Goal: Task Accomplishment & Management: Manage account settings

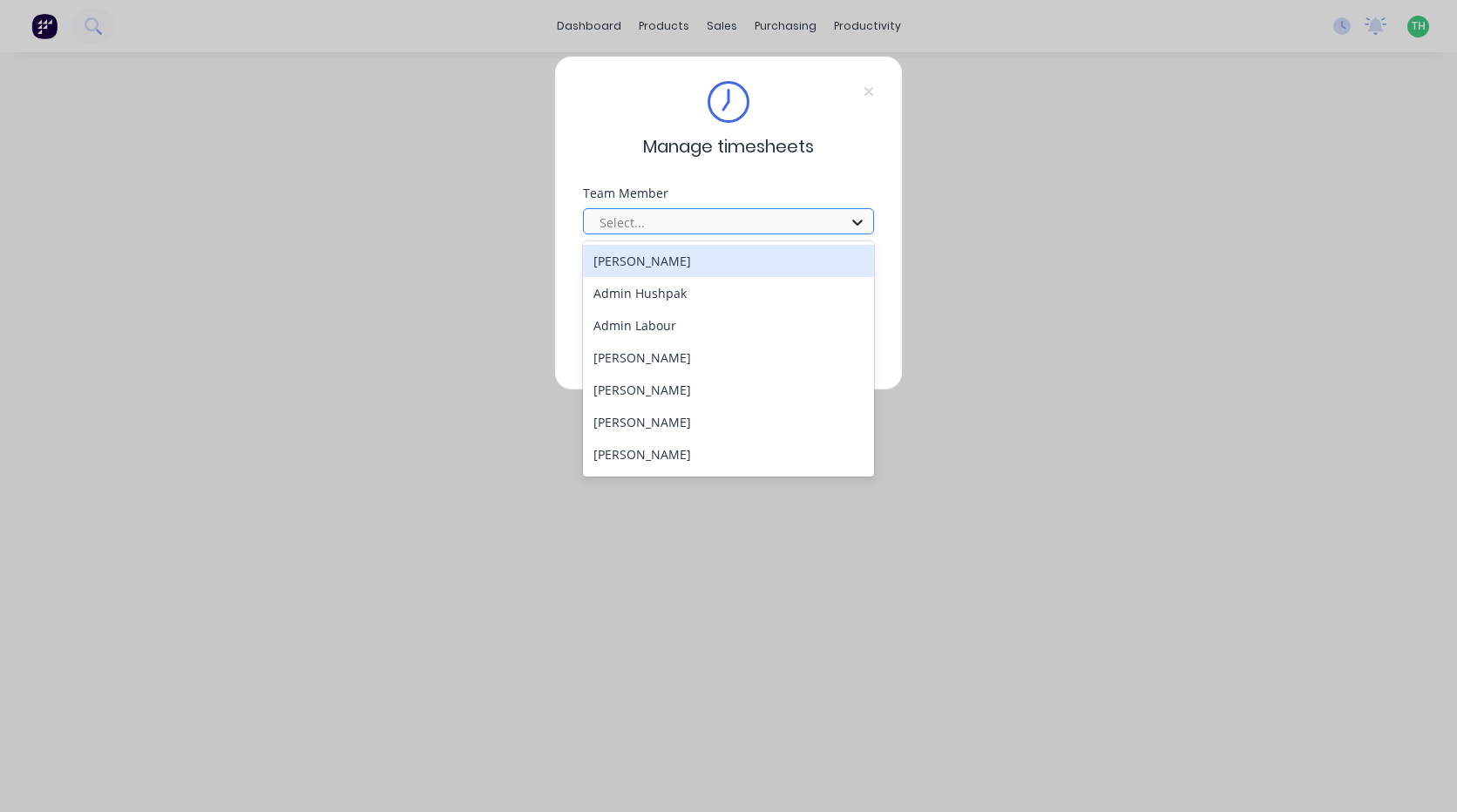
click at [856, 223] on icon at bounding box center [857, 223] width 11 height 6
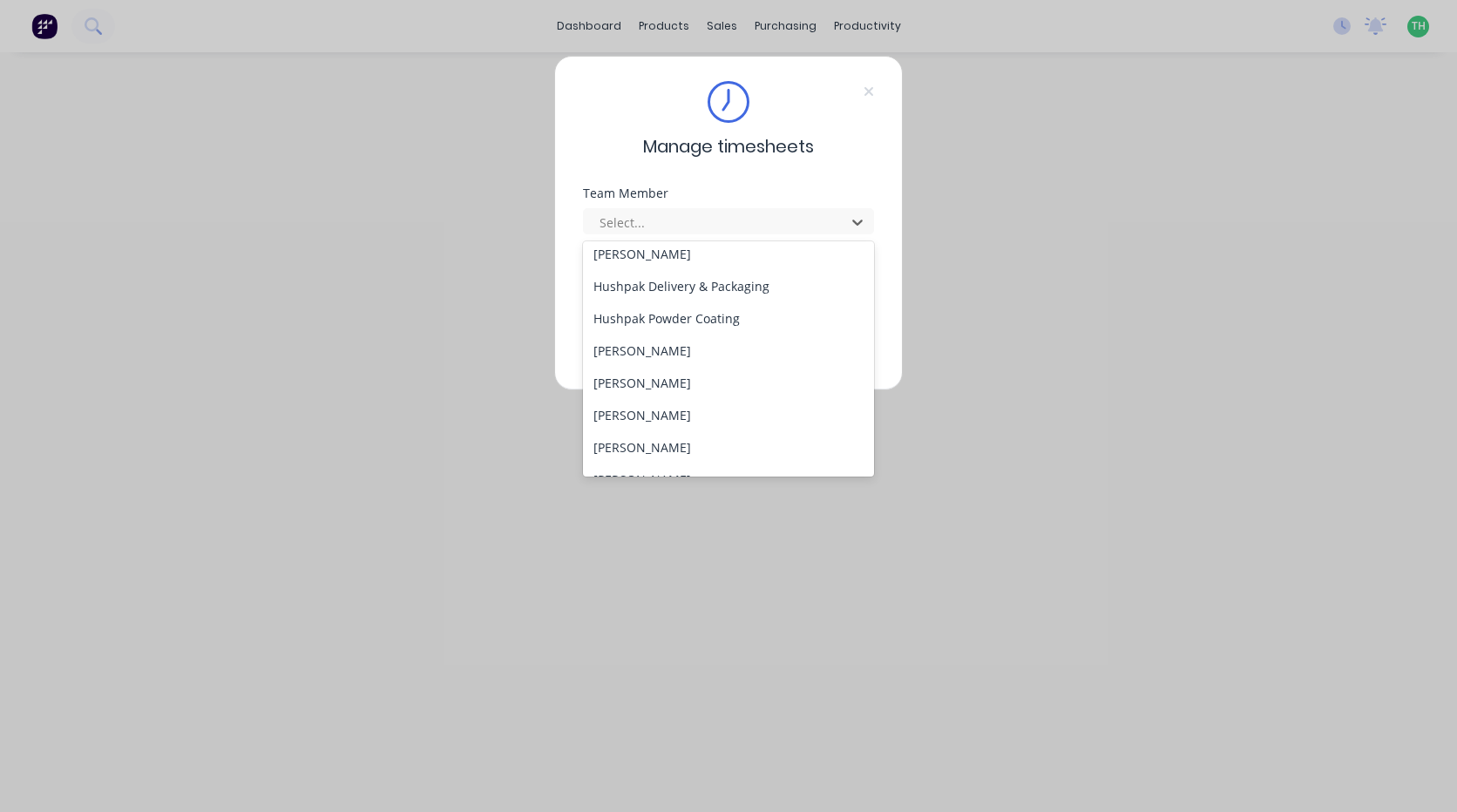
scroll to position [435, 0]
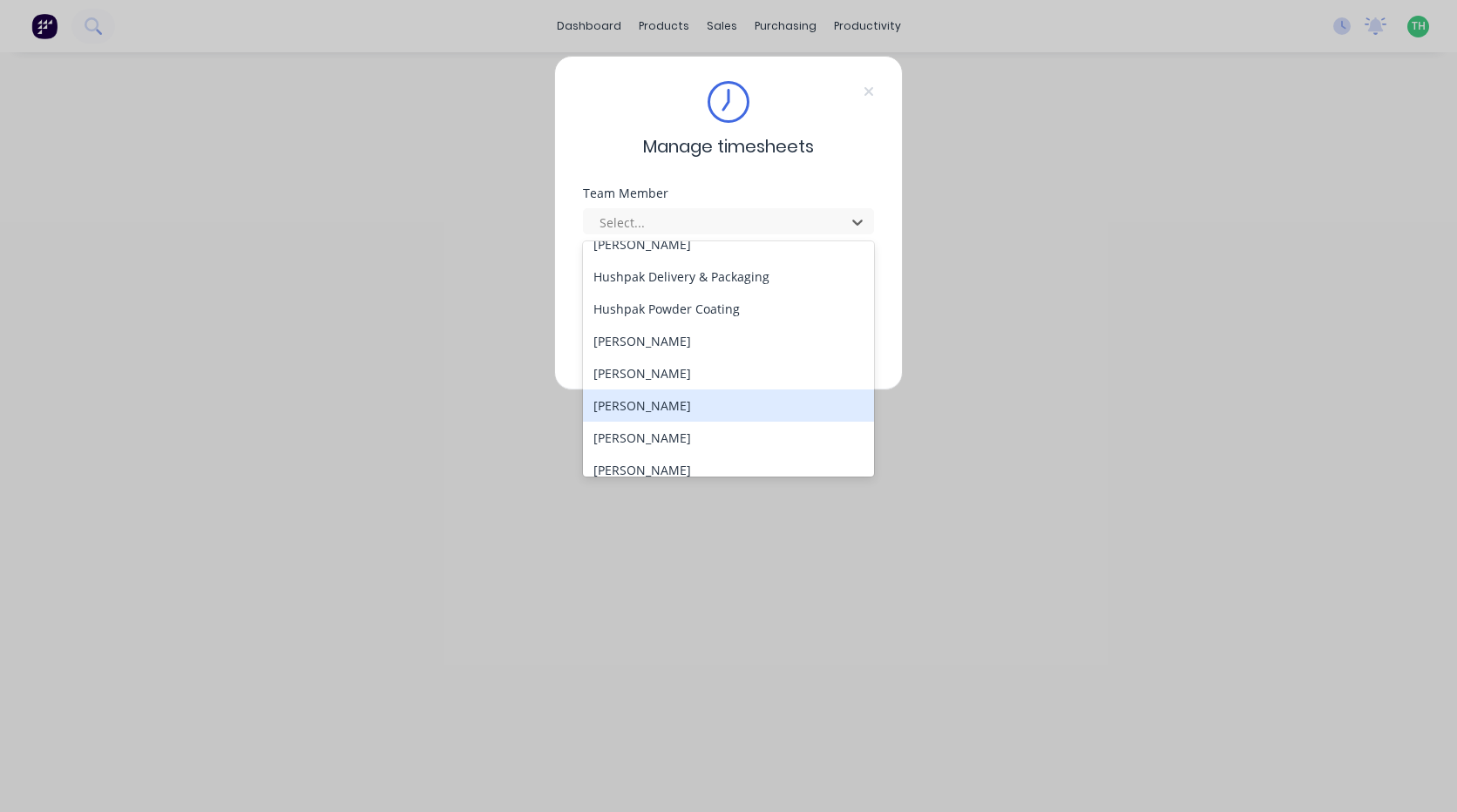
click at [704, 404] on div "[PERSON_NAME]" at bounding box center [728, 406] width 291 height 33
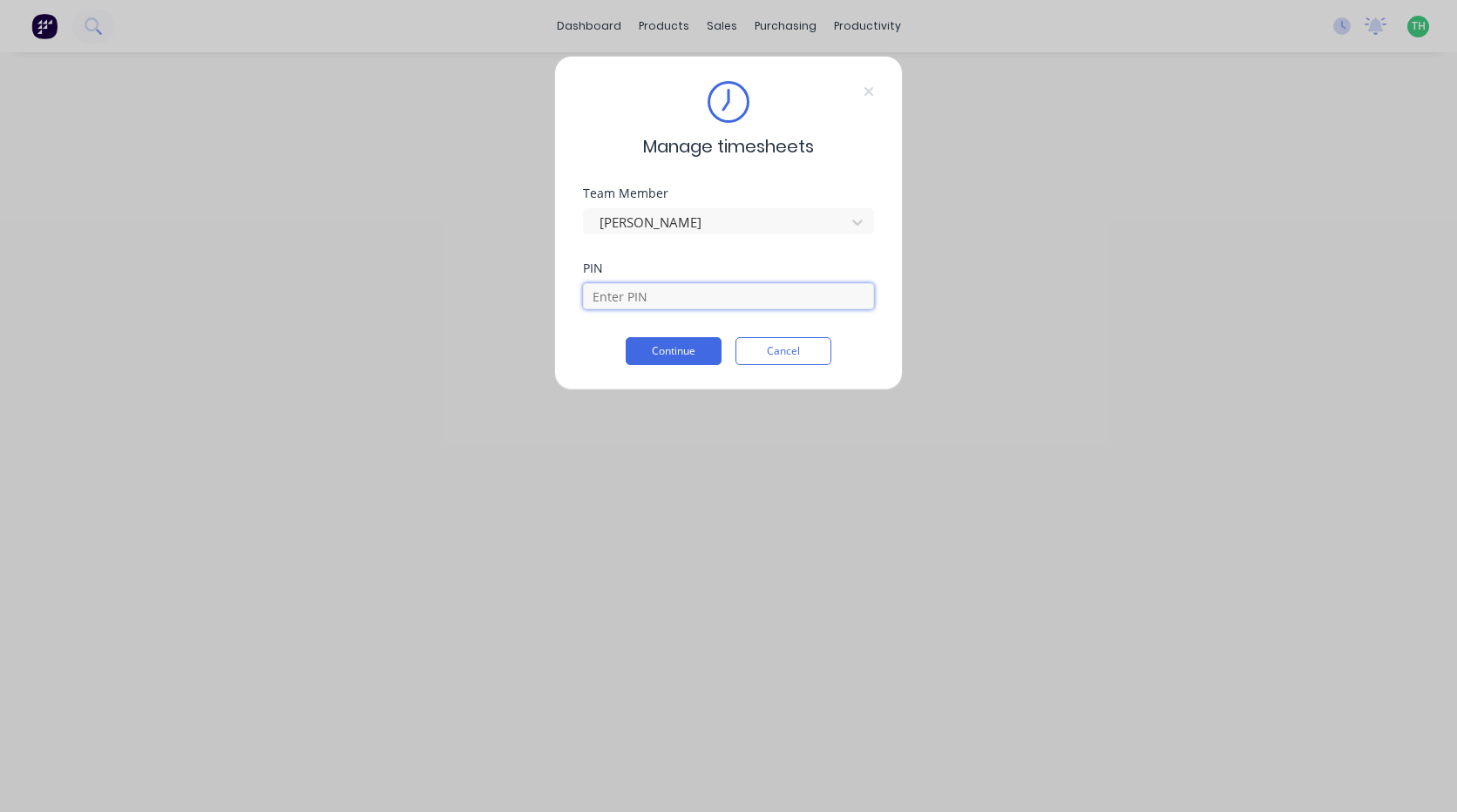
click at [669, 298] on input at bounding box center [728, 296] width 291 height 26
type input "9027"
click at [626, 338] on button "Continue" at bounding box center [673, 351] width 96 height 28
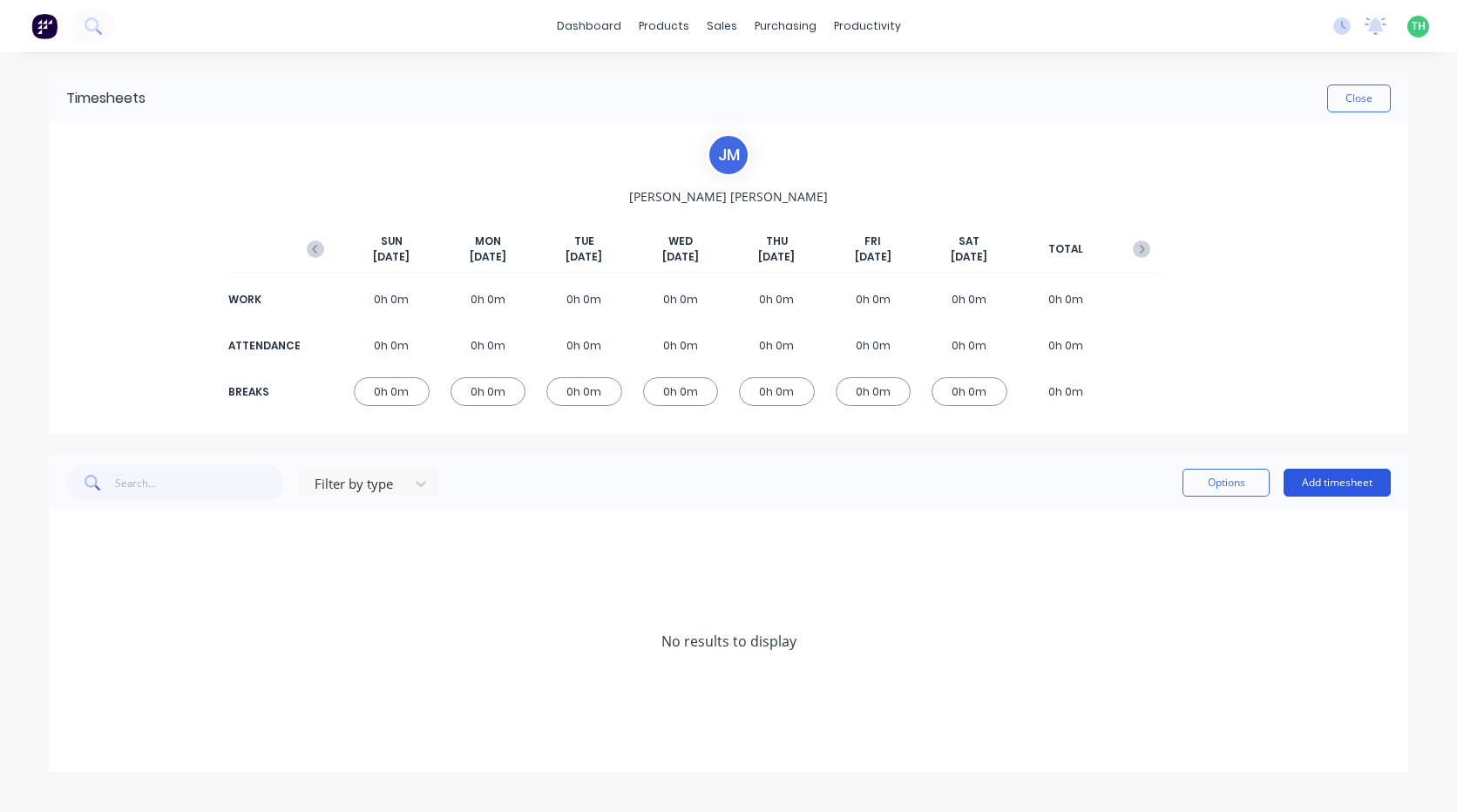
click at [1338, 487] on button "Add timesheet" at bounding box center [1337, 482] width 107 height 28
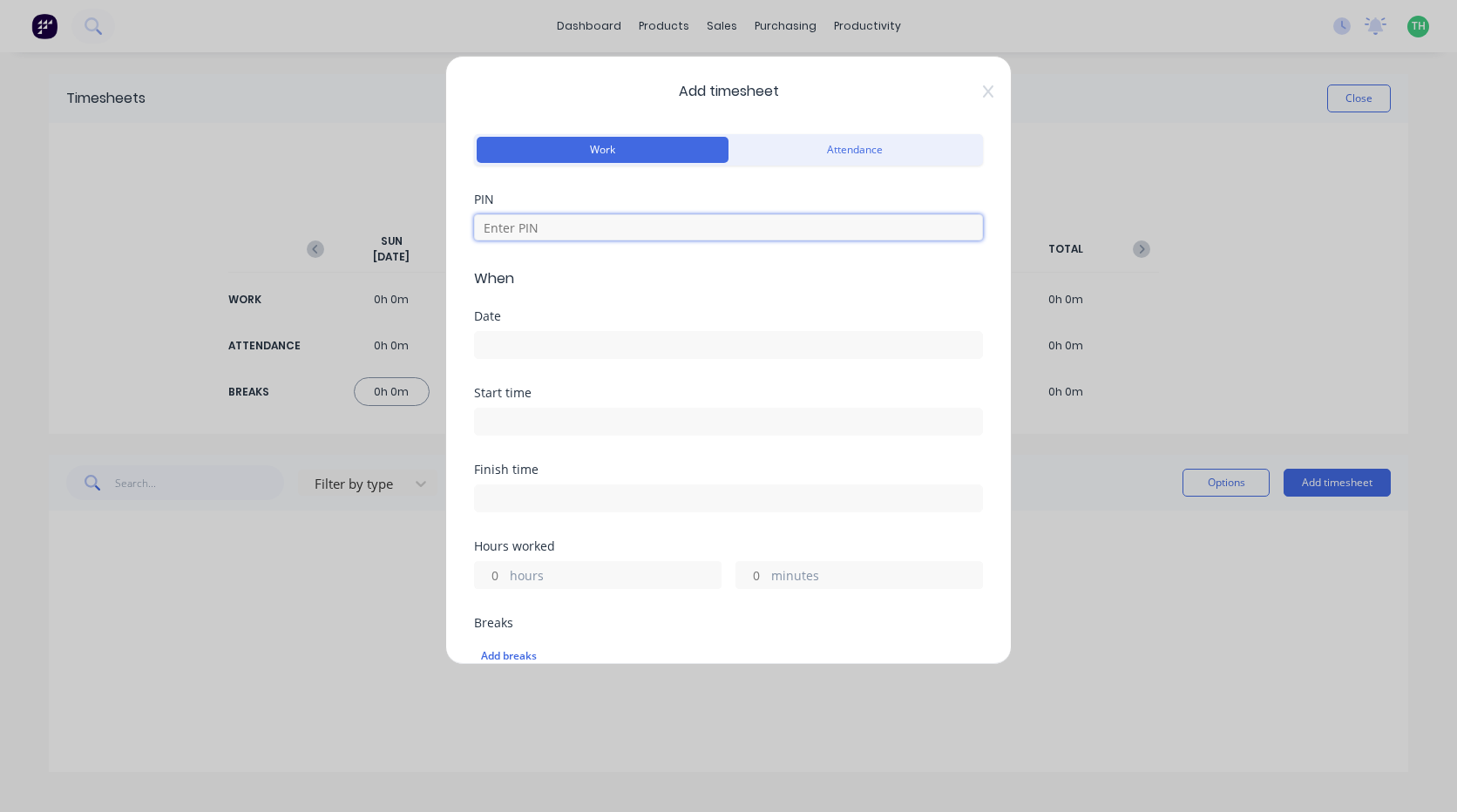
click at [654, 231] on input at bounding box center [729, 227] width 509 height 26
type input "9027"
click at [543, 347] on input at bounding box center [728, 344] width 507 height 26
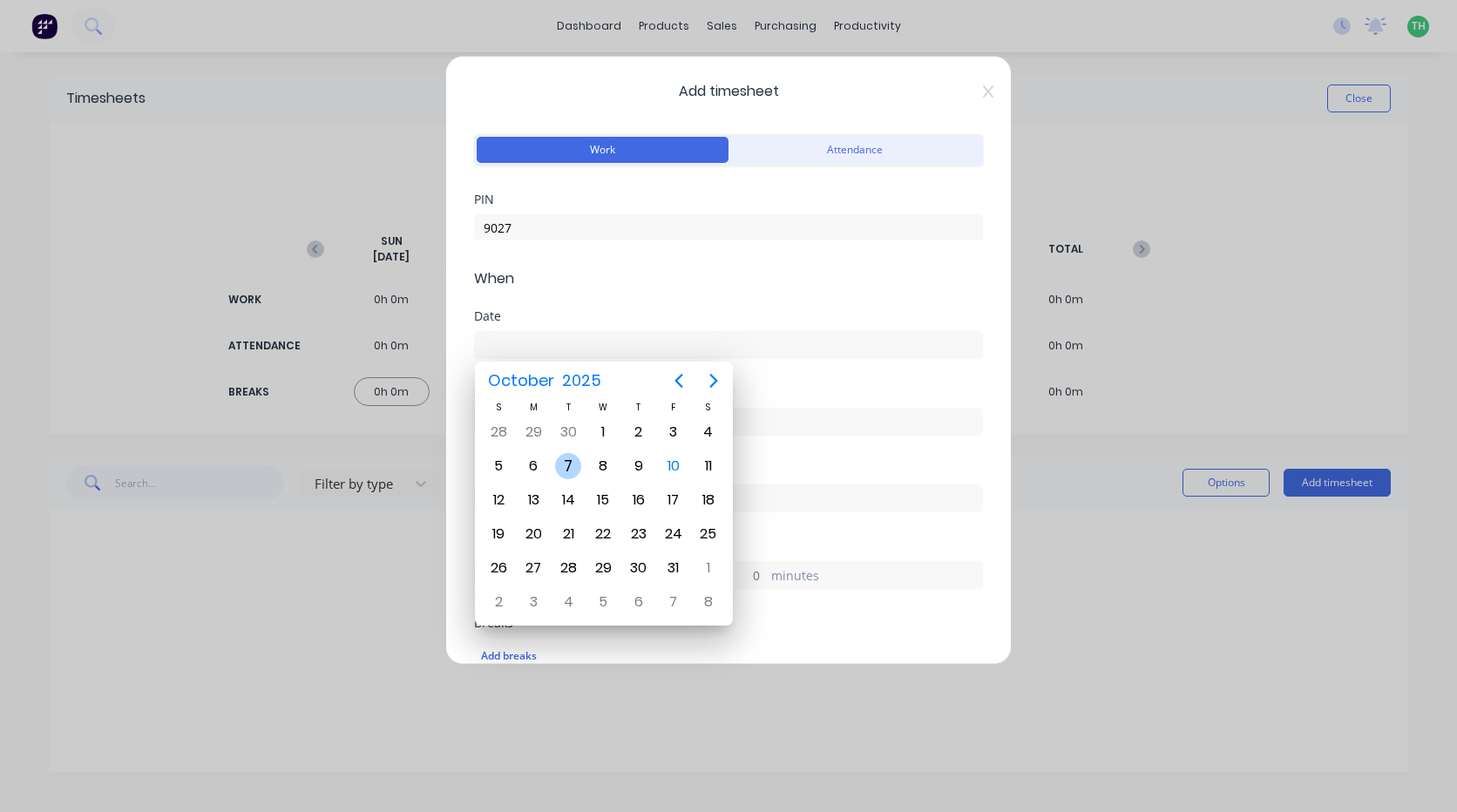
click at [576, 466] on div "7" at bounding box center [567, 466] width 26 height 26
type input "07/10/2025"
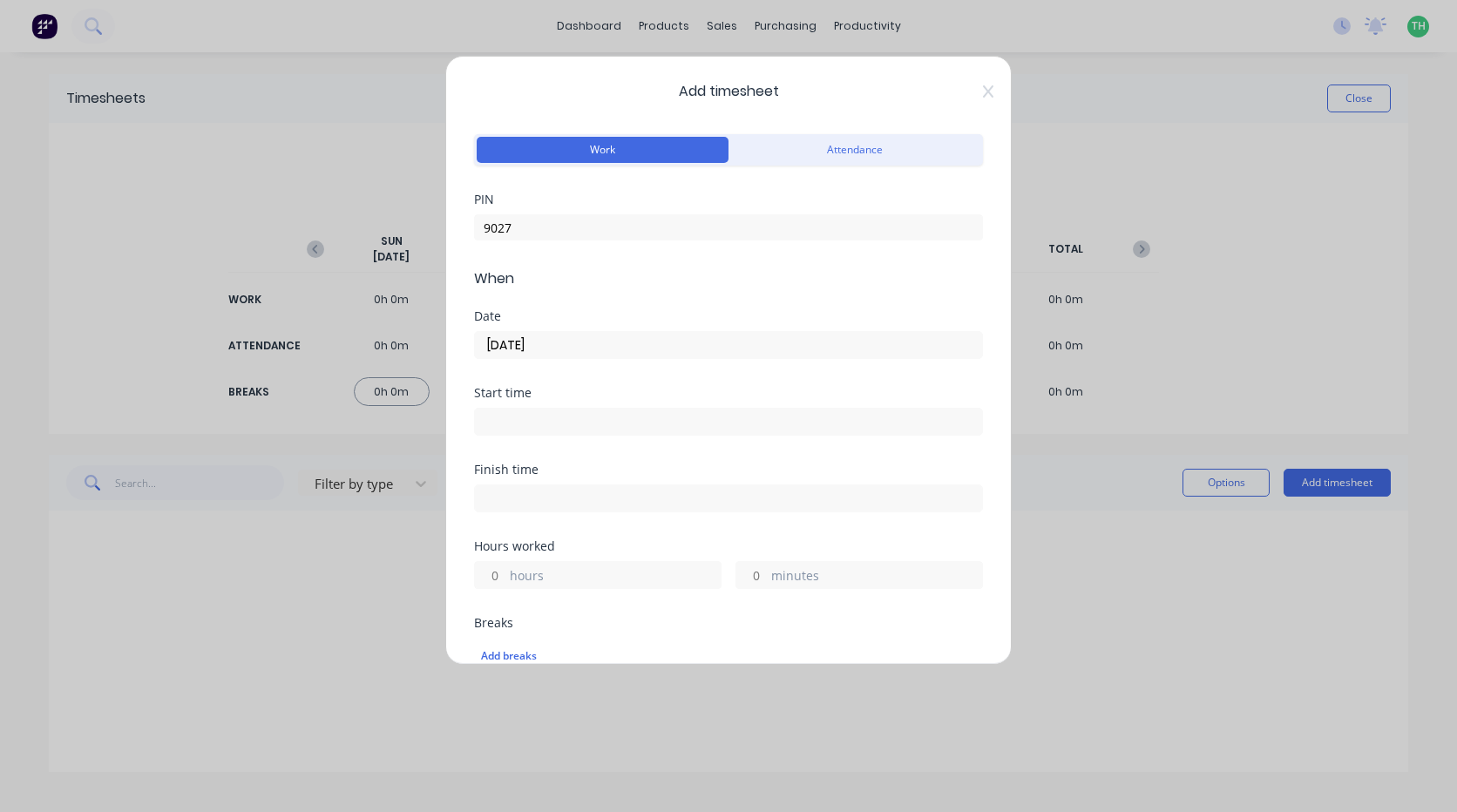
click at [543, 422] on input at bounding box center [728, 421] width 507 height 26
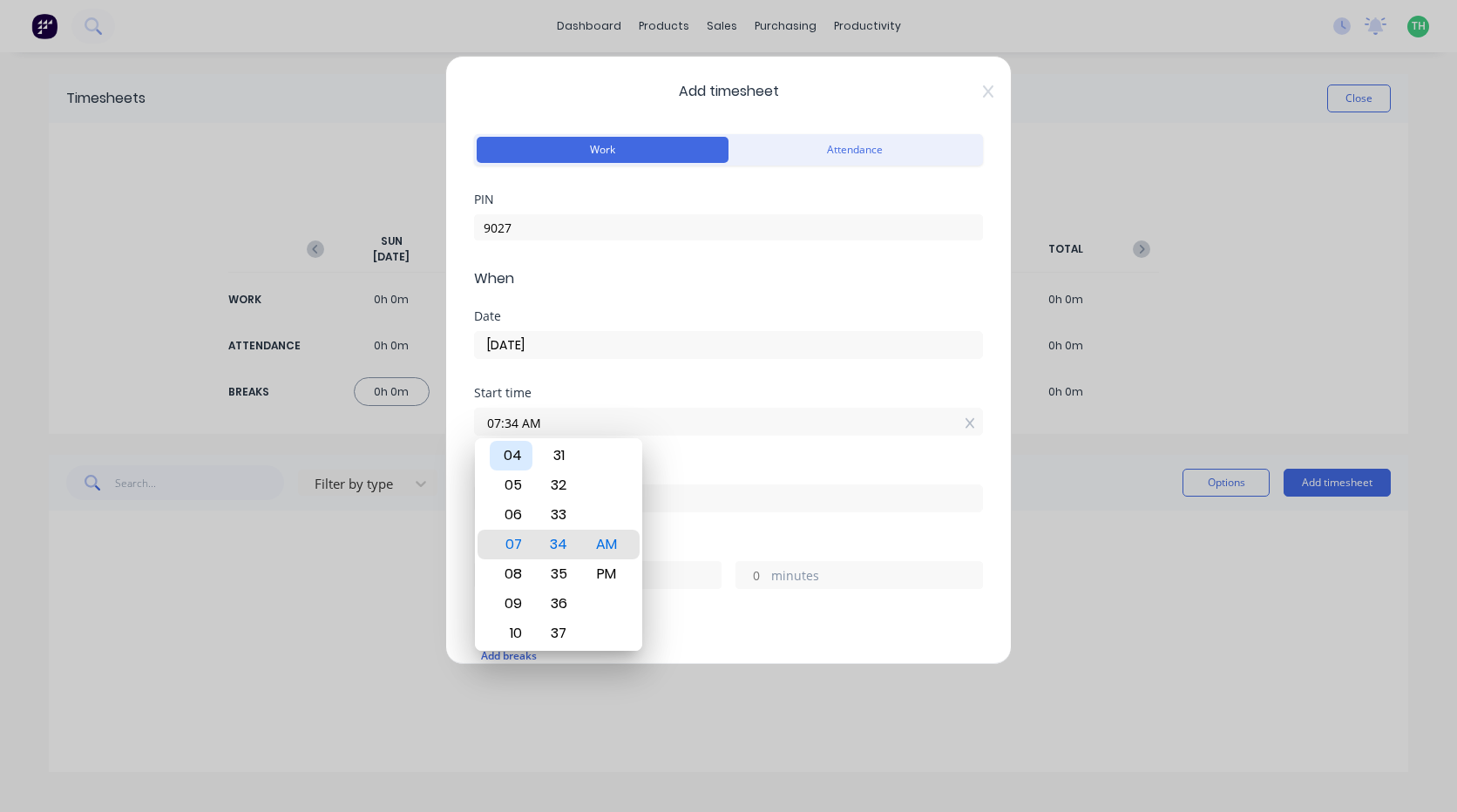
click at [509, 459] on div "04" at bounding box center [511, 455] width 43 height 30
click at [561, 458] on div "30" at bounding box center [559, 455] width 43 height 30
type input "04:30 AM"
click at [1115, 562] on div "Add timesheet Work Attendance PIN 9027 When Date 07/10/2025 Start time 04:30 AM…" at bounding box center [728, 406] width 1457 height 812
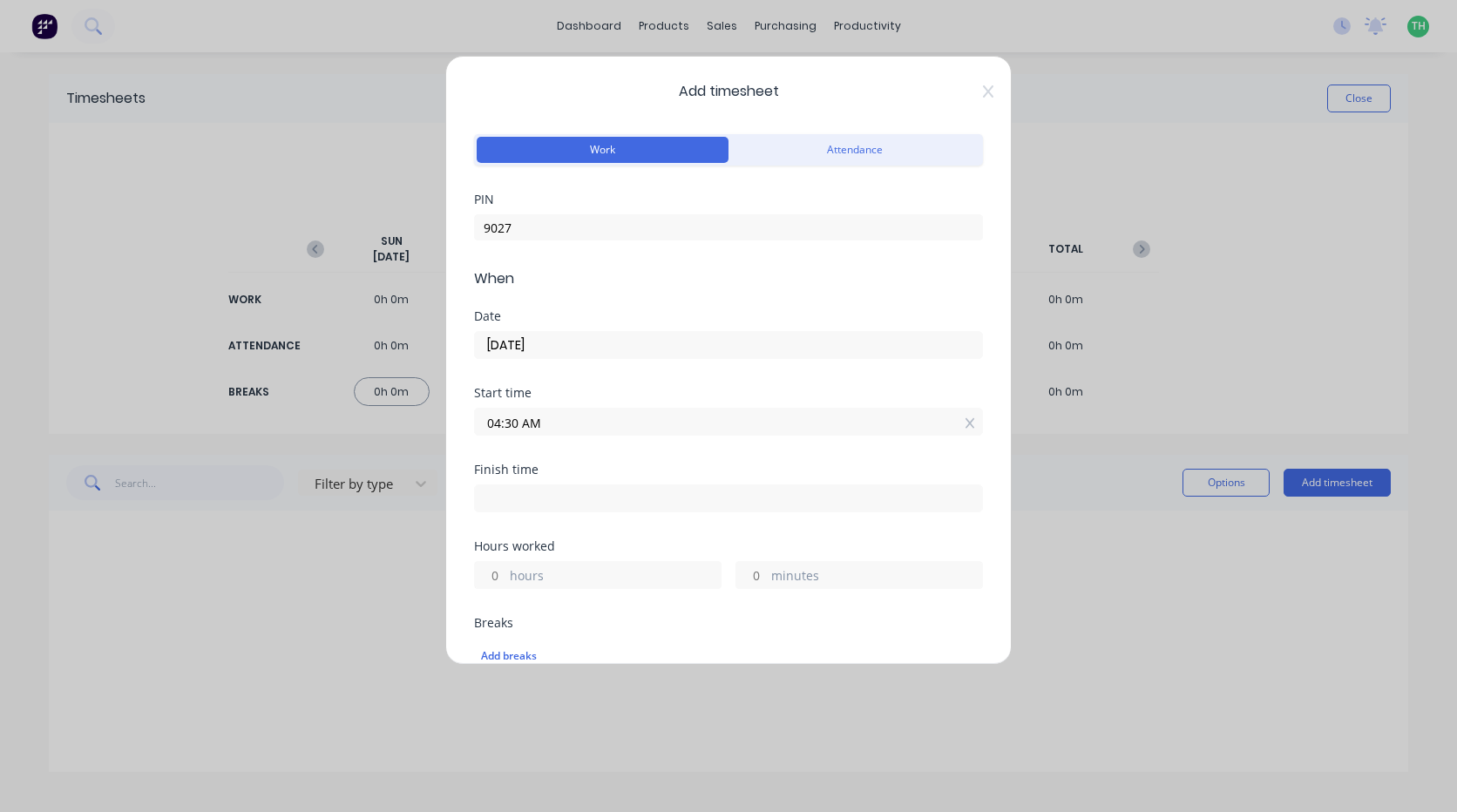
click at [557, 494] on input at bounding box center [728, 497] width 507 height 26
type input "07:34 AM"
type input "3"
type input "4"
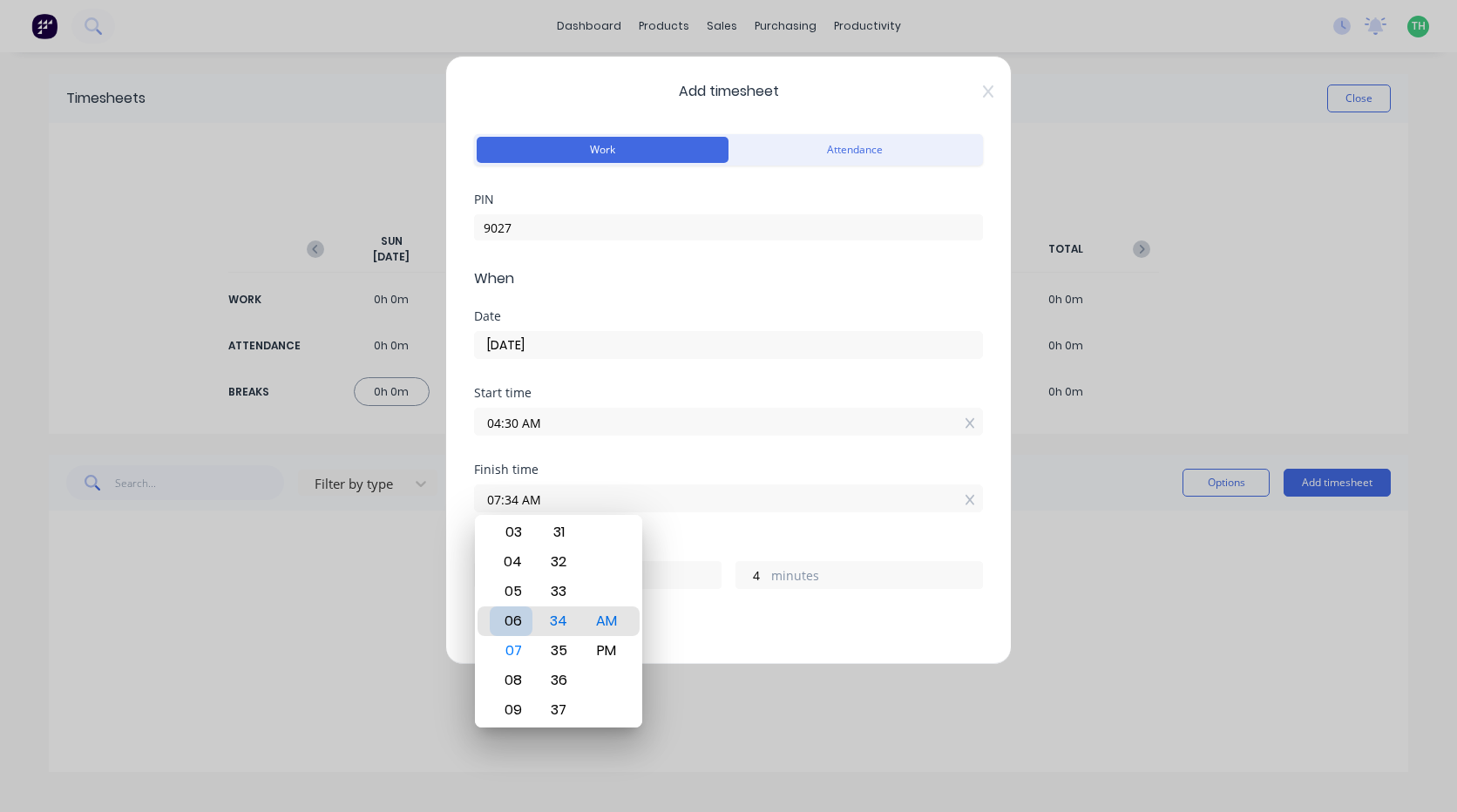
type input "06:34 AM"
type input "2"
click at [603, 649] on div "PM" at bounding box center [607, 650] width 43 height 30
type input "06:34 PM"
type input "14"
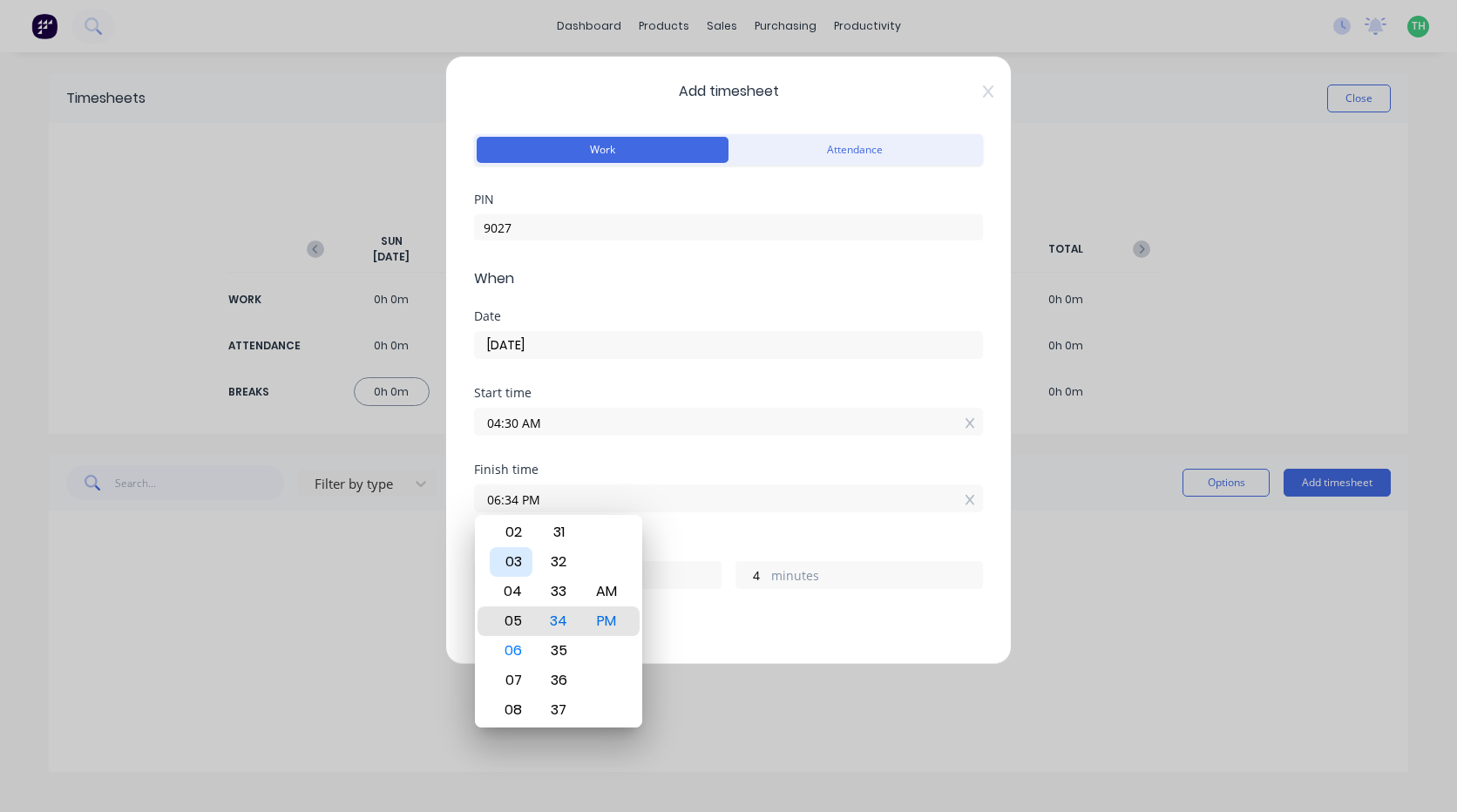
type input "05:34 PM"
type input "13"
click at [517, 533] on div "02" at bounding box center [511, 532] width 43 height 30
type input "02:34 PM"
type input "10"
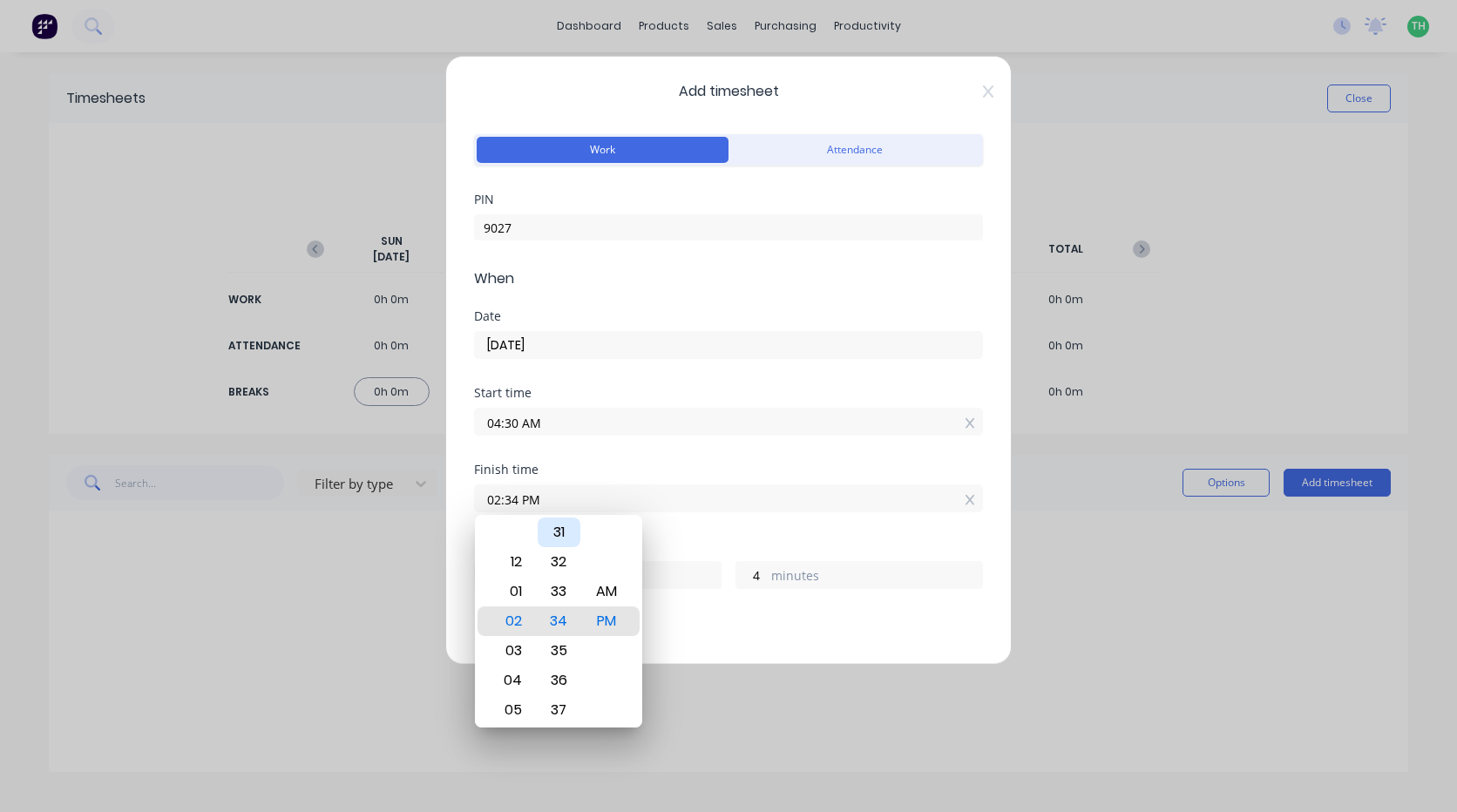
type input "02:35 PM"
type input "5"
type input "02:34 PM"
type input "4"
type input "02:33 PM"
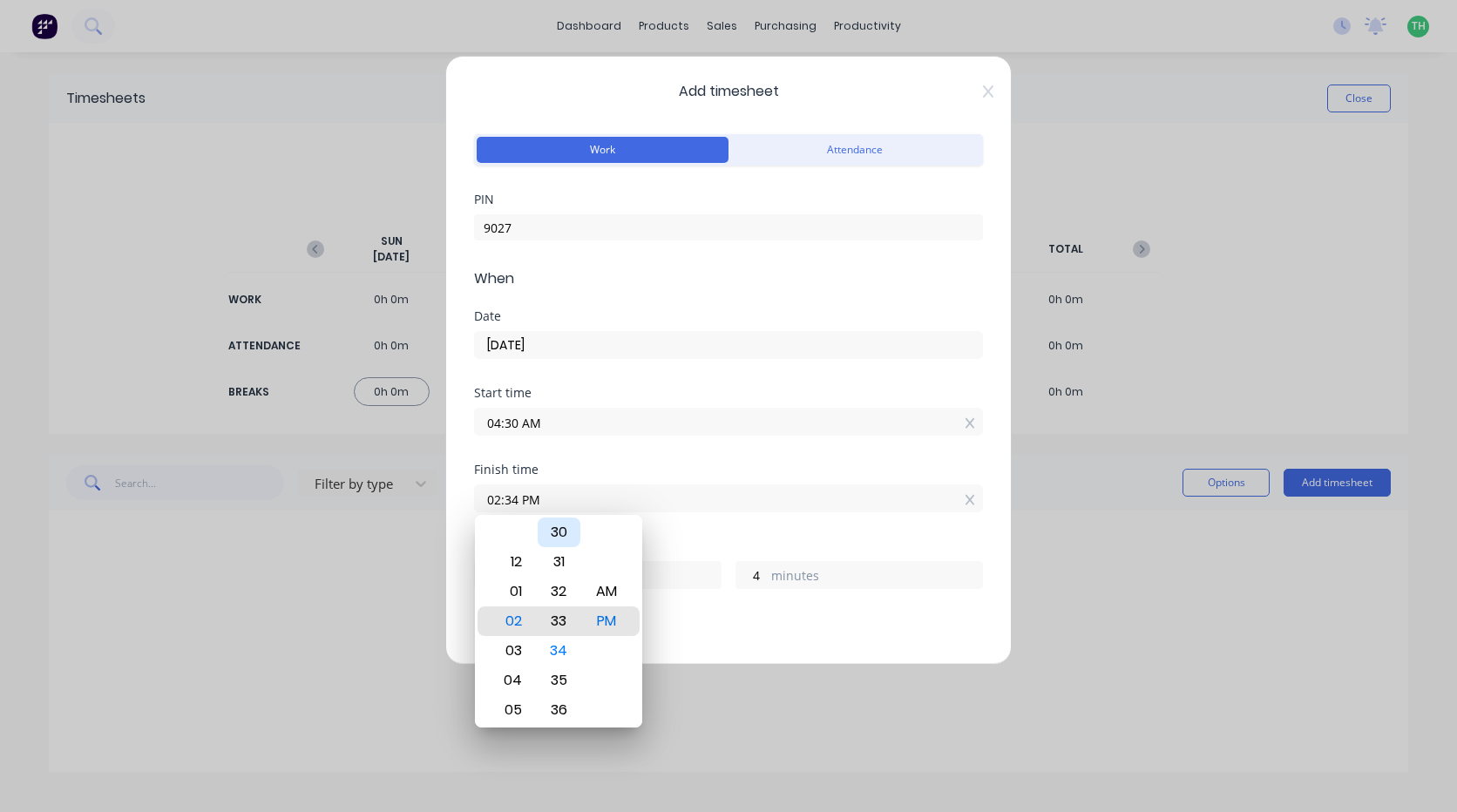
type input "3"
click at [563, 532] on div "30" at bounding box center [559, 532] width 43 height 30
type input "02:30 PM"
type input "0"
click at [1120, 614] on div "Add timesheet Work Attendance PIN 9027 When Date 07/10/2025 Start time 04:30 AM…" at bounding box center [728, 406] width 1457 height 812
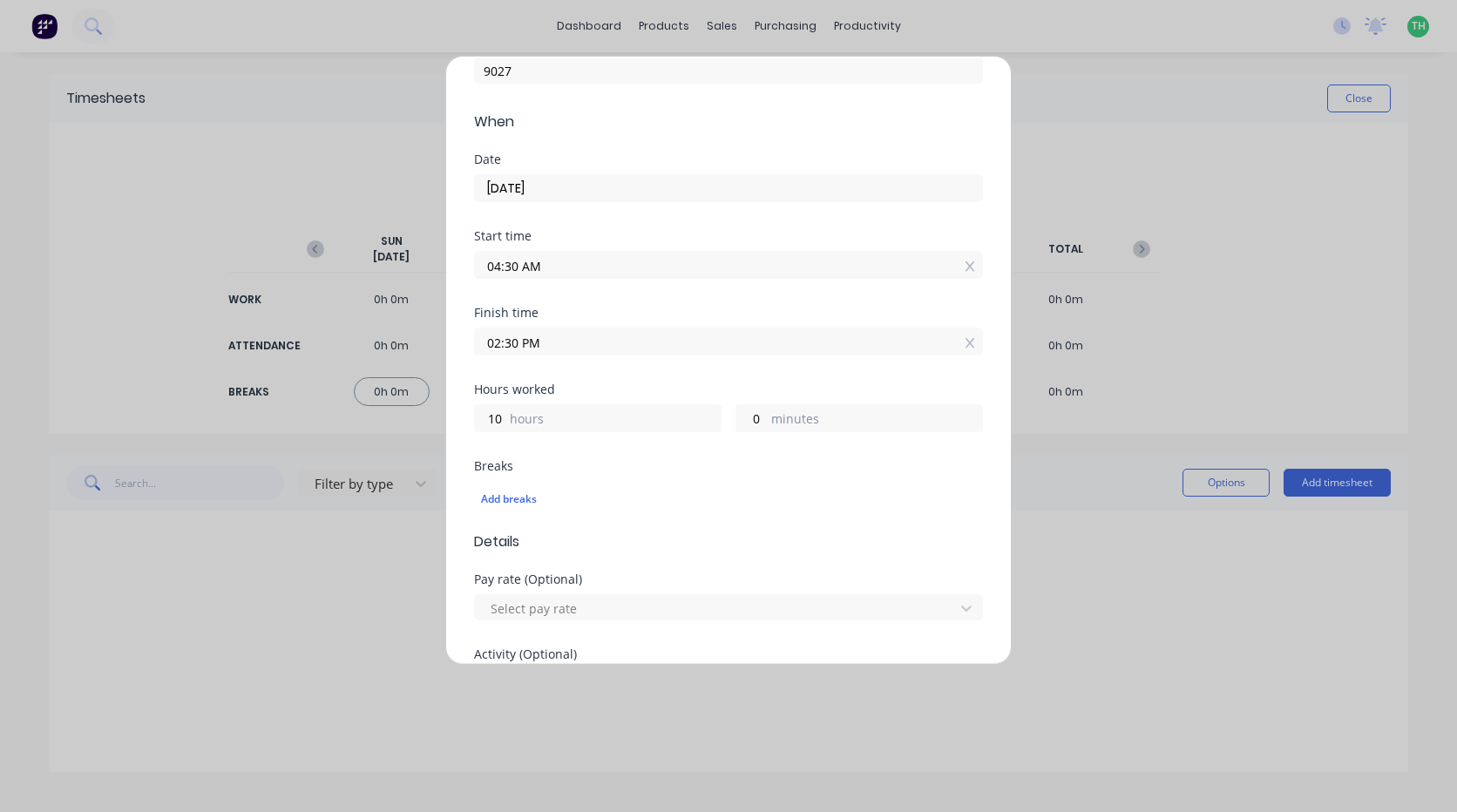
scroll to position [174, 0]
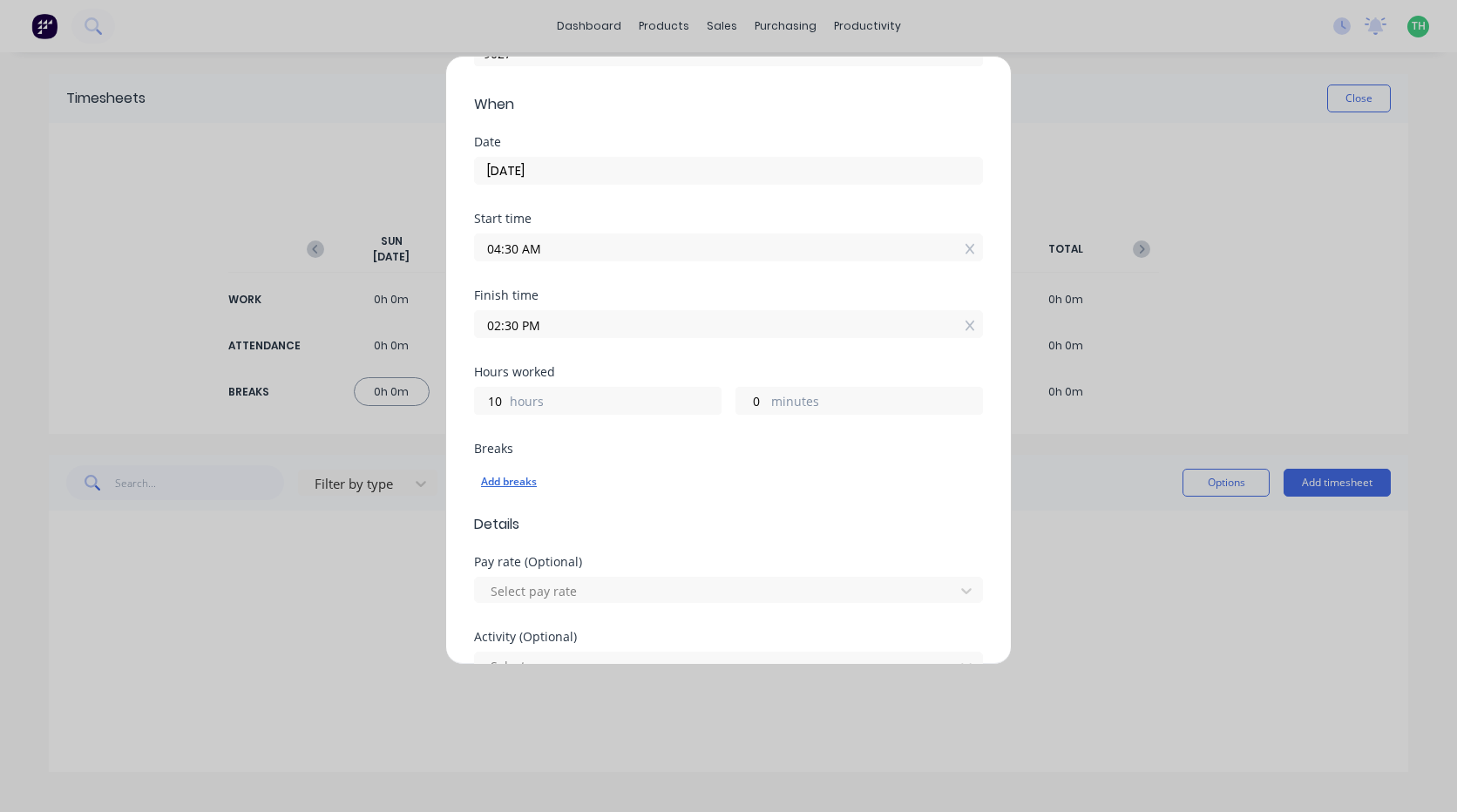
click at [528, 486] on div "Add breaks" at bounding box center [728, 482] width 495 height 23
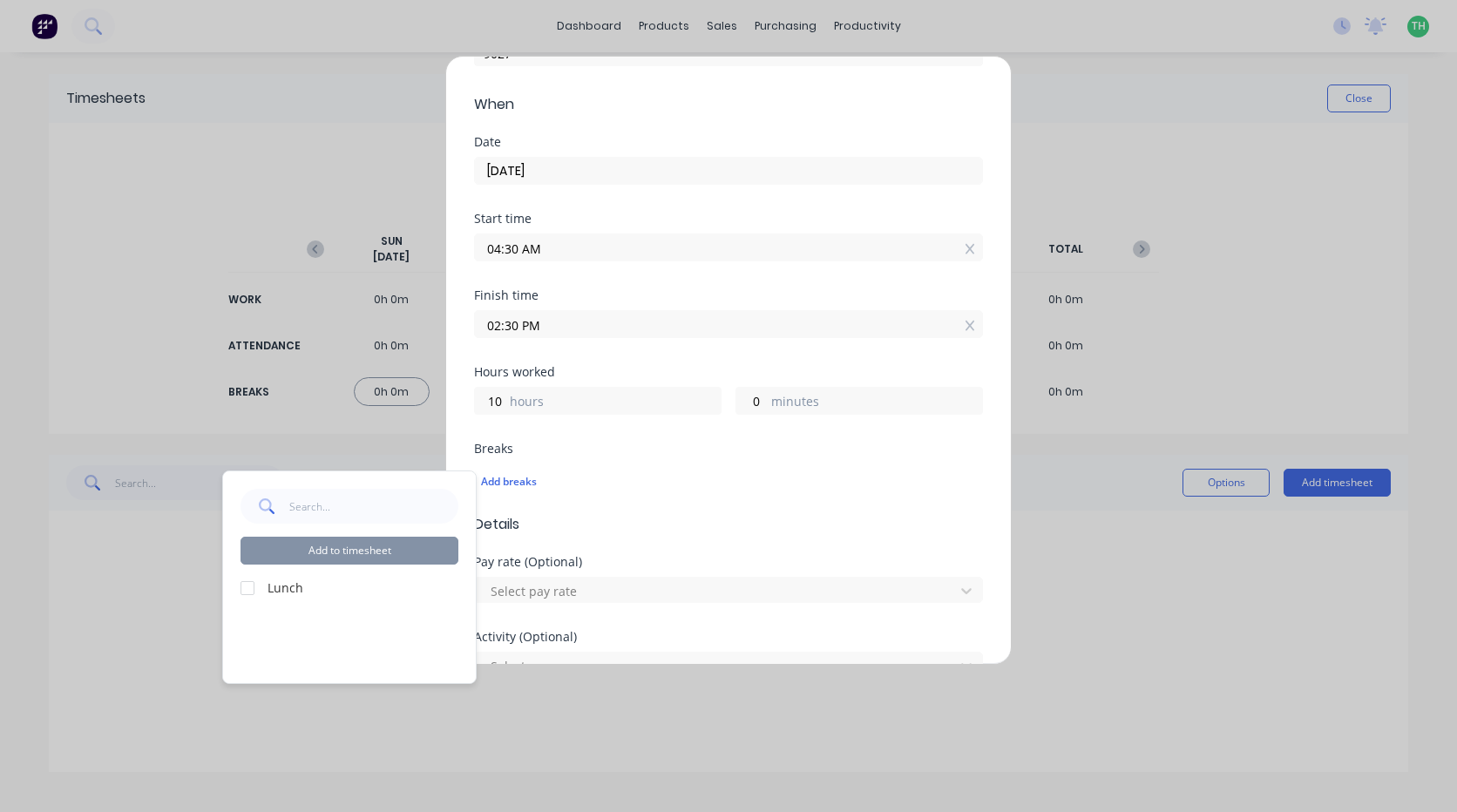
click at [290, 589] on label "Lunch" at bounding box center [363, 587] width 190 height 18
click at [247, 588] on div at bounding box center [247, 588] width 34 height 34
click at [367, 552] on button "Add to timesheet" at bounding box center [349, 550] width 218 height 28
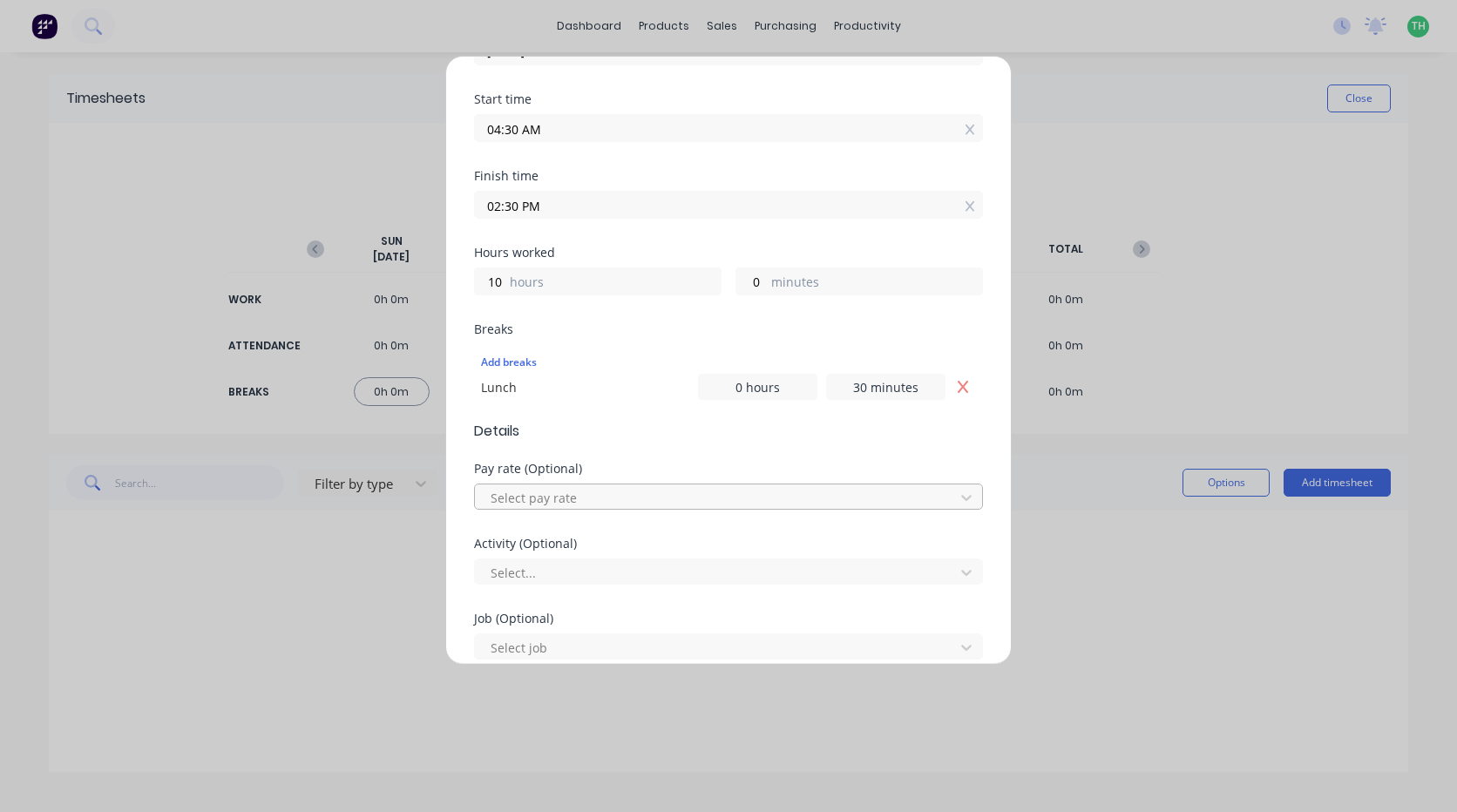
scroll to position [348, 0]
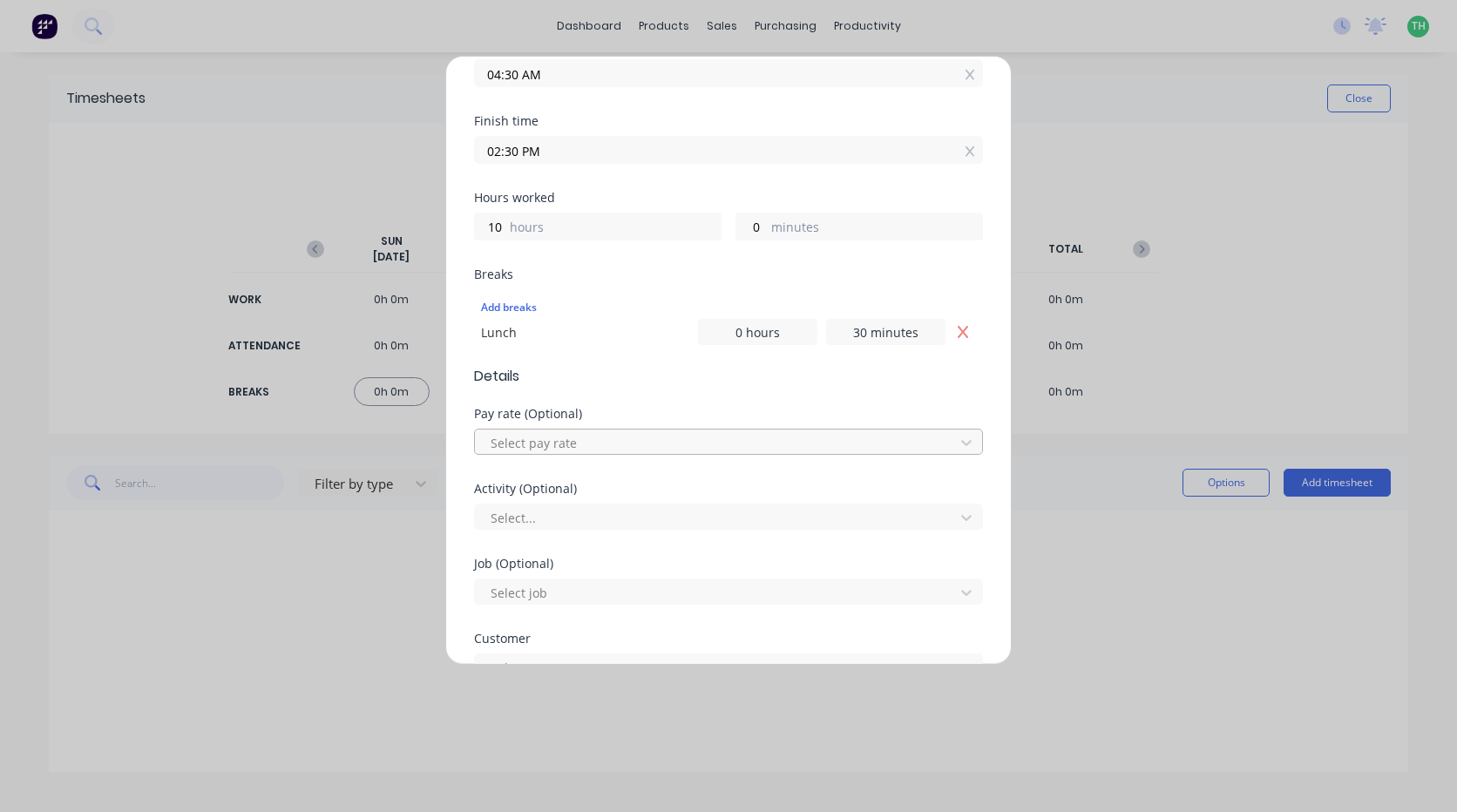
click at [582, 445] on div at bounding box center [717, 443] width 456 height 22
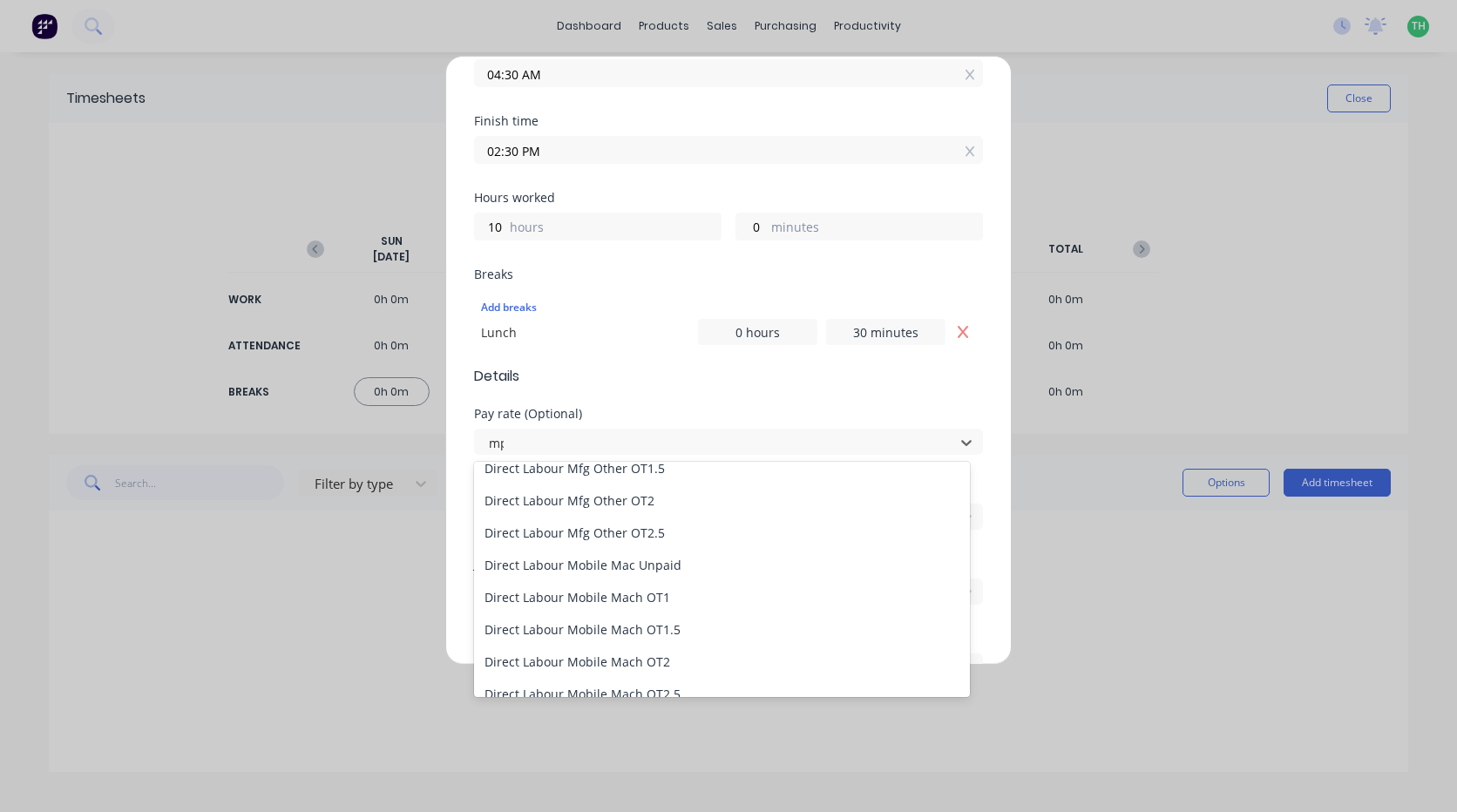
scroll to position [0, 0]
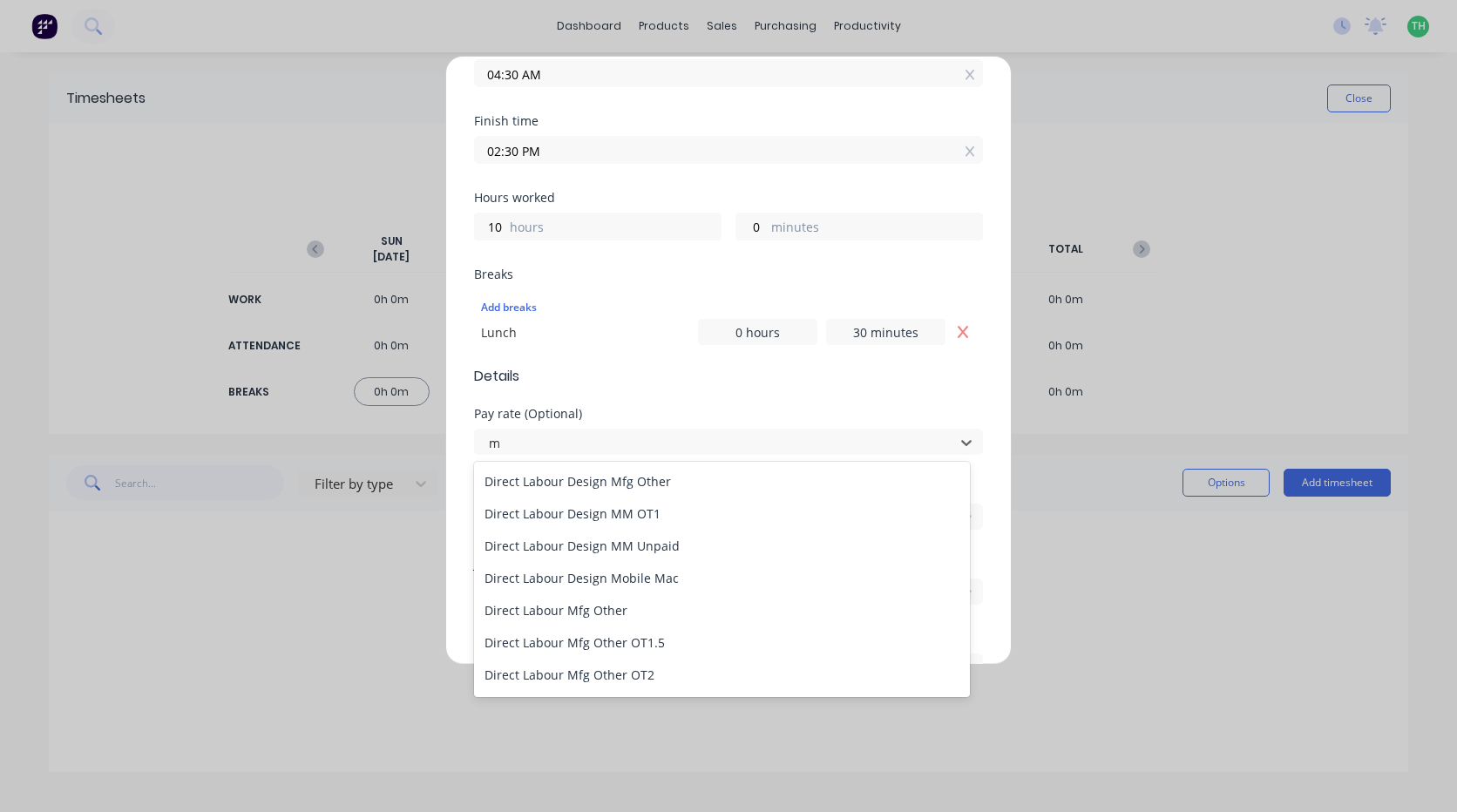
type input "mo"
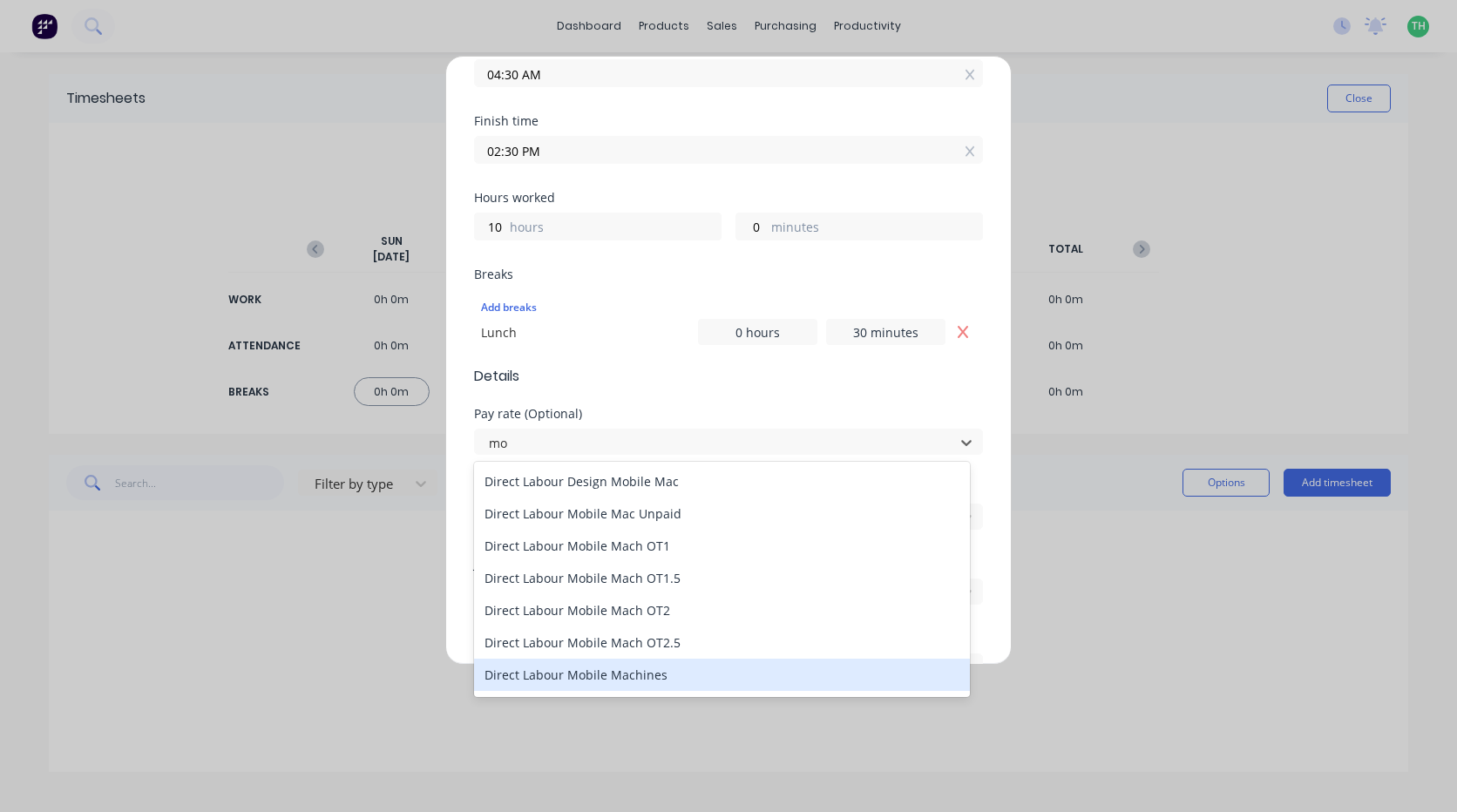
click at [578, 674] on div "Direct Labour Mobile Machines" at bounding box center [722, 675] width 496 height 33
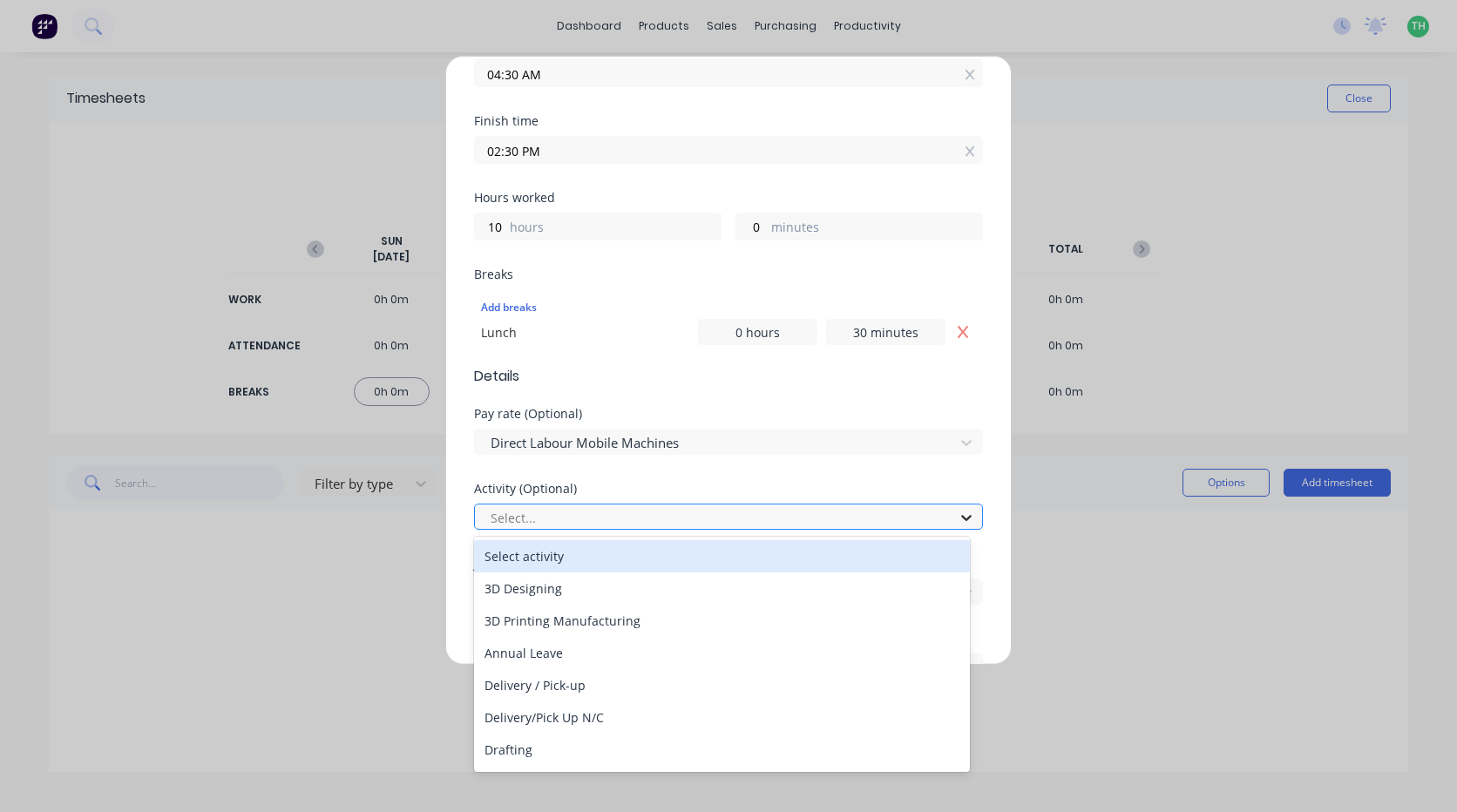
click at [961, 519] on icon at bounding box center [966, 517] width 11 height 6
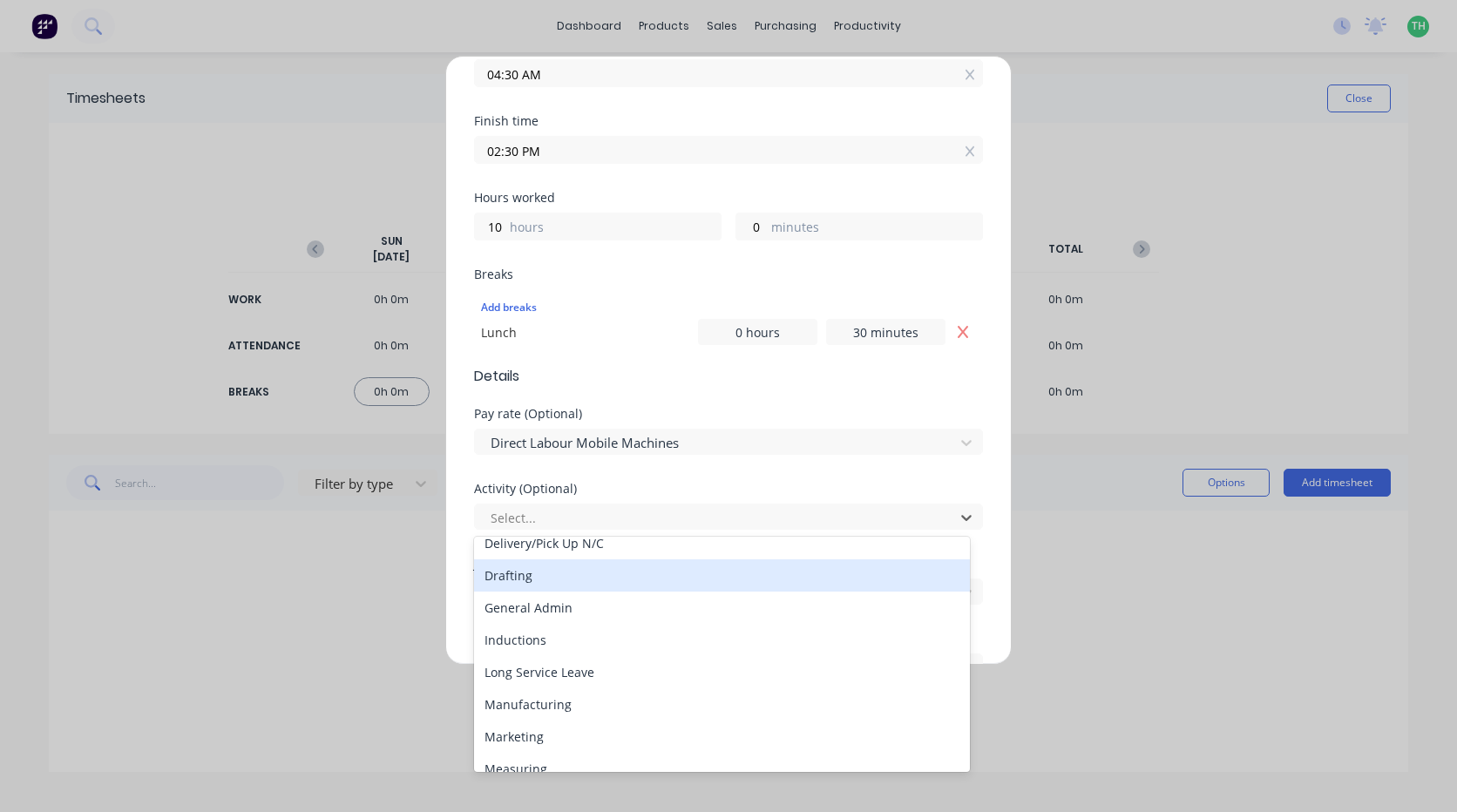
scroll to position [261, 0]
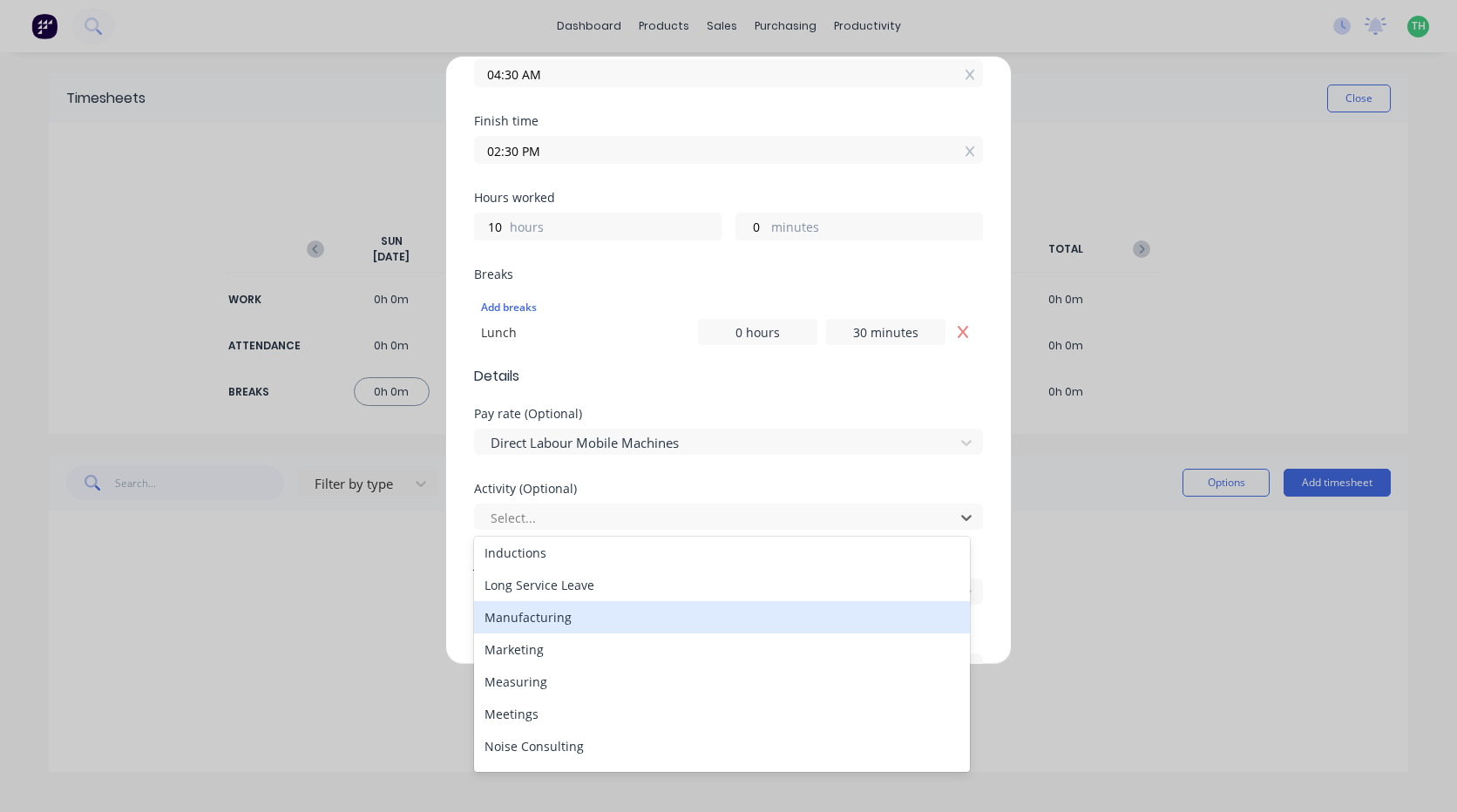
click at [591, 618] on div "Manufacturing" at bounding box center [722, 618] width 496 height 33
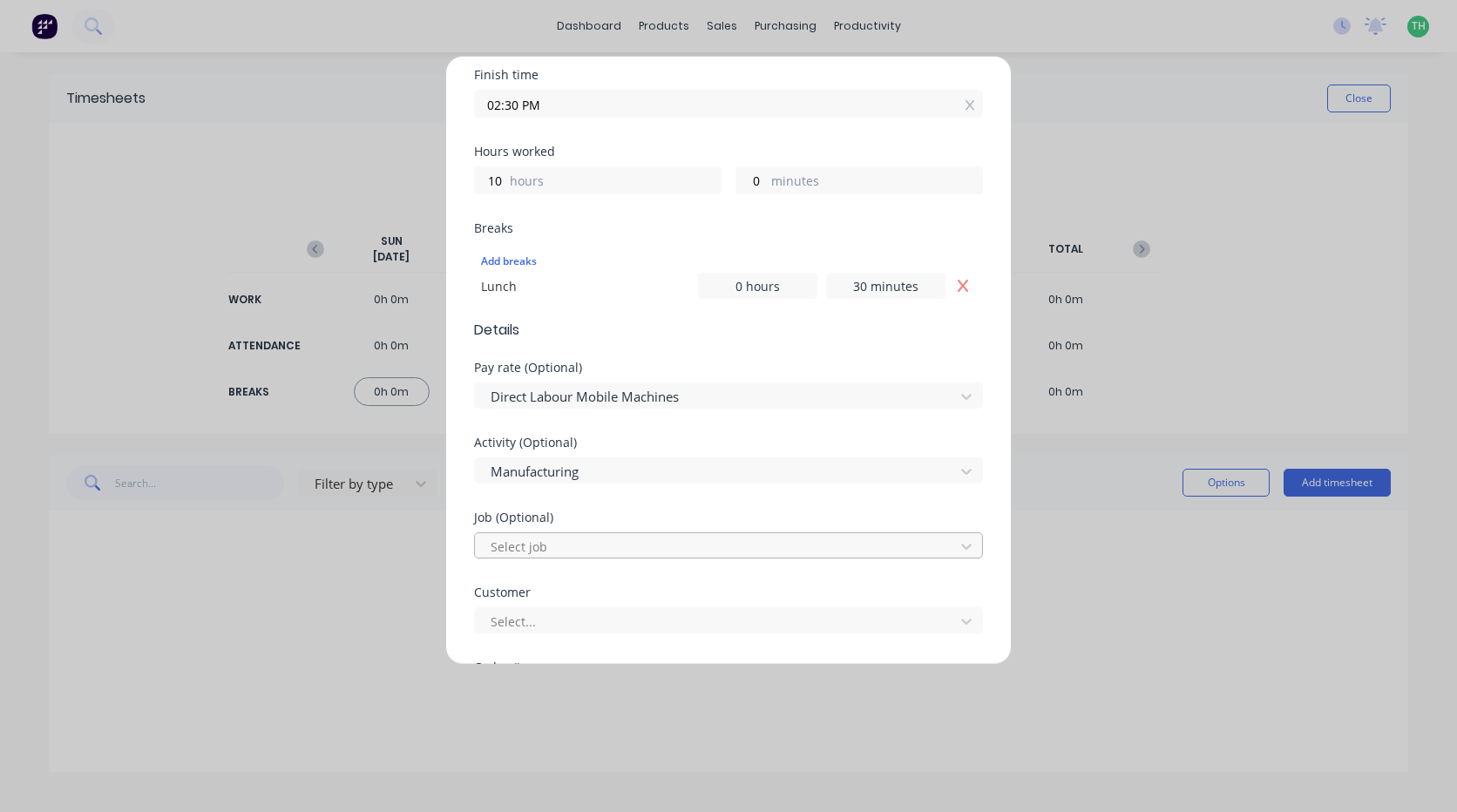
scroll to position [435, 0]
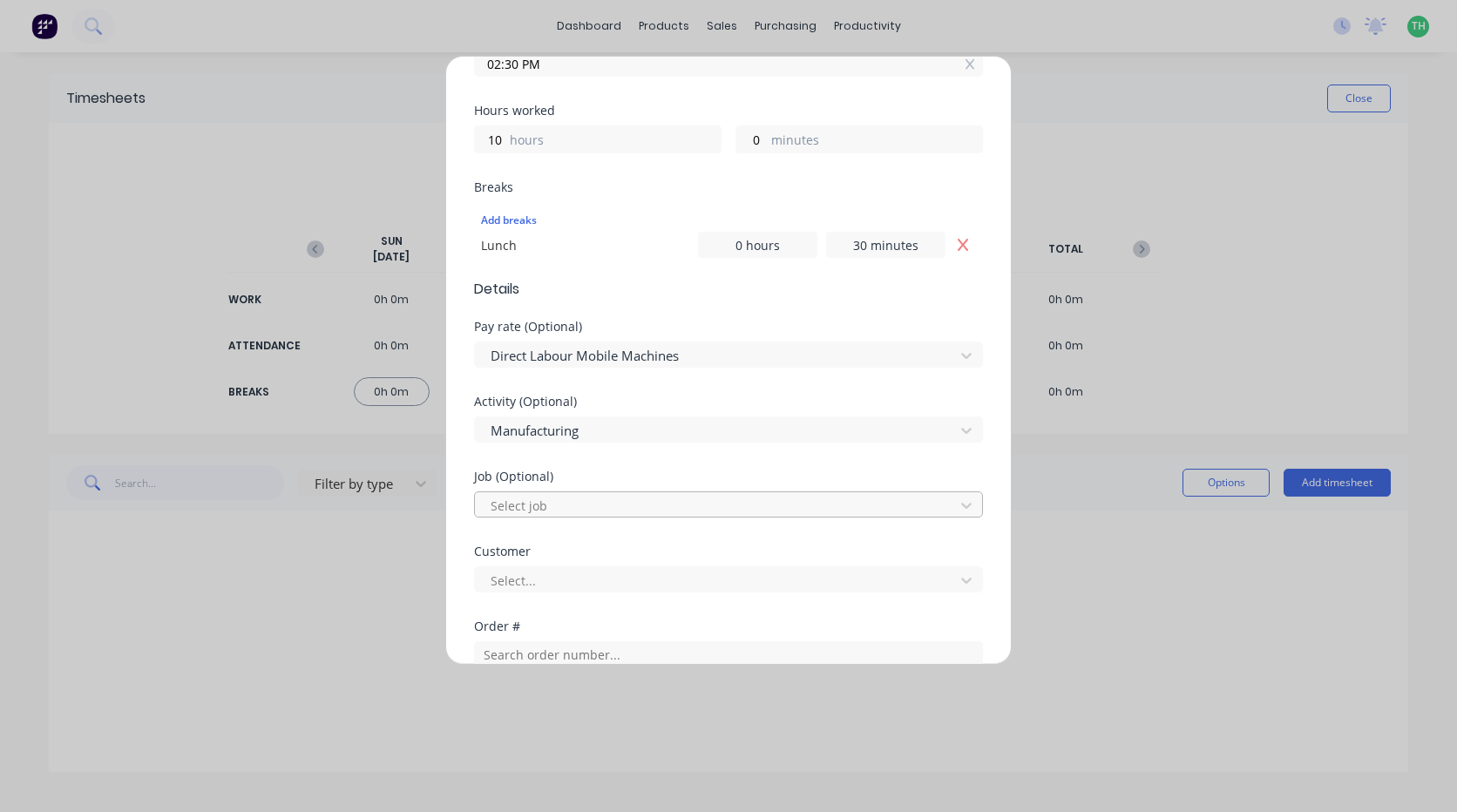
click at [563, 505] on div at bounding box center [717, 505] width 456 height 22
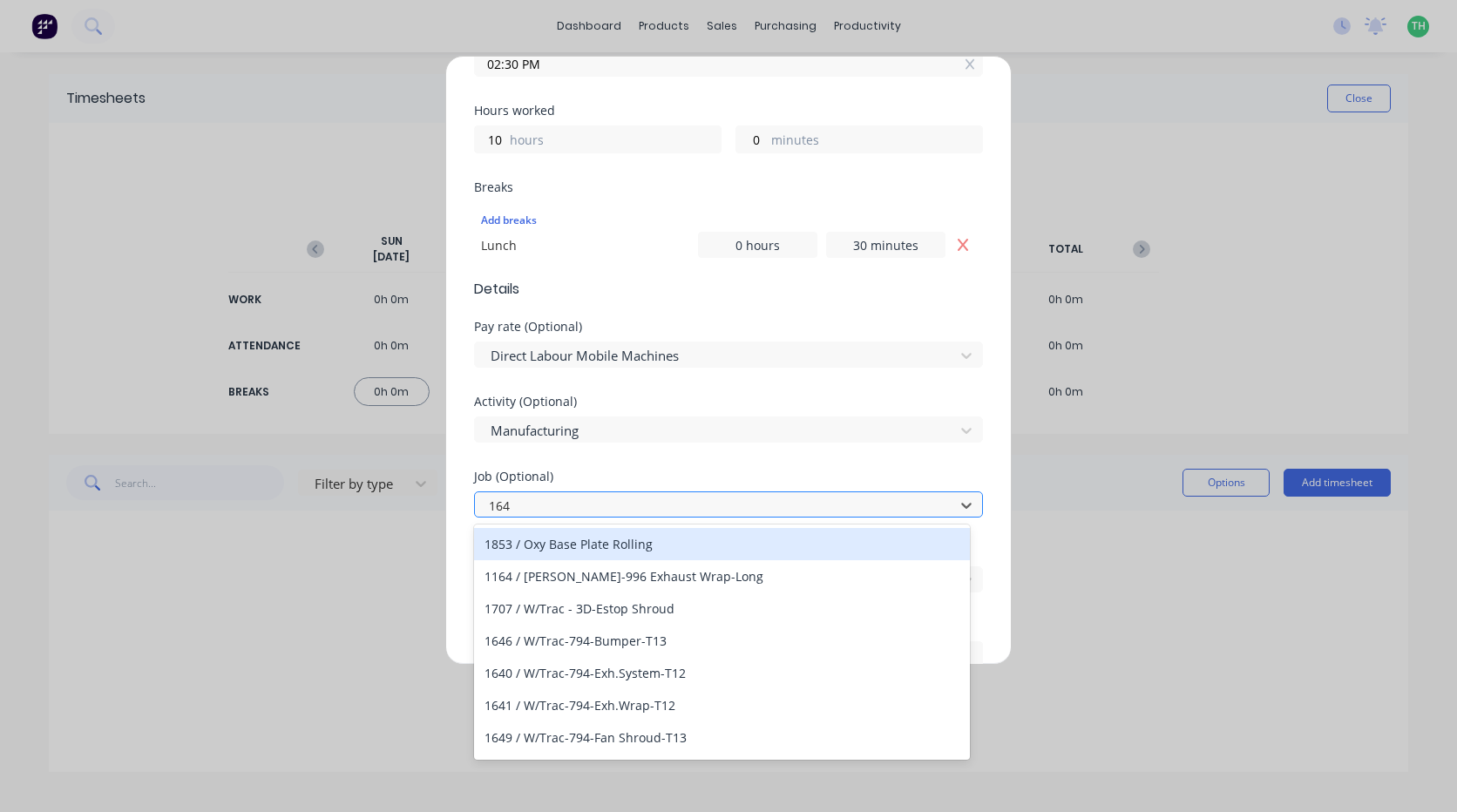
type input "1647"
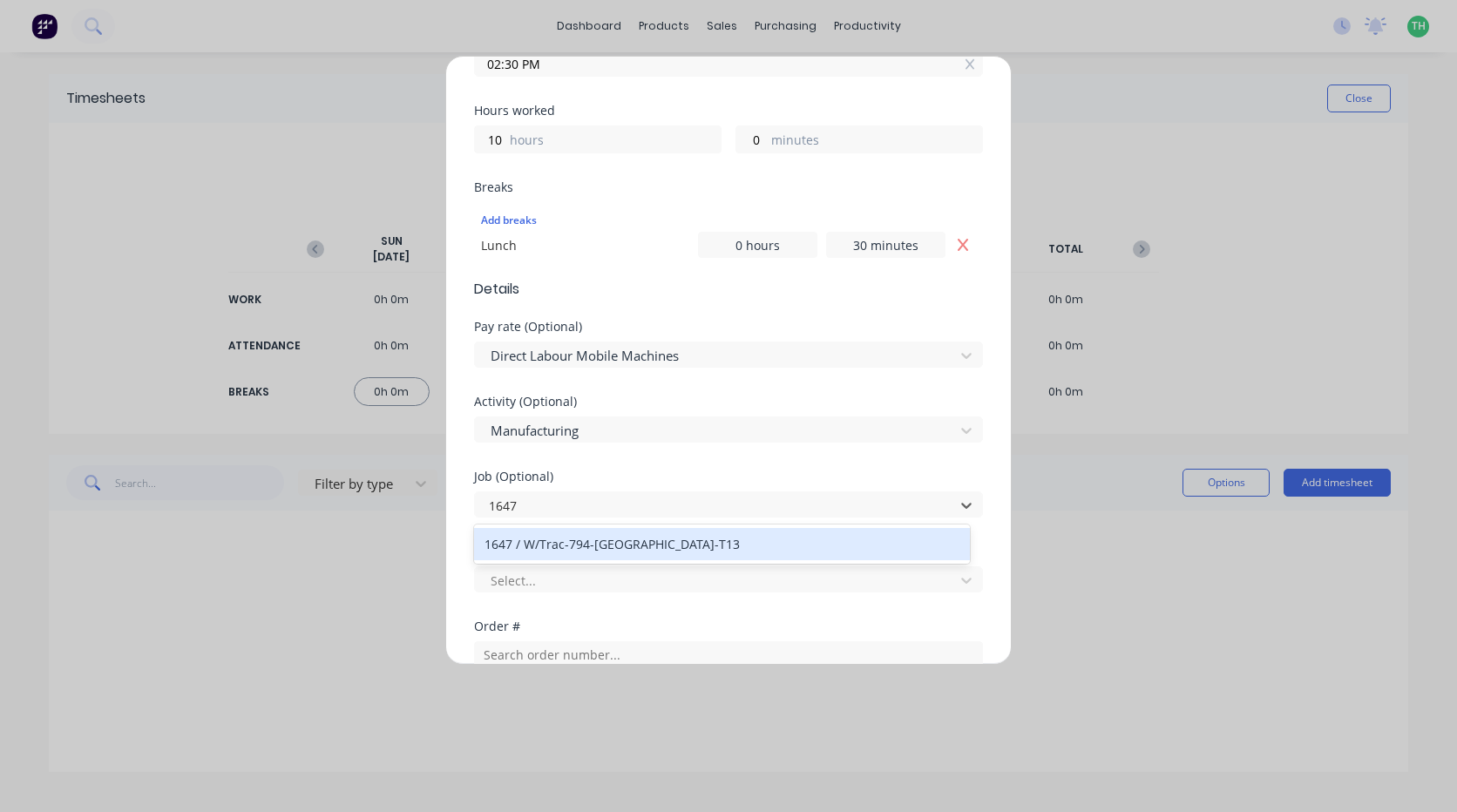
click at [602, 546] on div "1647 / W/Trac-794-[GEOGRAPHIC_DATA]-T13" at bounding box center [722, 544] width 496 height 33
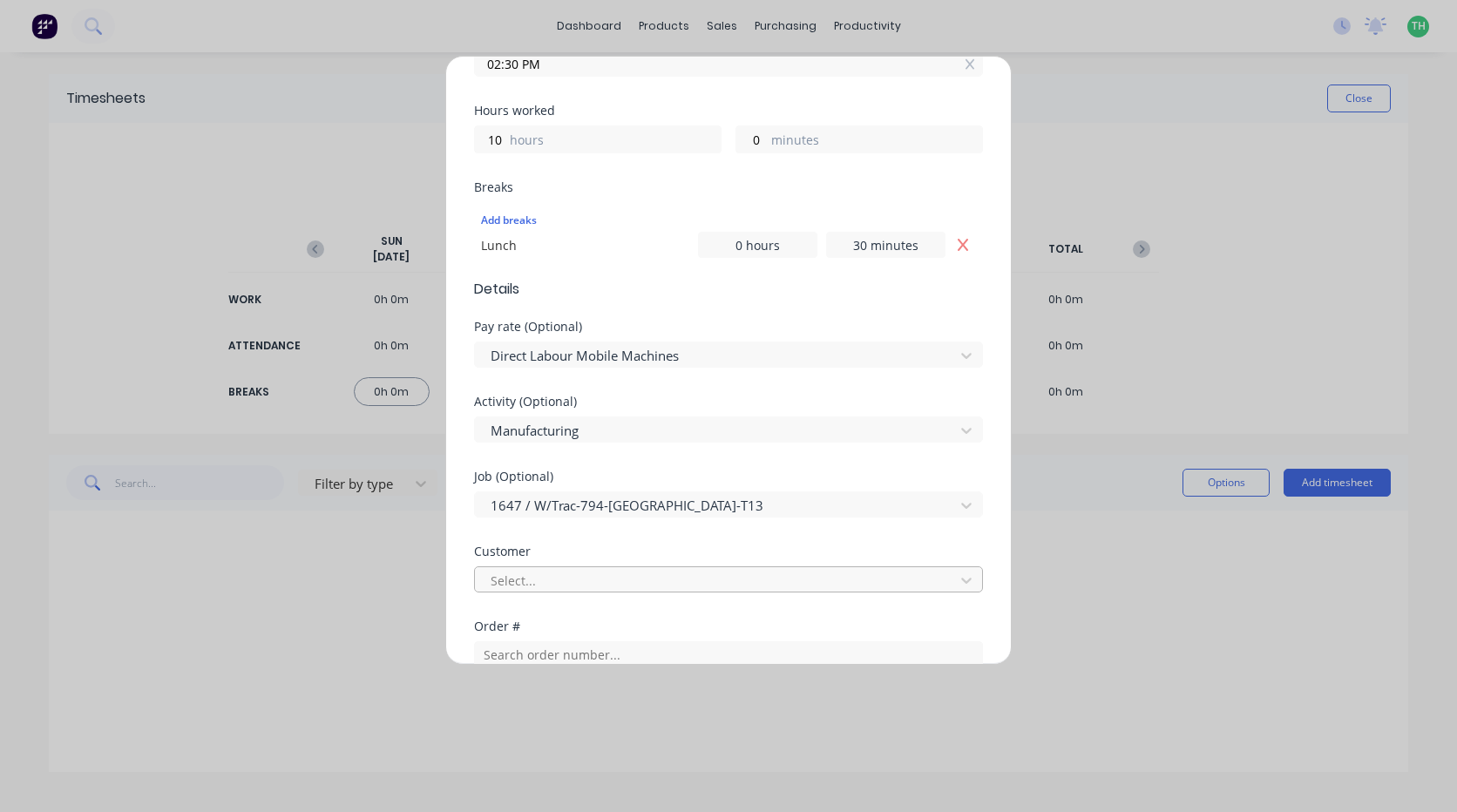
click at [928, 581] on div at bounding box center [717, 581] width 456 height 22
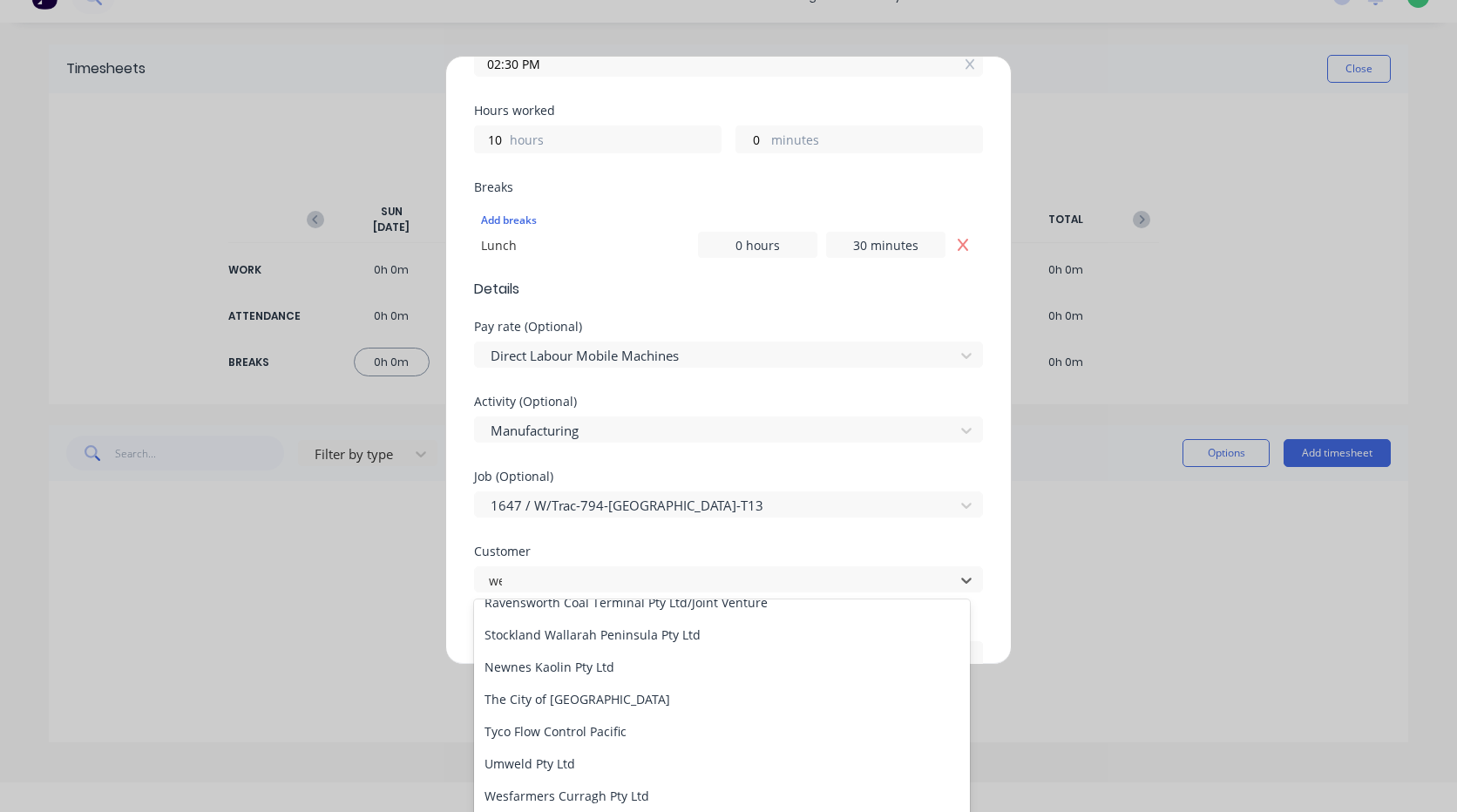
scroll to position [0, 0]
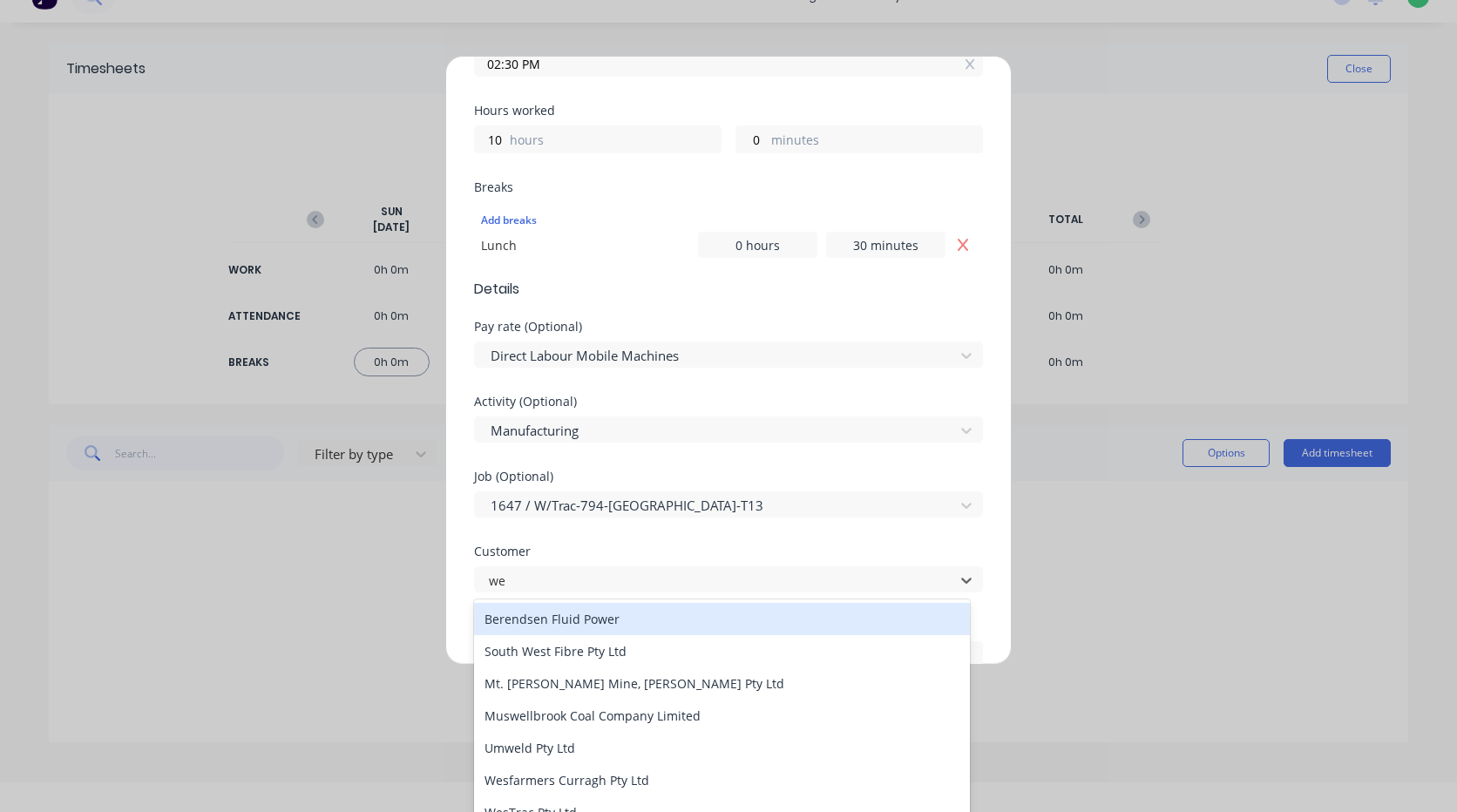
type input "[PERSON_NAME]"
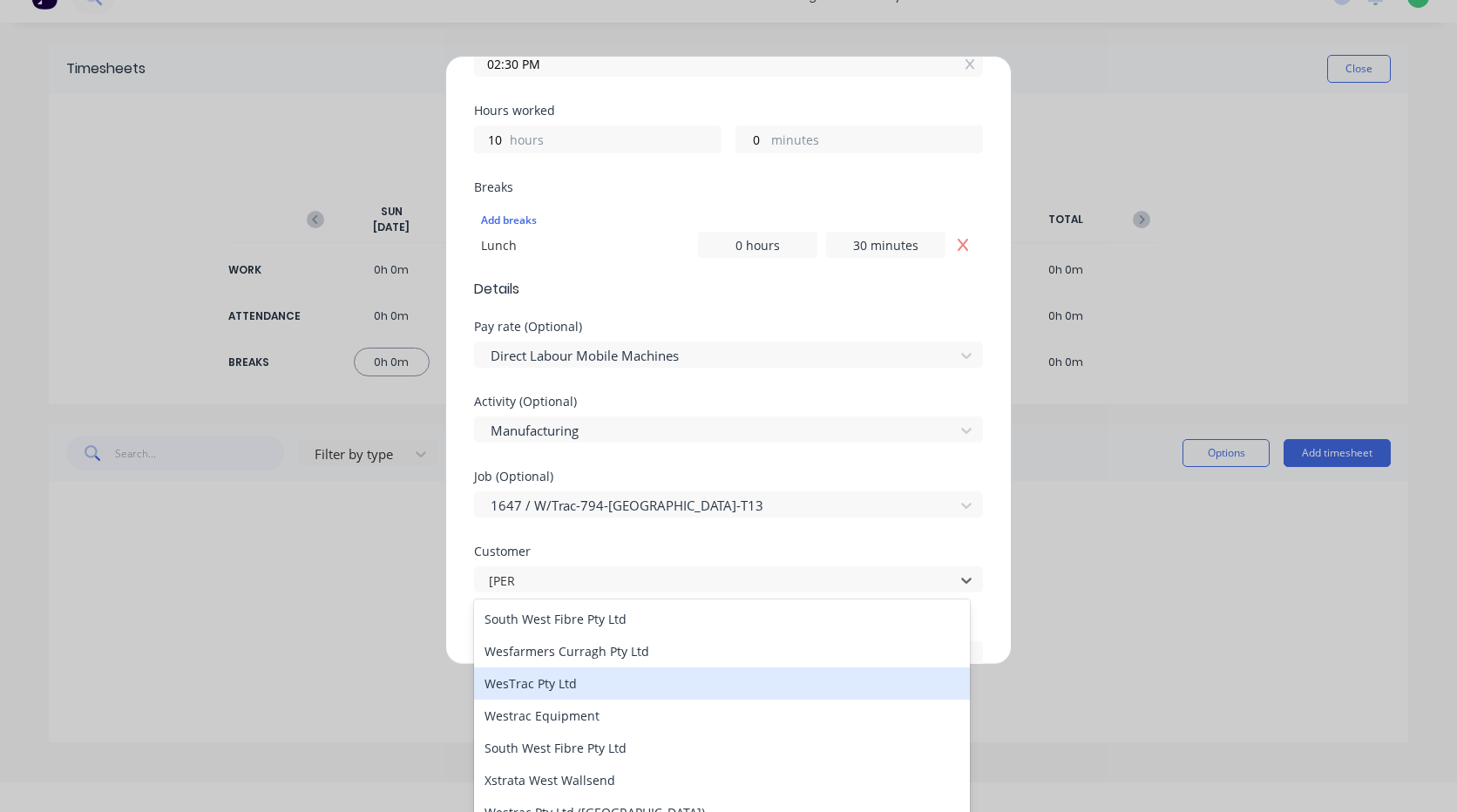
click at [583, 685] on div "WesTrac Pty Ltd" at bounding box center [722, 684] width 496 height 33
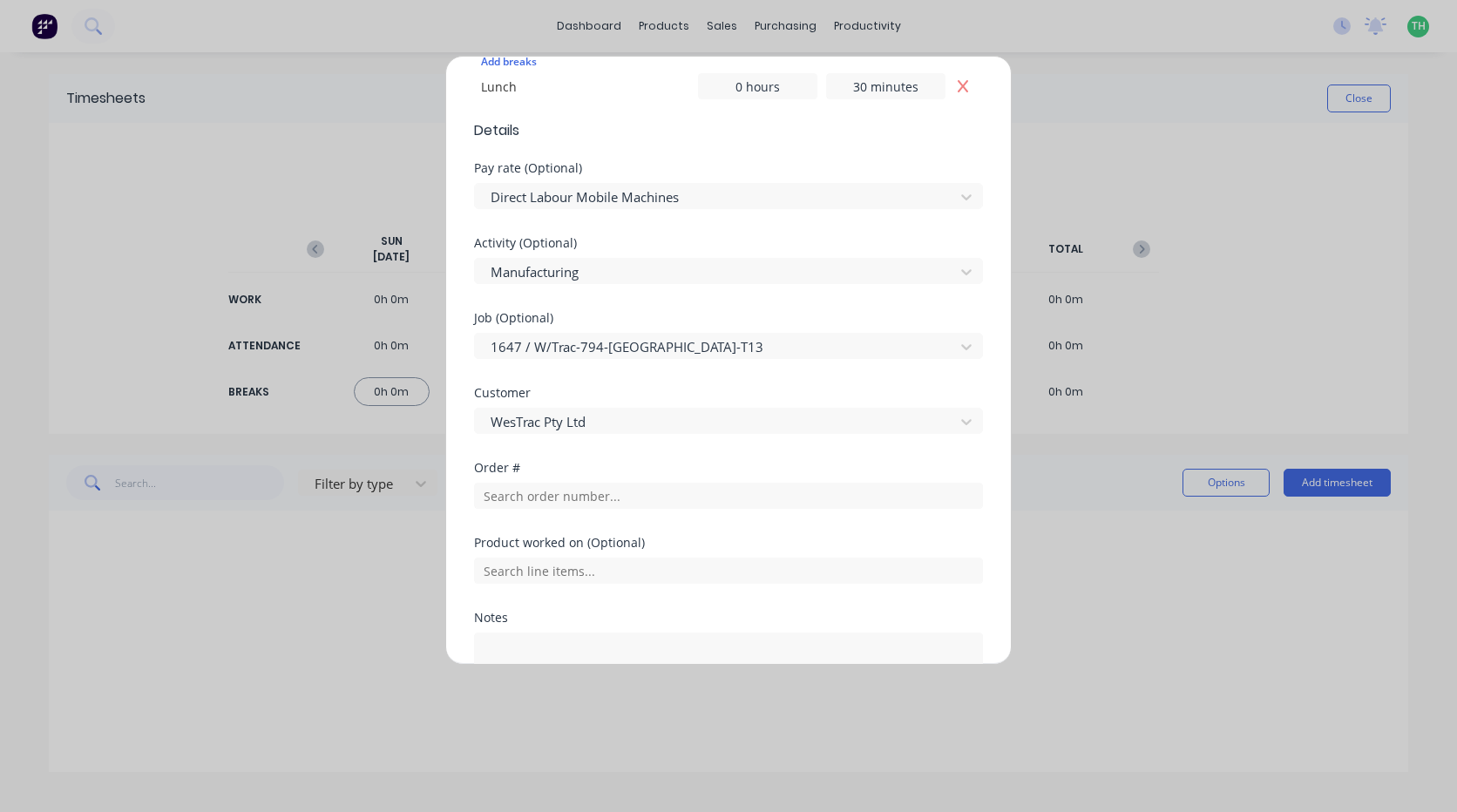
scroll to position [610, 0]
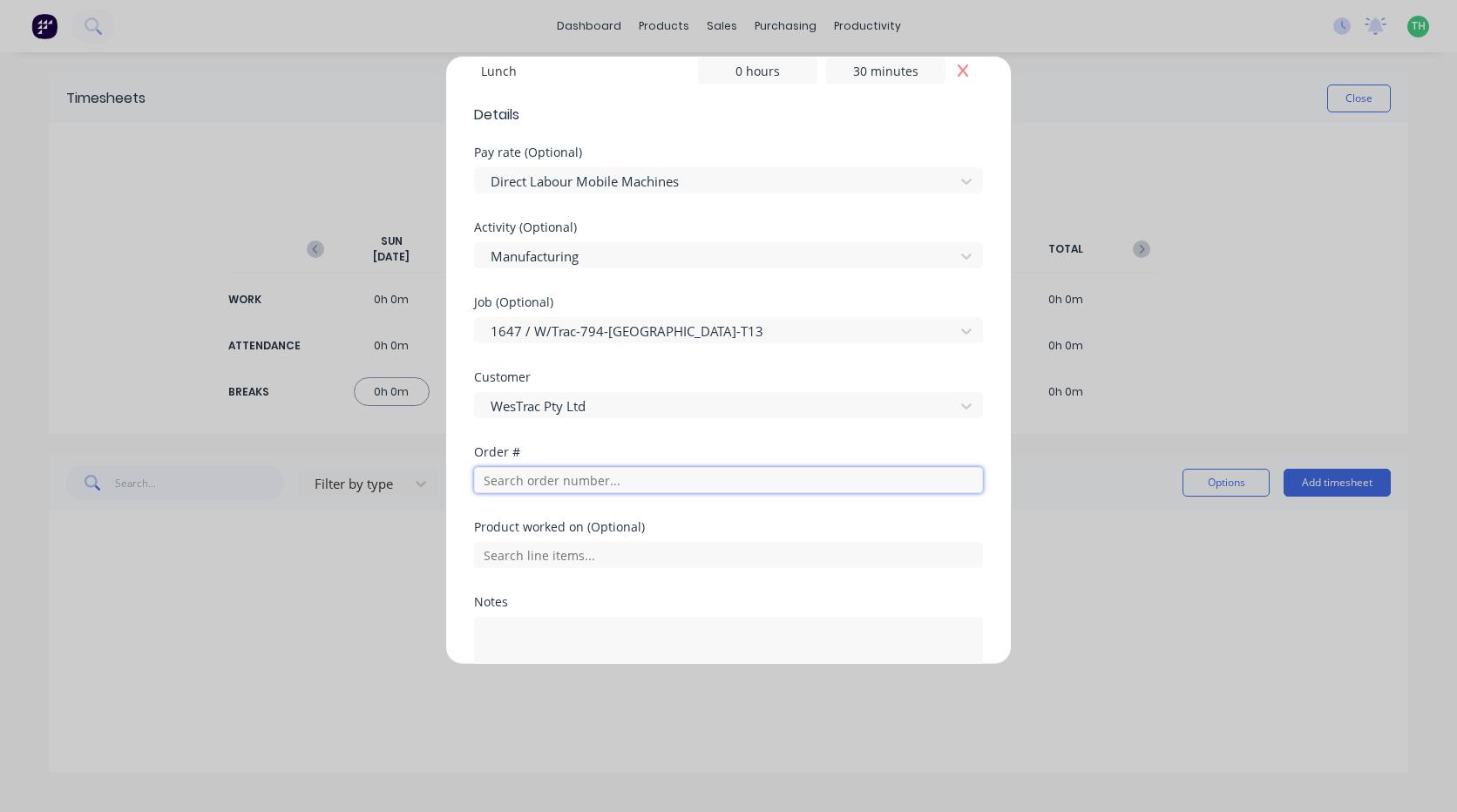
click at [607, 479] on input "text" at bounding box center [729, 479] width 509 height 26
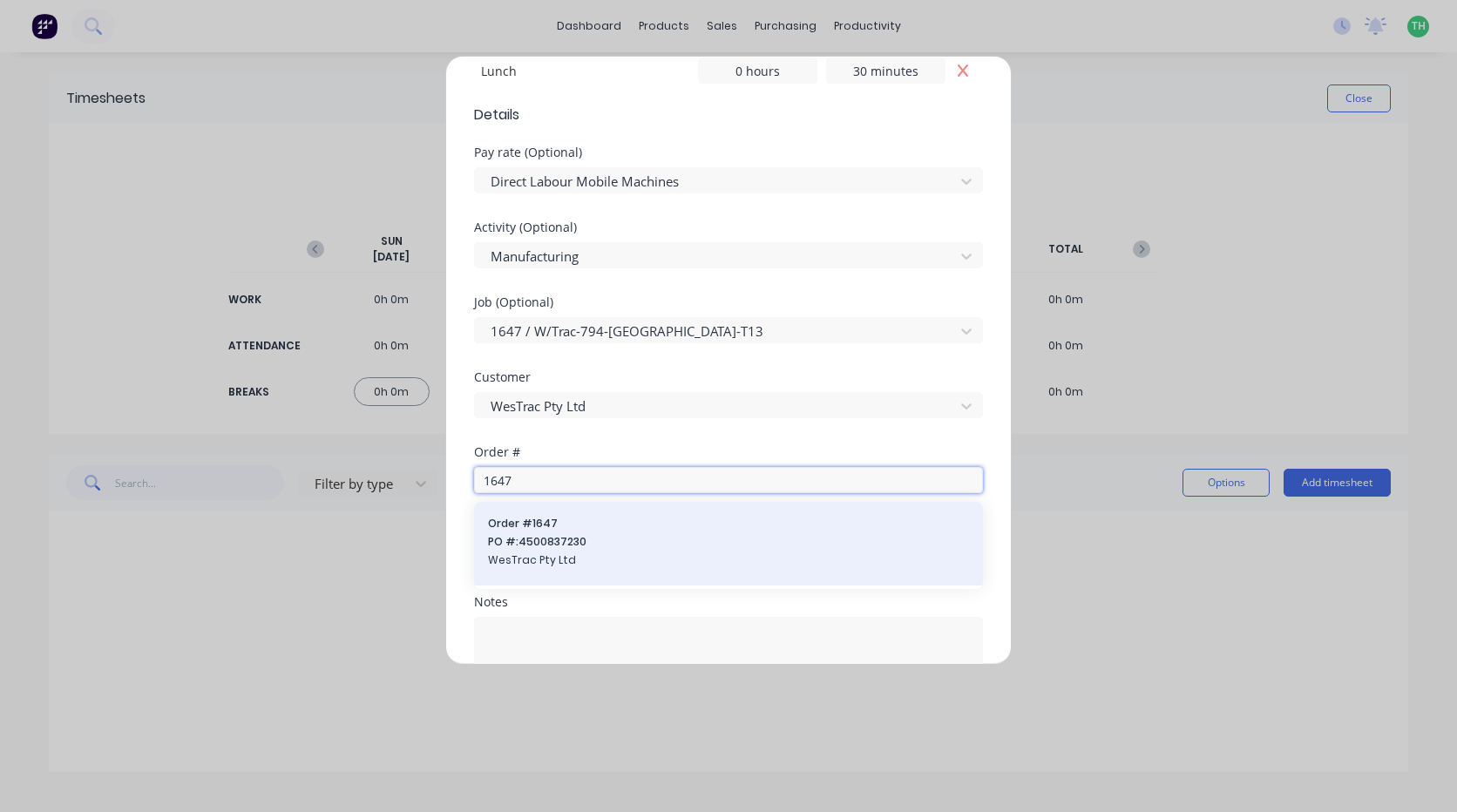
type input "1647"
click at [533, 531] on span "Order # 1647" at bounding box center [728, 523] width 481 height 15
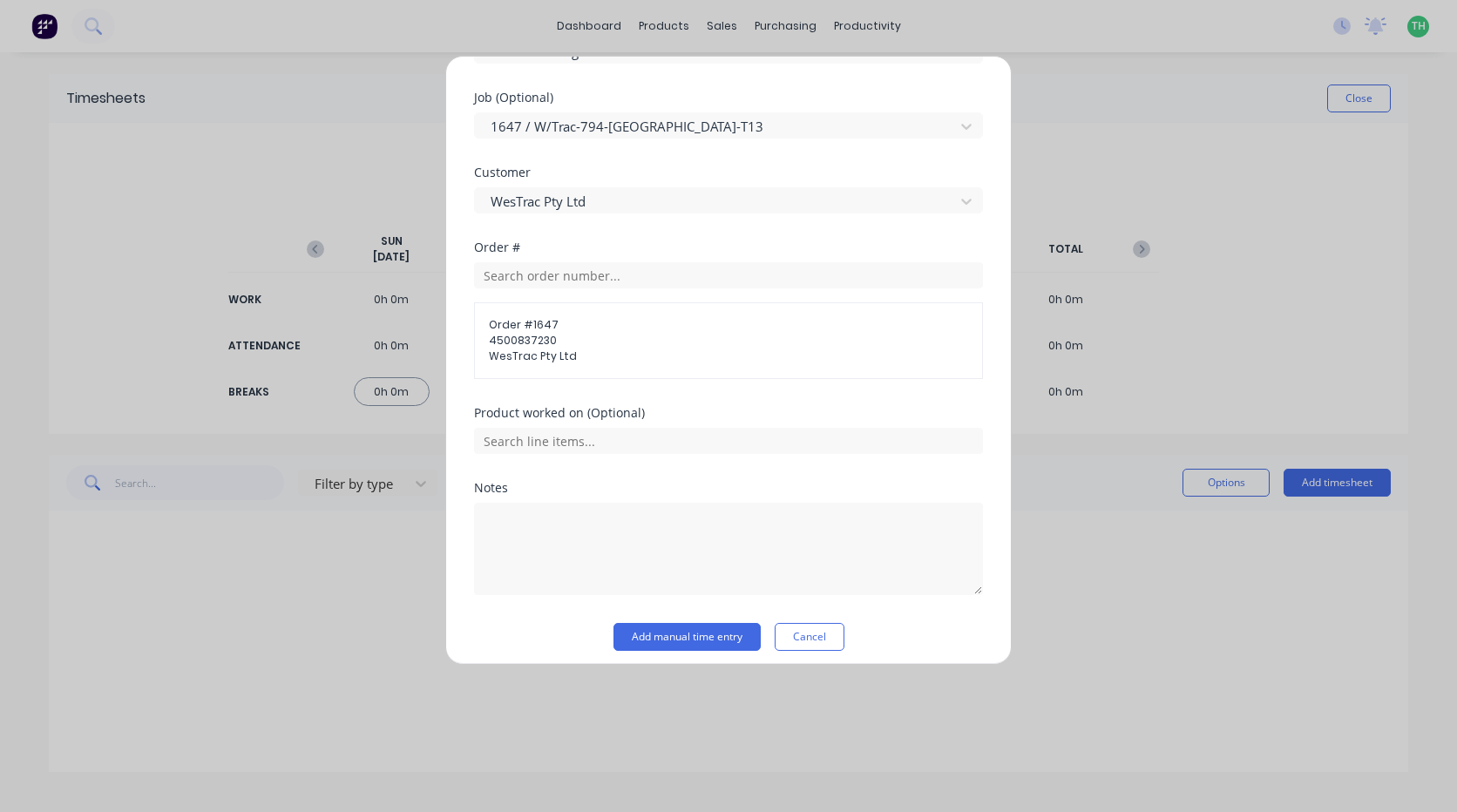
scroll to position [826, 0]
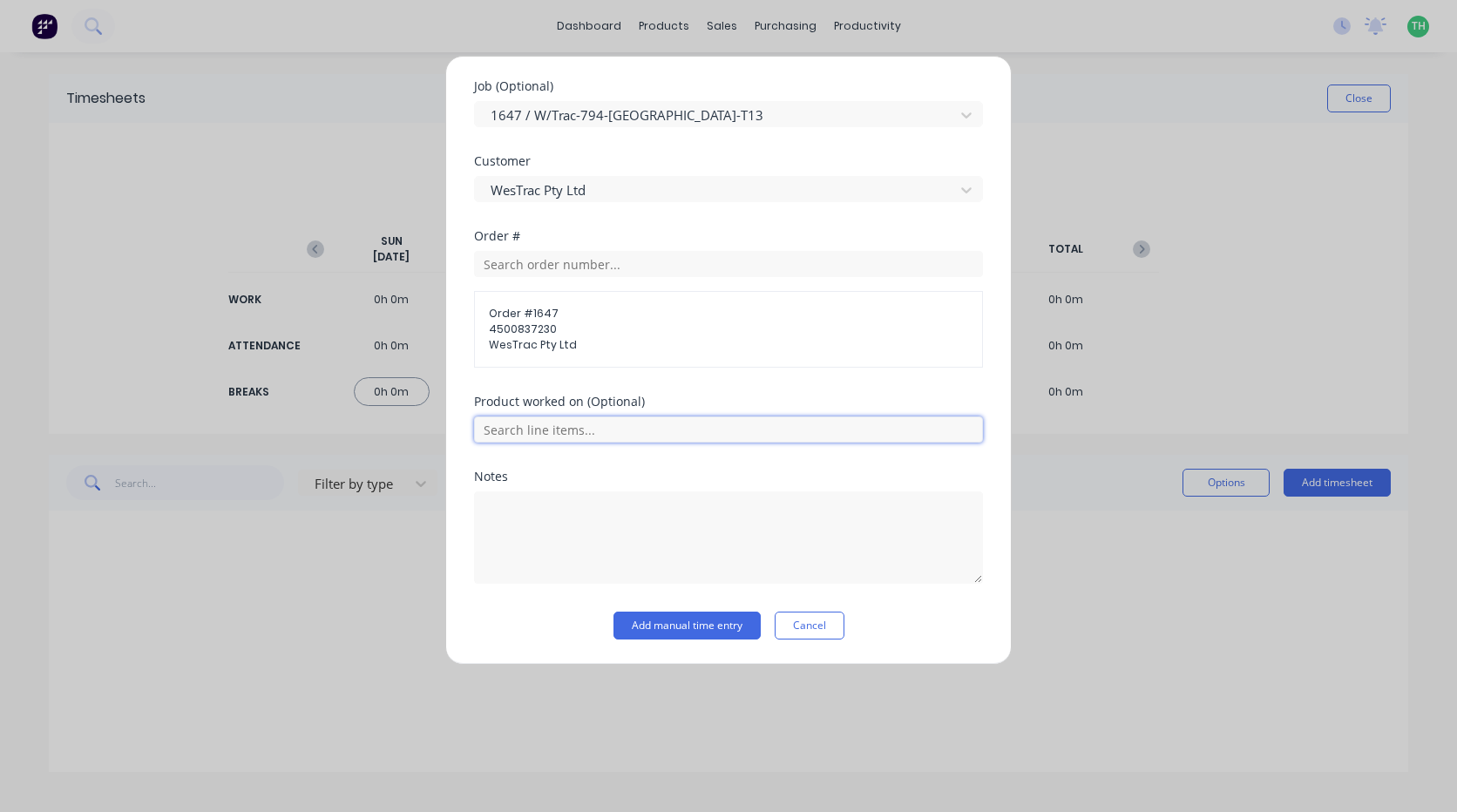
click at [617, 431] on input "text" at bounding box center [729, 428] width 509 height 26
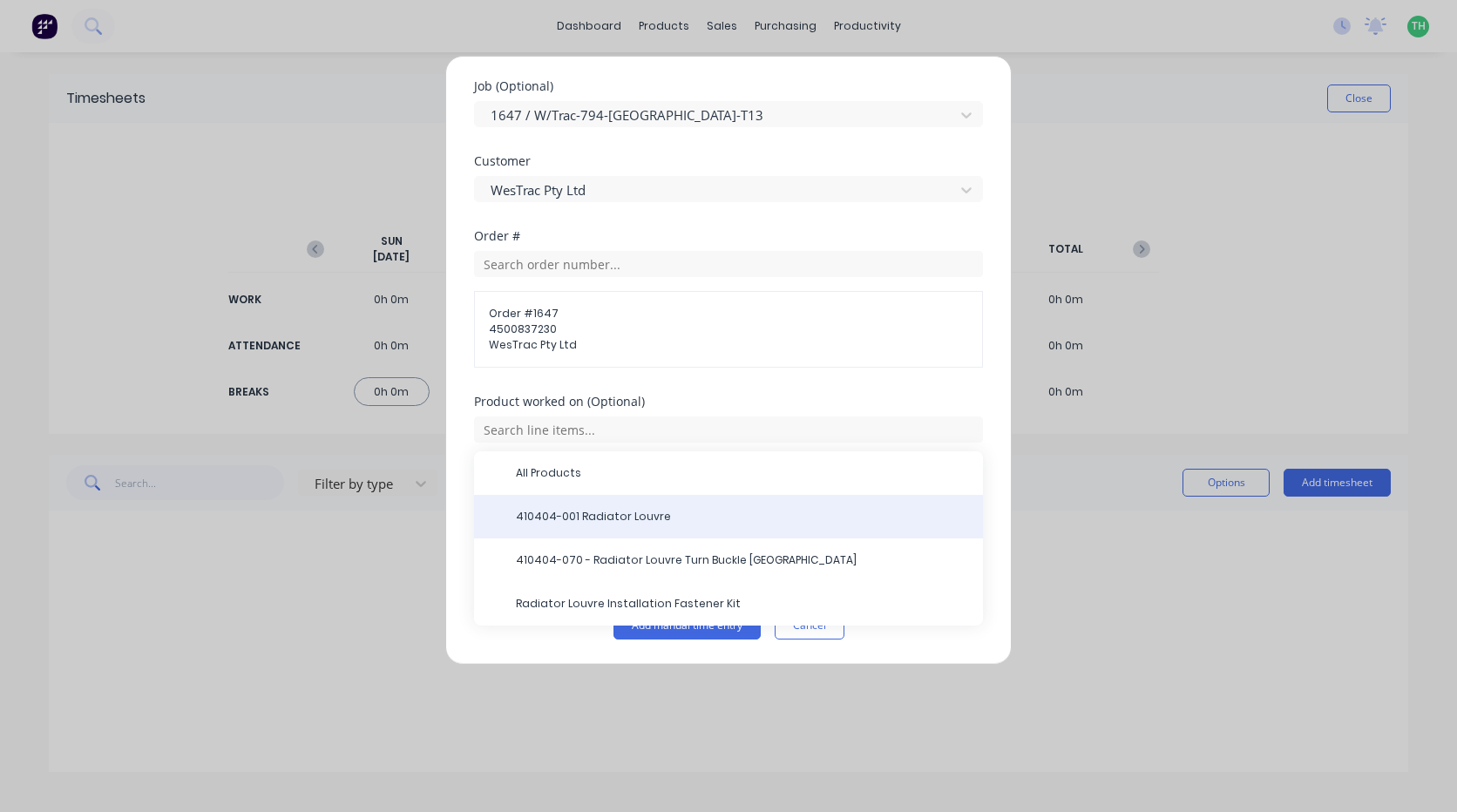
click at [621, 519] on span "410404-001 Radiator Louvre" at bounding box center [742, 516] width 453 height 15
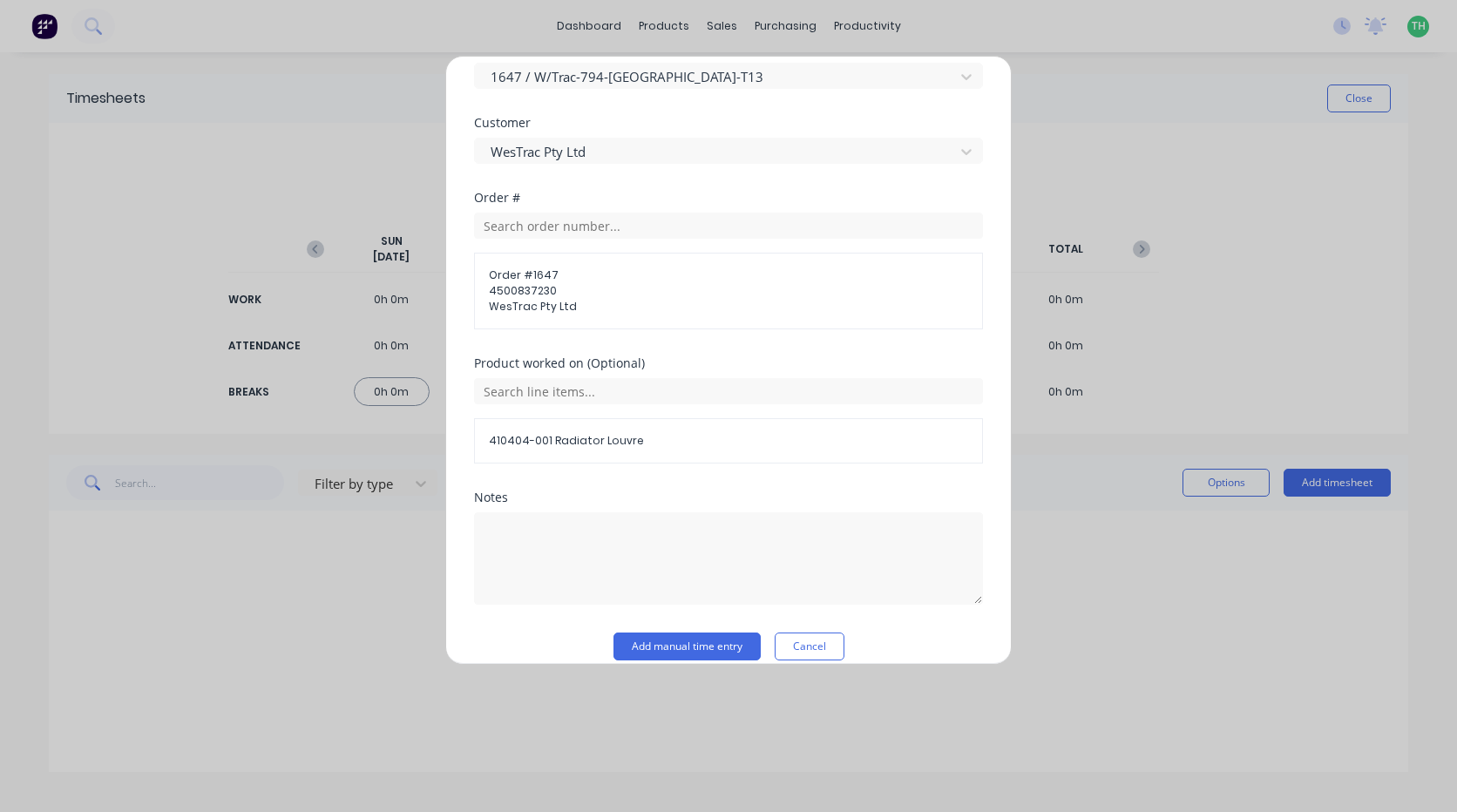
scroll to position [886, 0]
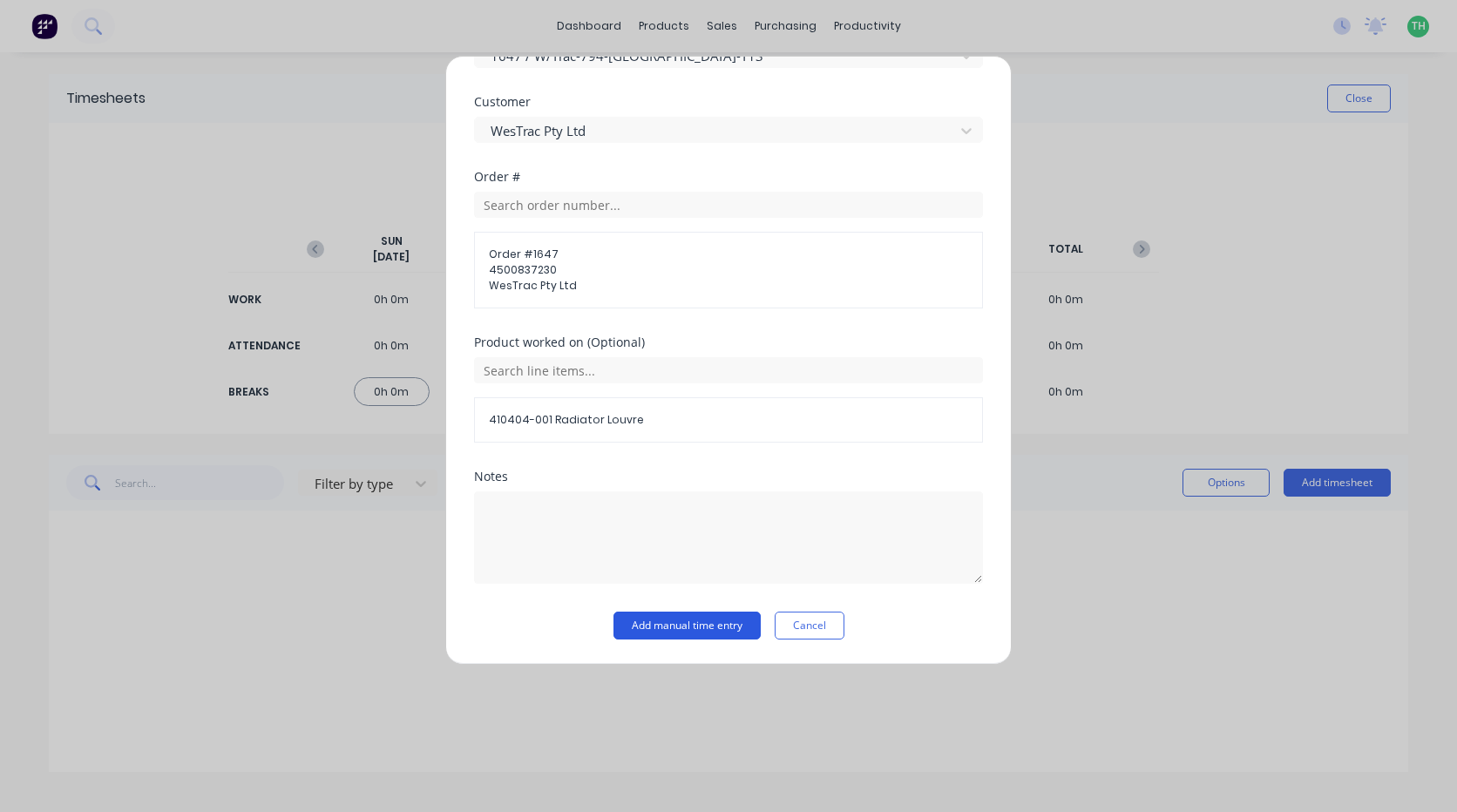
click at [693, 629] on button "Add manual time entry" at bounding box center [687, 625] width 147 height 28
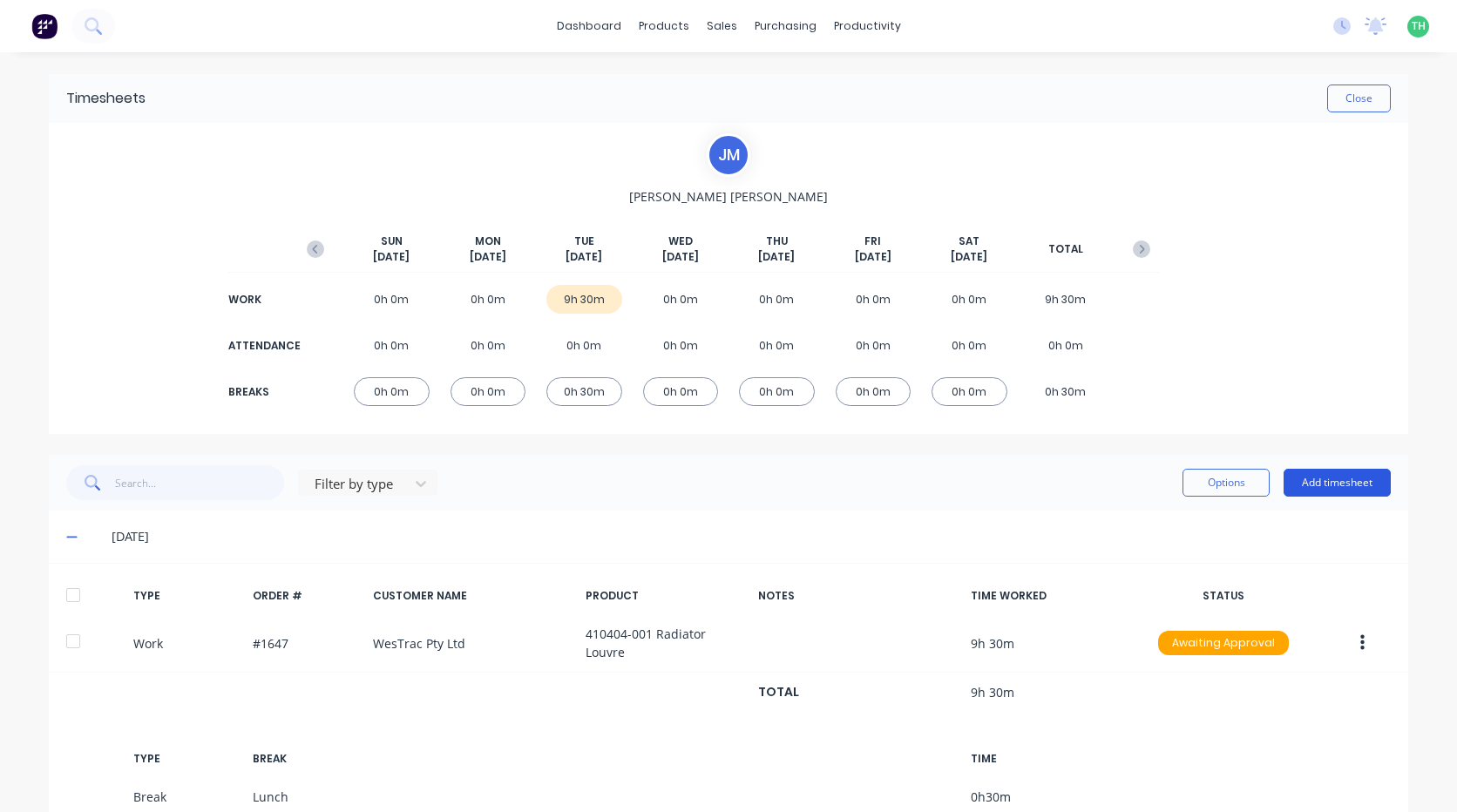
click at [1334, 484] on button "Add timesheet" at bounding box center [1337, 482] width 107 height 28
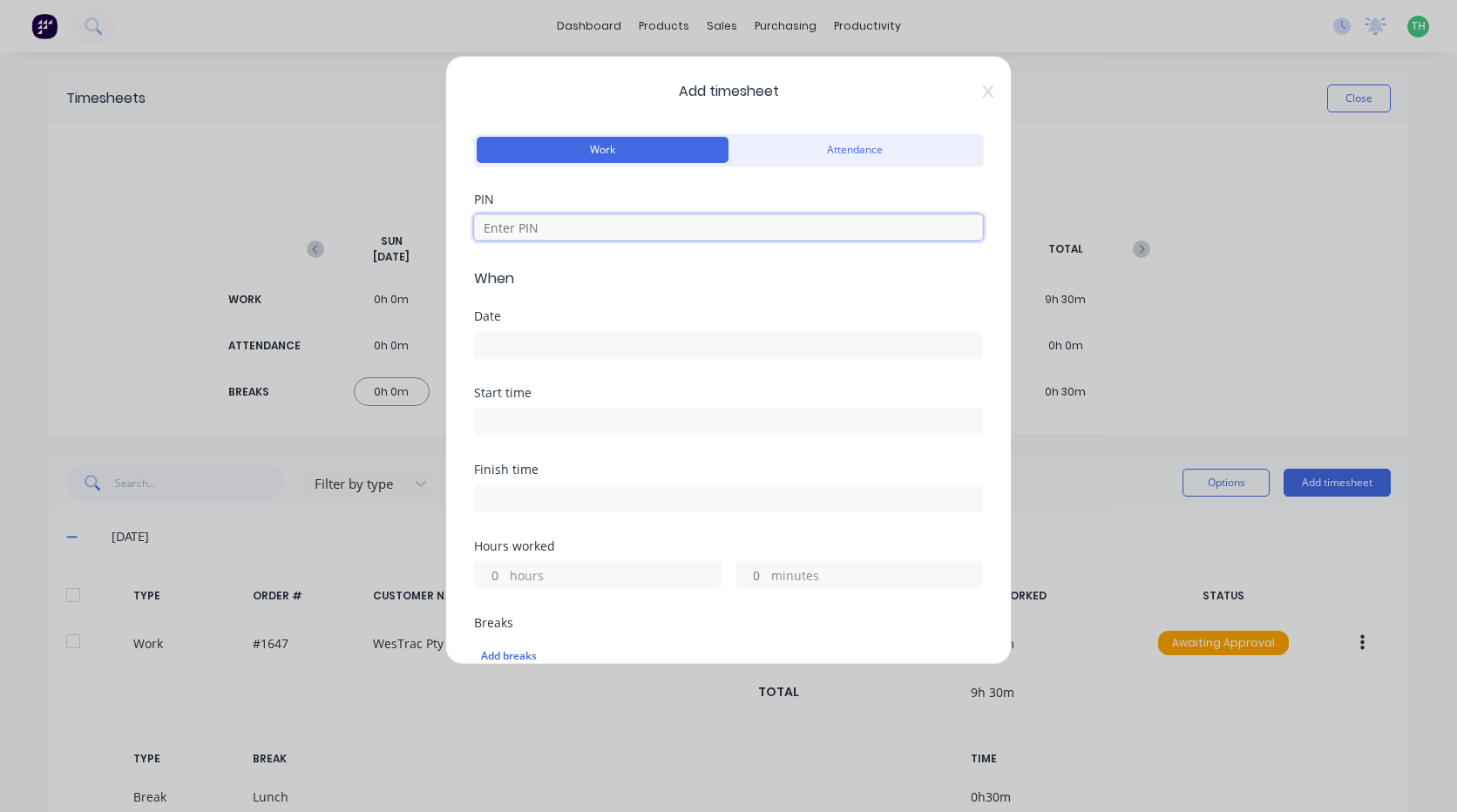
click at [567, 227] on input at bounding box center [729, 227] width 509 height 26
type input "9027"
click at [983, 89] on icon at bounding box center [988, 91] width 11 height 14
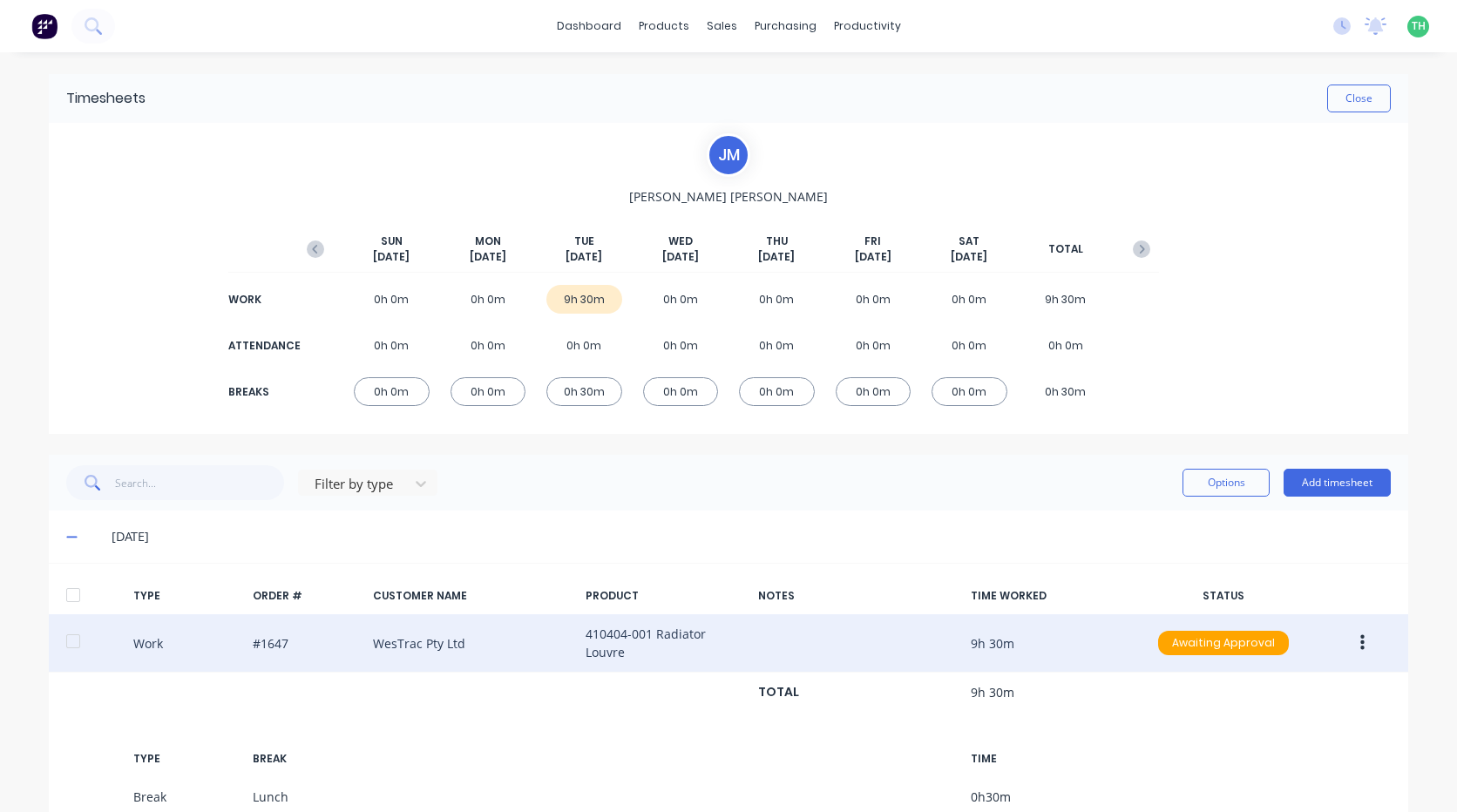
click at [1360, 643] on icon "button" at bounding box center [1362, 643] width 5 height 15
click at [1273, 647] on div "Duplicate" at bounding box center [1300, 647] width 134 height 25
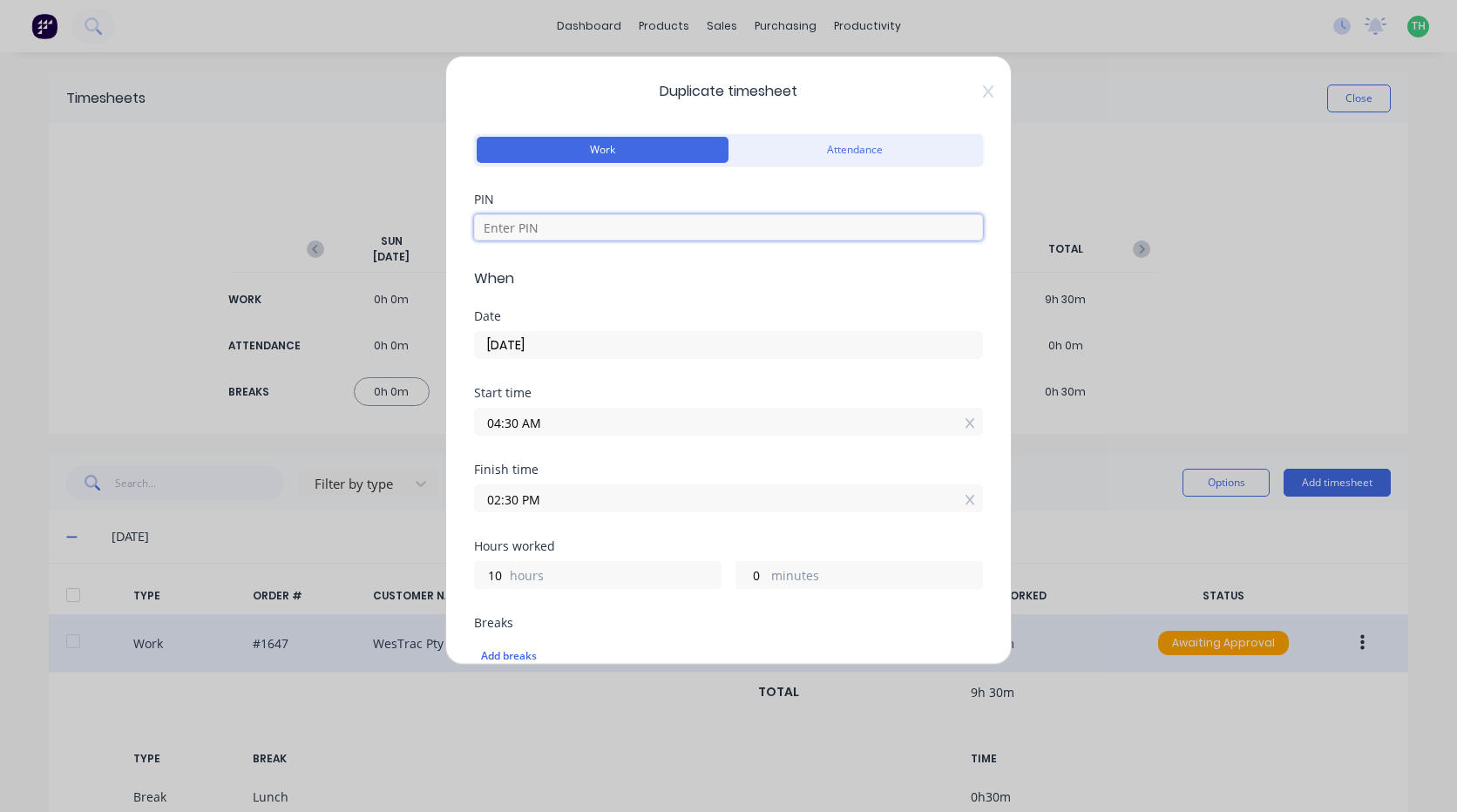
click at [594, 226] on input at bounding box center [729, 227] width 509 height 26
type input "9027"
click at [556, 342] on input "07/10/2025" at bounding box center [728, 344] width 507 height 26
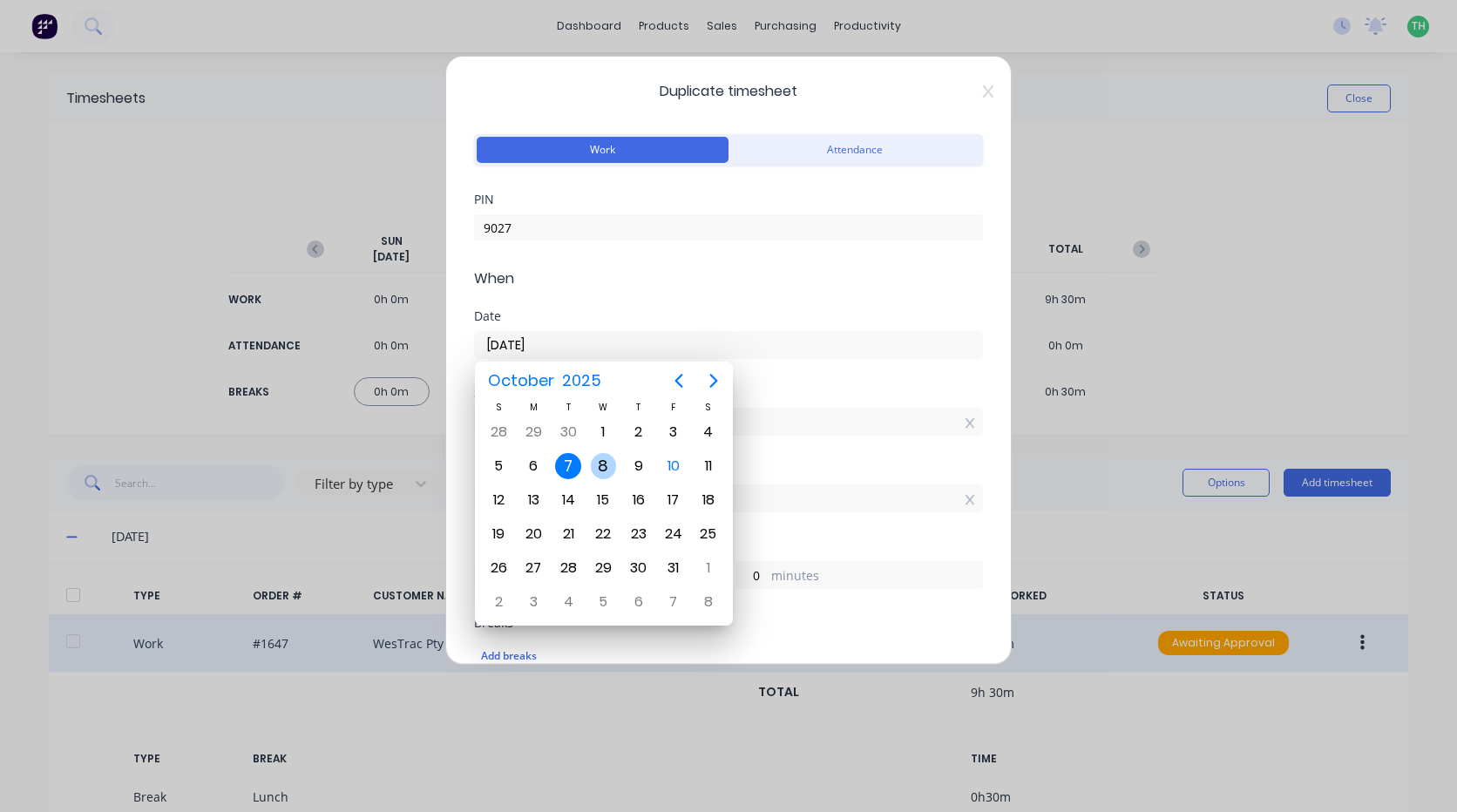
click at [603, 468] on div "8" at bounding box center [604, 466] width 26 height 26
type input "08/10/2025"
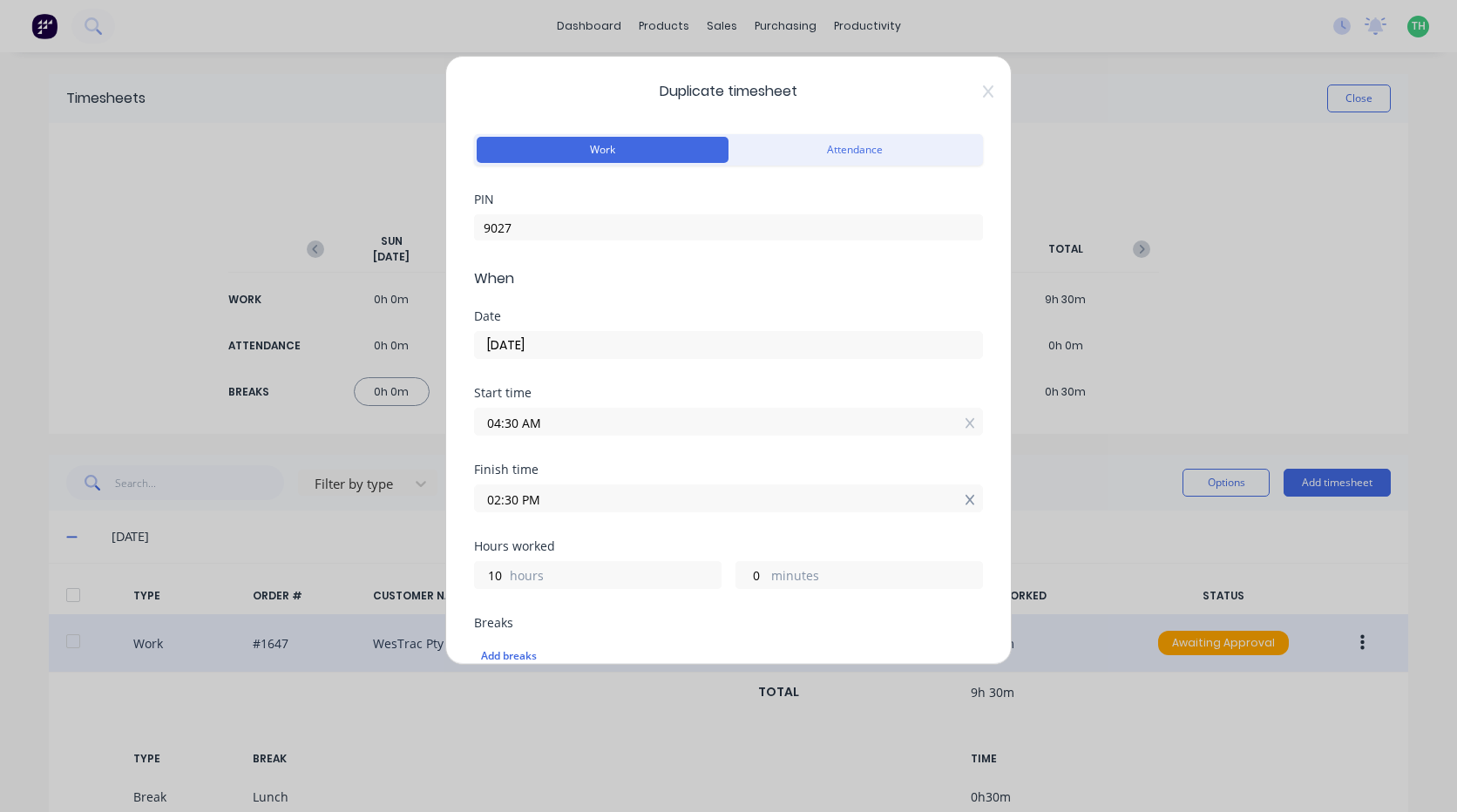
click at [965, 503] on icon at bounding box center [970, 500] width 10 height 12
click at [589, 488] on input at bounding box center [728, 497] width 507 height 26
type input "07:38 AM"
type input "3"
type input "8"
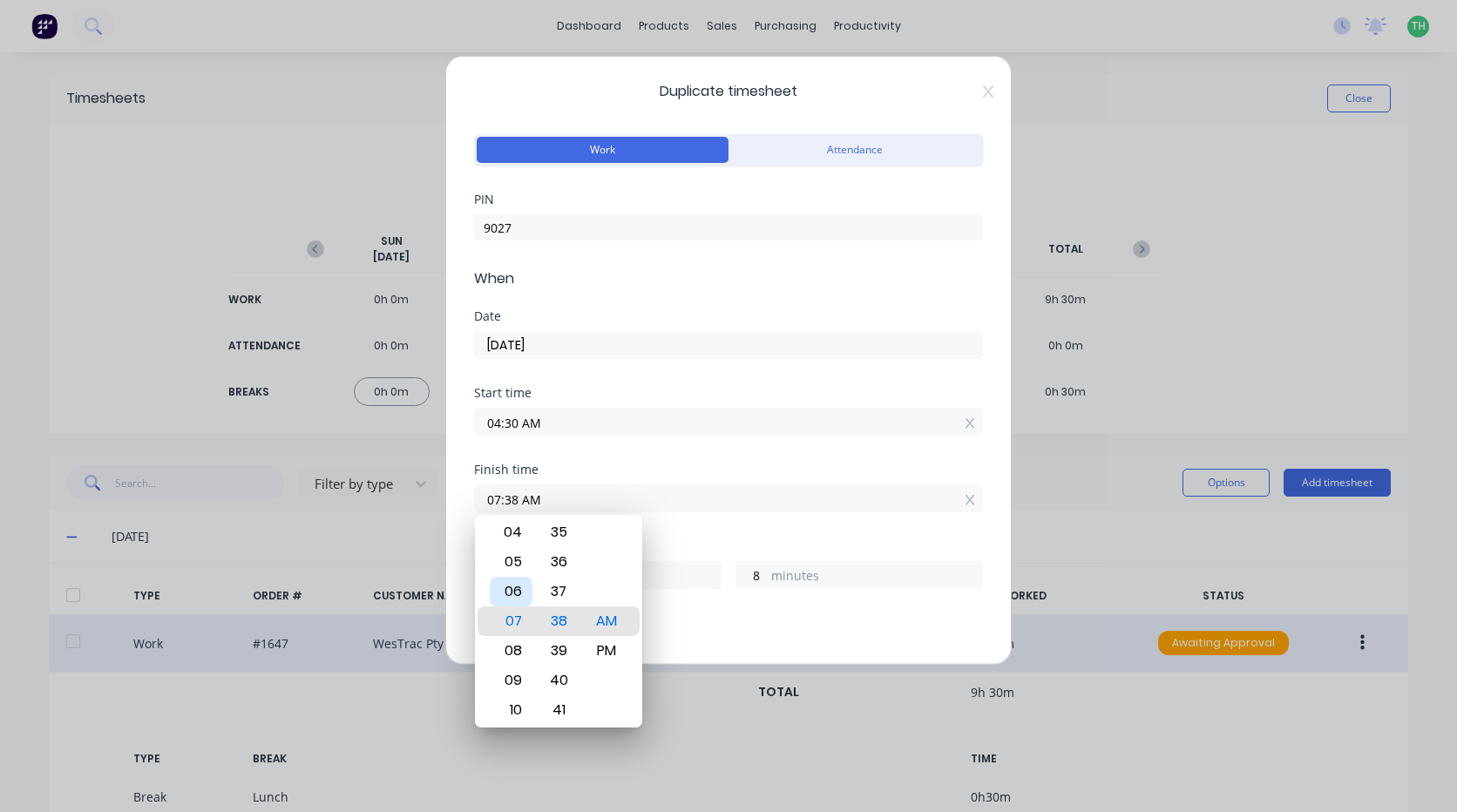
click at [507, 587] on div "06" at bounding box center [511, 591] width 43 height 30
type input "06:38 AM"
type input "2"
type input "06:36 AM"
type input "6"
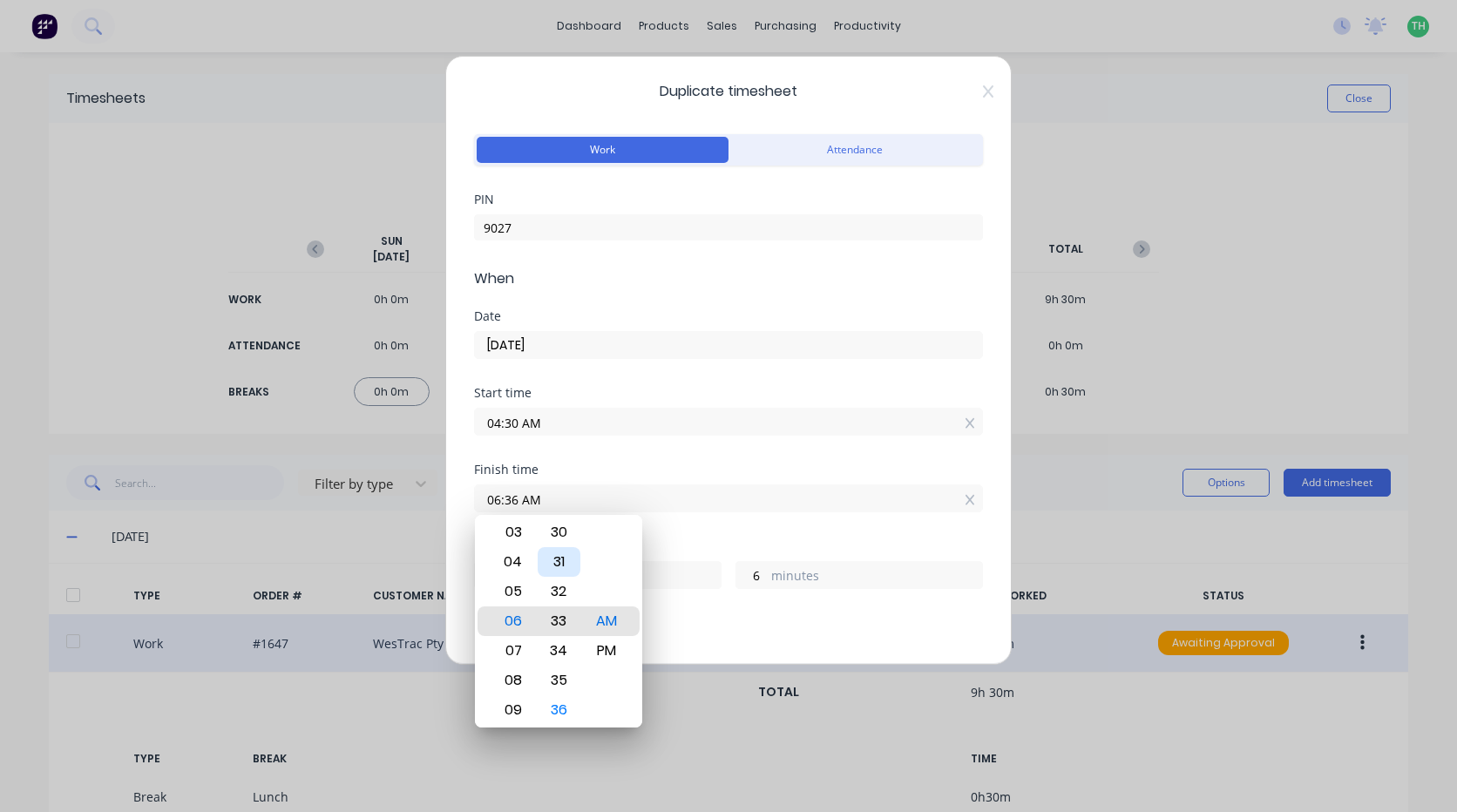
type input "06:33 AM"
type input "3"
click at [563, 534] on div "30" at bounding box center [559, 532] width 43 height 30
type input "06:30 AM"
type input "0"
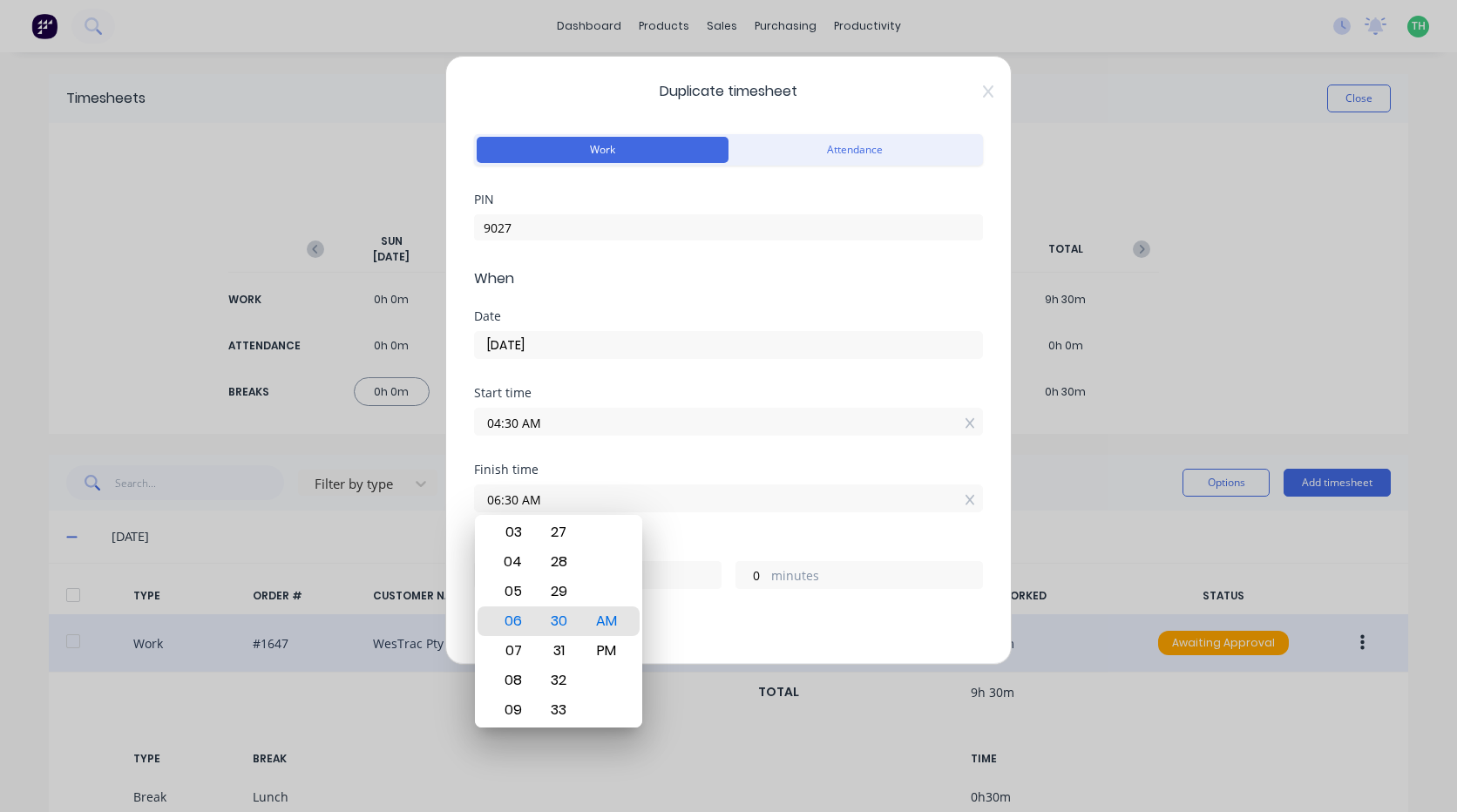
click at [1058, 543] on div "Duplicate timesheet Work Attendance PIN 9027 When Date 08/10/2025 Start time 04…" at bounding box center [728, 406] width 1457 height 812
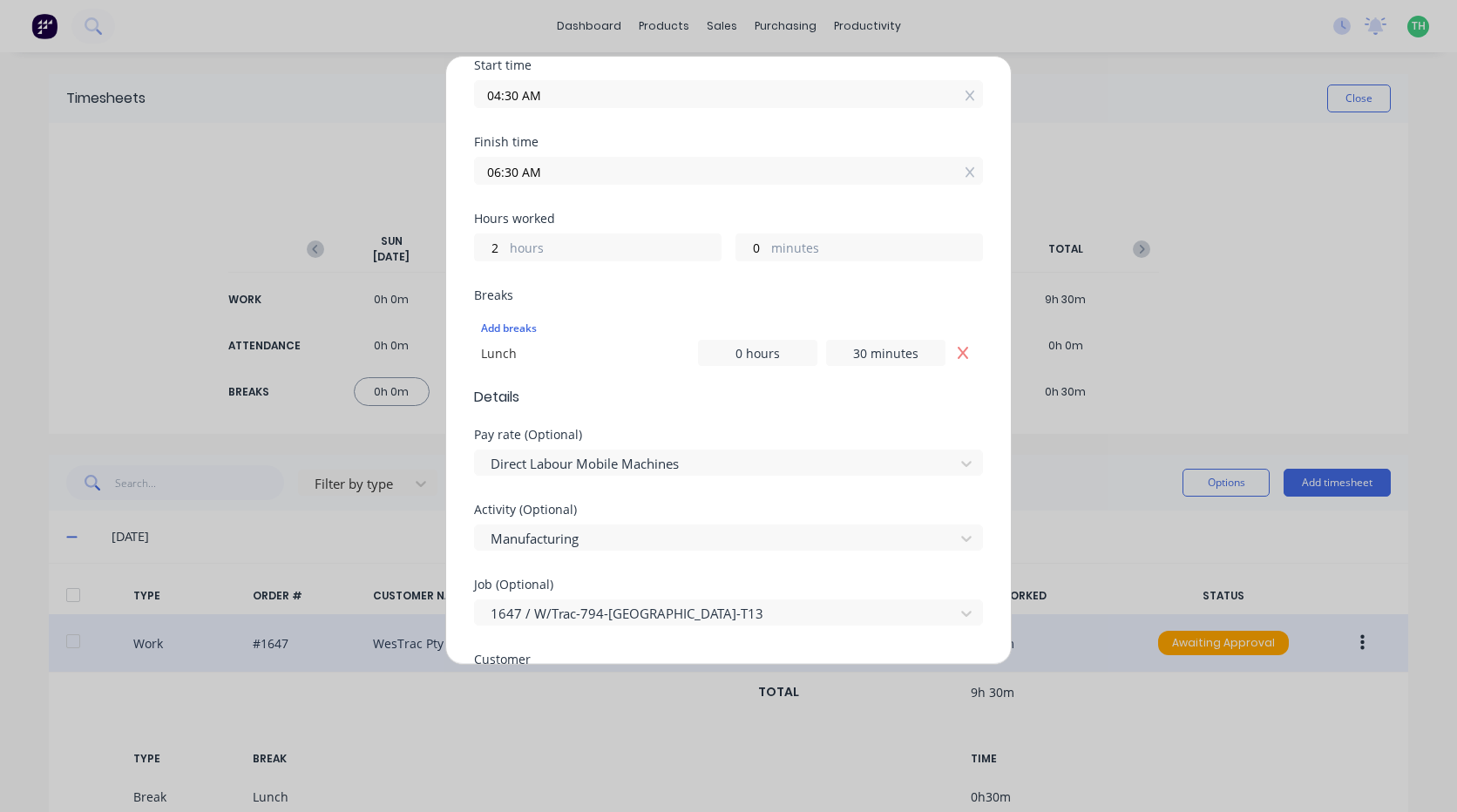
scroll to position [348, 0]
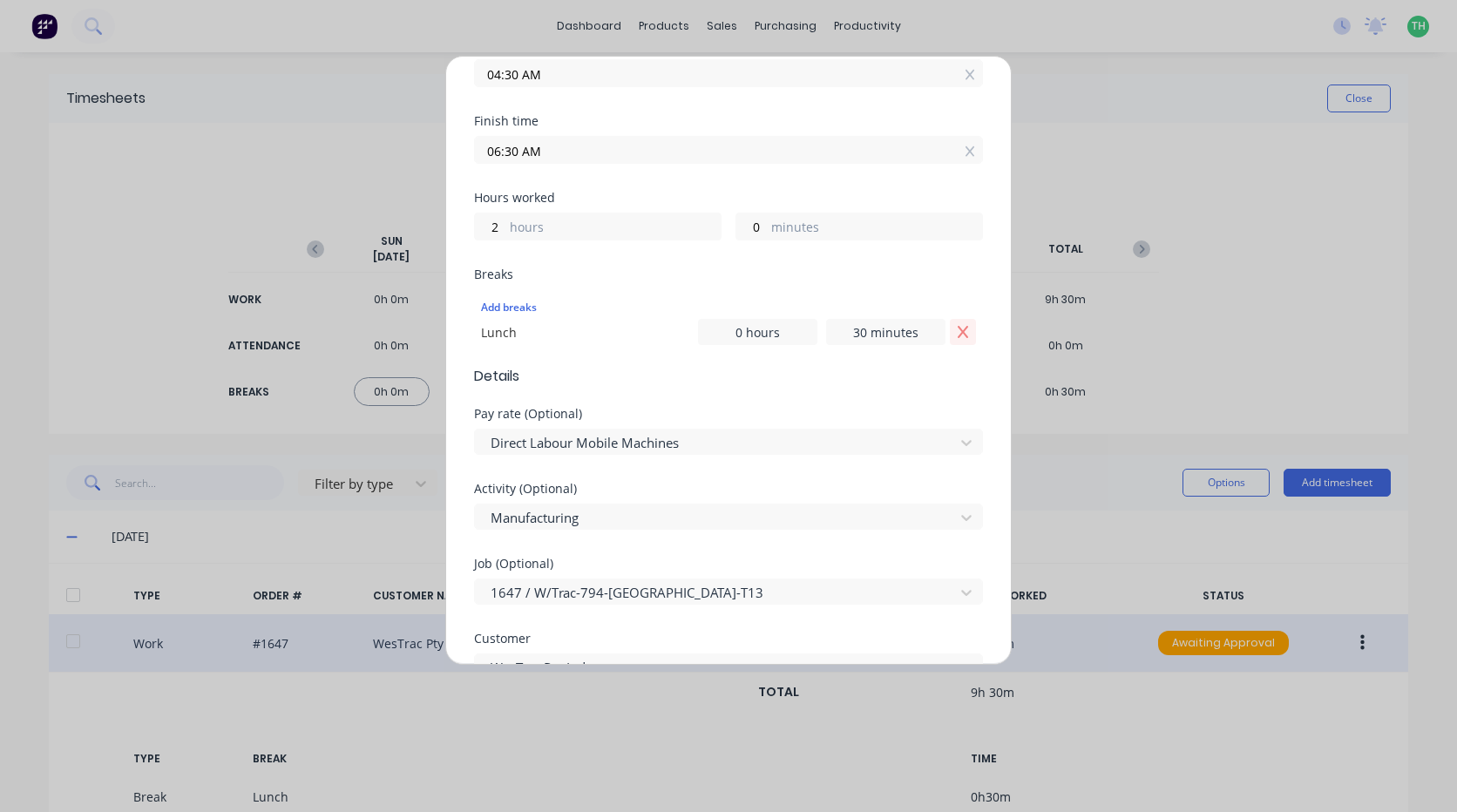
click at [958, 333] on icon "Remove Lunch" at bounding box center [962, 332] width 11 height 12
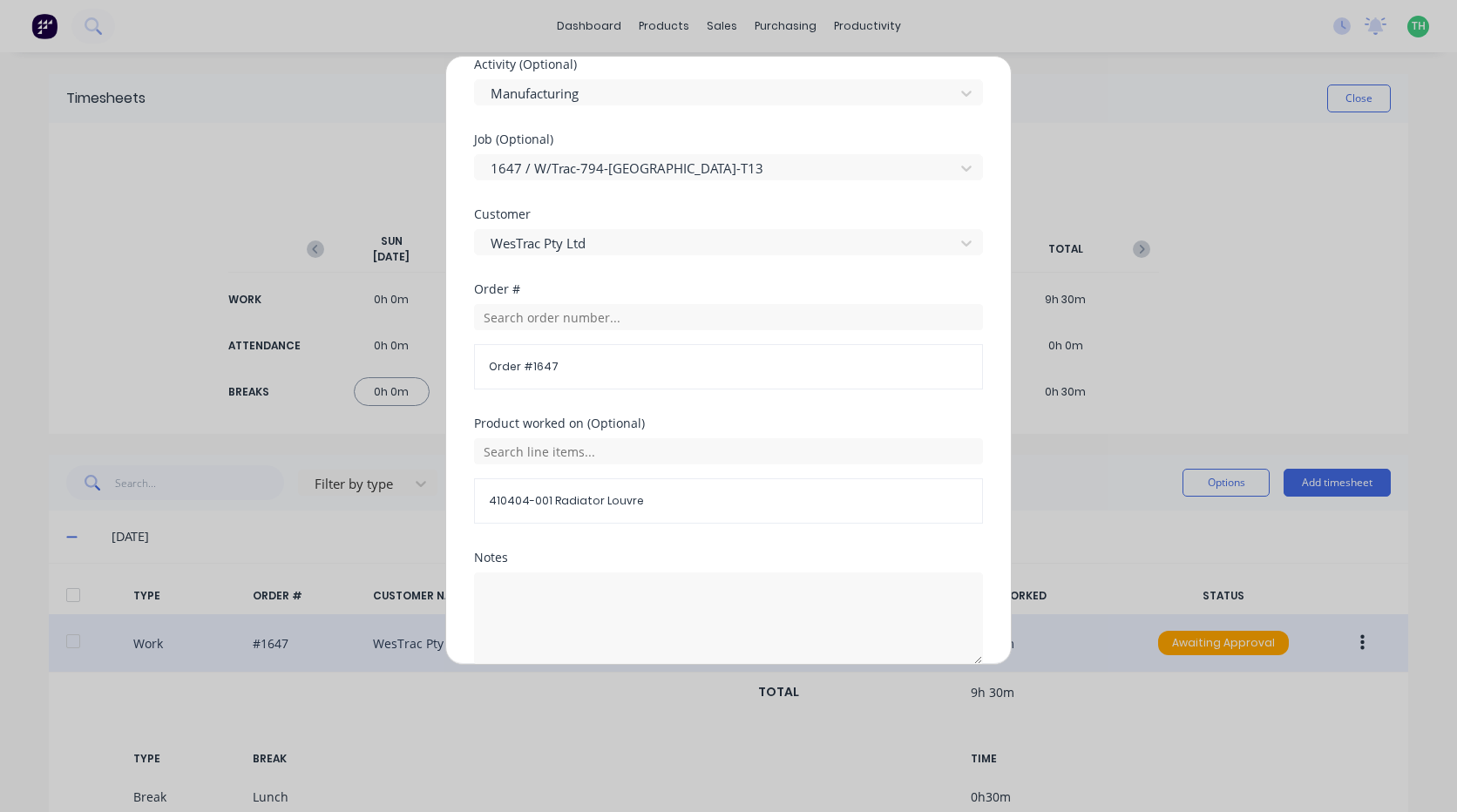
scroll to position [827, 0]
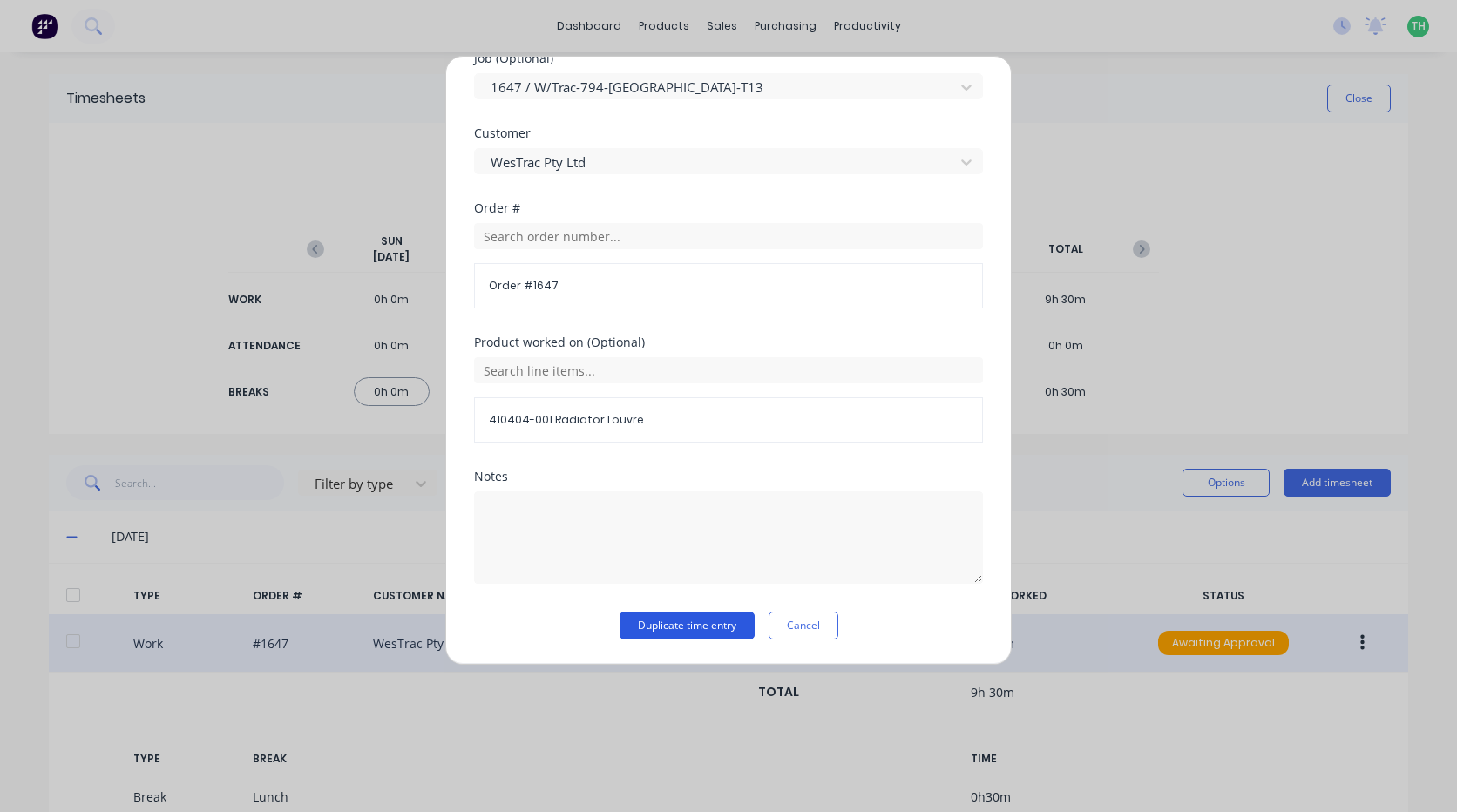
click at [708, 626] on button "Duplicate time entry" at bounding box center [687, 625] width 135 height 28
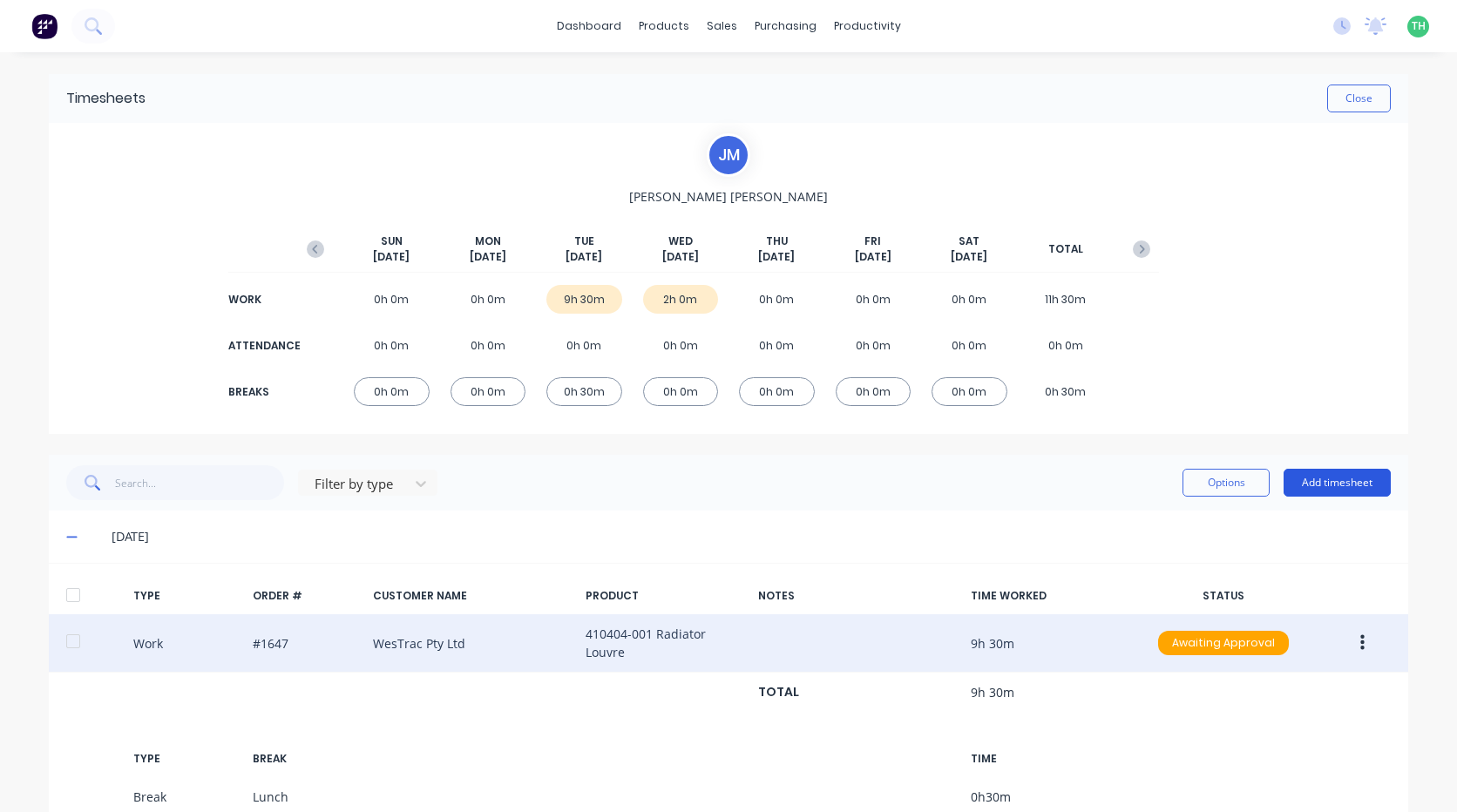
click at [1336, 482] on button "Add timesheet" at bounding box center [1337, 482] width 107 height 28
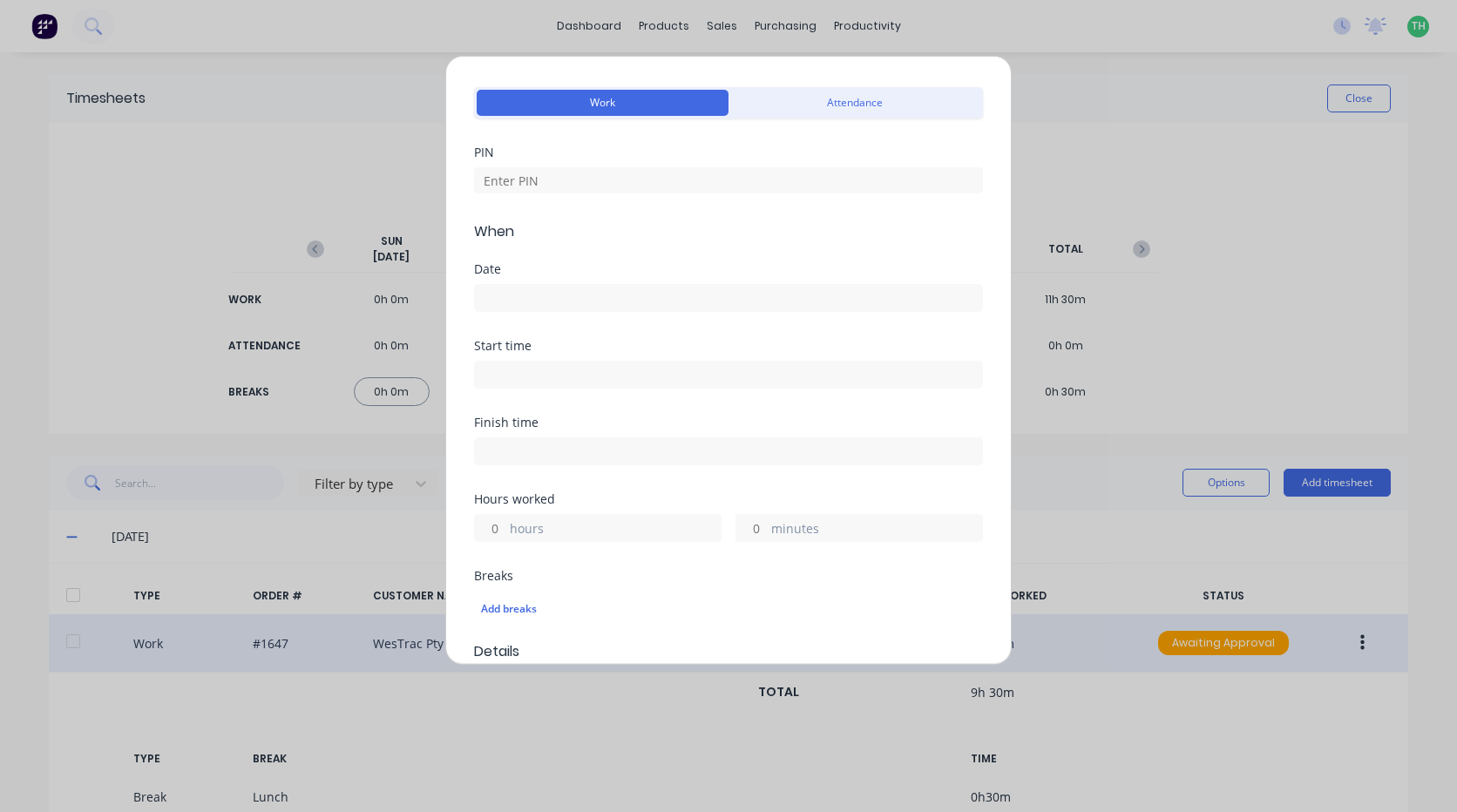
scroll to position [87, 0]
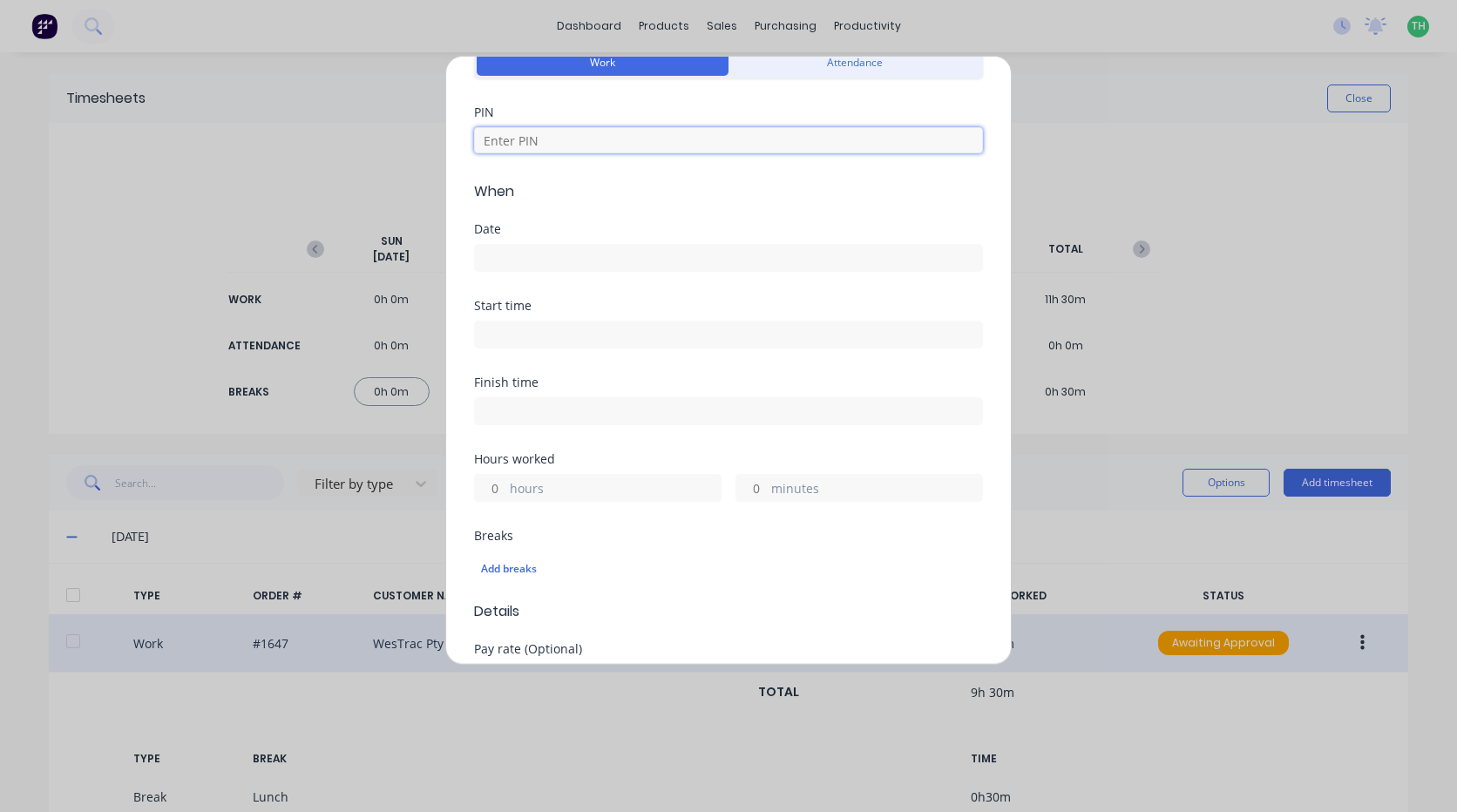
click at [563, 141] on input at bounding box center [729, 140] width 509 height 26
type input "9027"
click at [525, 254] on input at bounding box center [728, 257] width 507 height 26
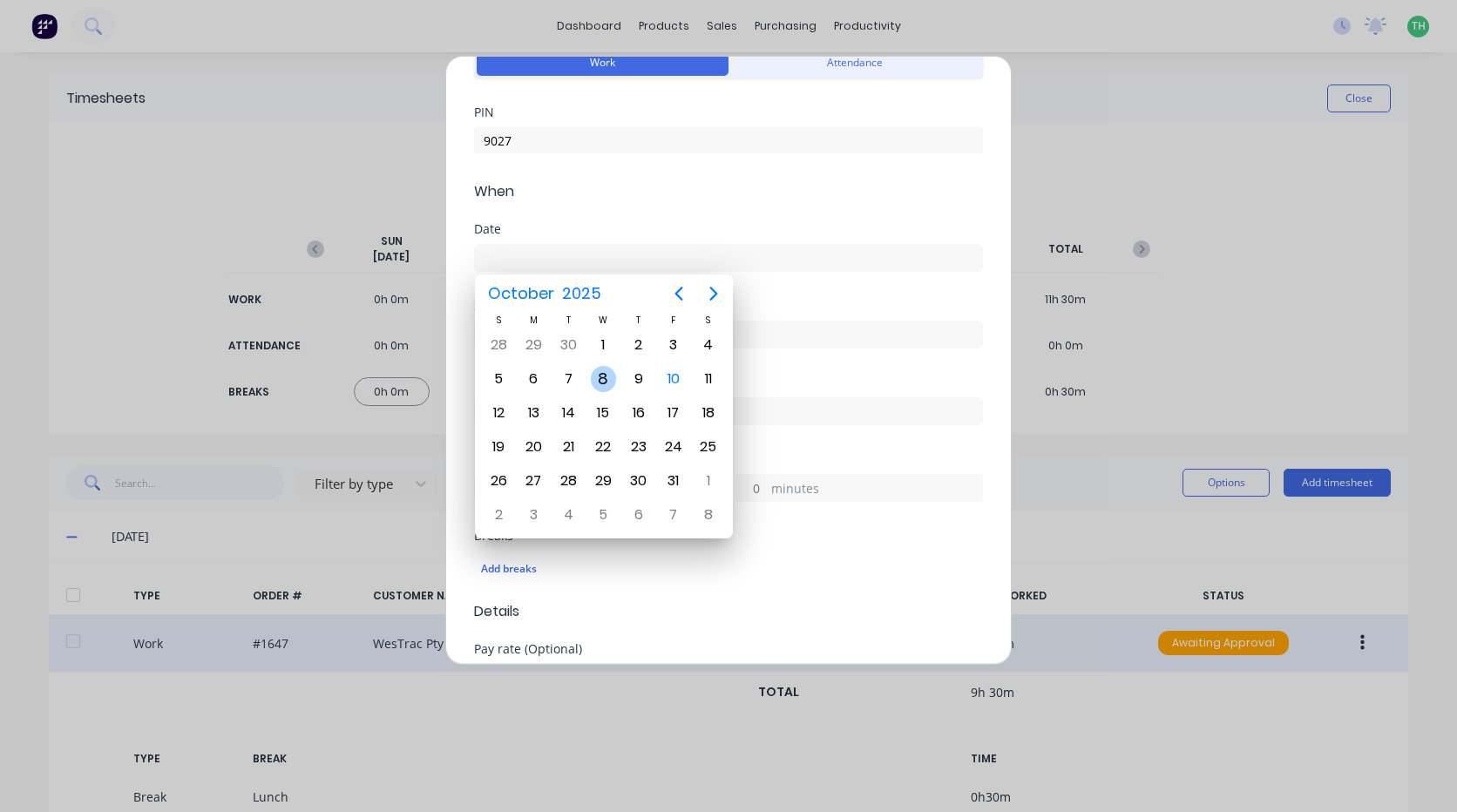
click at [602, 378] on div "8" at bounding box center [604, 379] width 26 height 26
type input "08/10/2025"
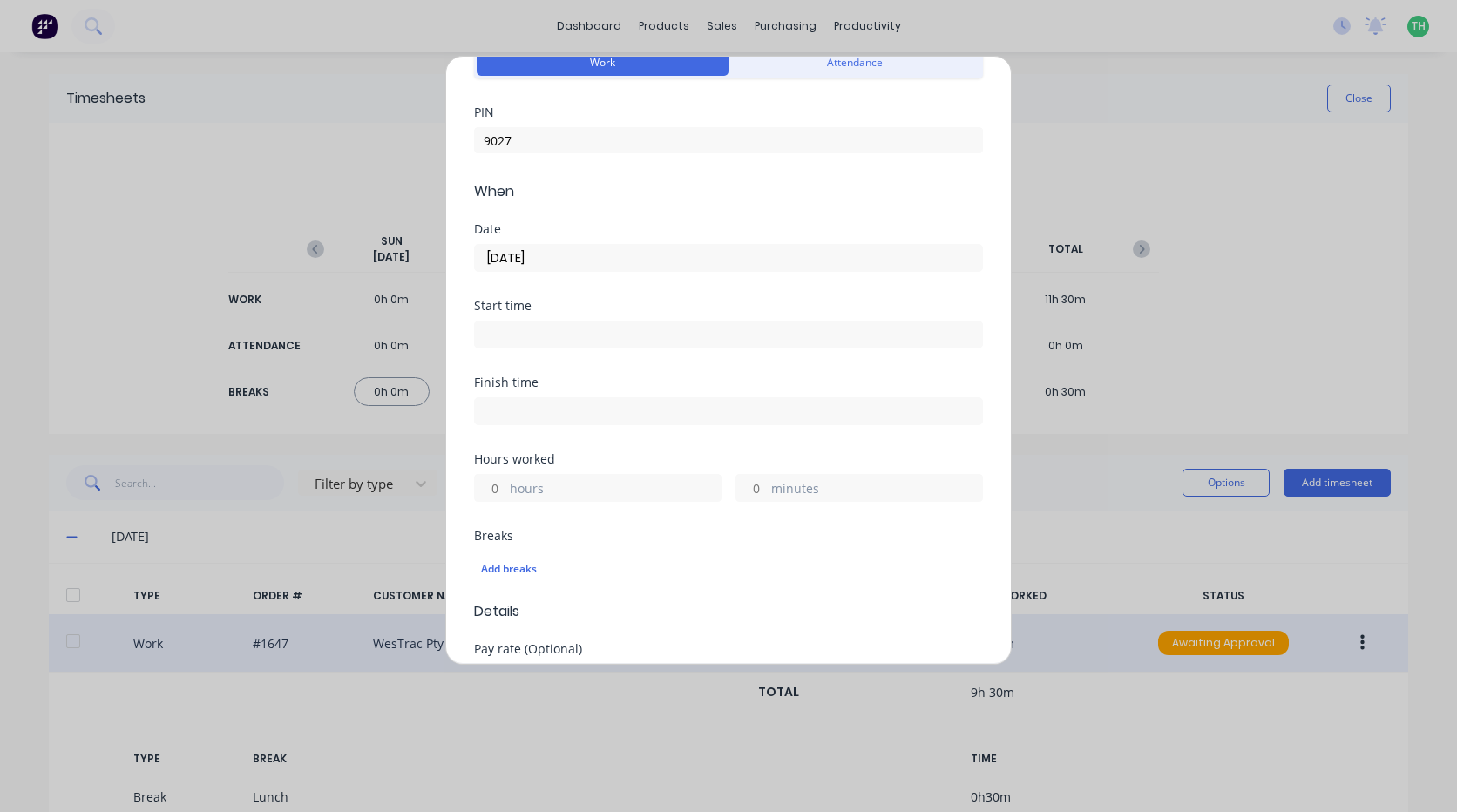
click at [553, 340] on input at bounding box center [728, 334] width 507 height 26
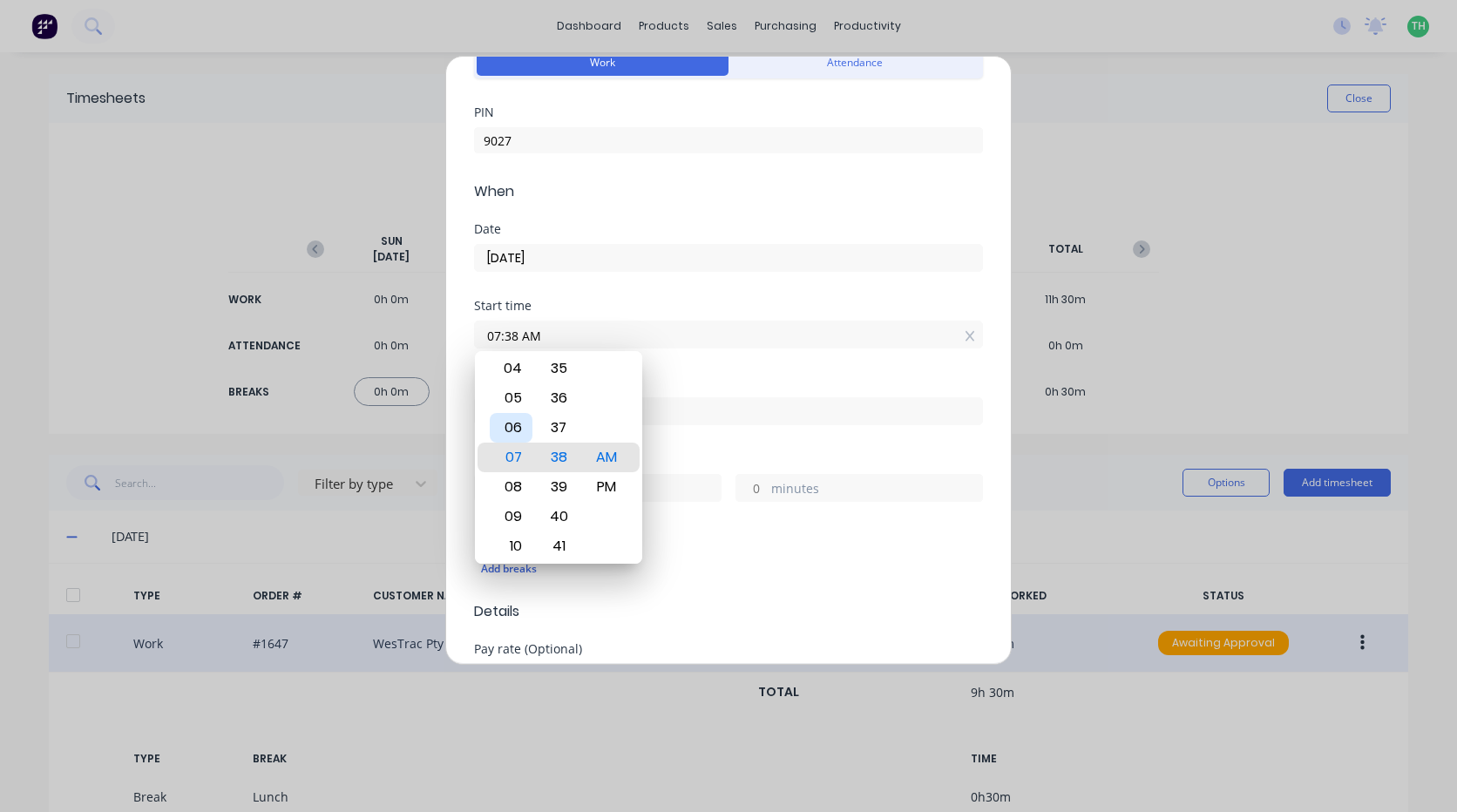
click at [513, 425] on div "06" at bounding box center [511, 428] width 43 height 30
click at [561, 366] on div "30" at bounding box center [559, 368] width 43 height 30
type input "06:30 AM"
click at [1244, 345] on div "Add timesheet Work Attendance PIN 9027 When Date 08/10/2025 Start time 06:30 AM…" at bounding box center [728, 406] width 1457 height 812
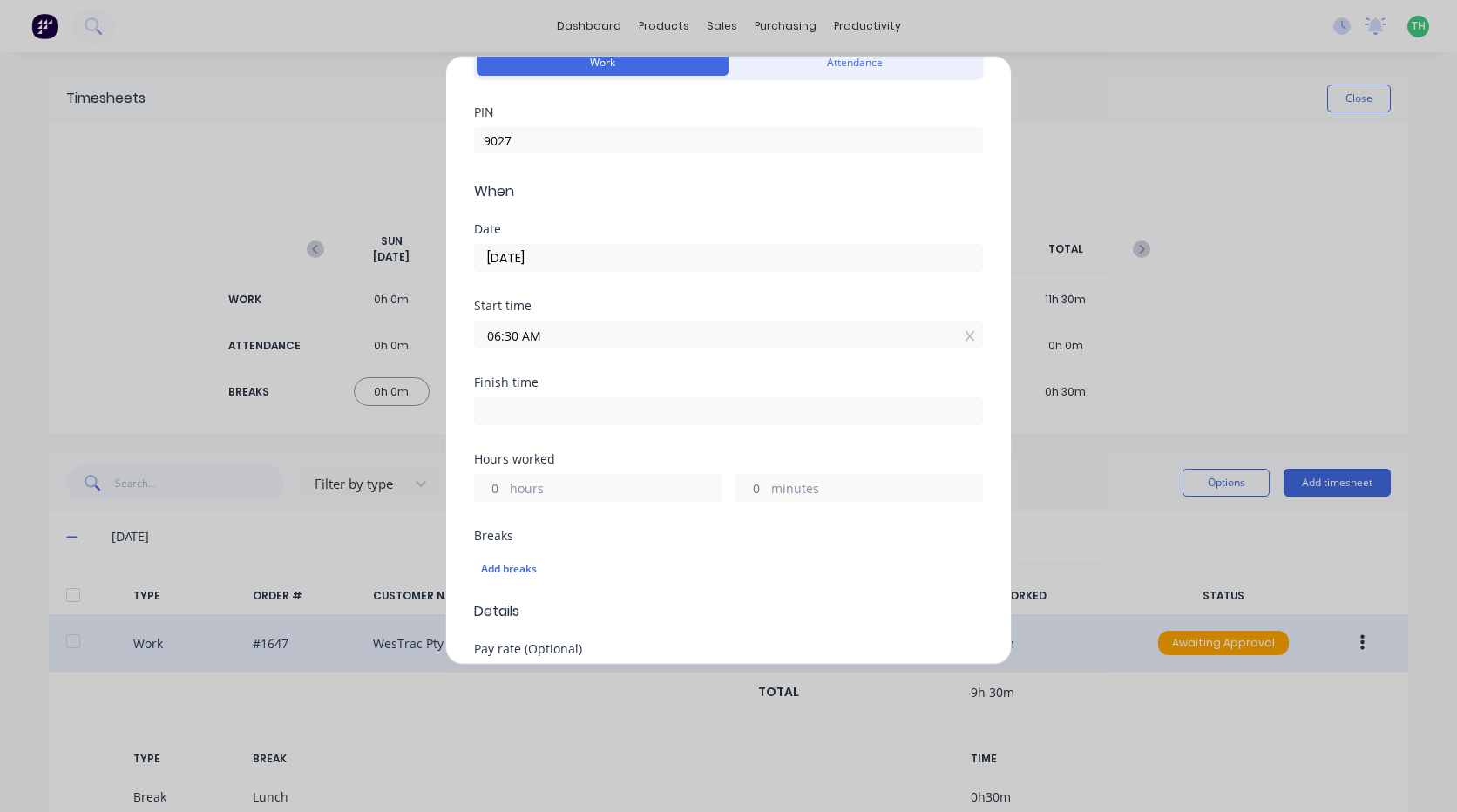
click at [504, 408] on input at bounding box center [728, 410] width 507 height 26
type input "07:38 AM"
type input "1"
type input "8"
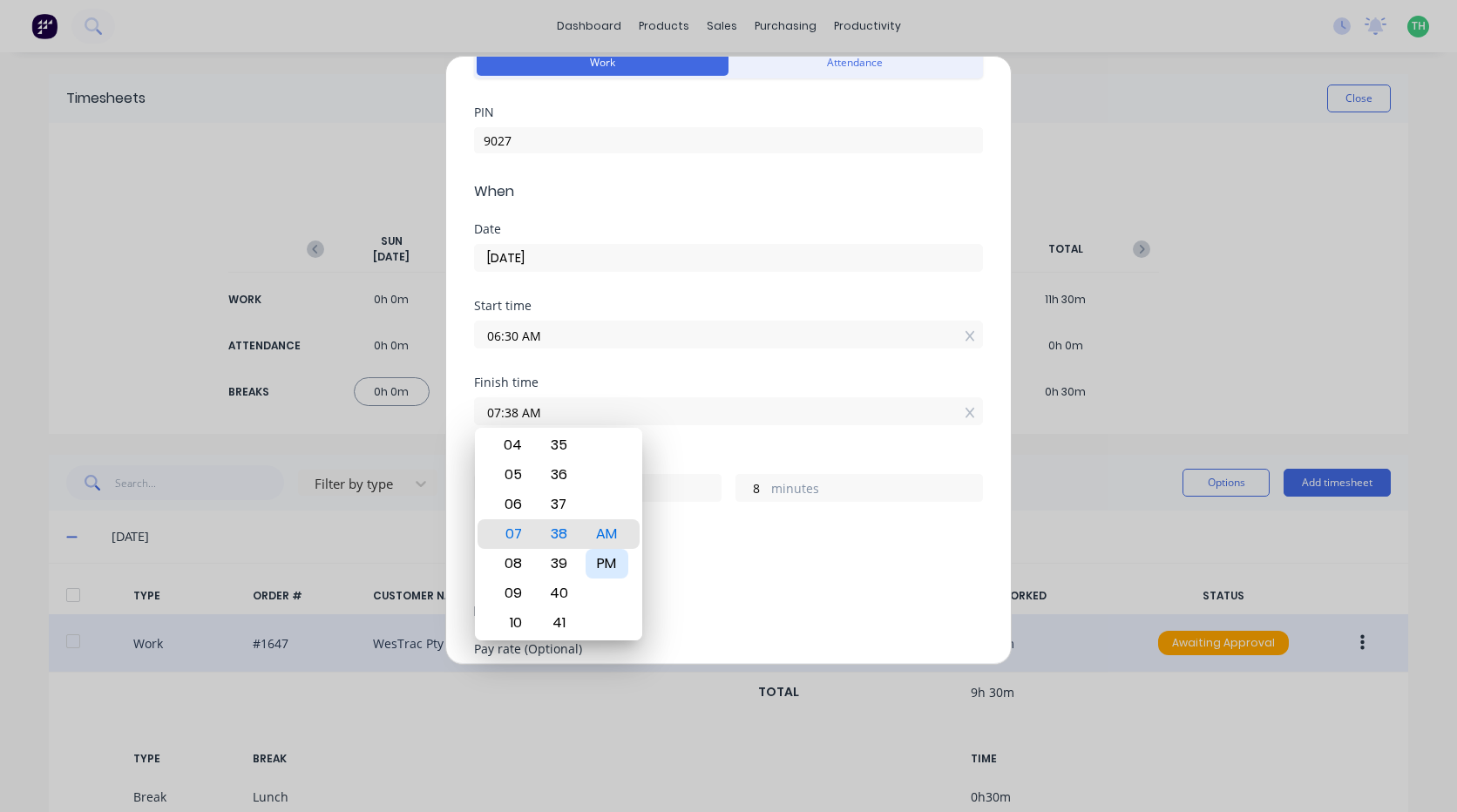
click at [606, 562] on div "PM" at bounding box center [607, 563] width 43 height 30
type input "07:38 PM"
type input "13"
type input "06:38 PM"
type input "12"
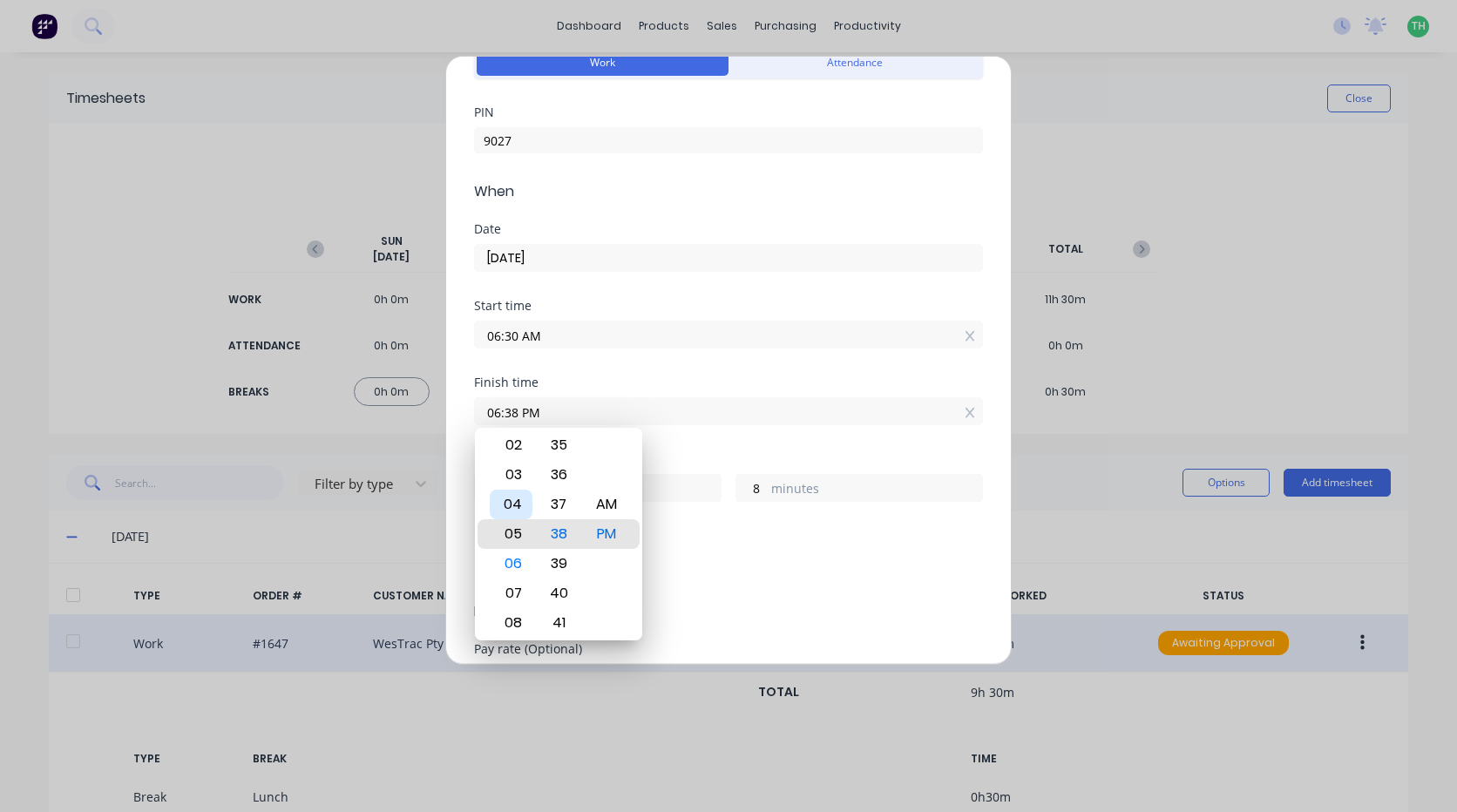
type input "05:38 PM"
type input "11"
click at [515, 447] on div "02" at bounding box center [511, 445] width 43 height 30
type input "02:38 PM"
type input "8"
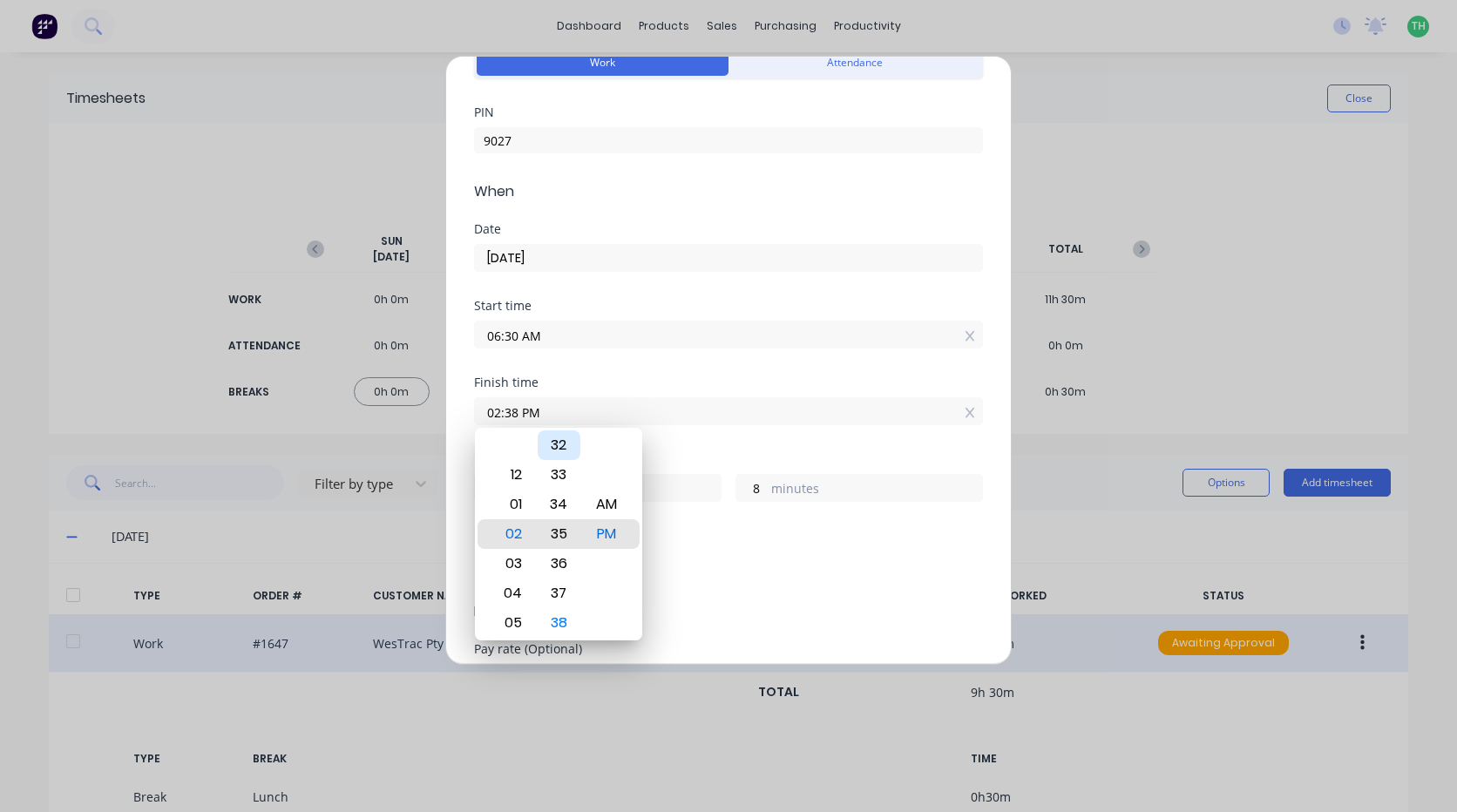
type input "02:35 PM"
type input "5"
type input "02:32 PM"
type input "2"
click at [562, 475] on div "30" at bounding box center [559, 474] width 43 height 30
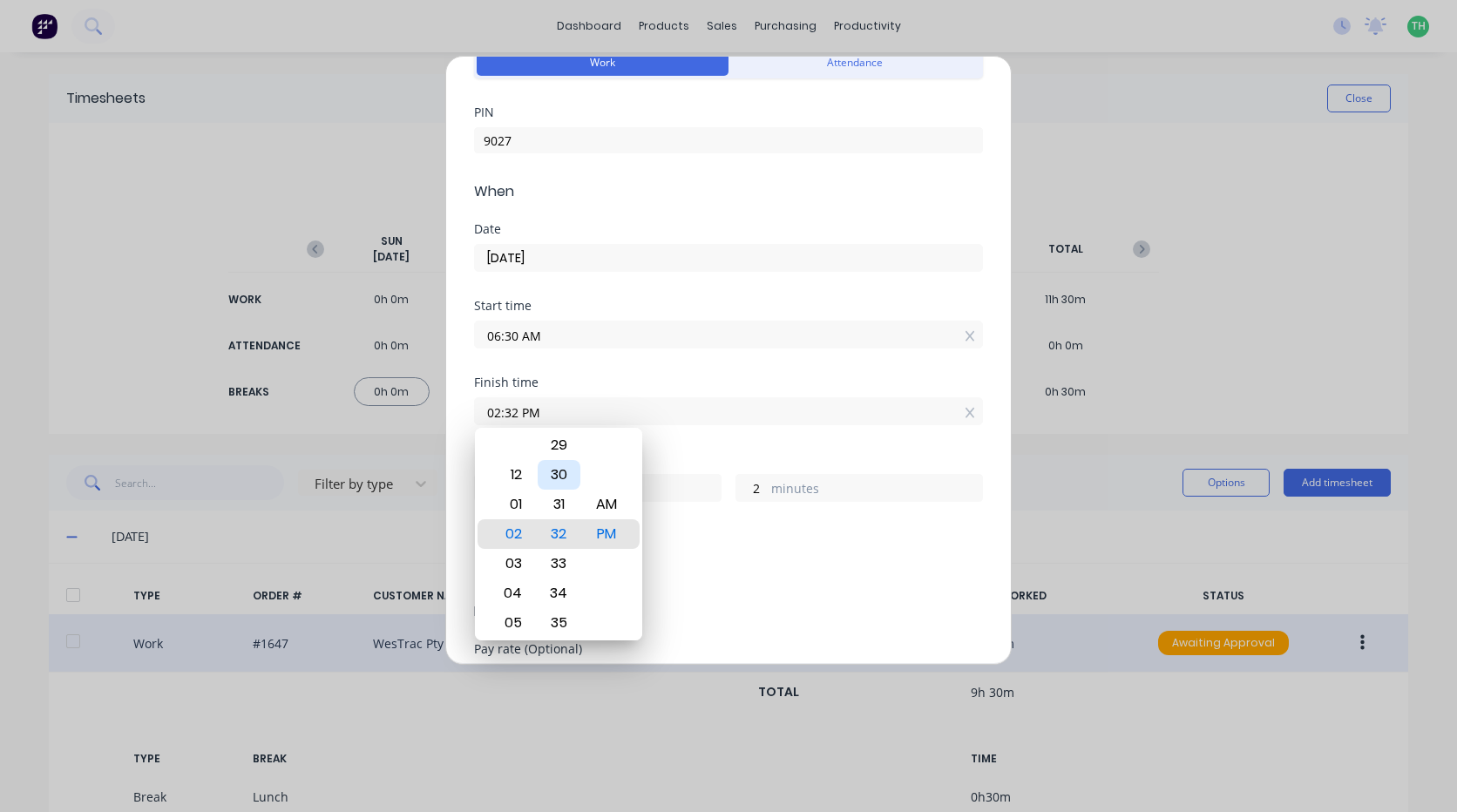
type input "02:30 PM"
type input "0"
click at [1206, 379] on div "Add timesheet Work Attendance PIN 9027 When Date 08/10/2025 Start time 06:30 AM…" at bounding box center [728, 406] width 1457 height 812
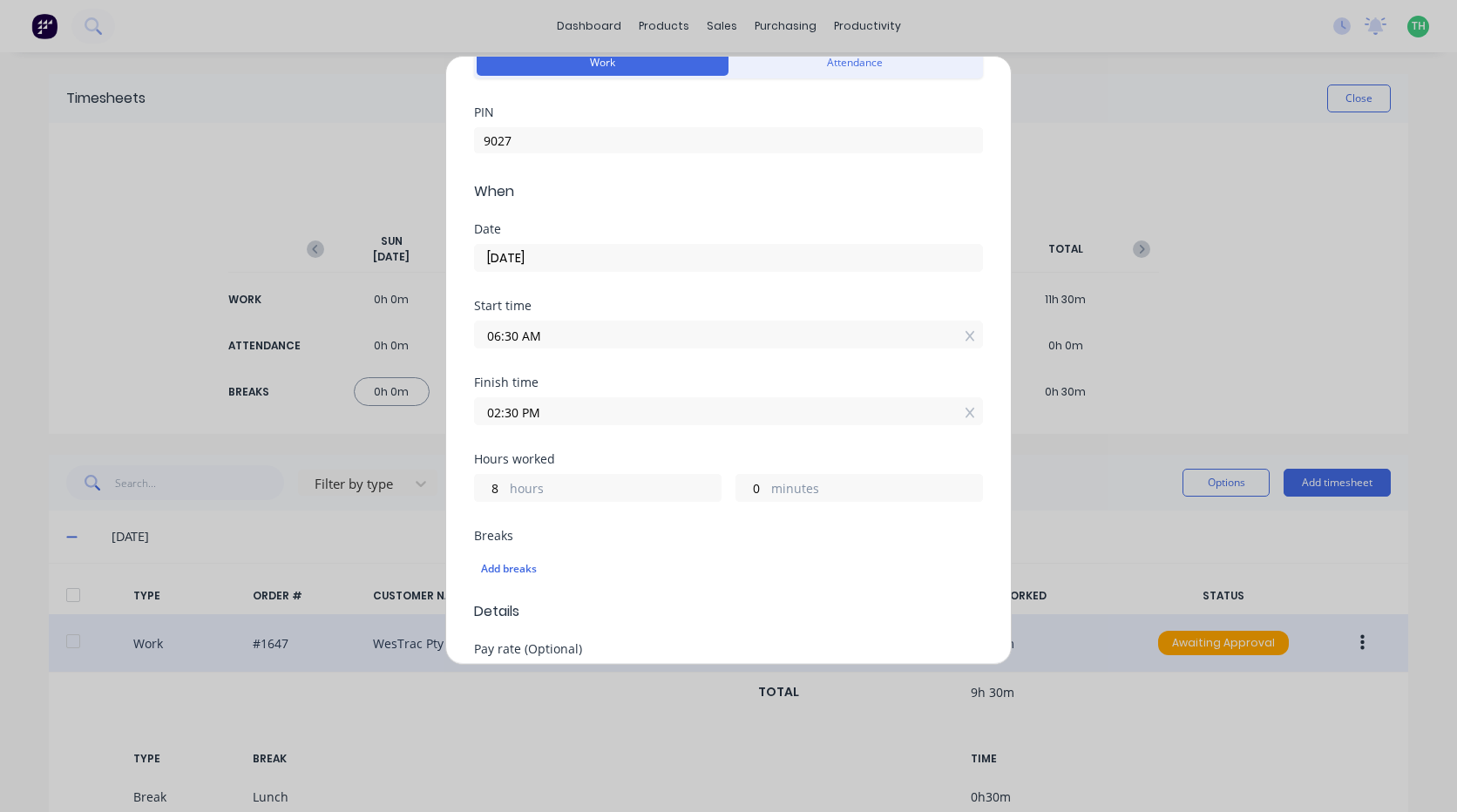
scroll to position [174, 0]
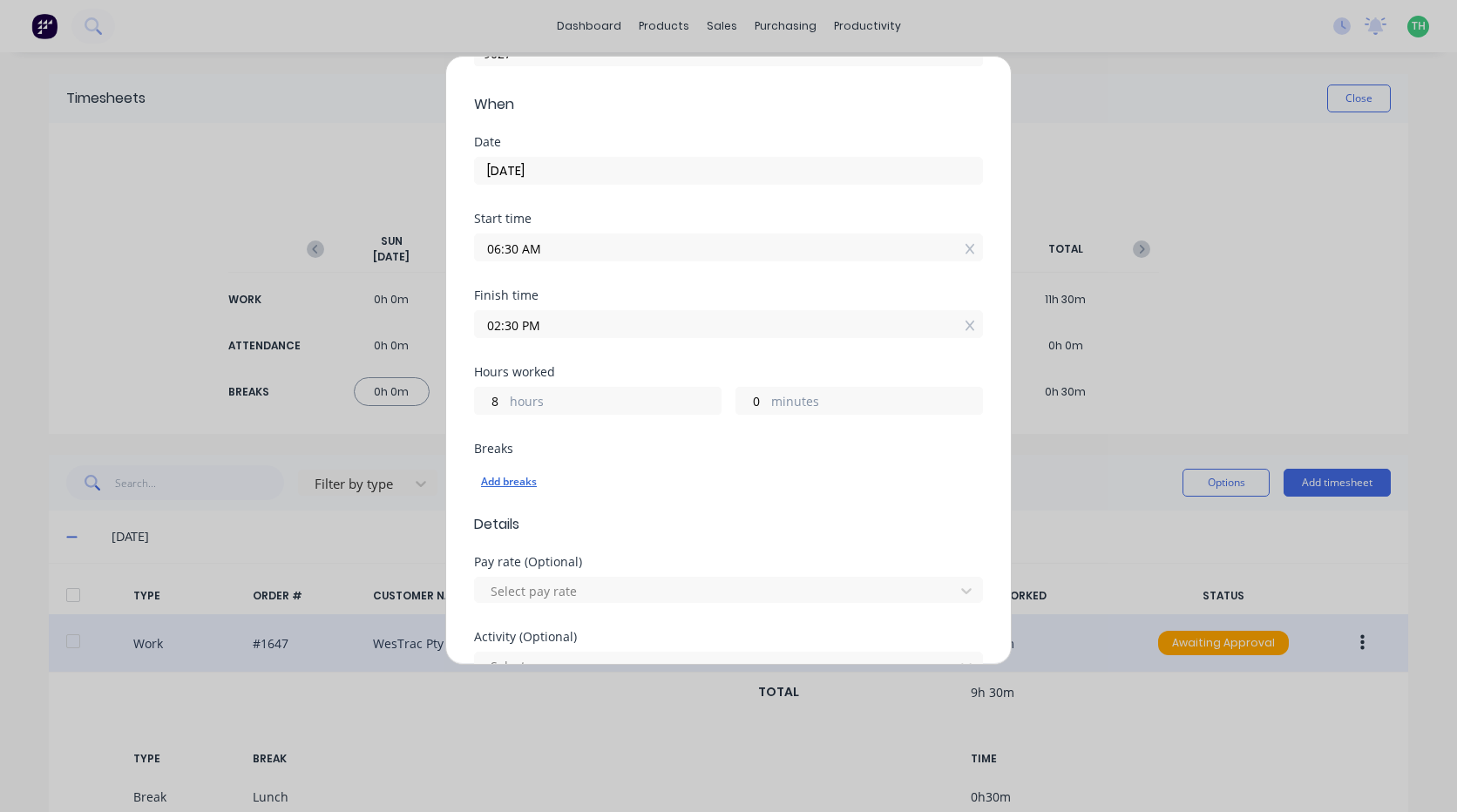
click at [521, 483] on div "Add breaks" at bounding box center [728, 482] width 495 height 23
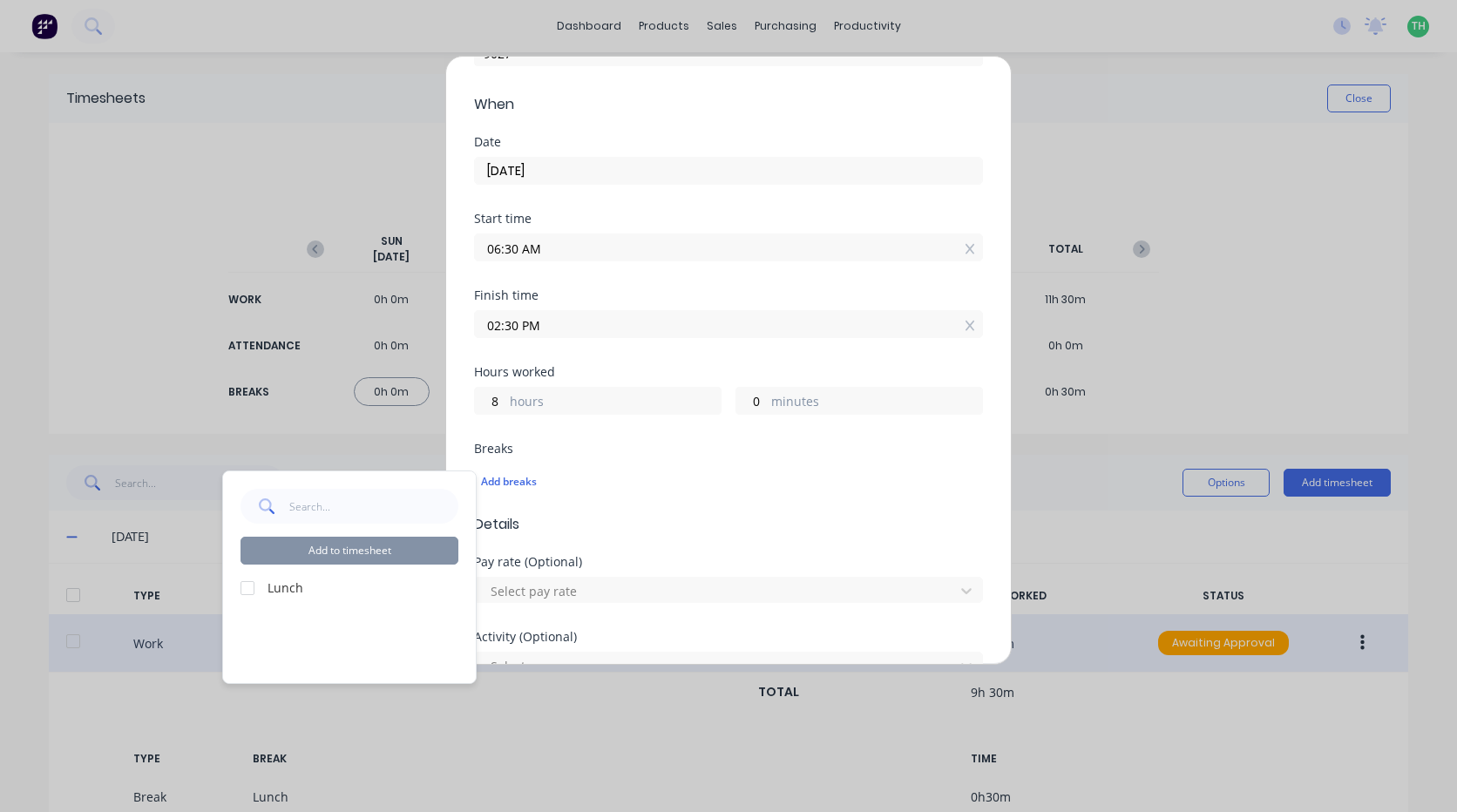
click at [247, 586] on div at bounding box center [247, 588] width 34 height 34
click at [1180, 328] on div "Add timesheet Work Attendance PIN 9027 When Date 08/10/2025 Start time 06:30 AM…" at bounding box center [728, 406] width 1457 height 812
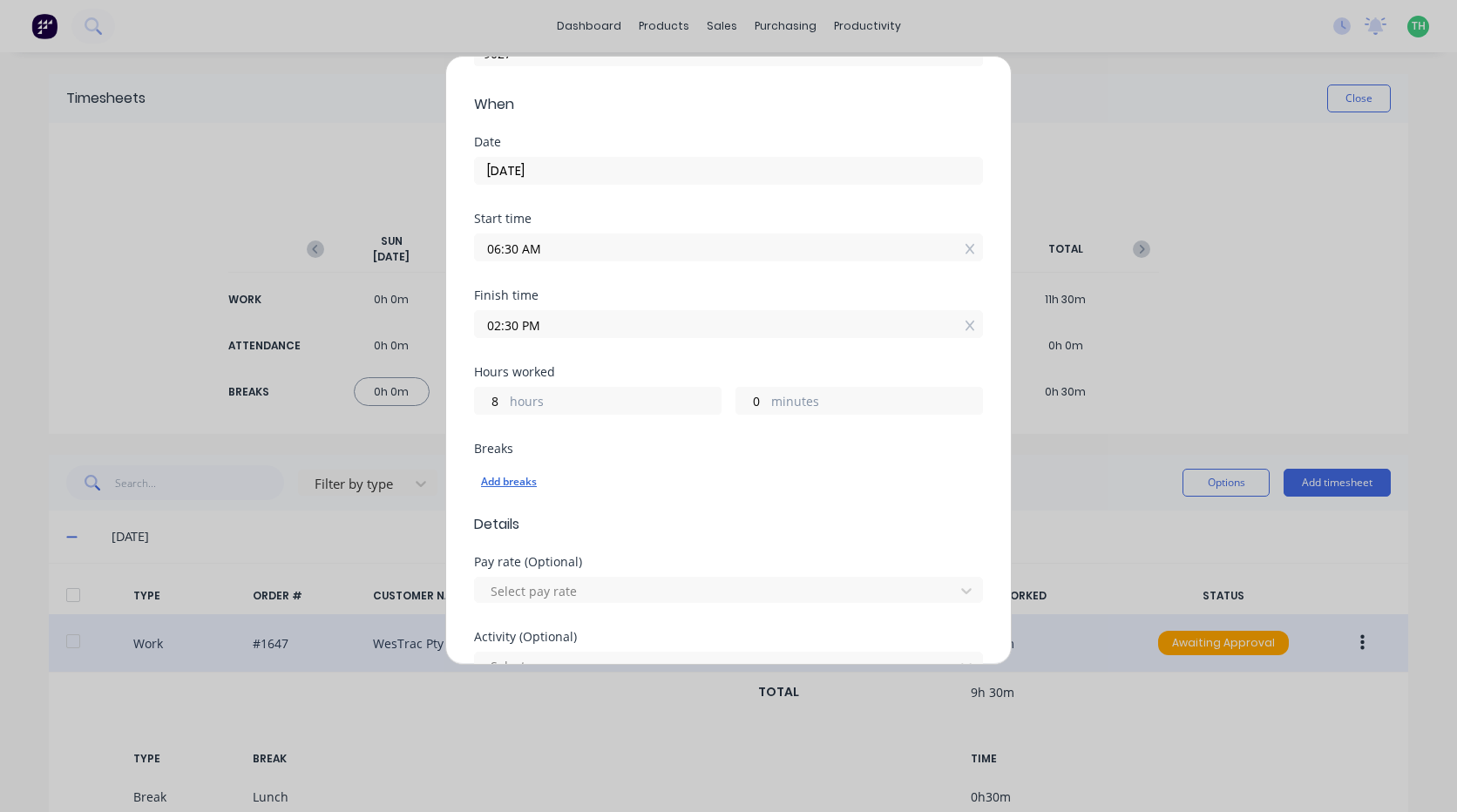
click at [495, 488] on div "Add breaks" at bounding box center [728, 482] width 495 height 23
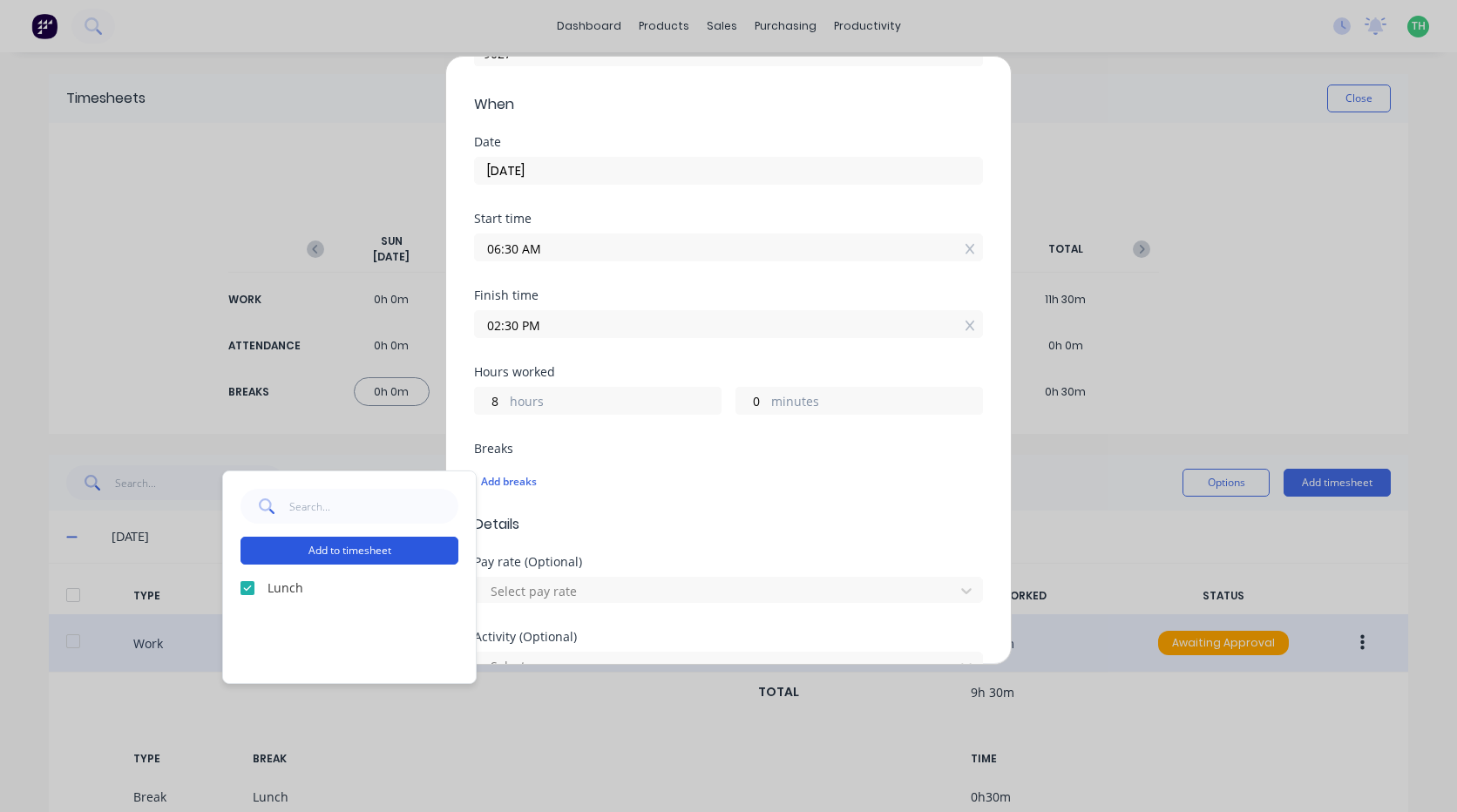
click at [395, 553] on button "Add to timesheet" at bounding box center [349, 550] width 218 height 28
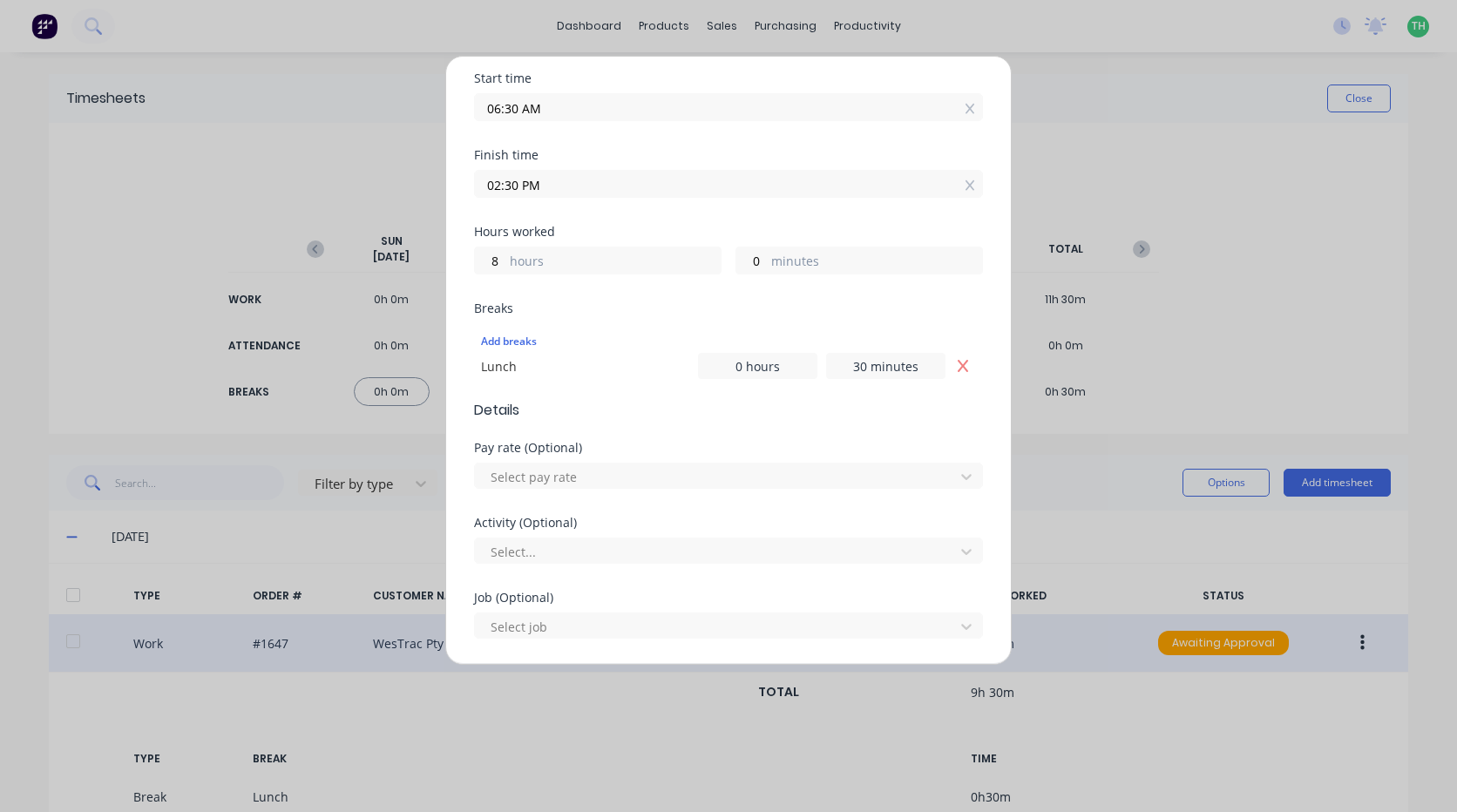
scroll to position [348, 0]
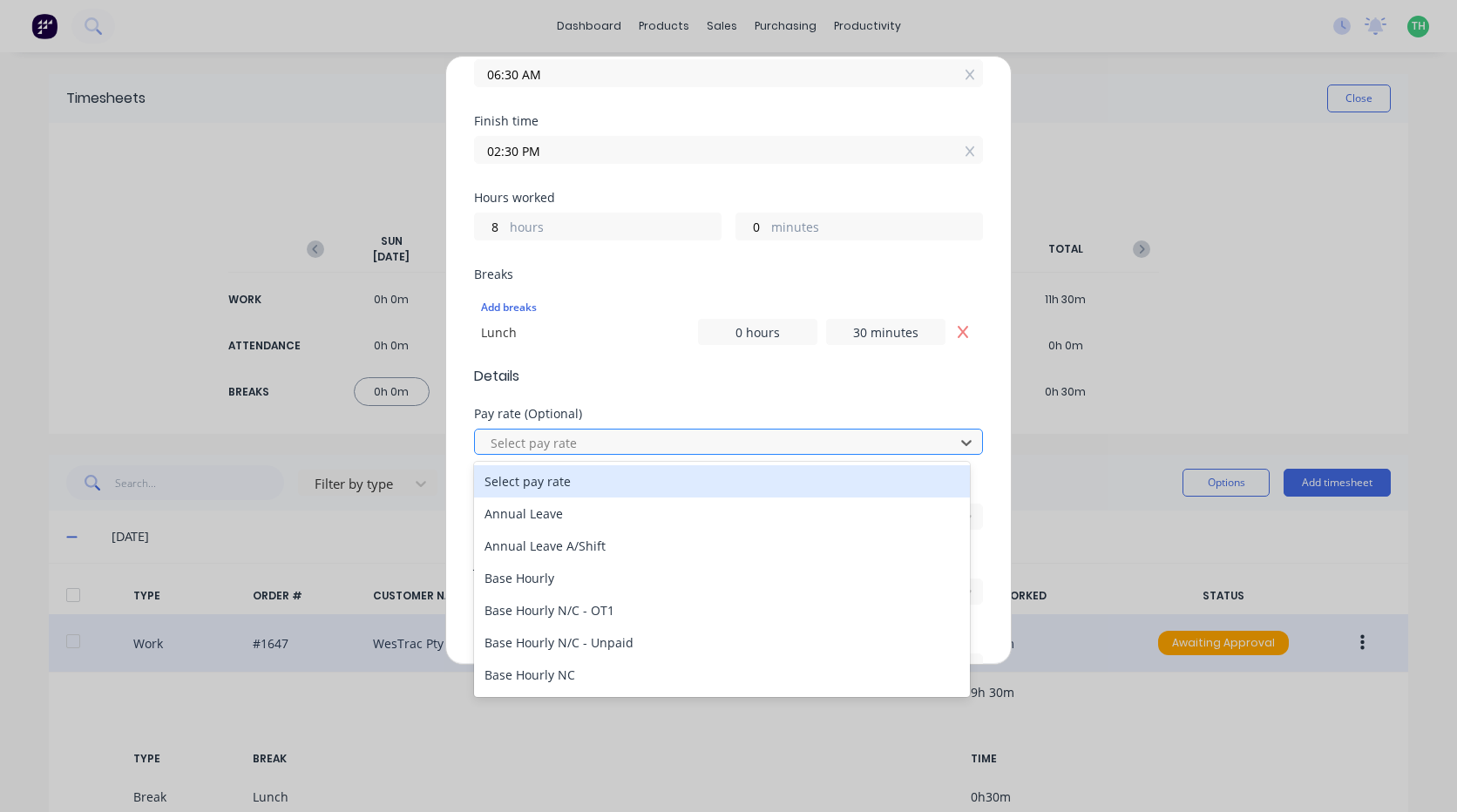
click at [611, 445] on div at bounding box center [717, 443] width 456 height 22
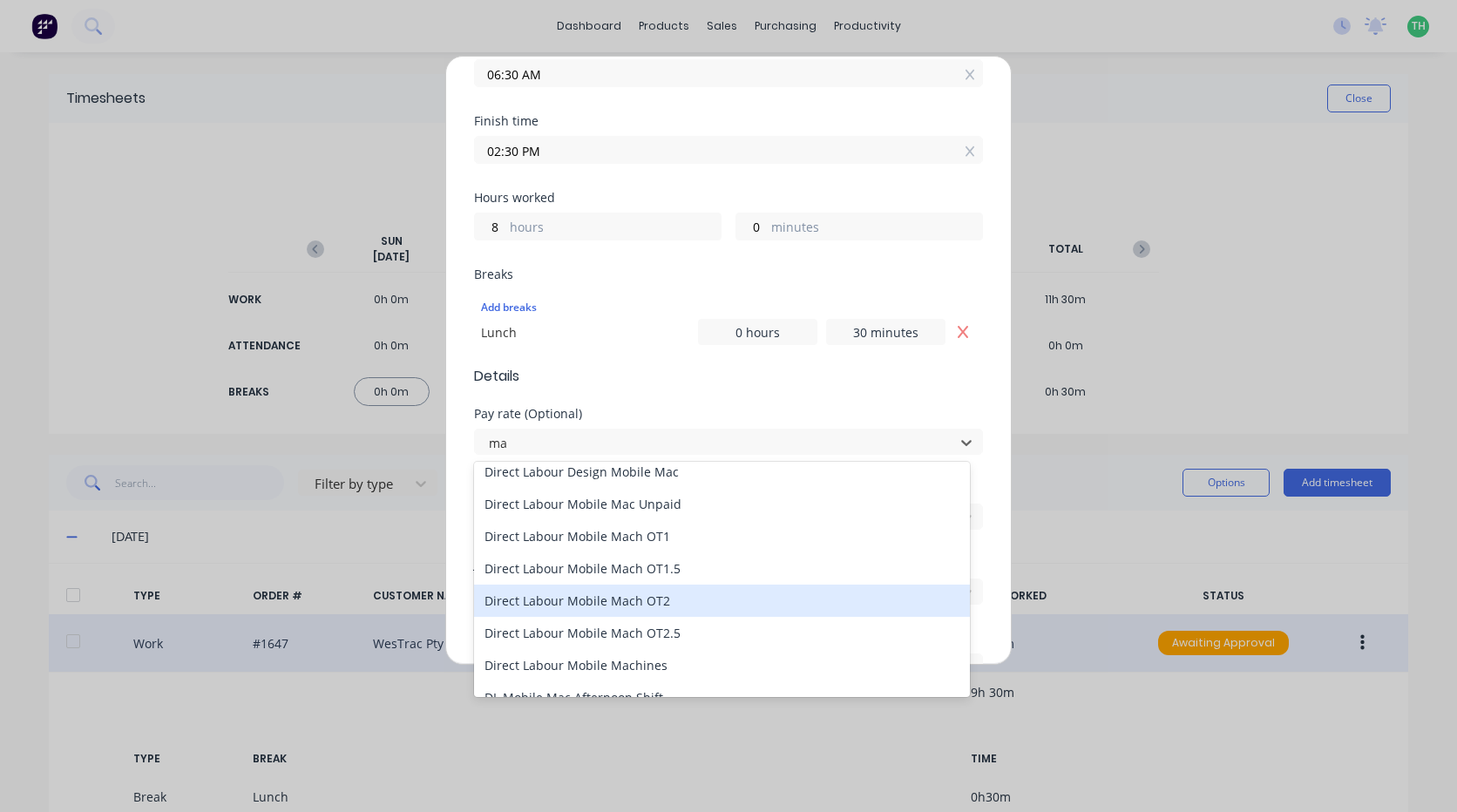
scroll to position [0, 0]
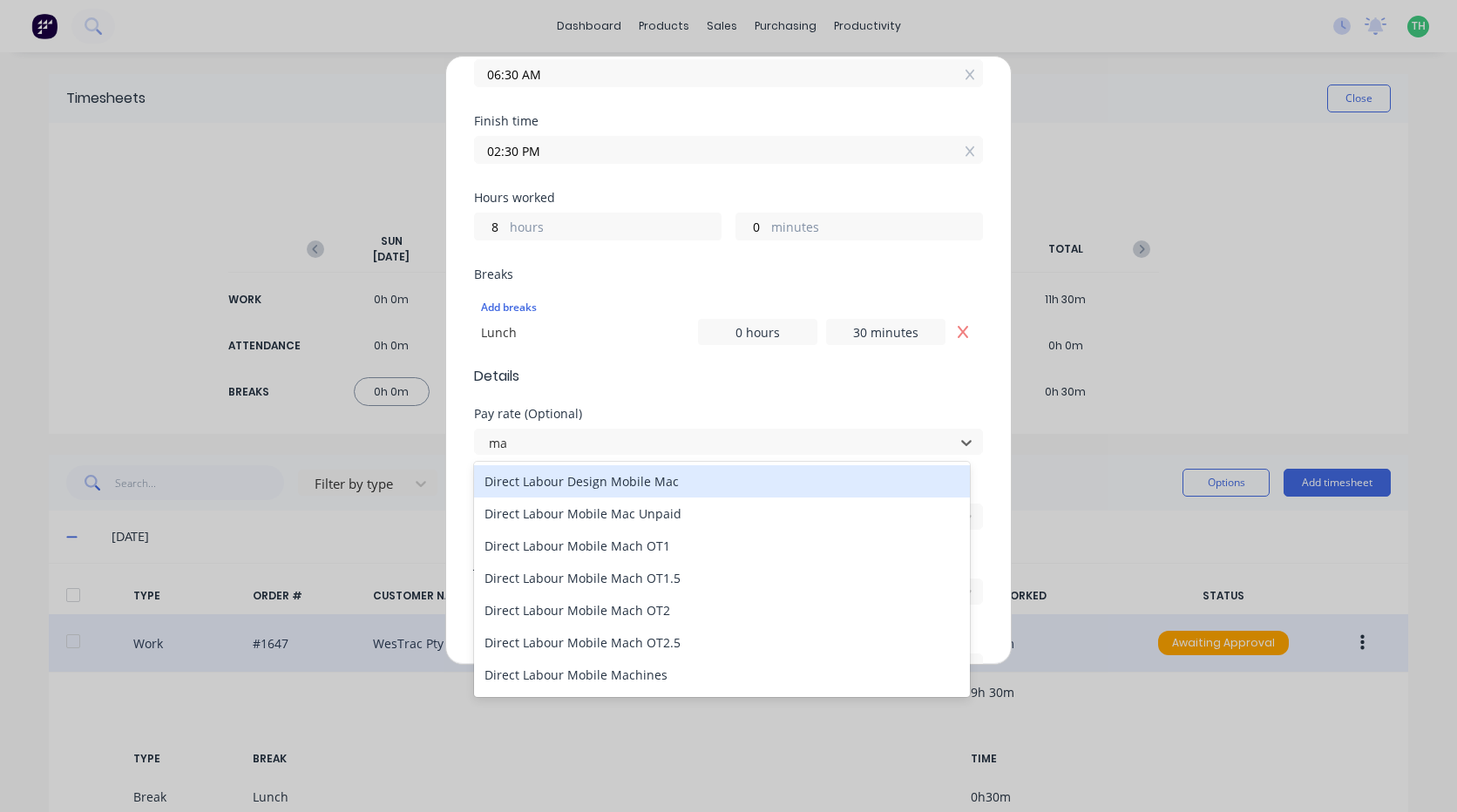
type input "ma"
click at [1212, 365] on div "Add timesheet Work Attendance PIN 9027 When Date 08/10/2025 Start time 06:30 AM…" at bounding box center [728, 406] width 1457 height 812
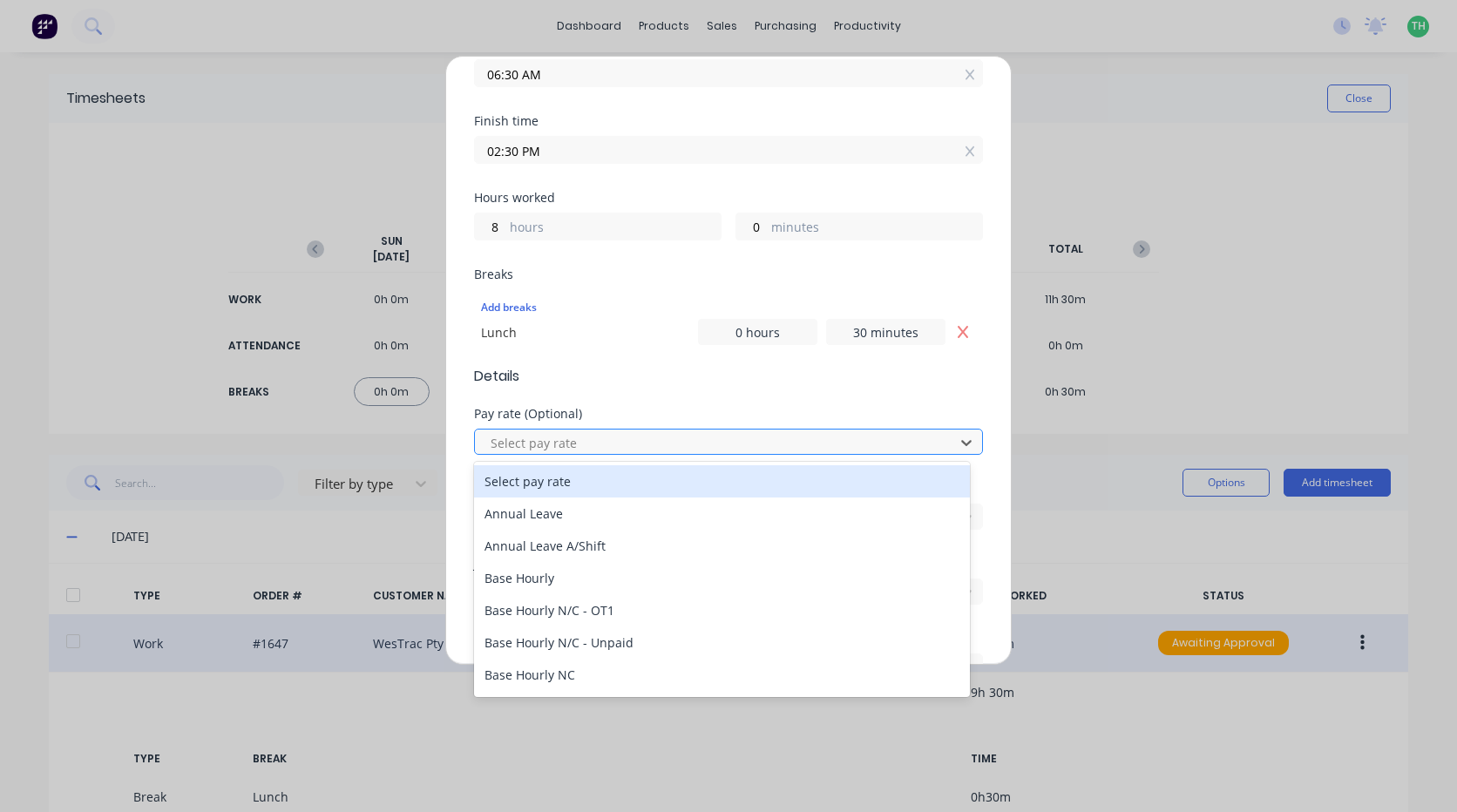
click at [586, 444] on div at bounding box center [717, 443] width 456 height 22
type input "m"
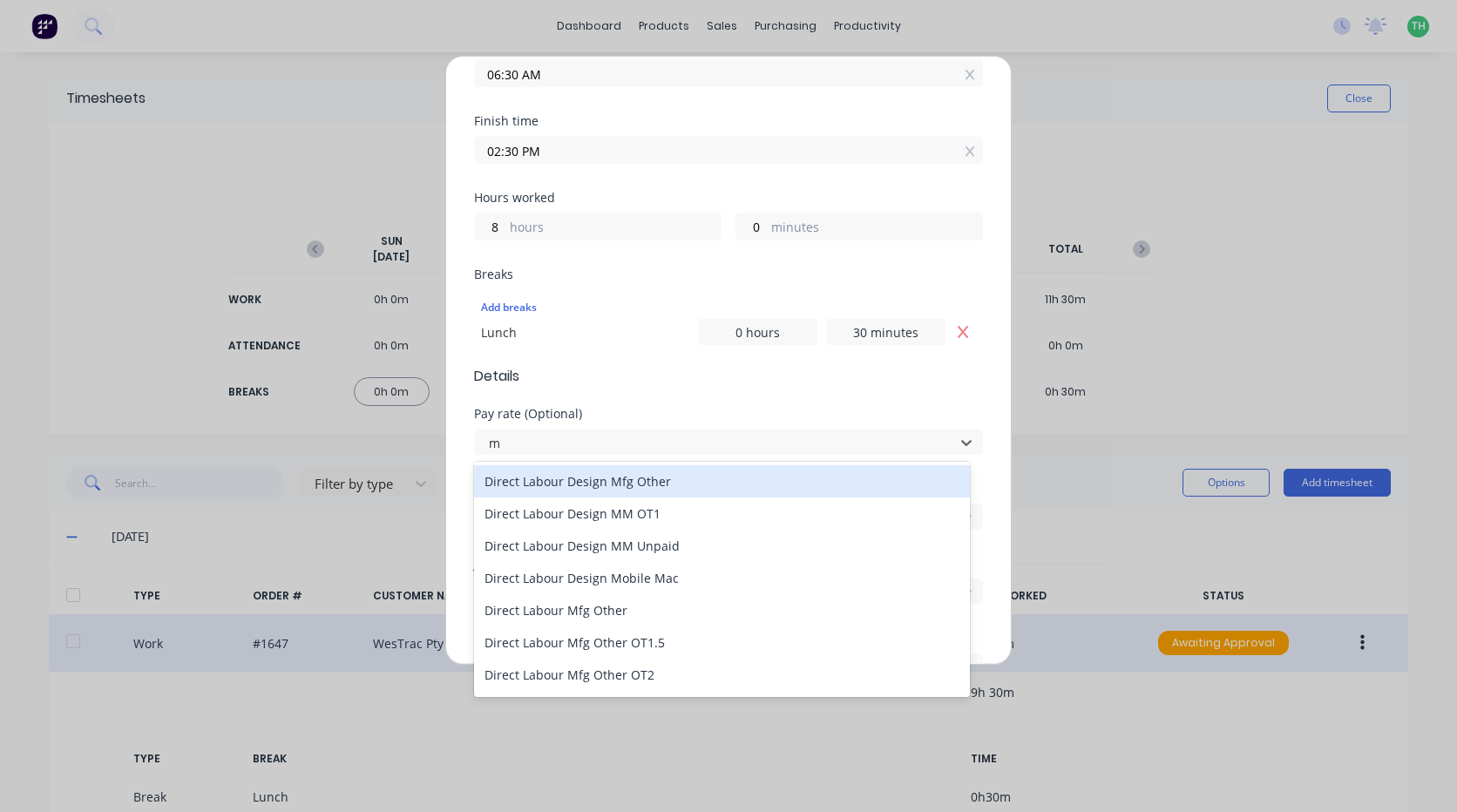
click at [643, 485] on div "Direct Labour Design Mfg Other" at bounding box center [722, 481] width 496 height 33
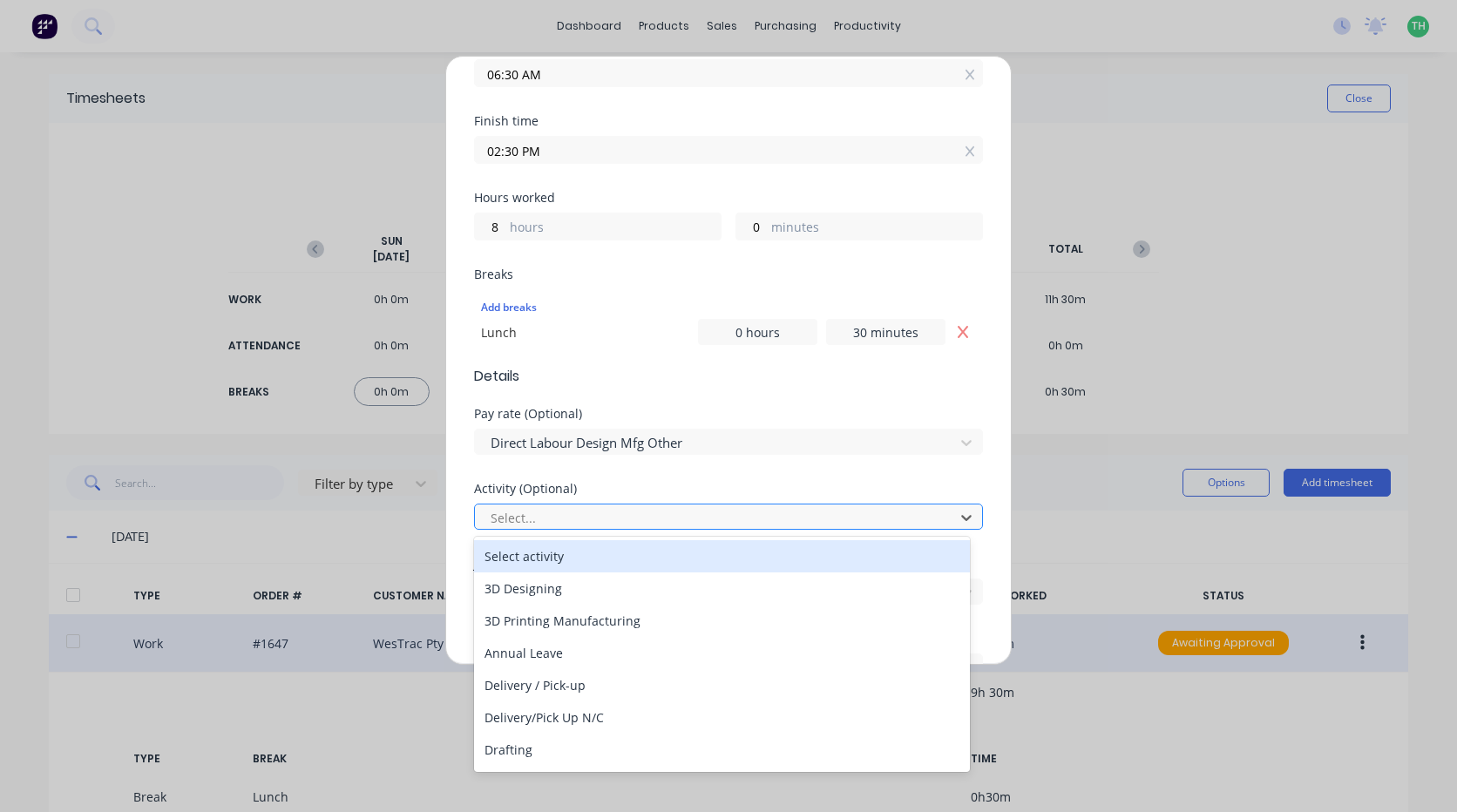
click at [586, 519] on div at bounding box center [717, 517] width 456 height 22
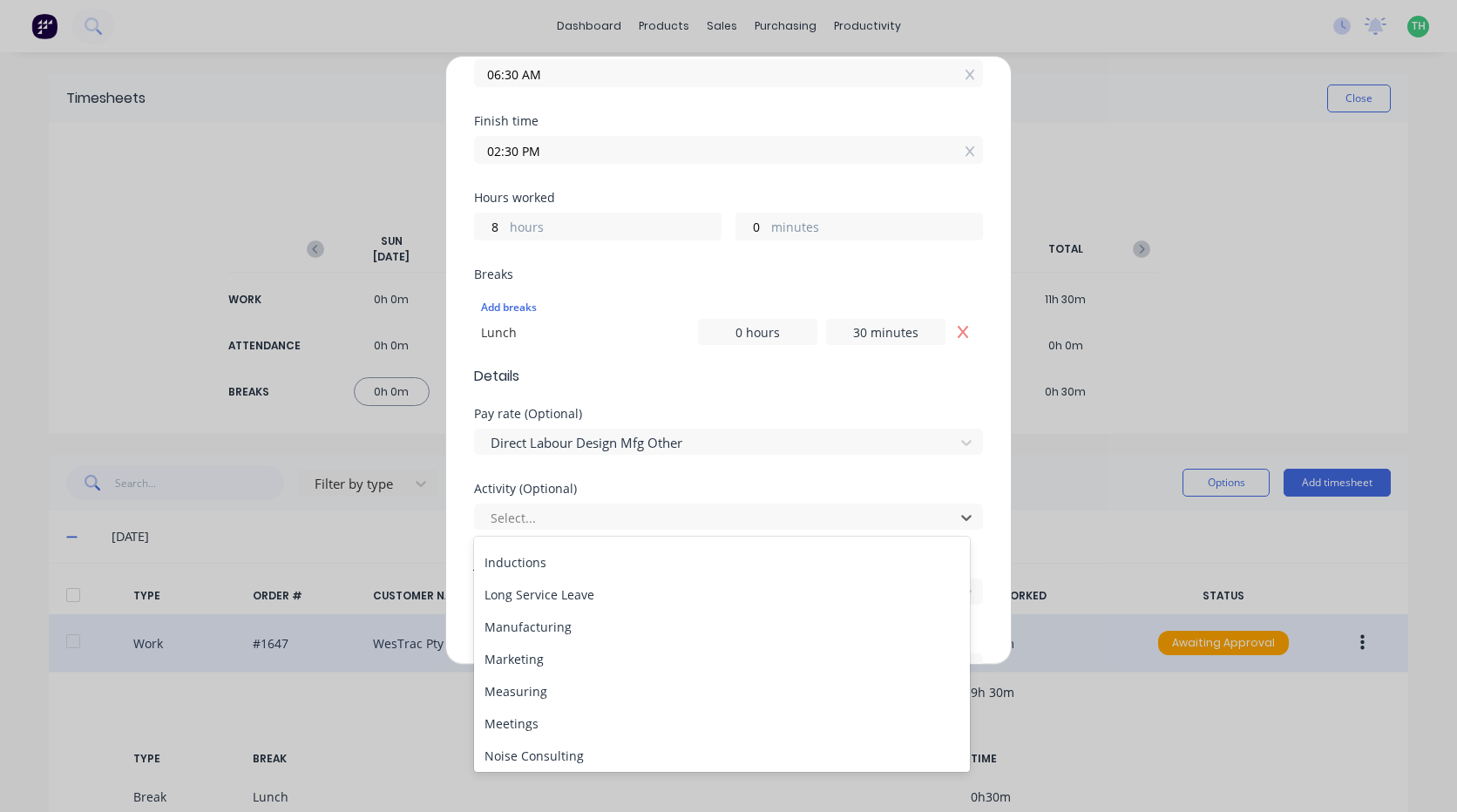
scroll to position [261, 0]
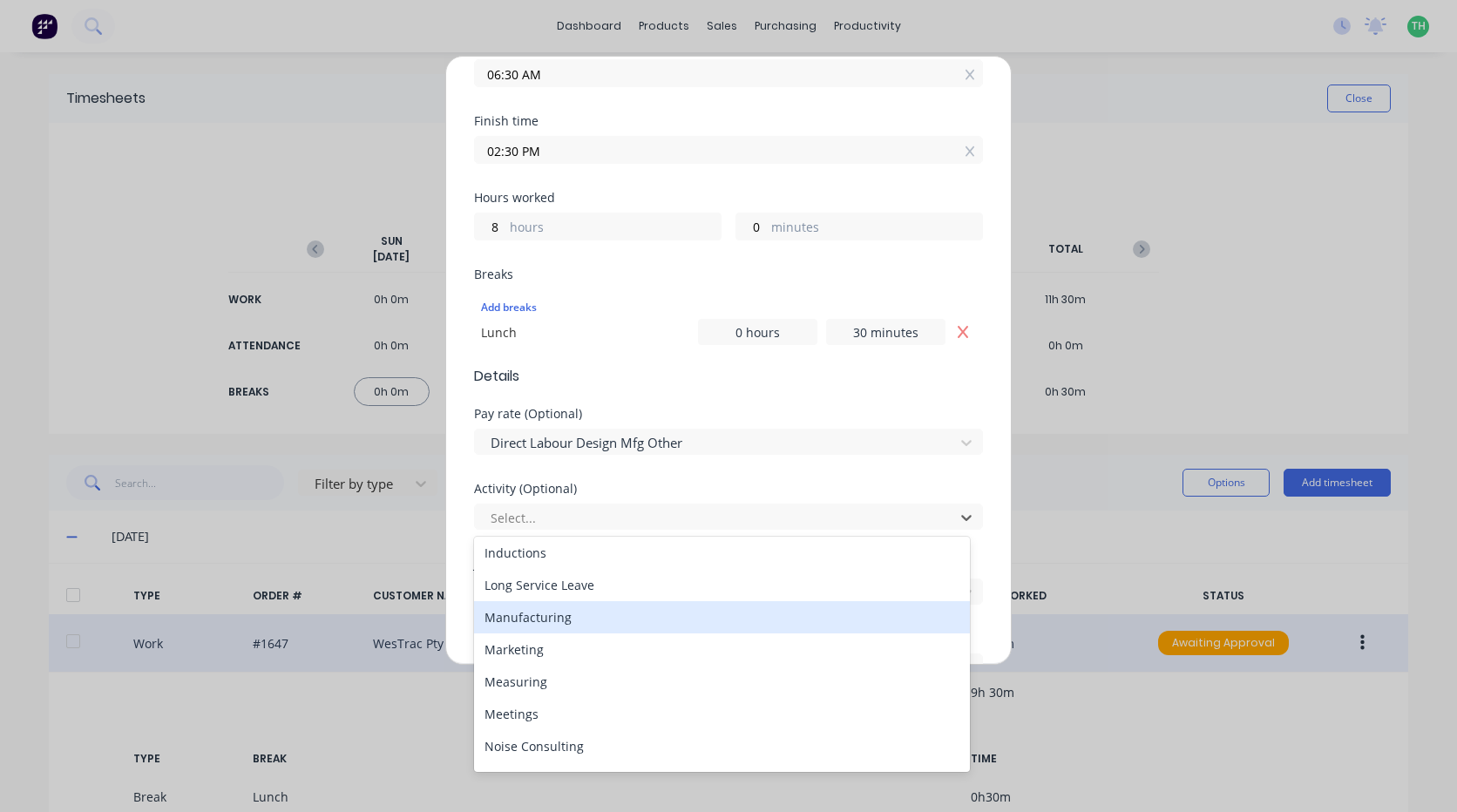
click at [544, 622] on div "Manufacturing" at bounding box center [722, 618] width 496 height 33
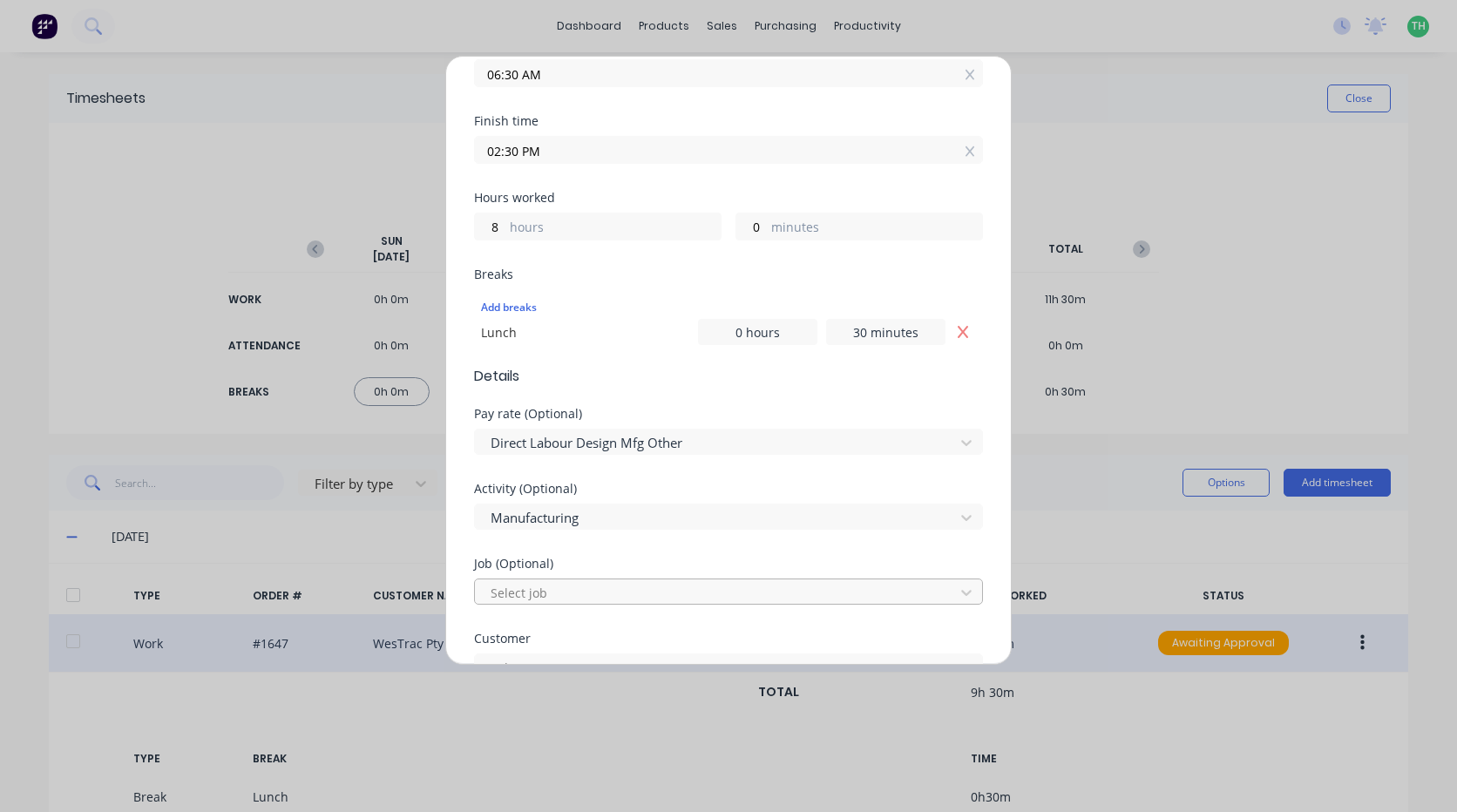
click at [675, 591] on div at bounding box center [717, 593] width 456 height 22
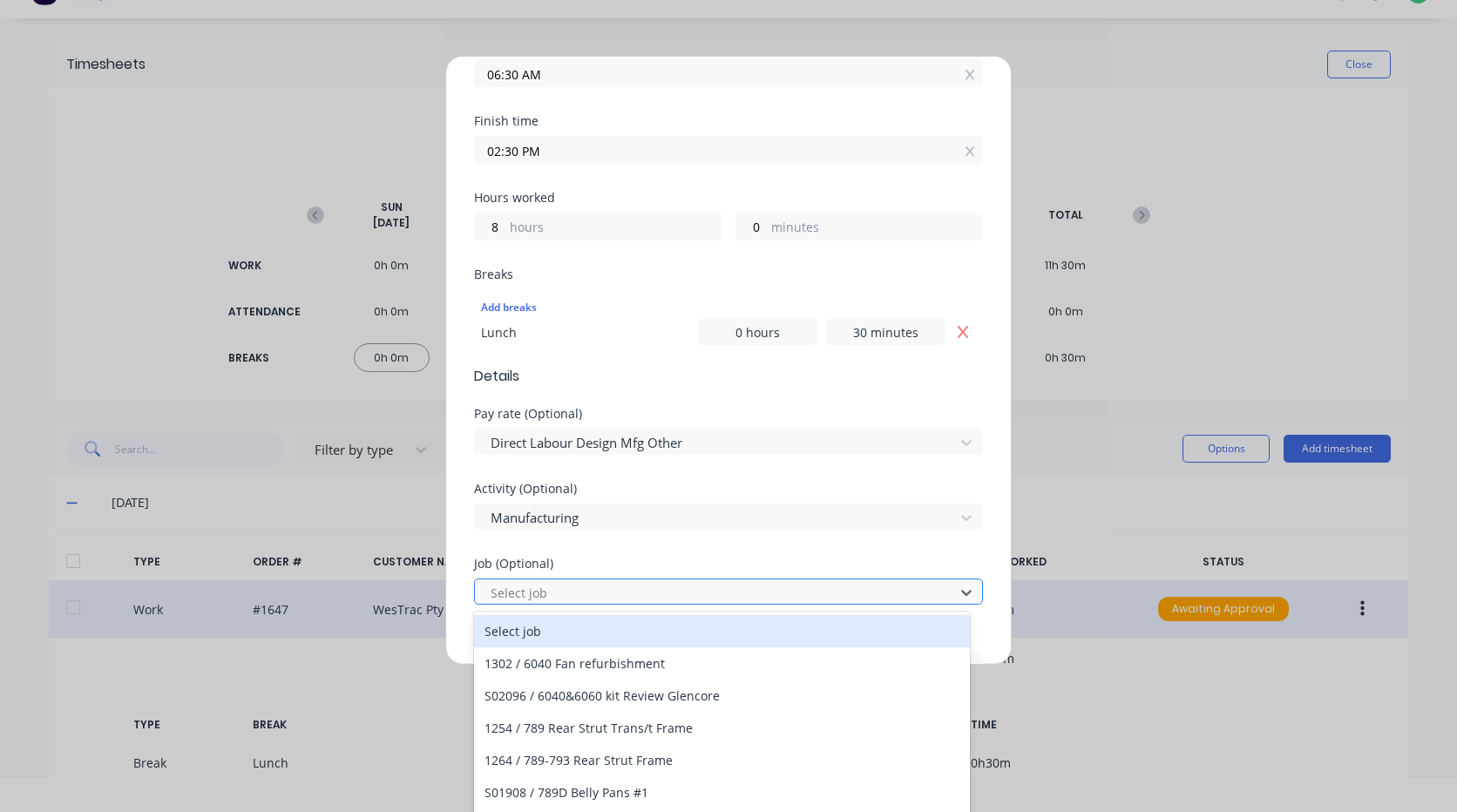
scroll to position [42, 0]
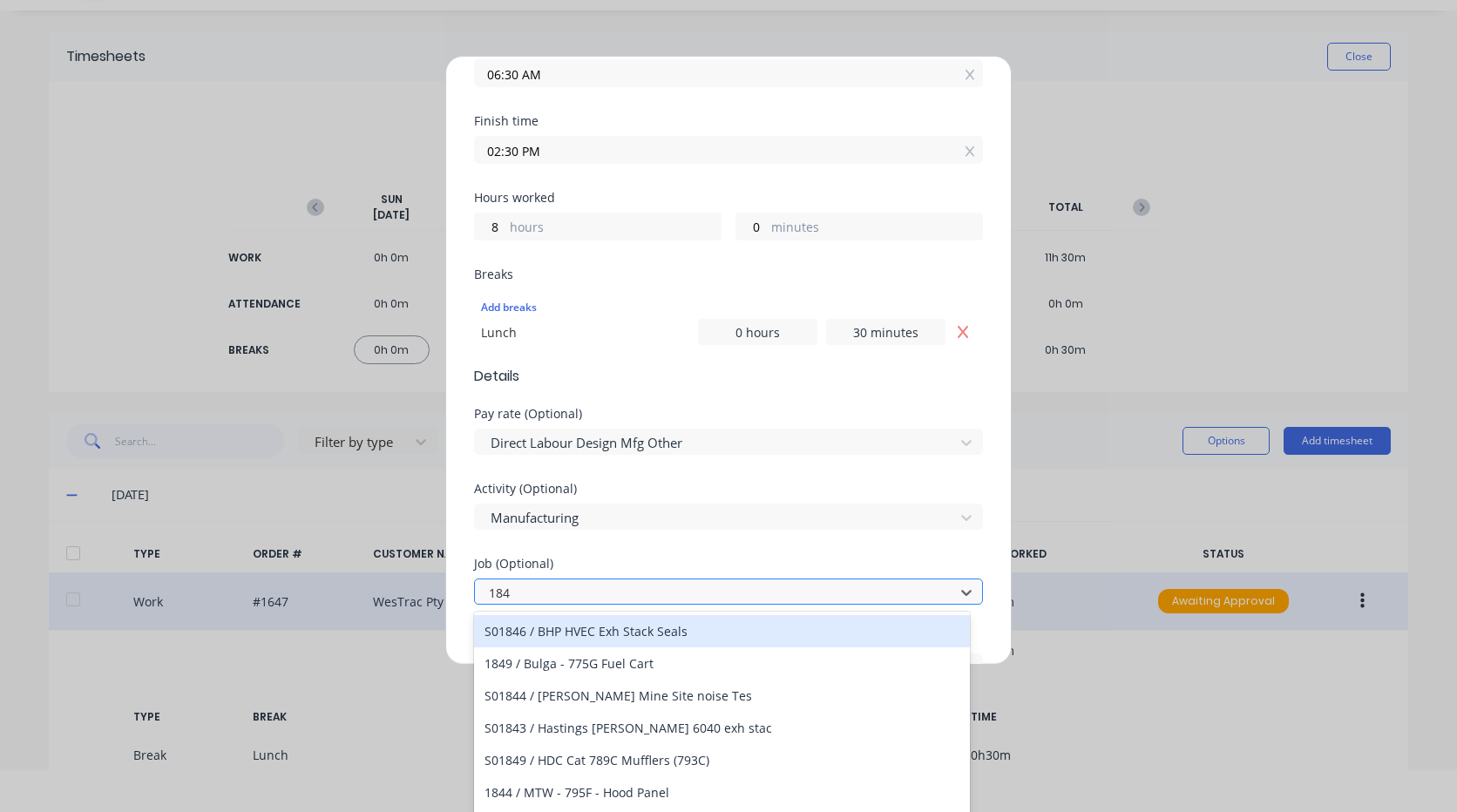
type input "1847"
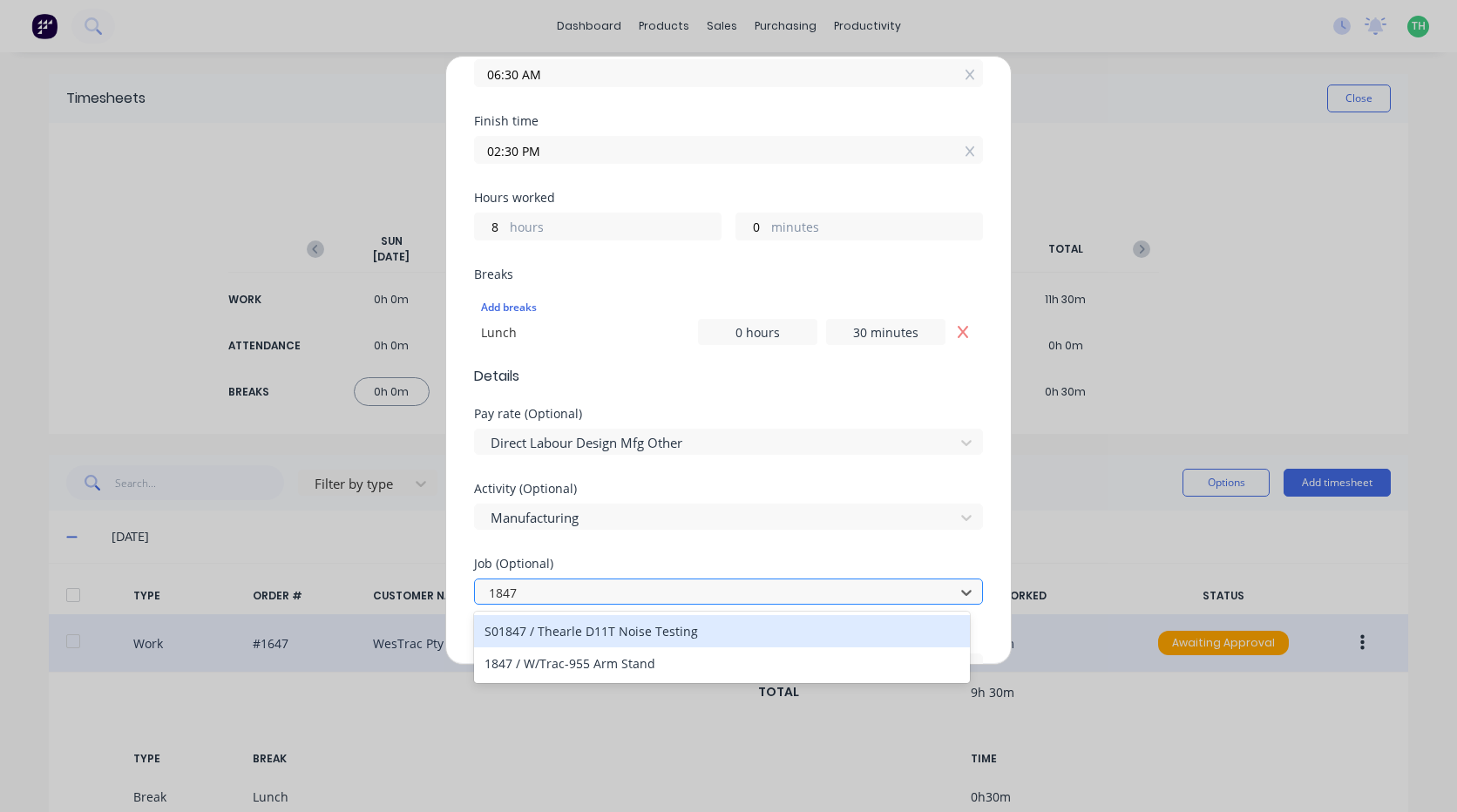
scroll to position [0, 0]
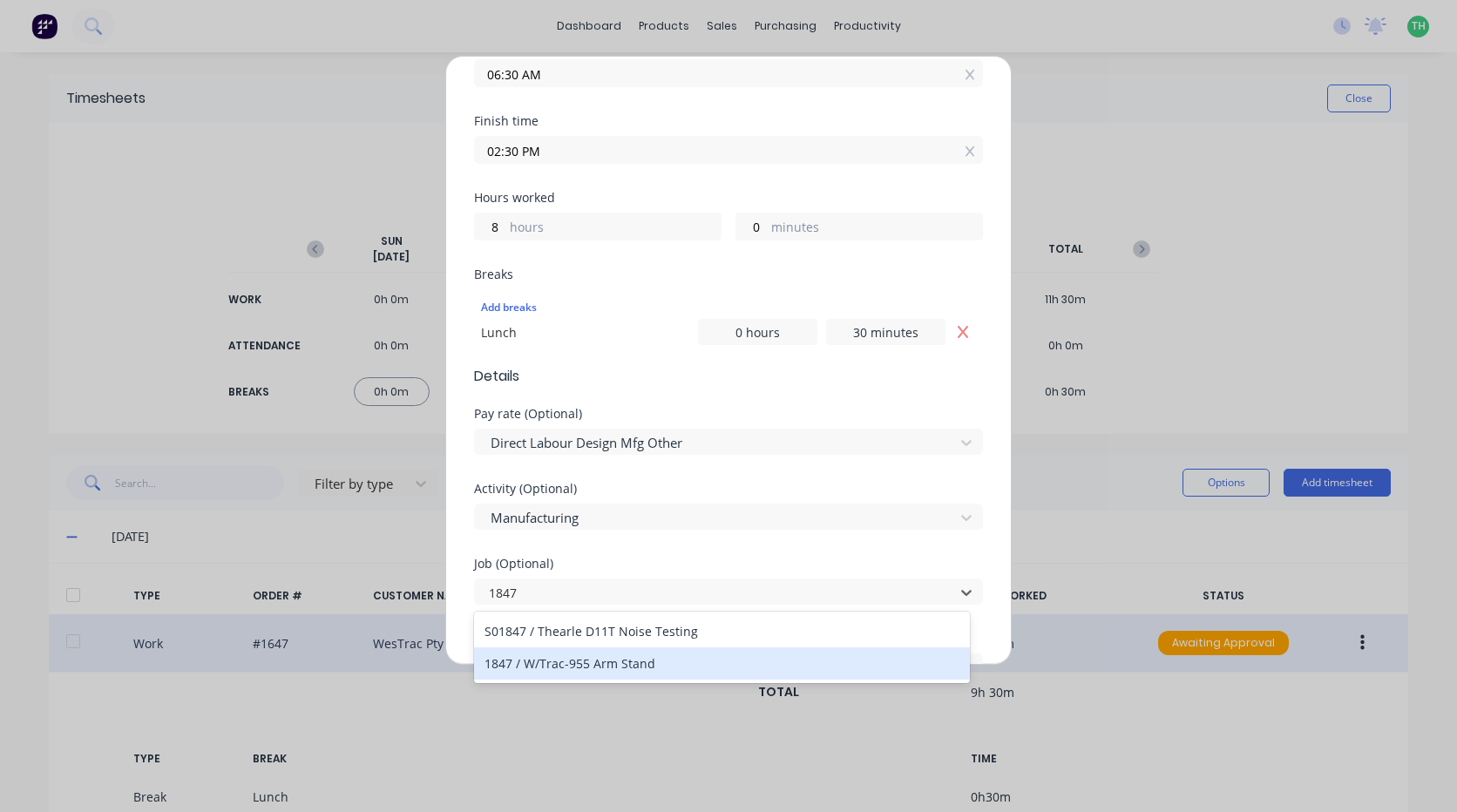
click at [639, 666] on div "1847 / W/Trac-955 Arm Stand" at bounding box center [722, 664] width 496 height 33
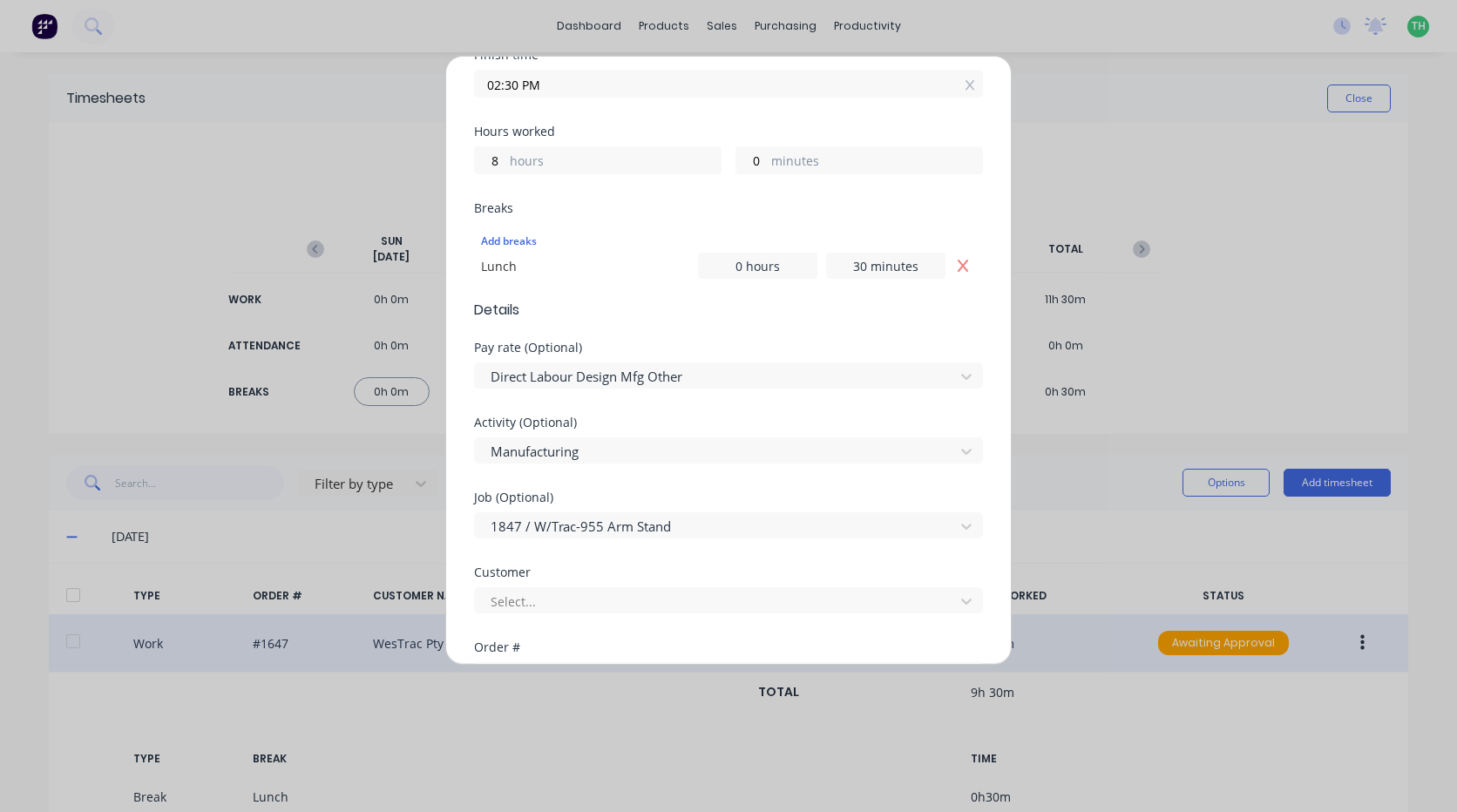
scroll to position [523, 0]
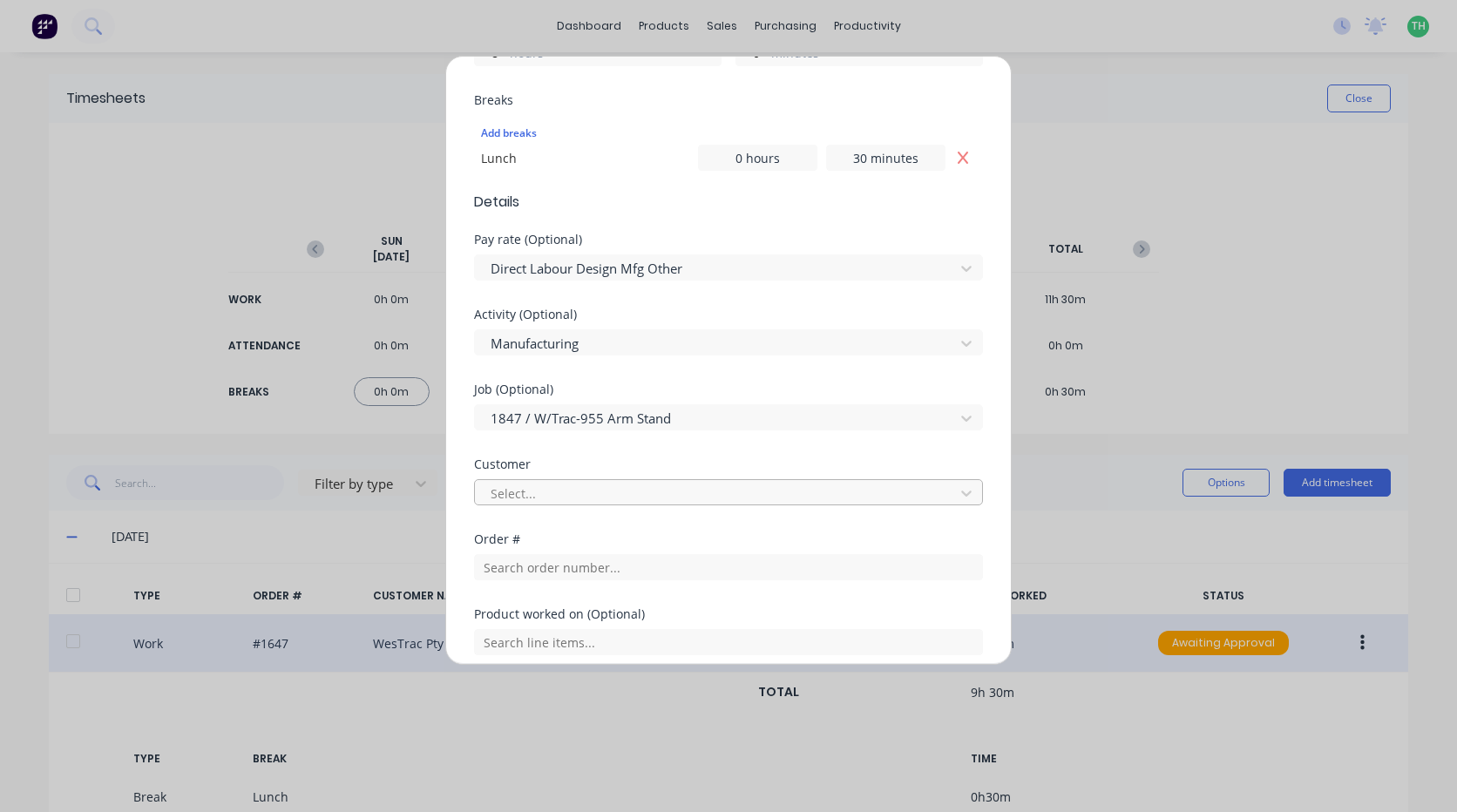
click at [608, 493] on div at bounding box center [717, 494] width 456 height 22
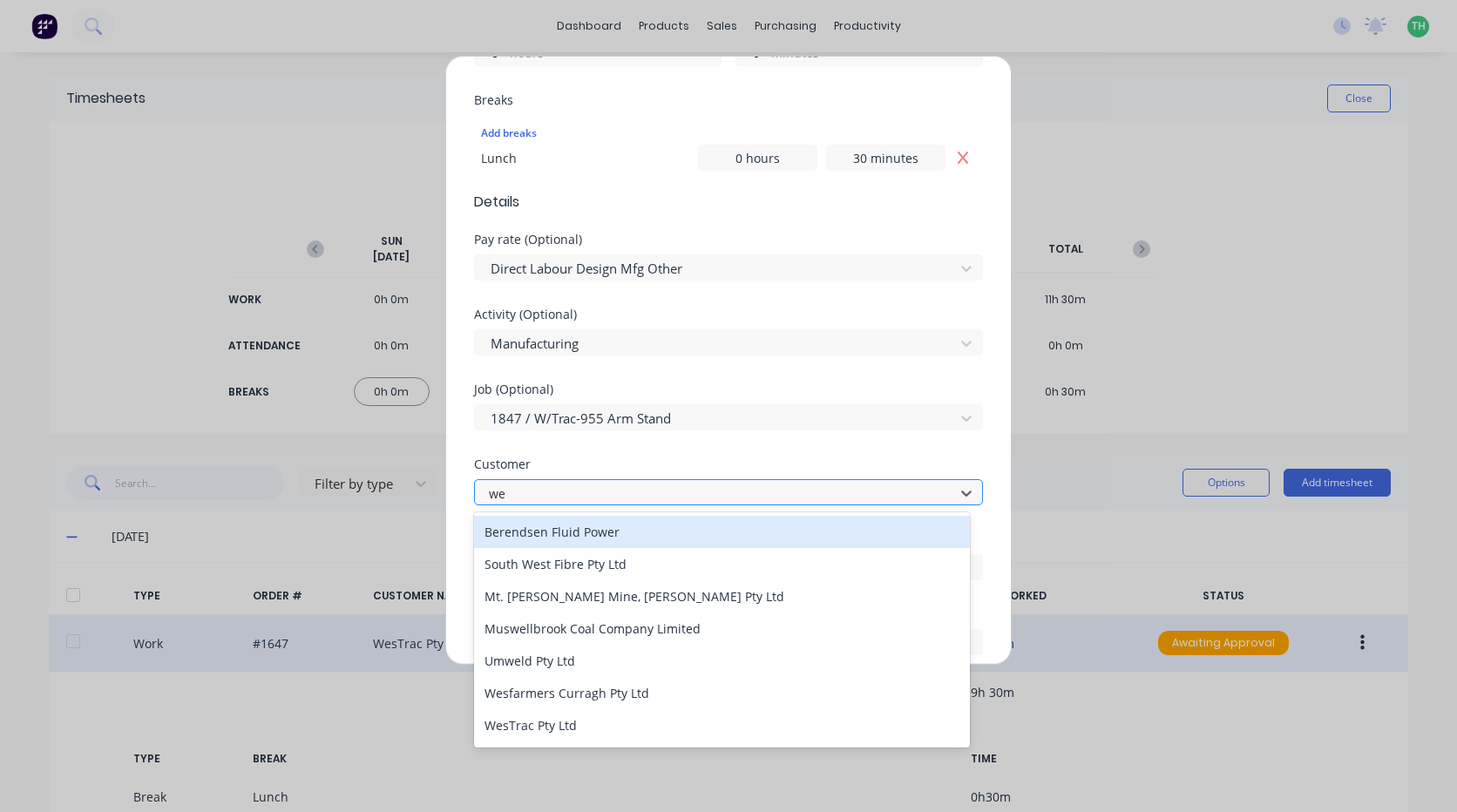
type input "[PERSON_NAME]"
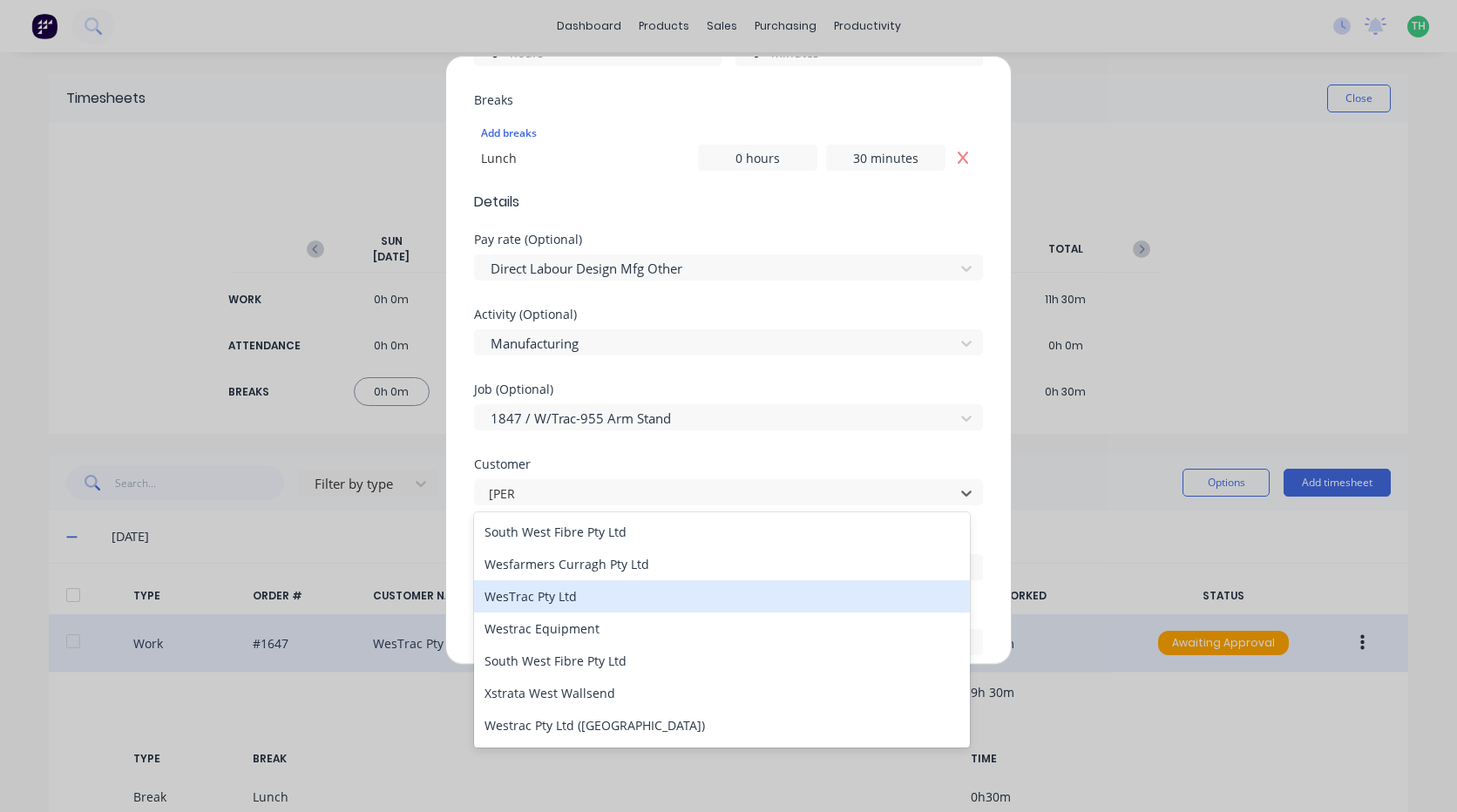
click at [557, 593] on div "WesTrac Pty Ltd" at bounding box center [722, 597] width 496 height 33
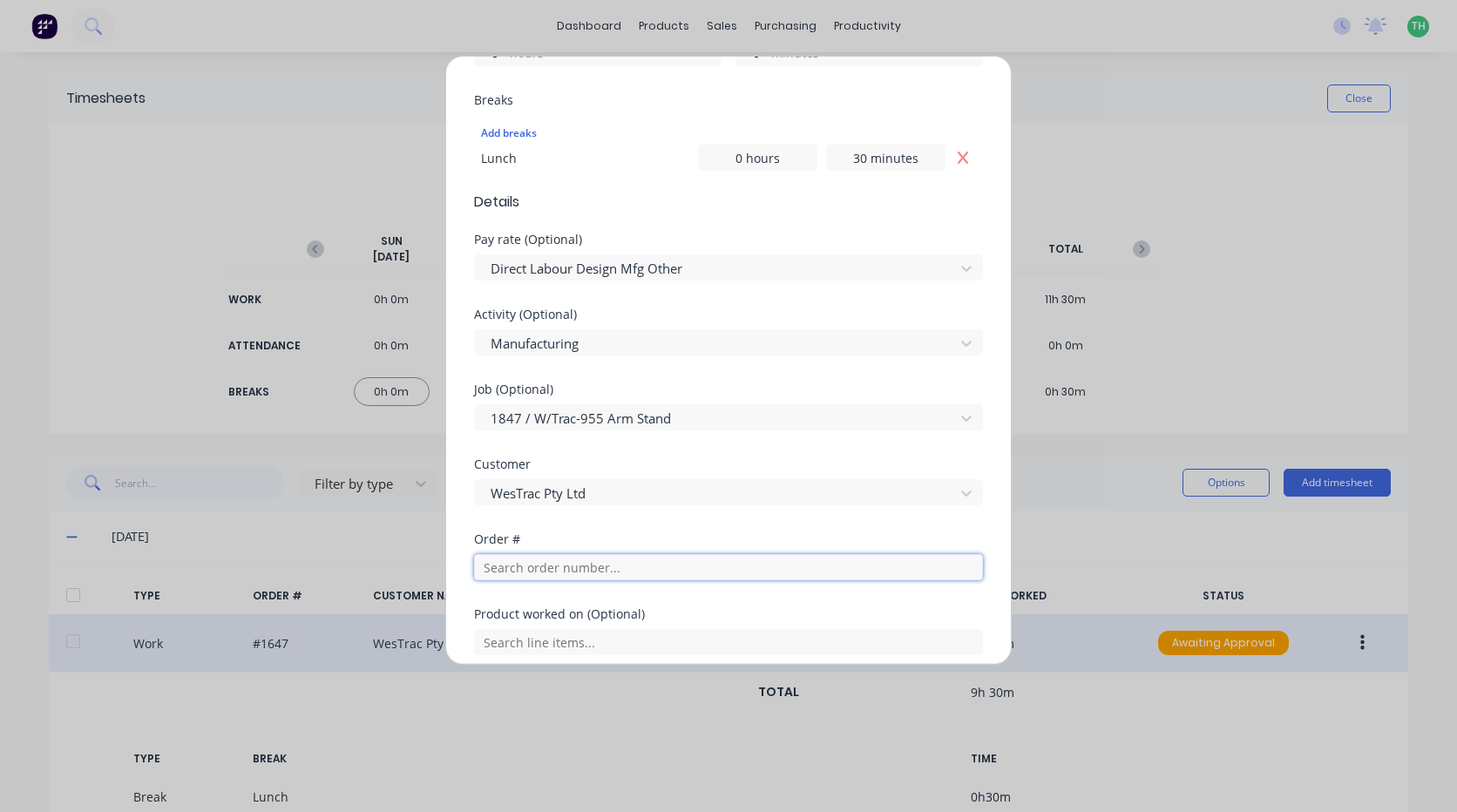
click at [588, 572] on input "text" at bounding box center [729, 566] width 509 height 26
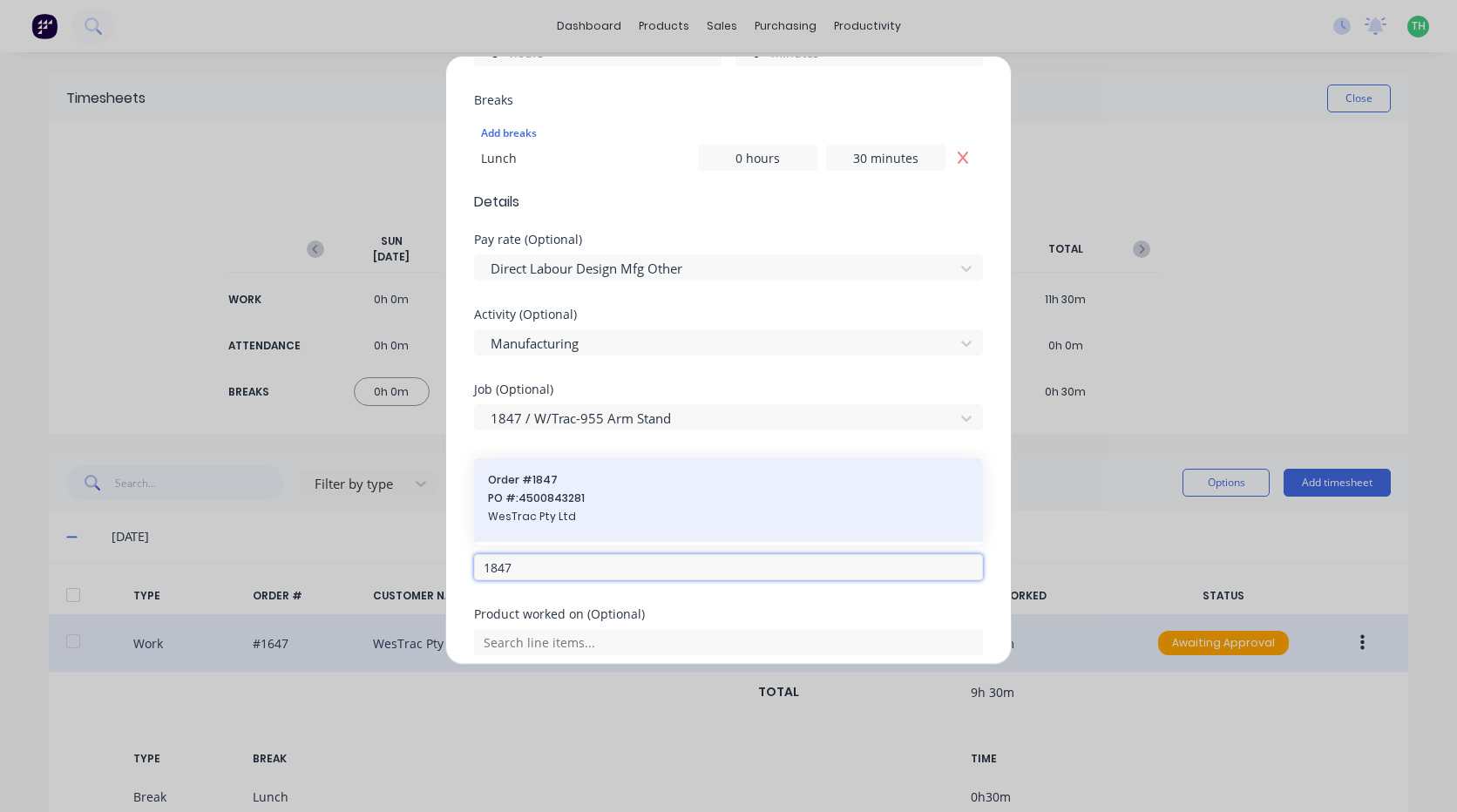
type input "1847"
click at [547, 495] on span "PO #: 4500843281" at bounding box center [728, 498] width 481 height 15
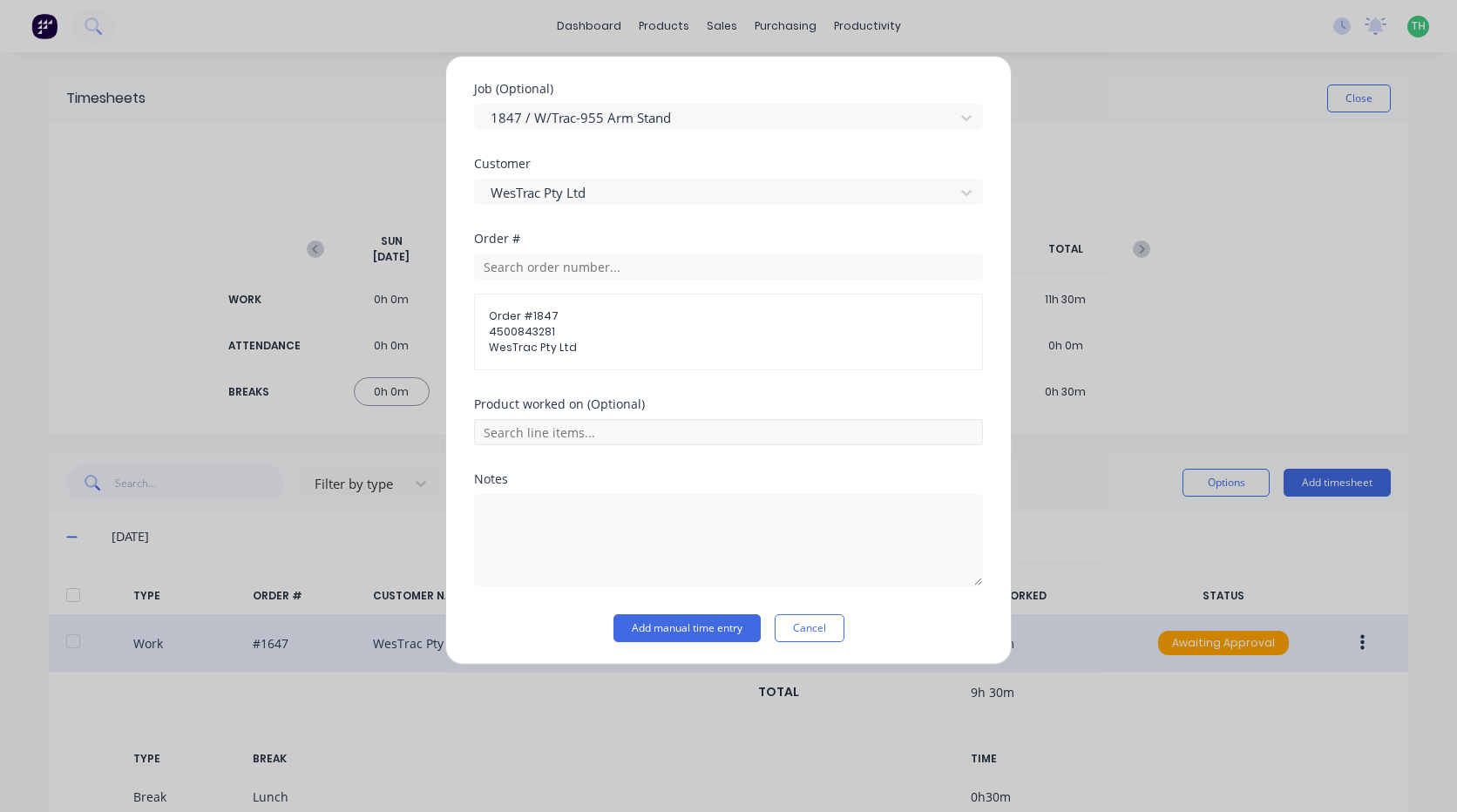
scroll to position [826, 0]
click at [687, 625] on button "Add manual time entry" at bounding box center [687, 625] width 147 height 28
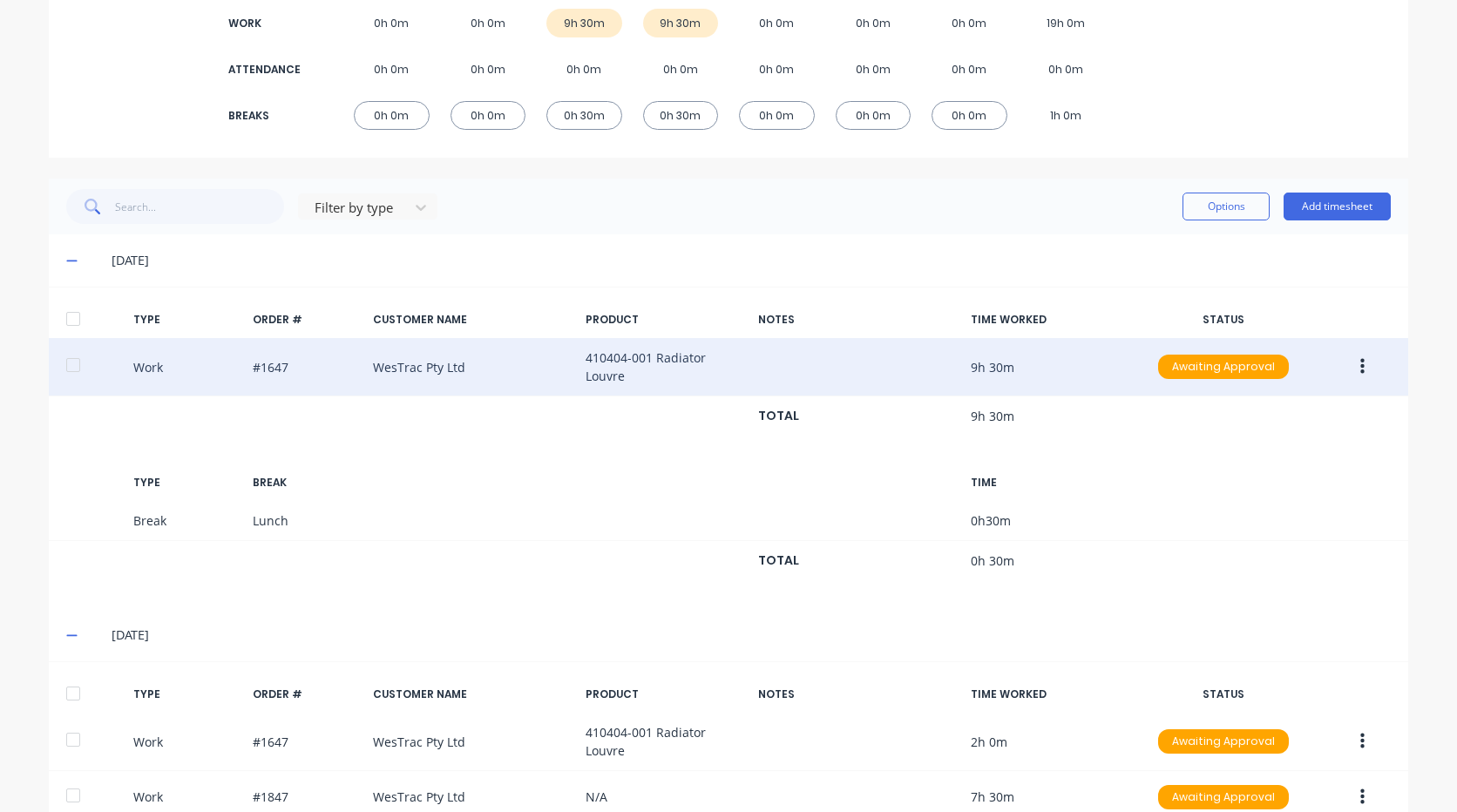
scroll to position [261, 0]
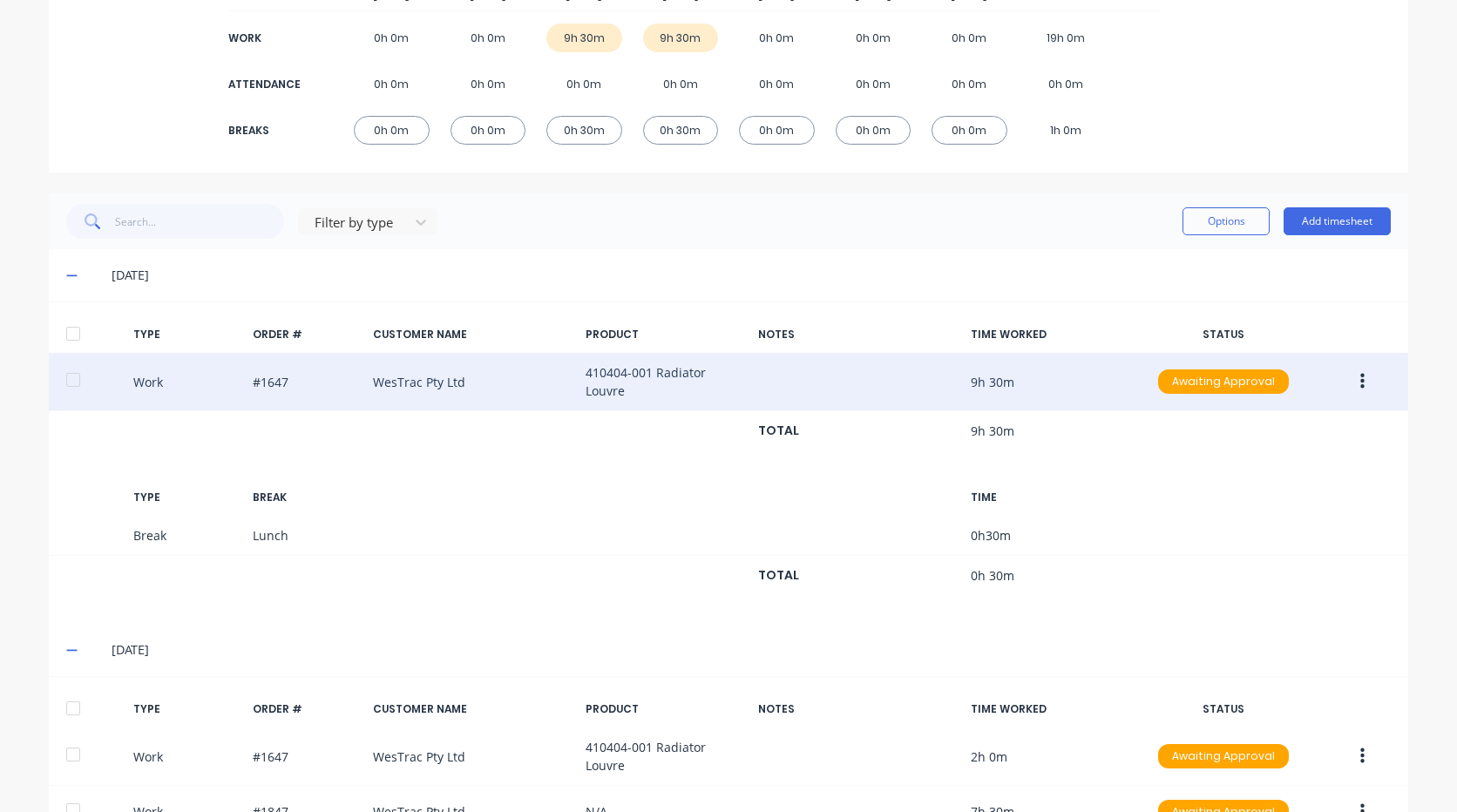
click at [67, 275] on icon at bounding box center [71, 276] width 11 height 2
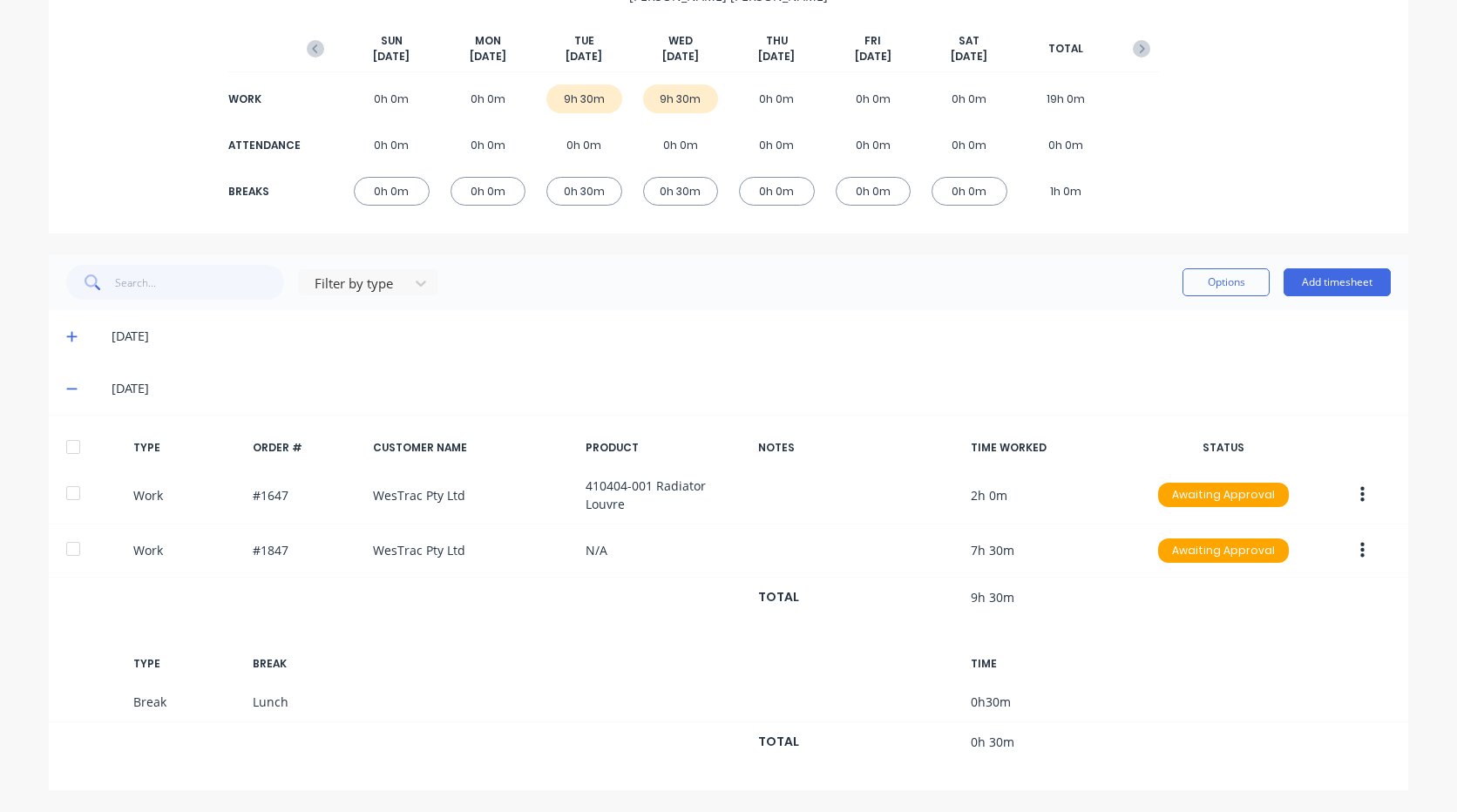
click at [66, 386] on icon at bounding box center [72, 388] width 11 height 12
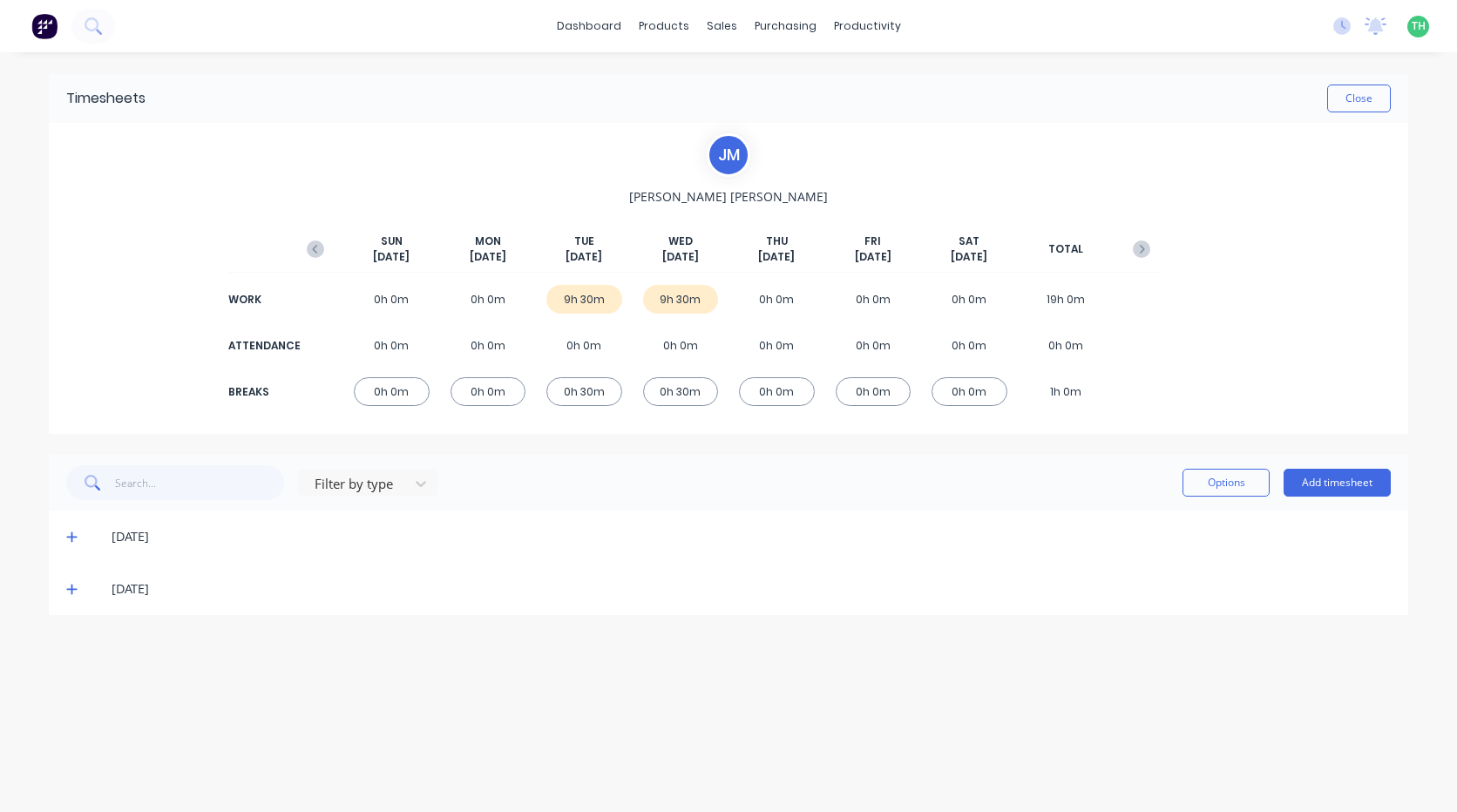
scroll to position [0, 0]
click at [66, 588] on icon at bounding box center [72, 588] width 11 height 12
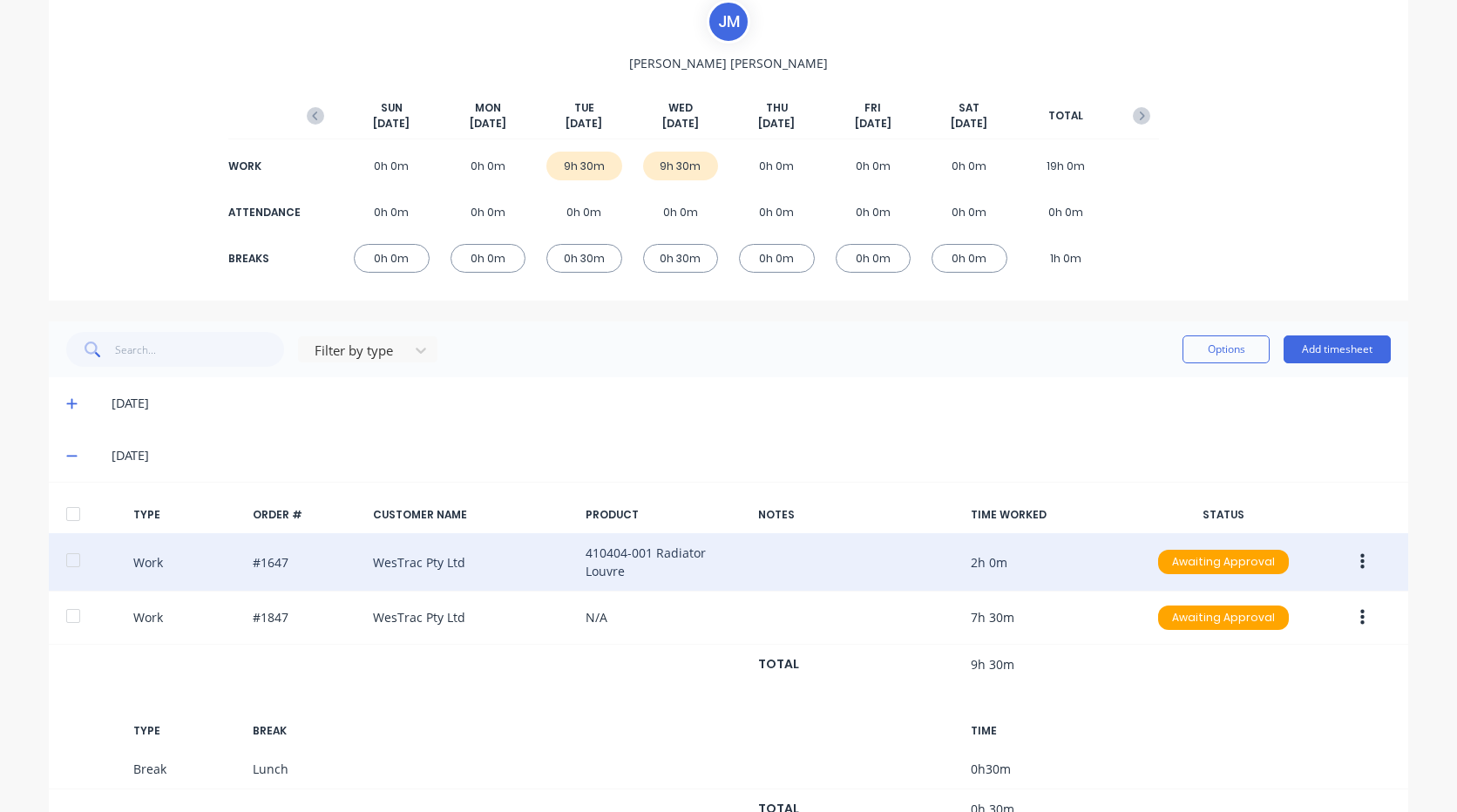
scroll to position [174, 0]
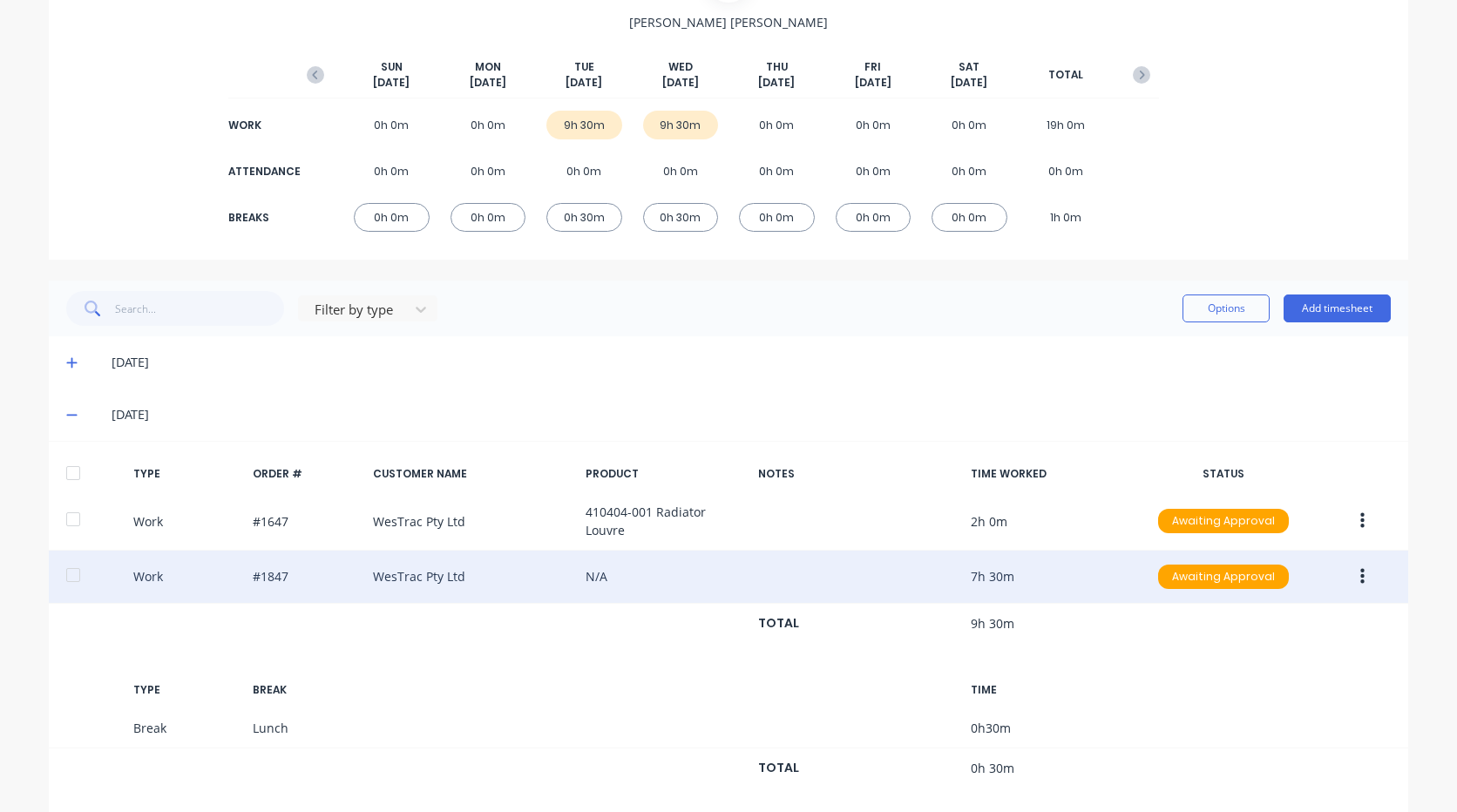
click at [1360, 577] on icon "button" at bounding box center [1362, 577] width 5 height 15
click at [1302, 581] on div "Duplicate" at bounding box center [1300, 581] width 134 height 25
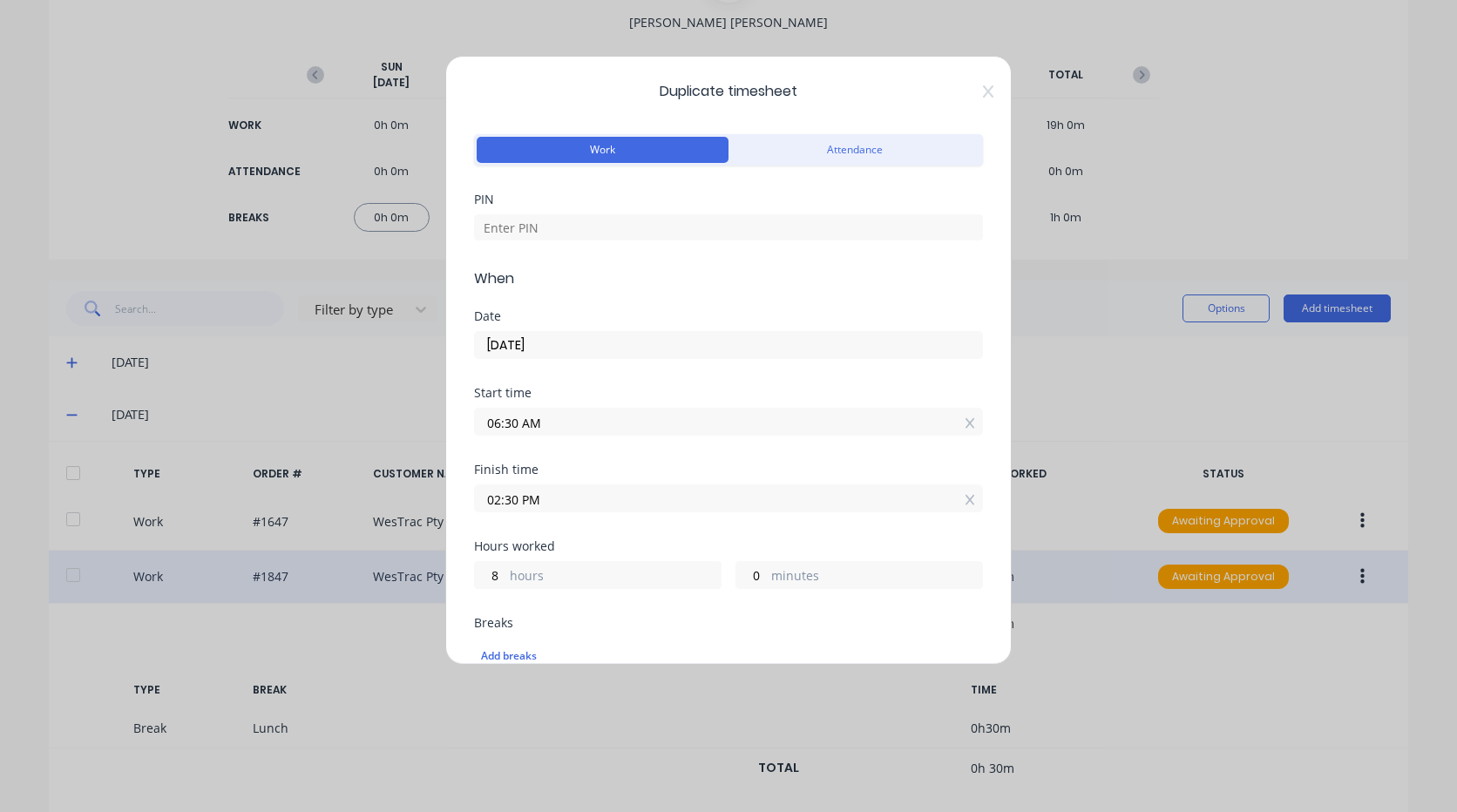
click at [562, 347] on input "08/10/2025" at bounding box center [728, 344] width 507 height 26
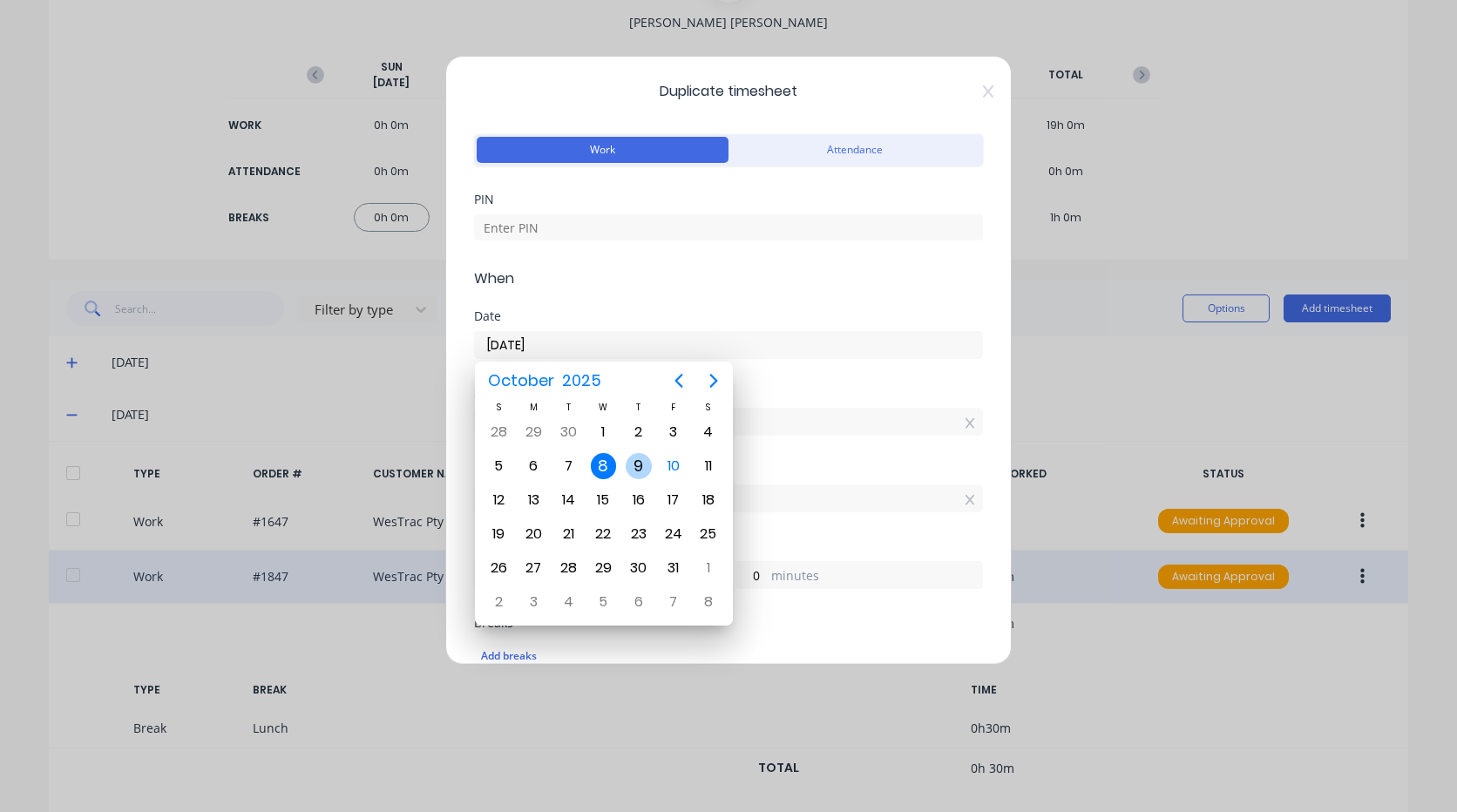
click at [632, 465] on div "9" at bounding box center [638, 466] width 26 height 26
type input "09/10/2025"
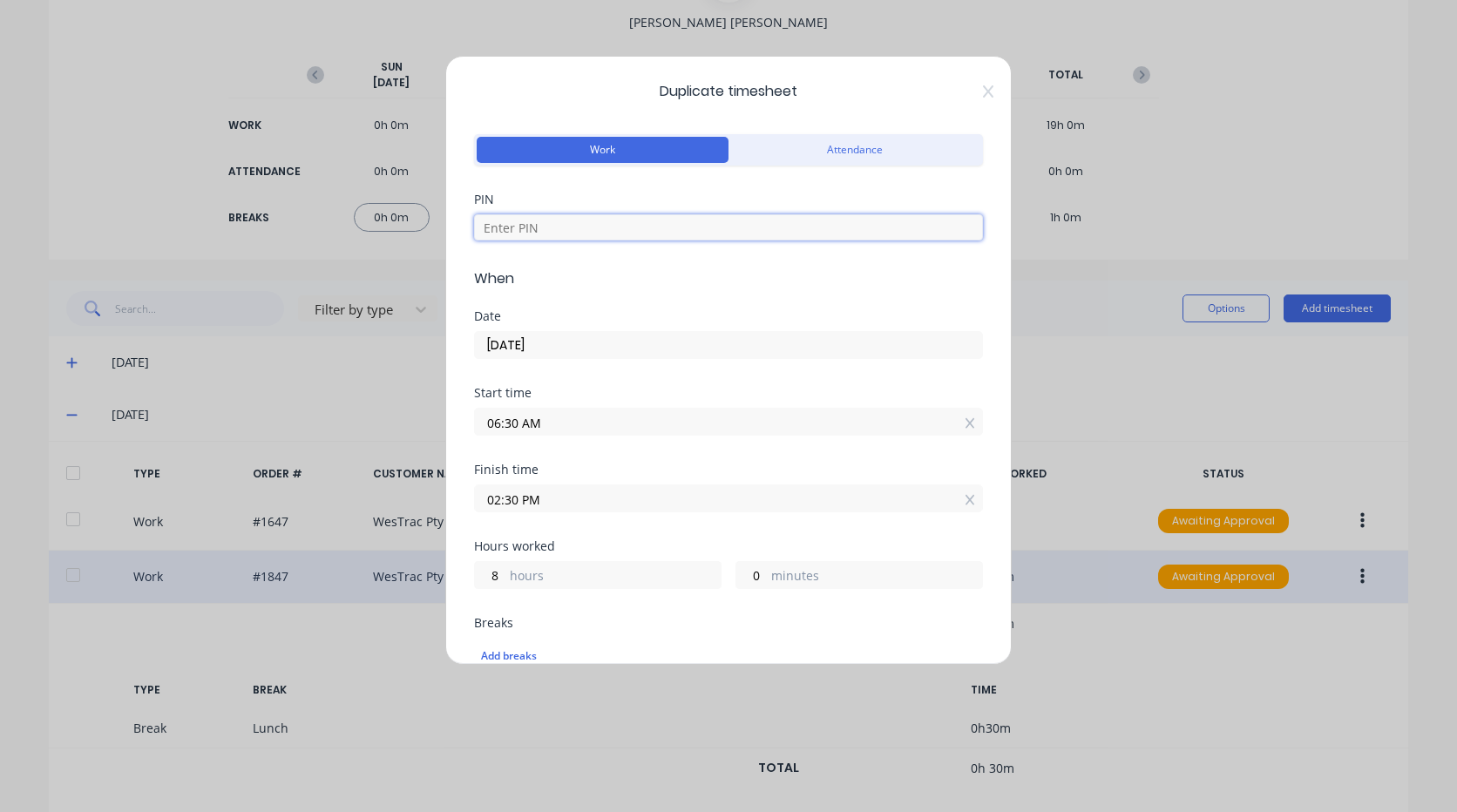
click at [570, 227] on input at bounding box center [729, 227] width 509 height 26
type input "9027"
drag, startPoint x: 1227, startPoint y: 154, endPoint x: 1237, endPoint y: 153, distance: 10.0
click at [1231, 153] on div "Duplicate timesheet Work Attendance PIN 9027 When Date 09/10/2025 Start time 06…" at bounding box center [728, 406] width 1457 height 812
click at [1329, 178] on div "Duplicate timesheet Work Attendance PIN 9027 When Date 09/10/2025 Start time 06…" at bounding box center [728, 406] width 1457 height 812
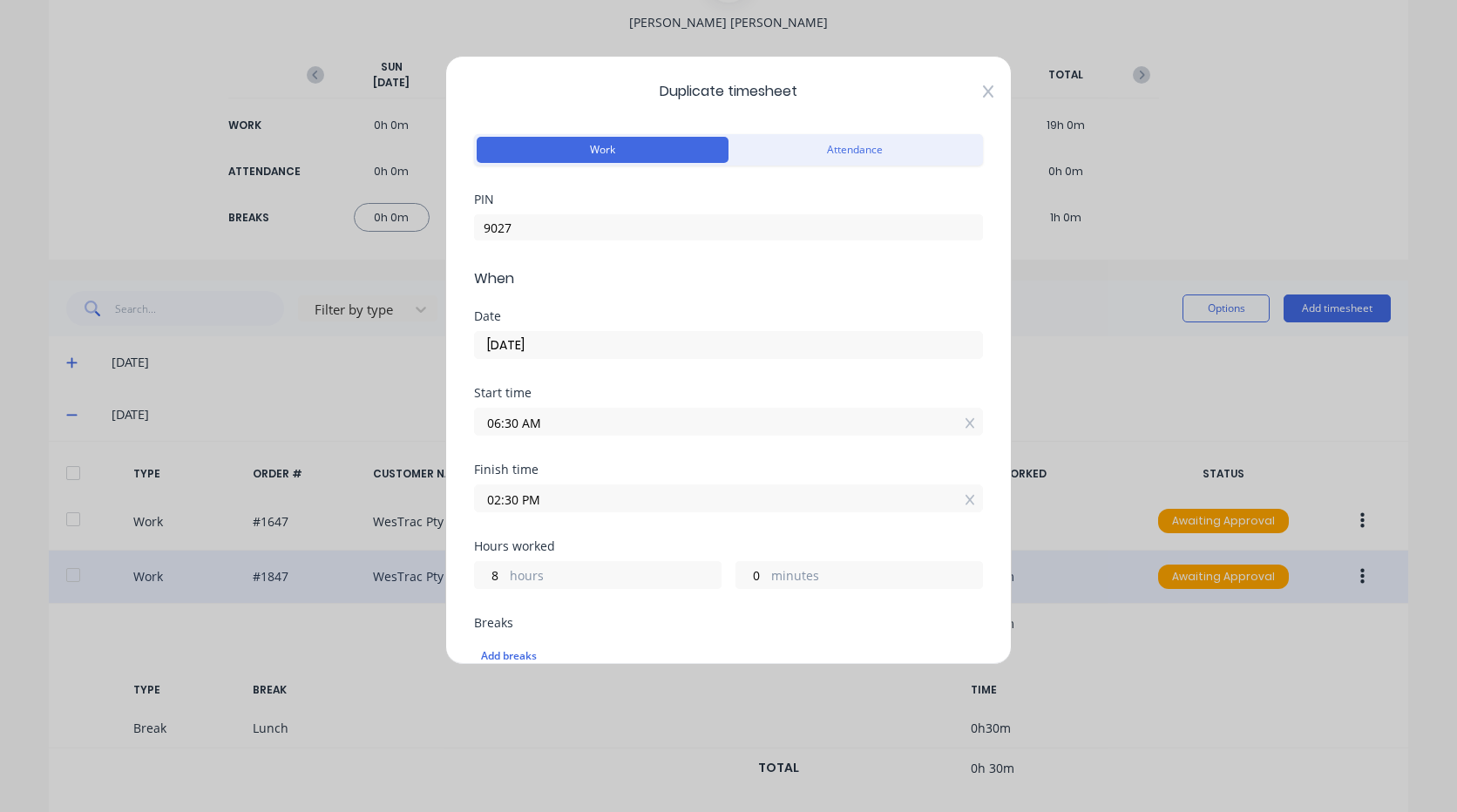
click at [983, 90] on icon at bounding box center [988, 91] width 11 height 12
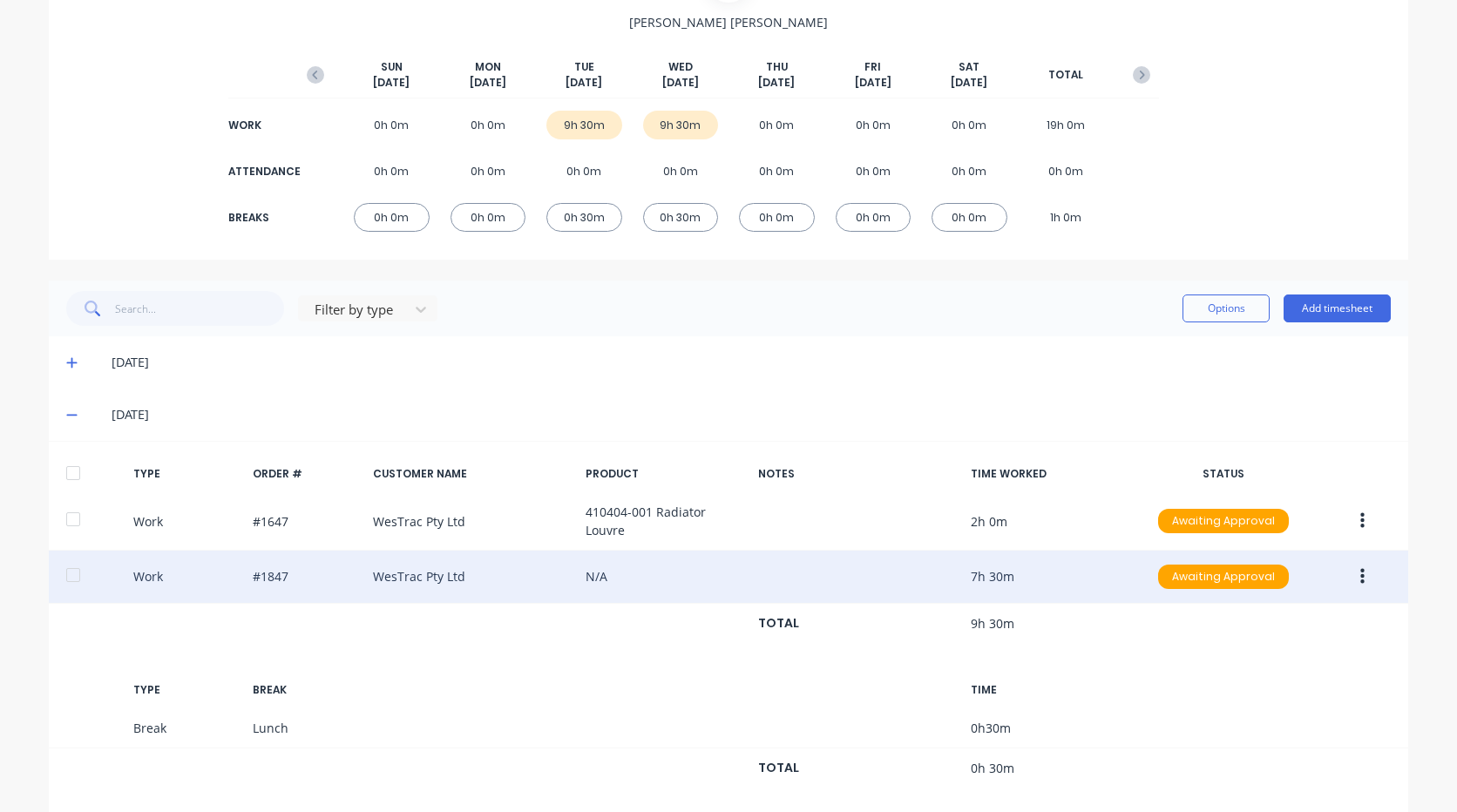
click at [1360, 579] on icon "button" at bounding box center [1362, 577] width 5 height 19
click at [1275, 576] on div "Duplicate" at bounding box center [1300, 581] width 134 height 25
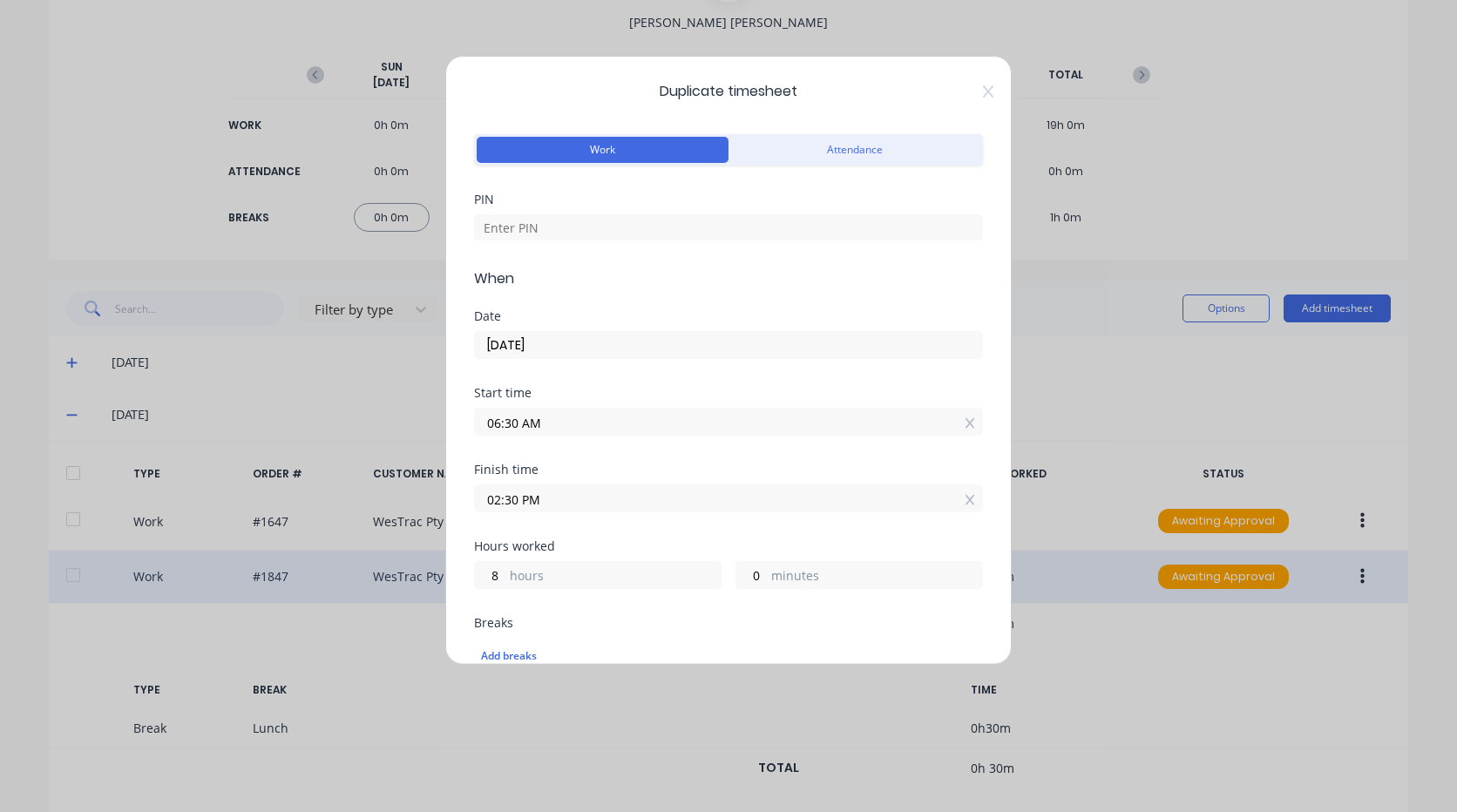
click at [554, 425] on input "06:30 AM" at bounding box center [728, 421] width 507 height 26
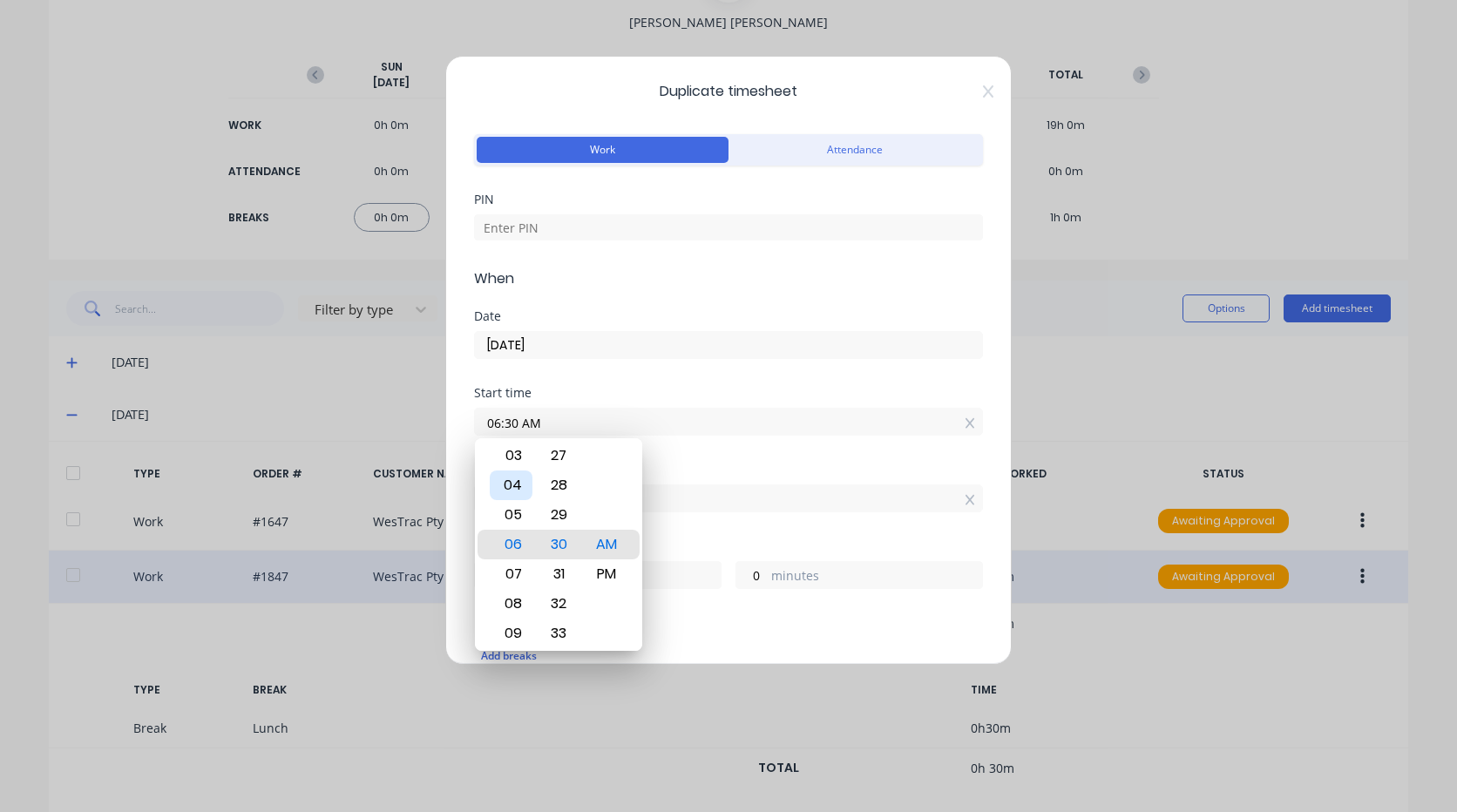
click at [515, 482] on div "04" at bounding box center [511, 485] width 43 height 30
type input "04:30 AM"
type input "10"
type input "04:27 AM"
type input "3"
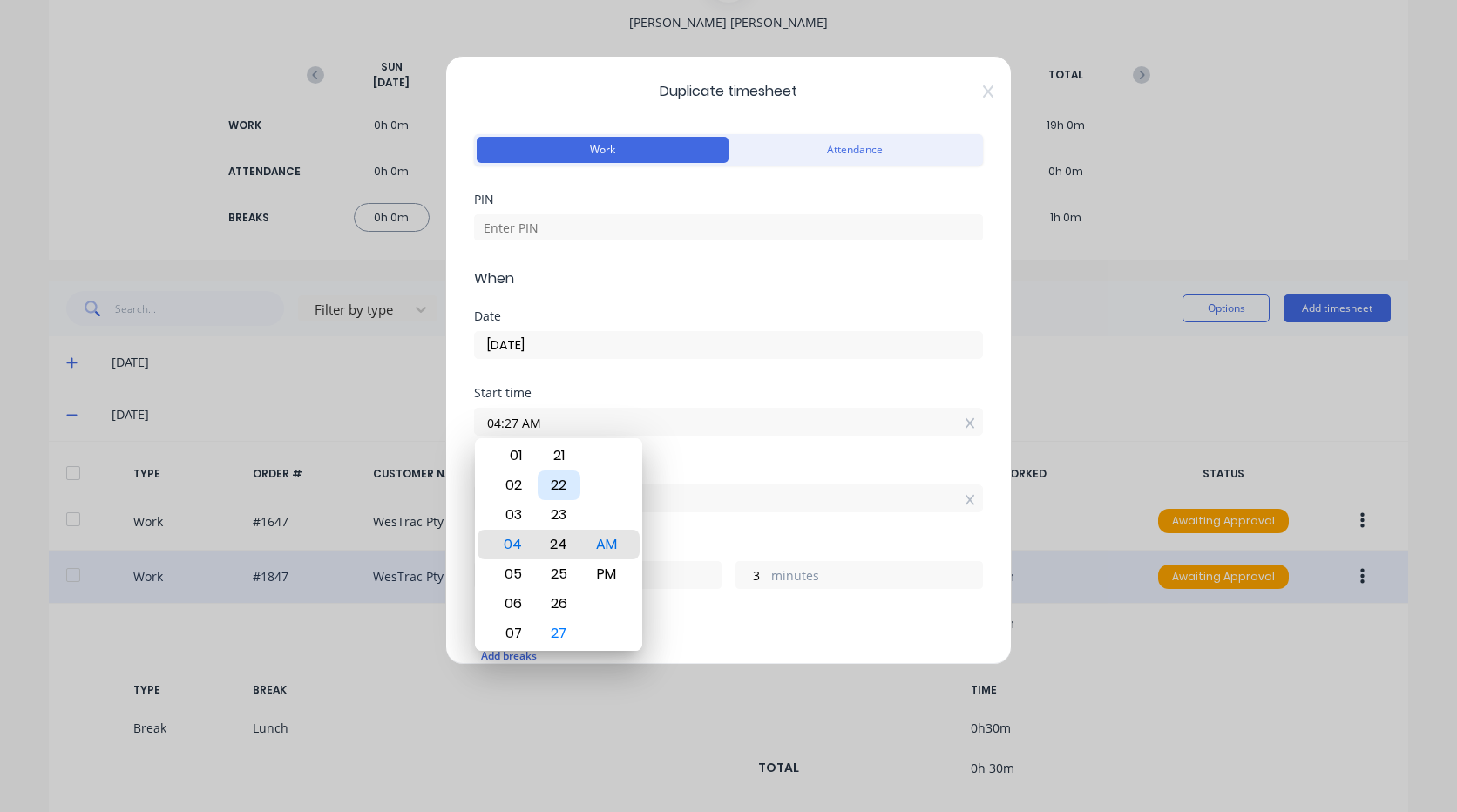
type input "04:24 AM"
type input "6"
type input "04:21 AM"
type input "9"
type input "04:17 AM"
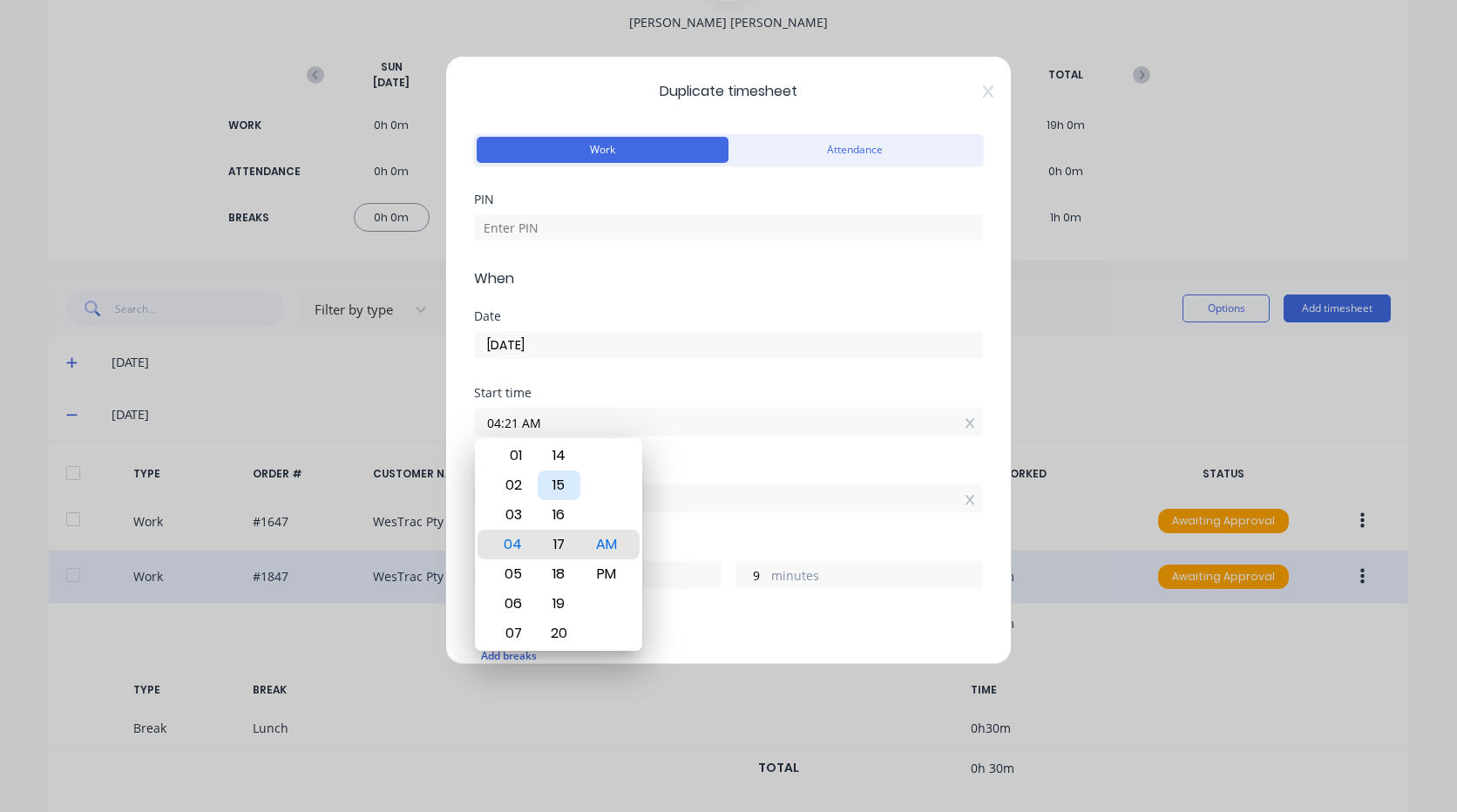
type input "13"
type input "04:14 AM"
type input "16"
type input "04:11 AM"
type input "19"
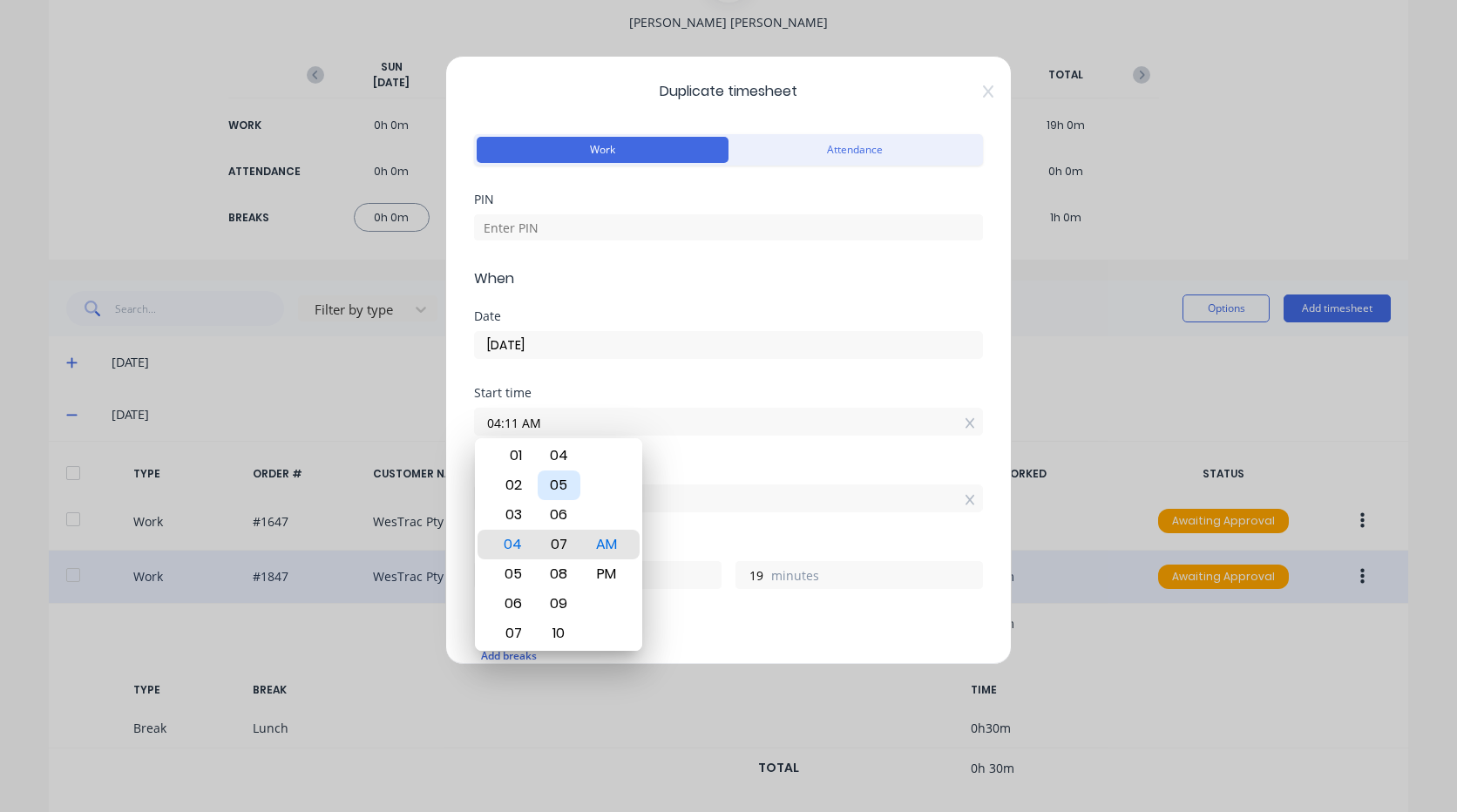
type input "04:07 AM"
type input "23"
type input "04:03 AM"
type input "27"
click at [562, 454] on div "00" at bounding box center [559, 455] width 43 height 30
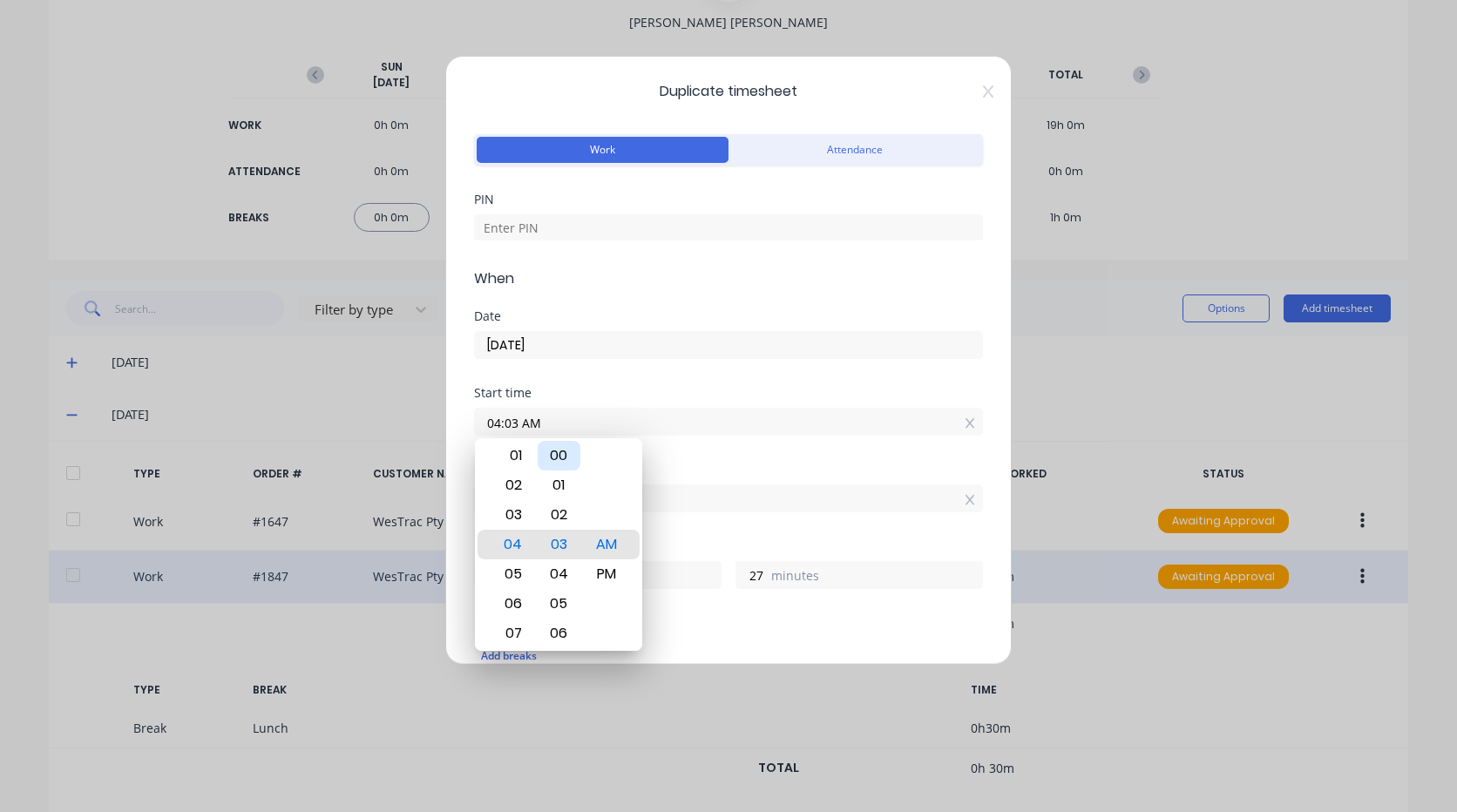
type input "04:00 AM"
type input "30"
click at [1133, 402] on div "Duplicate timesheet Work Attendance PIN When Date 08/10/2025 Start time 04:00 A…" at bounding box center [728, 406] width 1457 height 812
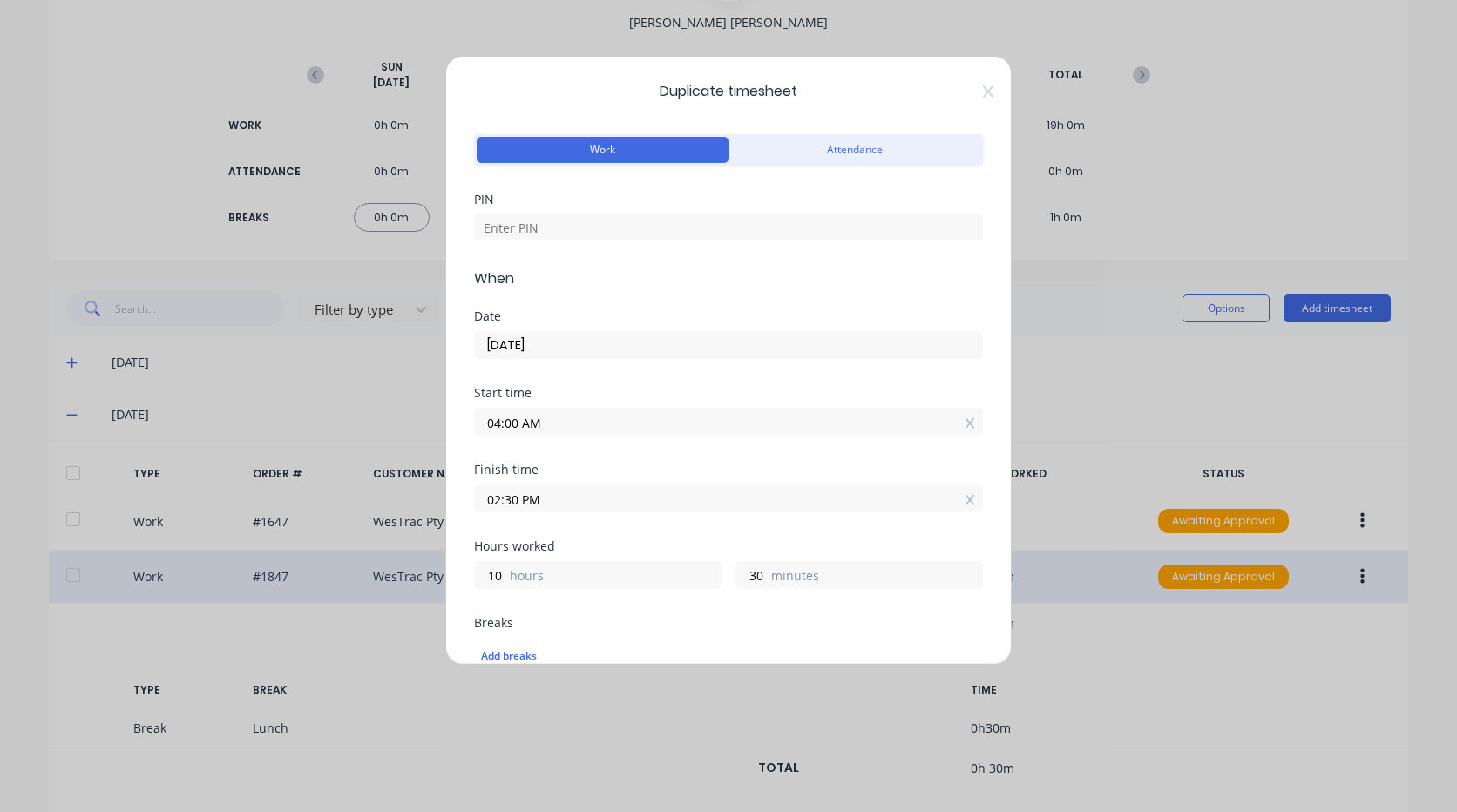
click at [570, 342] on input "08/10/2025" at bounding box center [728, 344] width 507 height 26
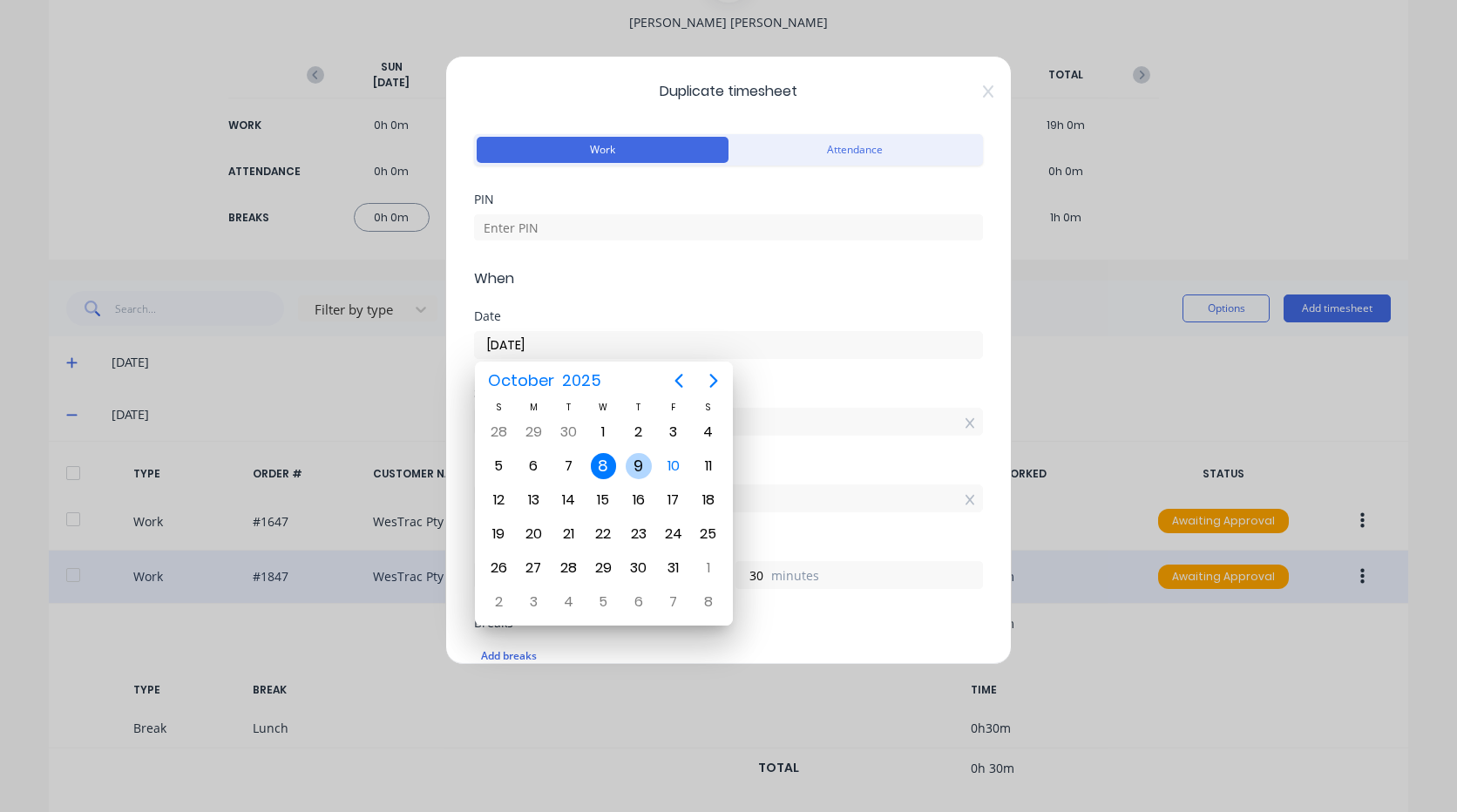
click at [639, 466] on div "9" at bounding box center [638, 466] width 26 height 26
type input "09/10/2025"
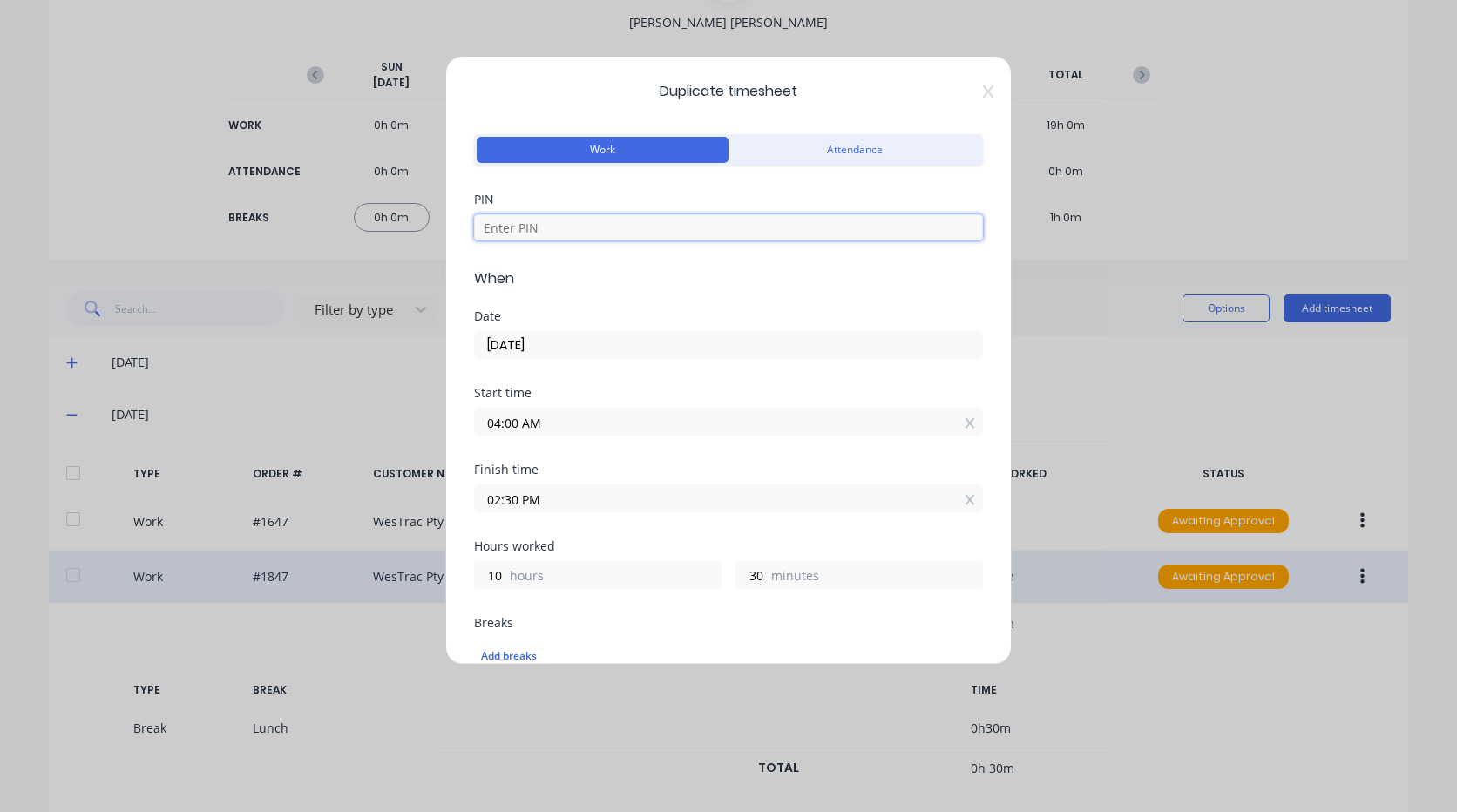
click at [565, 230] on input at bounding box center [729, 227] width 509 height 26
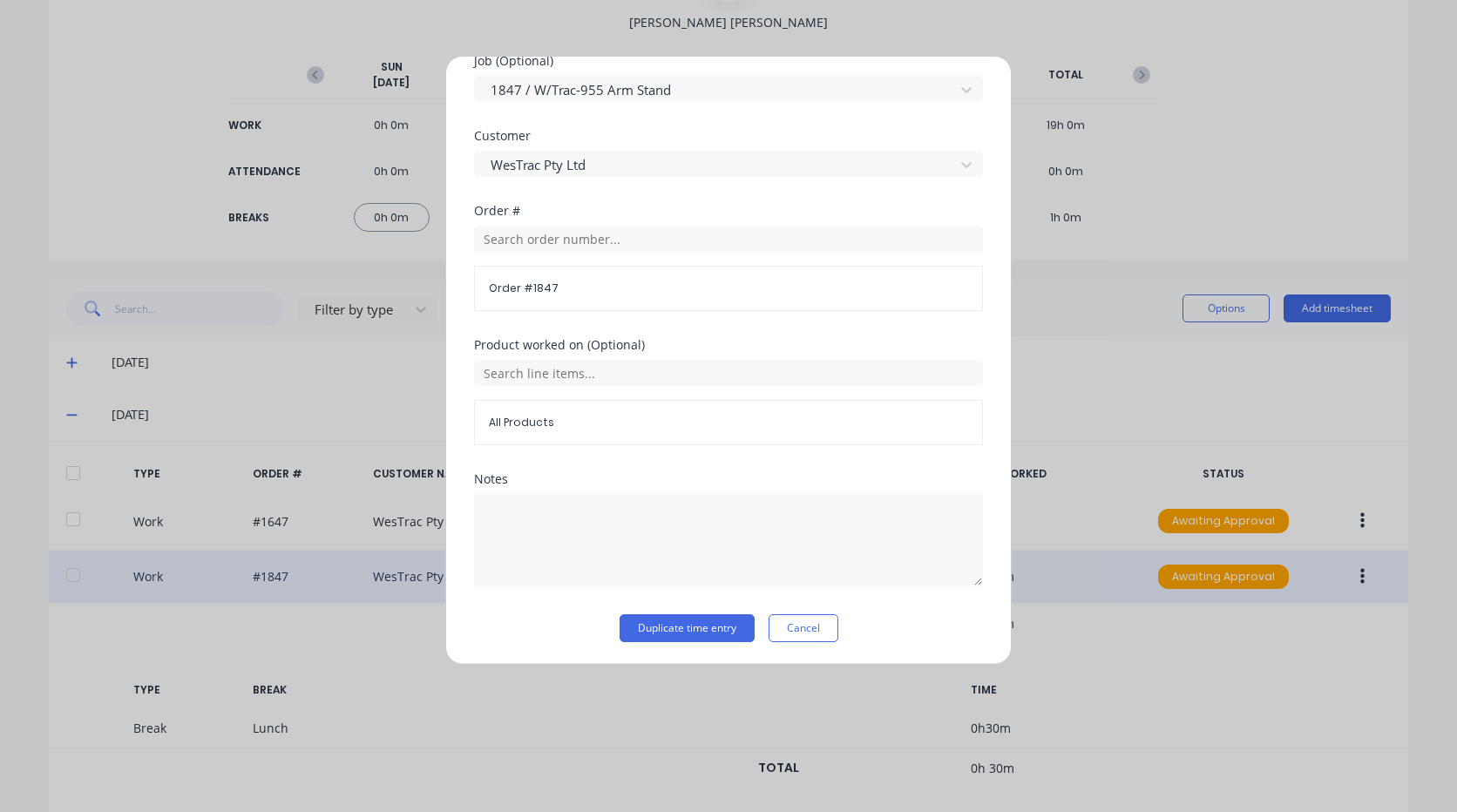
scroll to position [854, 0]
type input "9027"
click at [662, 367] on input "text" at bounding box center [729, 369] width 509 height 26
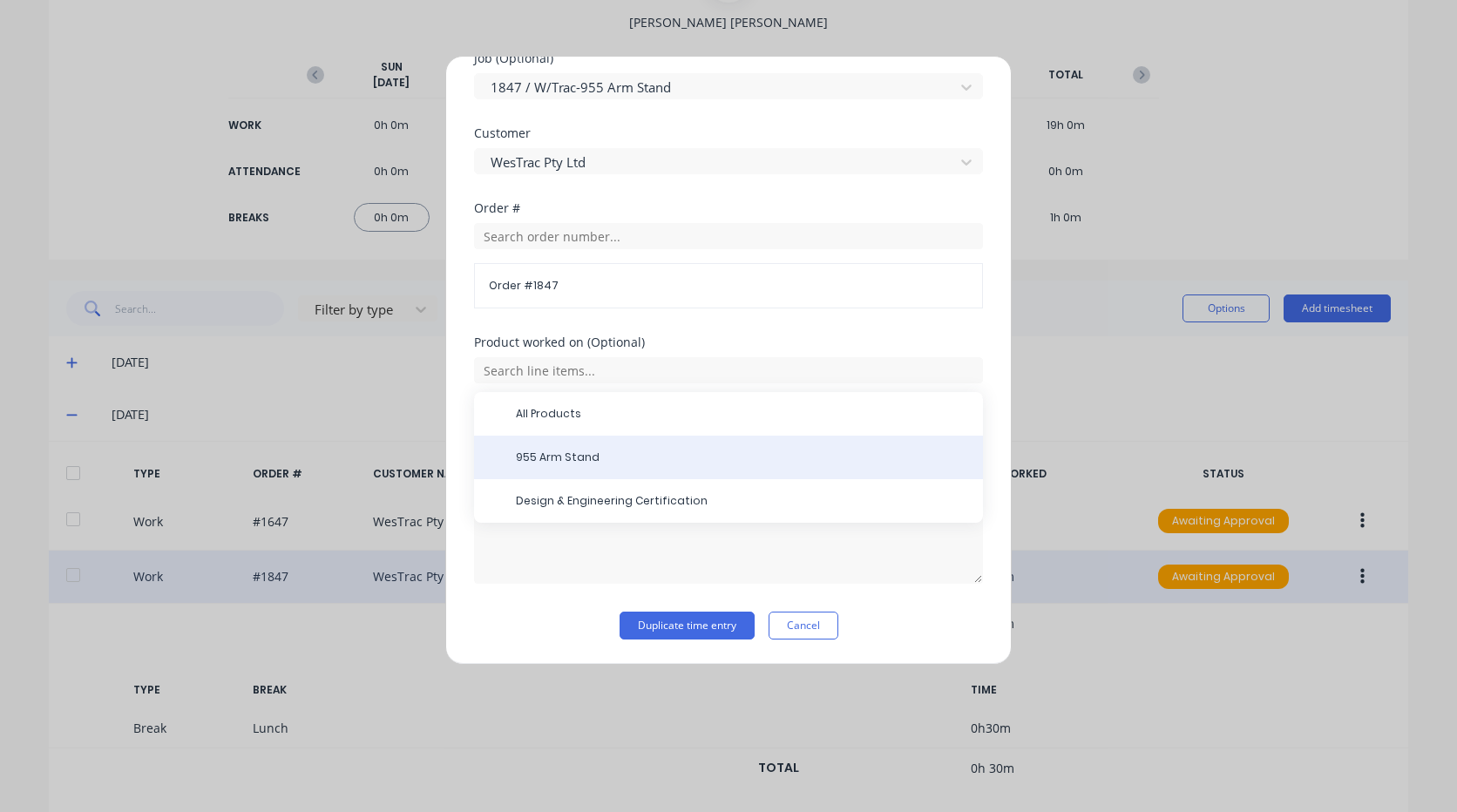
click at [586, 463] on span "955 Arm Stand" at bounding box center [742, 457] width 453 height 15
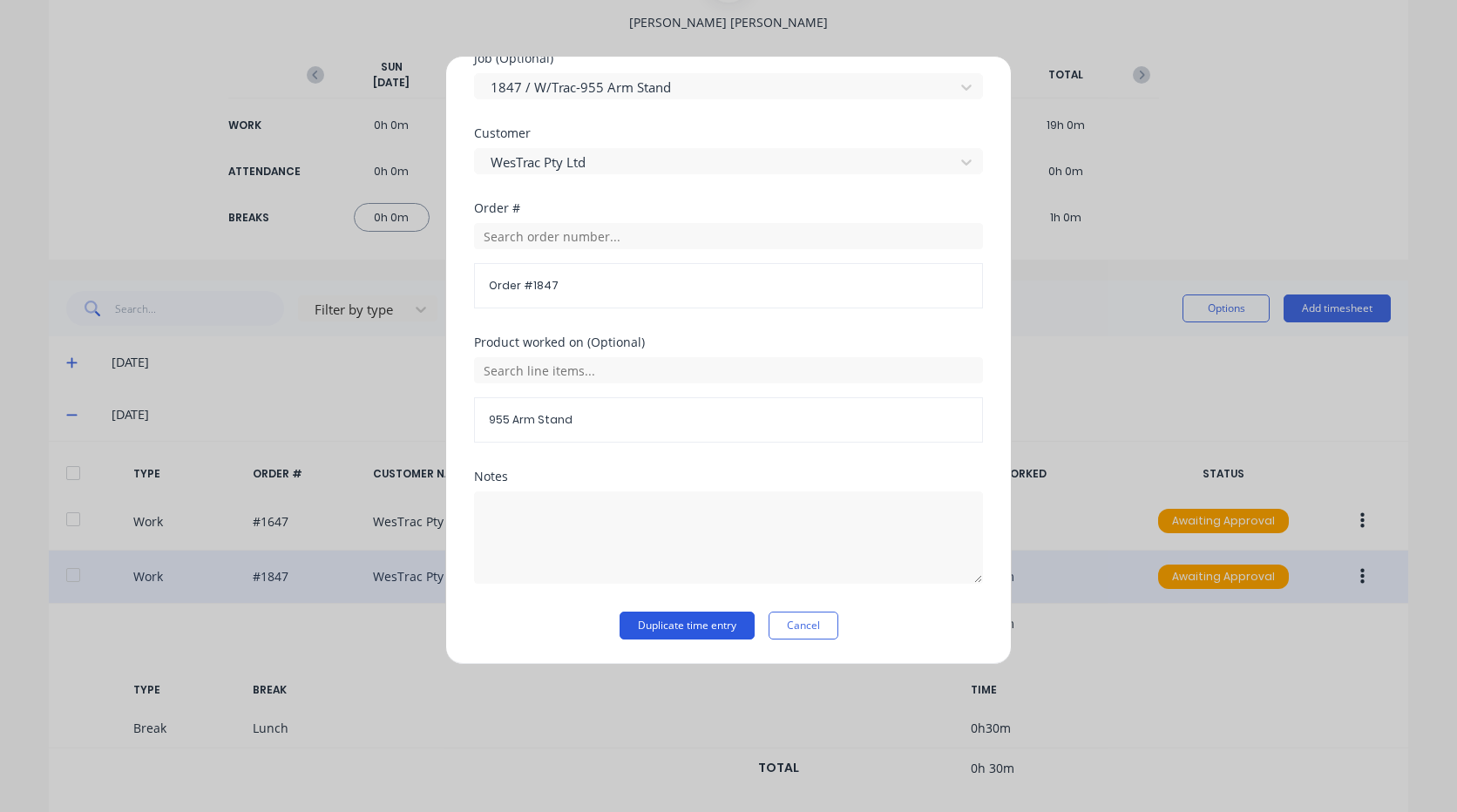
click at [692, 625] on button "Duplicate time entry" at bounding box center [687, 625] width 135 height 28
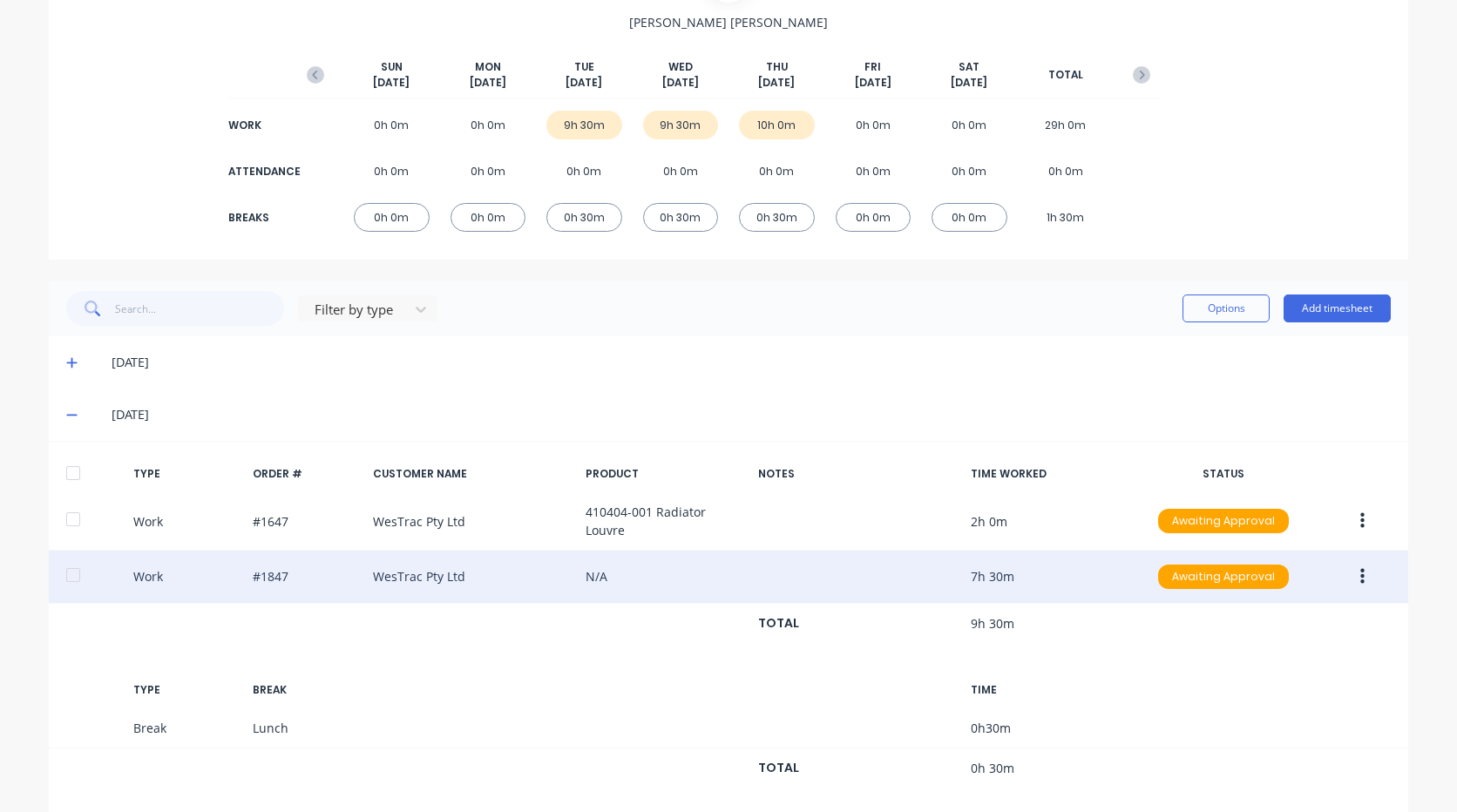
scroll to position [0, 0]
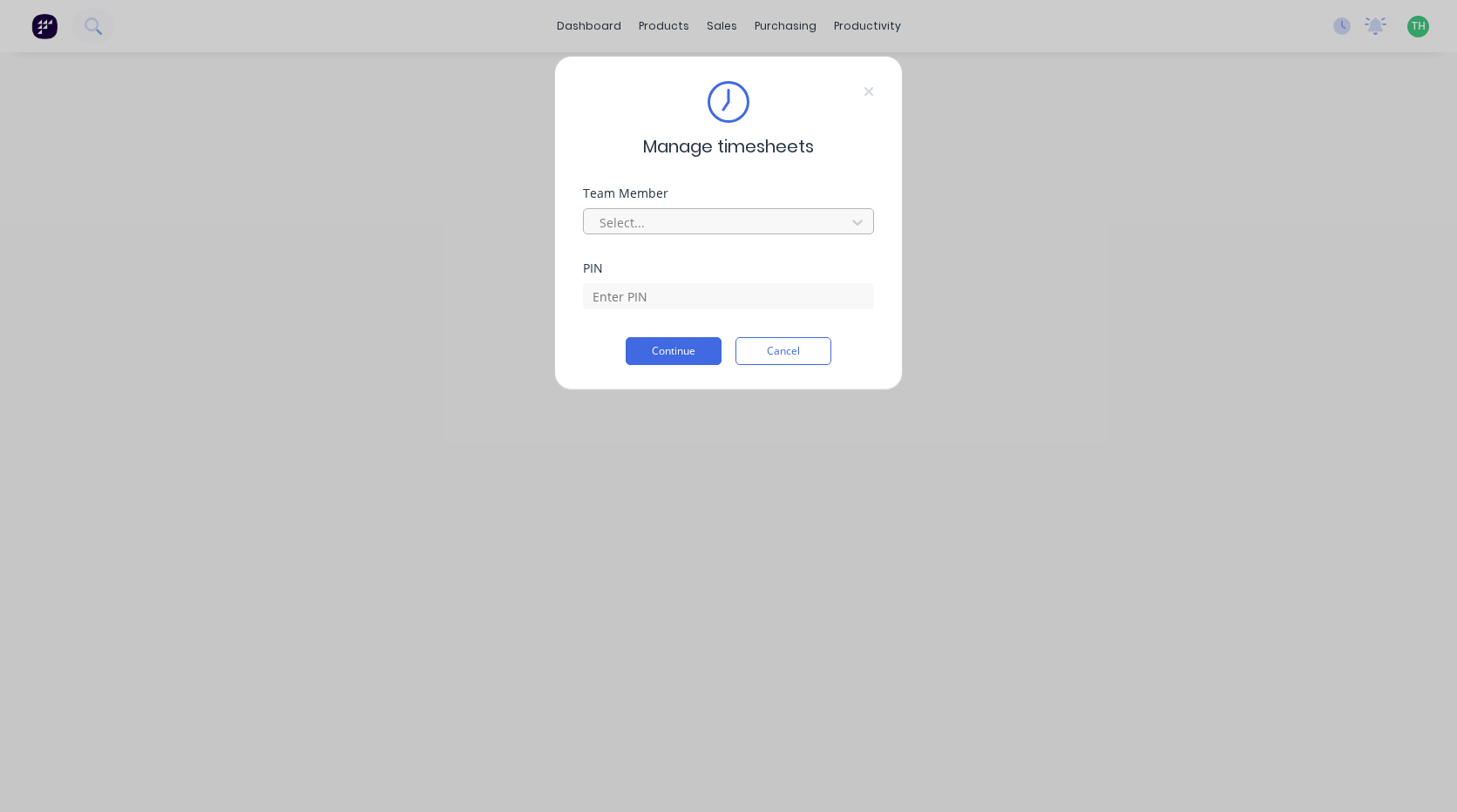
click at [682, 228] on div at bounding box center [717, 222] width 239 height 22
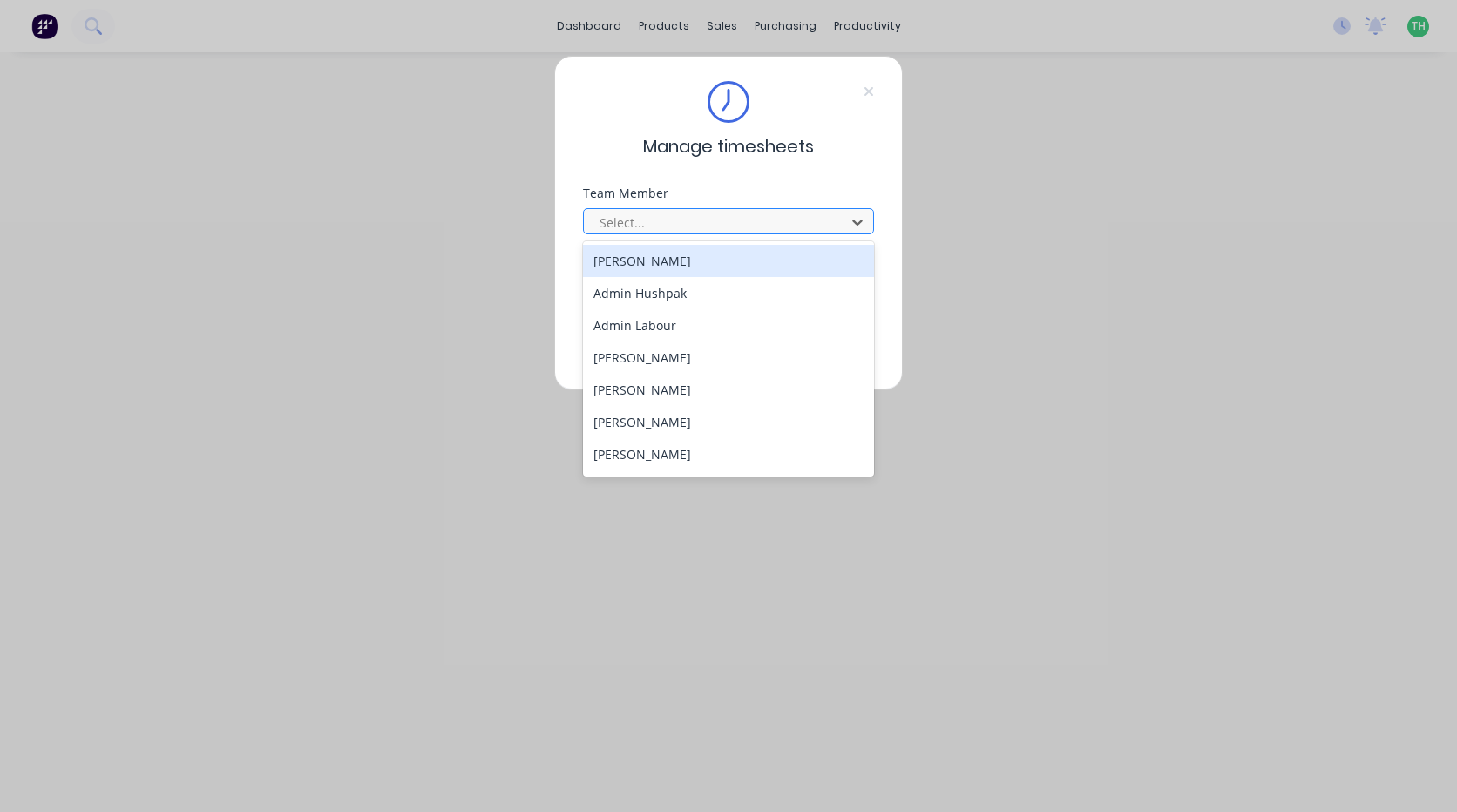
type input "t"
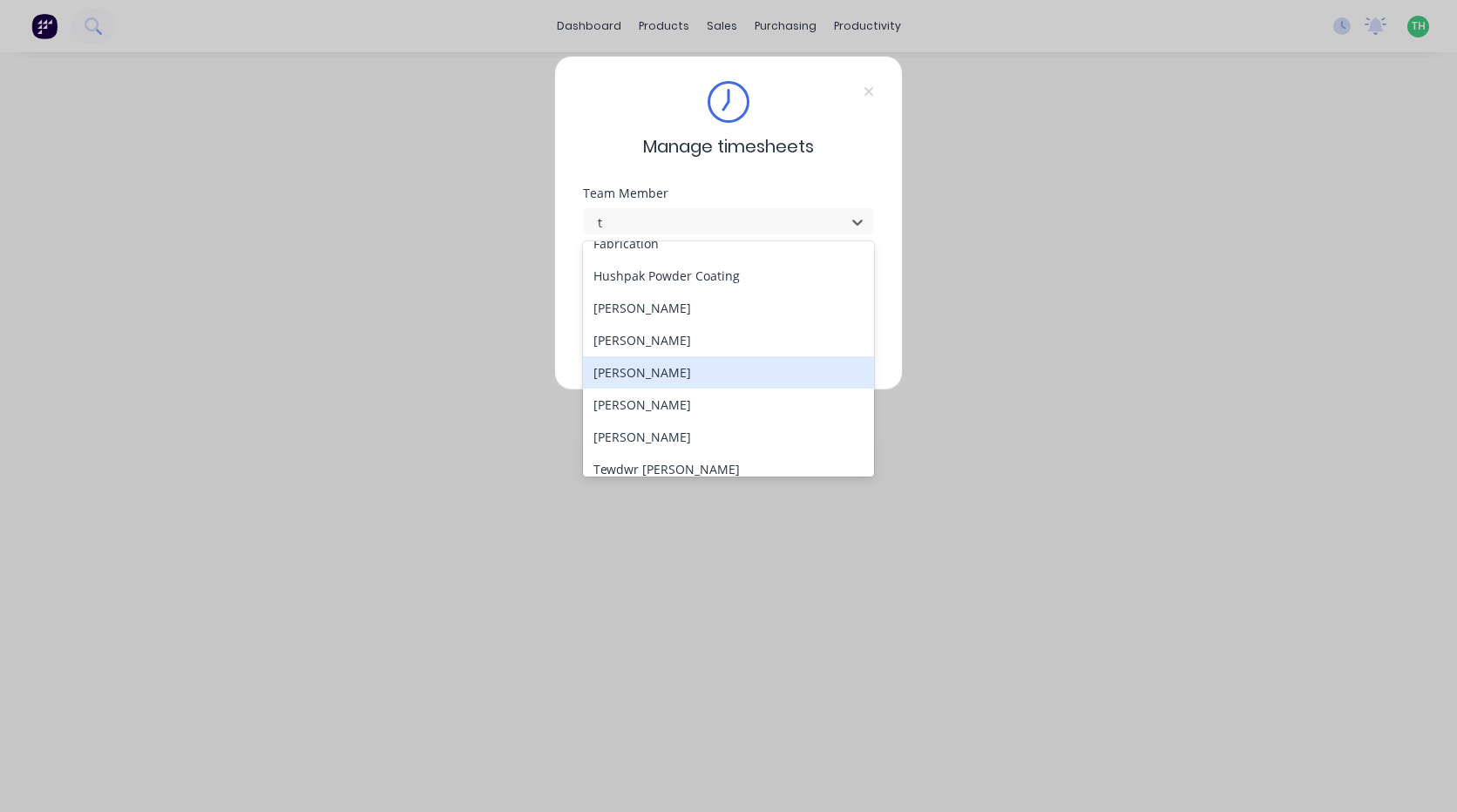
scroll to position [94, 0]
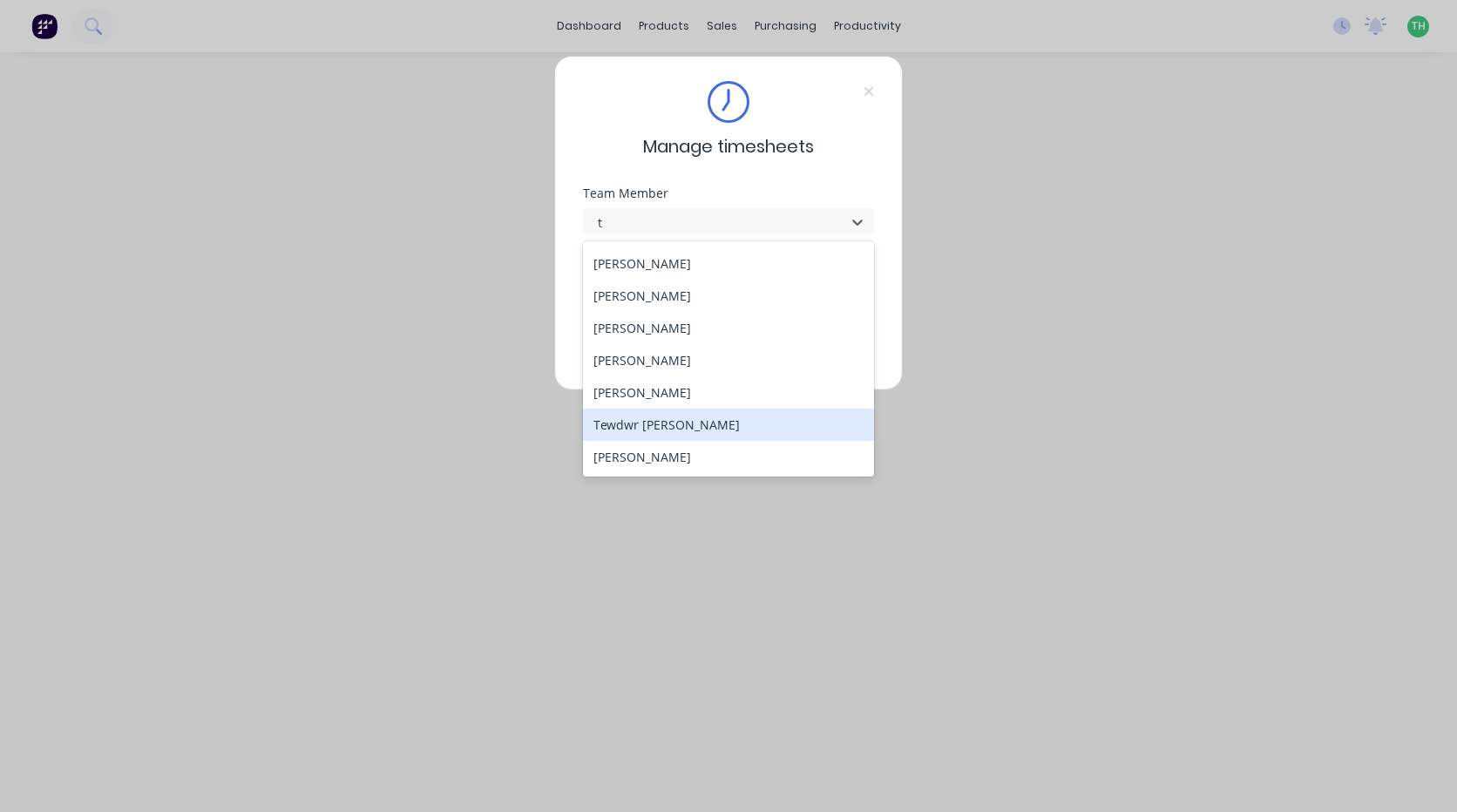
click at [725, 426] on div "Tewdwr [PERSON_NAME]" at bounding box center [728, 425] width 291 height 33
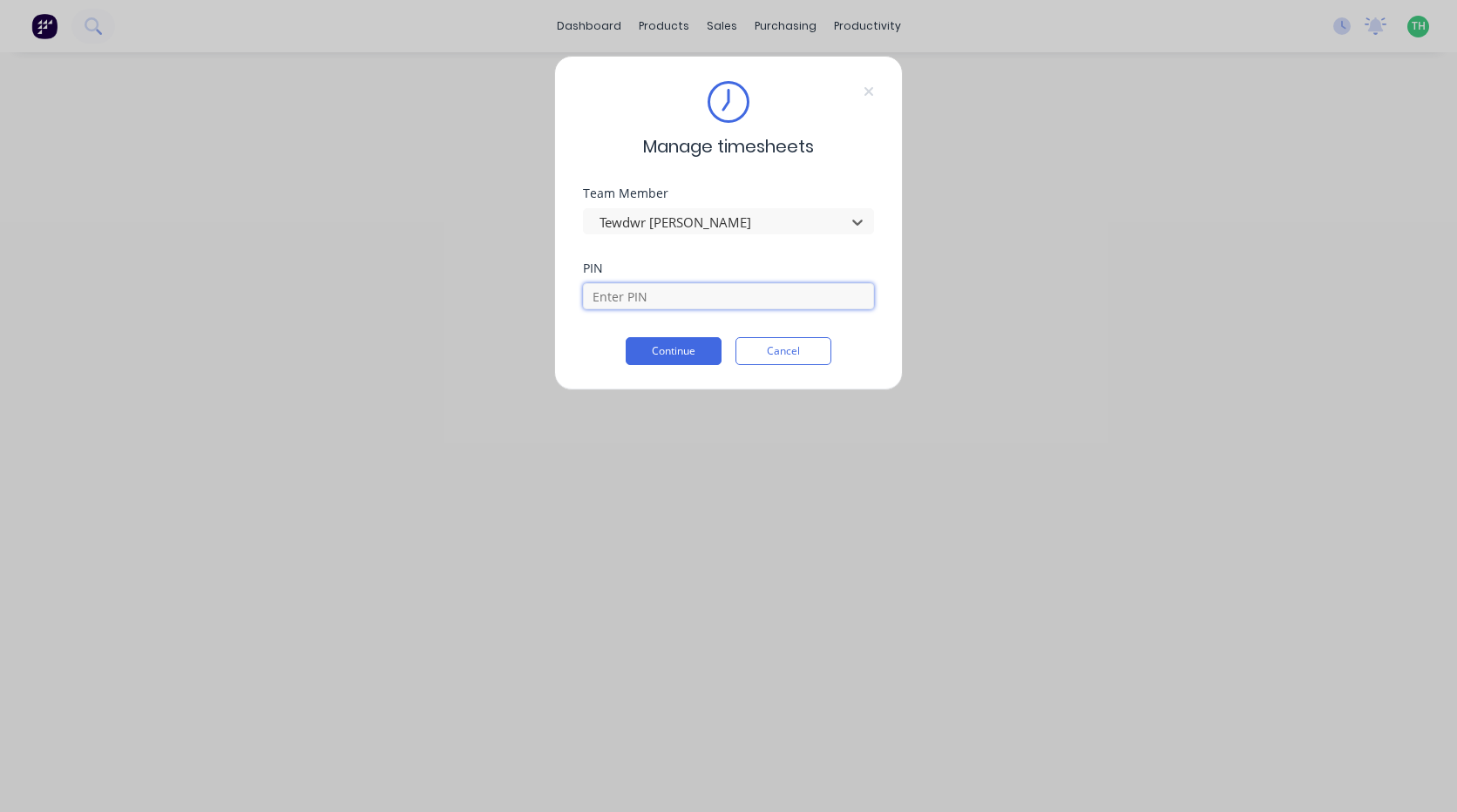
click at [675, 295] on input at bounding box center [728, 296] width 291 height 26
type input "2711"
click at [626, 338] on button "Continue" at bounding box center [673, 351] width 96 height 28
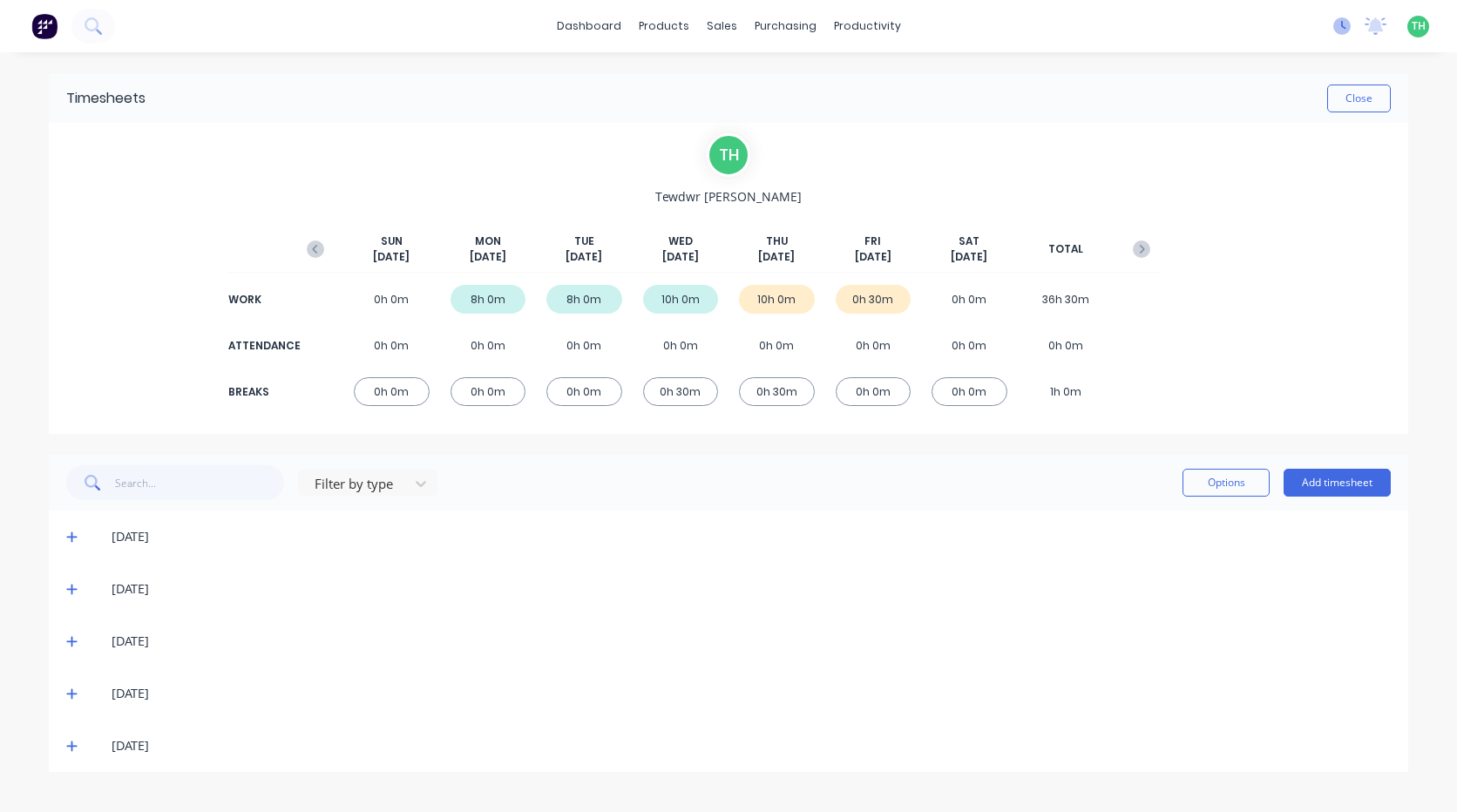
click at [1338, 33] on icon at bounding box center [1342, 26] width 17 height 17
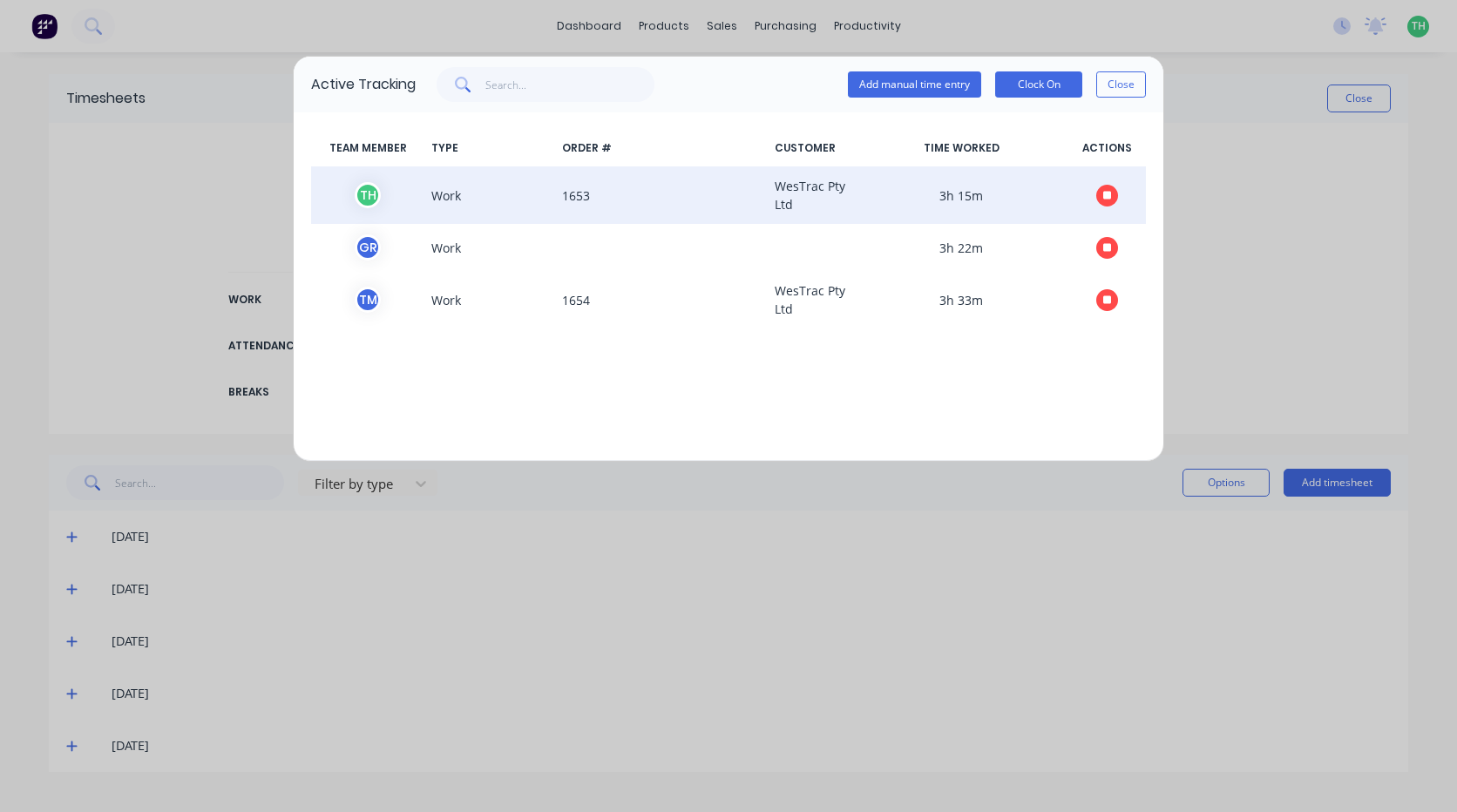
click at [1106, 198] on icon "button" at bounding box center [1107, 194] width 9 height 9
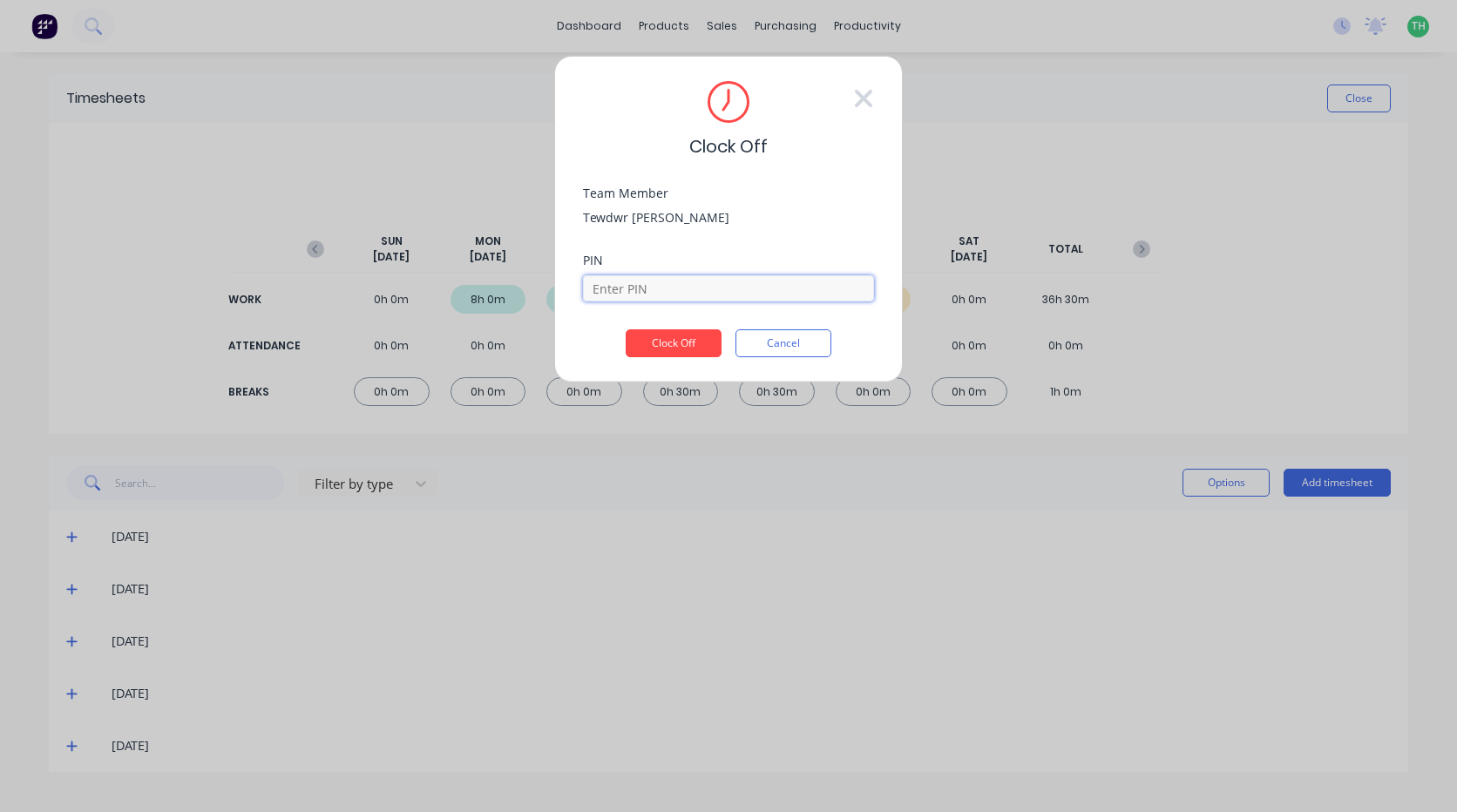
click at [756, 289] on input at bounding box center [728, 288] width 291 height 26
type input "2711"
click at [626, 329] on button "Clock Off" at bounding box center [673, 342] width 96 height 28
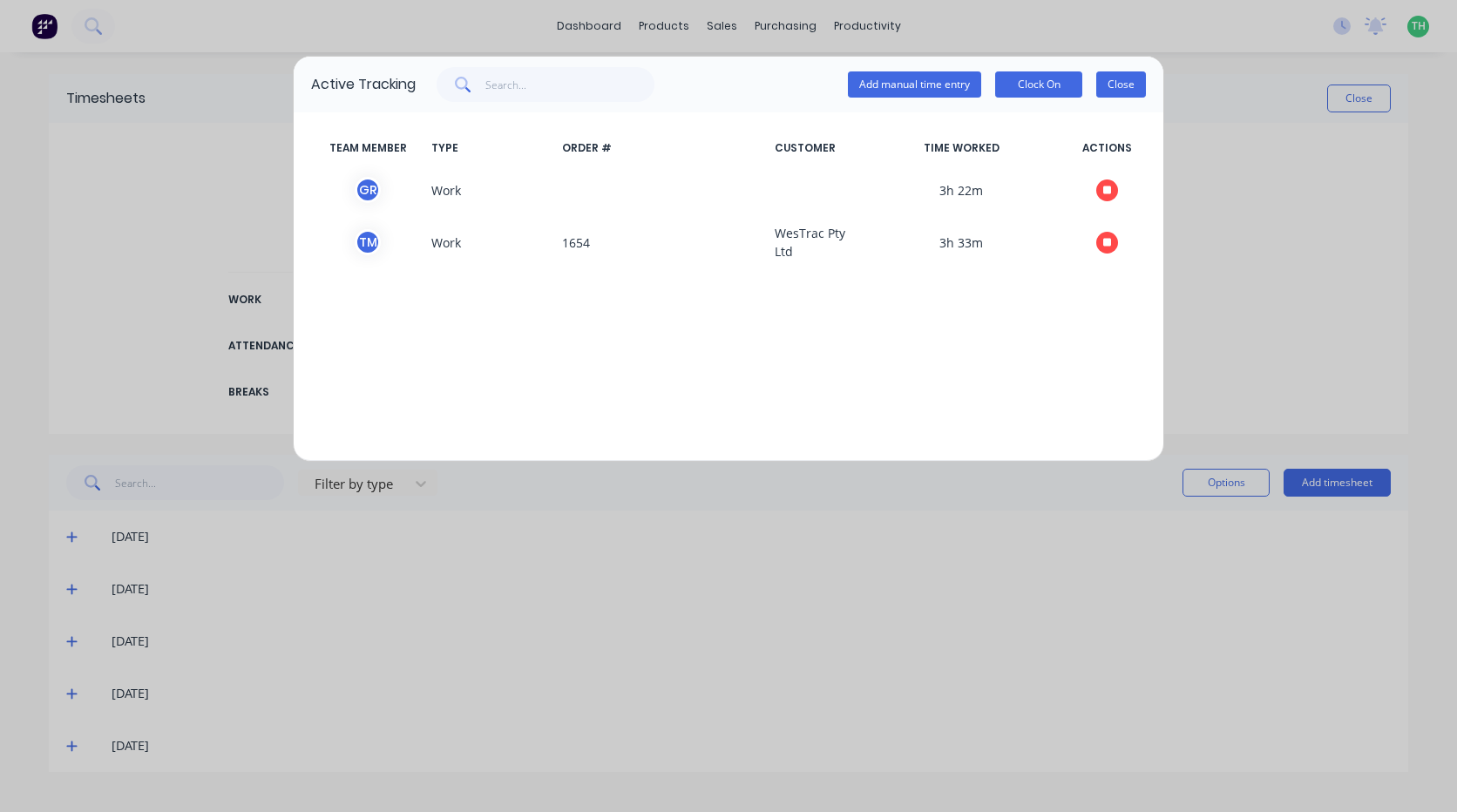
click at [1141, 84] on button "Close" at bounding box center [1121, 84] width 50 height 26
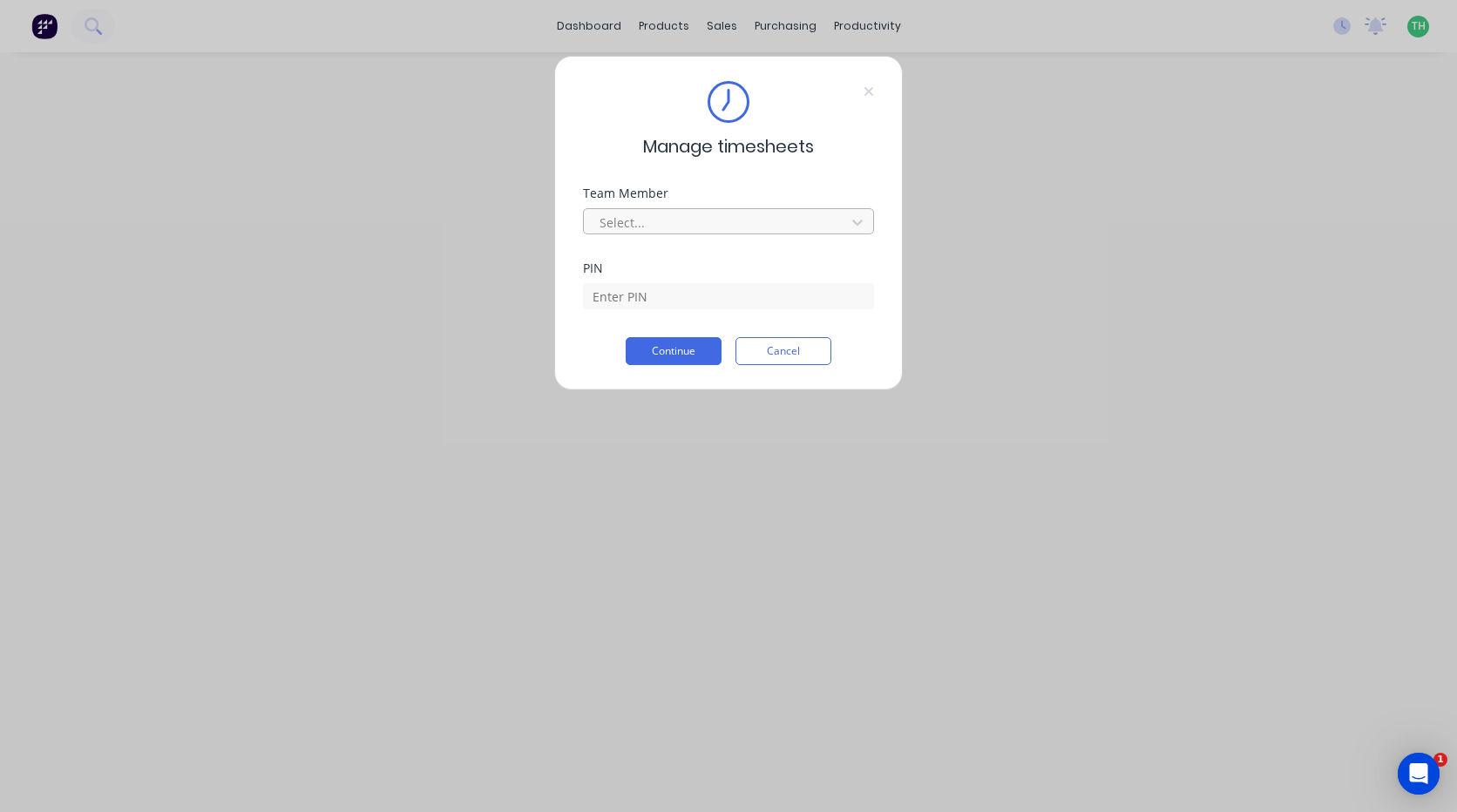
click at [691, 211] on div at bounding box center [717, 222] width 239 height 22
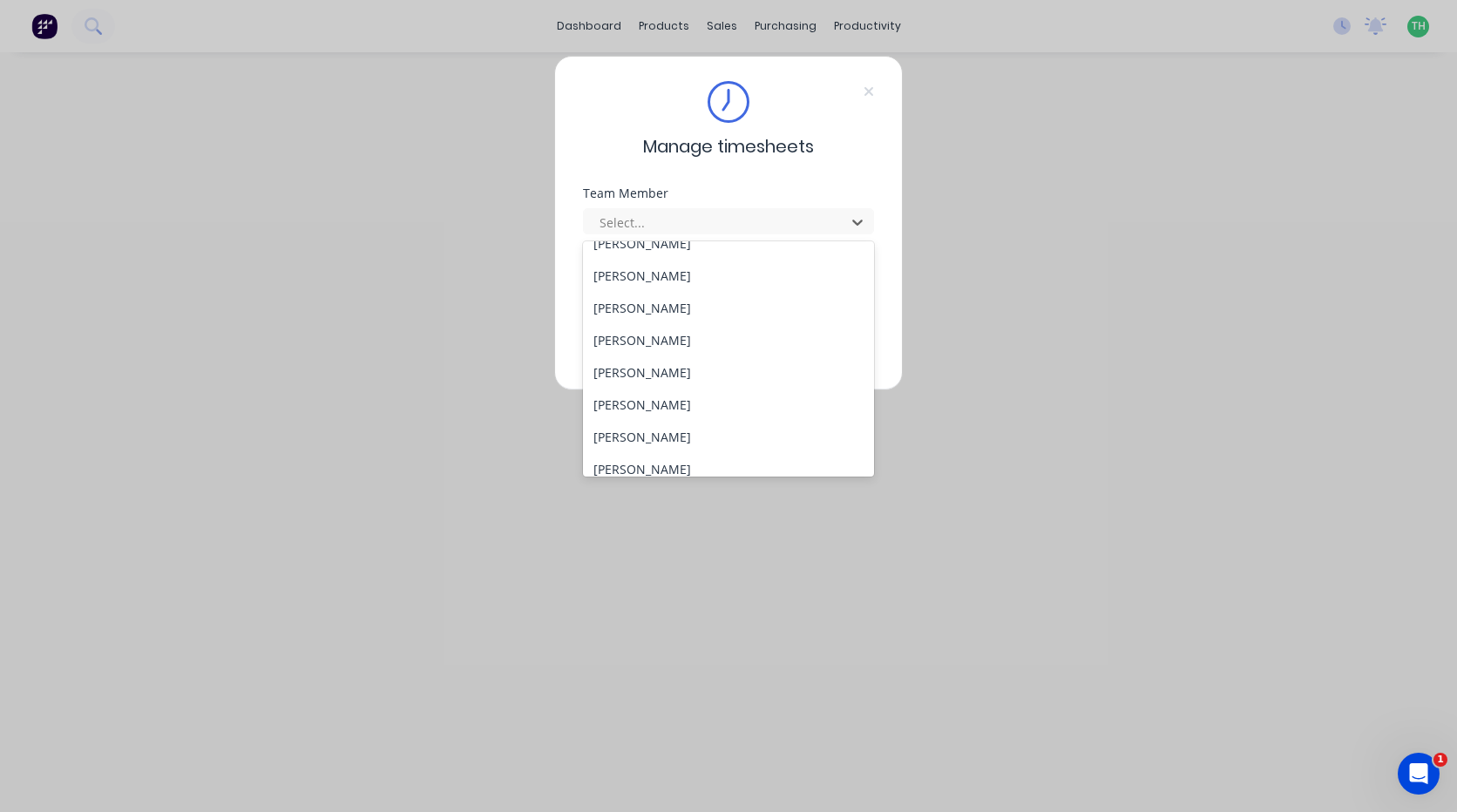
scroll to position [784, 0]
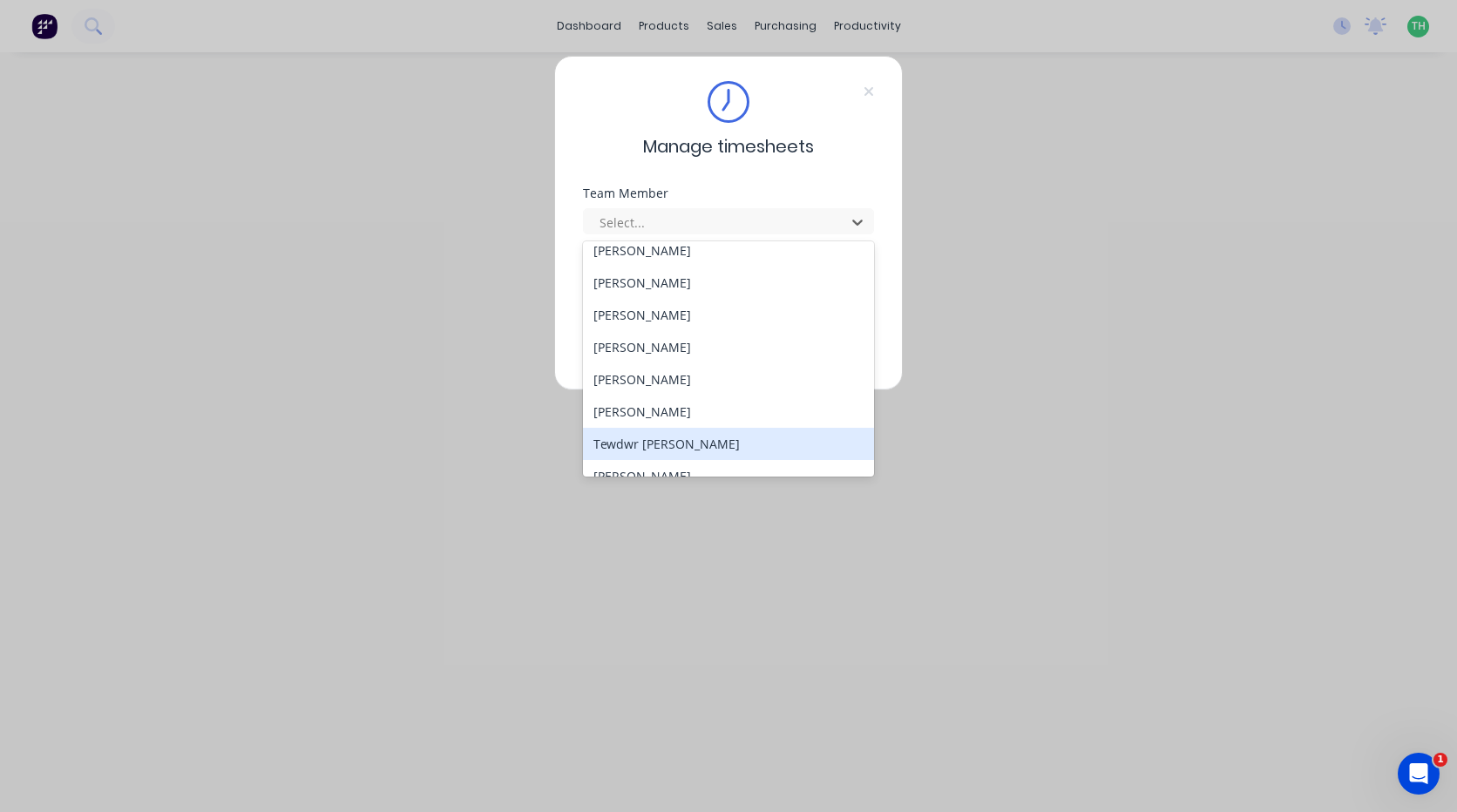
drag, startPoint x: 723, startPoint y: 432, endPoint x: 719, endPoint y: 408, distance: 24.3
click at [719, 435] on div "Tewdwr [PERSON_NAME]" at bounding box center [728, 444] width 291 height 33
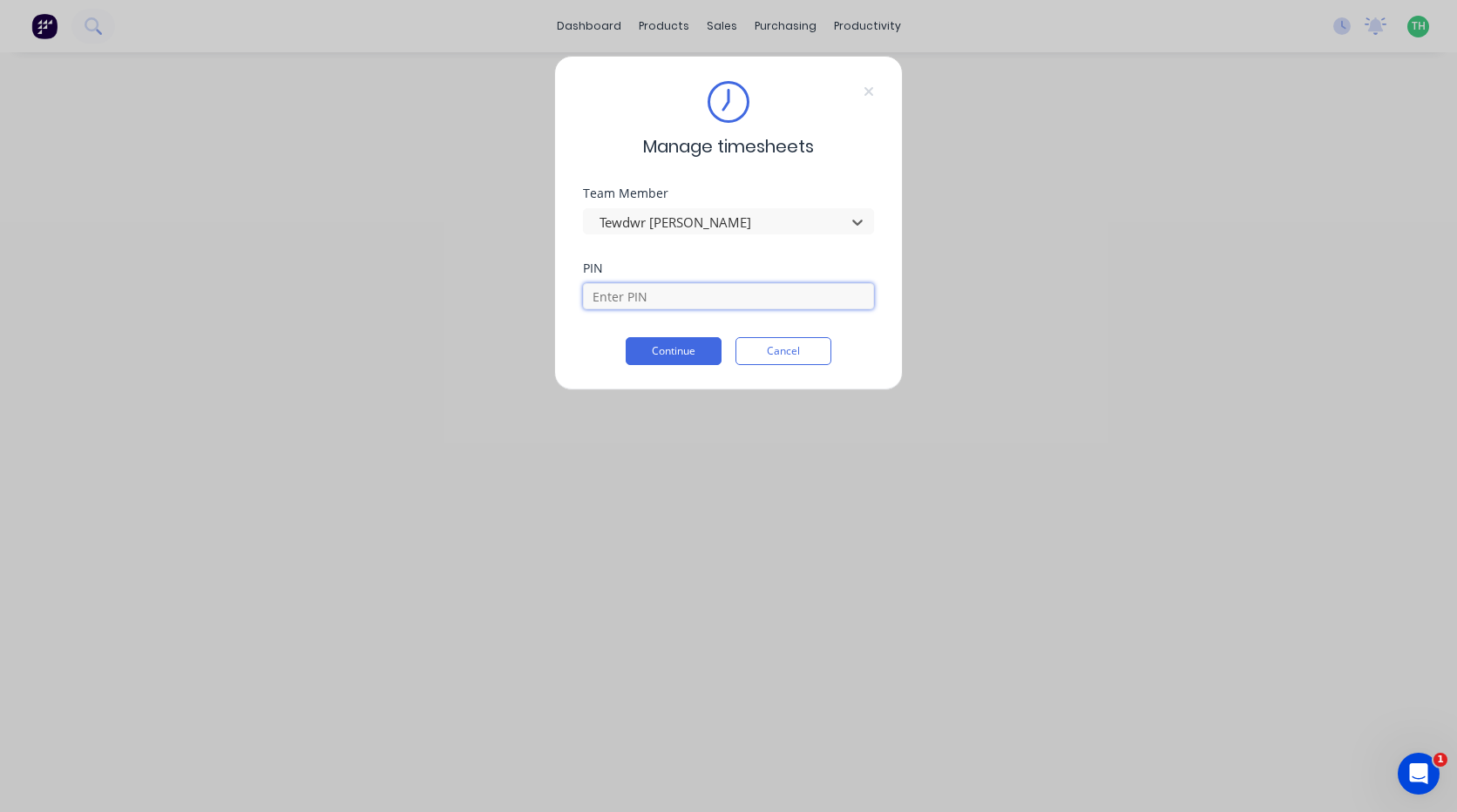
click at [719, 302] on input at bounding box center [728, 296] width 291 height 26
type input "2711"
click at [626, 338] on button "Continue" at bounding box center [673, 351] width 96 height 28
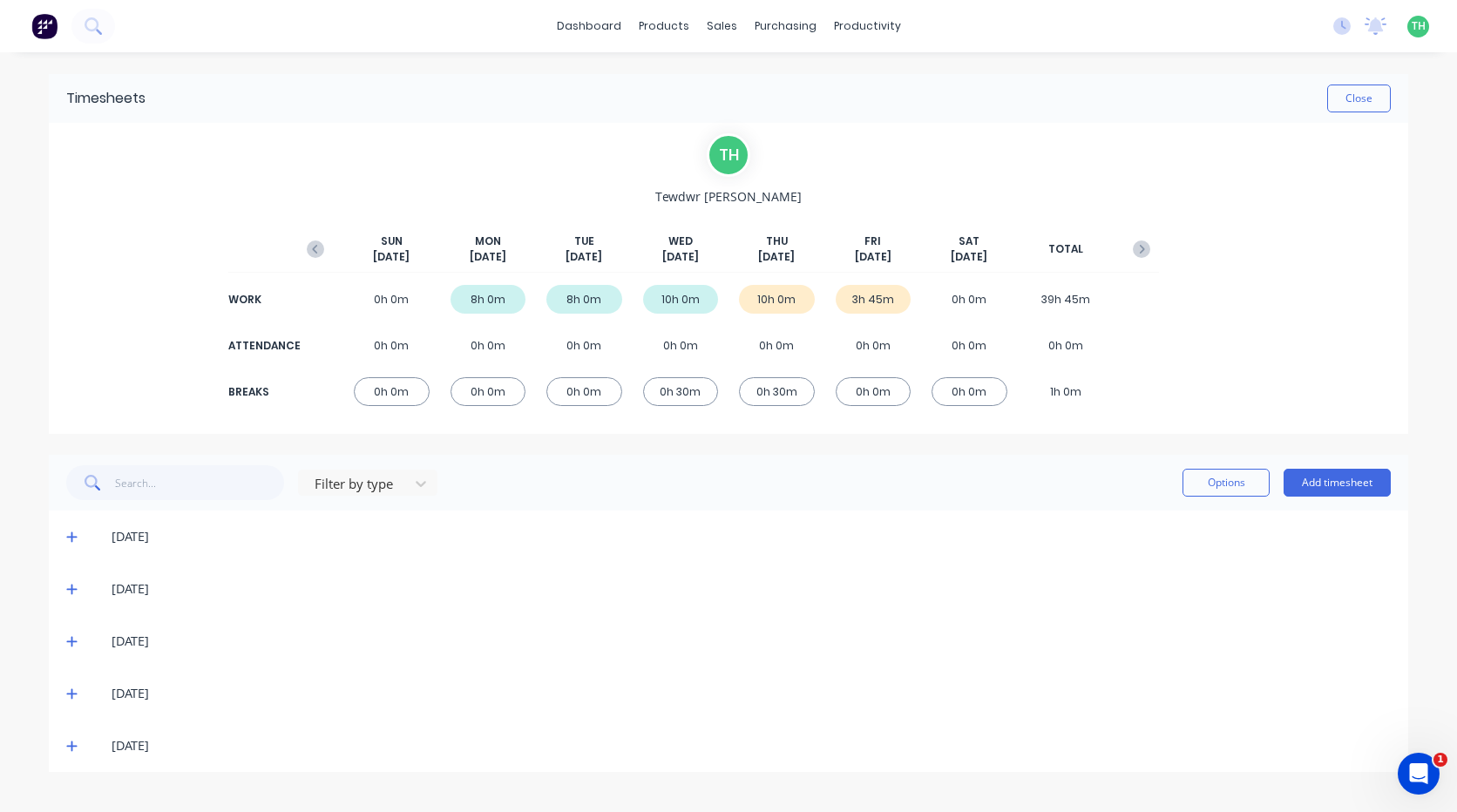
click at [73, 750] on icon at bounding box center [71, 746] width 11 height 11
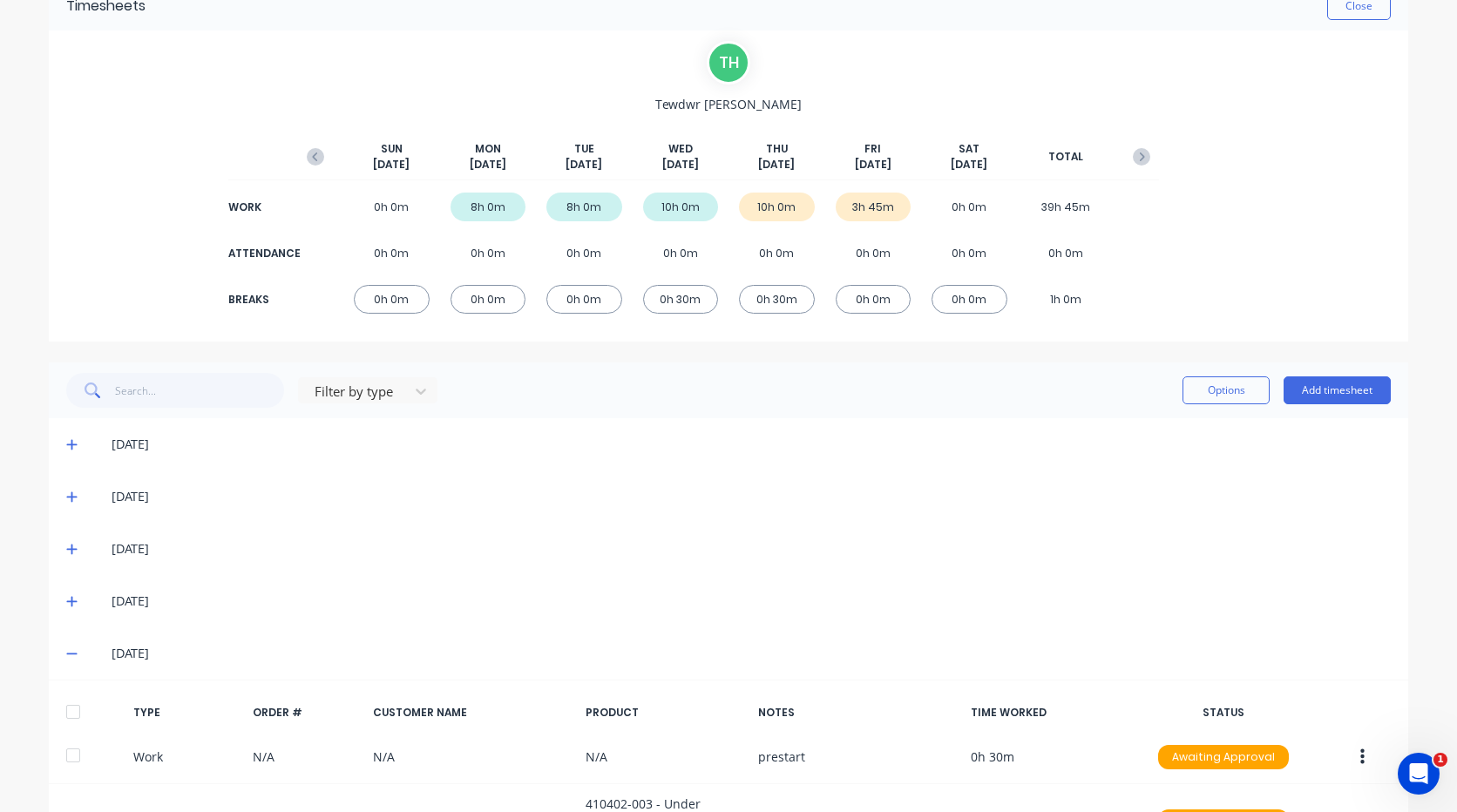
scroll to position [230, 0]
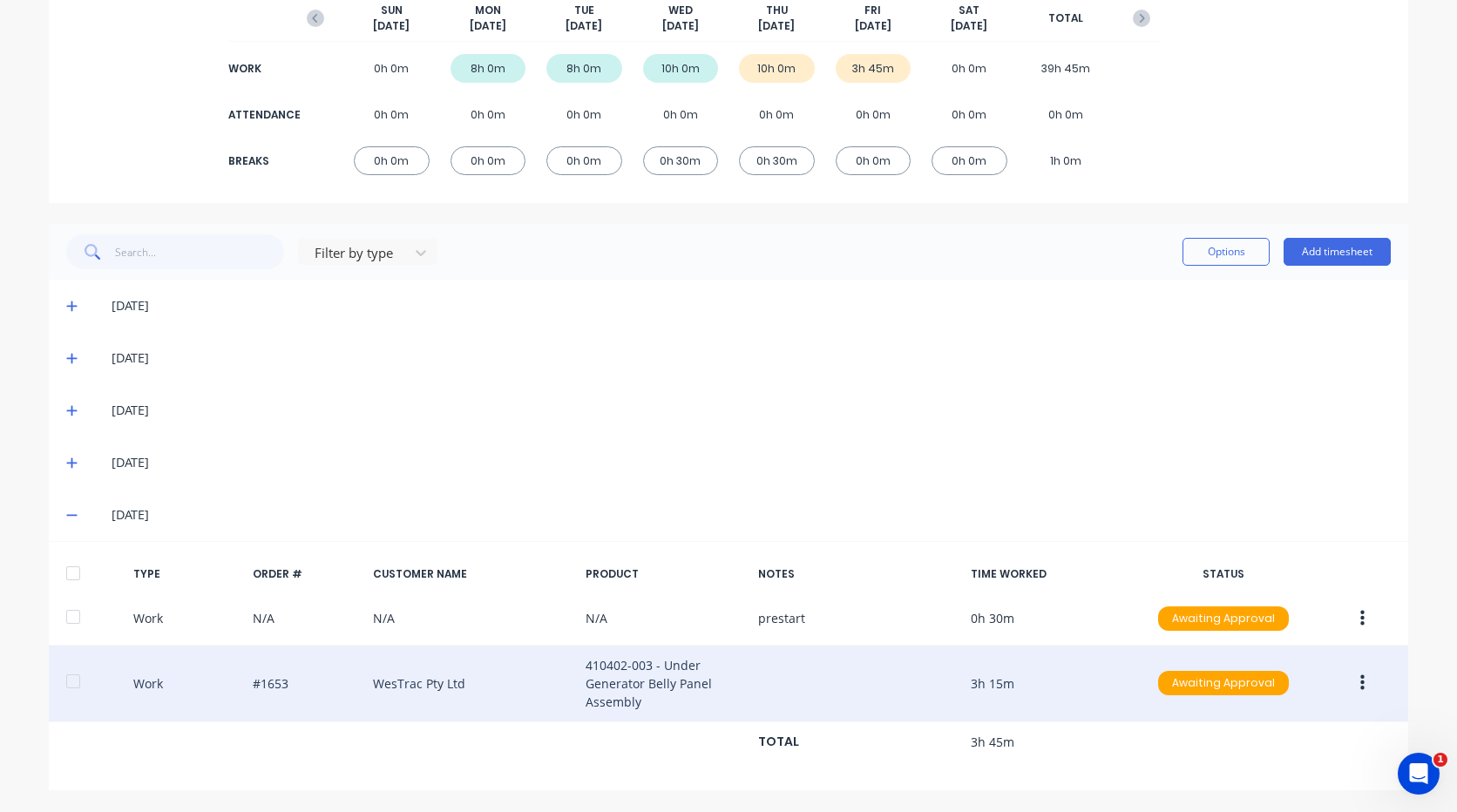
click at [1367, 687] on button "button" at bounding box center [1362, 683] width 41 height 32
click at [1295, 661] on div "Edit" at bounding box center [1300, 653] width 134 height 25
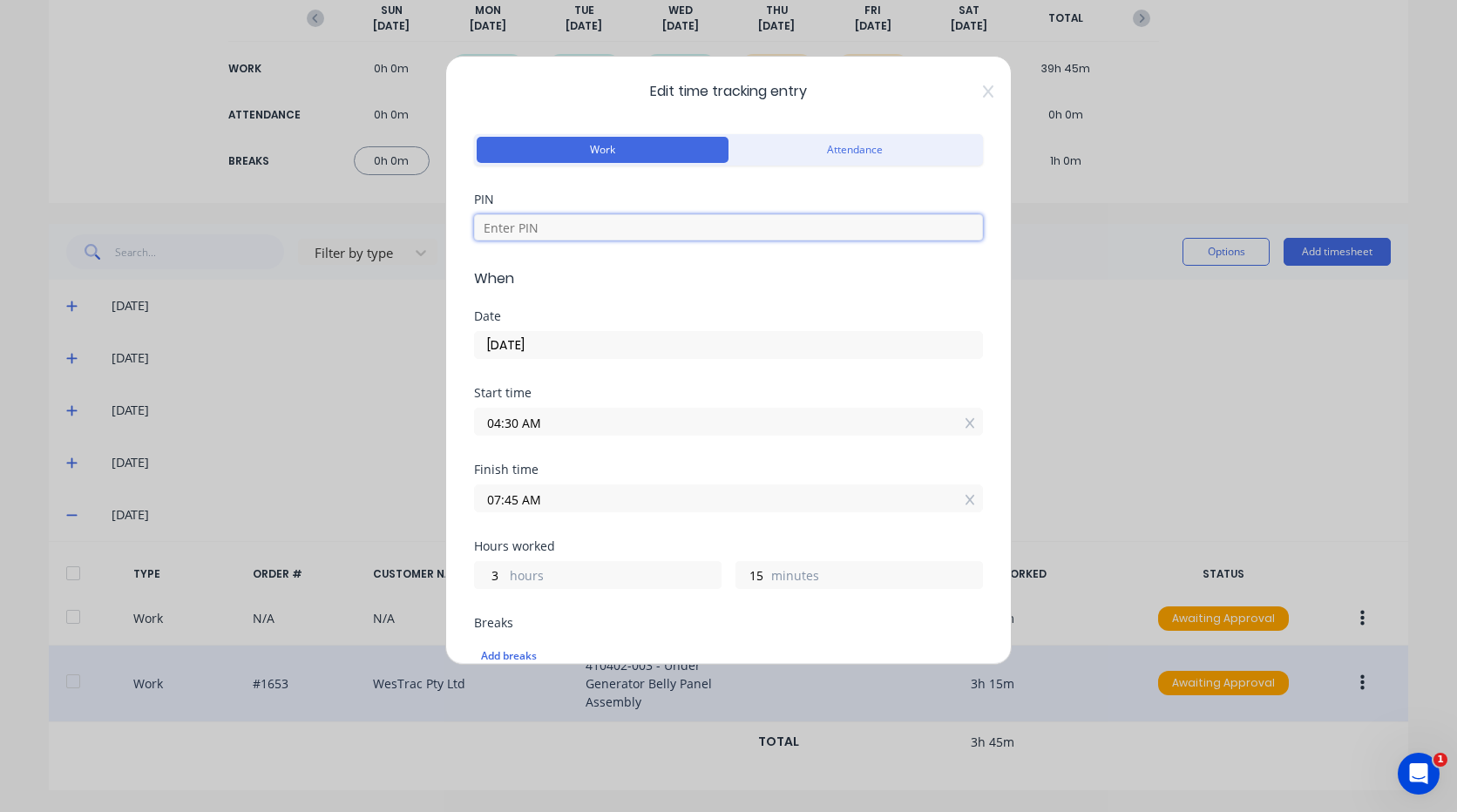
click at [607, 230] on input at bounding box center [729, 227] width 509 height 26
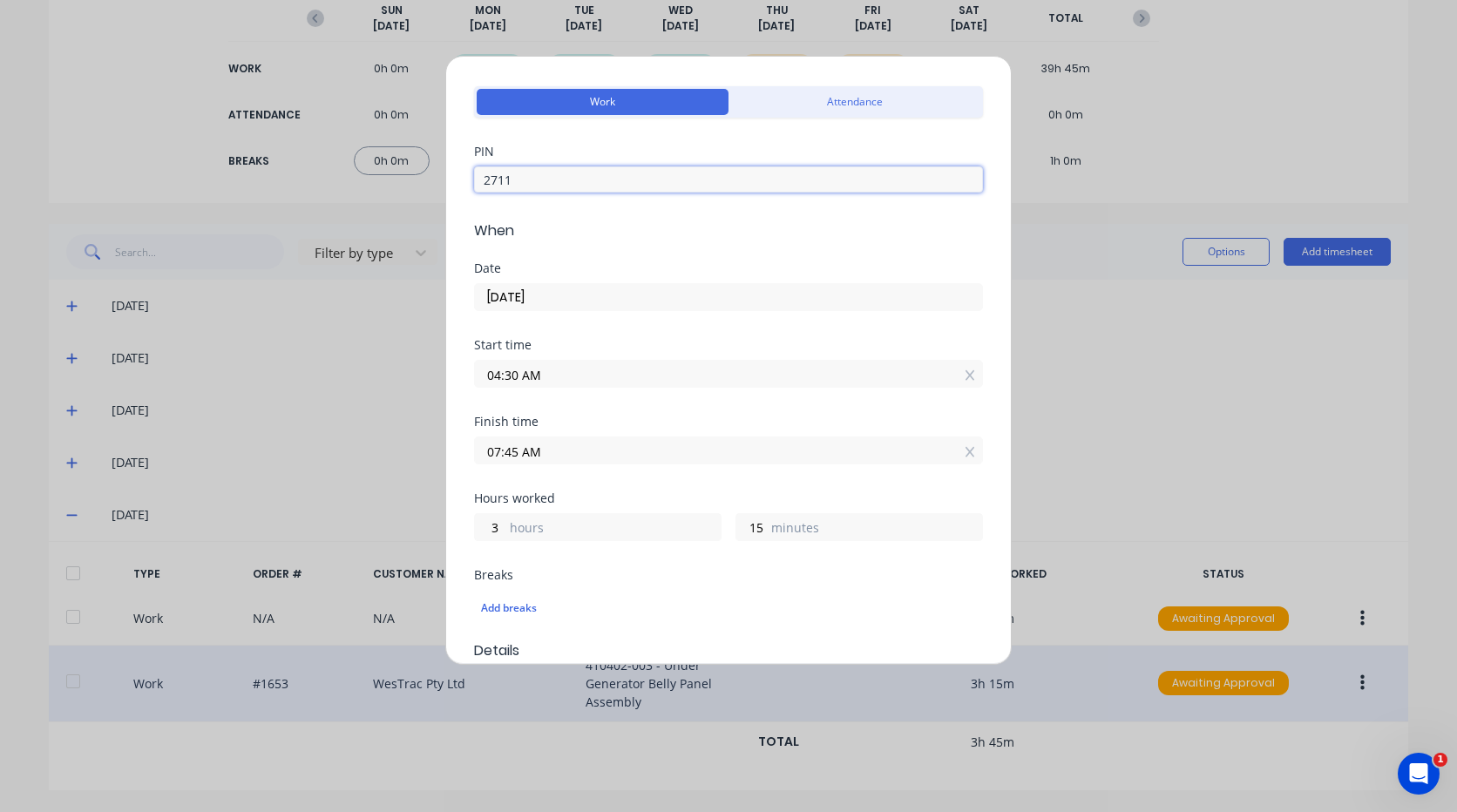
scroll to position [87, 0]
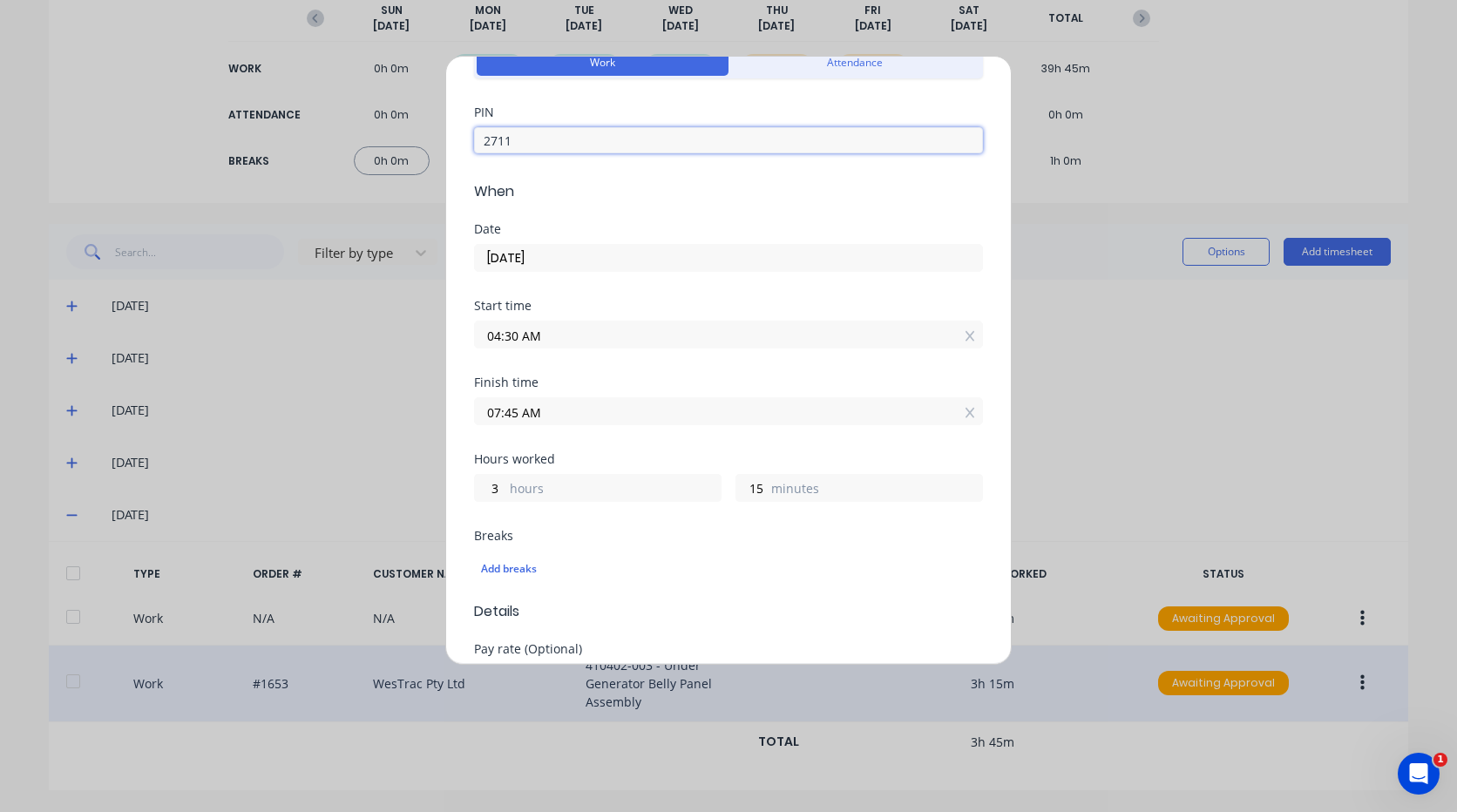
type input "2711"
click at [552, 418] on input "07:45 AM" at bounding box center [728, 410] width 507 height 26
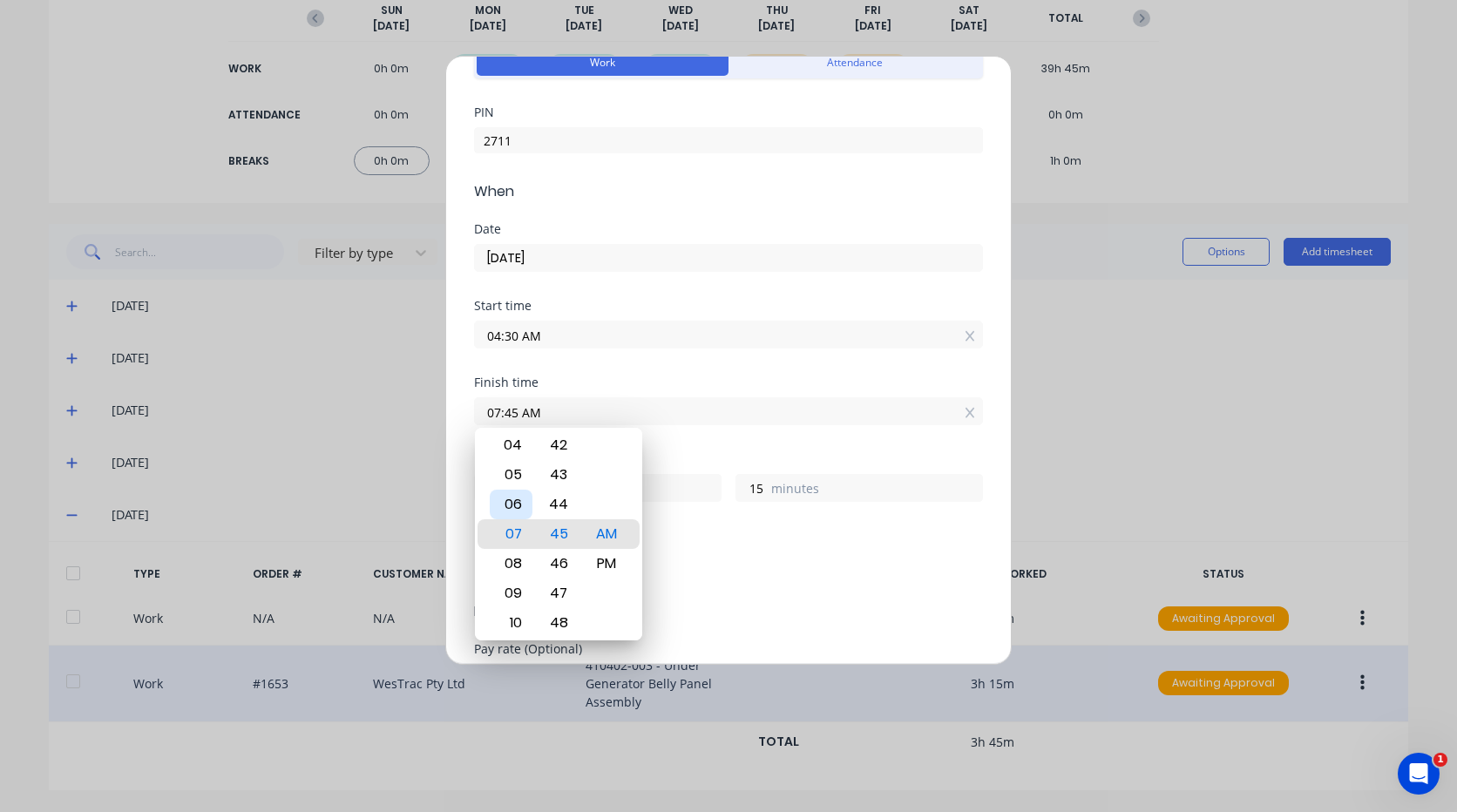
click at [519, 502] on div "06" at bounding box center [511, 504] width 43 height 30
type input "06:45 AM"
type input "2"
type input "06:41 AM"
type input "11"
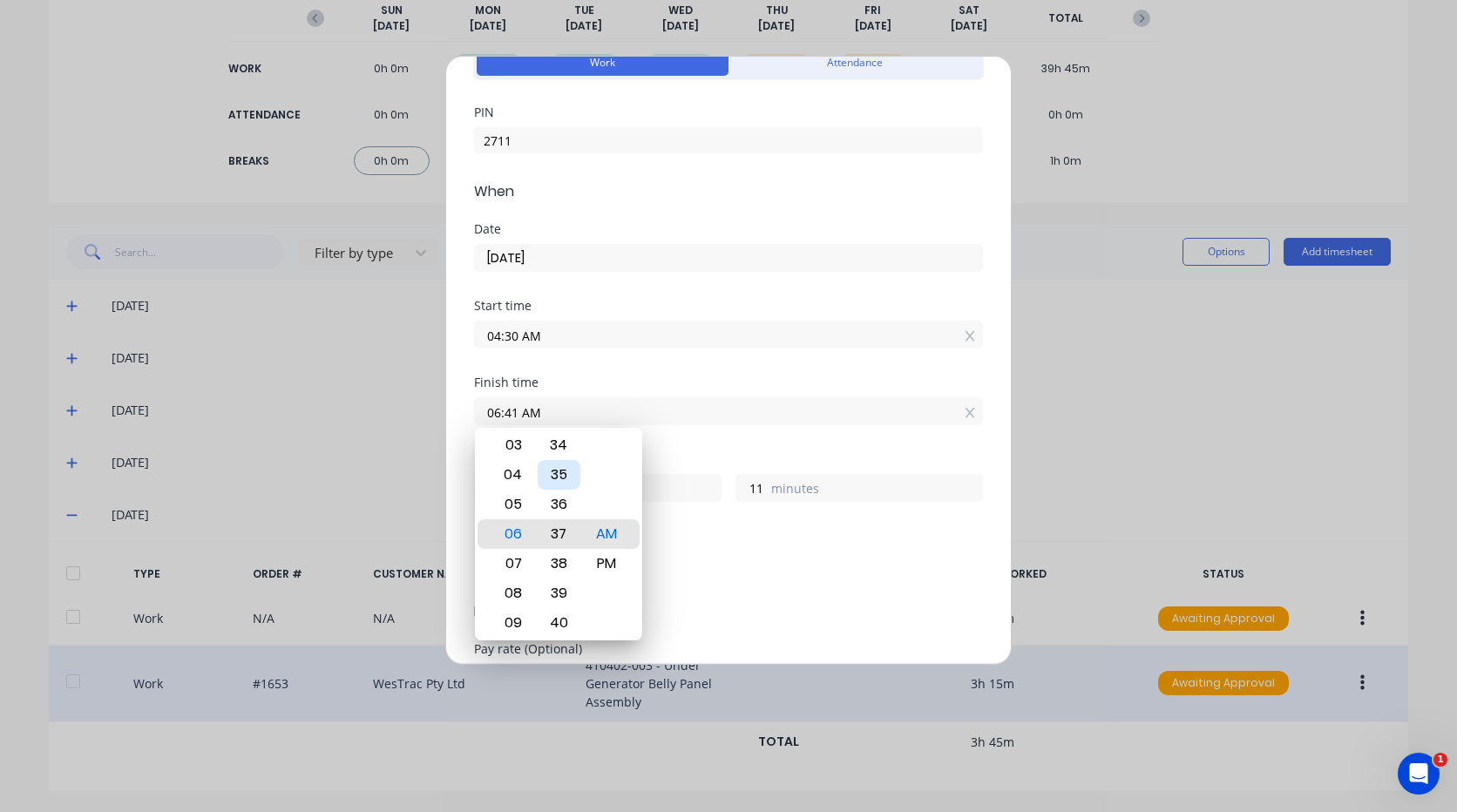
type input "06:37 AM"
type input "7"
type input "06:33 AM"
type input "3"
type input "06:29 AM"
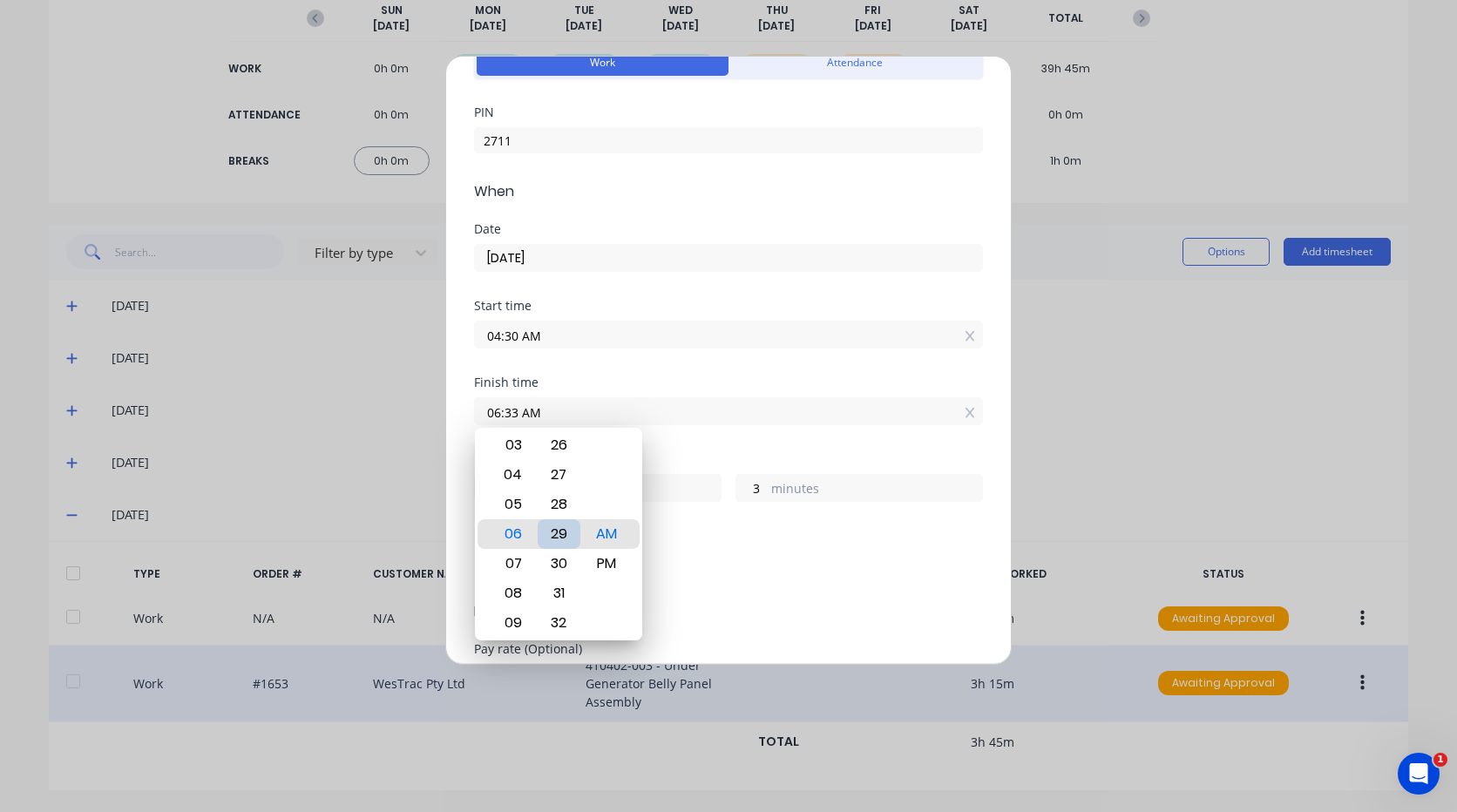
type input "1"
type input "59"
type input "06:25 AM"
type input "55"
type input "06:22 AM"
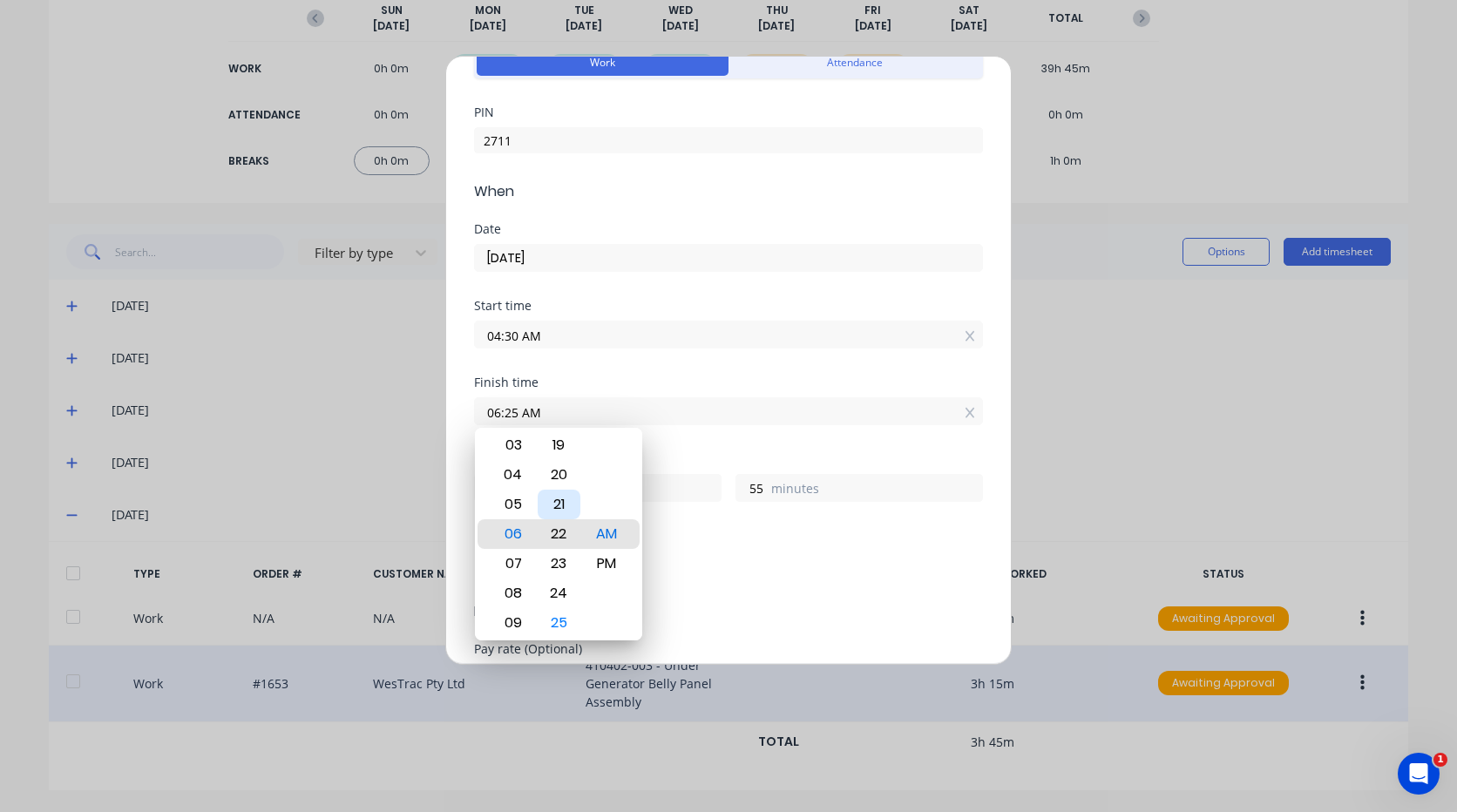
type input "52"
type input "06:19 AM"
type input "49"
type input "06:15 AM"
type input "45"
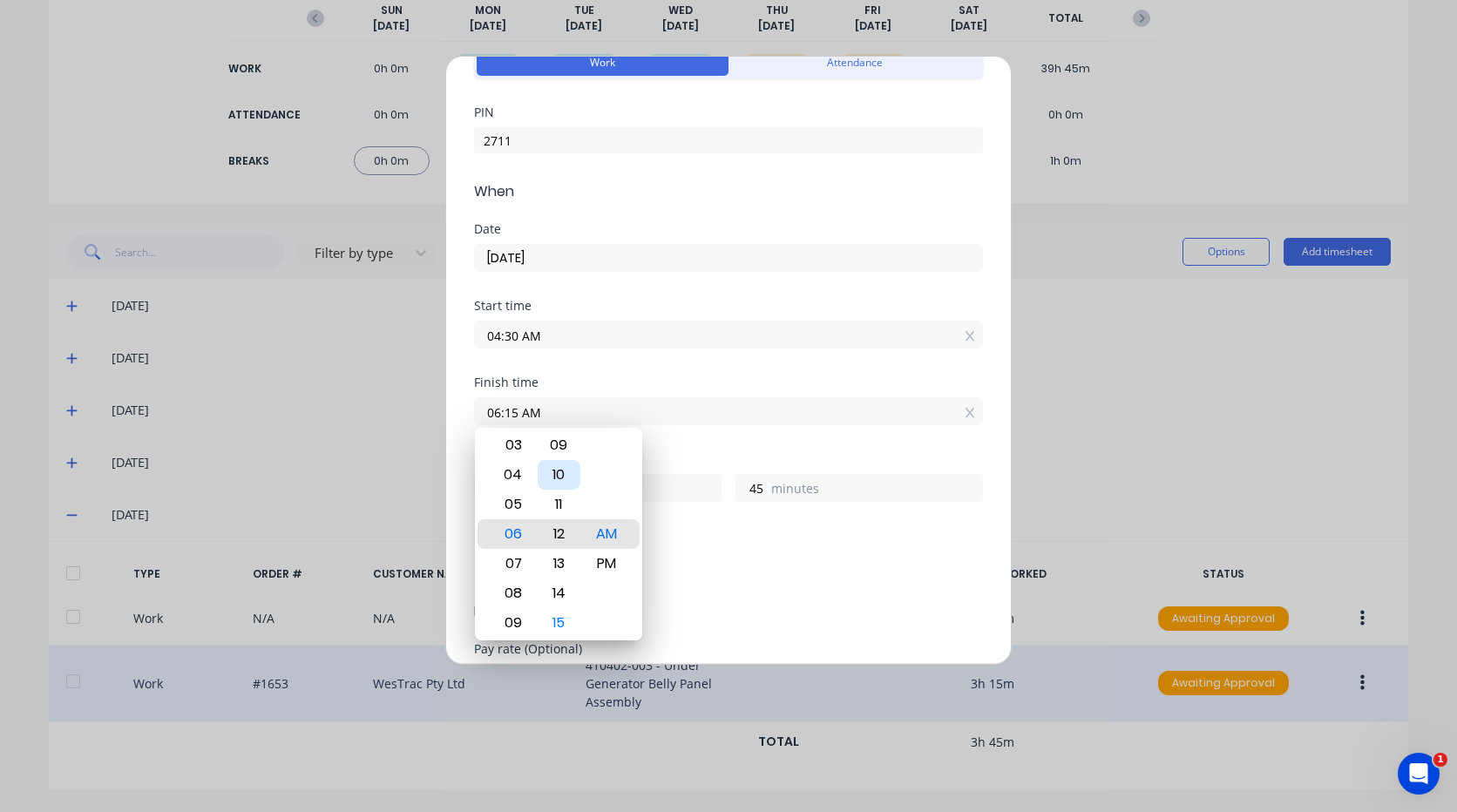
type input "06:12 AM"
type input "42"
type input "06:08 AM"
type input "38"
type input "06:03 AM"
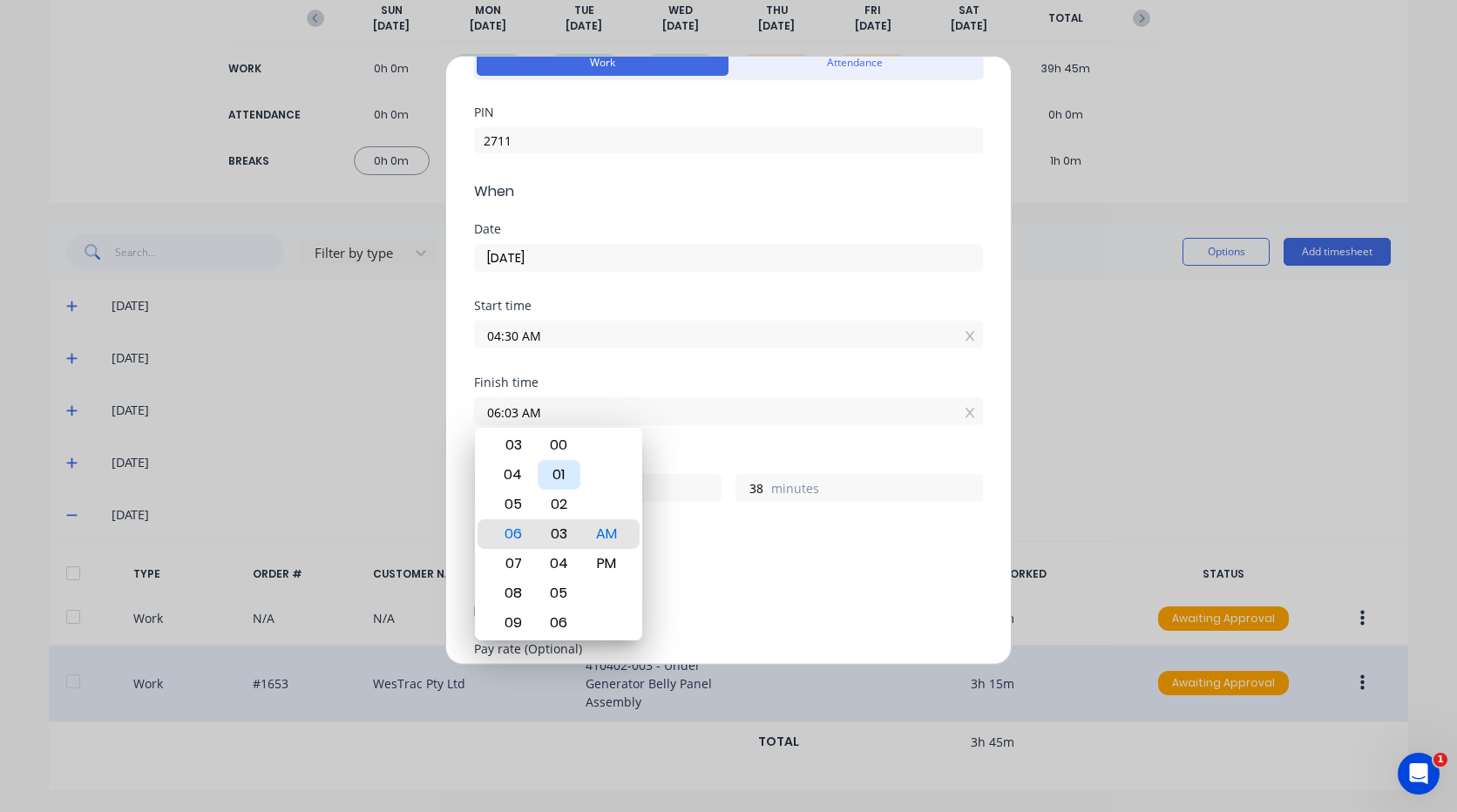
type input "33"
type input "06:00 AM"
type input "30"
click at [690, 434] on div "Finish time 06:00 AM" at bounding box center [729, 415] width 509 height 77
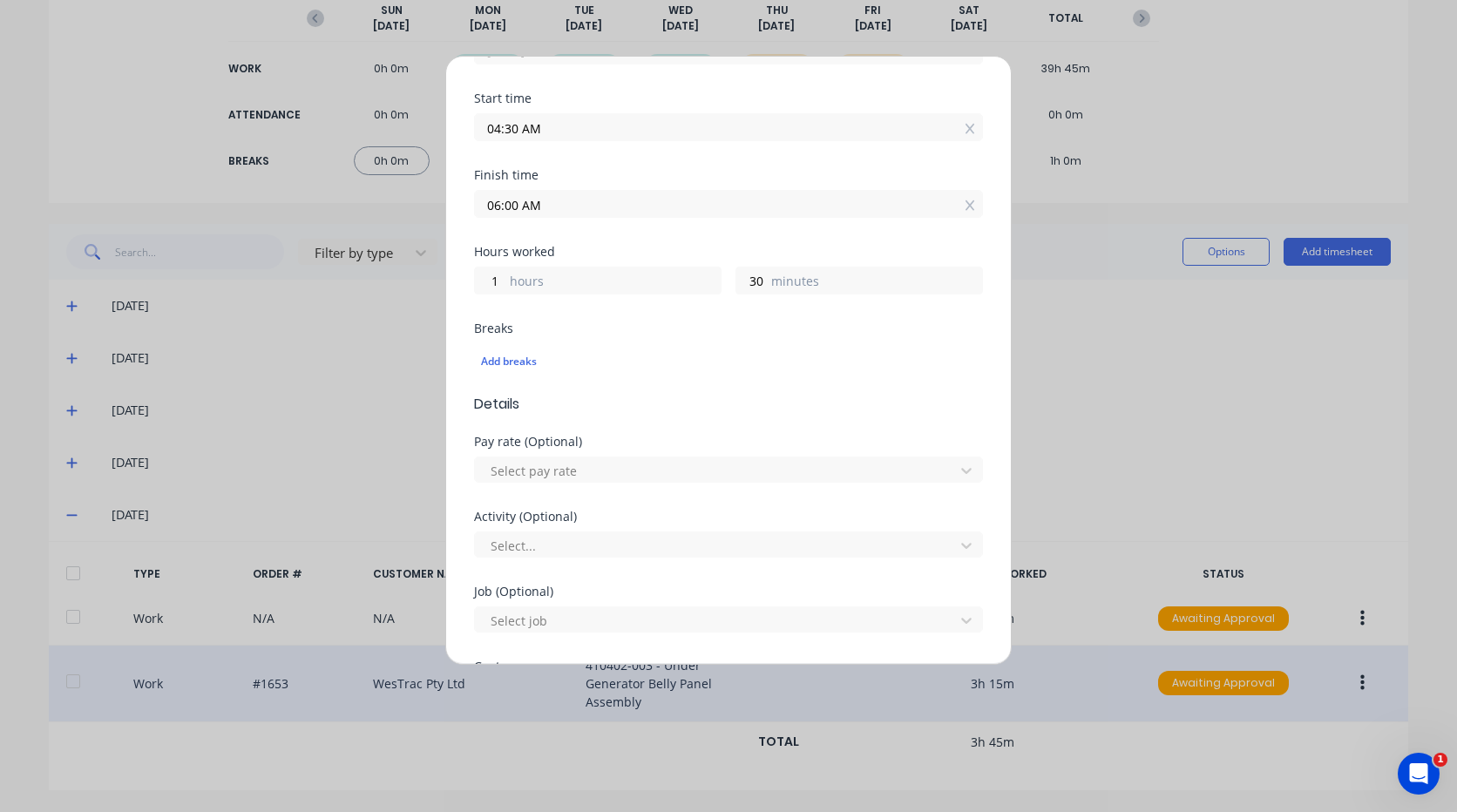
scroll to position [348, 0]
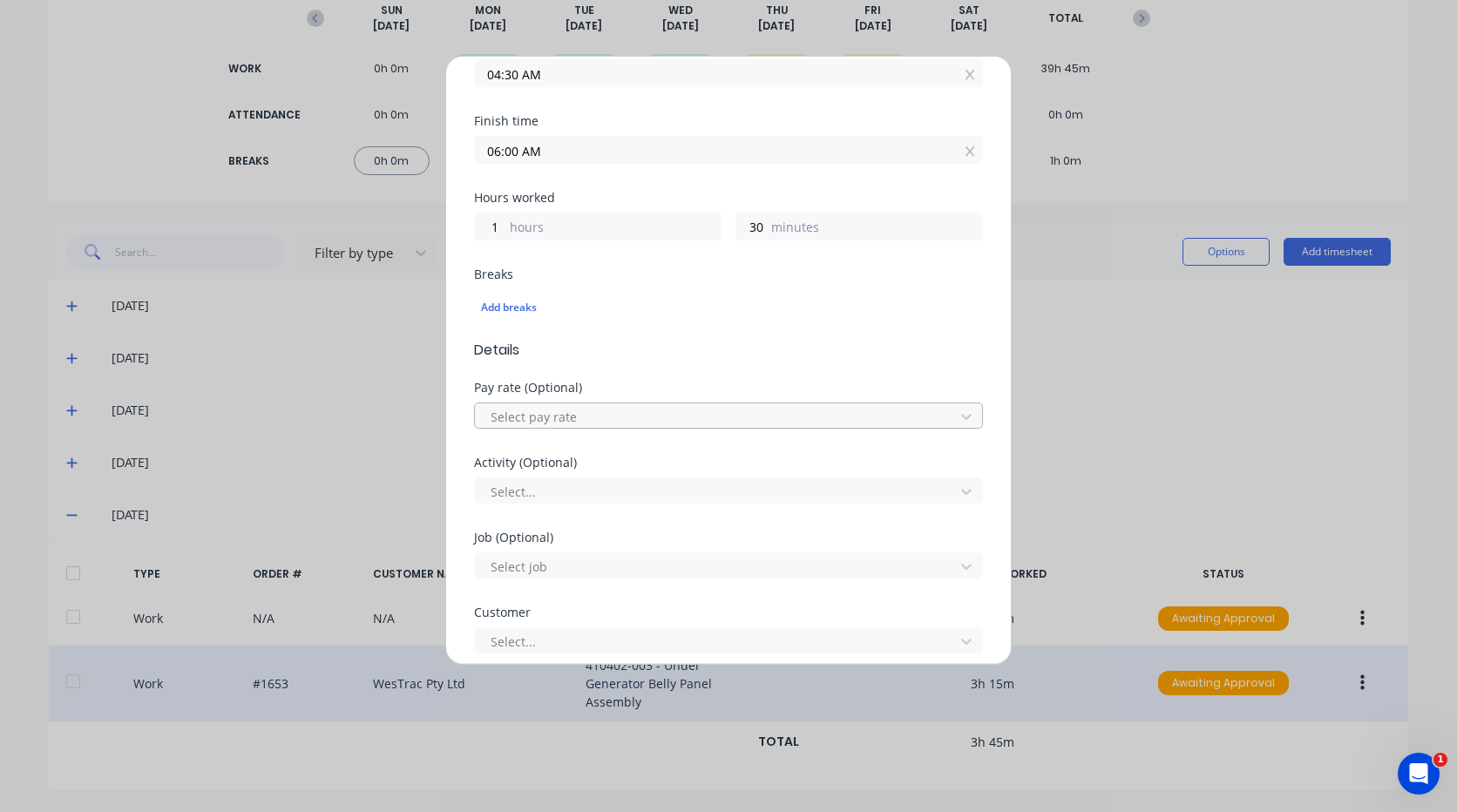
click at [589, 423] on div at bounding box center [717, 416] width 456 height 22
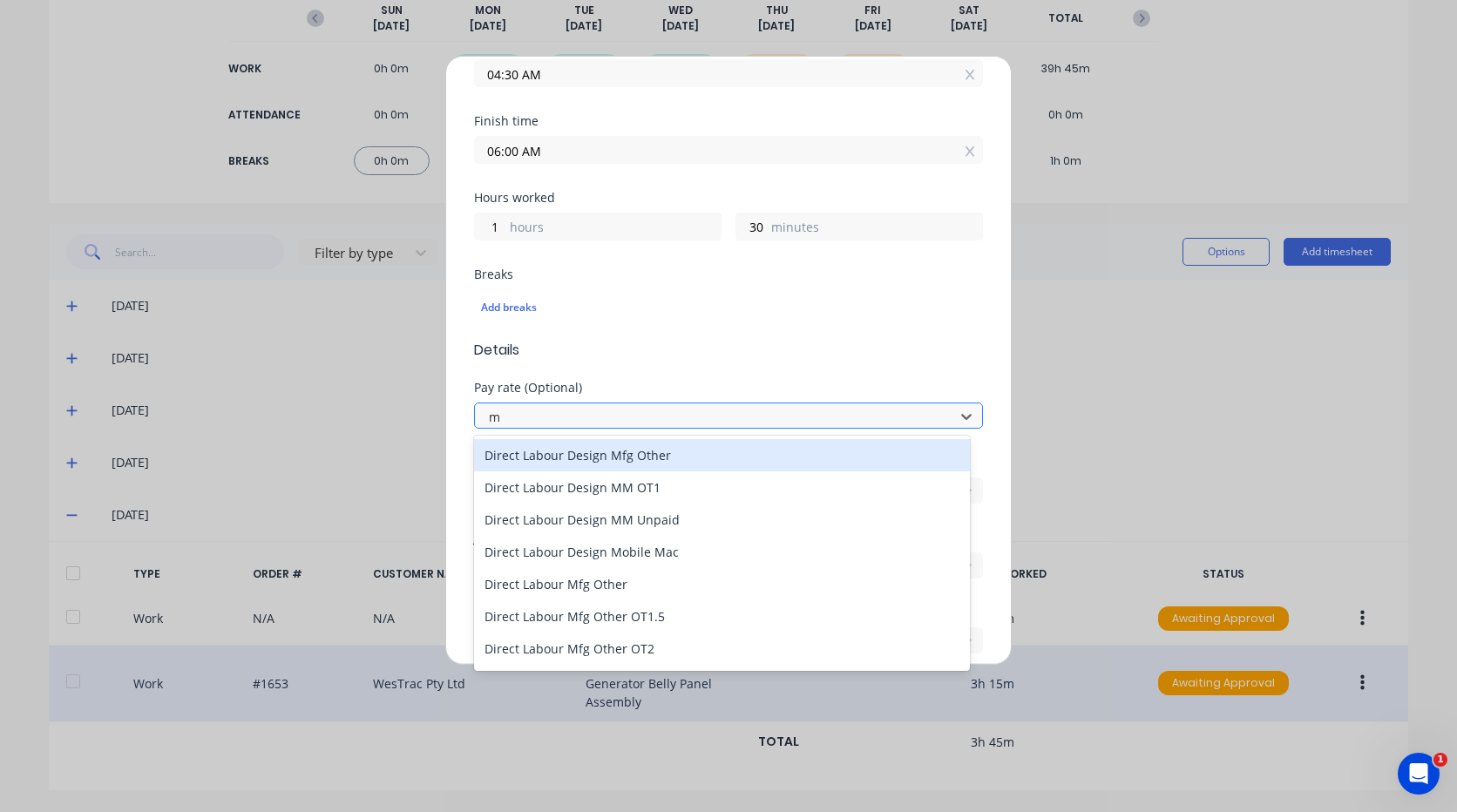
type input "mo"
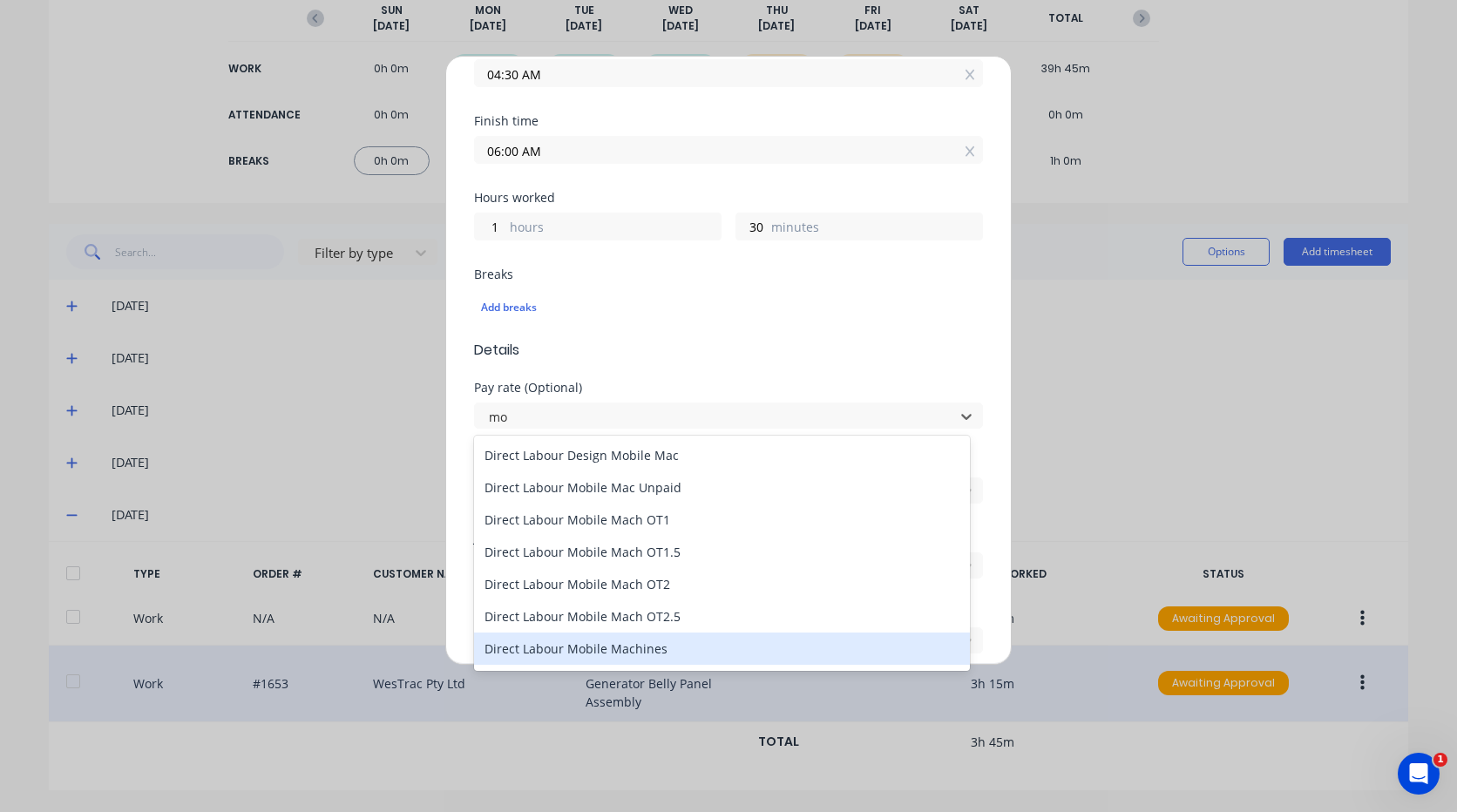
click at [658, 650] on div "Direct Labour Mobile Machines" at bounding box center [722, 648] width 496 height 33
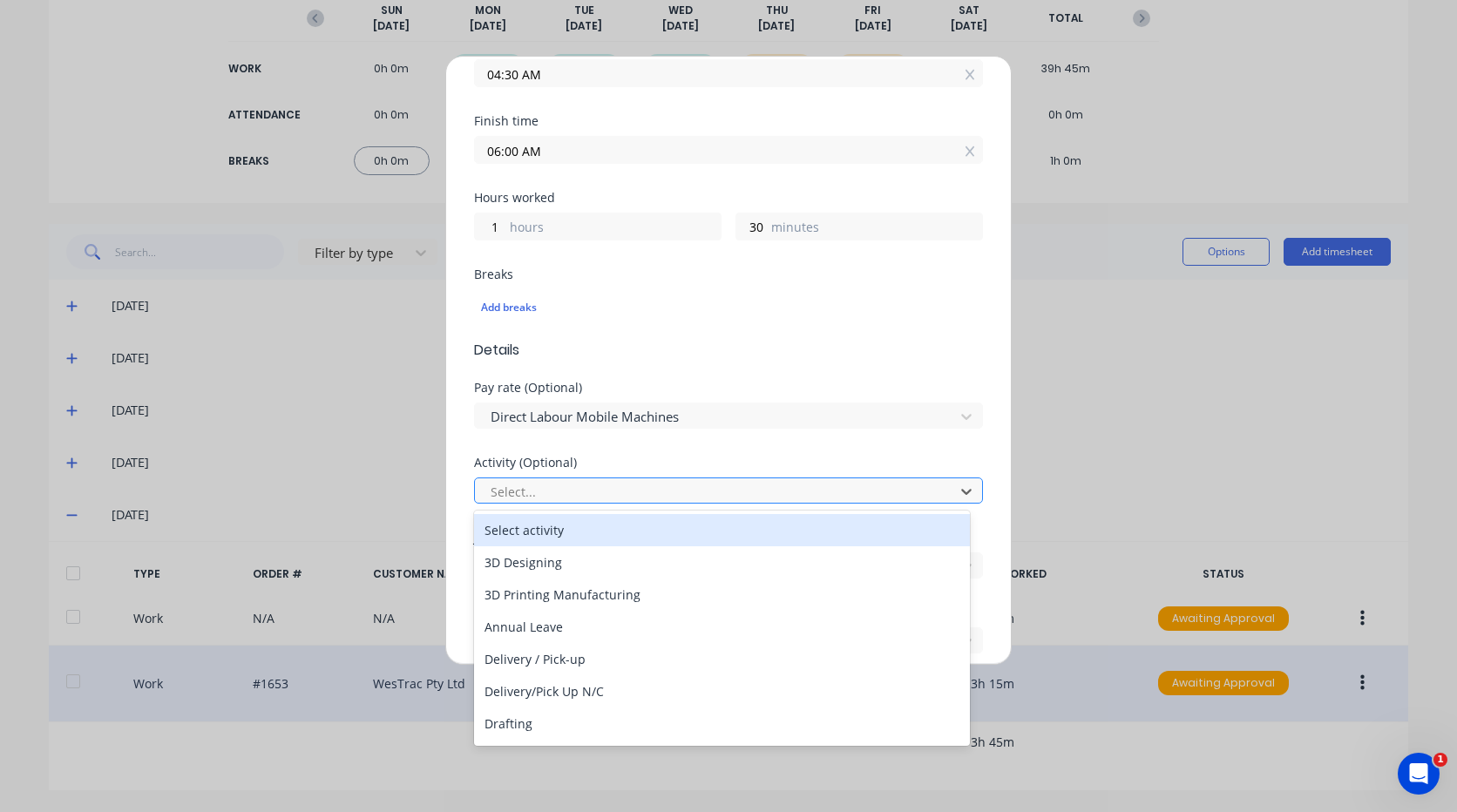
click at [579, 491] on div at bounding box center [717, 492] width 456 height 22
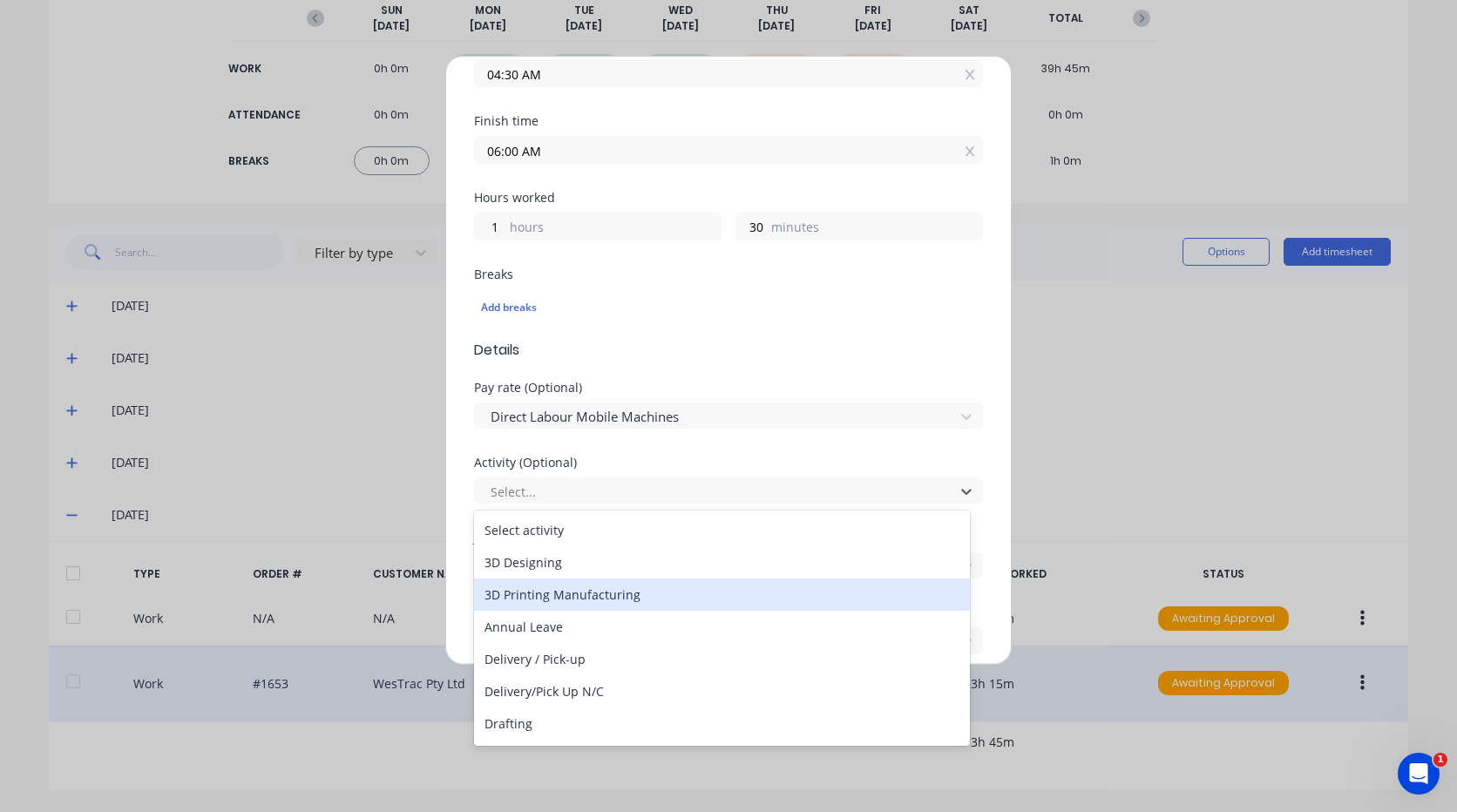
type input "m"
click at [573, 599] on div "Manufacturing" at bounding box center [722, 595] width 496 height 33
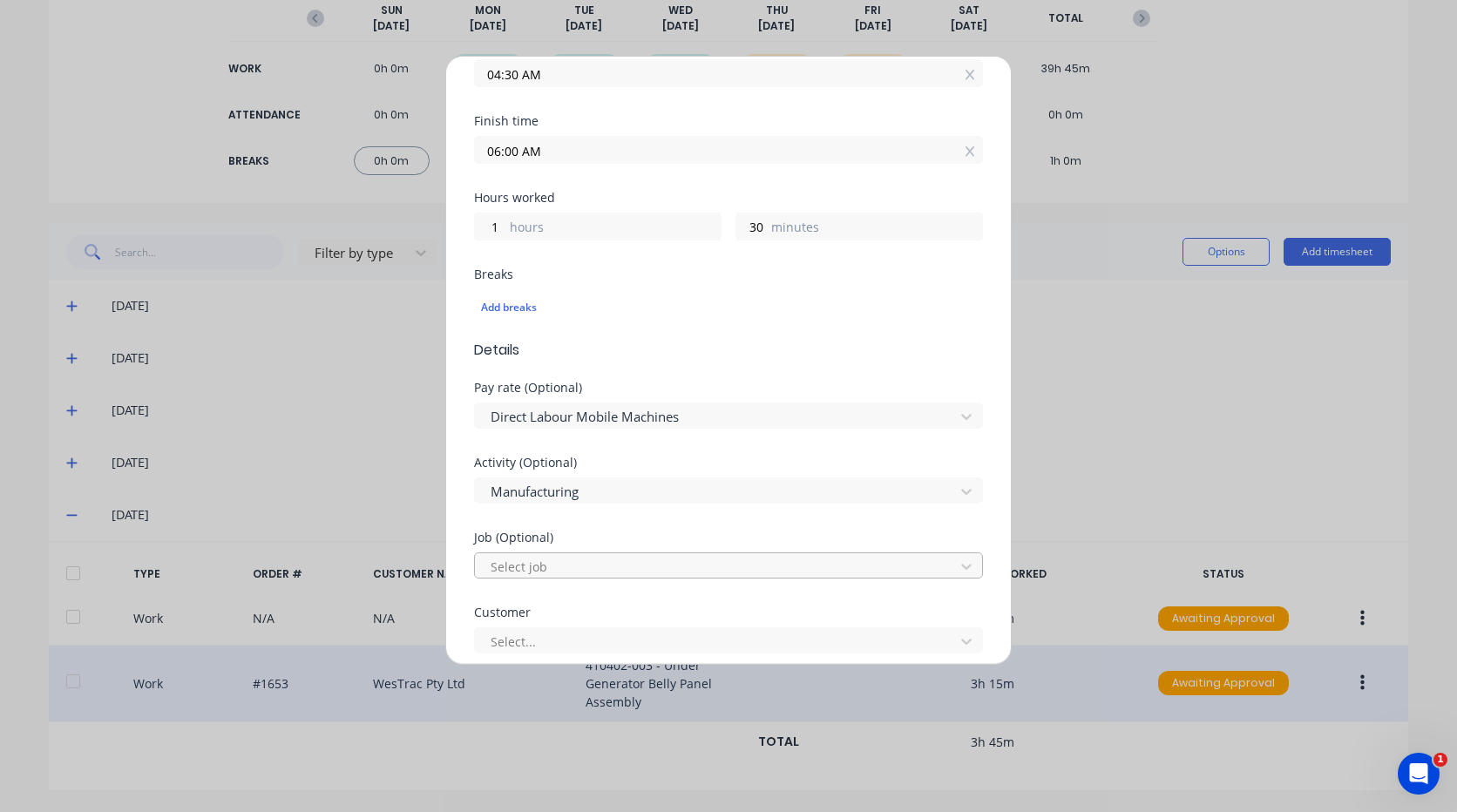
click at [553, 569] on div at bounding box center [717, 566] width 456 height 22
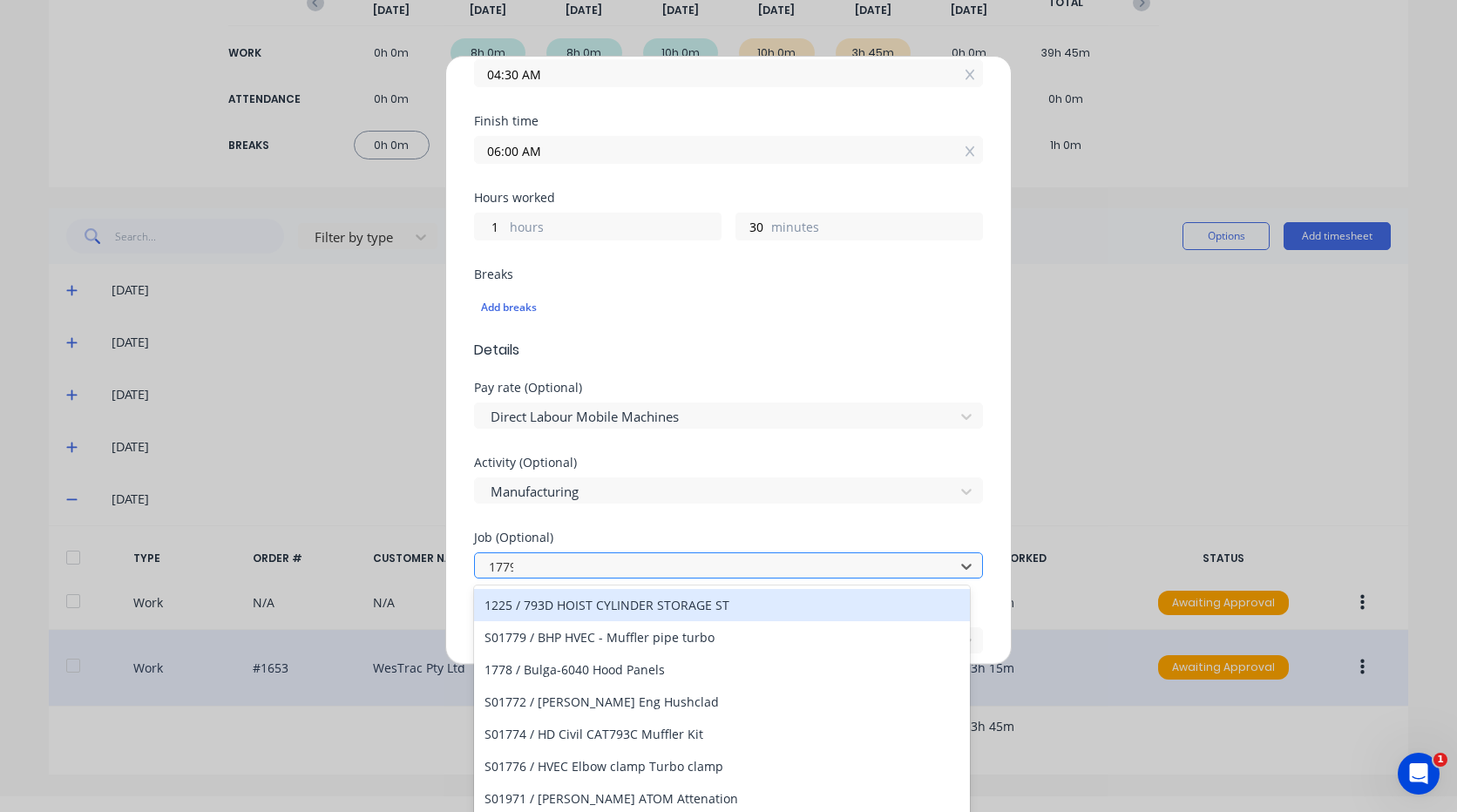
scroll to position [0, 0]
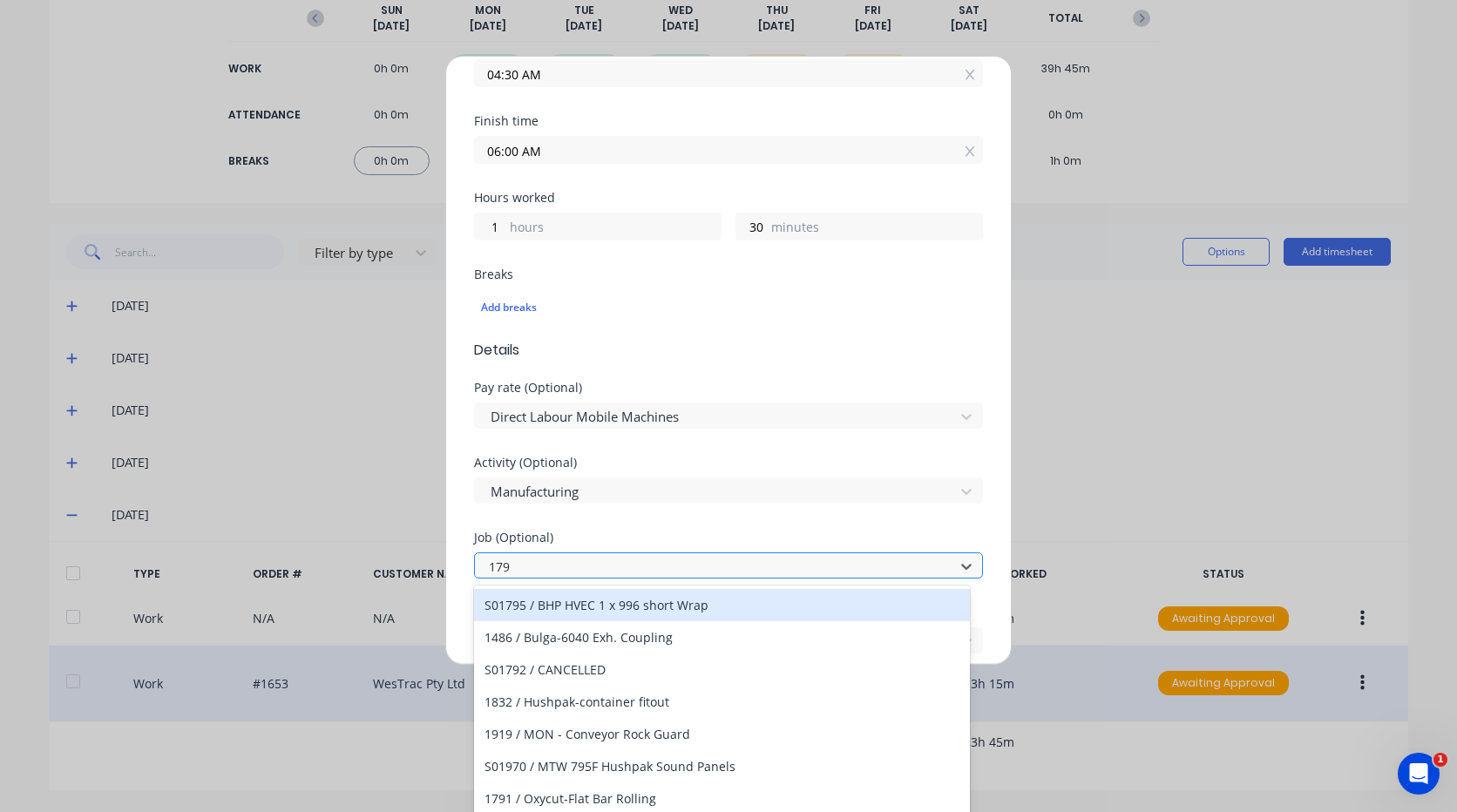
type input "1799"
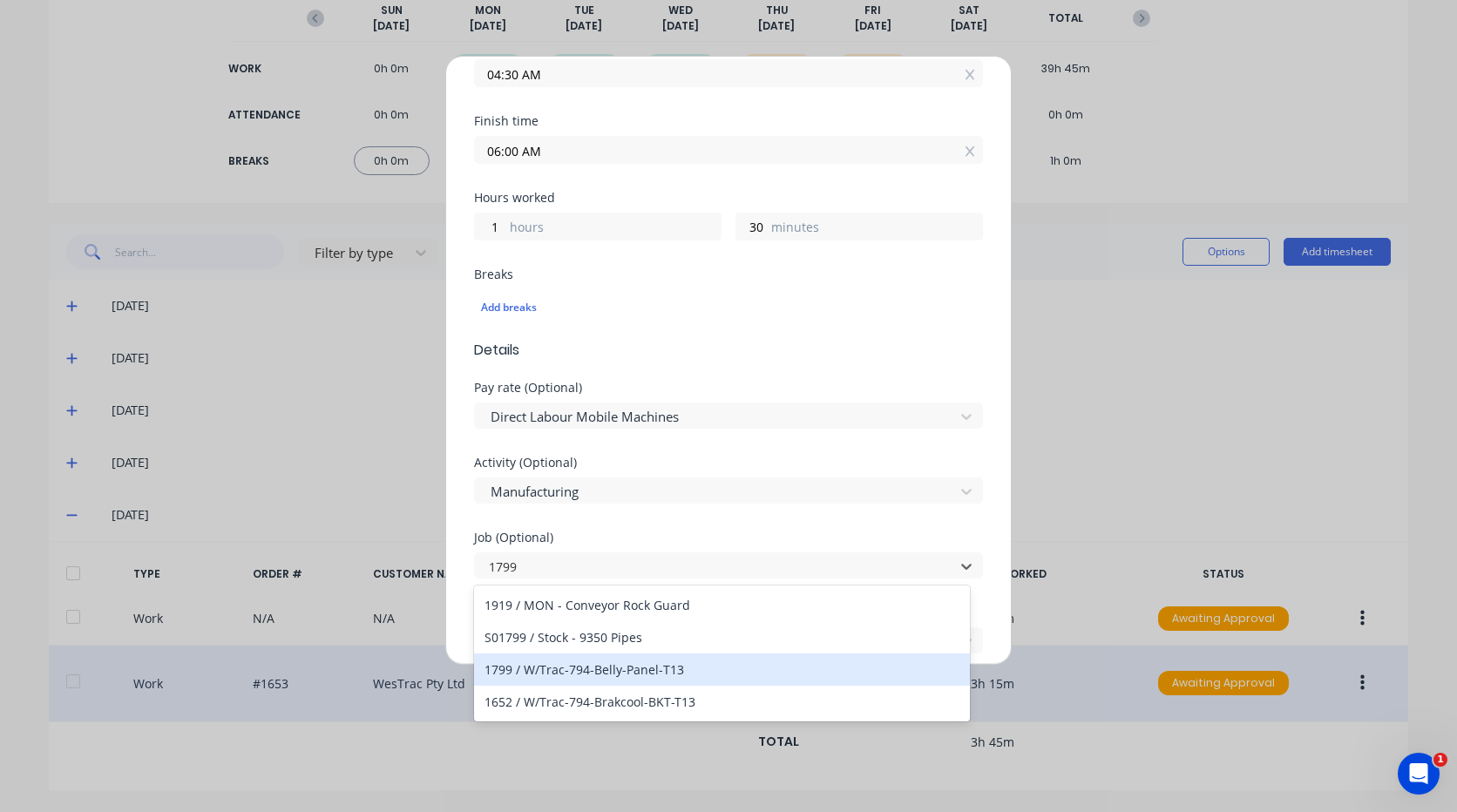
click at [635, 676] on div "1799 / W/Trac-794-Belly-Panel-T13" at bounding box center [722, 669] width 496 height 33
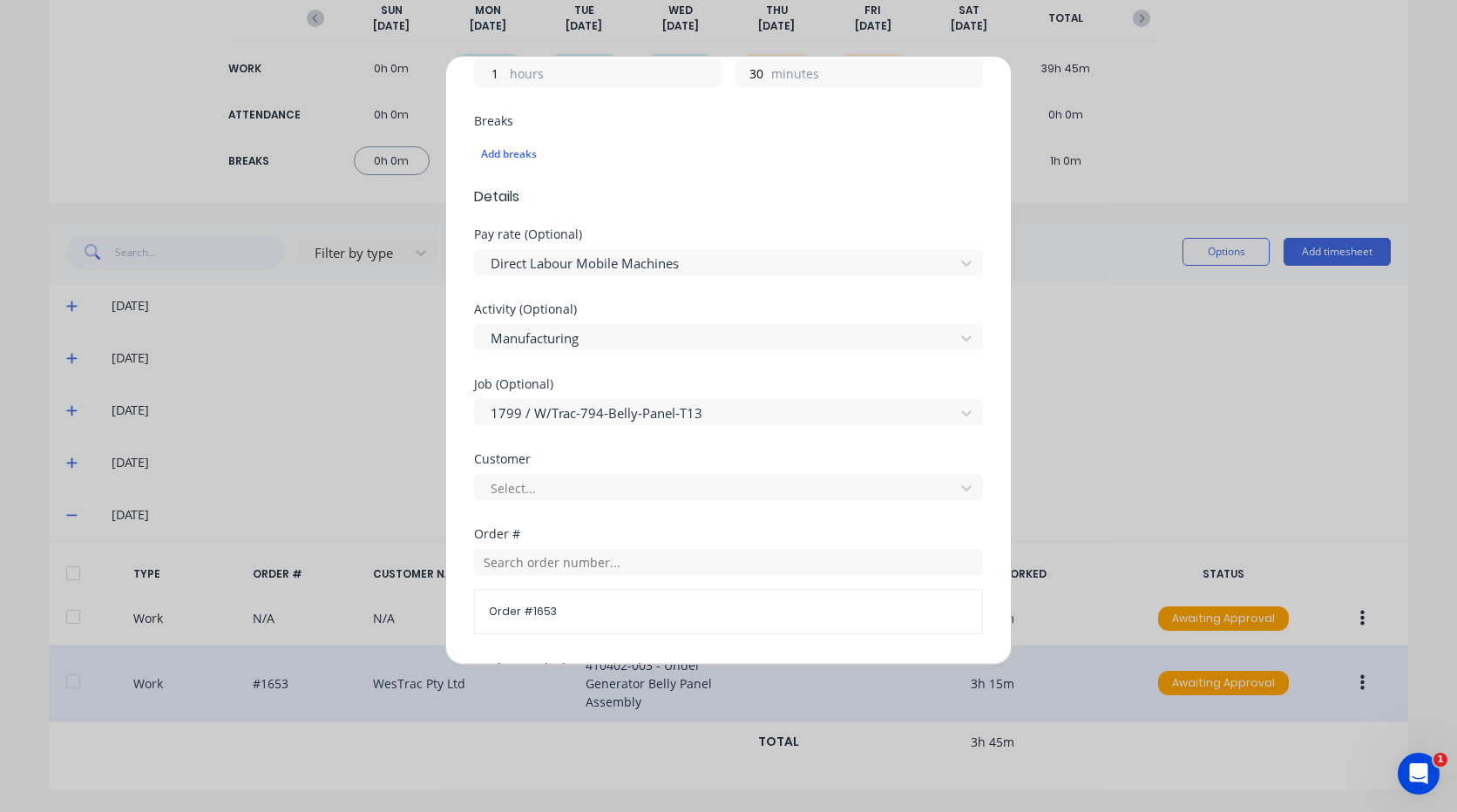
scroll to position [523, 0]
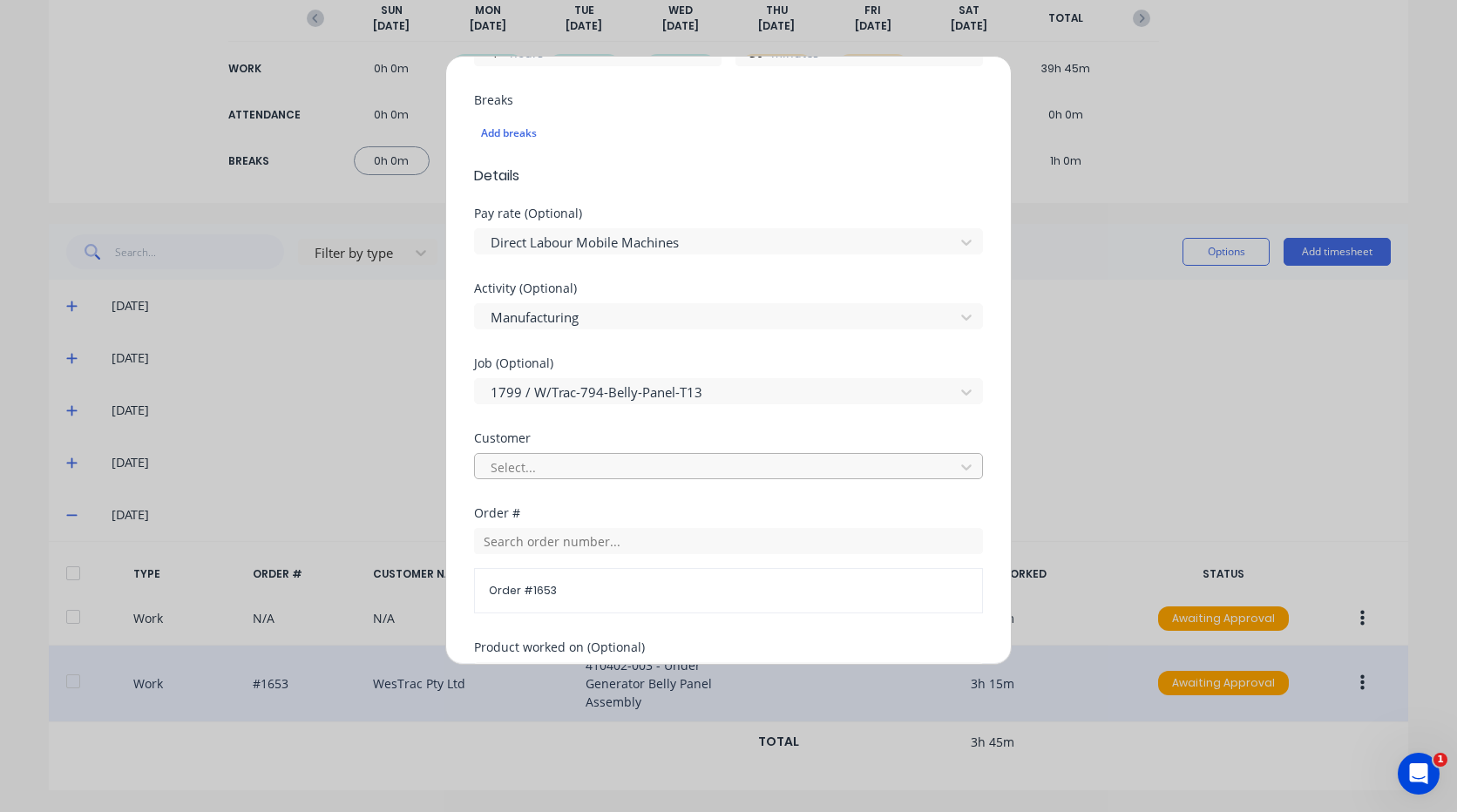
click at [562, 468] on div at bounding box center [717, 467] width 456 height 22
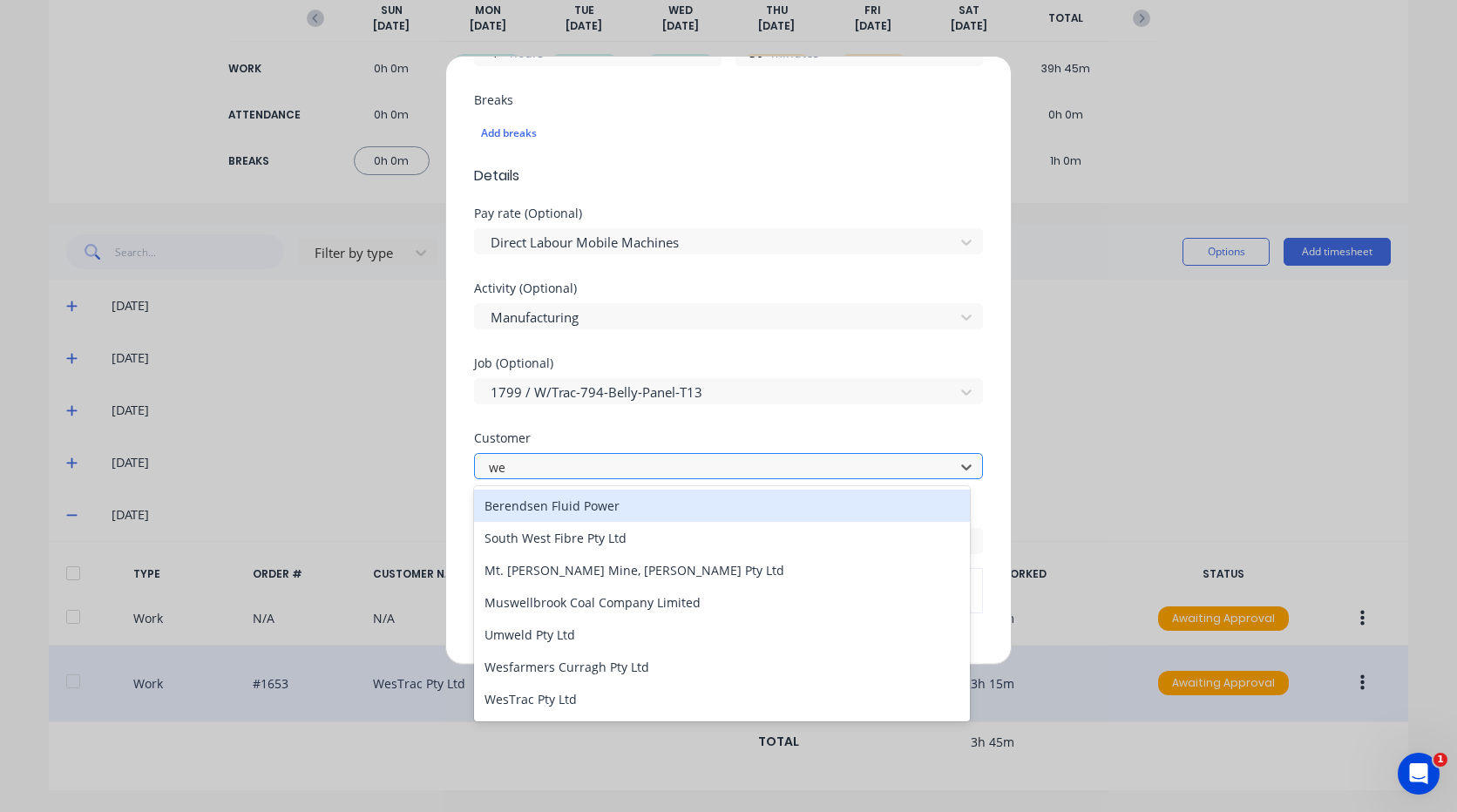
type input "[PERSON_NAME]"
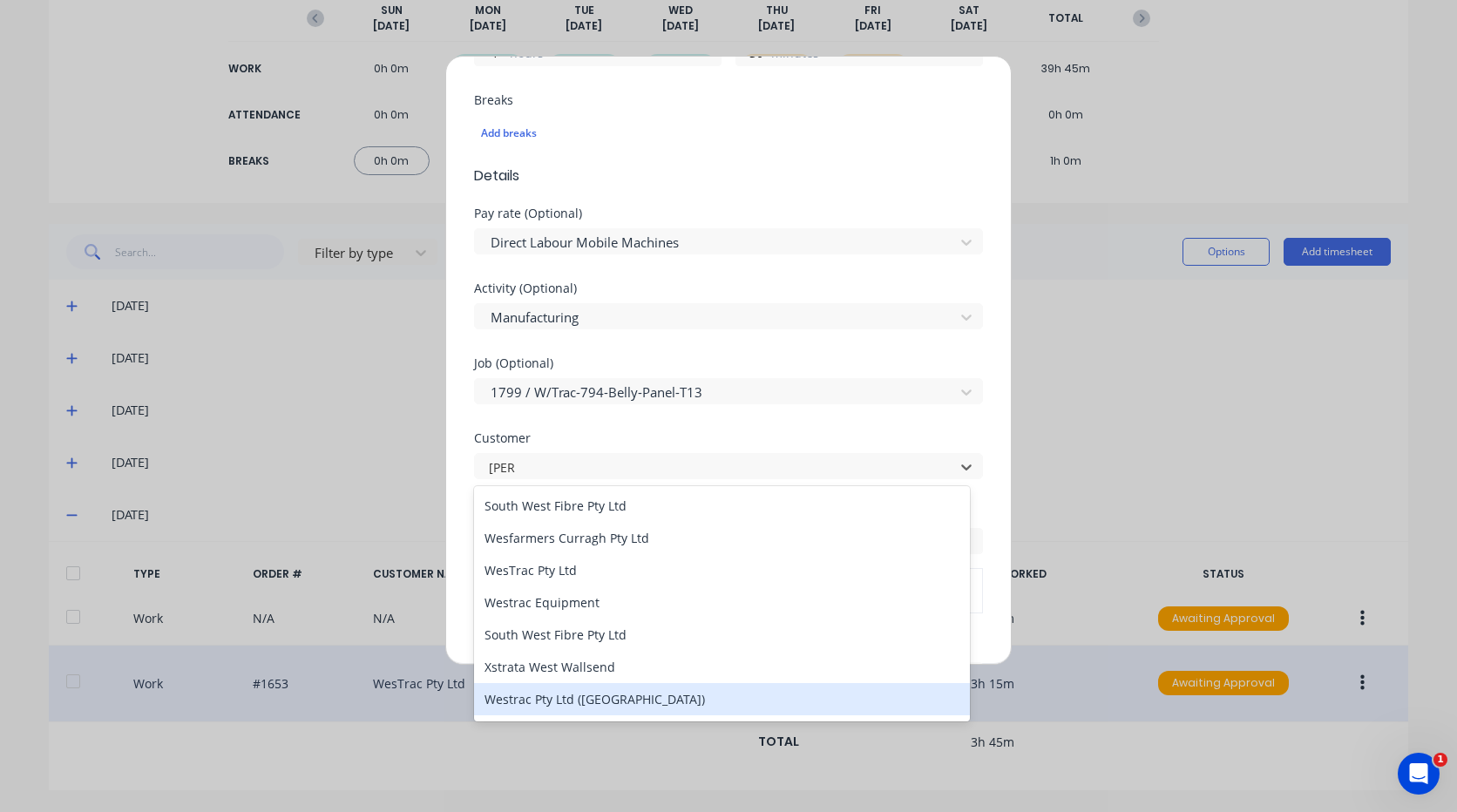
click at [612, 699] on div "Westrac Pty Ltd ([GEOGRAPHIC_DATA])" at bounding box center [722, 699] width 496 height 33
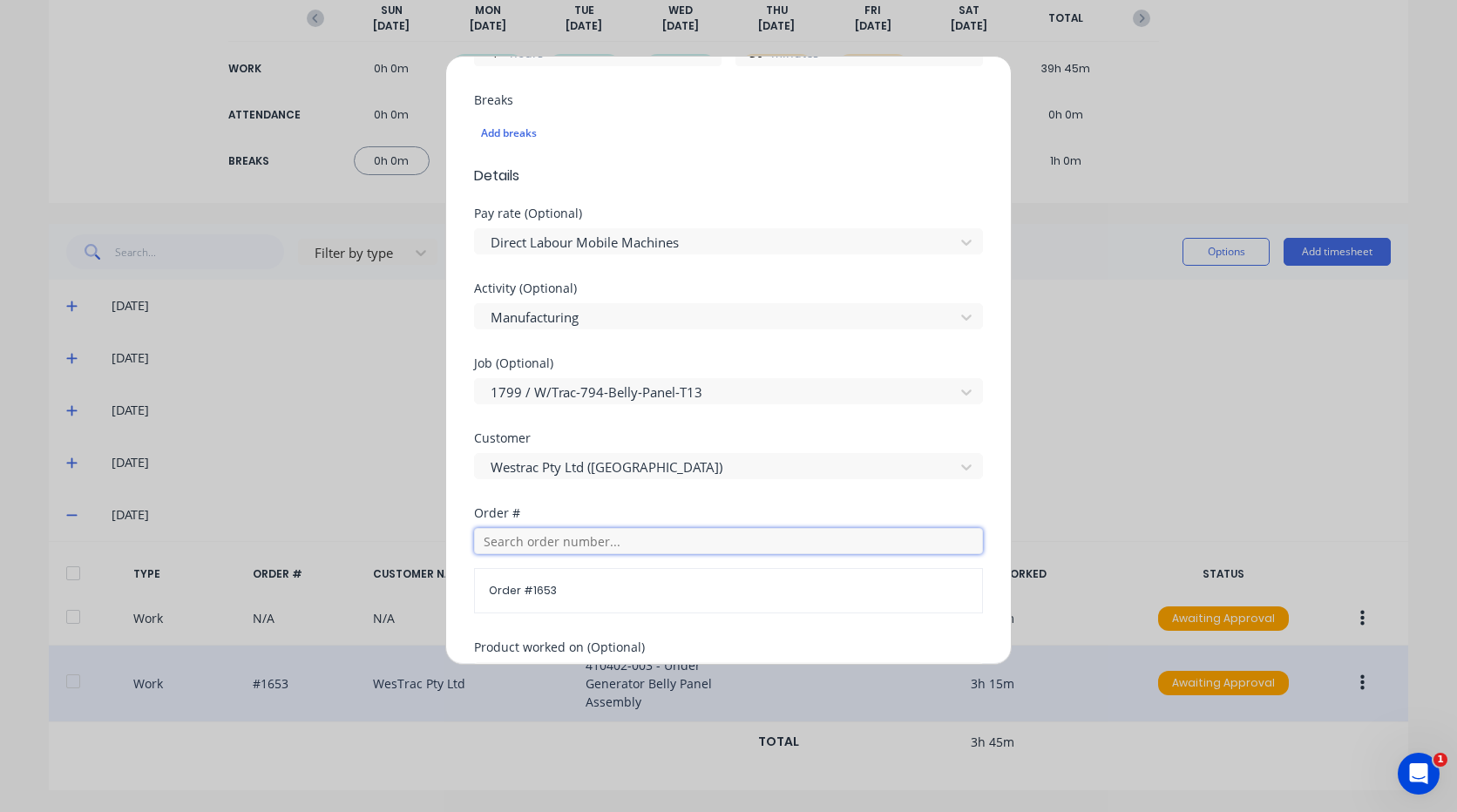
click at [587, 543] on input "text" at bounding box center [729, 540] width 509 height 26
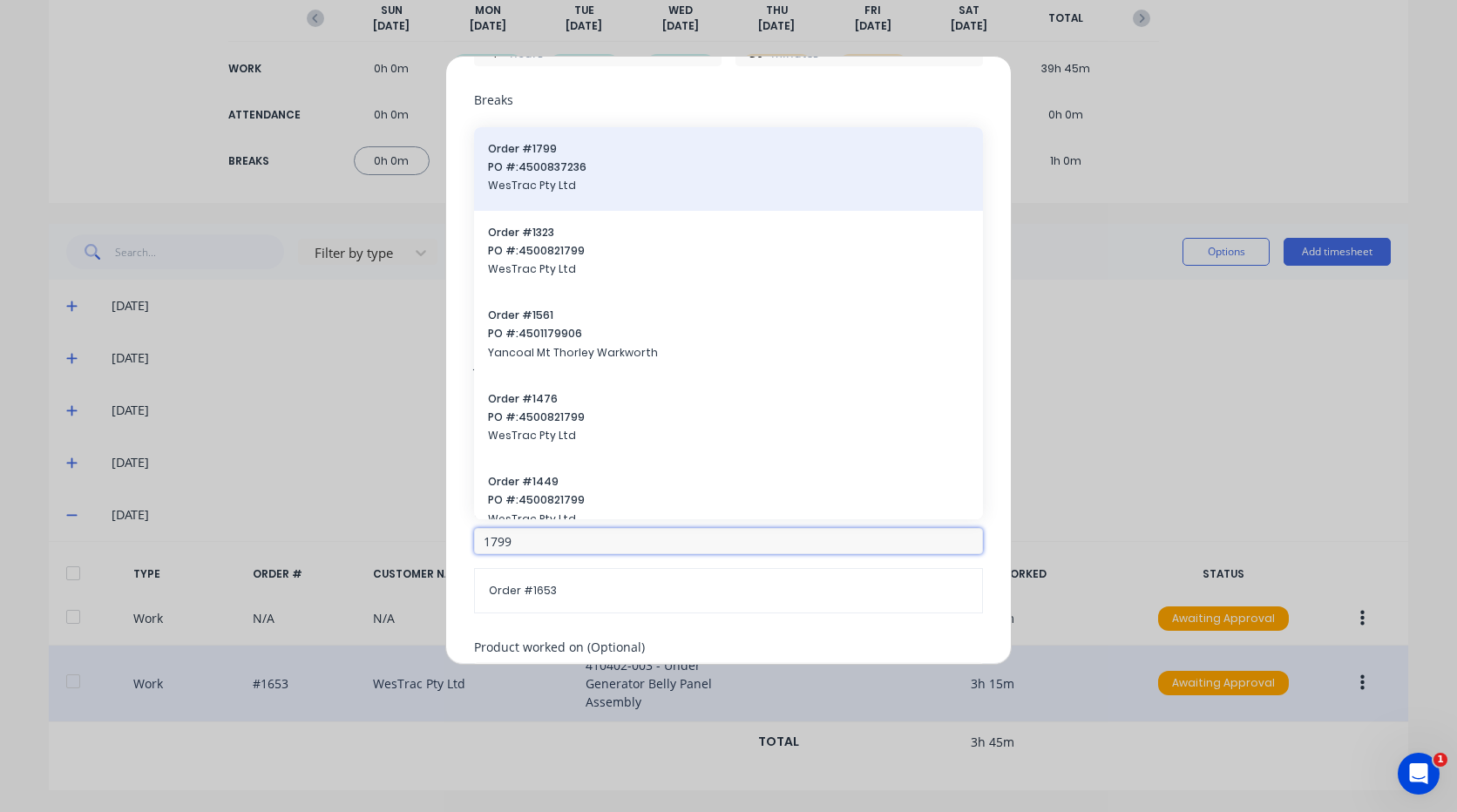
type input "1799"
click at [616, 181] on span "WesTrac Pty Ltd" at bounding box center [728, 186] width 481 height 15
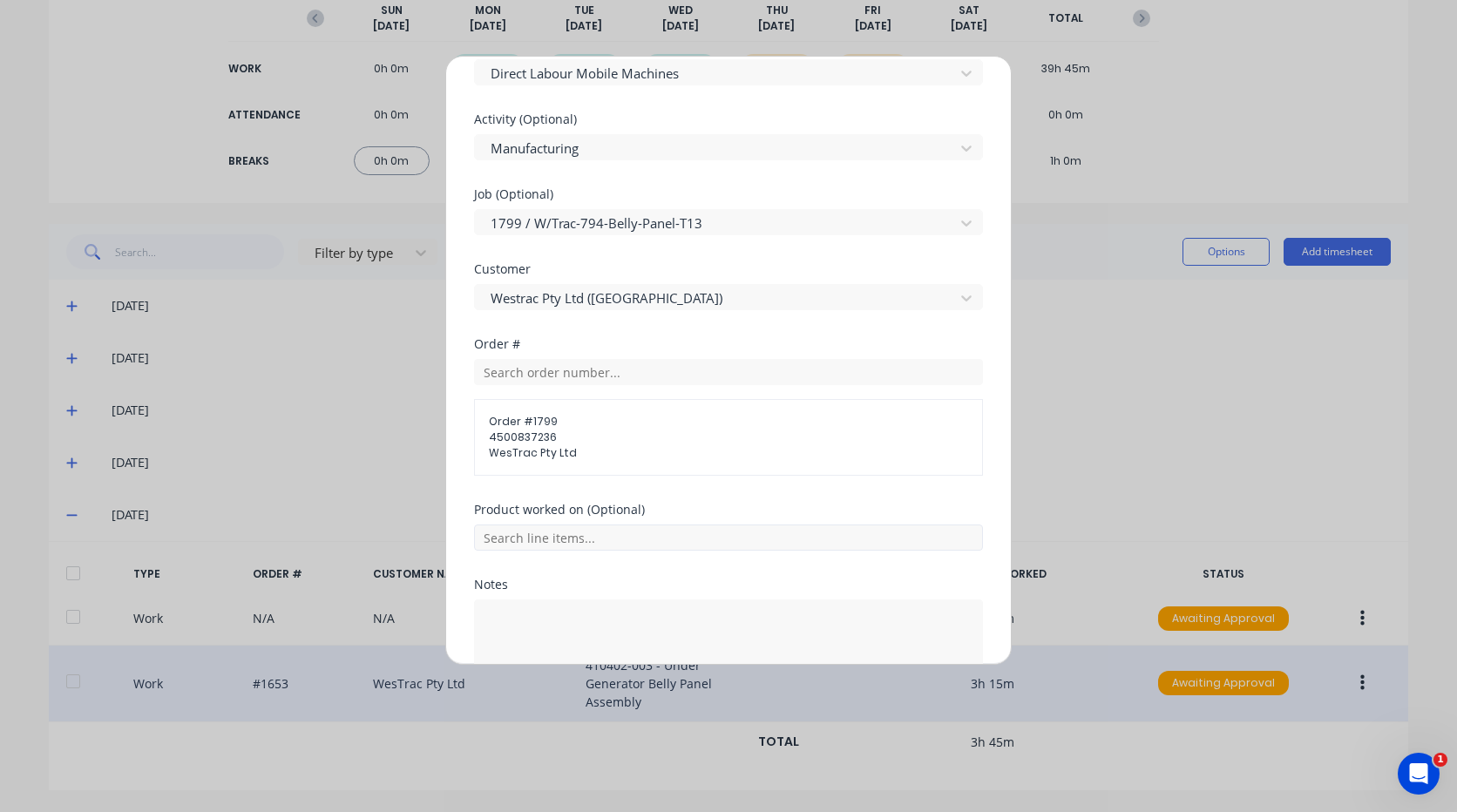
scroll to position [784, 0]
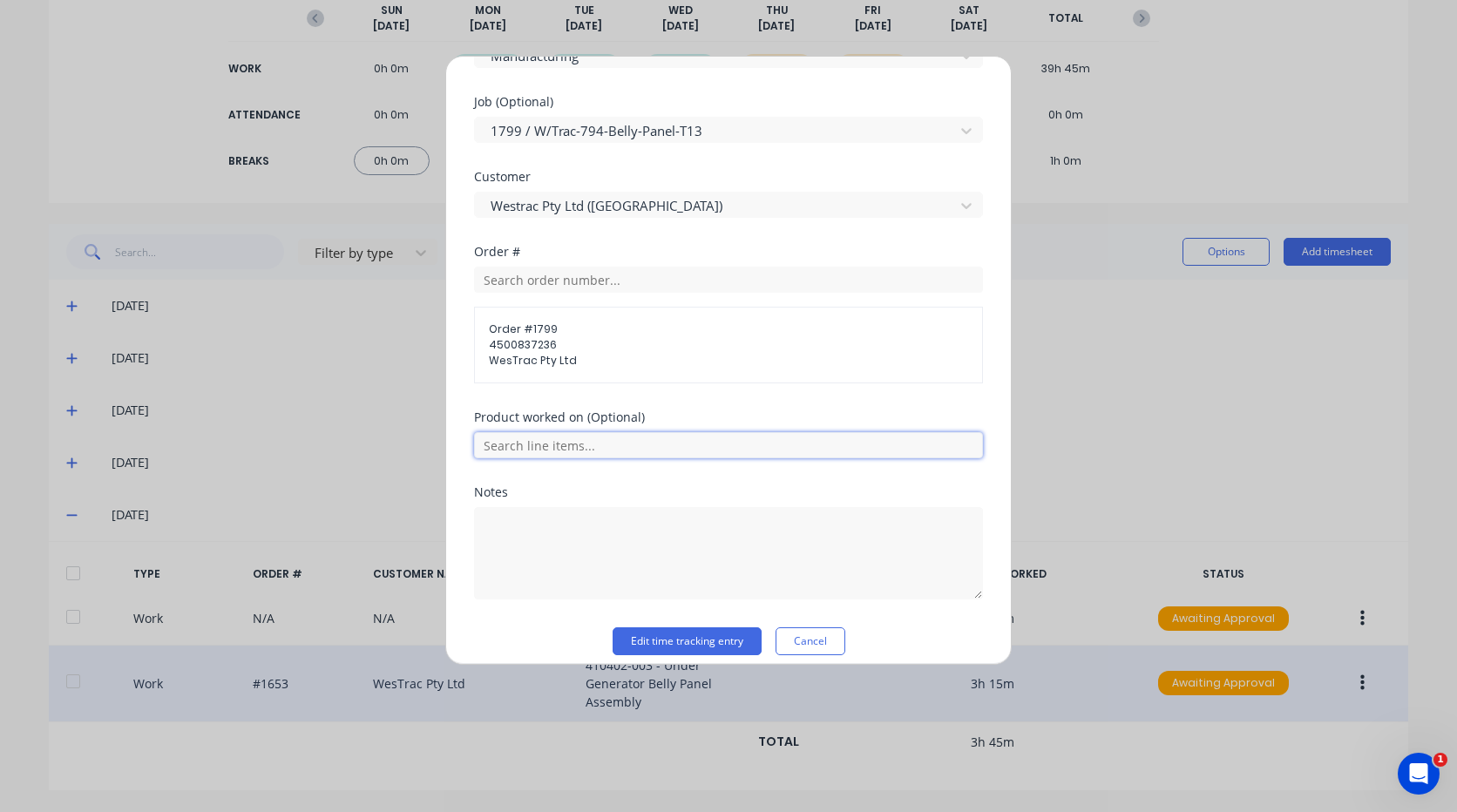
click at [595, 449] on input "text" at bounding box center [729, 445] width 509 height 26
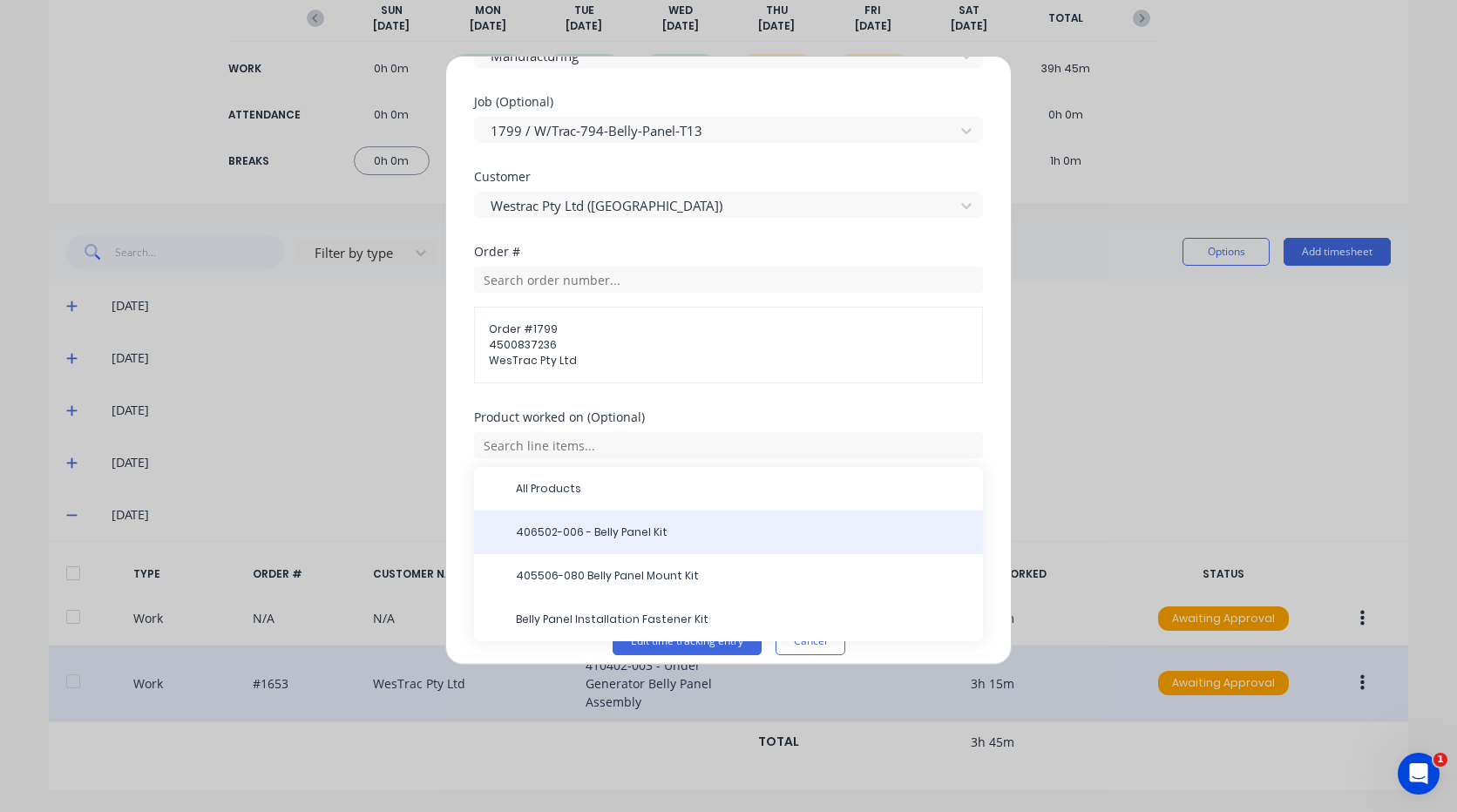
click at [655, 530] on span "406502-006 - Belly Panel Kit" at bounding box center [742, 532] width 453 height 15
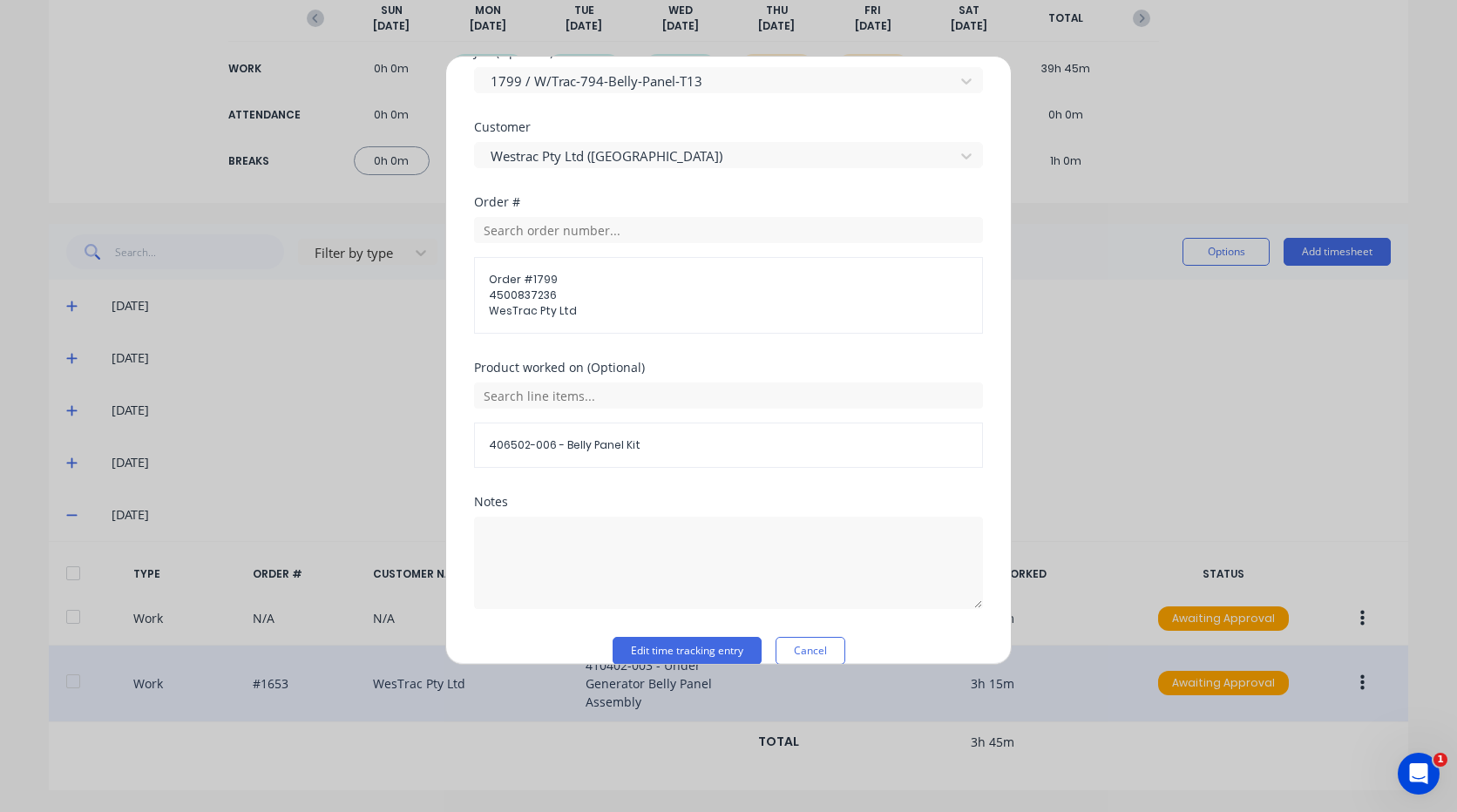
scroll to position [859, 0]
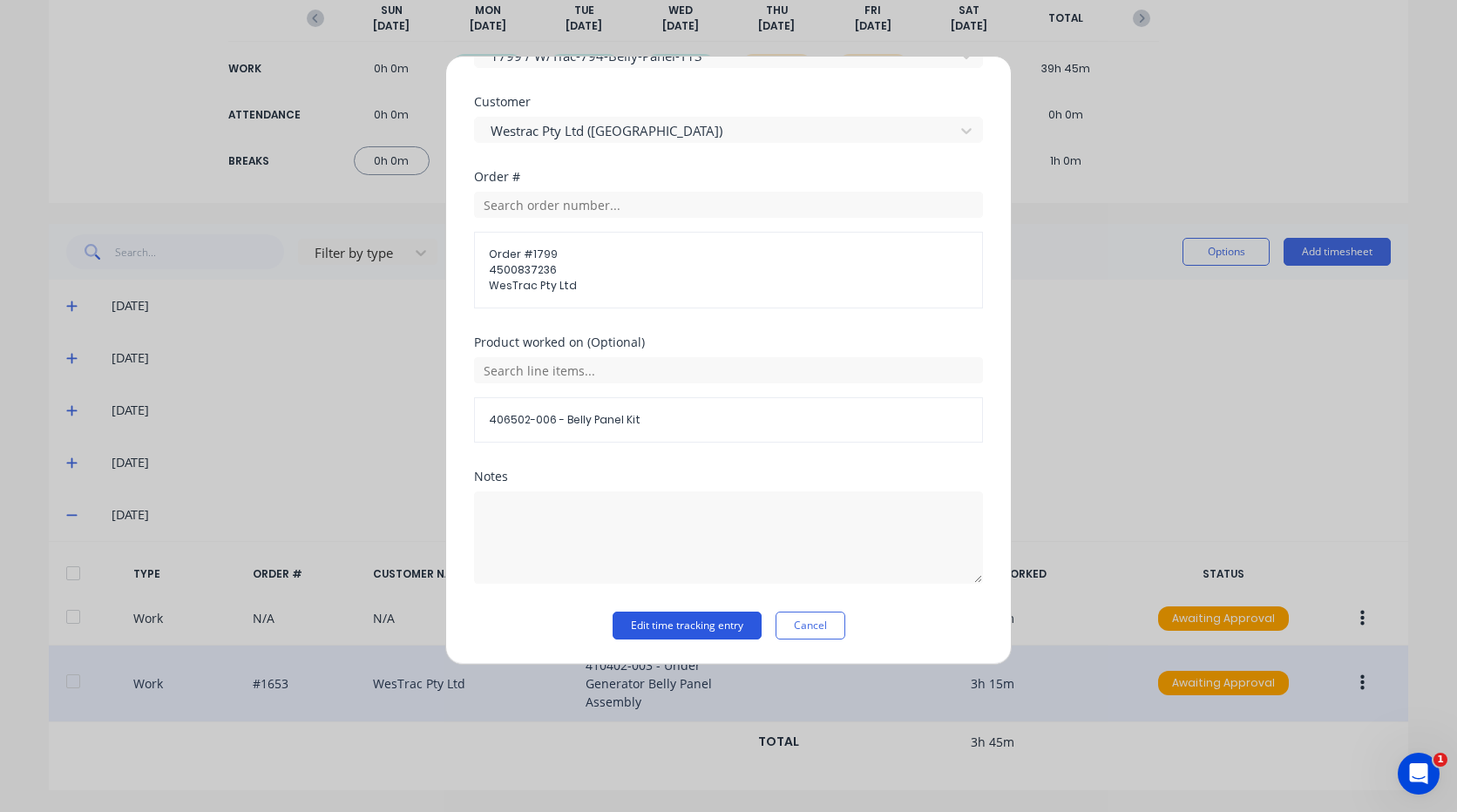
click at [676, 625] on button "Edit time tracking entry" at bounding box center [687, 625] width 149 height 28
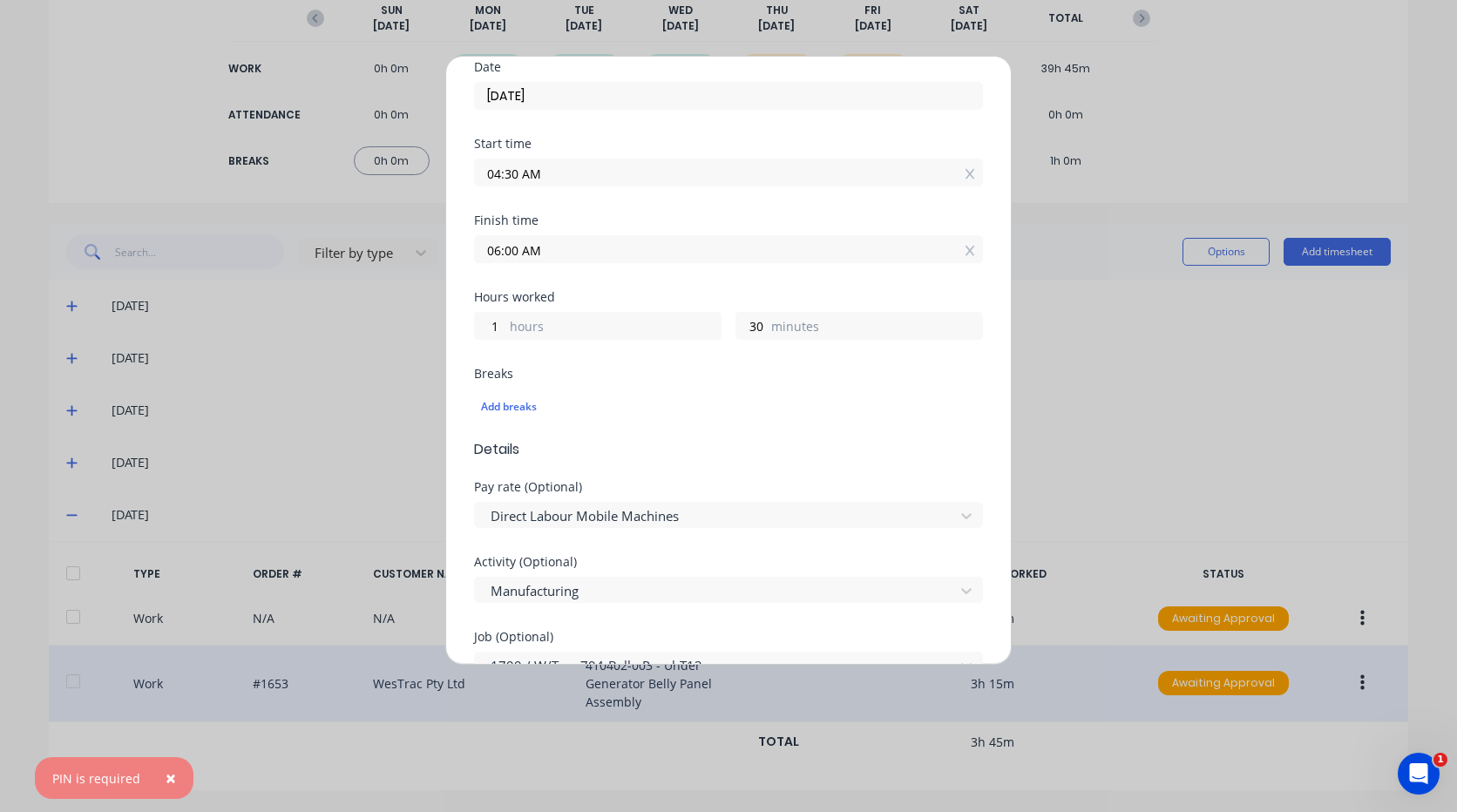
scroll to position [0, 0]
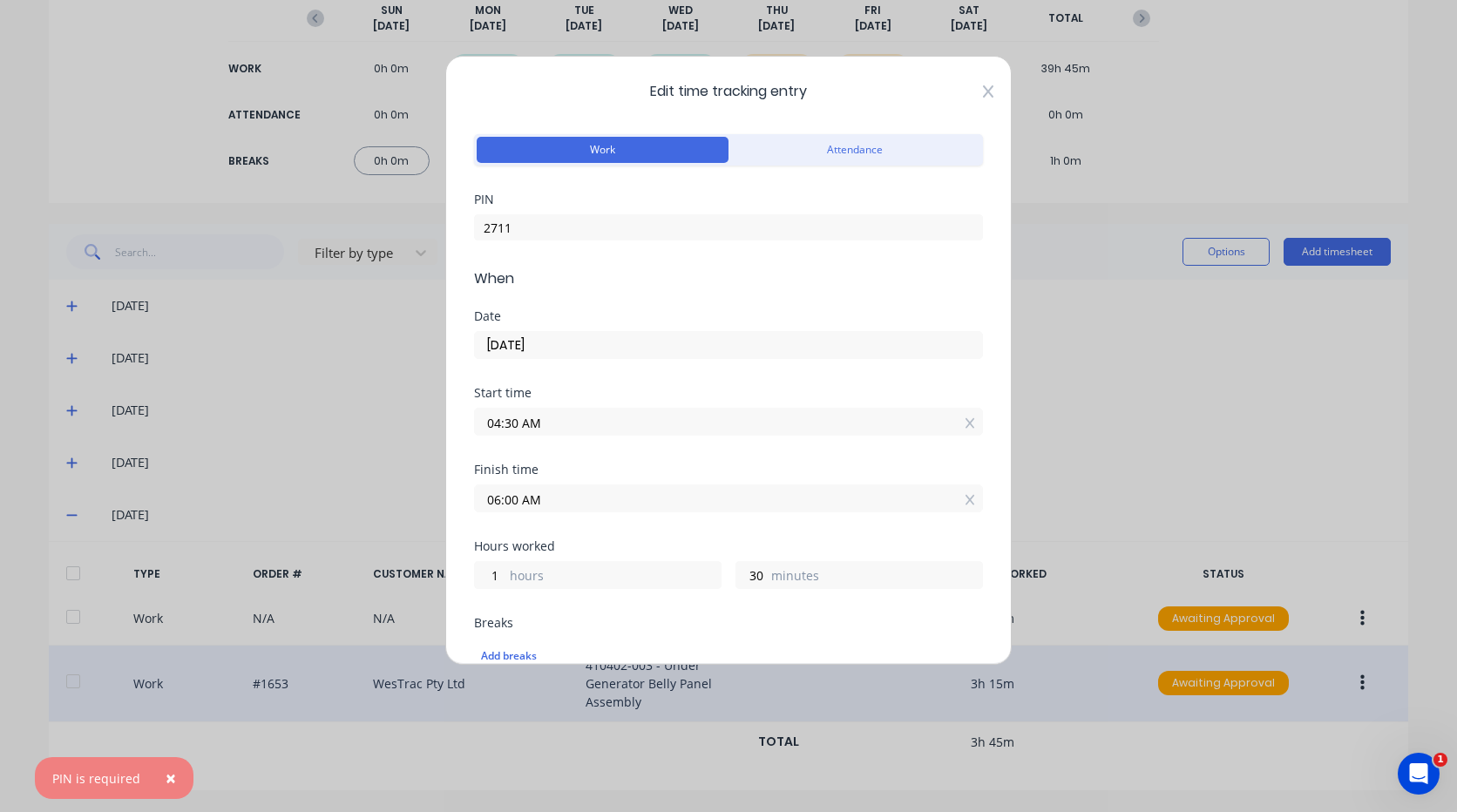
click at [983, 98] on icon at bounding box center [988, 91] width 11 height 14
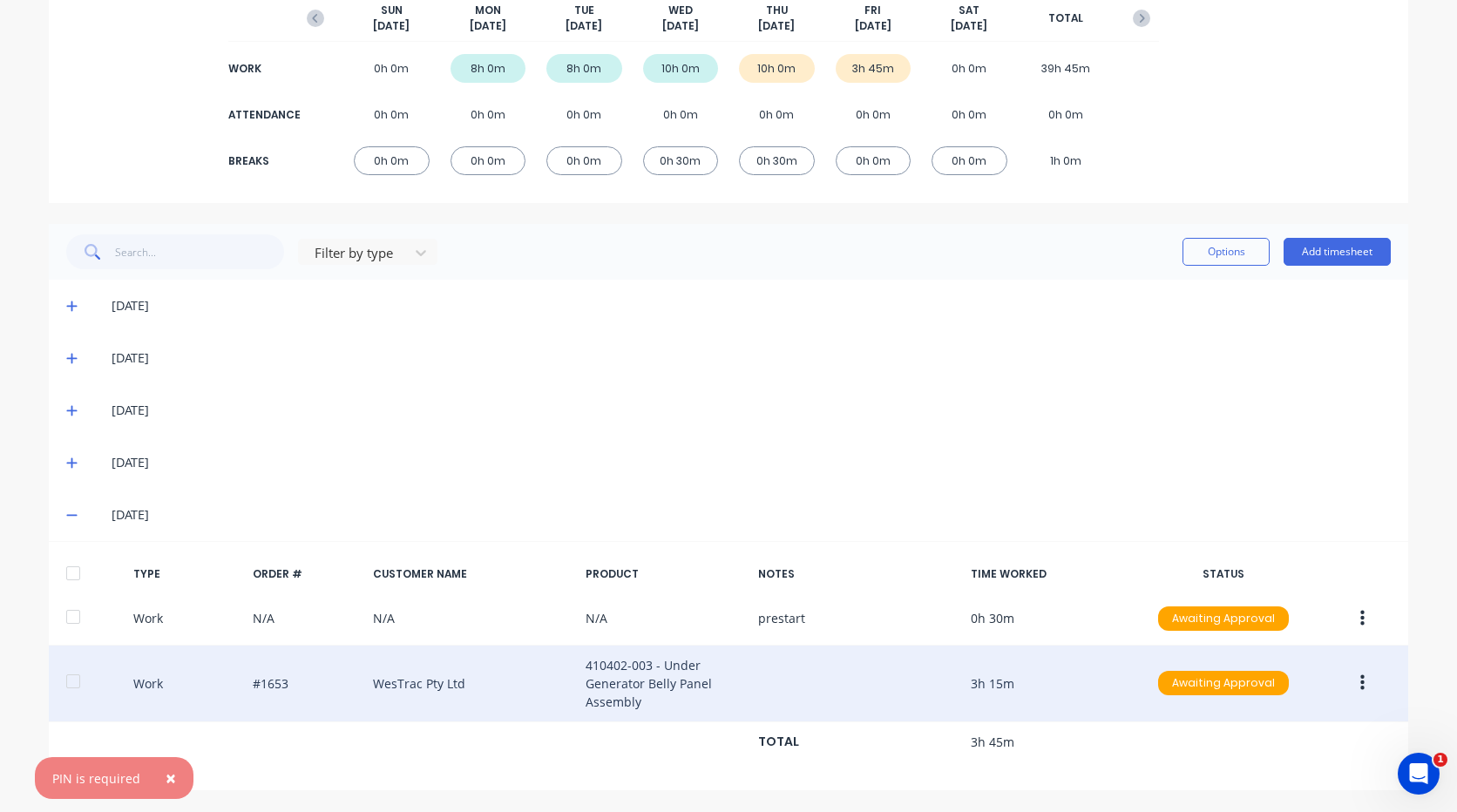
click at [1363, 685] on button "button" at bounding box center [1362, 683] width 41 height 32
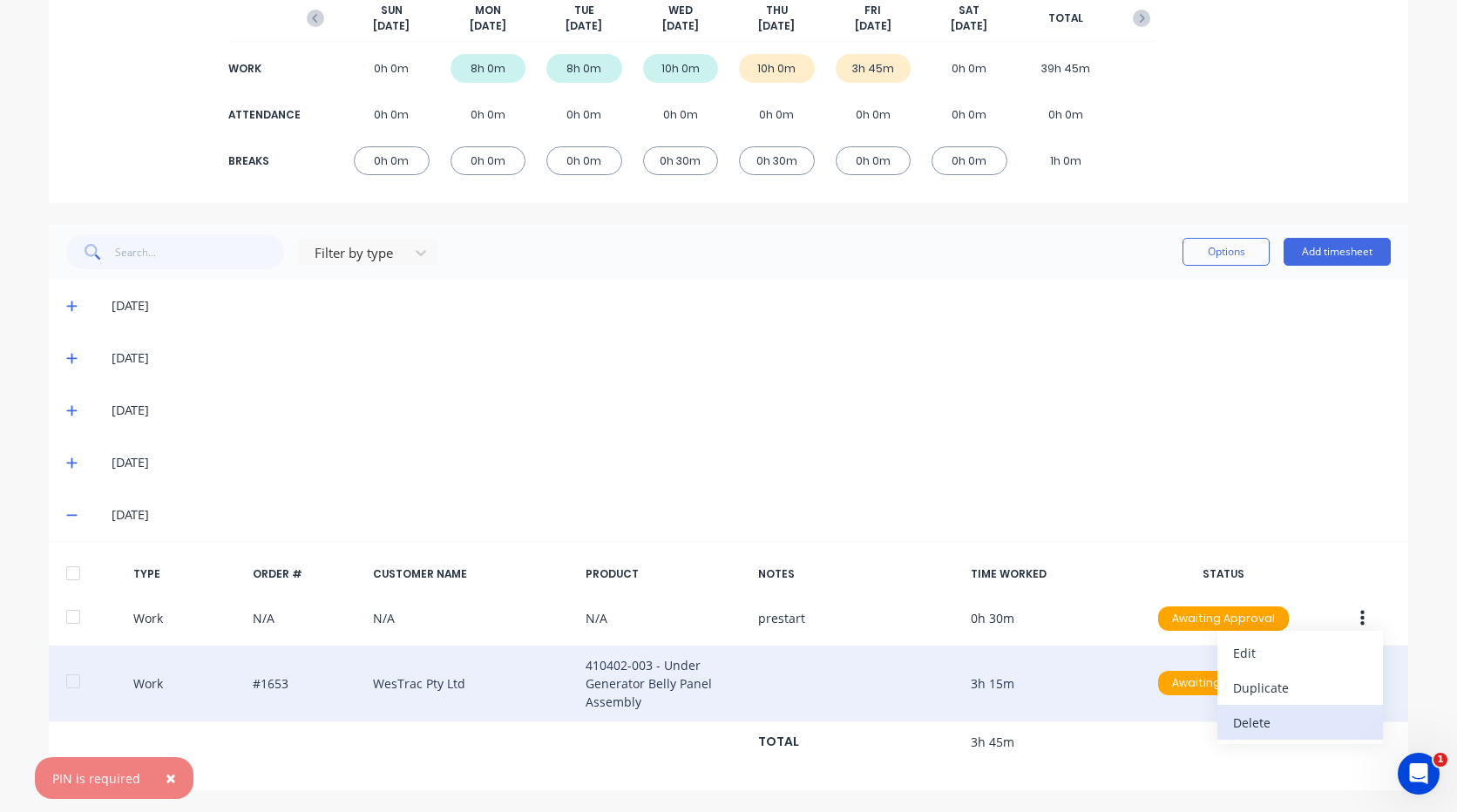
click at [1270, 719] on div "Delete" at bounding box center [1300, 722] width 134 height 25
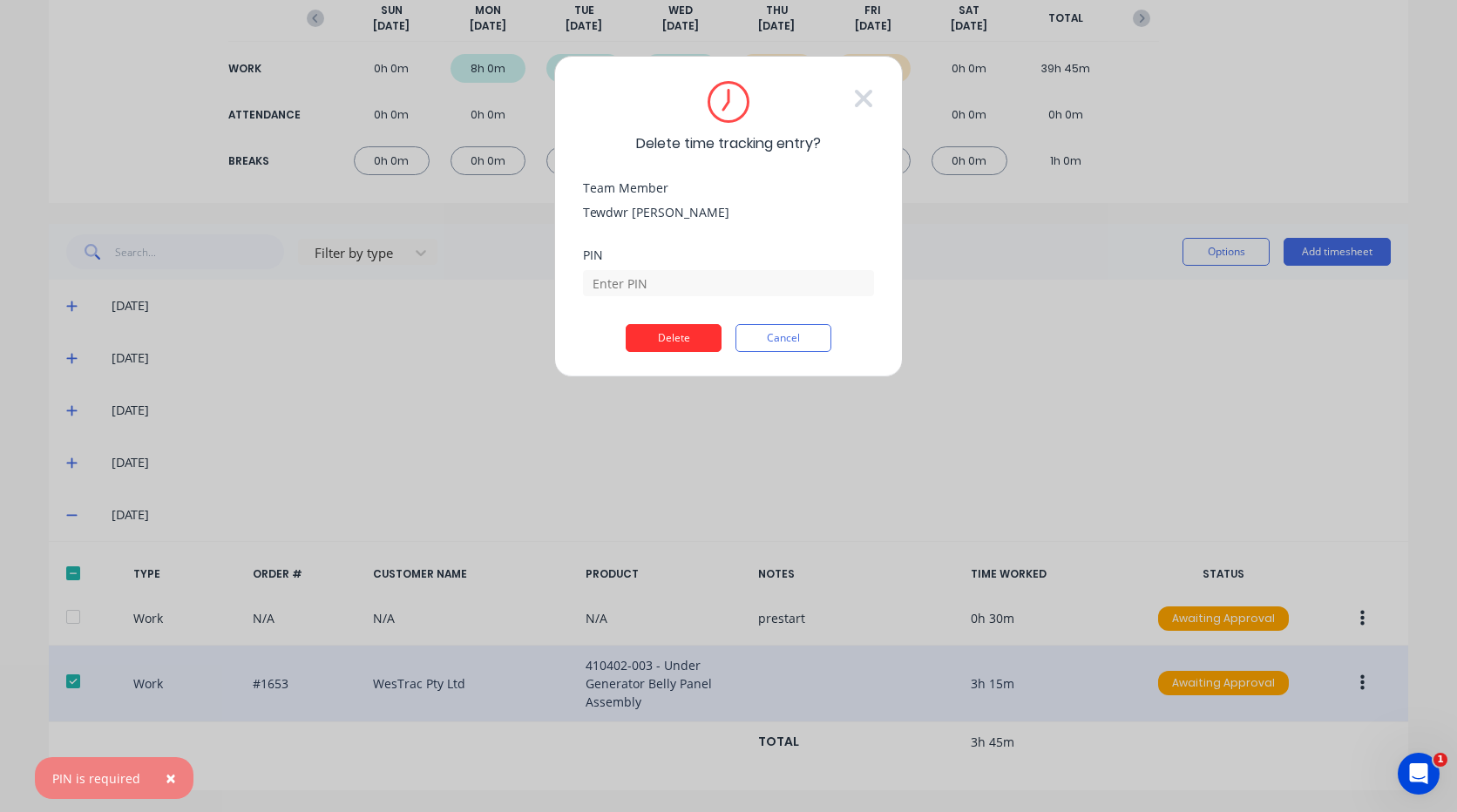
click at [654, 339] on button "Delete" at bounding box center [673, 338] width 96 height 28
click at [683, 299] on div "Required." at bounding box center [728, 303] width 291 height 13
click at [688, 293] on input at bounding box center [728, 282] width 291 height 26
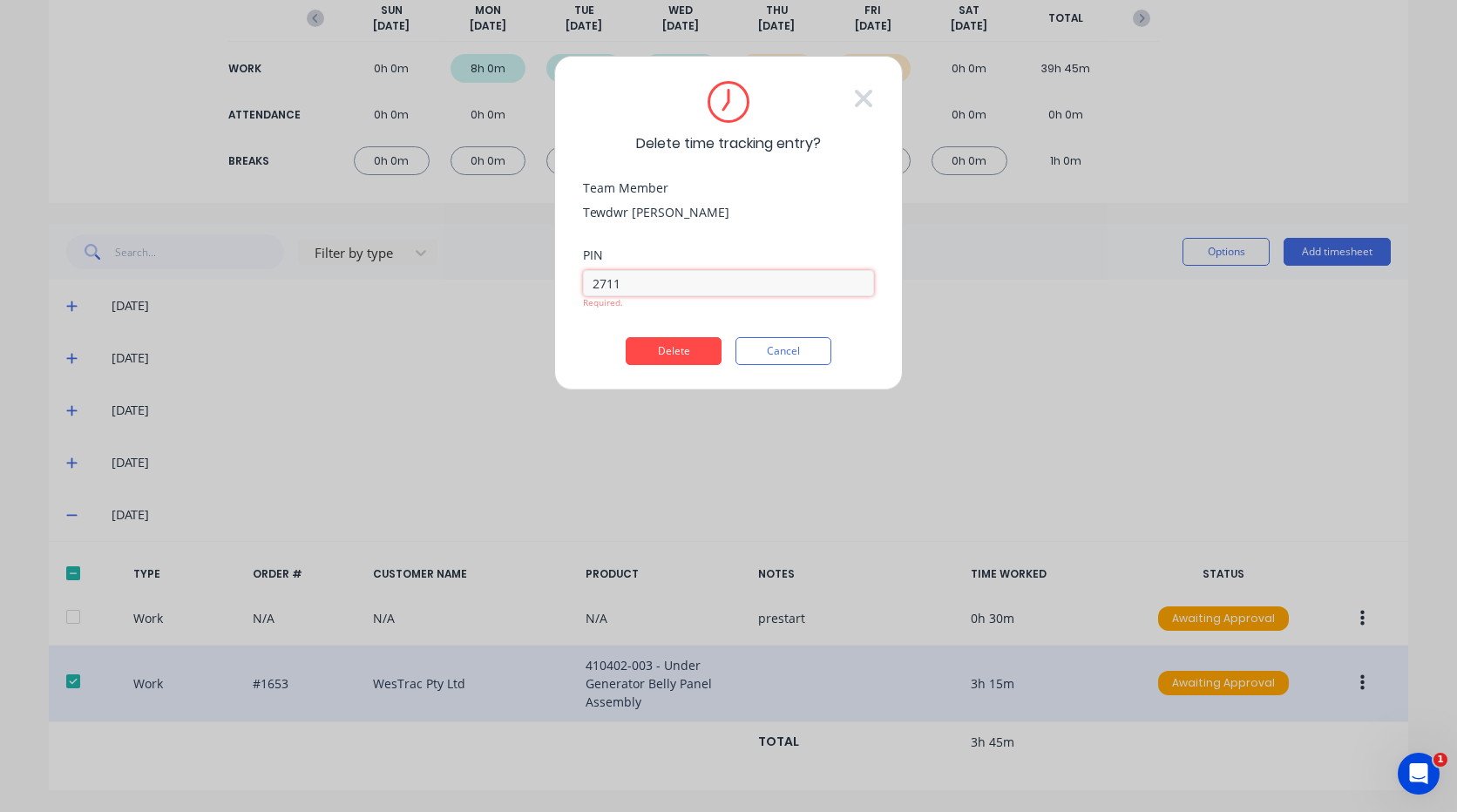
type input "2711"
click at [626, 338] on button "Delete" at bounding box center [673, 351] width 96 height 28
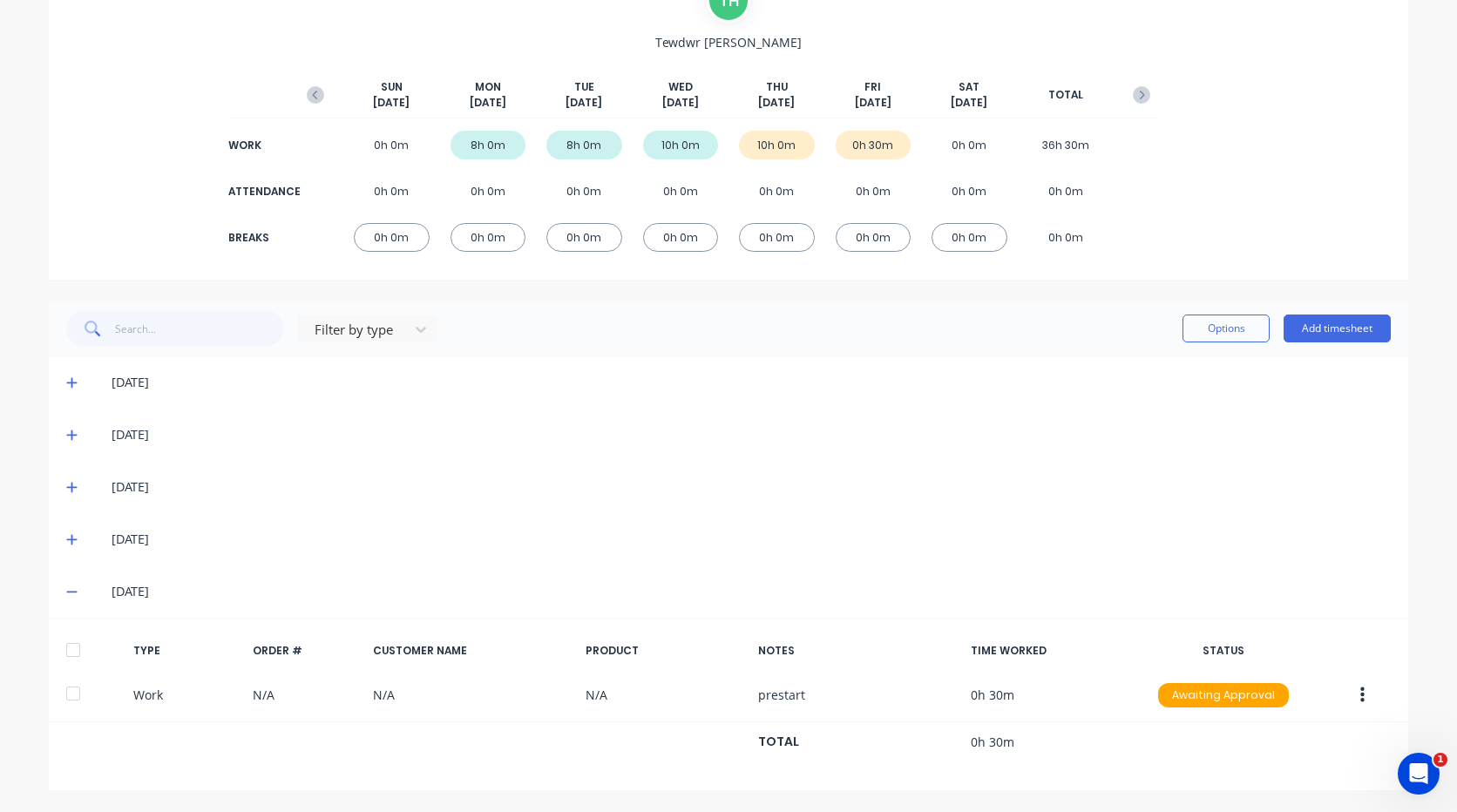
scroll to position [154, 0]
click at [1301, 329] on button "Add timesheet" at bounding box center [1337, 328] width 107 height 28
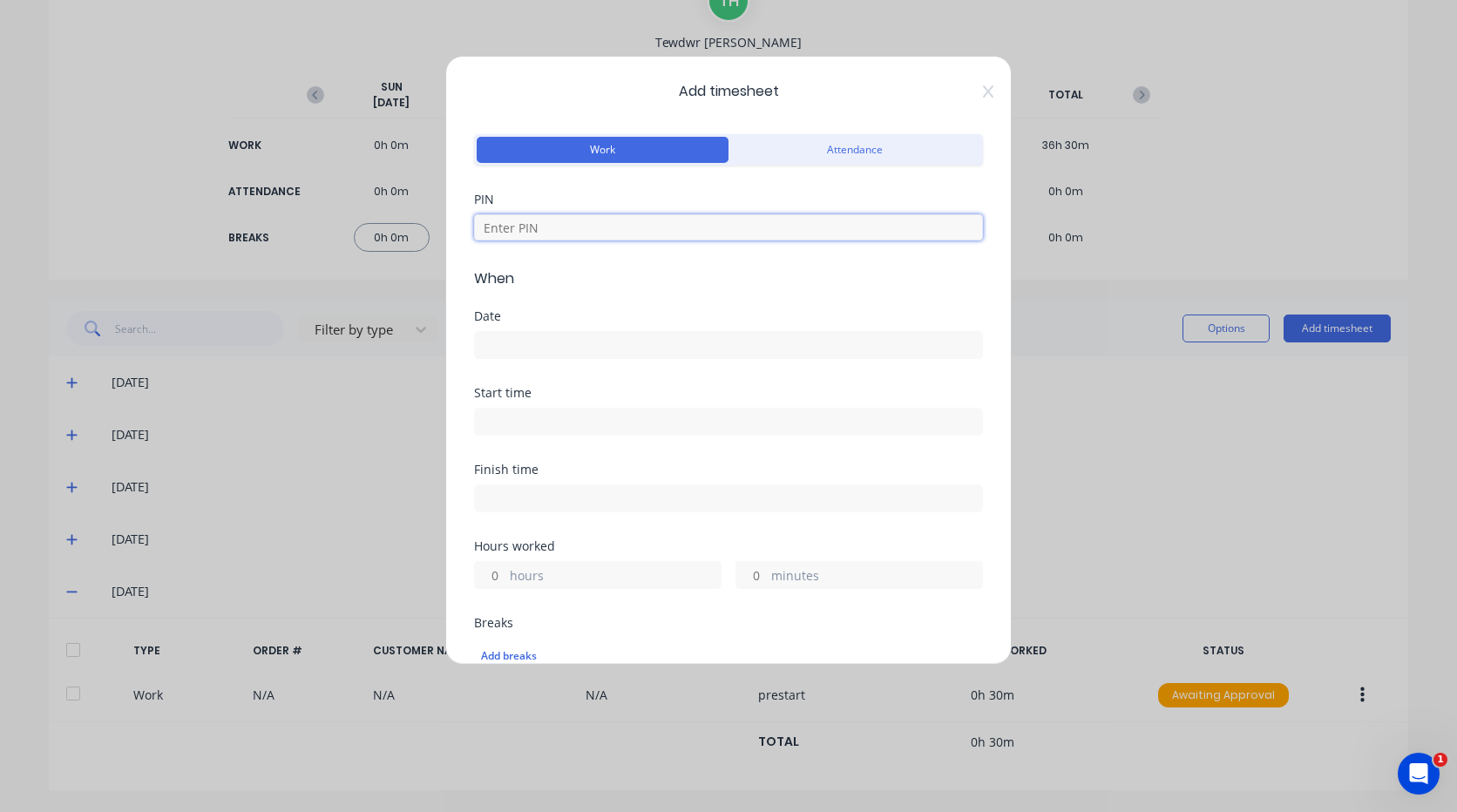
click at [587, 223] on input at bounding box center [729, 227] width 509 height 26
type input "2711"
click at [548, 341] on input at bounding box center [728, 344] width 507 height 26
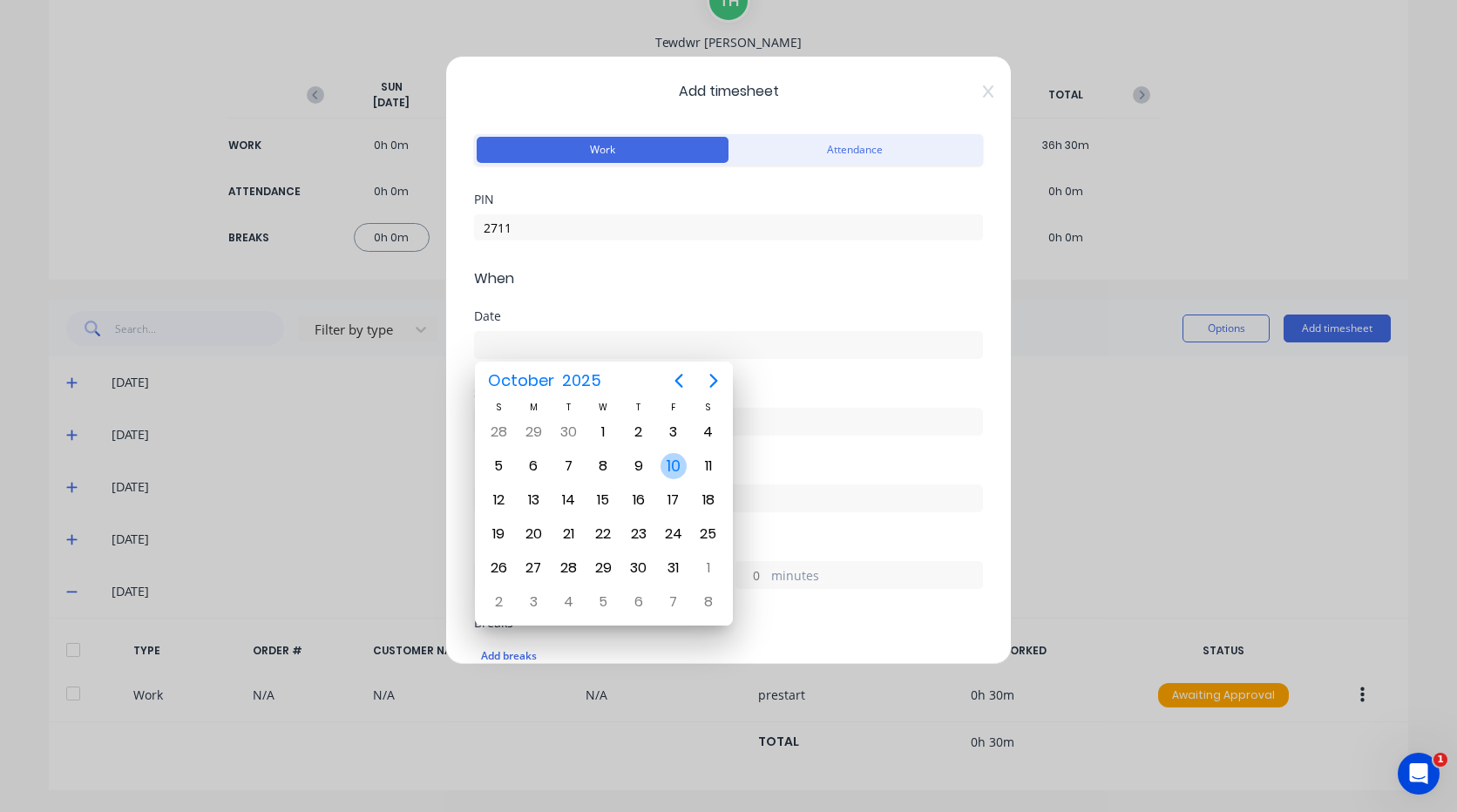
click at [672, 459] on div "10" at bounding box center [673, 466] width 26 height 26
type input "[DATE]"
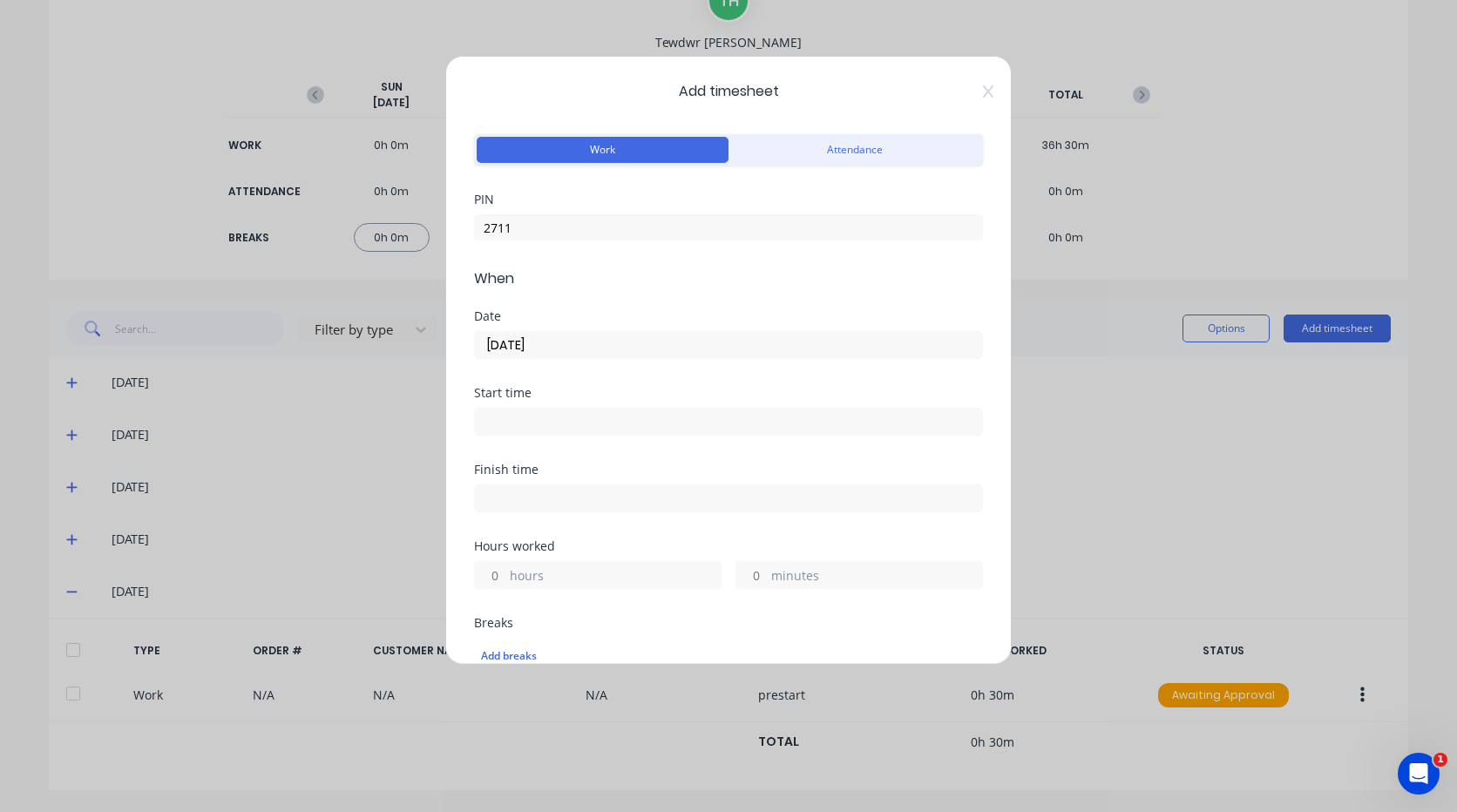
click at [559, 418] on input at bounding box center [728, 421] width 507 height 26
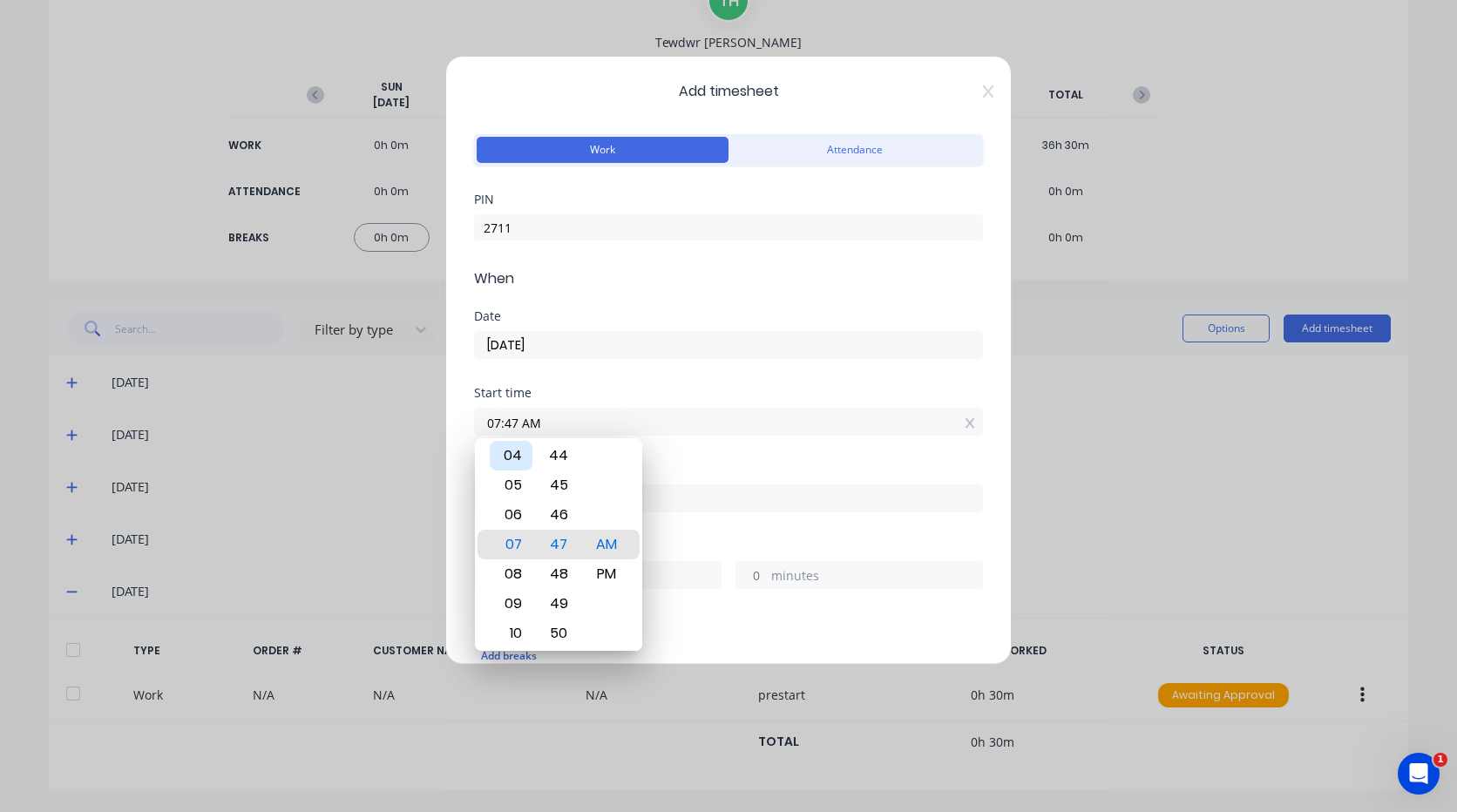
click at [509, 460] on div "04" at bounding box center [511, 455] width 43 height 30
click at [557, 449] on div "30" at bounding box center [559, 455] width 43 height 30
type input "04:30 AM"
click at [695, 468] on div "Finish time" at bounding box center [729, 470] width 509 height 12
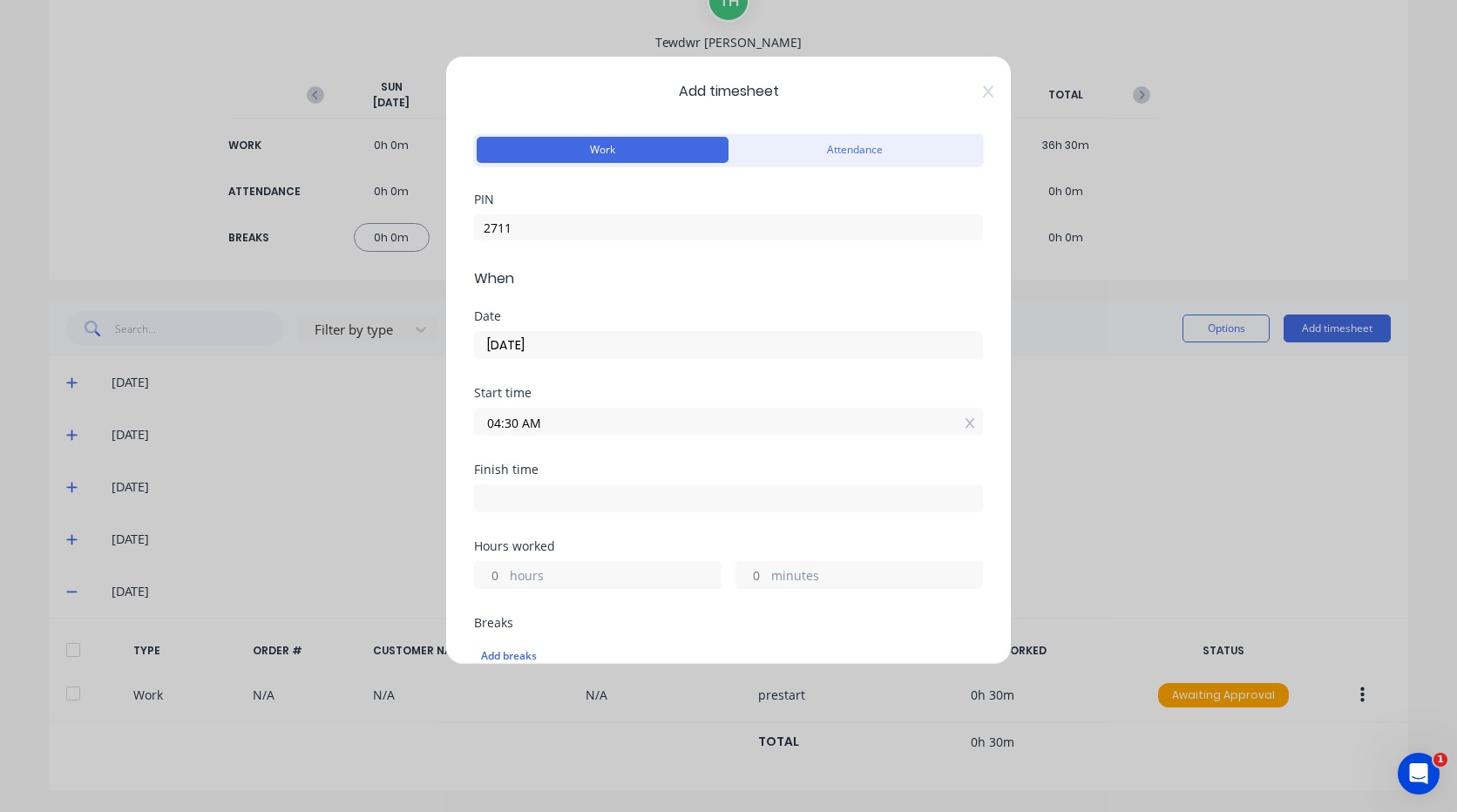
click at [586, 507] on input at bounding box center [728, 497] width 507 height 26
type input "07:47 AM"
type input "3"
type input "17"
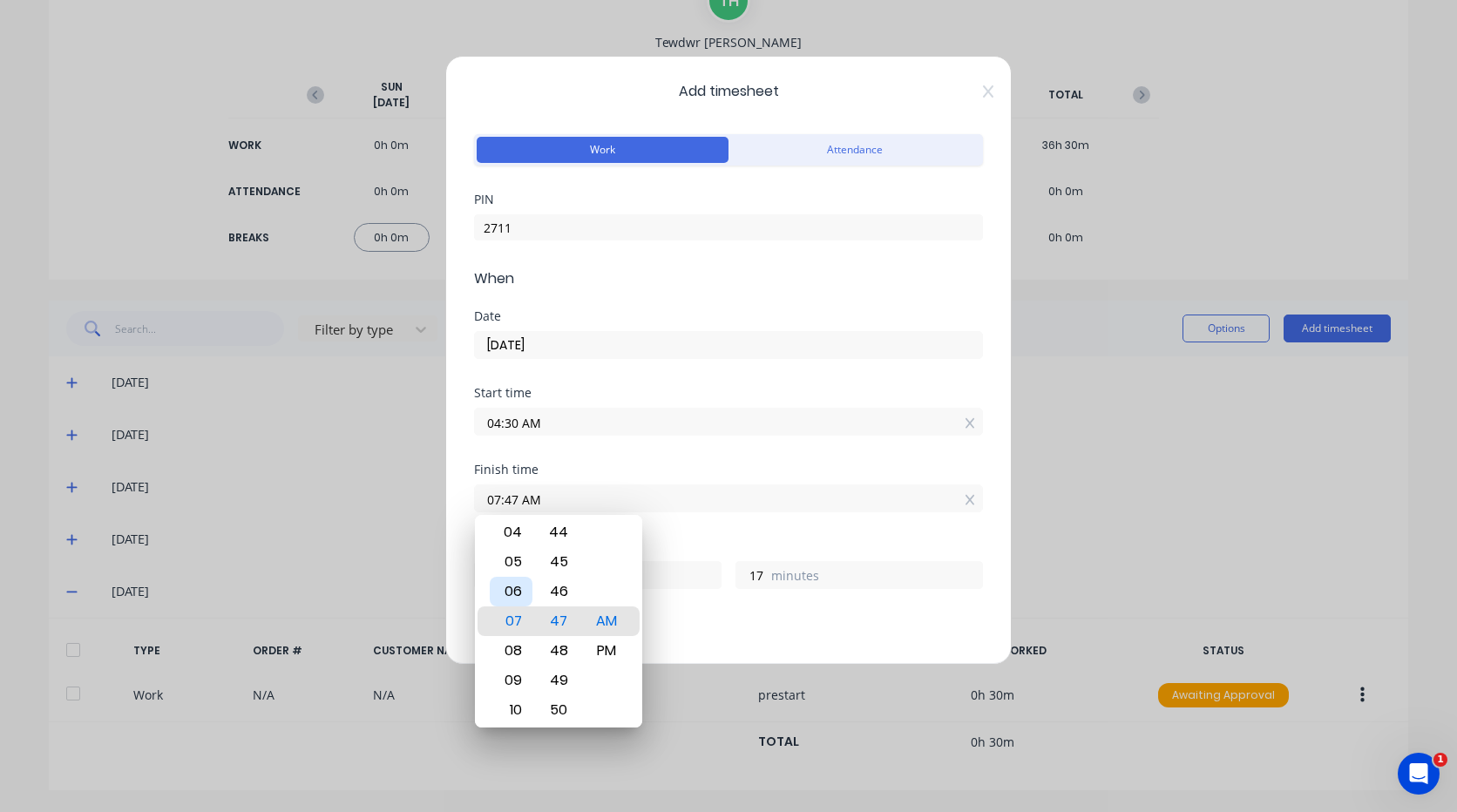
click at [523, 595] on div "06" at bounding box center [511, 591] width 43 height 30
type input "06:47 AM"
type input "2"
type input "06:44 AM"
type input "14"
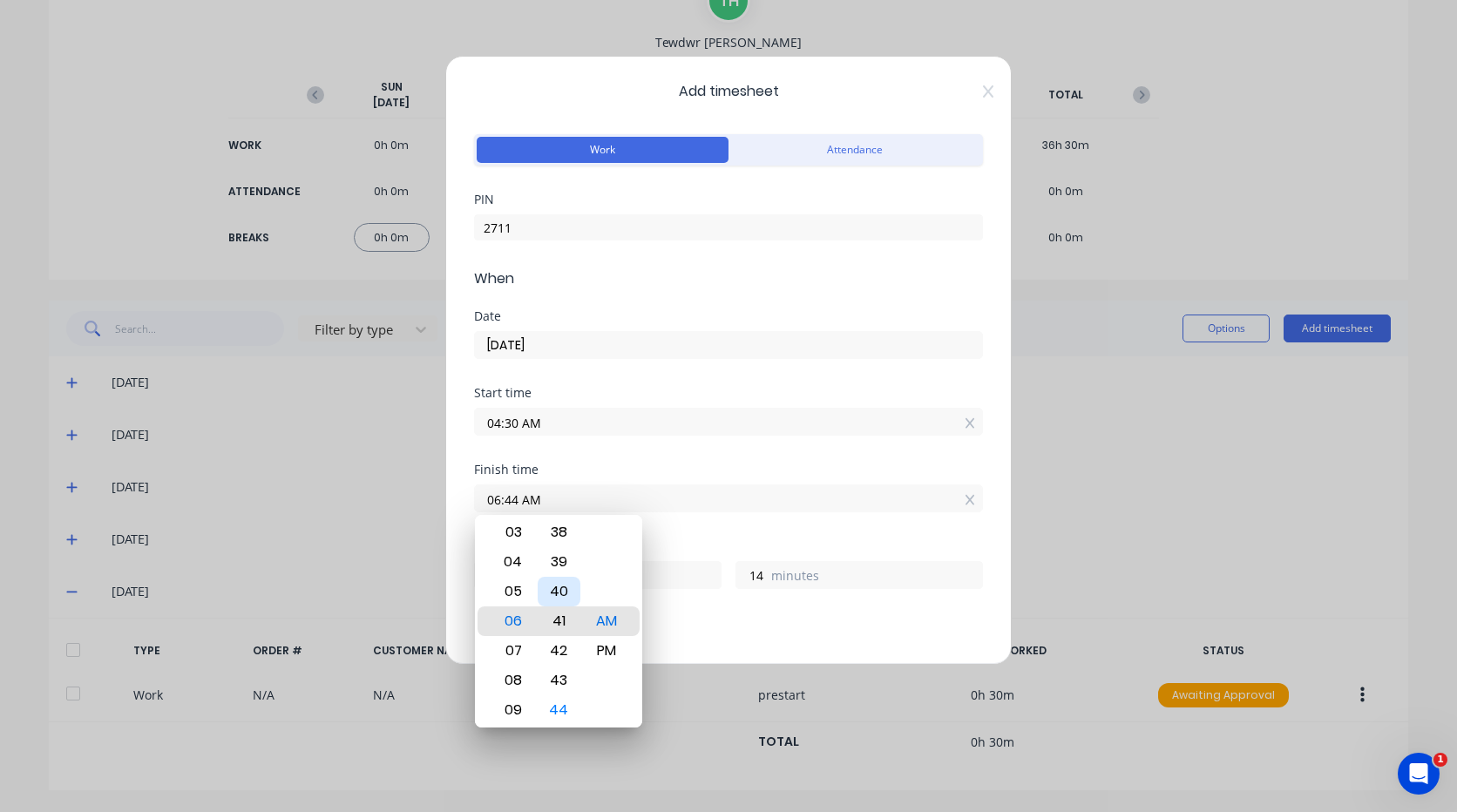
type input "06:41 AM"
type input "11"
type input "06:39 AM"
type input "9"
type input "06:36 AM"
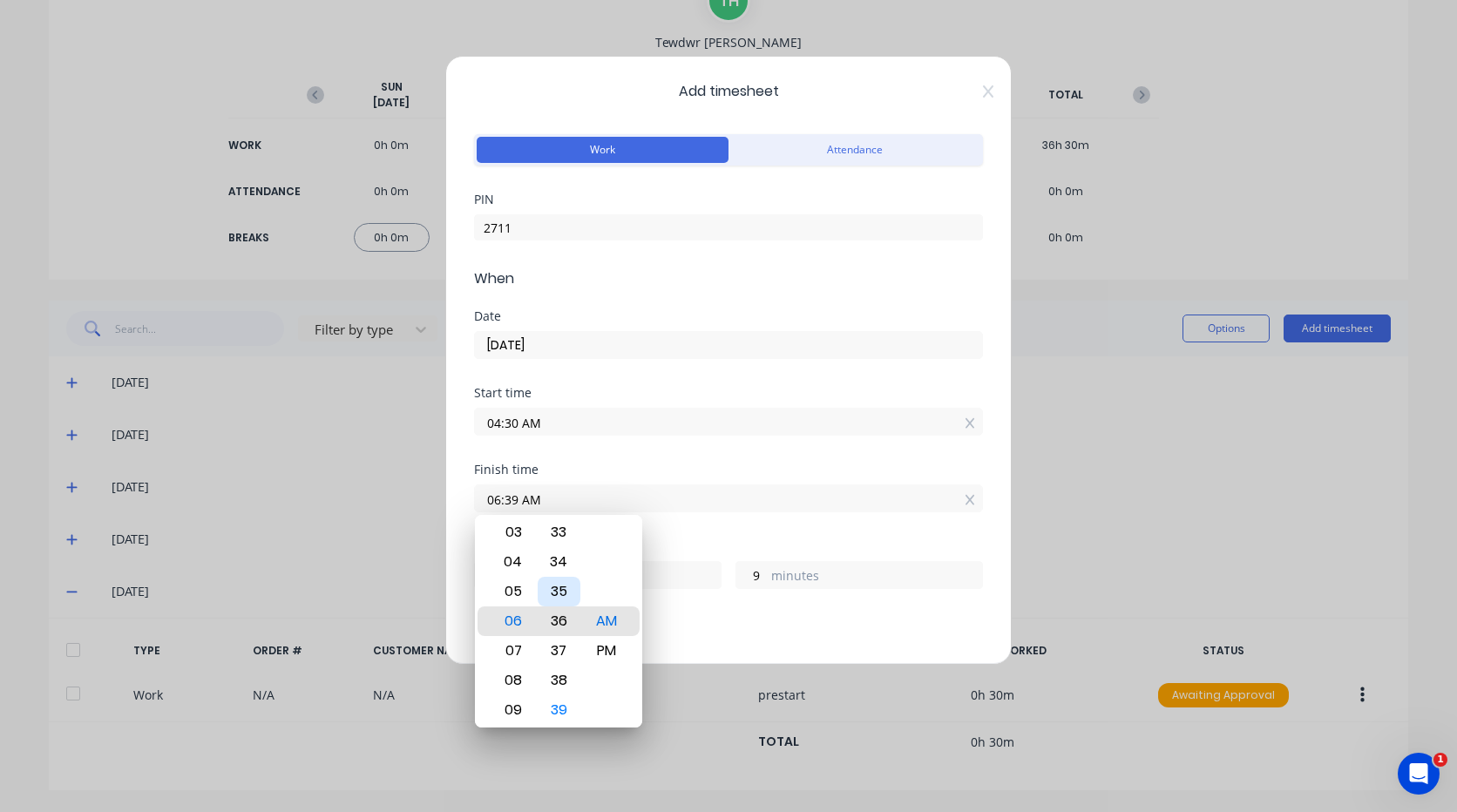
type input "6"
type input "06:32 AM"
type input "2"
type input "06:29 AM"
type input "1"
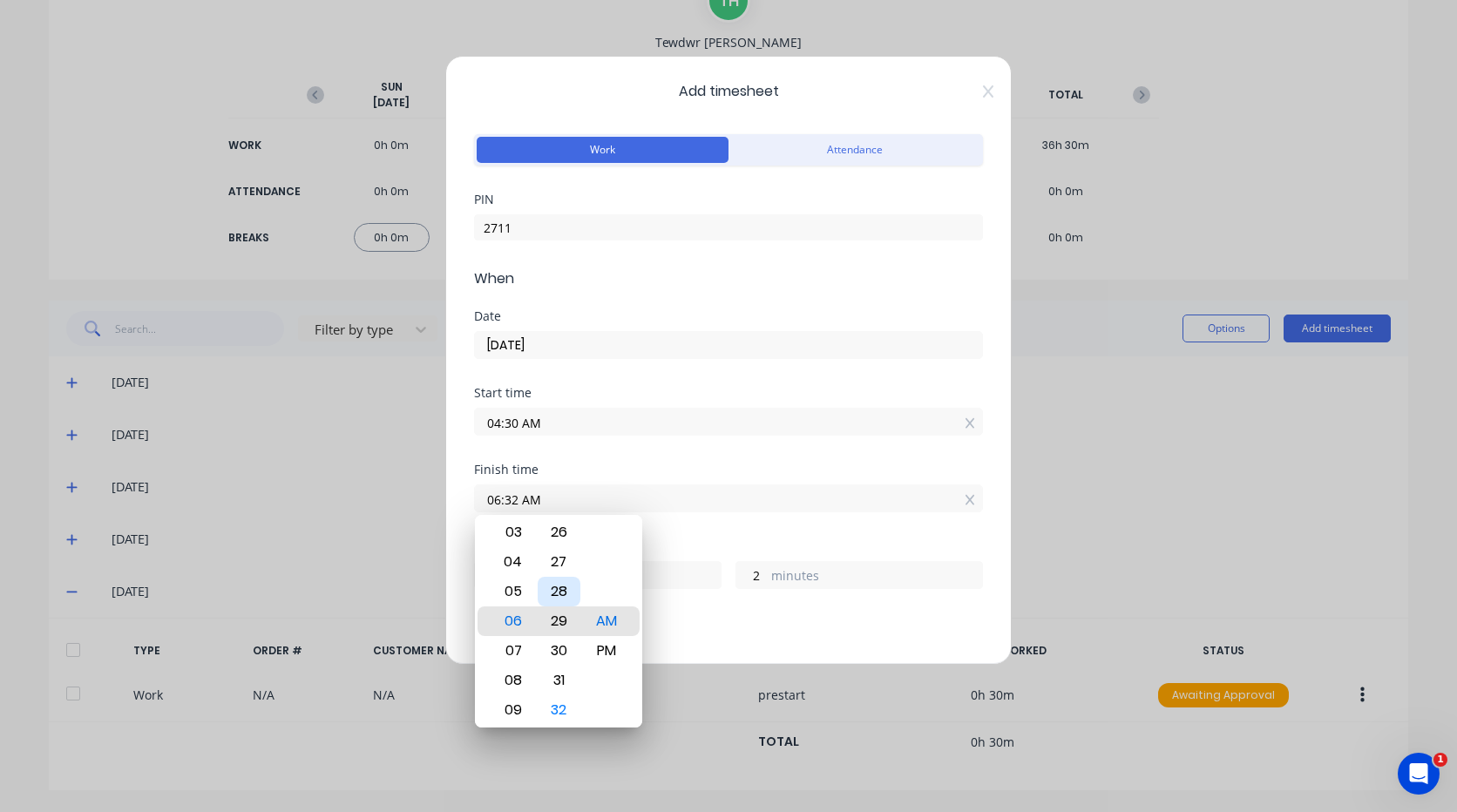
type input "59"
type input "06:24 AM"
type input "54"
type input "06:21 AM"
type input "51"
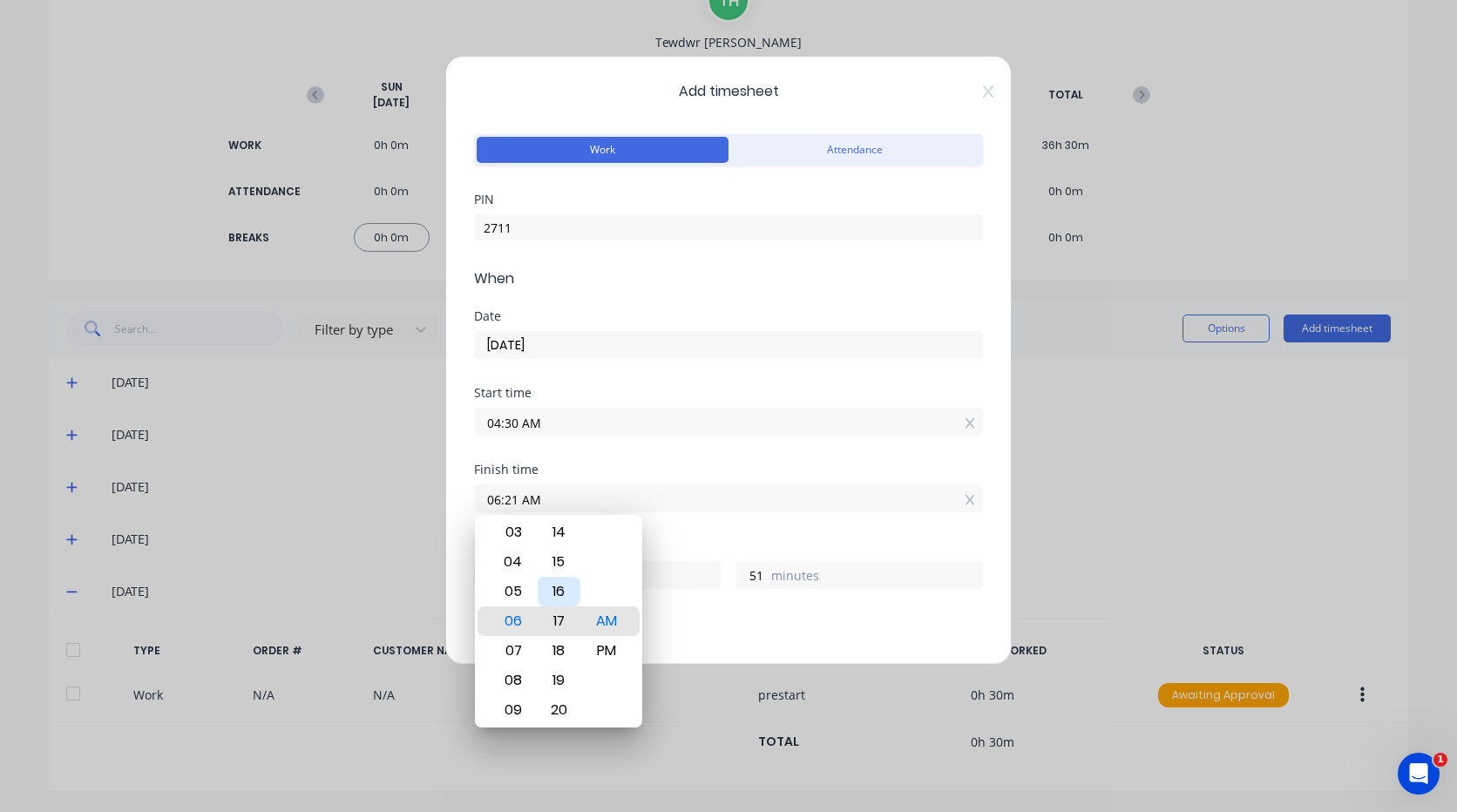
type input "06:17 AM"
type input "47"
type input "06:14 AM"
type input "44"
type input "06:10 AM"
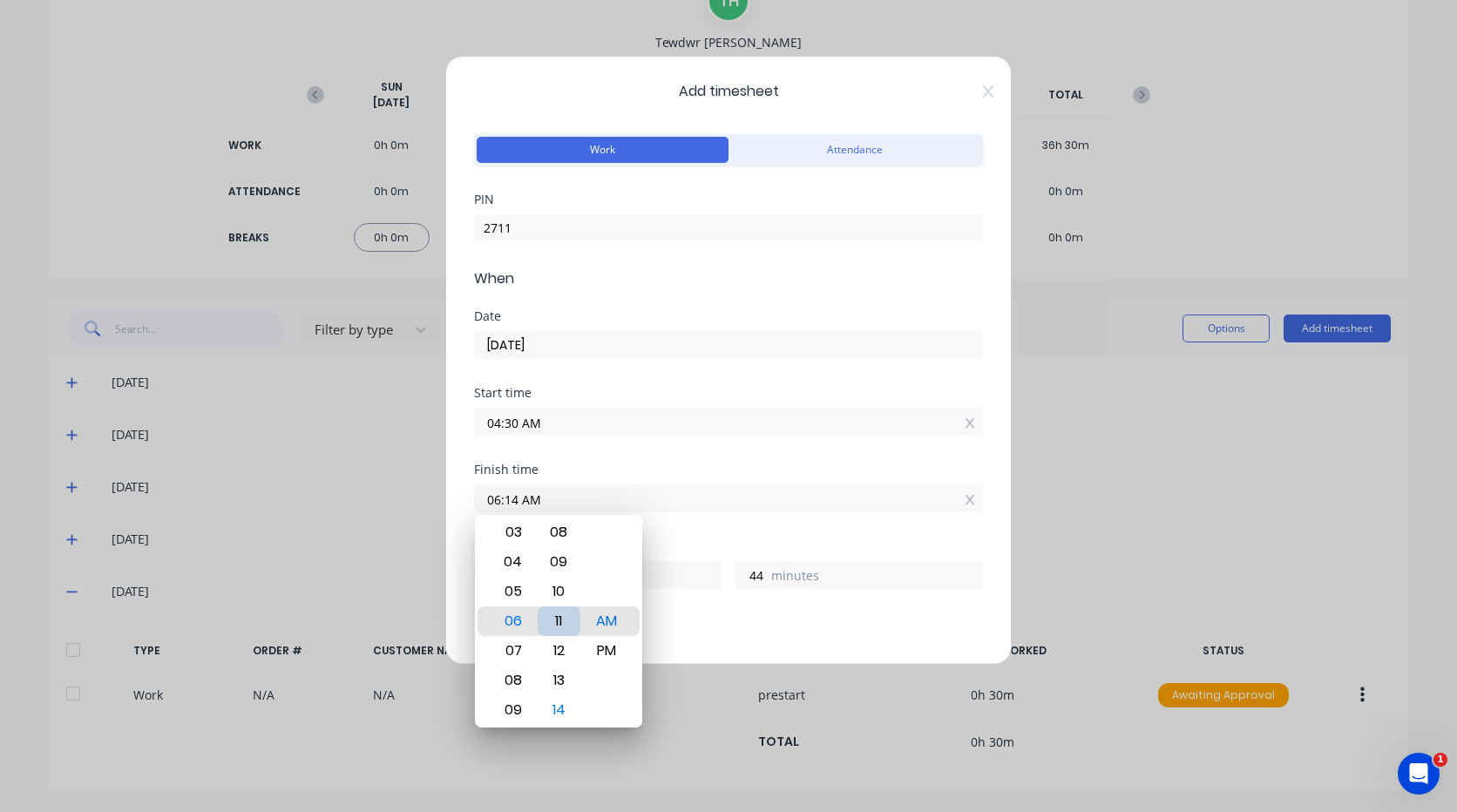
type input "40"
type input "06:07 AM"
type input "37"
type input "06:04 AM"
type input "34"
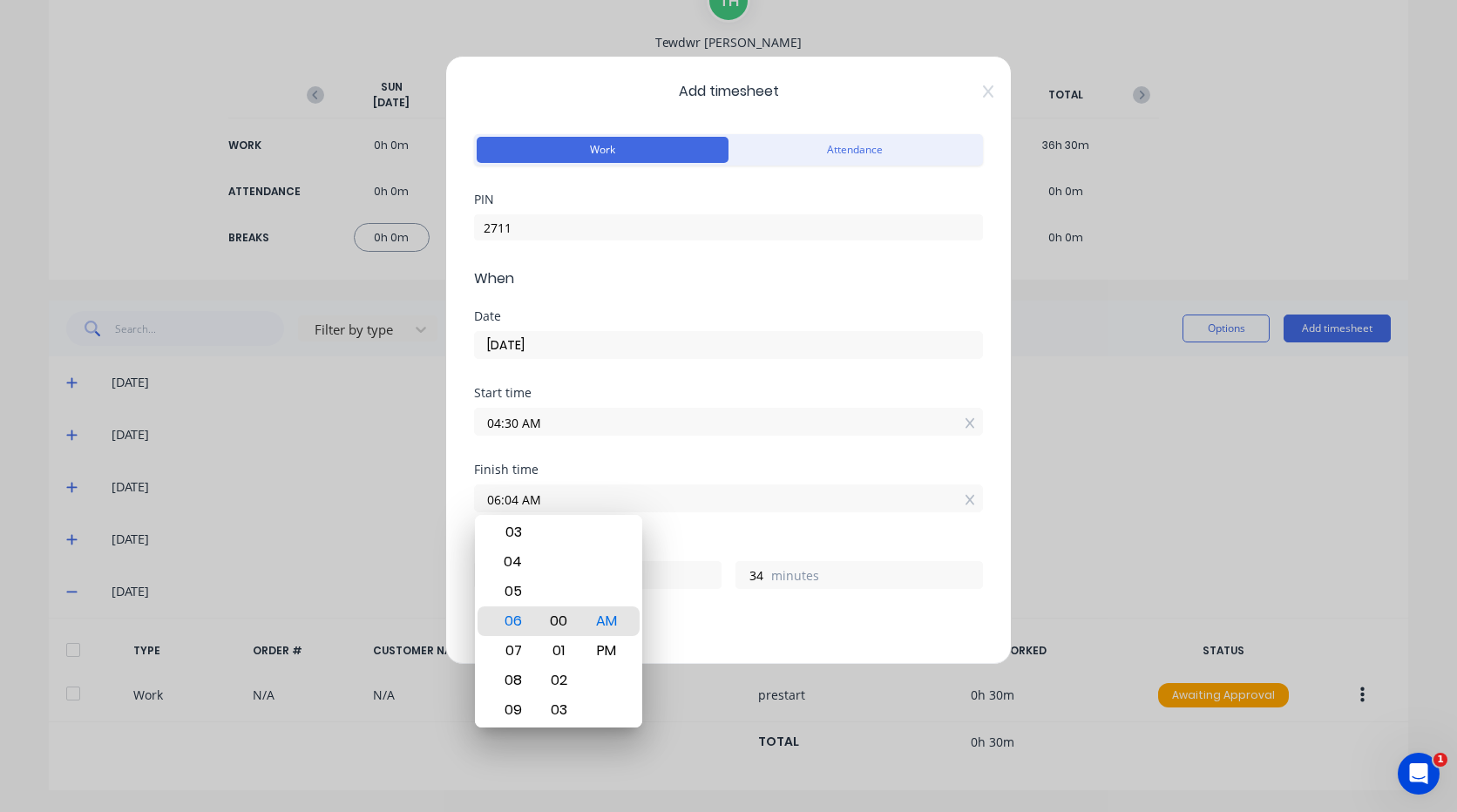
type input "06:00 AM"
type input "30"
click at [711, 519] on div "Finish time 06:00 AM" at bounding box center [729, 502] width 509 height 77
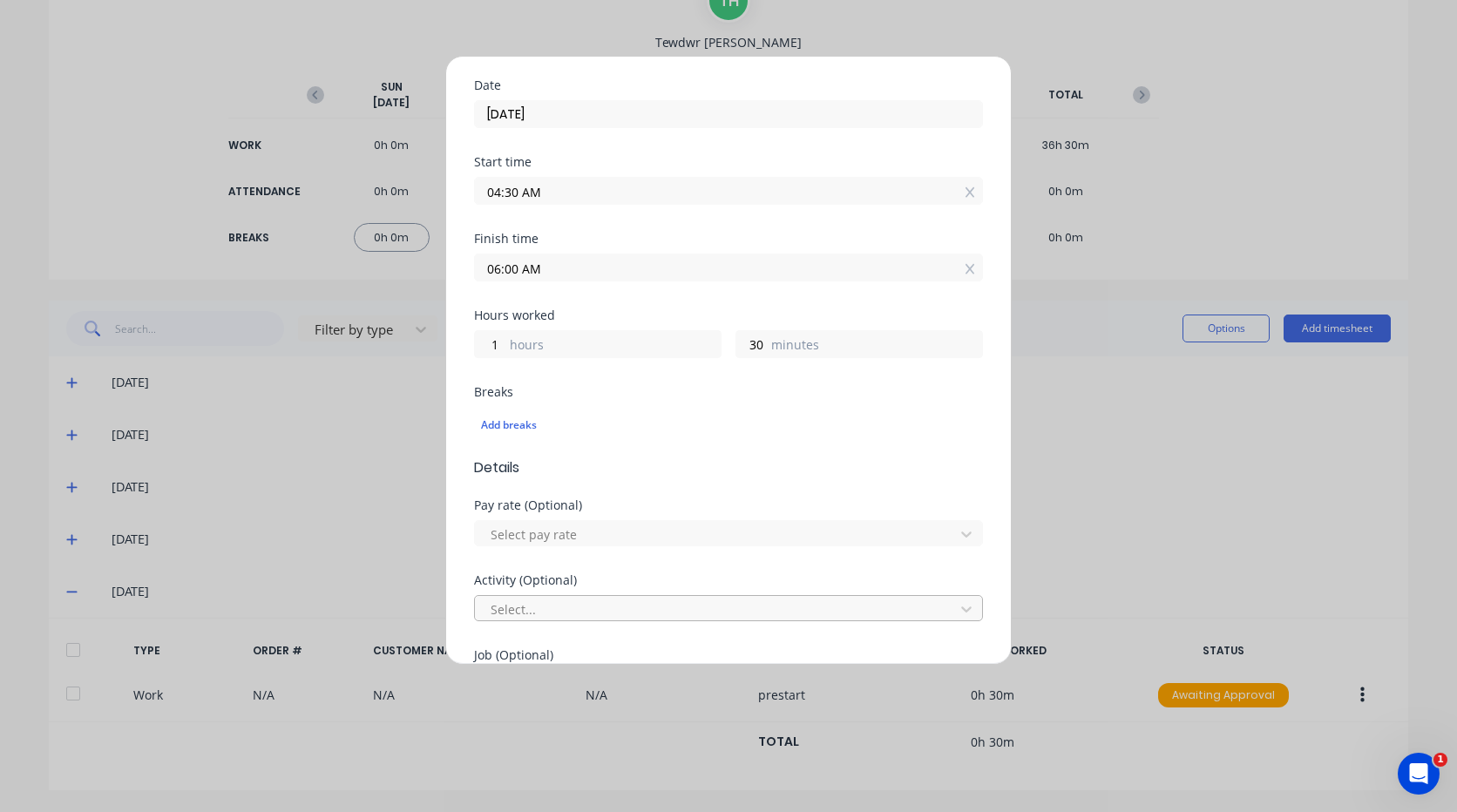
scroll to position [261, 0]
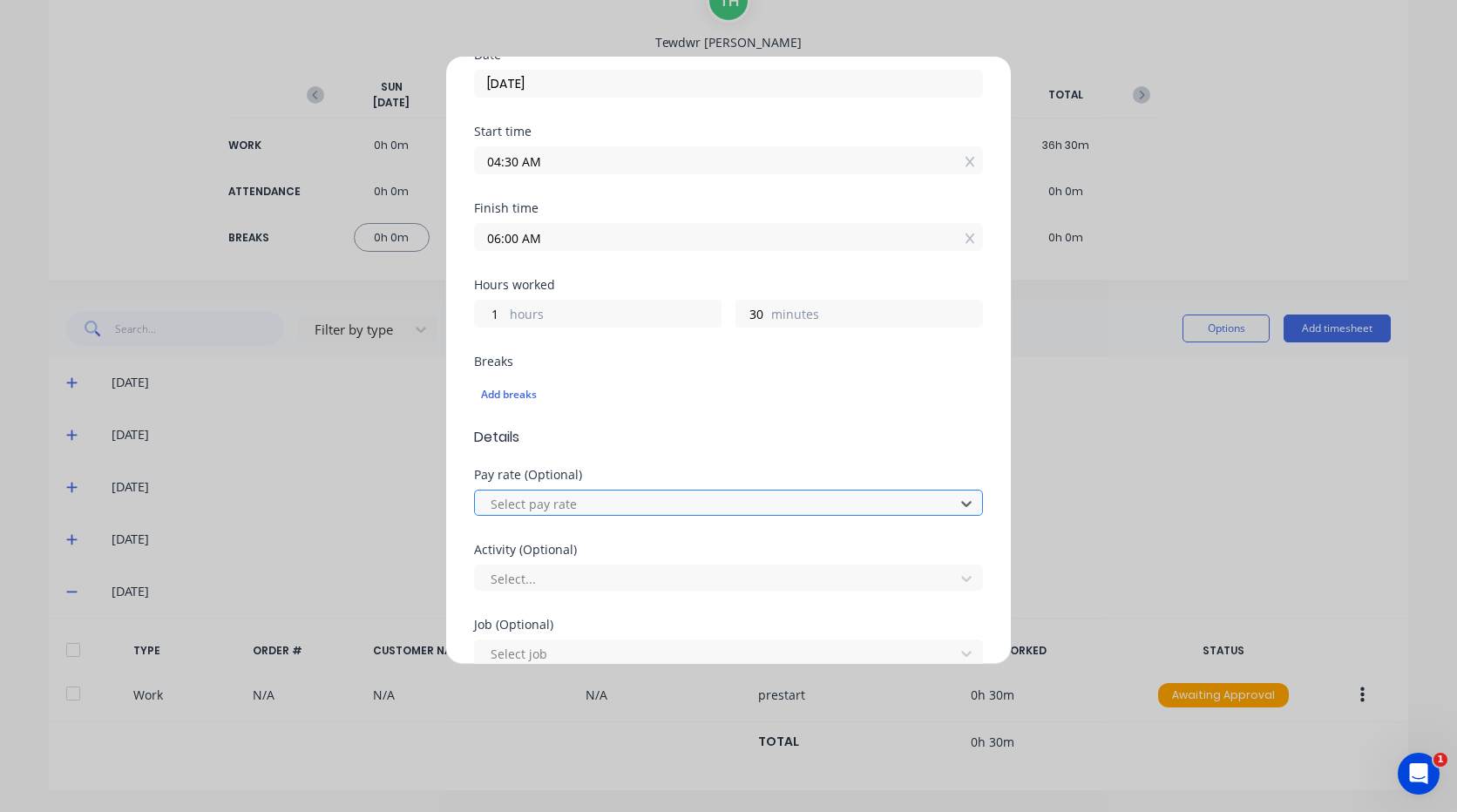
click at [564, 512] on div at bounding box center [717, 504] width 456 height 22
type input "mo"
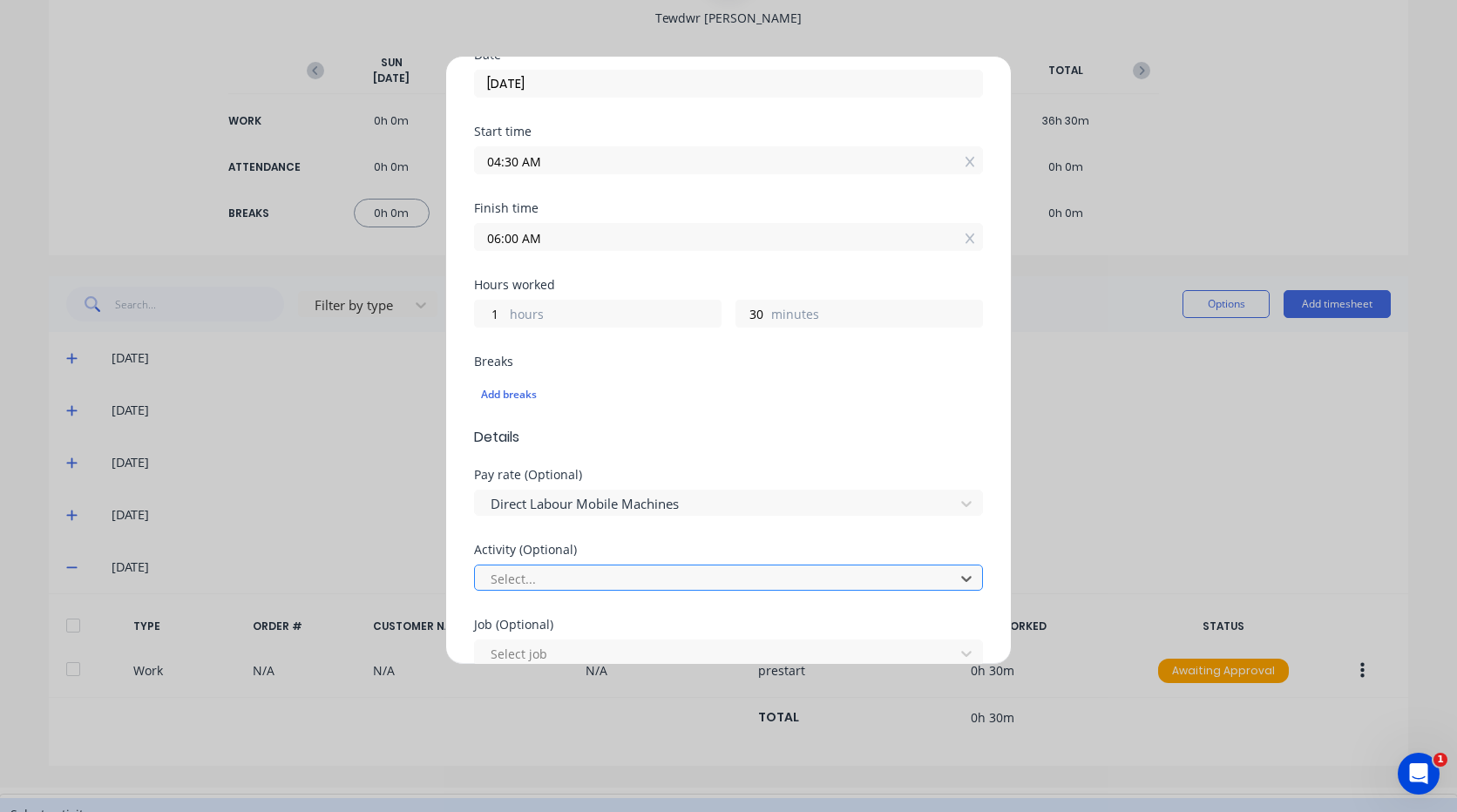
click at [565, 572] on div at bounding box center [717, 579] width 456 height 22
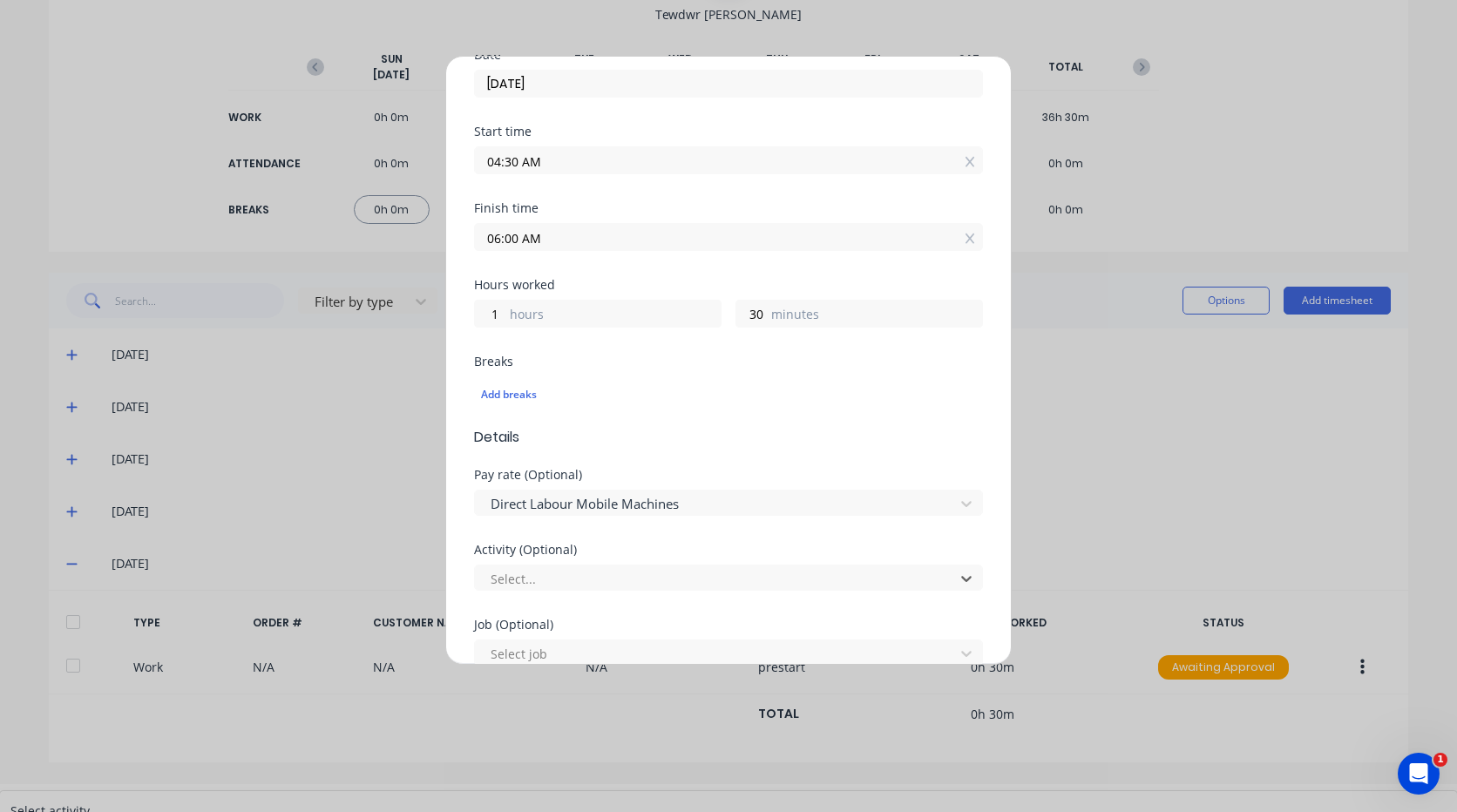
type input "m"
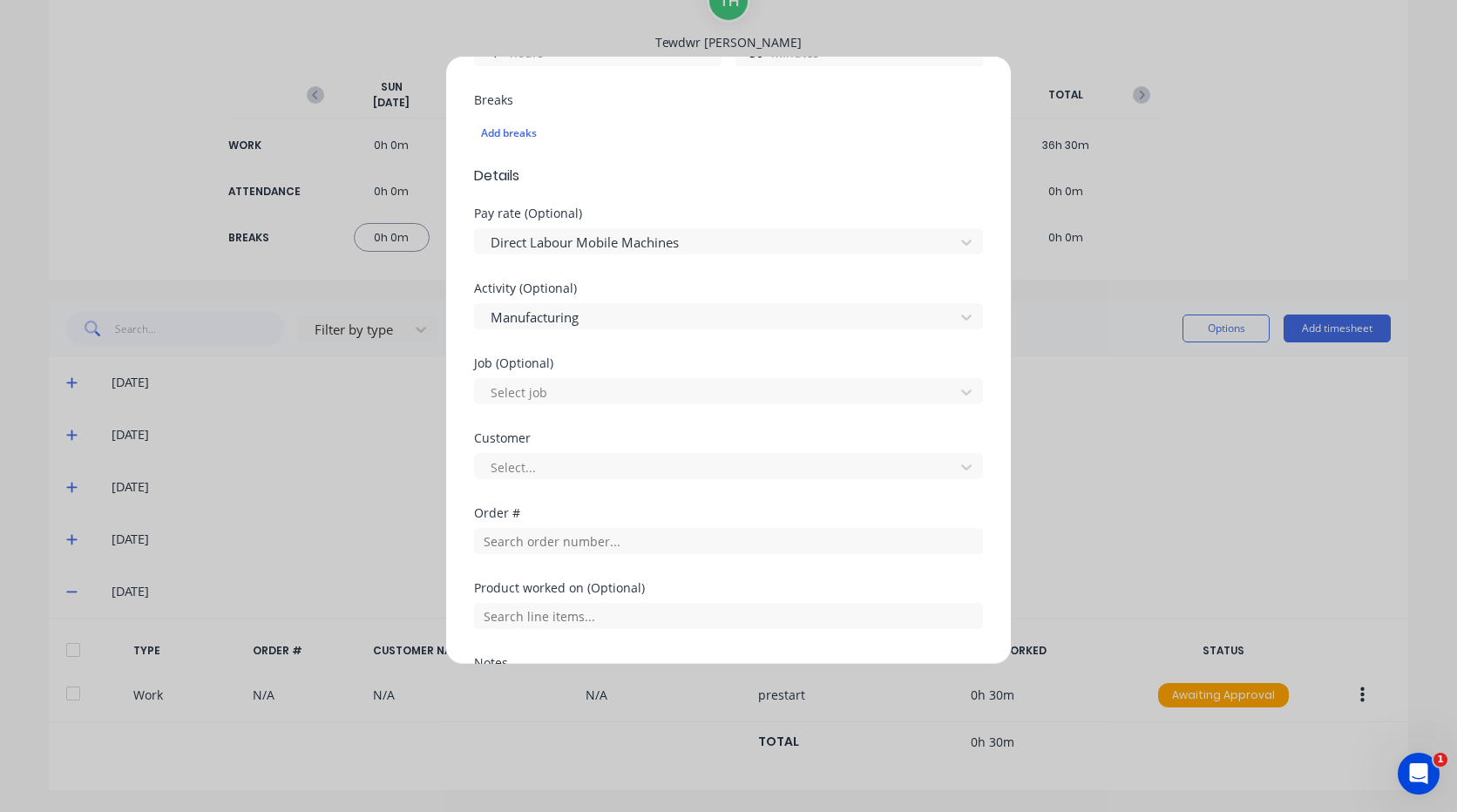
scroll to position [697, 0]
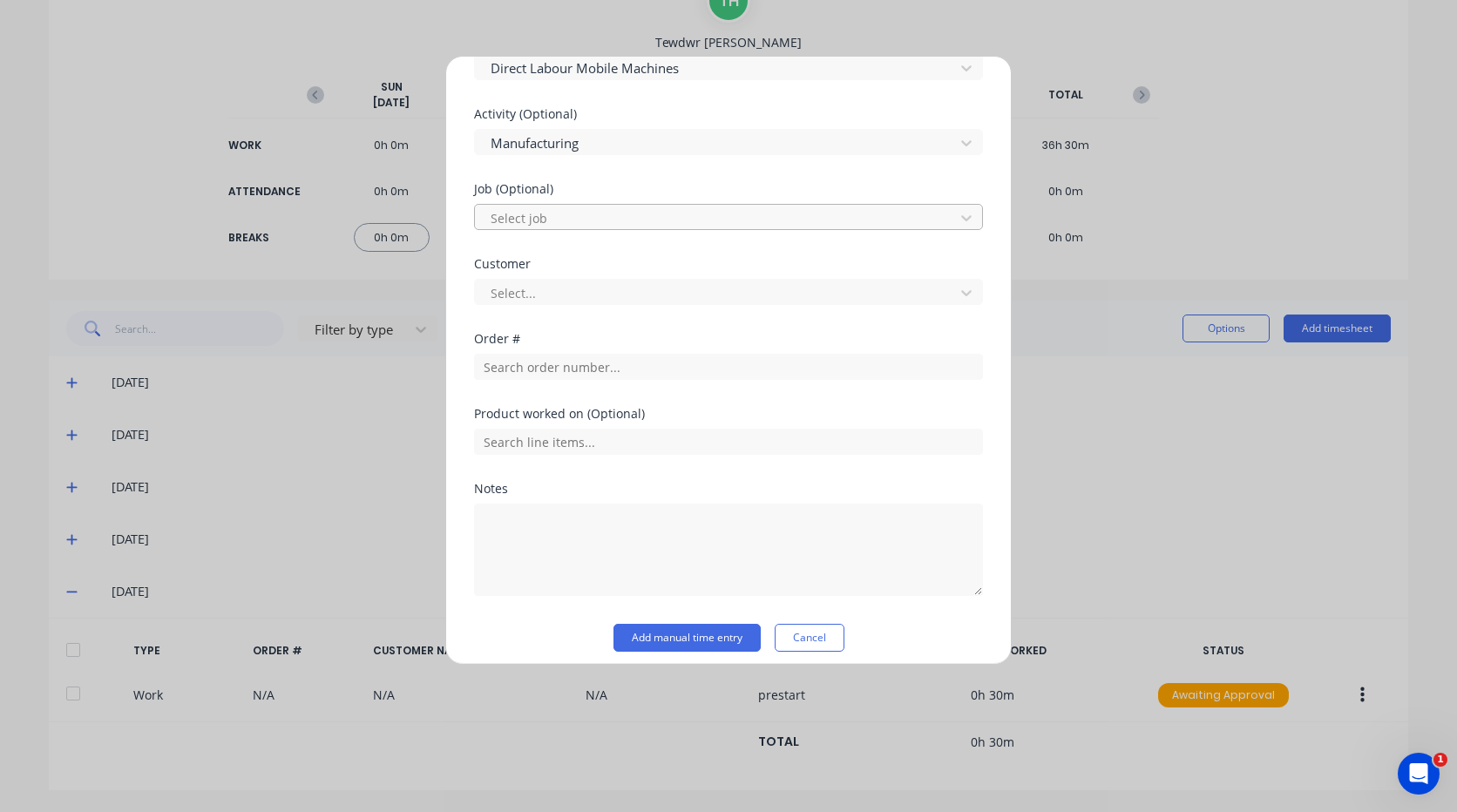
click at [563, 211] on div at bounding box center [717, 218] width 456 height 22
type input "1799"
click at [571, 290] on div at bounding box center [717, 293] width 456 height 22
type input "[PERSON_NAME]"
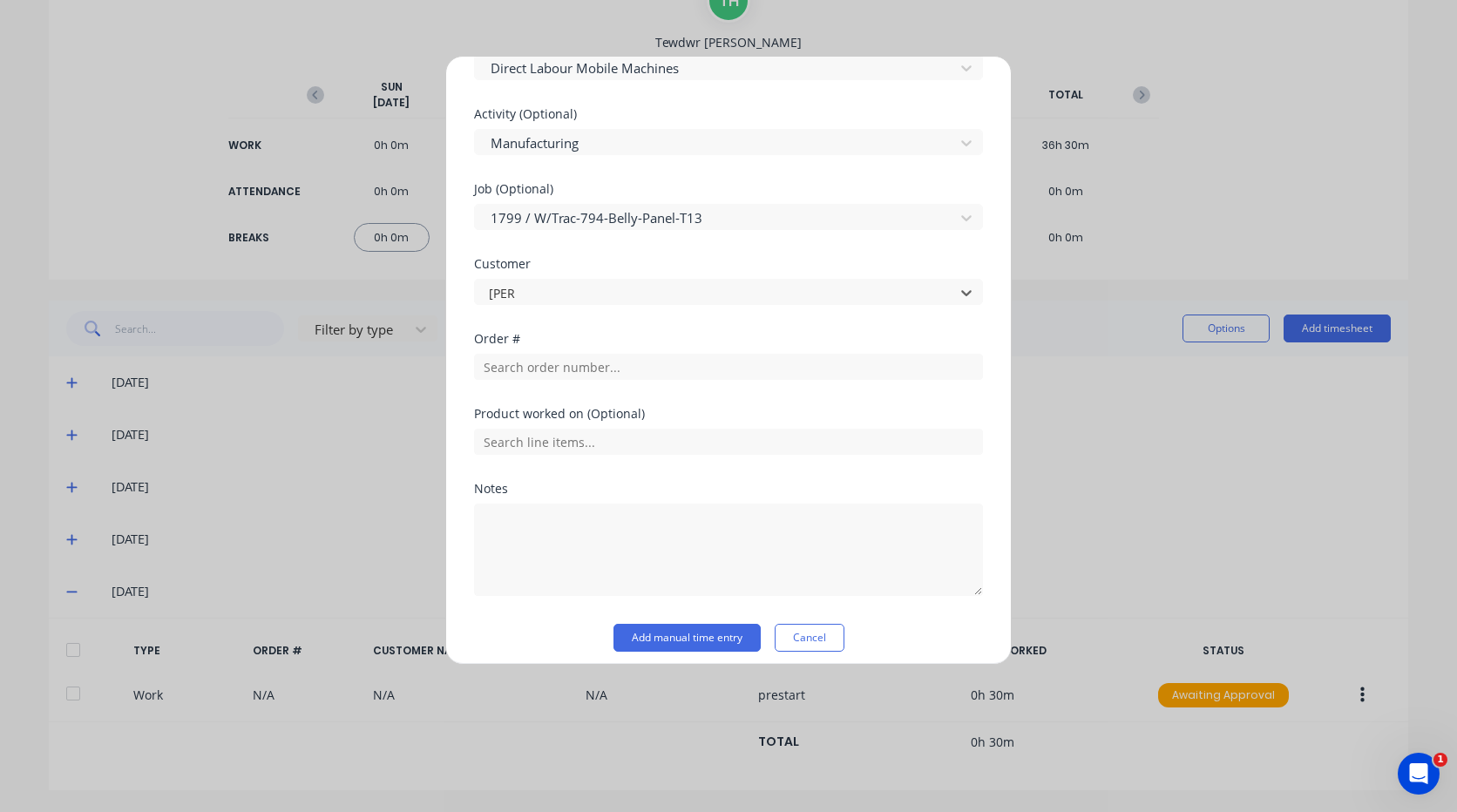
click at [553, 364] on input "text" at bounding box center [729, 366] width 509 height 26
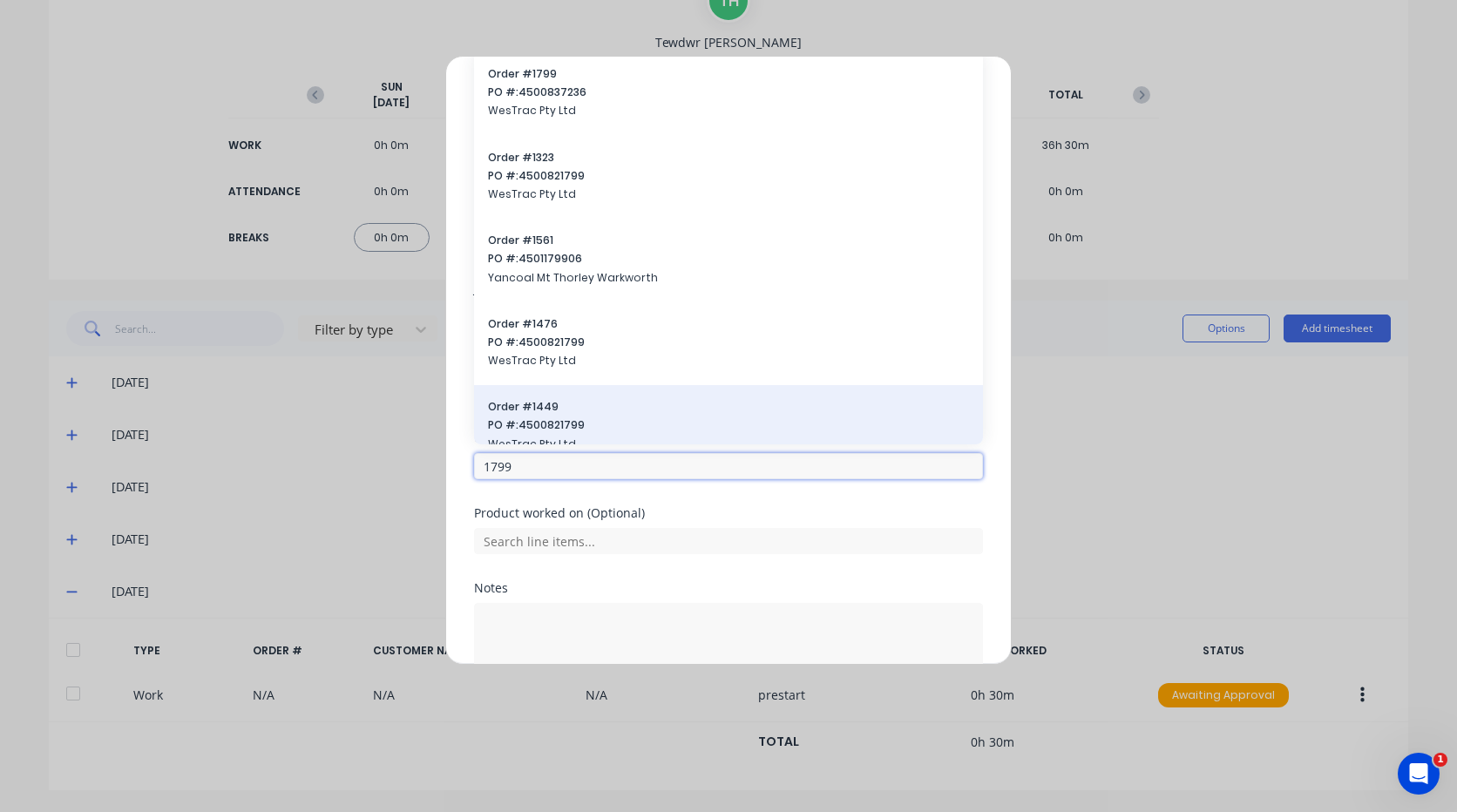
scroll to position [523, 0]
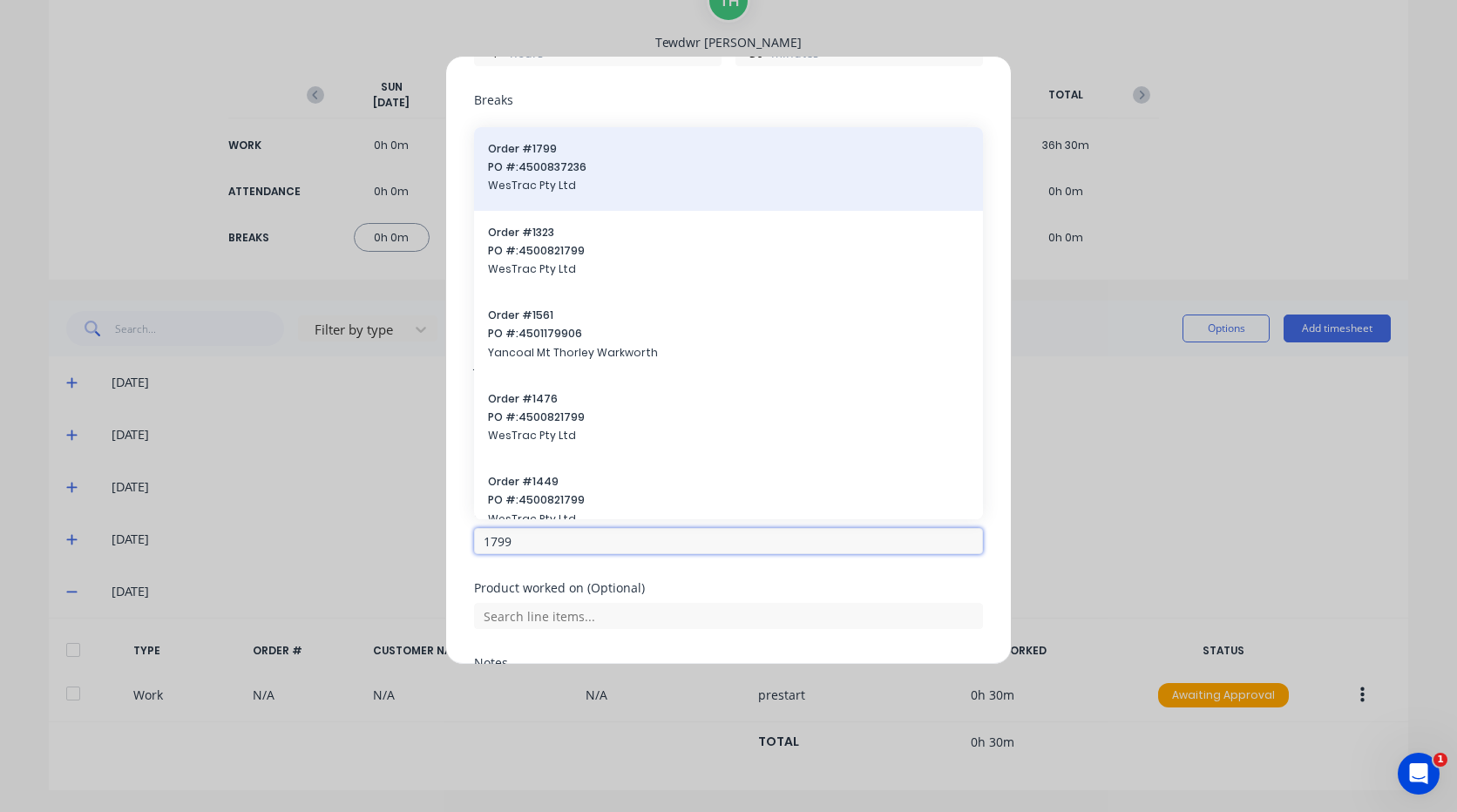
type input "1799"
click at [558, 155] on span "Order # 1799" at bounding box center [728, 149] width 481 height 15
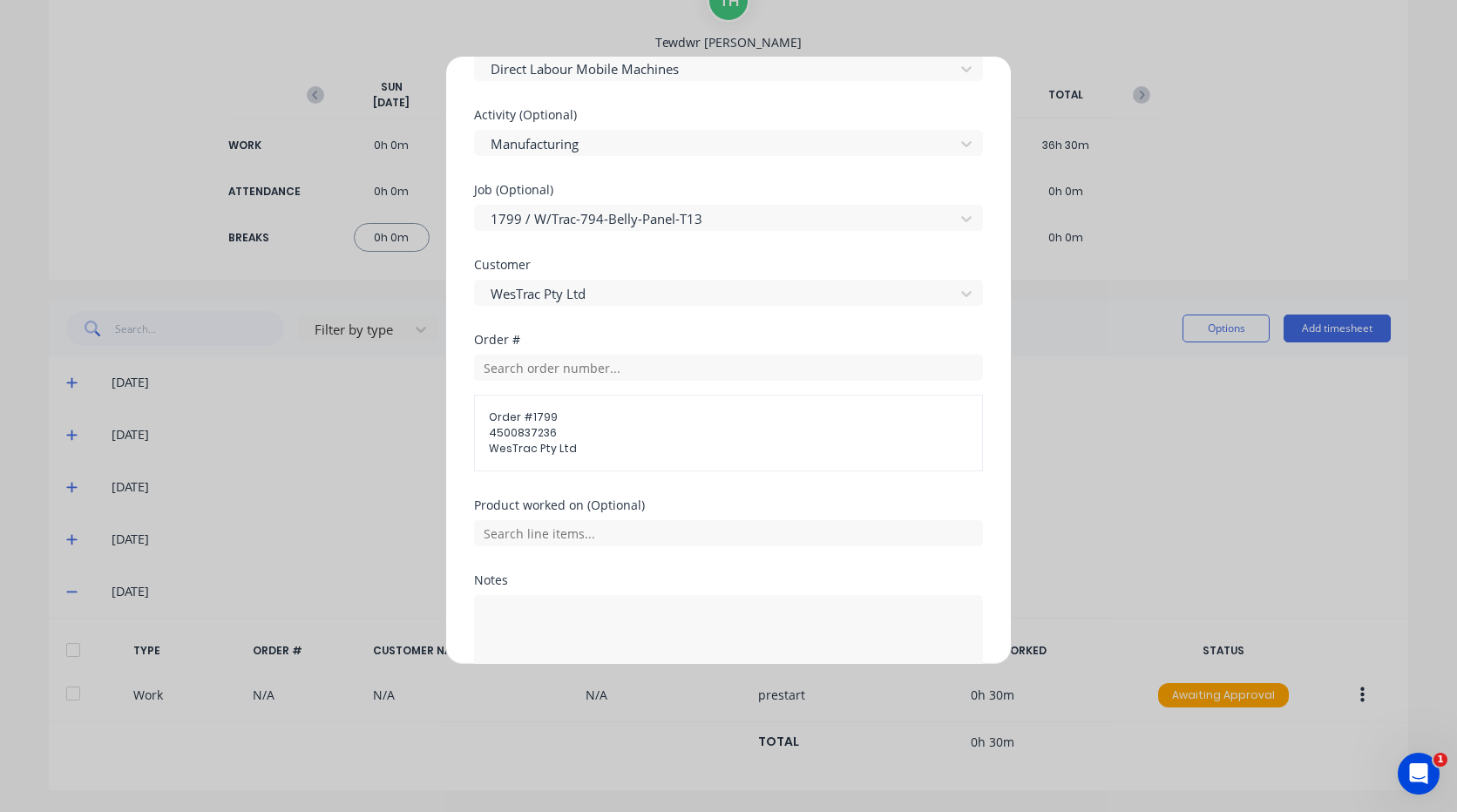
scroll to position [697, 0]
click at [608, 370] on input "text" at bounding box center [729, 366] width 509 height 26
drag, startPoint x: 618, startPoint y: 522, endPoint x: 616, endPoint y: 512, distance: 10.2
click at [618, 521] on input "text" at bounding box center [729, 532] width 509 height 26
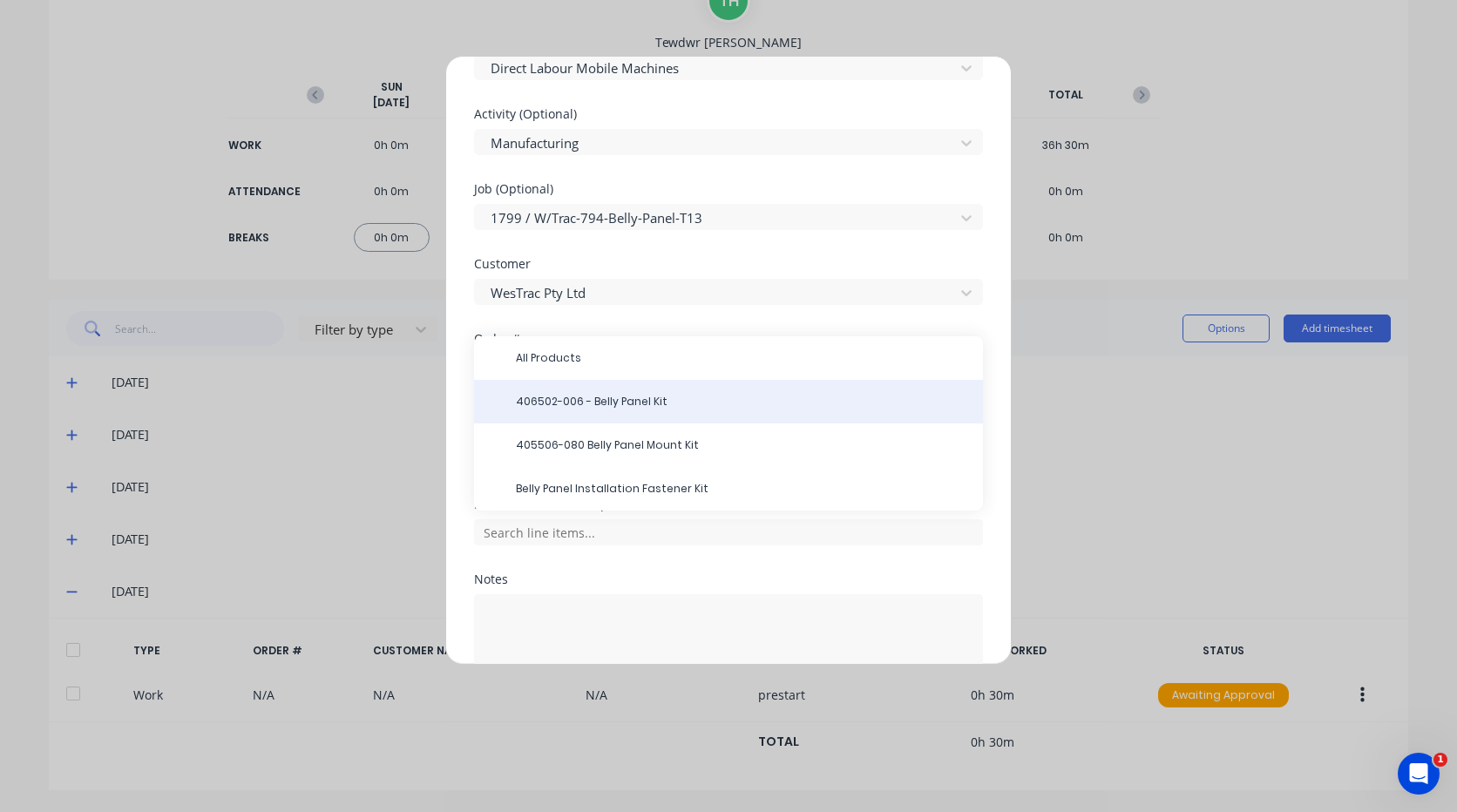
click at [617, 406] on span "406502-006 - Belly Panel Kit" at bounding box center [742, 402] width 453 height 15
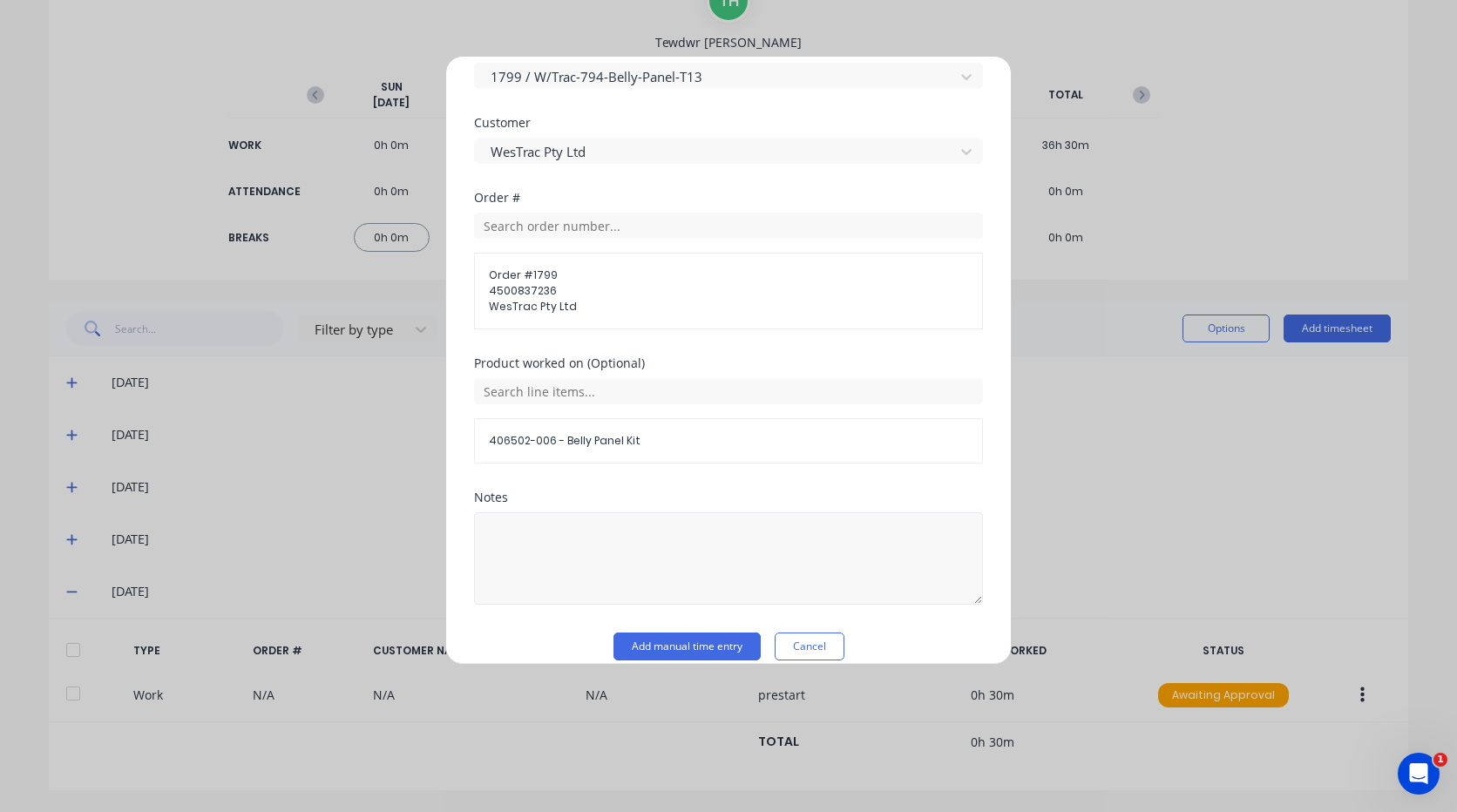
scroll to position [859, 0]
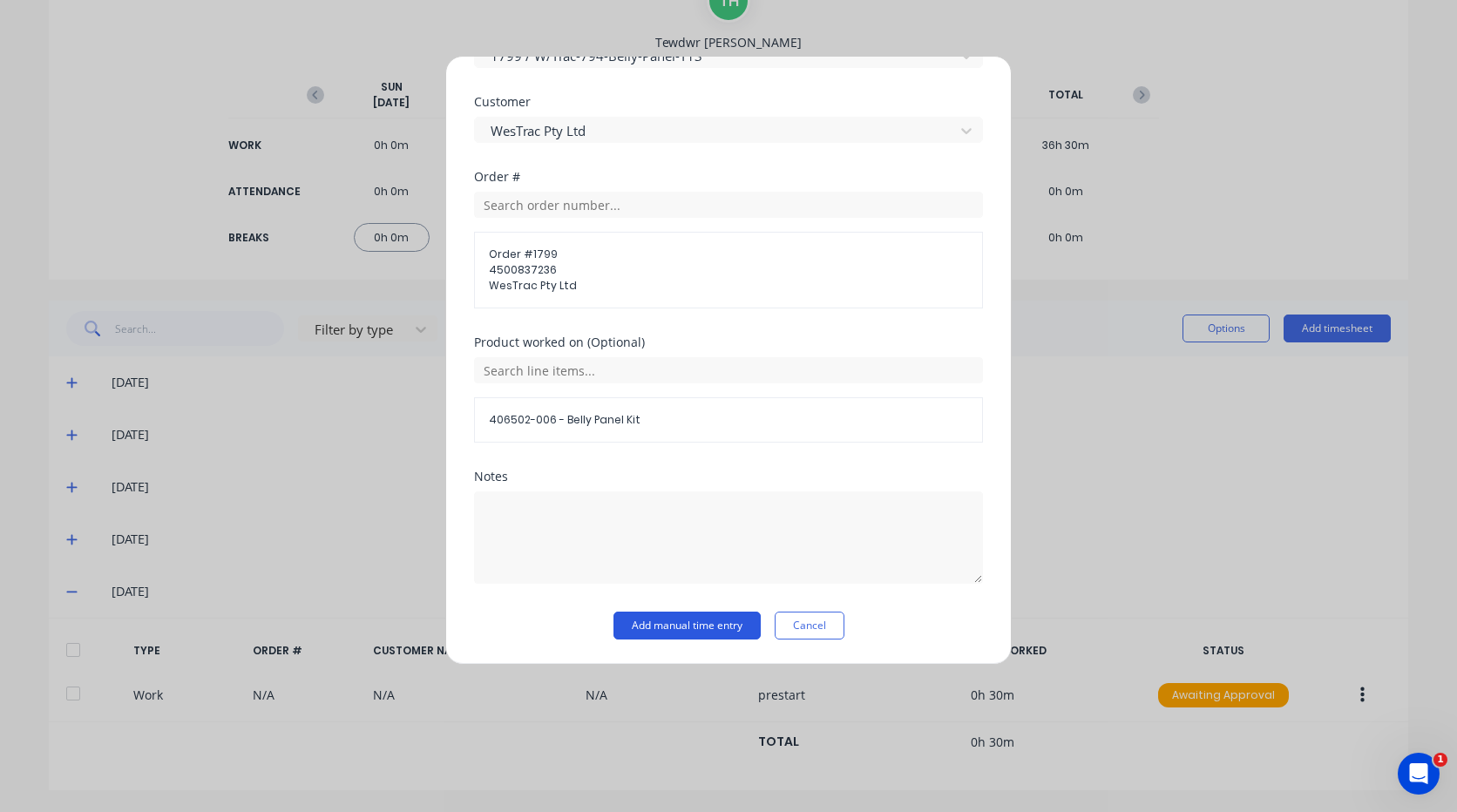
click at [676, 632] on button "Add manual time entry" at bounding box center [687, 625] width 147 height 28
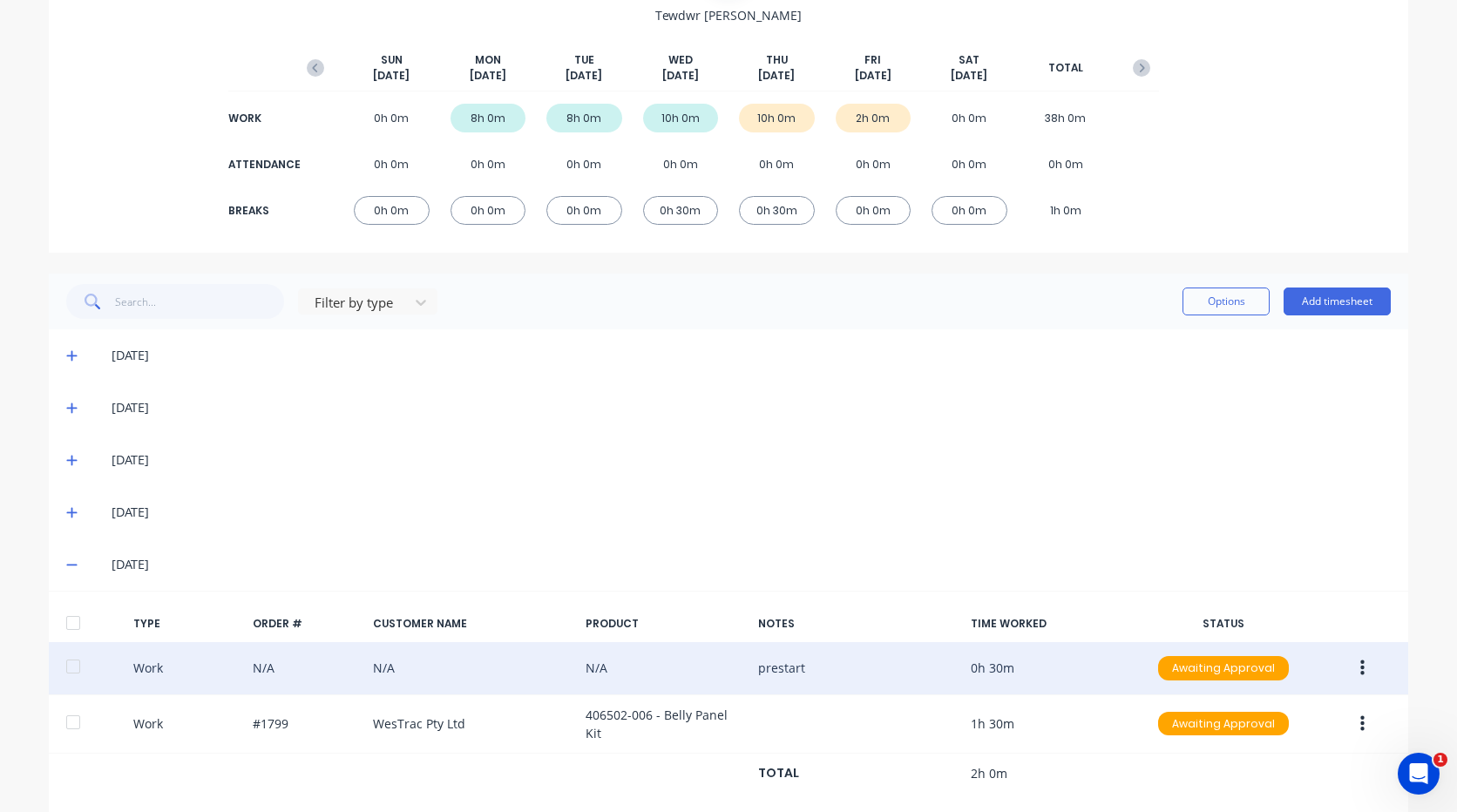
scroll to position [207, 0]
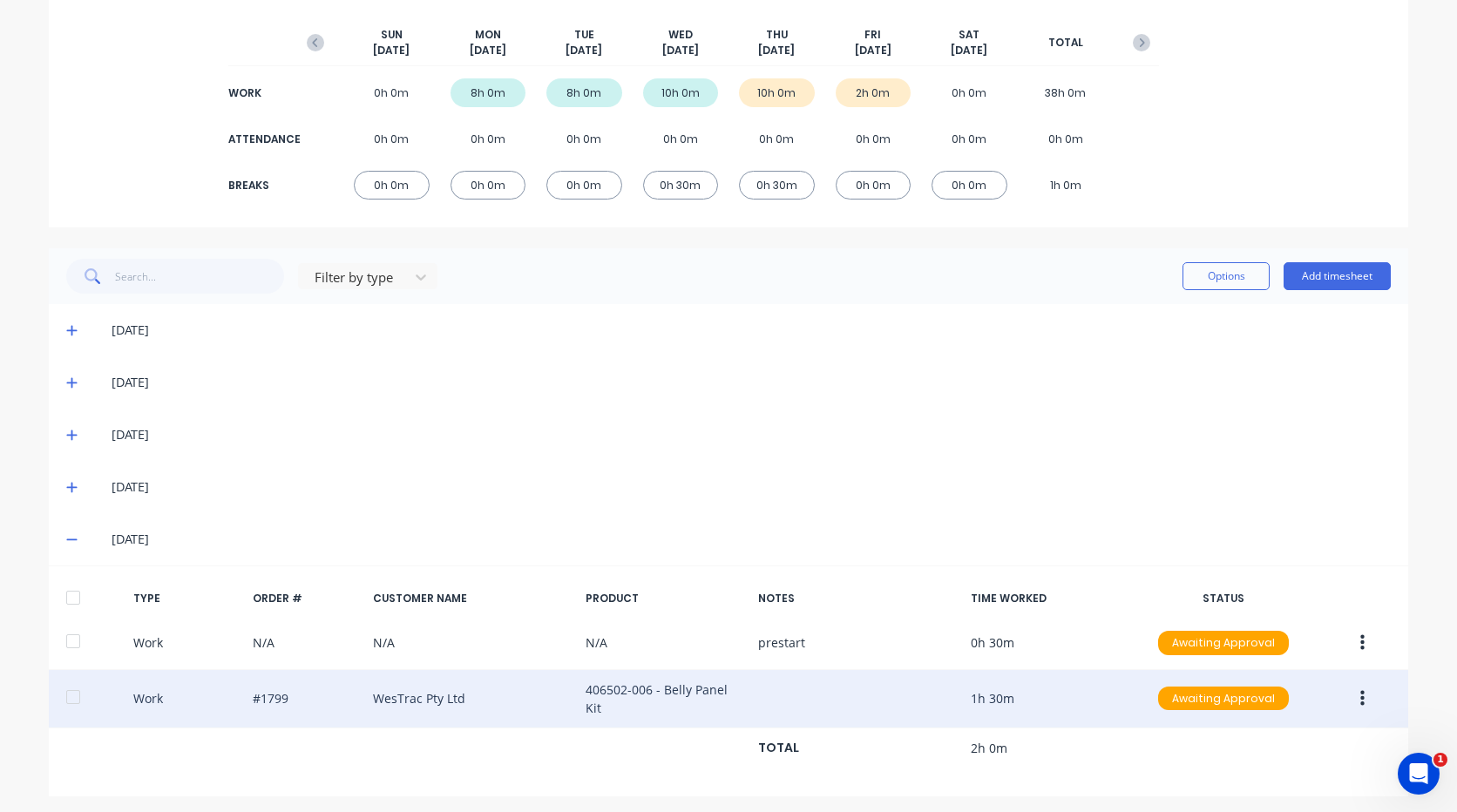
click at [1360, 692] on icon "button" at bounding box center [1362, 699] width 5 height 19
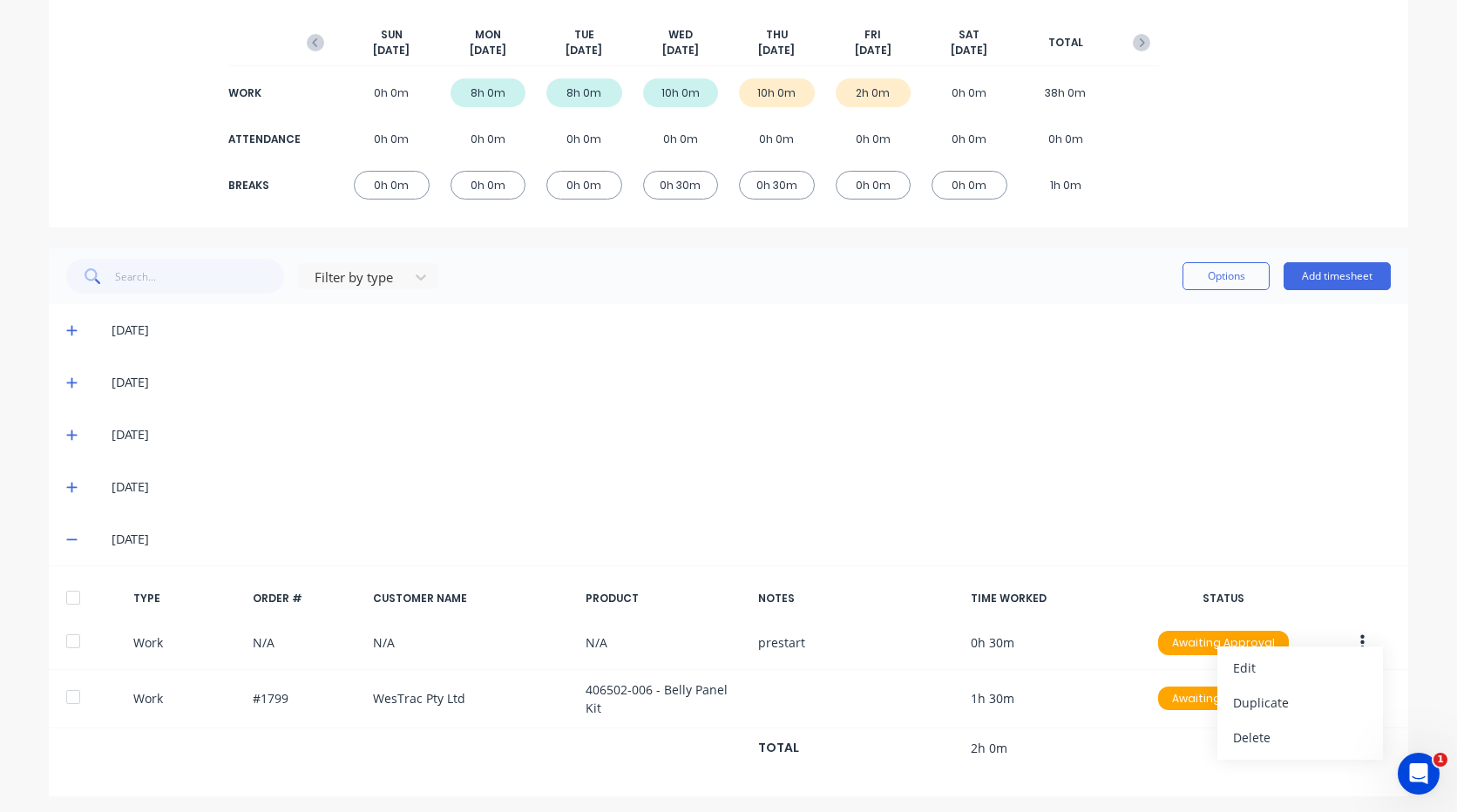
click at [1191, 524] on div "[DATE]" at bounding box center [728, 539] width 1359 height 53
click at [1324, 289] on button "Add timesheet" at bounding box center [1337, 275] width 107 height 28
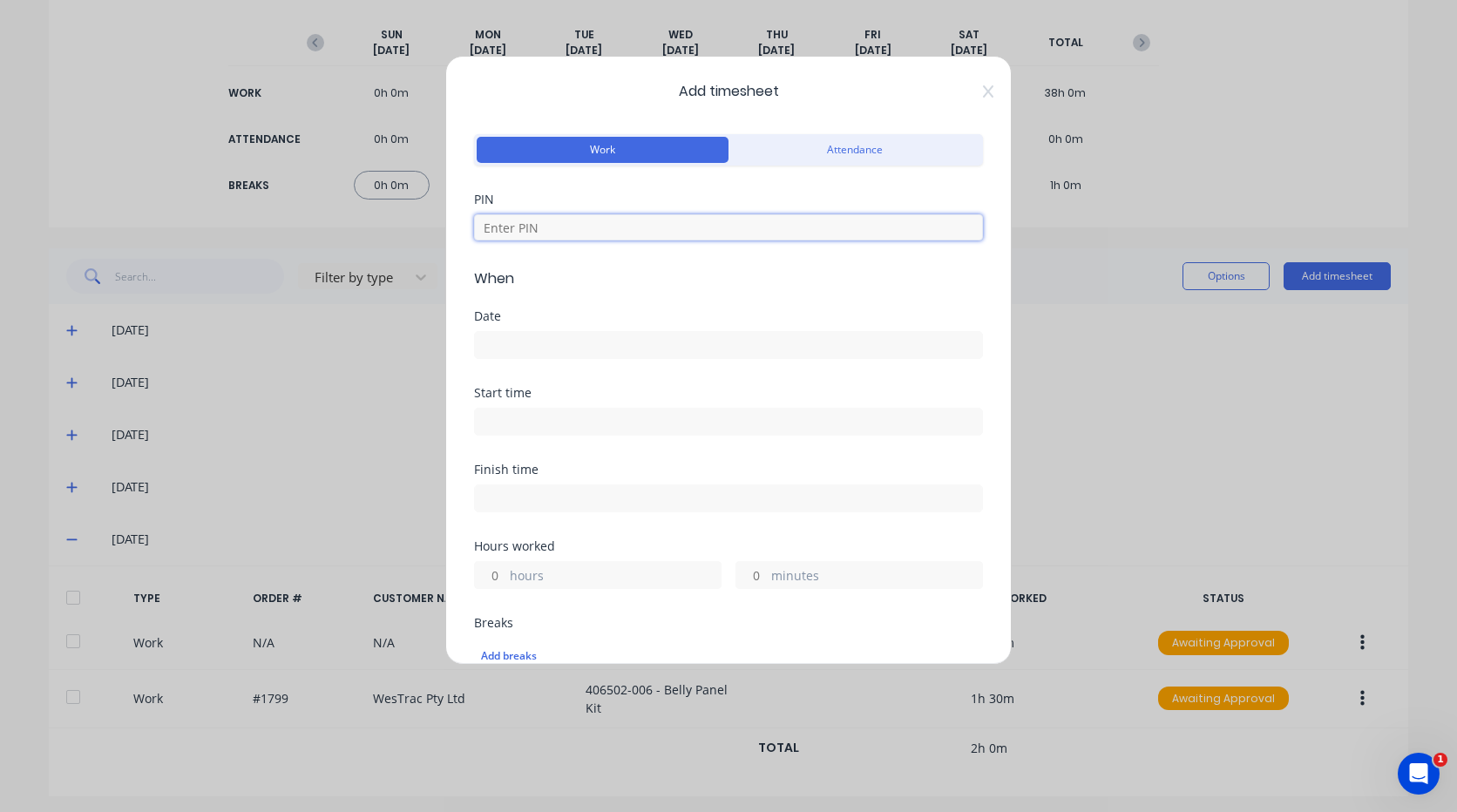
click at [594, 220] on input at bounding box center [729, 227] width 509 height 26
type input "2711"
click at [581, 340] on input at bounding box center [728, 344] width 507 height 26
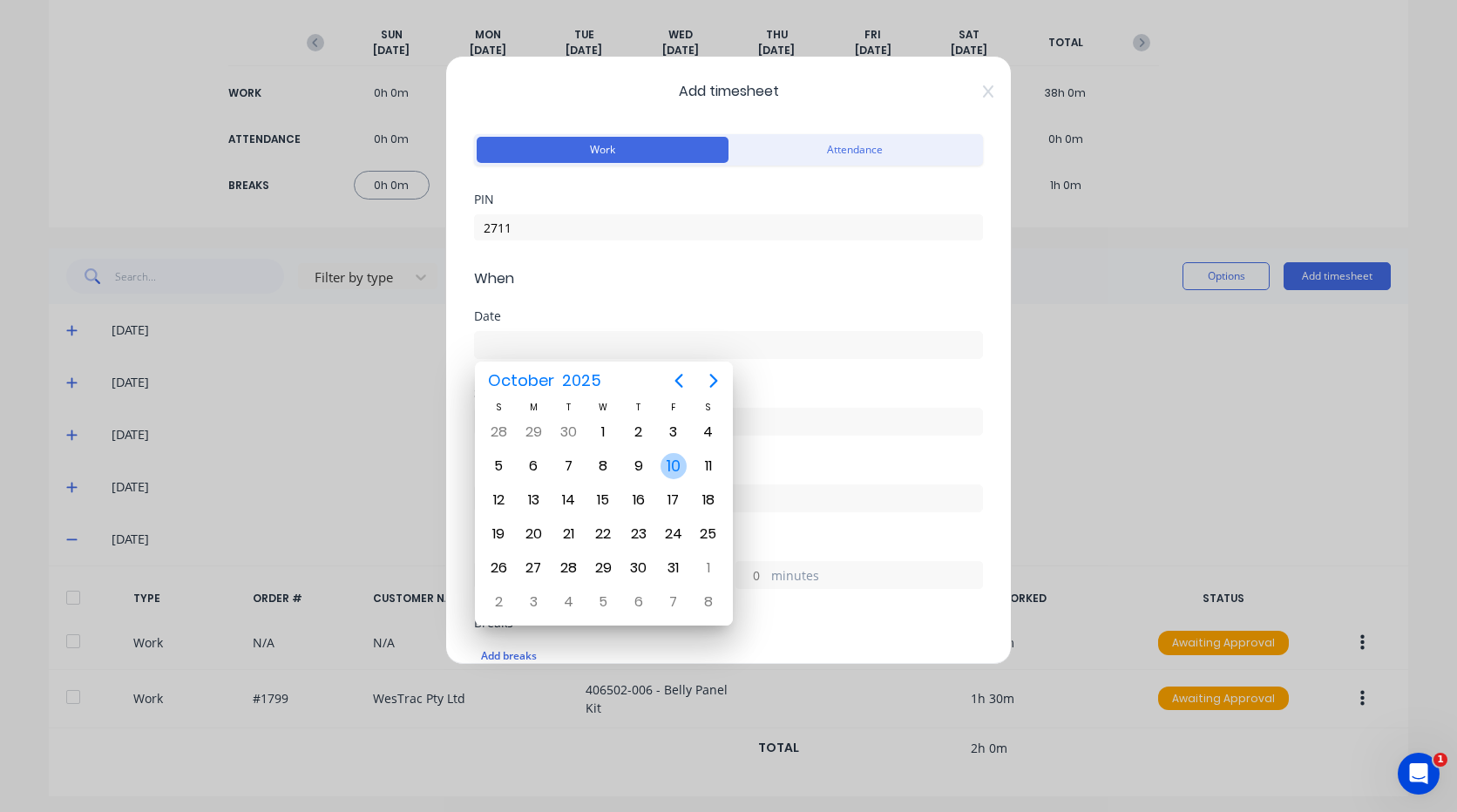
click at [666, 459] on div "10" at bounding box center [673, 466] width 26 height 26
type input "[DATE]"
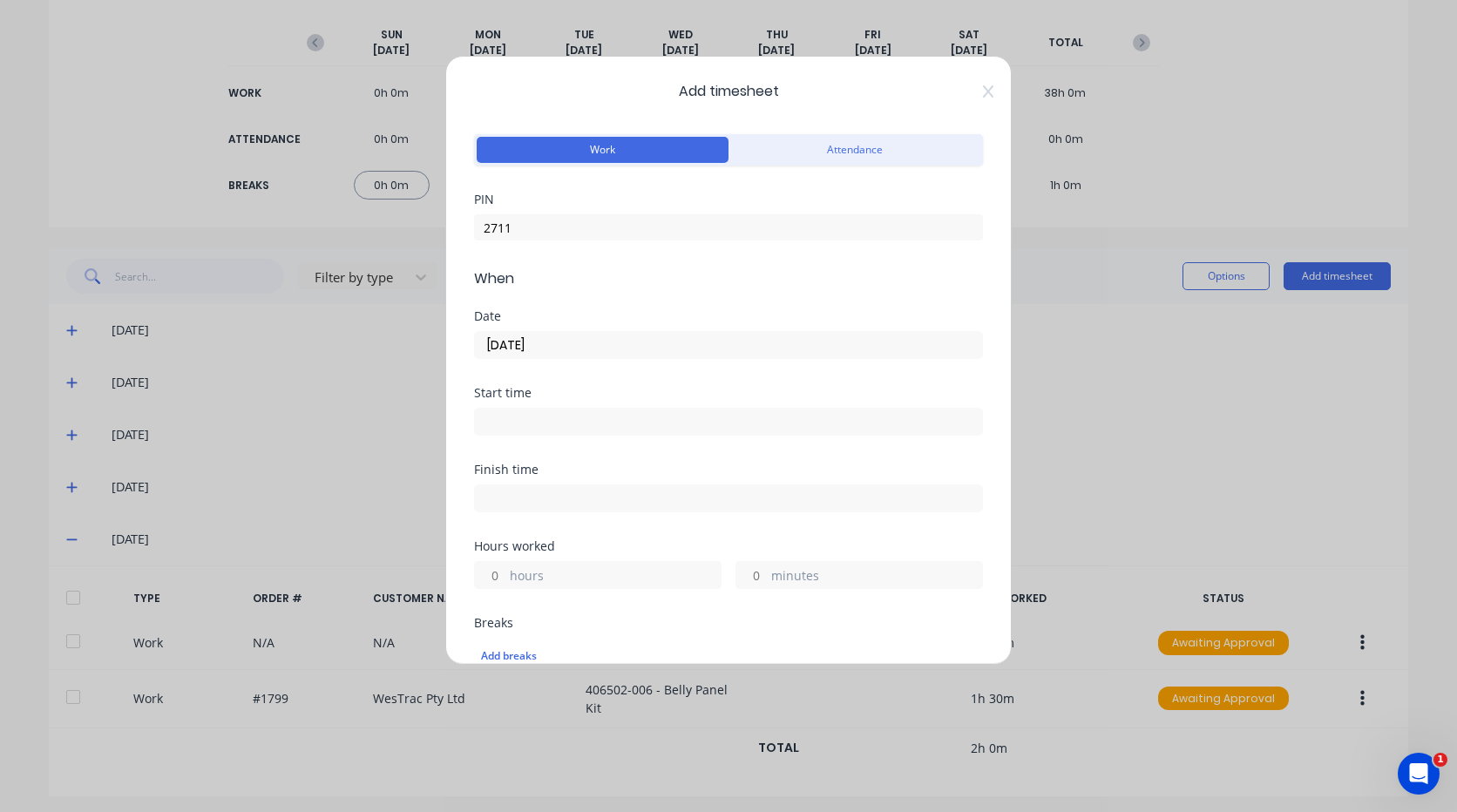
click at [539, 414] on input at bounding box center [728, 421] width 507 height 26
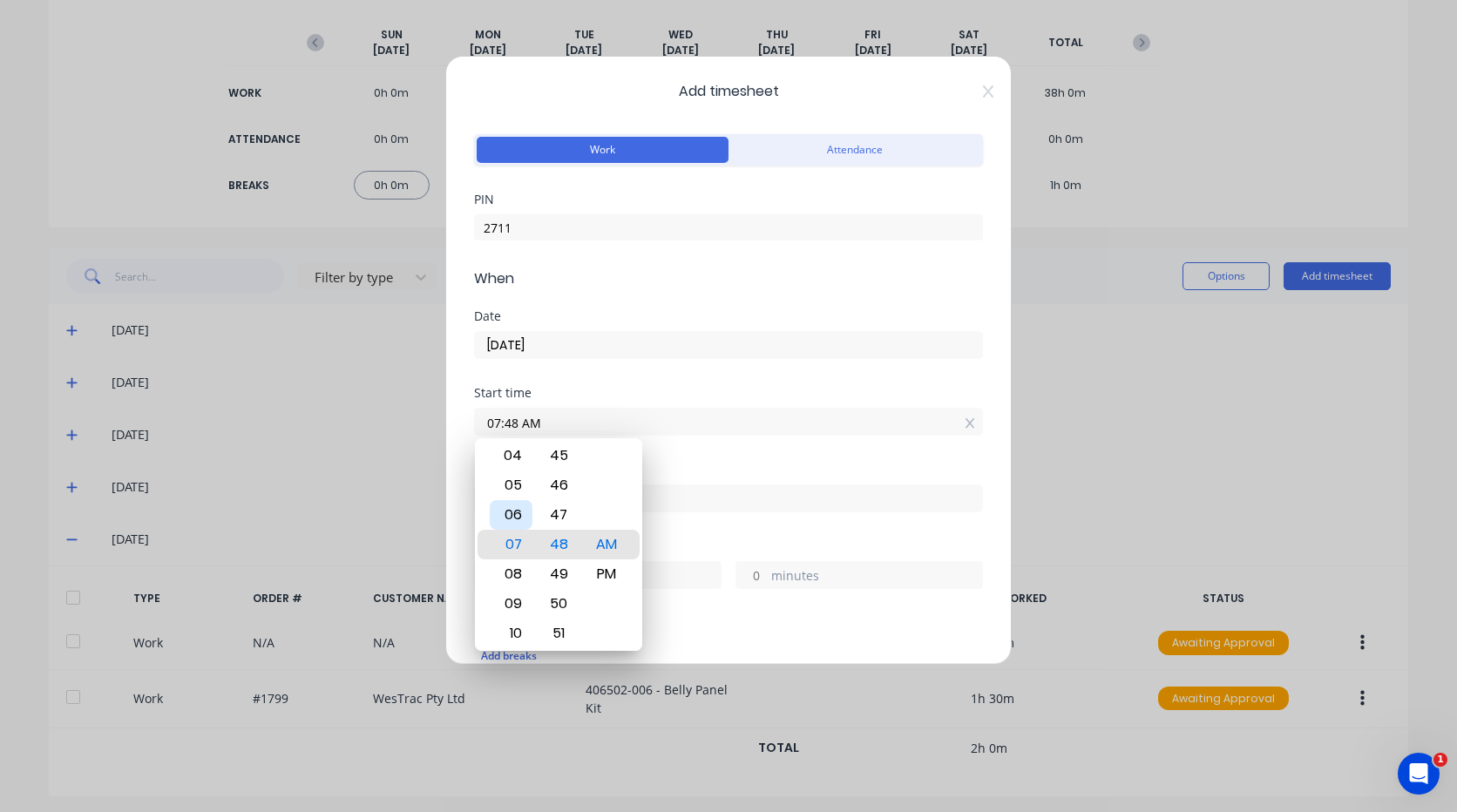
click at [515, 514] on div "06" at bounding box center [511, 515] width 43 height 30
type input "06:00 AM"
click at [715, 455] on div "Start time 06:00 AM" at bounding box center [729, 425] width 509 height 77
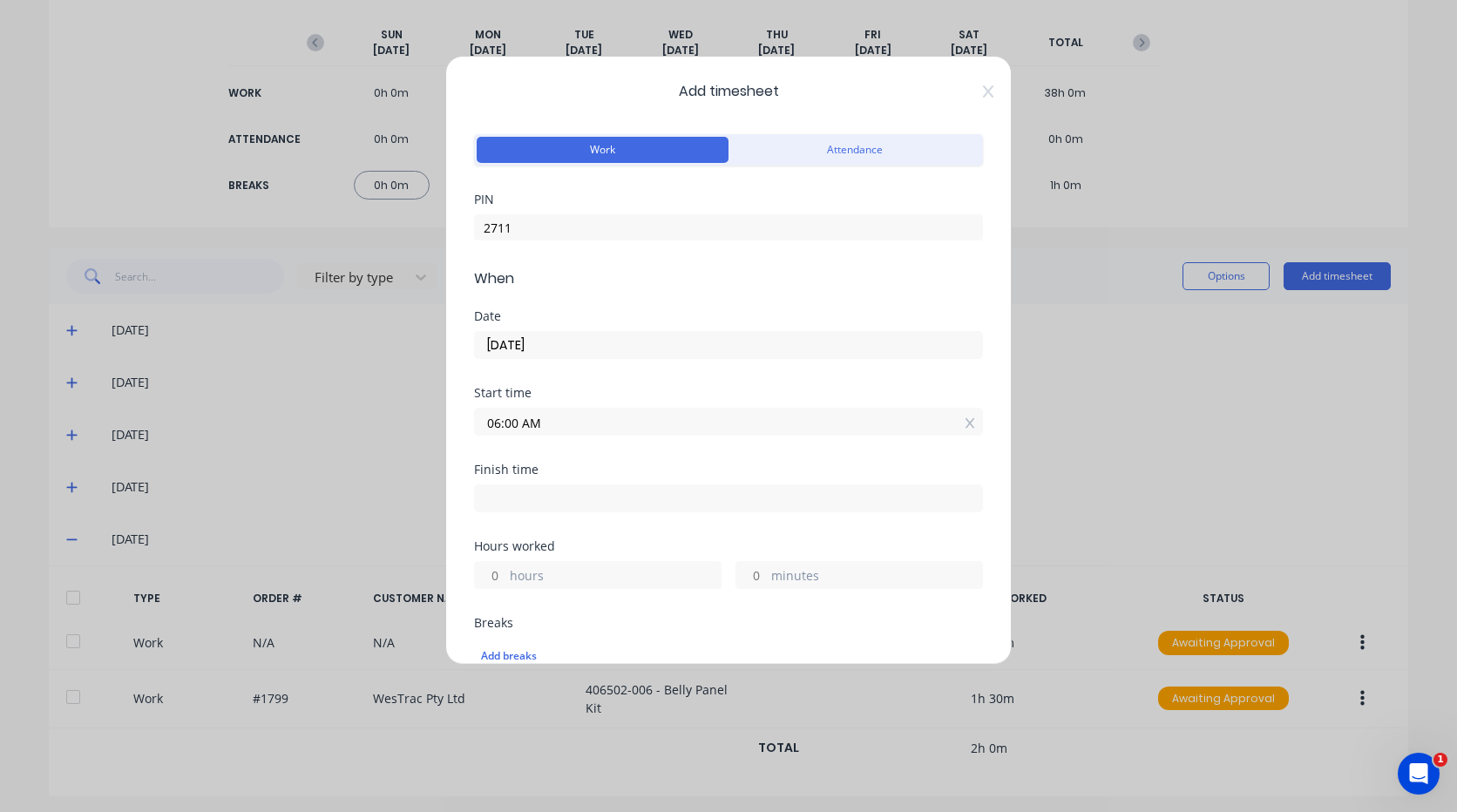
click at [588, 494] on input at bounding box center [728, 497] width 507 height 26
type input "07:49 AM"
type input "1"
type input "49"
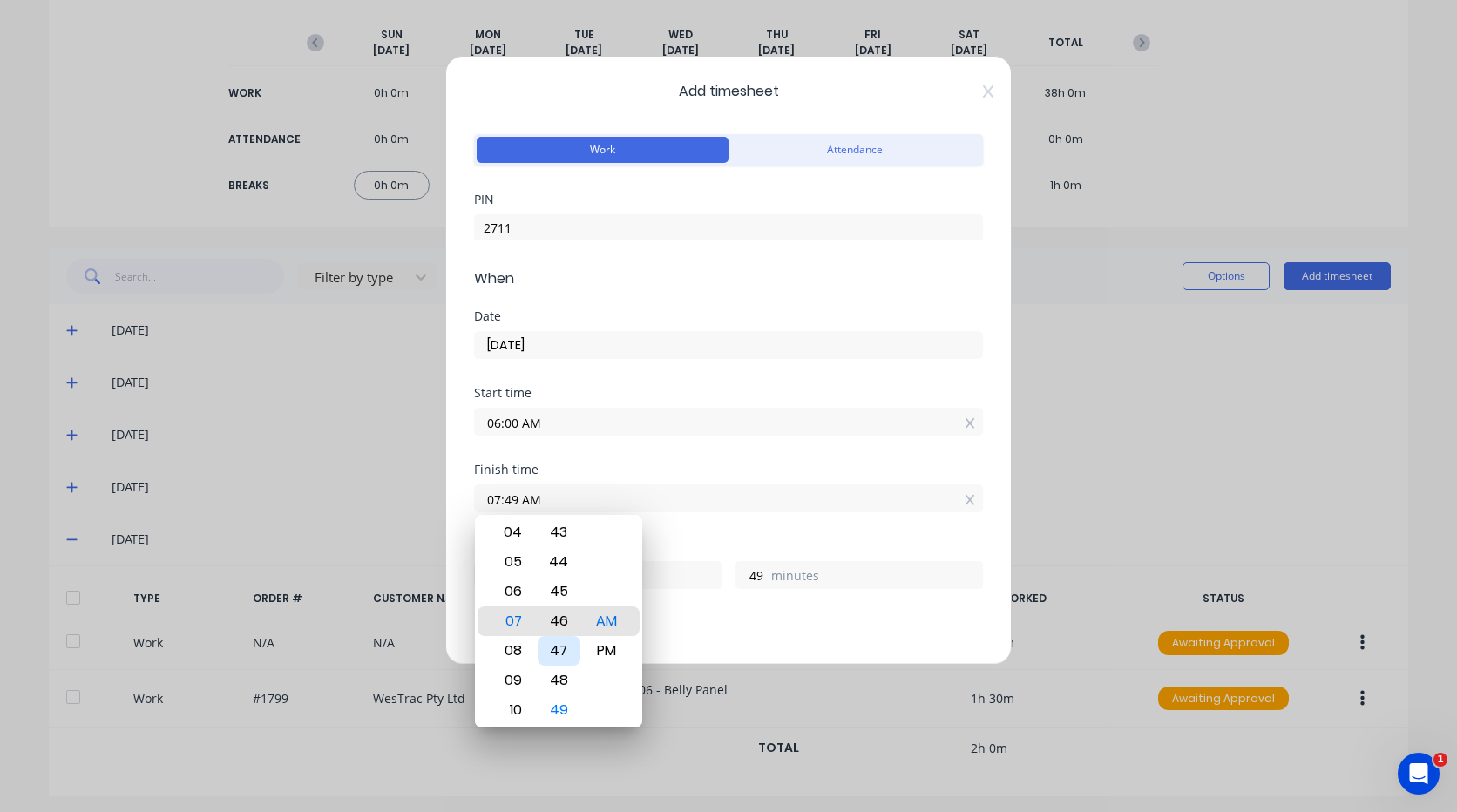
type input "07:45 AM"
type input "45"
type input "07:42 AM"
type input "42"
type input "07:38 AM"
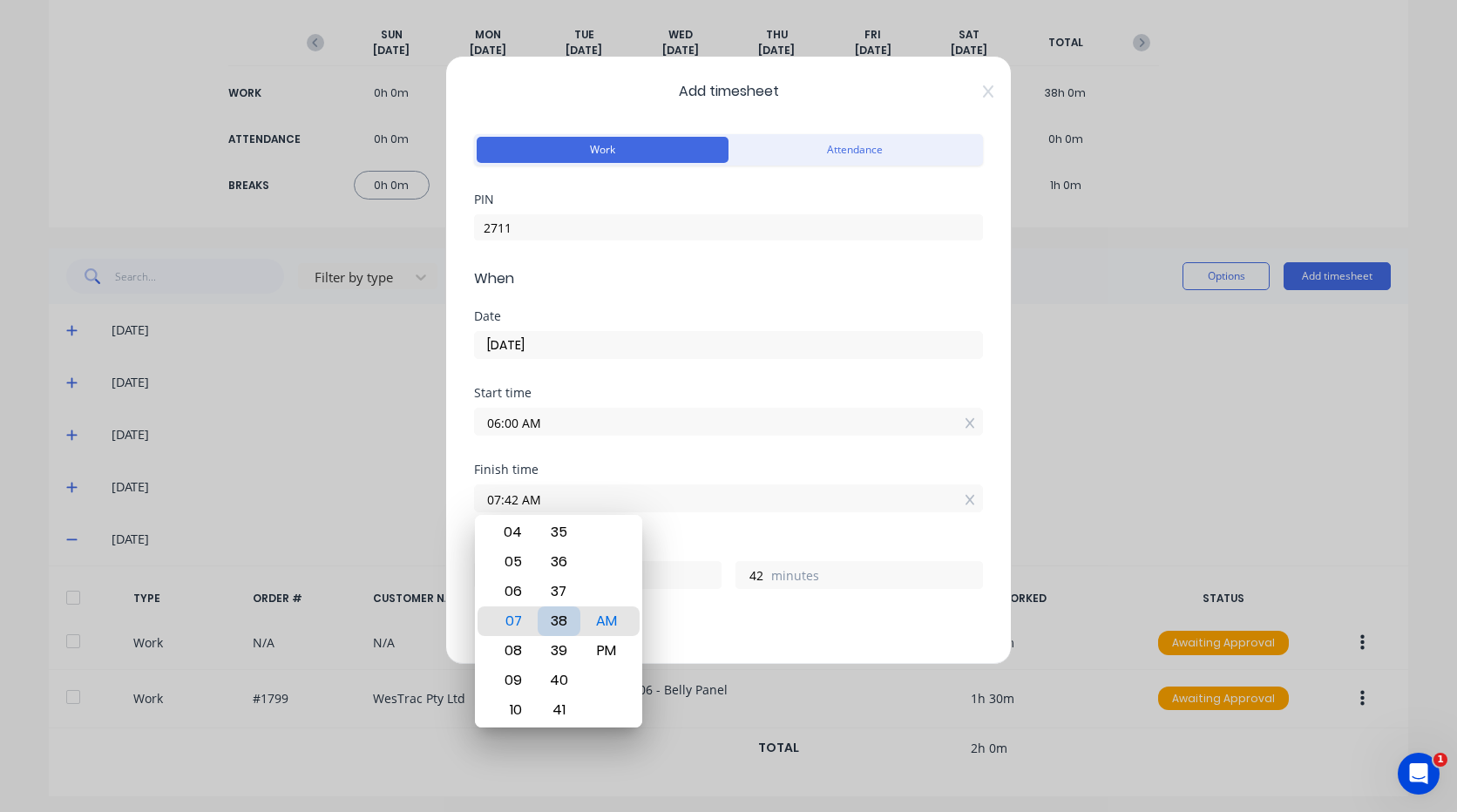
type input "38"
type input "07:31 AM"
type input "31"
type input "07:24 AM"
type input "24"
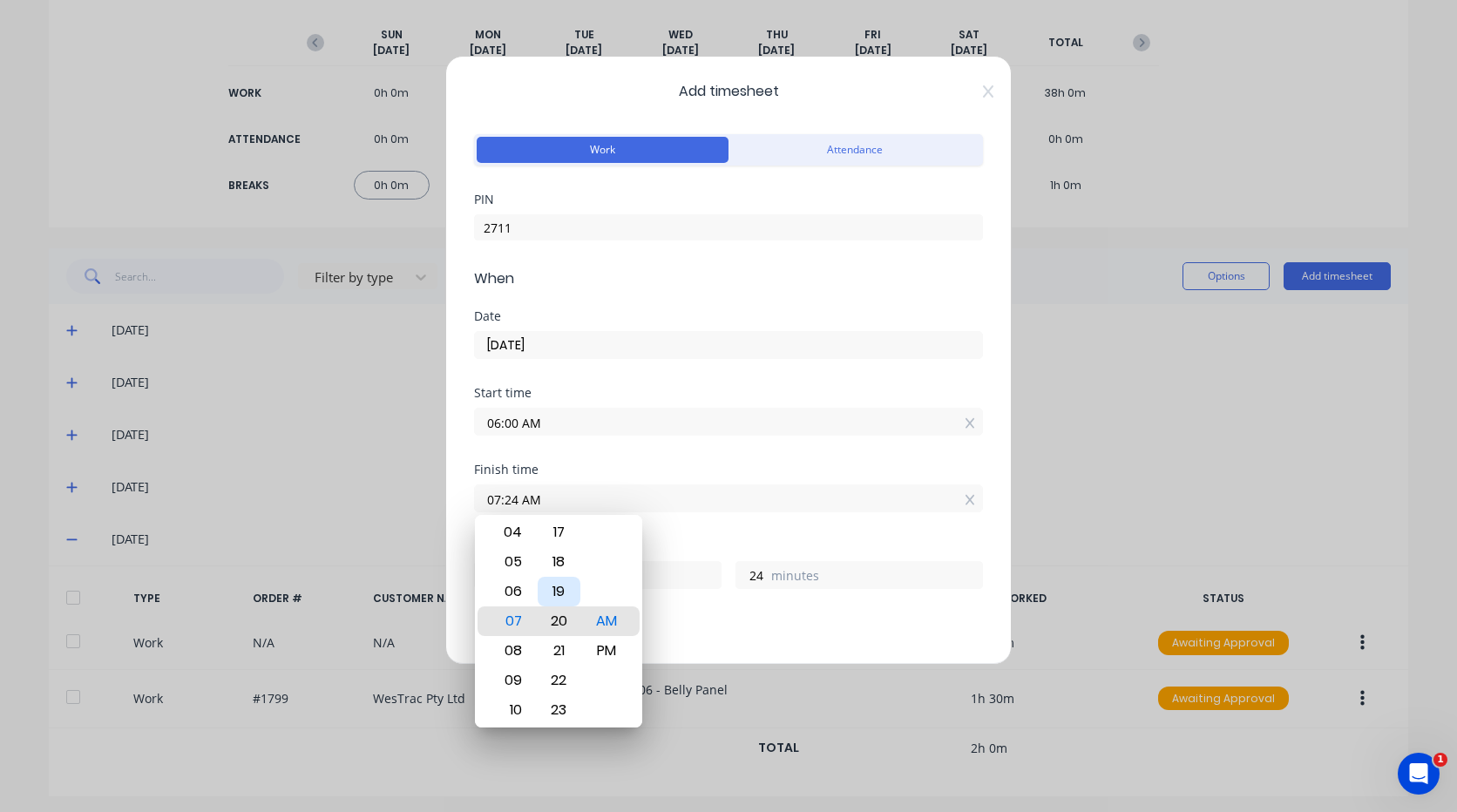
type input "07:20 AM"
type input "20"
type input "07:17 AM"
type input "17"
type input "07:13 AM"
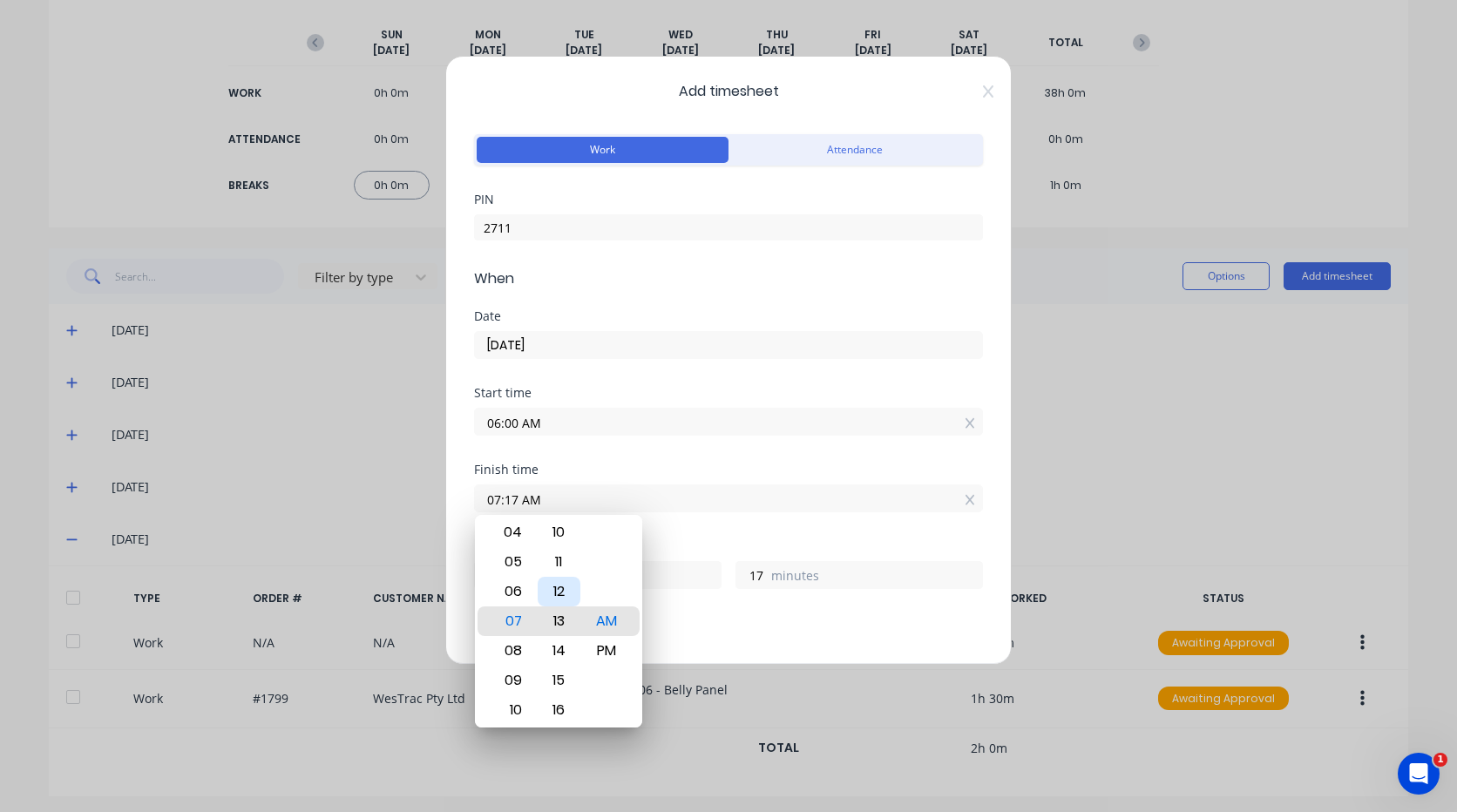
type input "13"
type input "07:11 AM"
type input "11"
type input "07:07 AM"
type input "7"
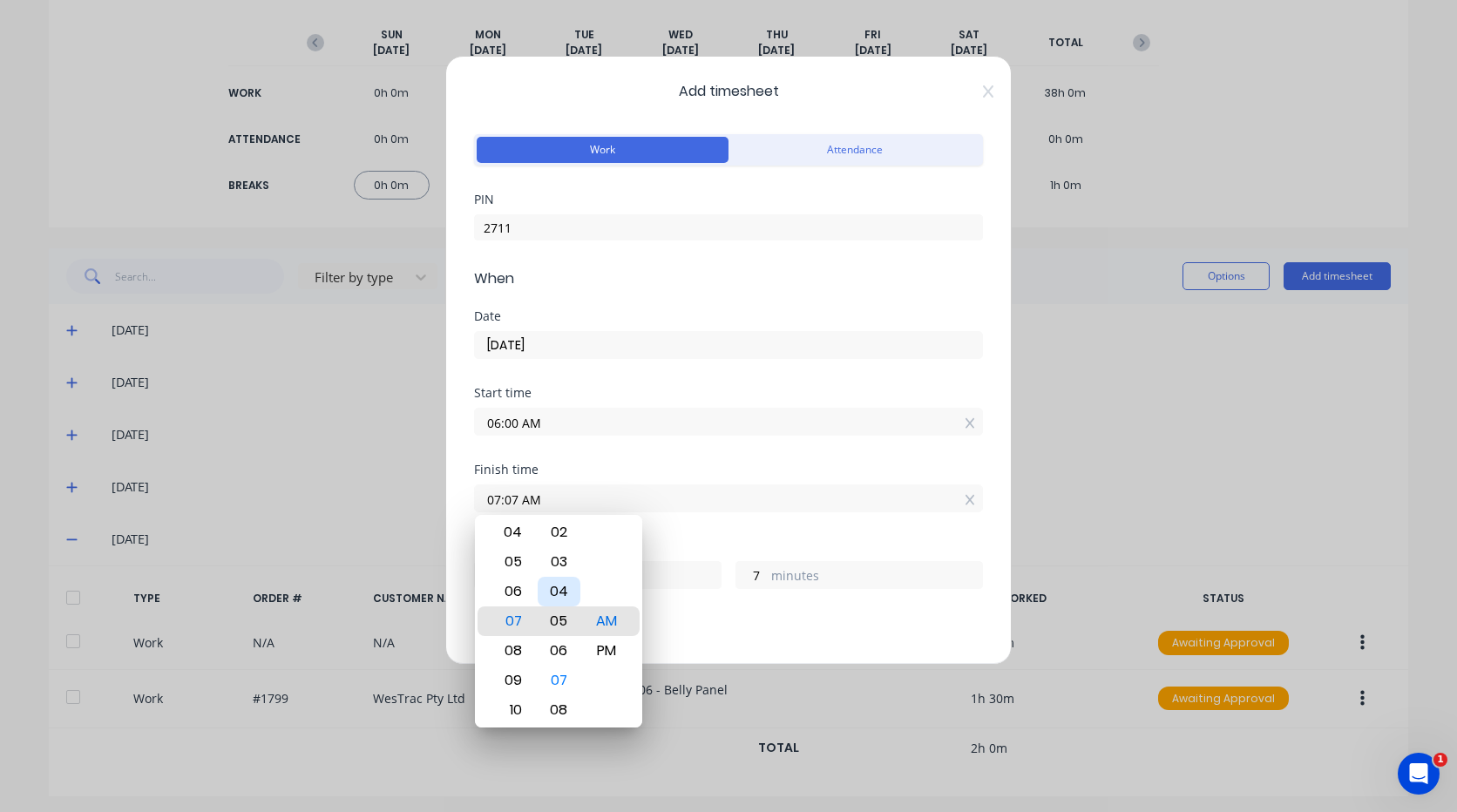
type input "07:05 AM"
type input "5"
type input "07:01 AM"
type input "1"
type input "07:00 AM"
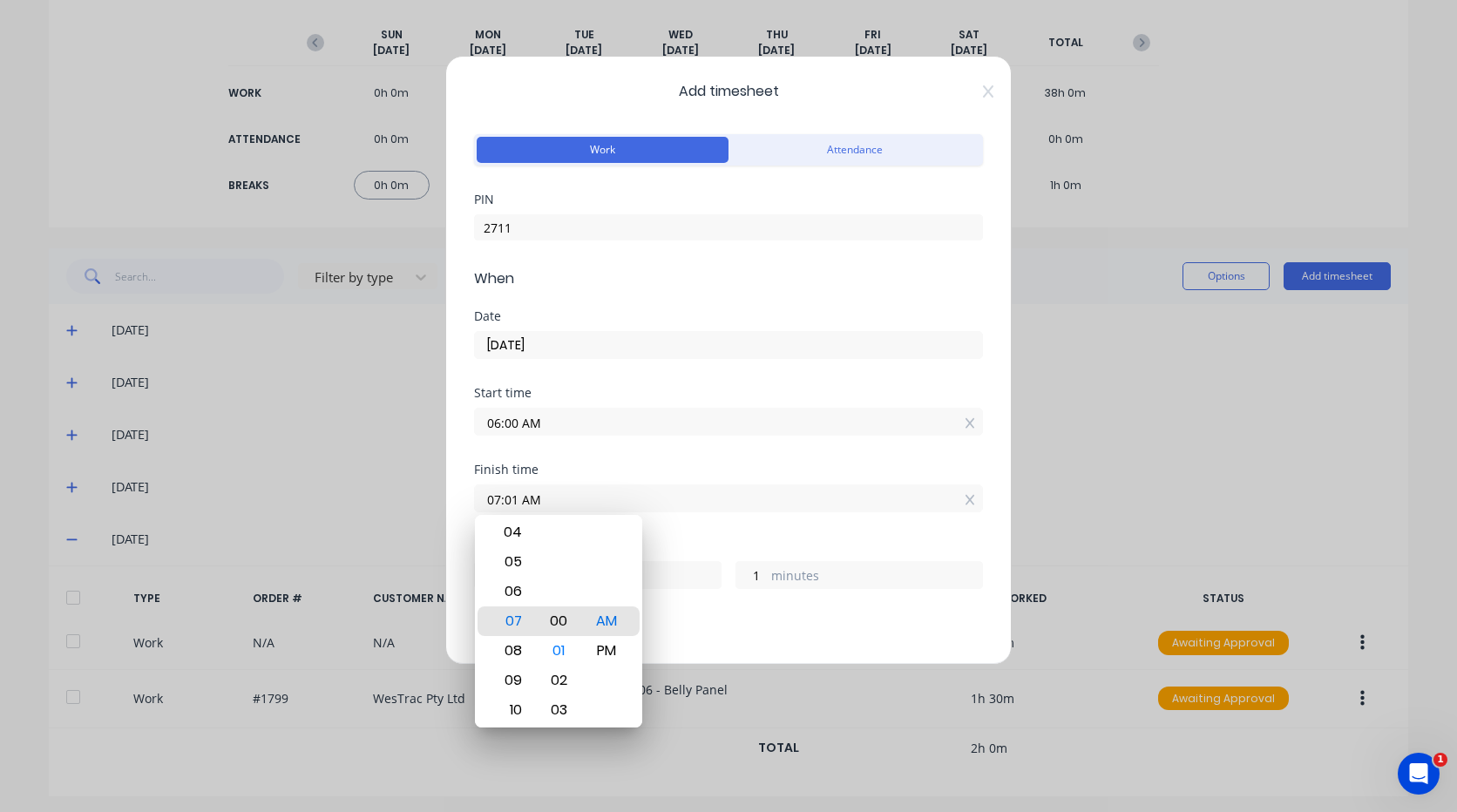
type input "0"
click at [737, 514] on div "Finish time 07:00 AM" at bounding box center [729, 502] width 509 height 77
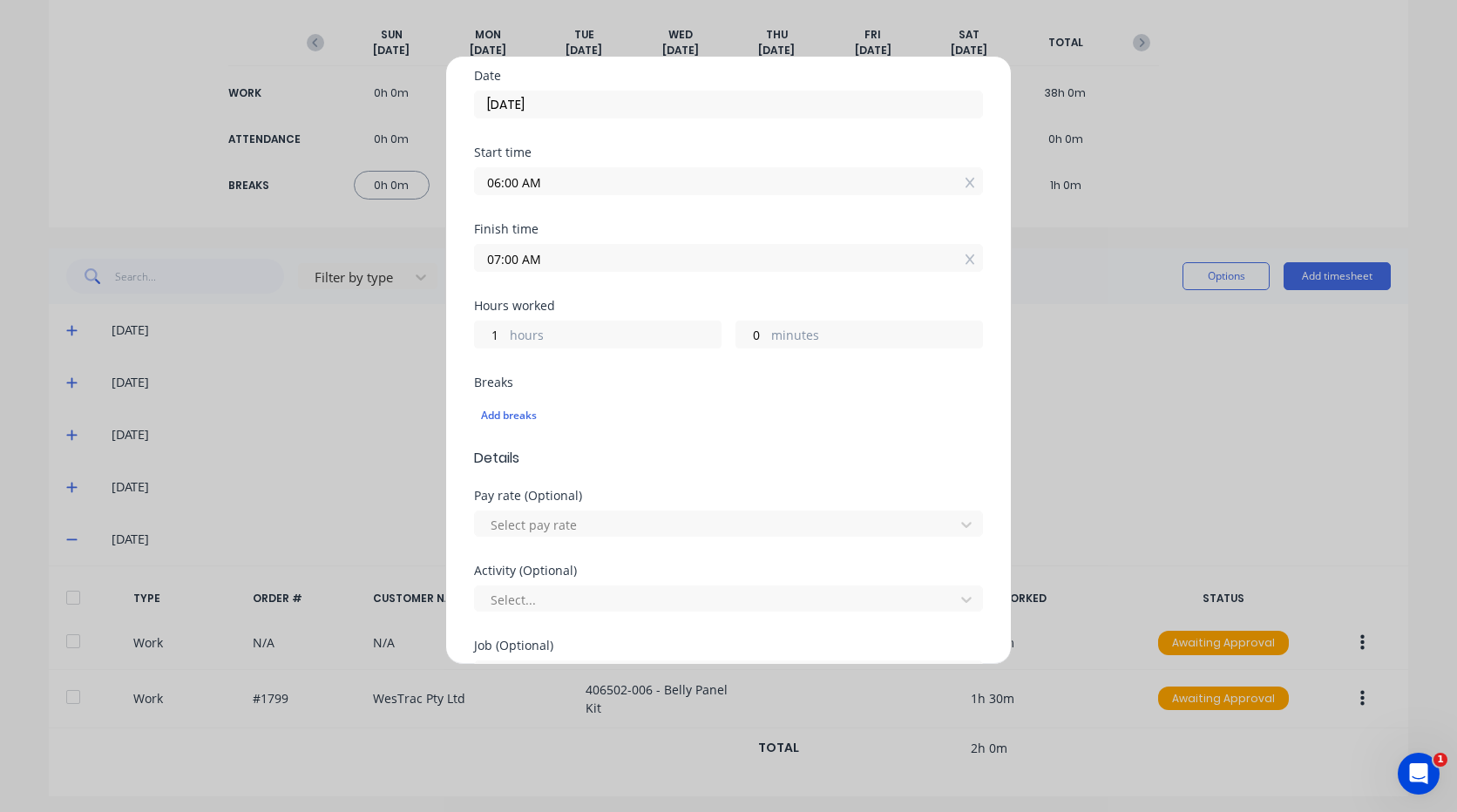
scroll to position [261, 0]
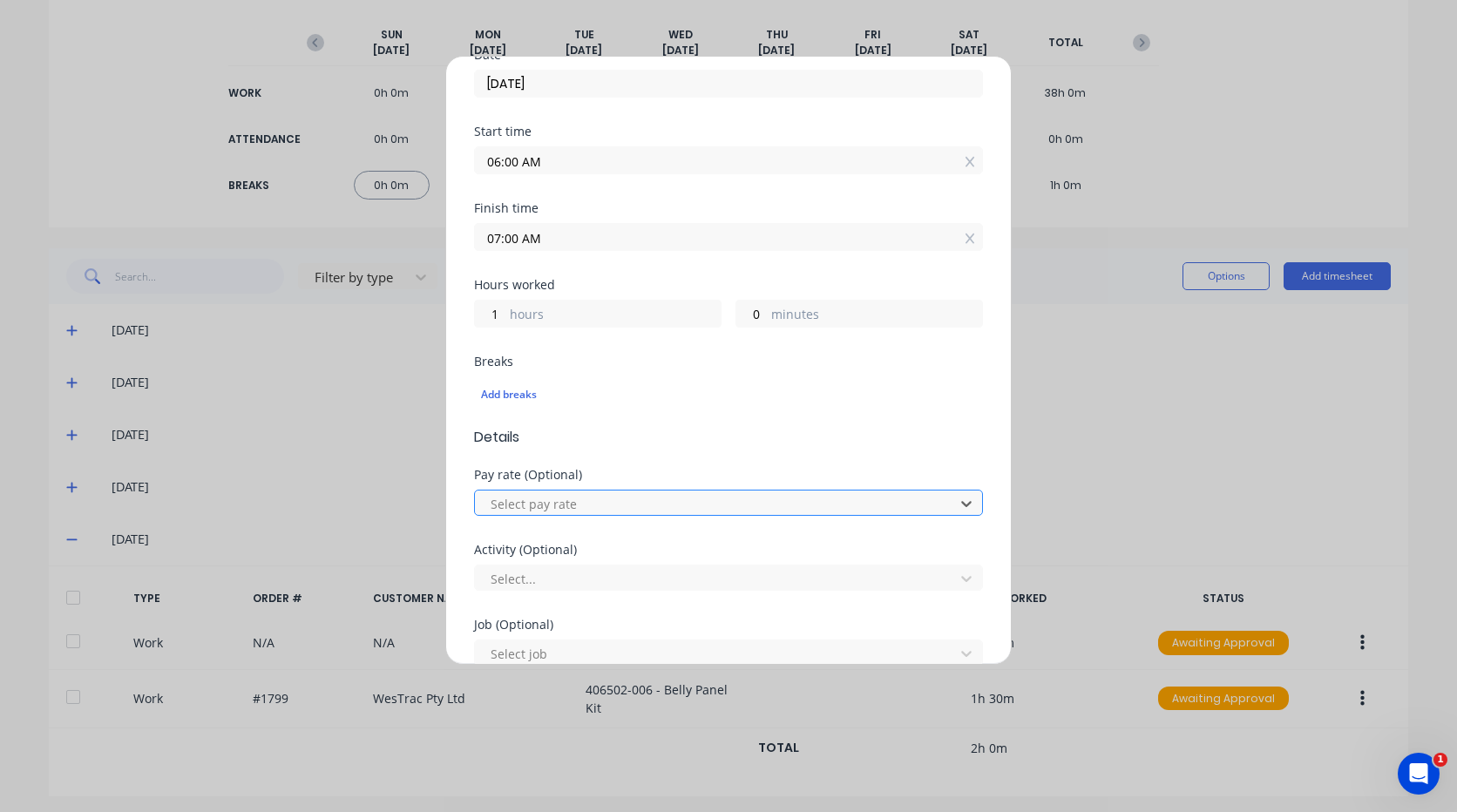
click at [575, 508] on div at bounding box center [717, 504] width 456 height 22
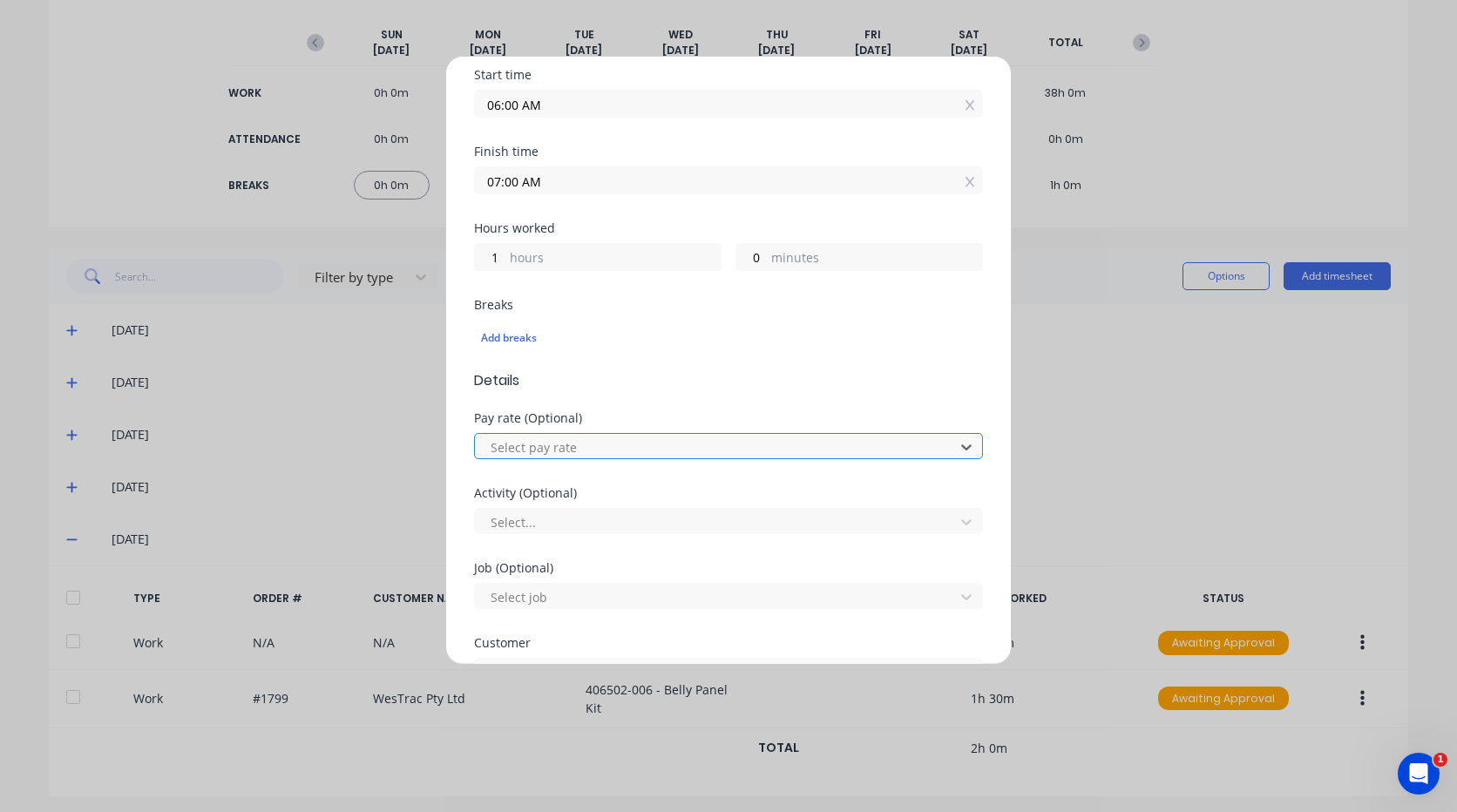
scroll to position [348, 0]
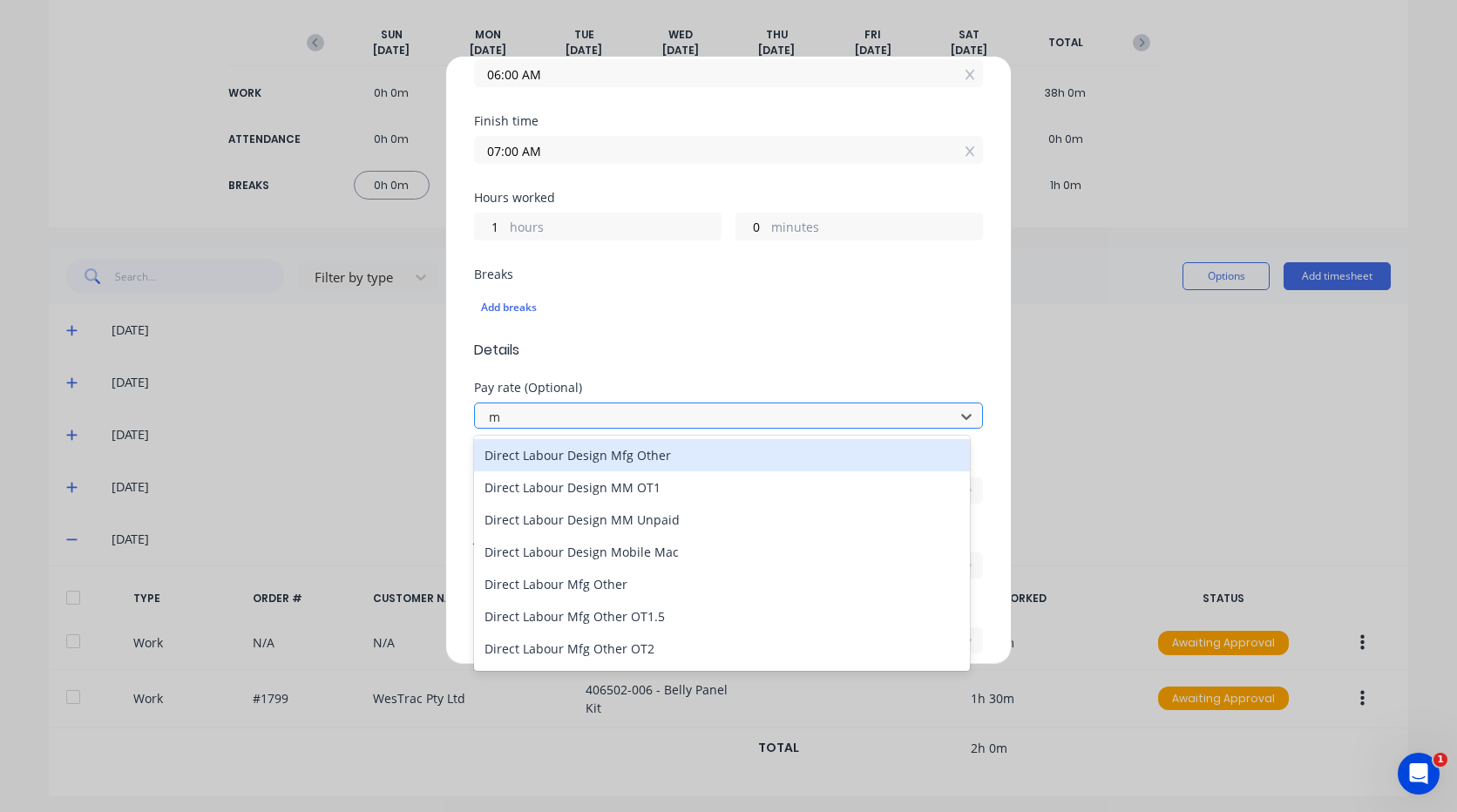
type input "mo"
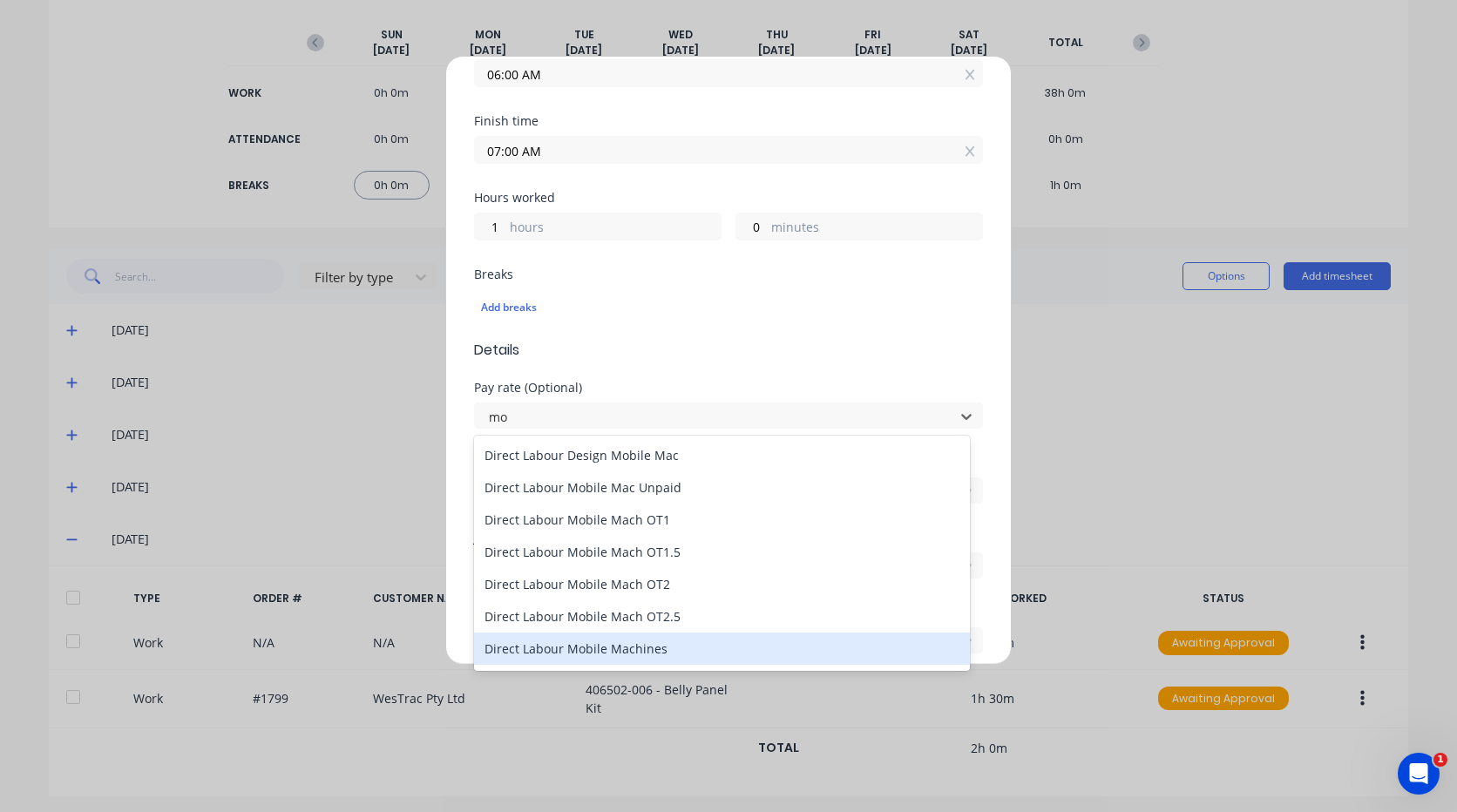
click at [615, 644] on div "Direct Labour Mobile Machines" at bounding box center [722, 648] width 496 height 33
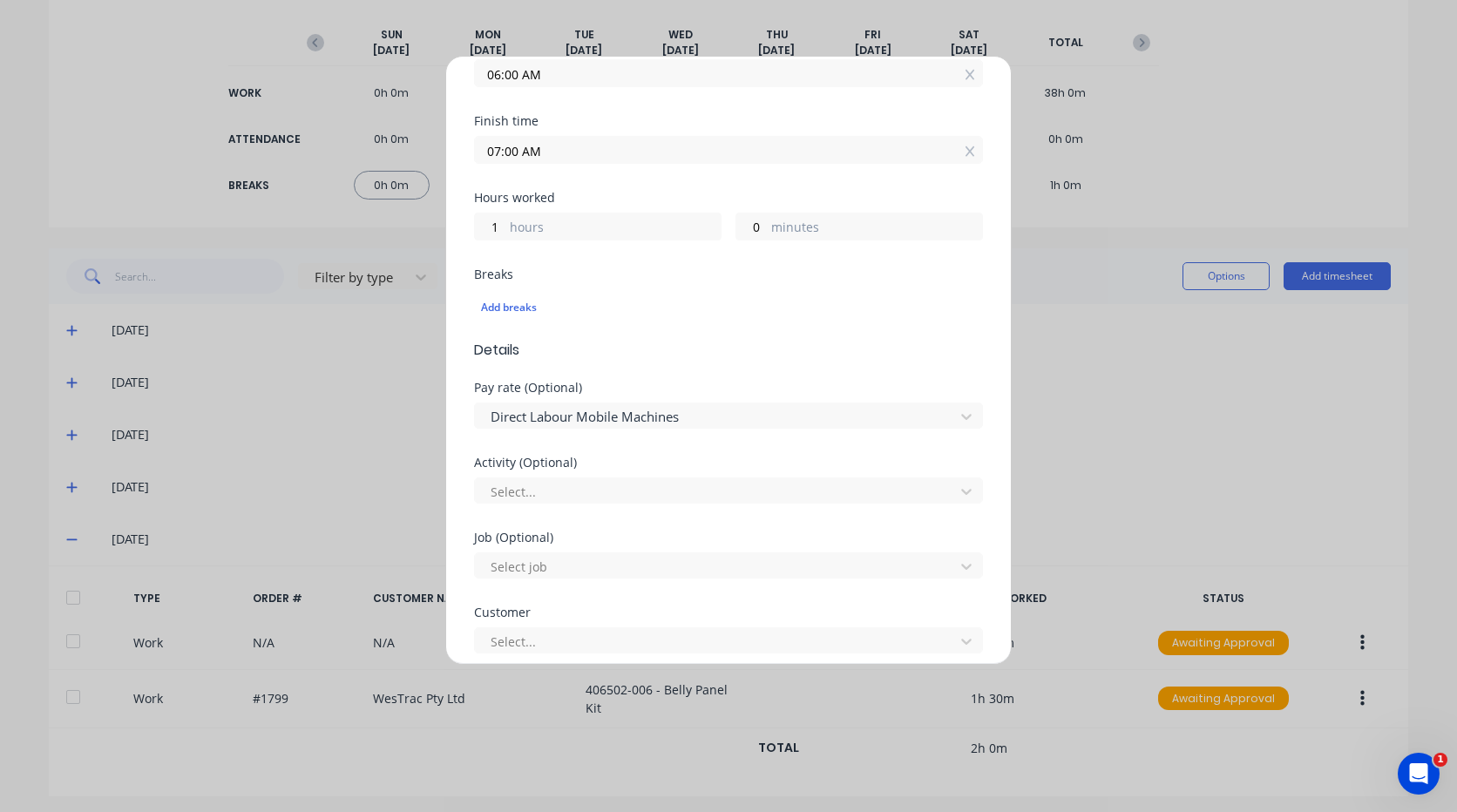
scroll to position [435, 0]
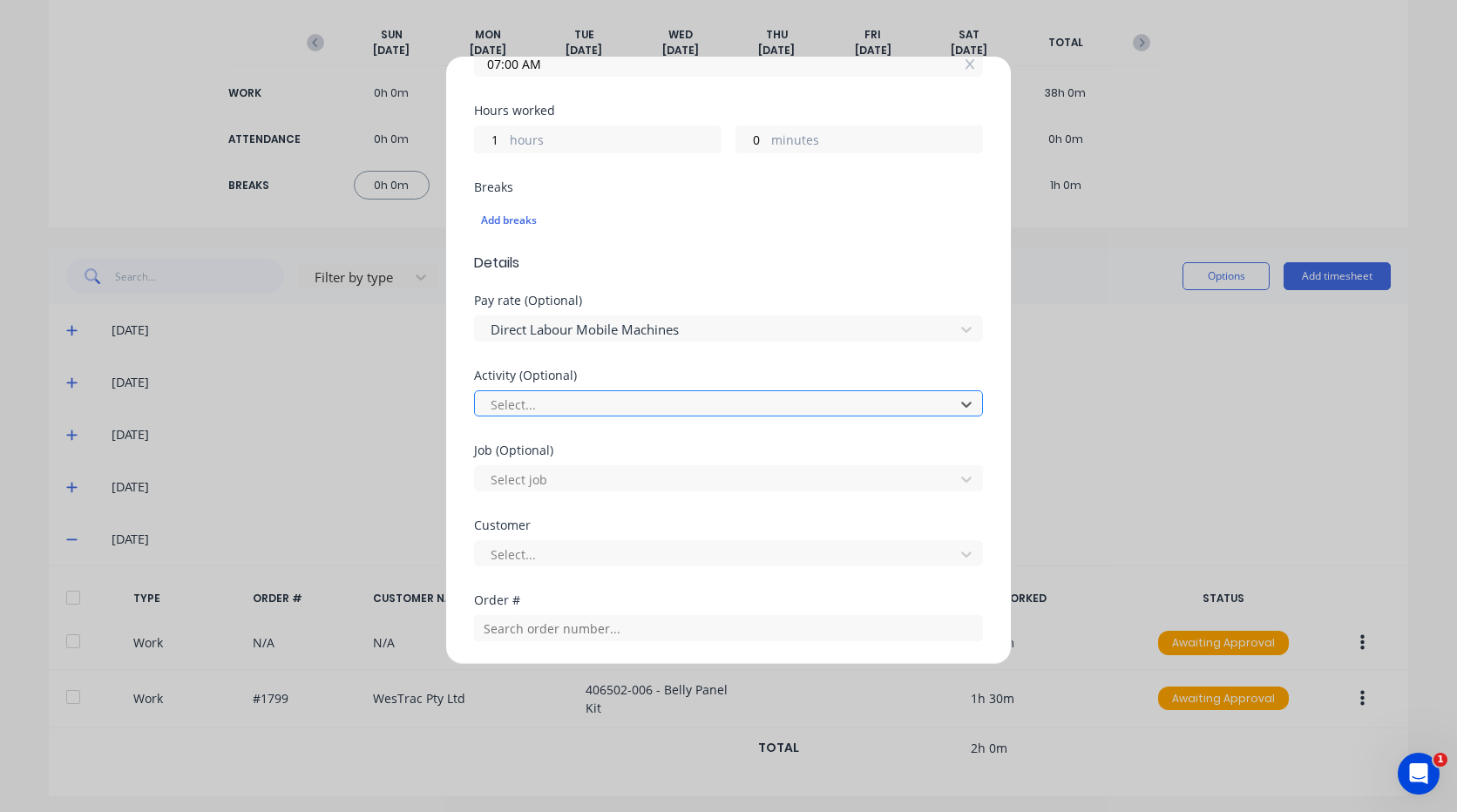
click at [533, 404] on div at bounding box center [717, 405] width 456 height 22
type input "m"
click at [554, 471] on div at bounding box center [717, 479] width 456 height 22
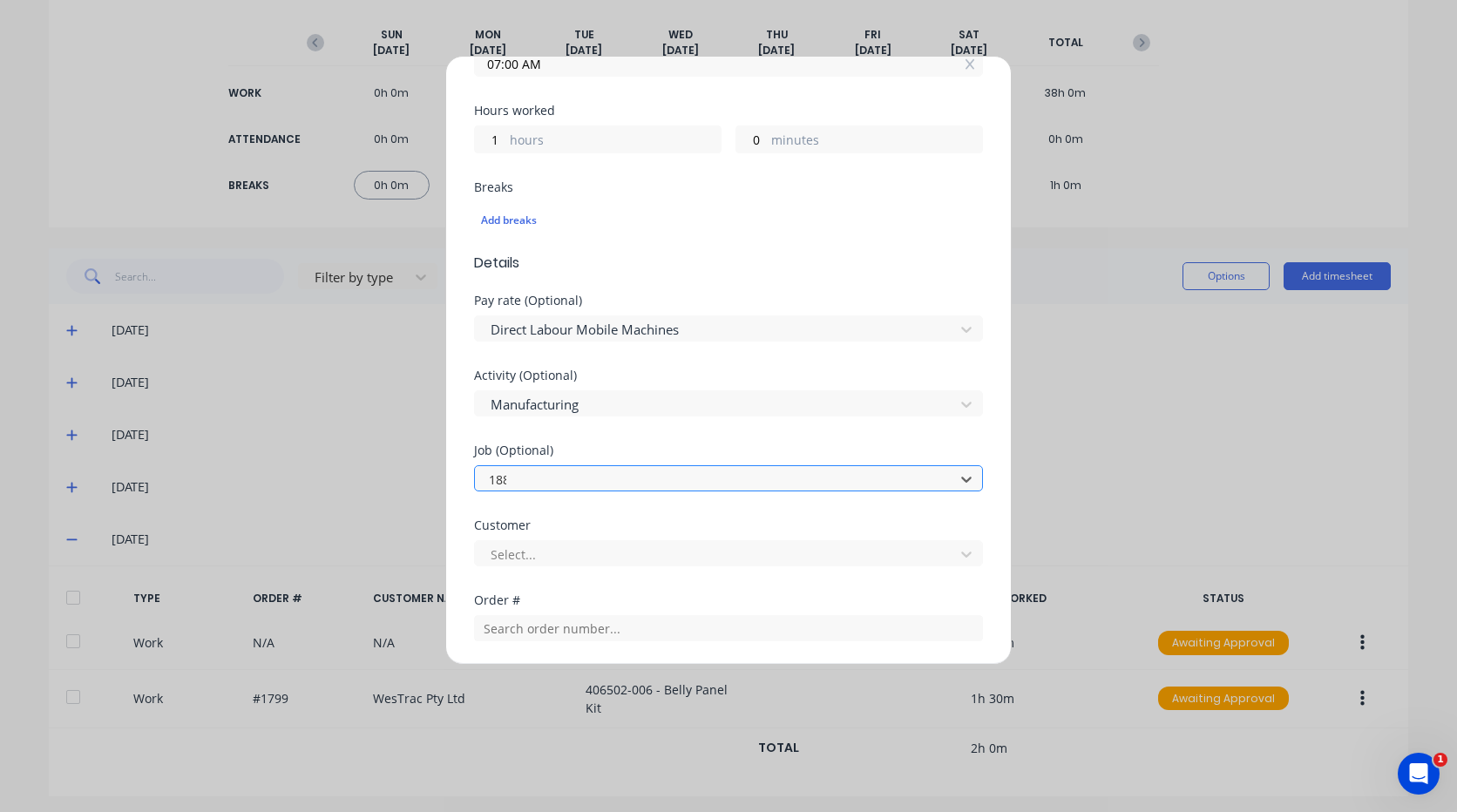
type input "1887"
click at [641, 561] on div at bounding box center [717, 554] width 456 height 22
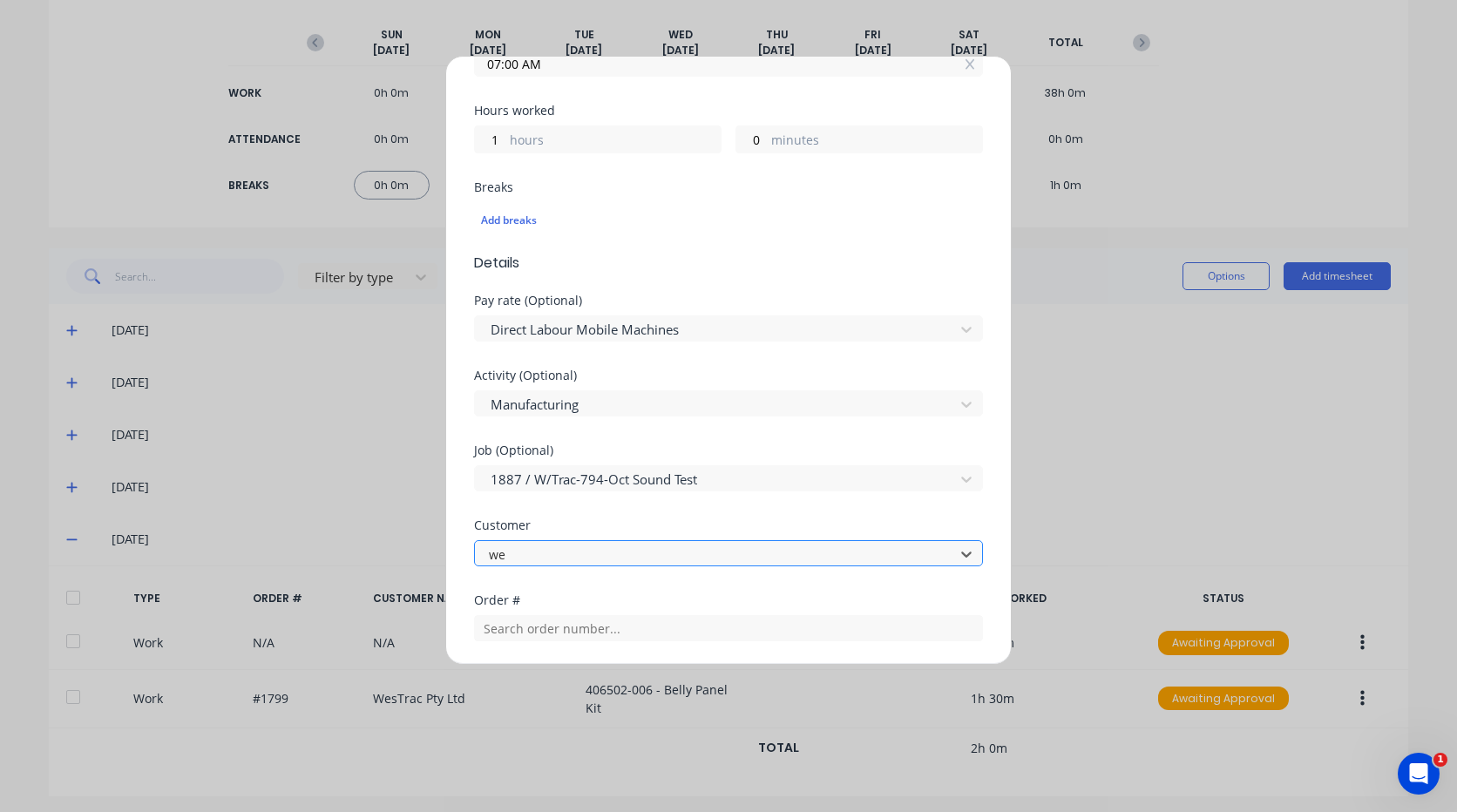
type input "[PERSON_NAME]"
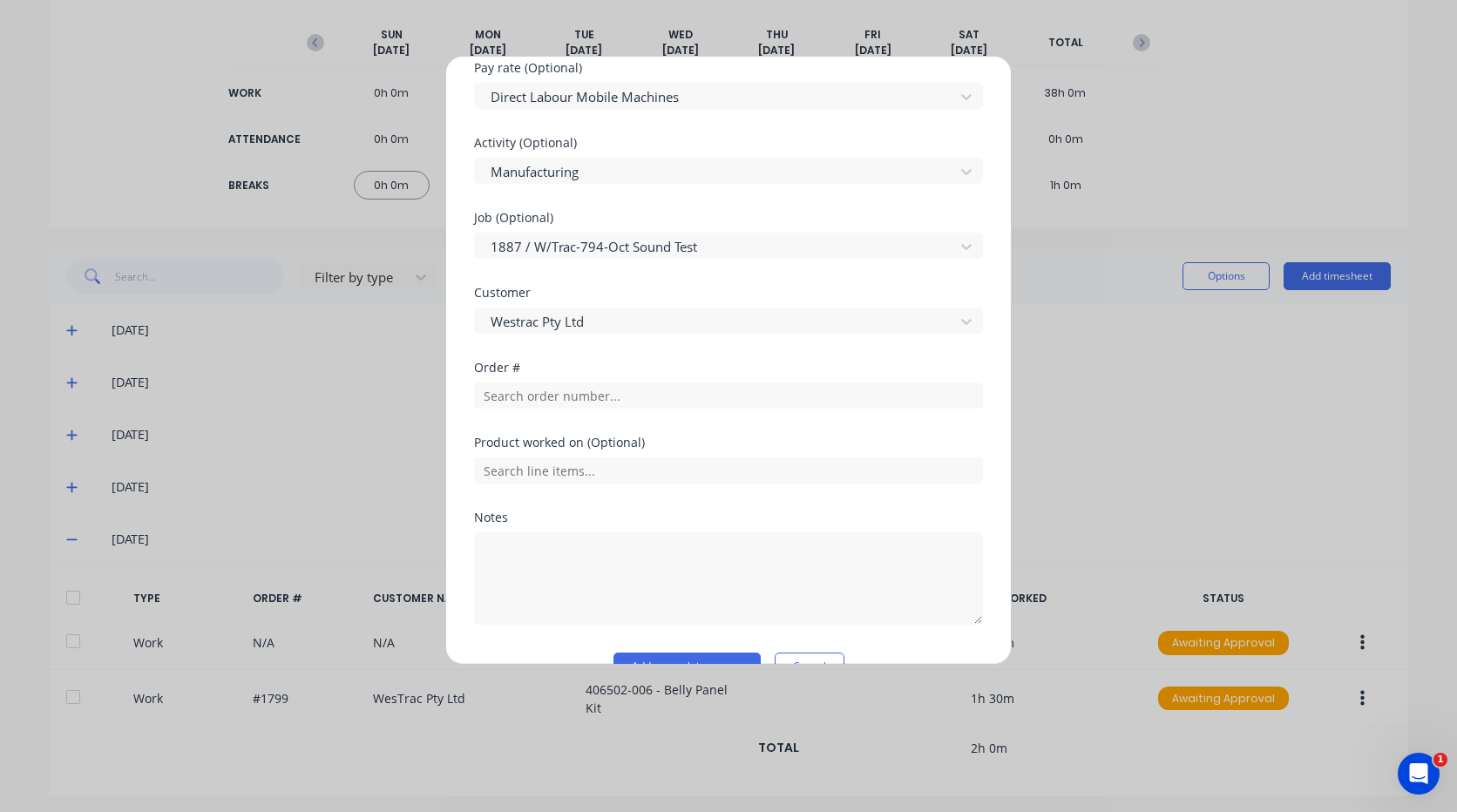
scroll to position [697, 0]
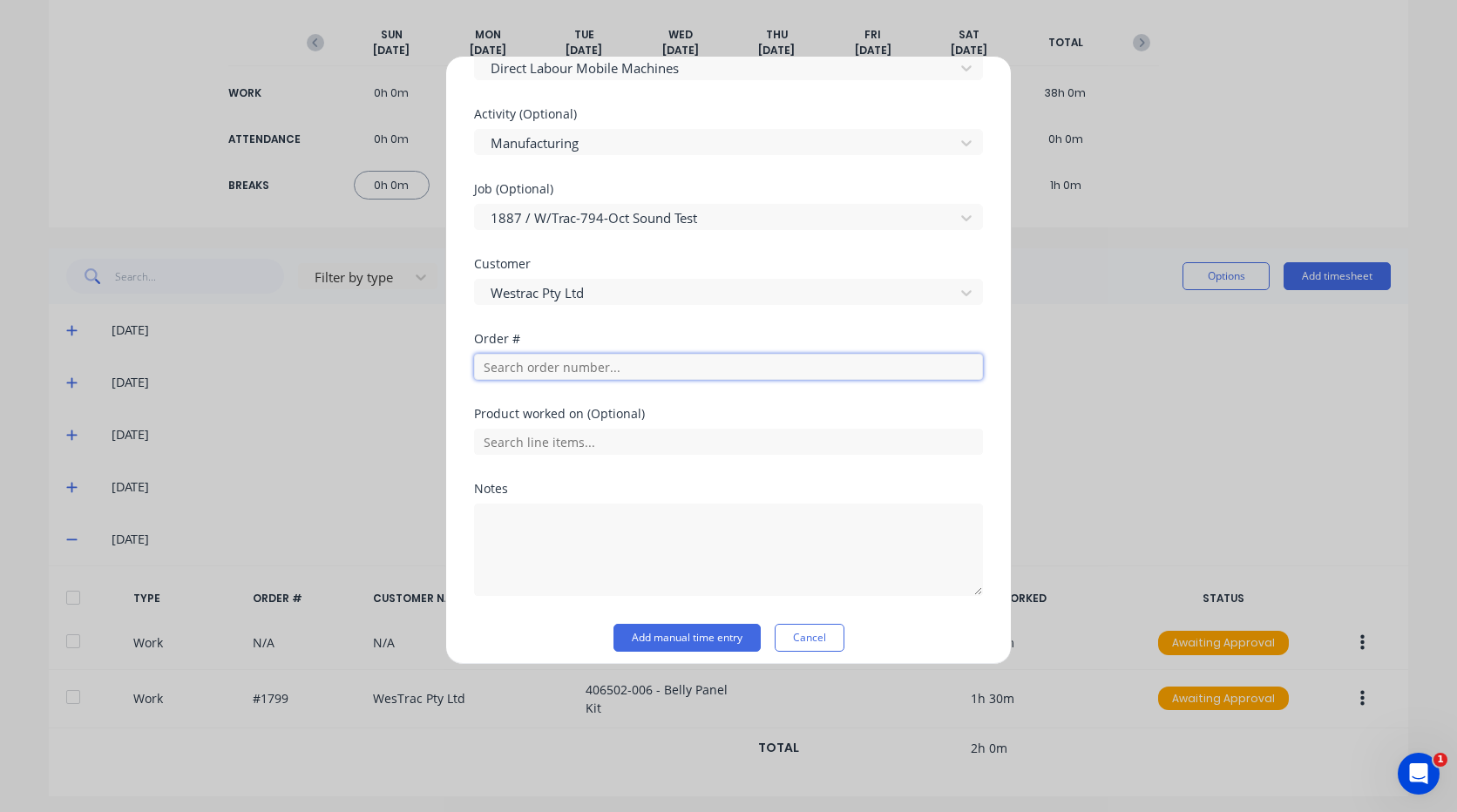
click at [566, 372] on input "text" at bounding box center [729, 366] width 509 height 26
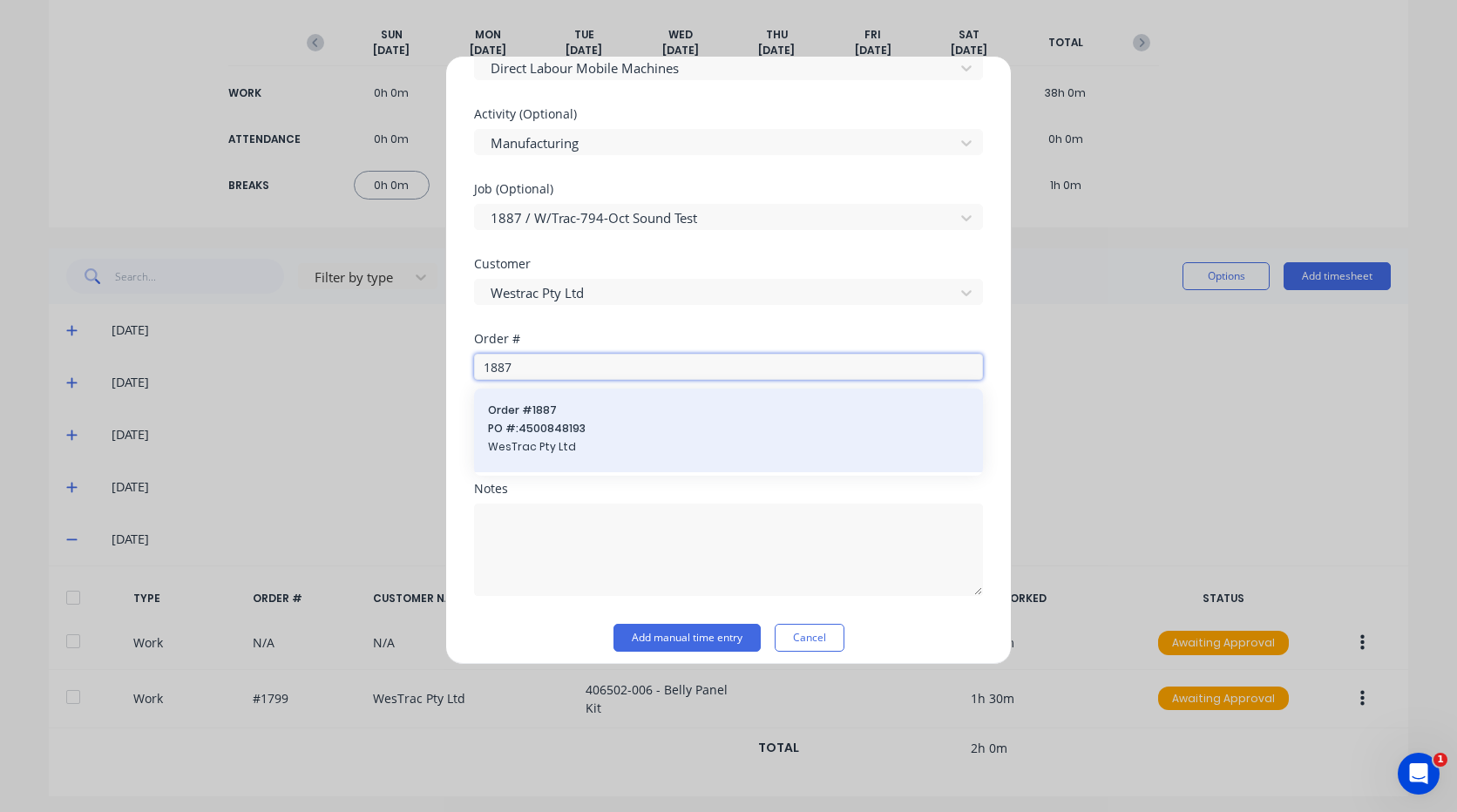
type input "1887"
click at [563, 436] on span "PO #: 4500848193" at bounding box center [728, 428] width 481 height 15
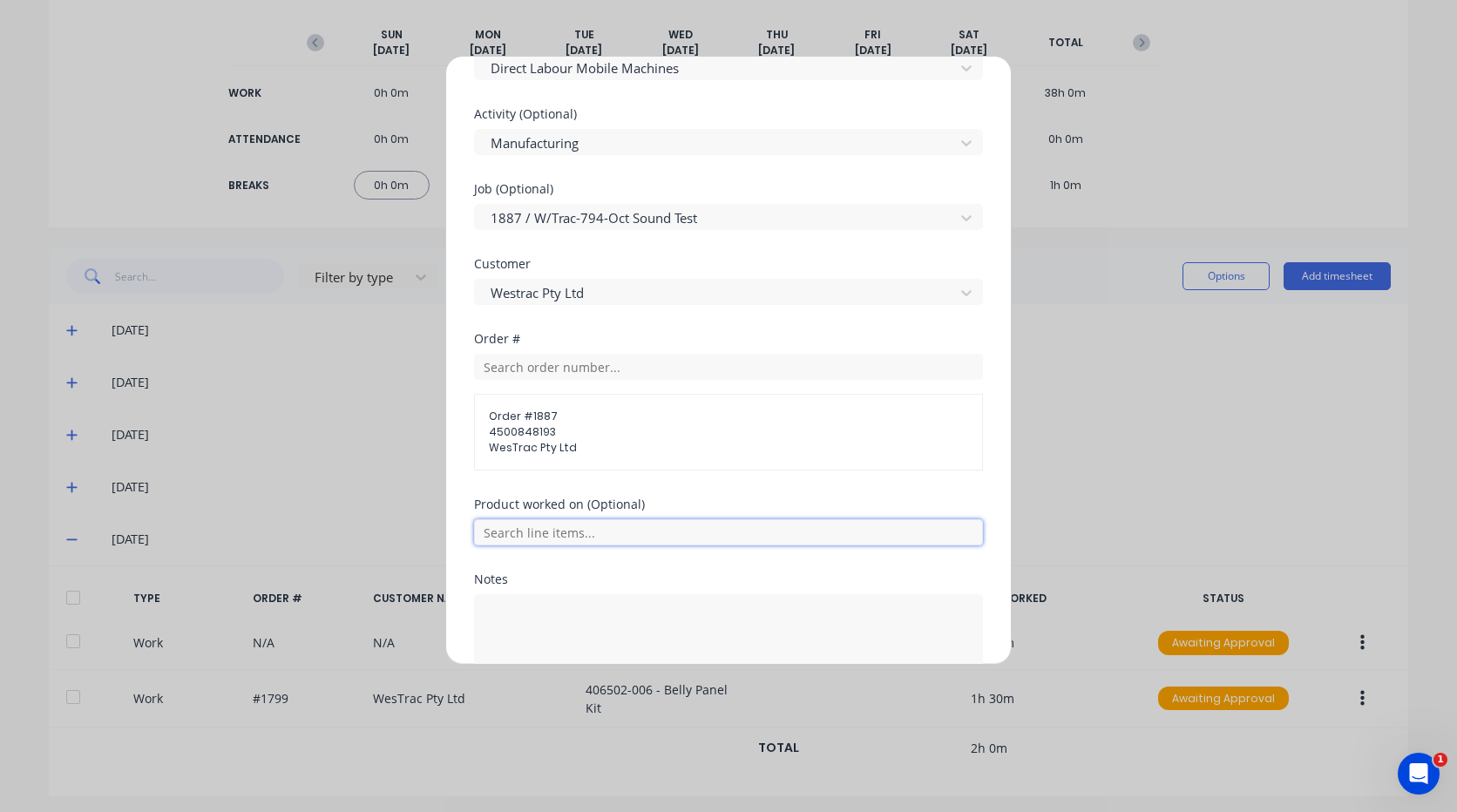
click at [576, 526] on input "text" at bounding box center [729, 532] width 509 height 26
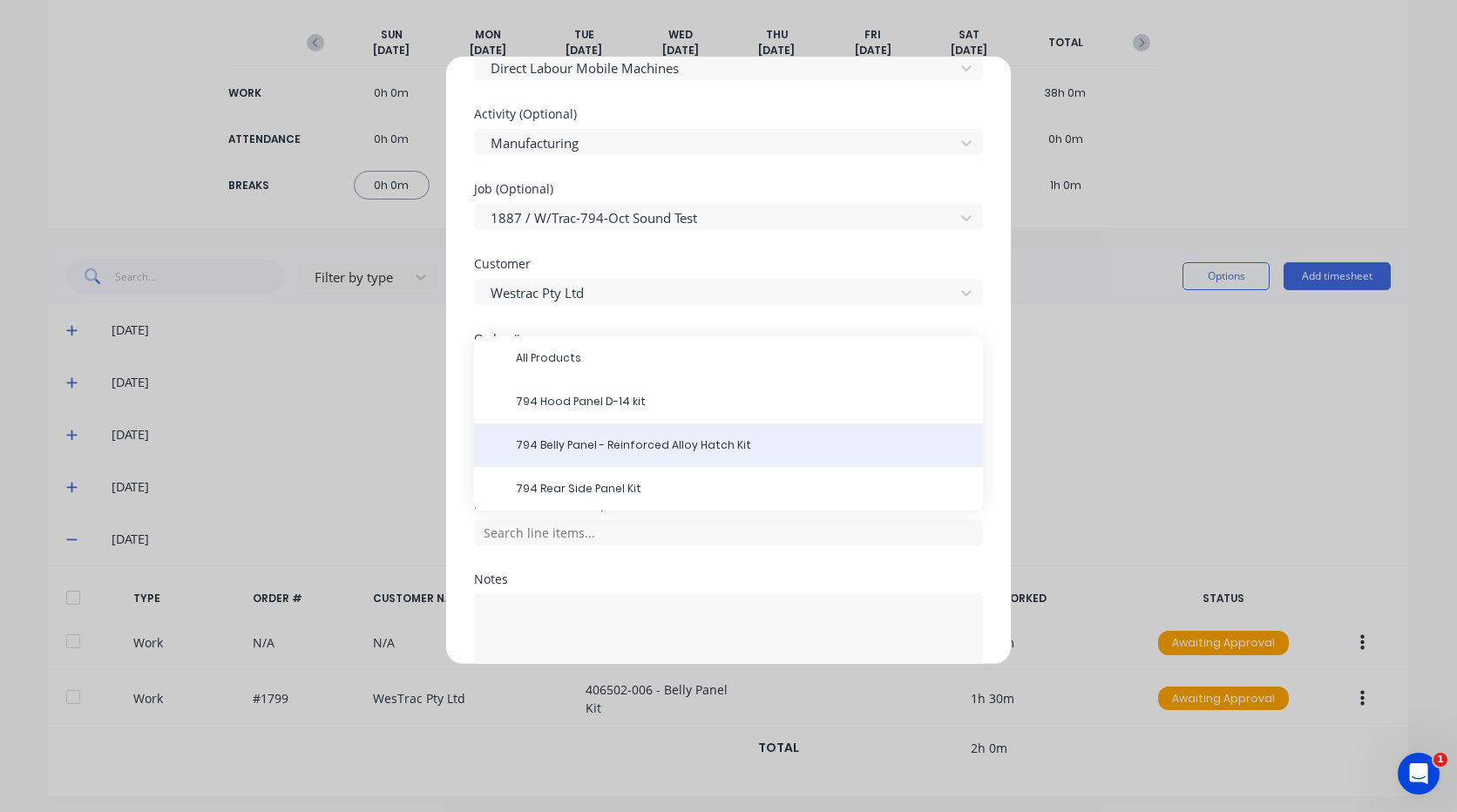
click at [706, 446] on span "794 Belly Panel - Reinforced Alloy Hatch Kit" at bounding box center [742, 445] width 453 height 15
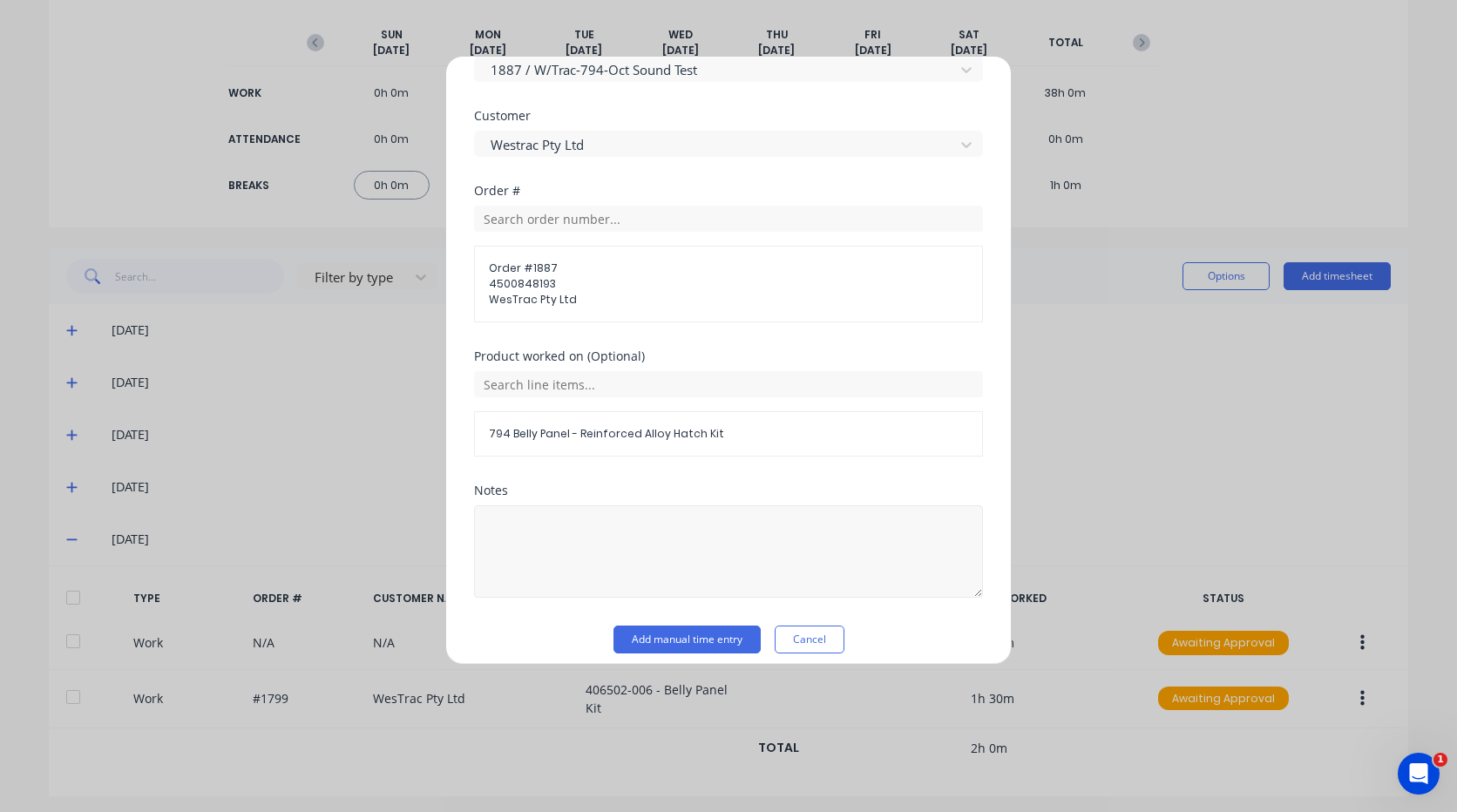
scroll to position [859, 0]
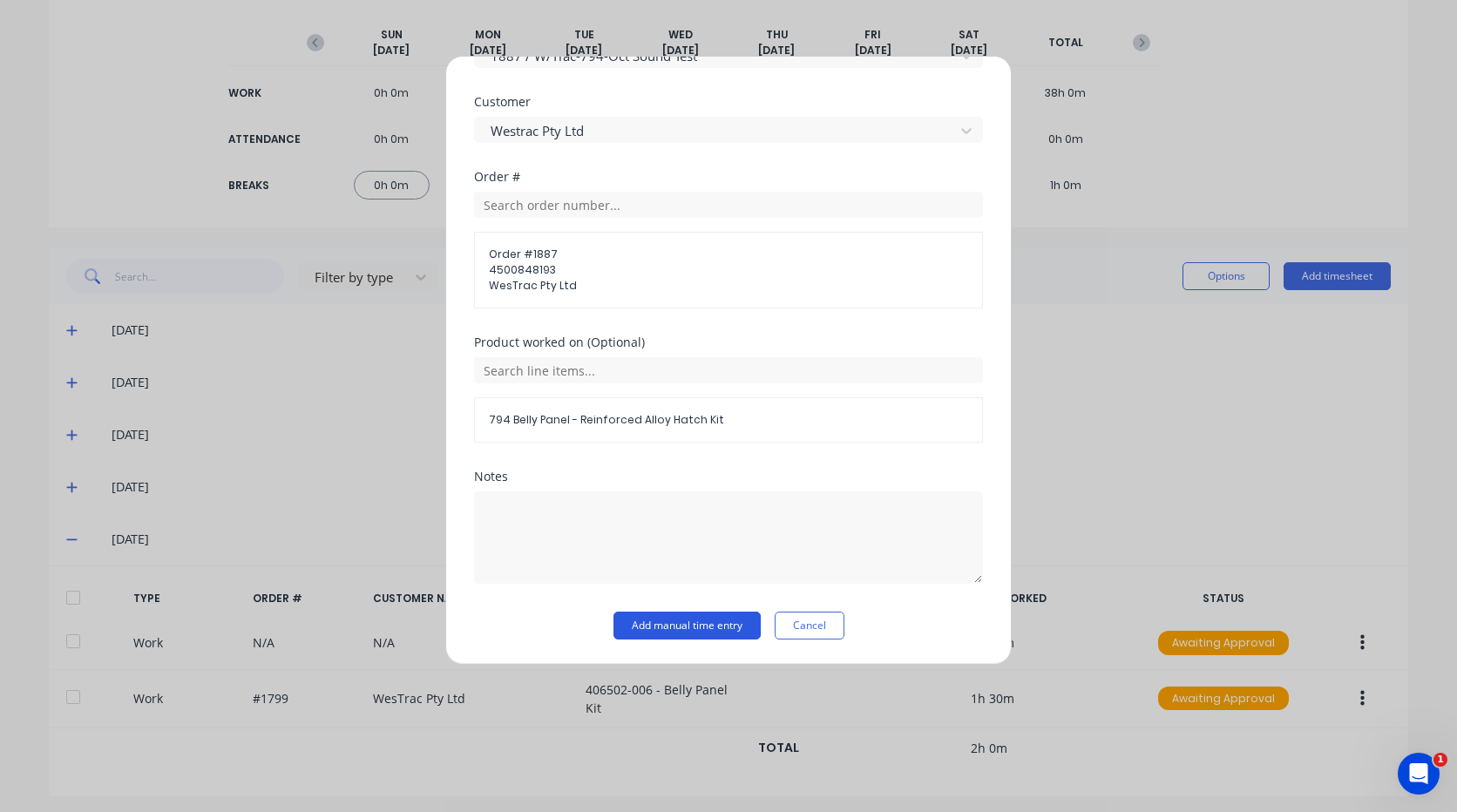
click at [700, 623] on button "Add manual time entry" at bounding box center [687, 625] width 147 height 28
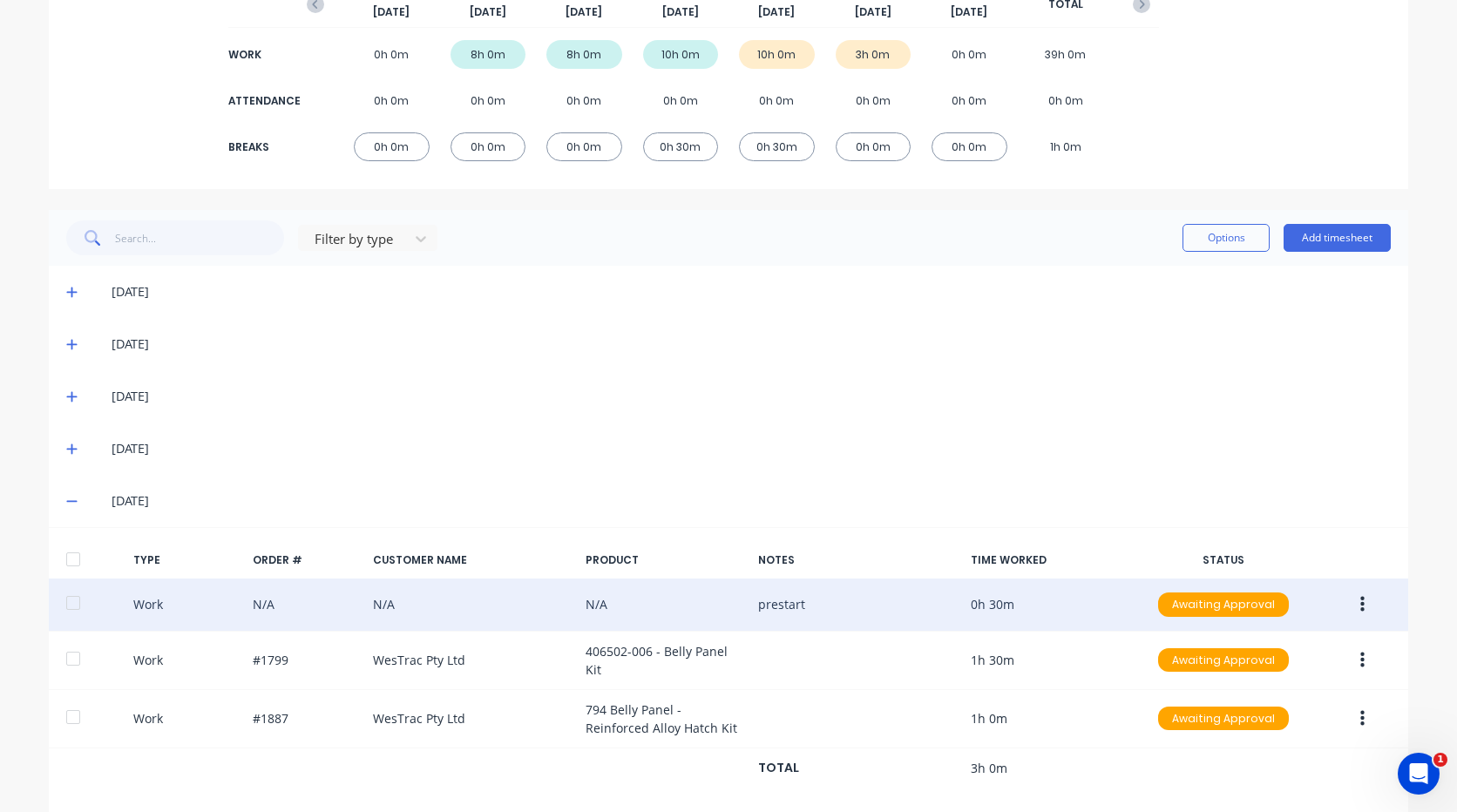
scroll to position [265, 0]
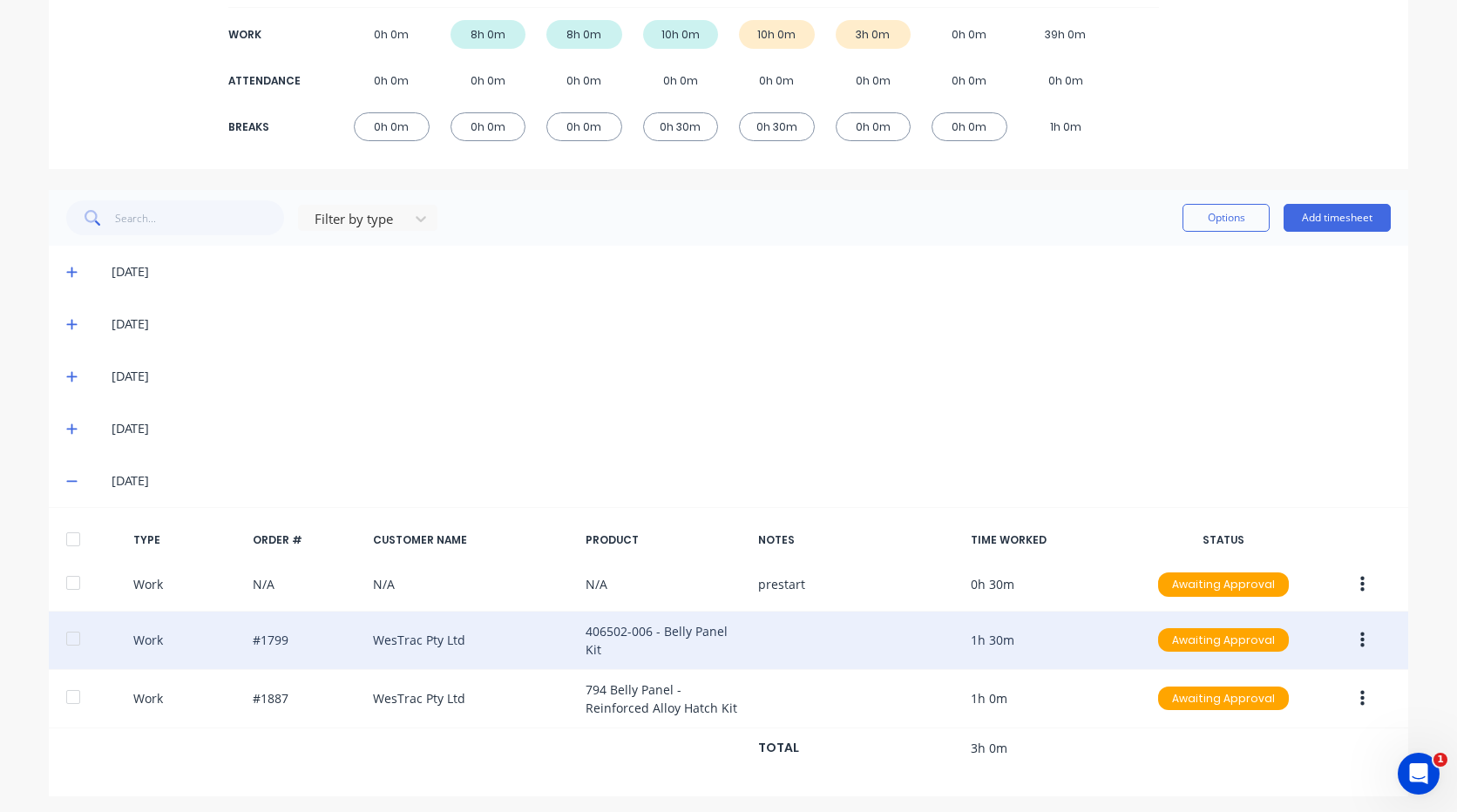
click at [1342, 639] on button "button" at bounding box center [1362, 640] width 41 height 32
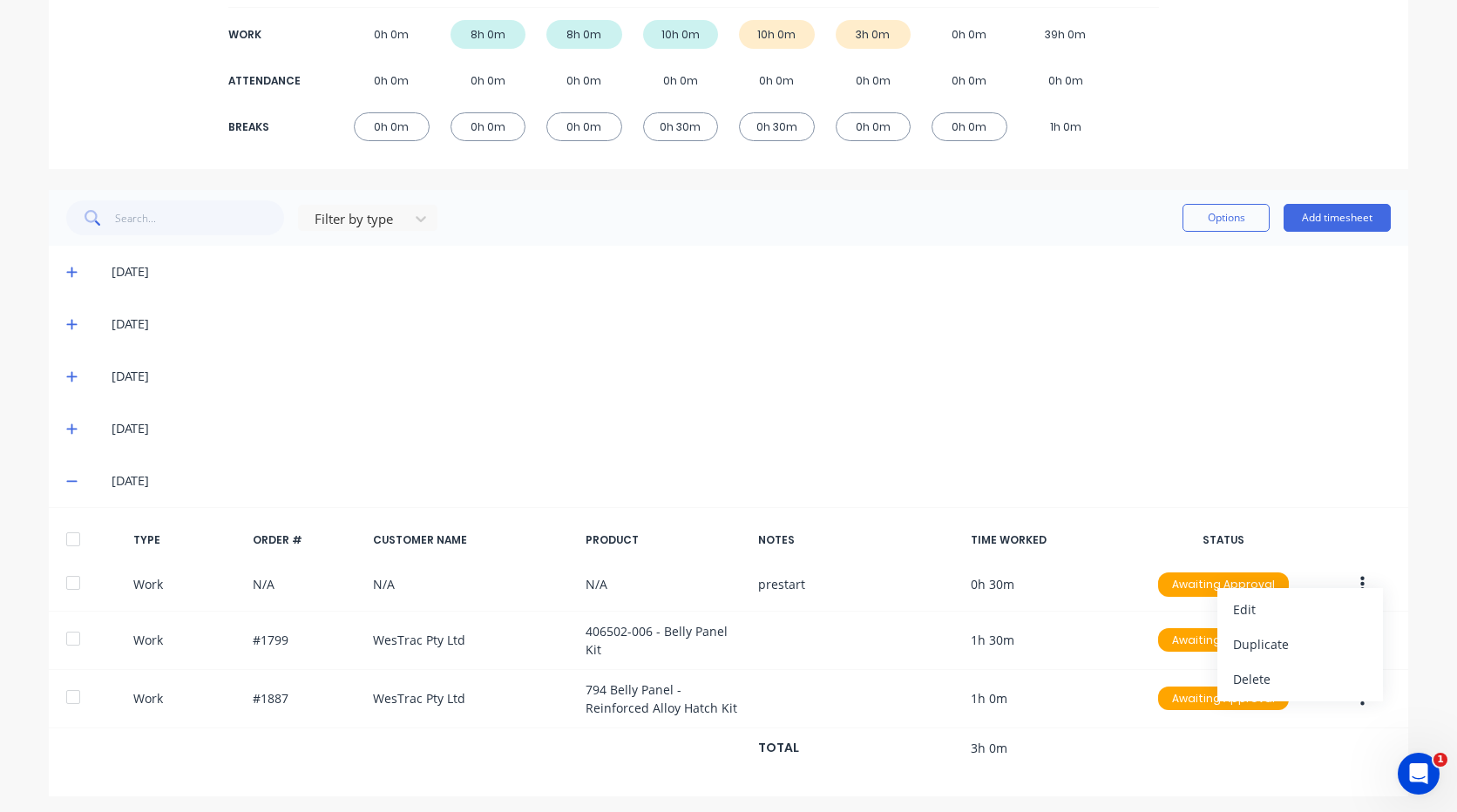
click at [1275, 475] on div "[DATE]" at bounding box center [751, 481] width 1279 height 19
click at [1337, 216] on button "Add timesheet" at bounding box center [1337, 217] width 107 height 28
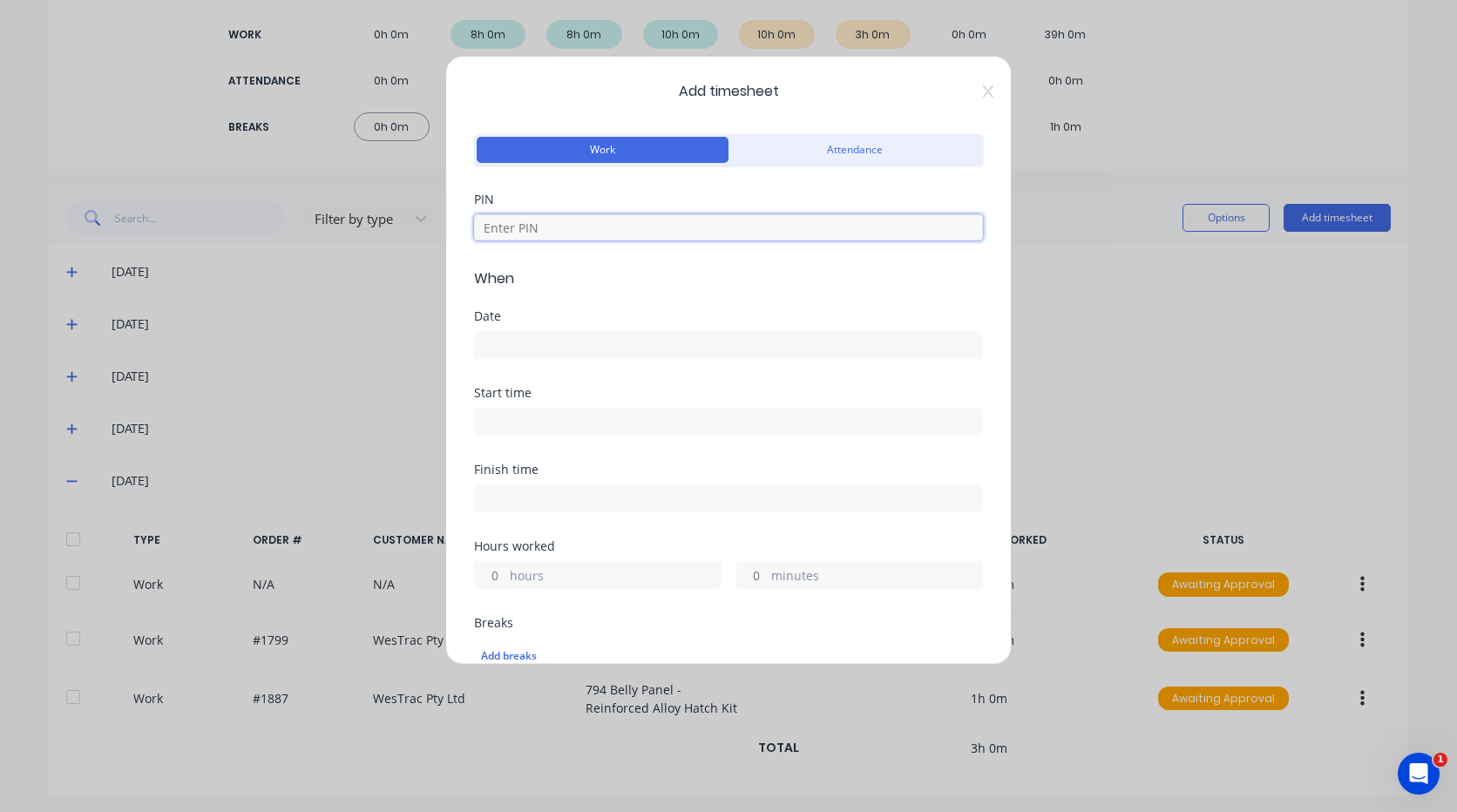
click at [603, 232] on input at bounding box center [729, 227] width 509 height 26
type input "2711"
click at [569, 342] on input at bounding box center [728, 344] width 507 height 26
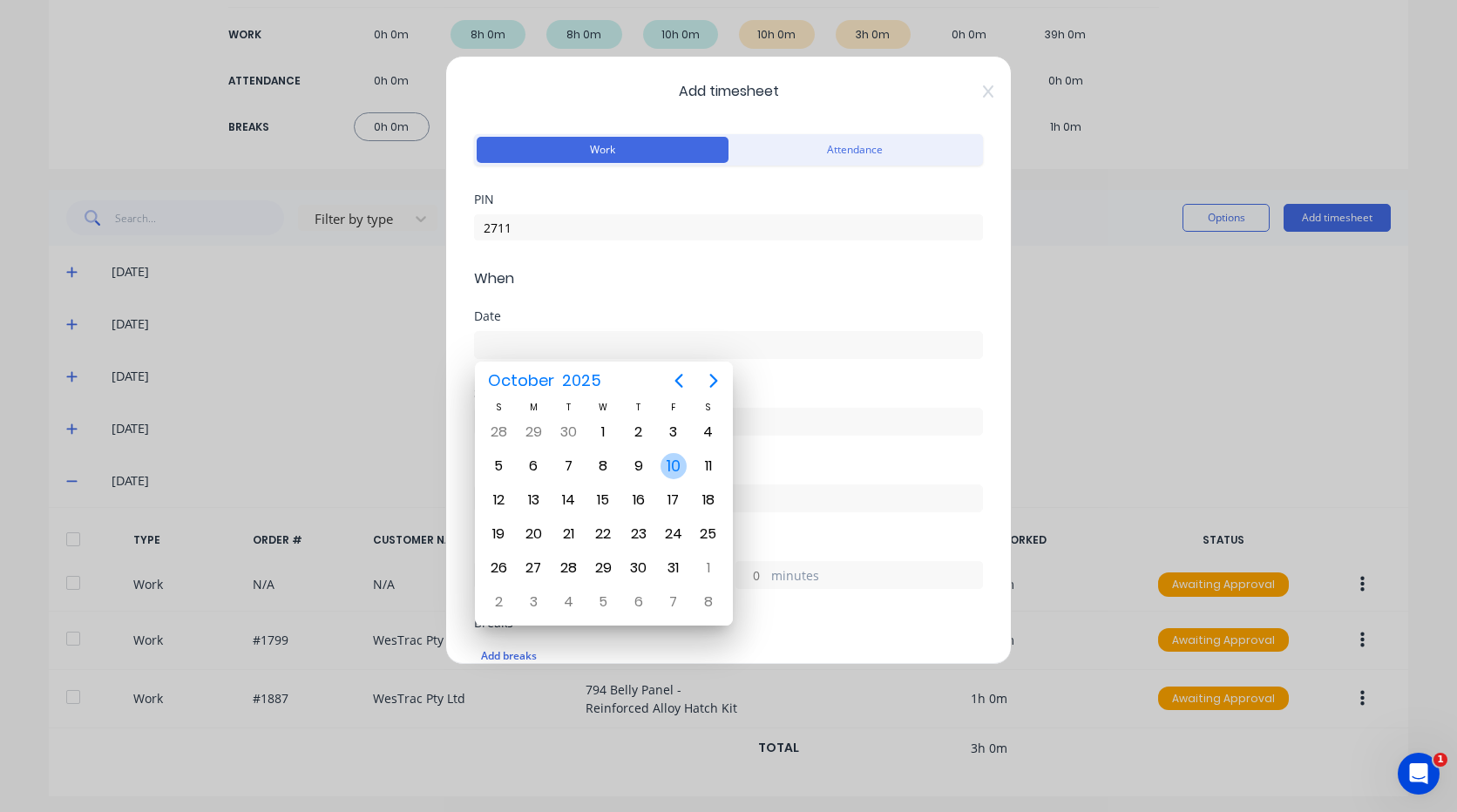
click at [661, 466] on div "10" at bounding box center [673, 466] width 26 height 26
type input "[DATE]"
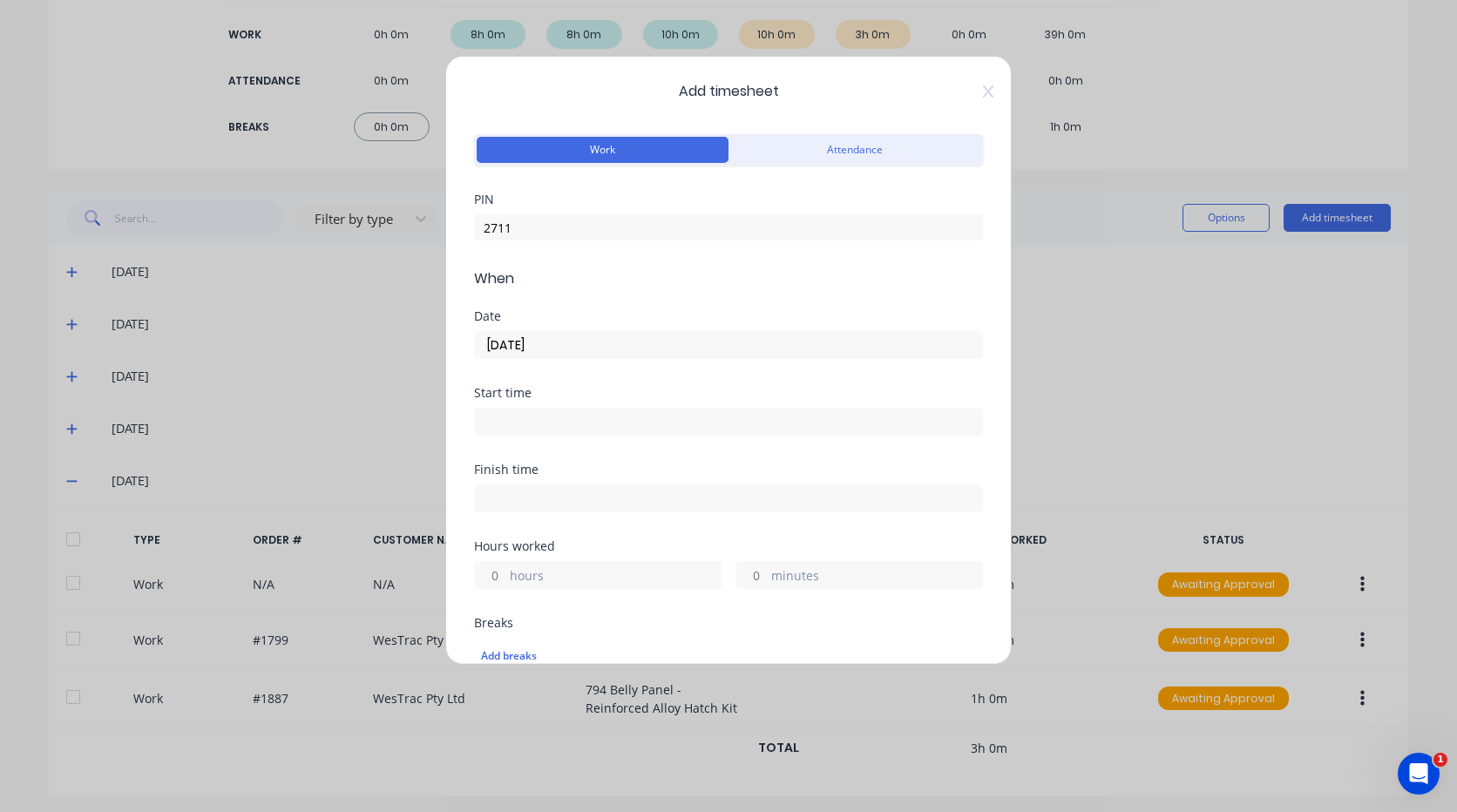
click at [574, 420] on input at bounding box center [728, 421] width 507 height 26
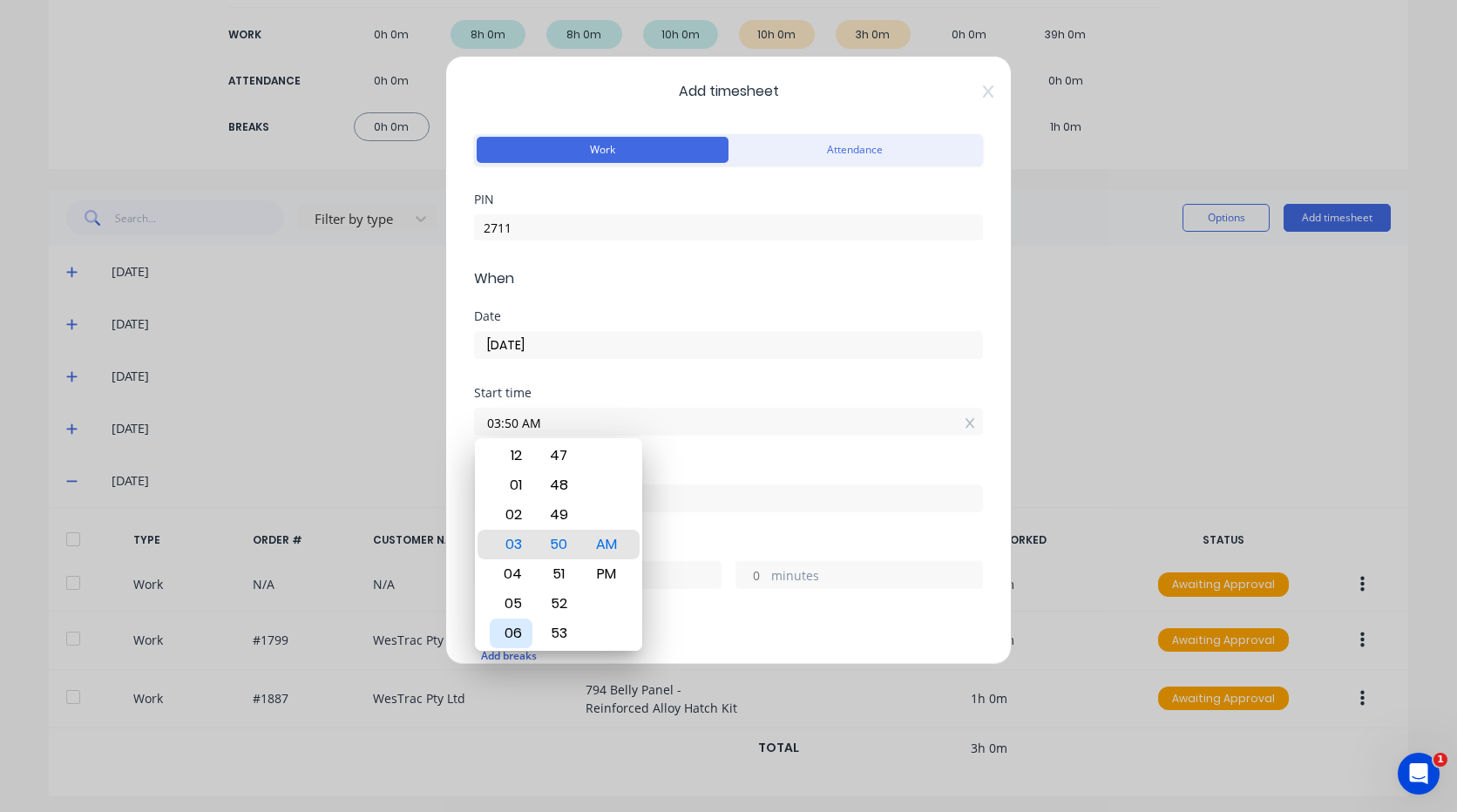
click at [518, 624] on div "06" at bounding box center [511, 633] width 43 height 30
type input "06:00 AM"
click at [669, 462] on div "Start time 06:00 AM" at bounding box center [729, 425] width 509 height 77
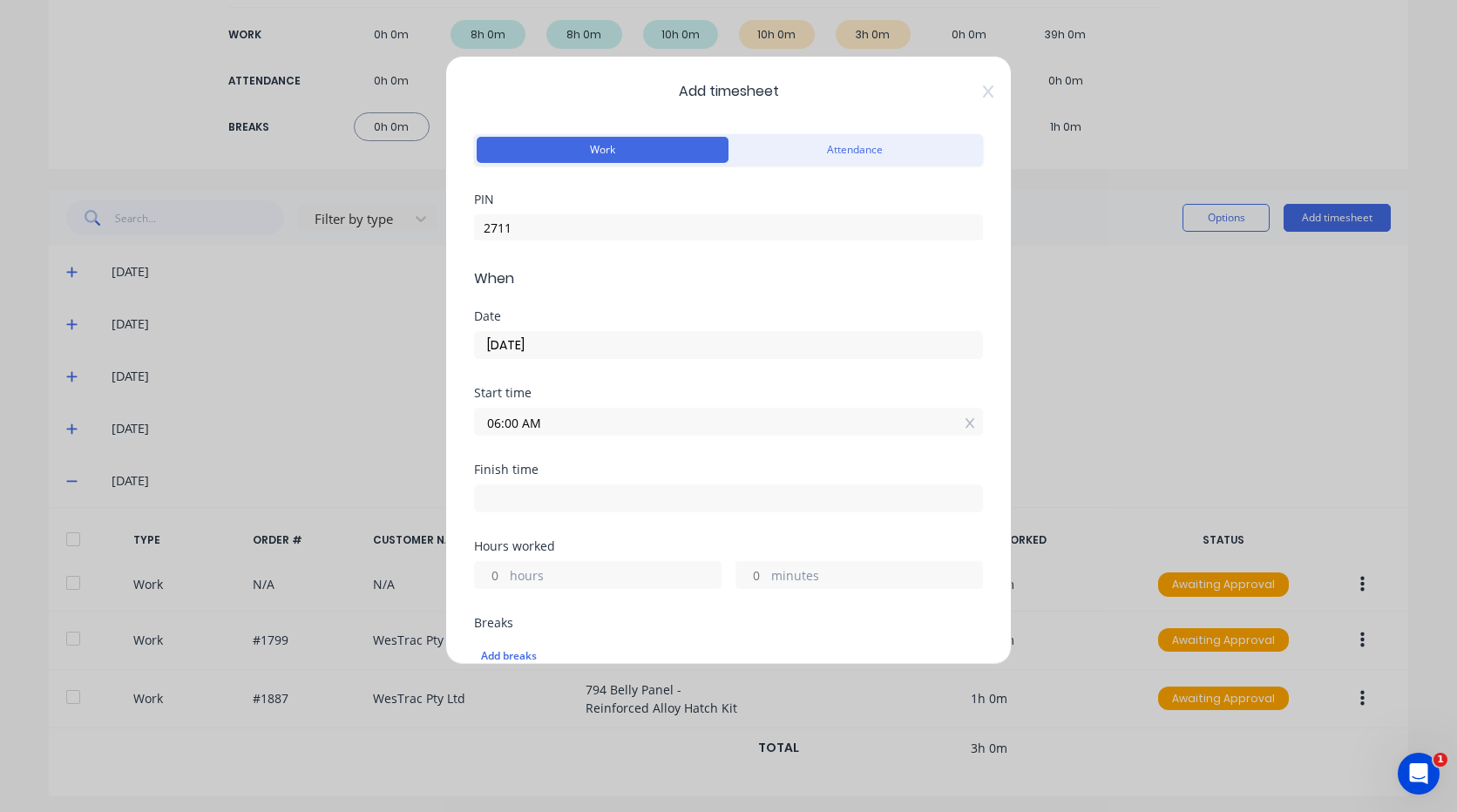
drag, startPoint x: 603, startPoint y: 503, endPoint x: 593, endPoint y: 502, distance: 10.0
click at [602, 503] on input at bounding box center [728, 497] width 507 height 26
type input "07:50 AM"
type input "1"
type input "50"
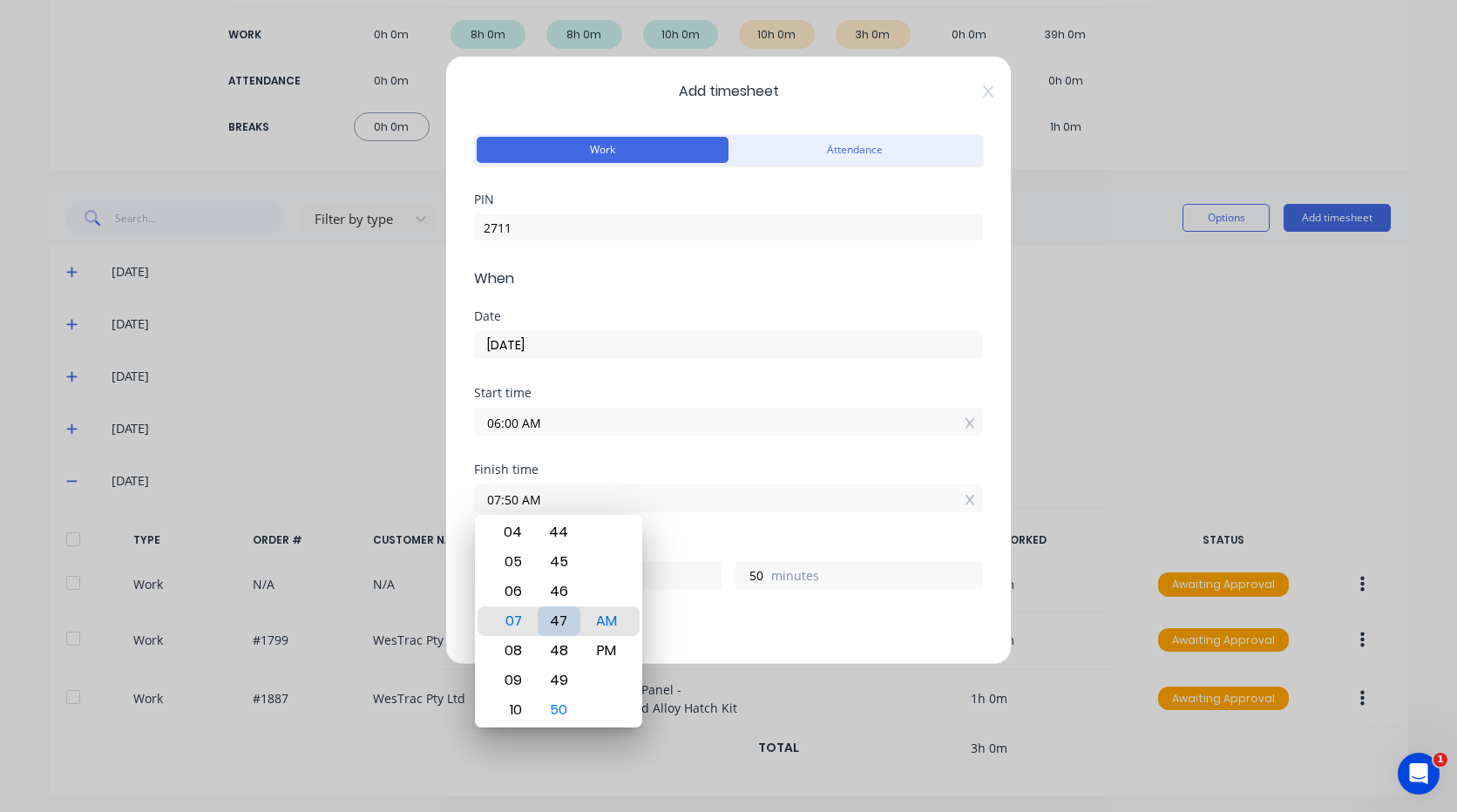
type input "07:47 AM"
type input "47"
type input "07:43 AM"
type input "43"
type input "07:39 AM"
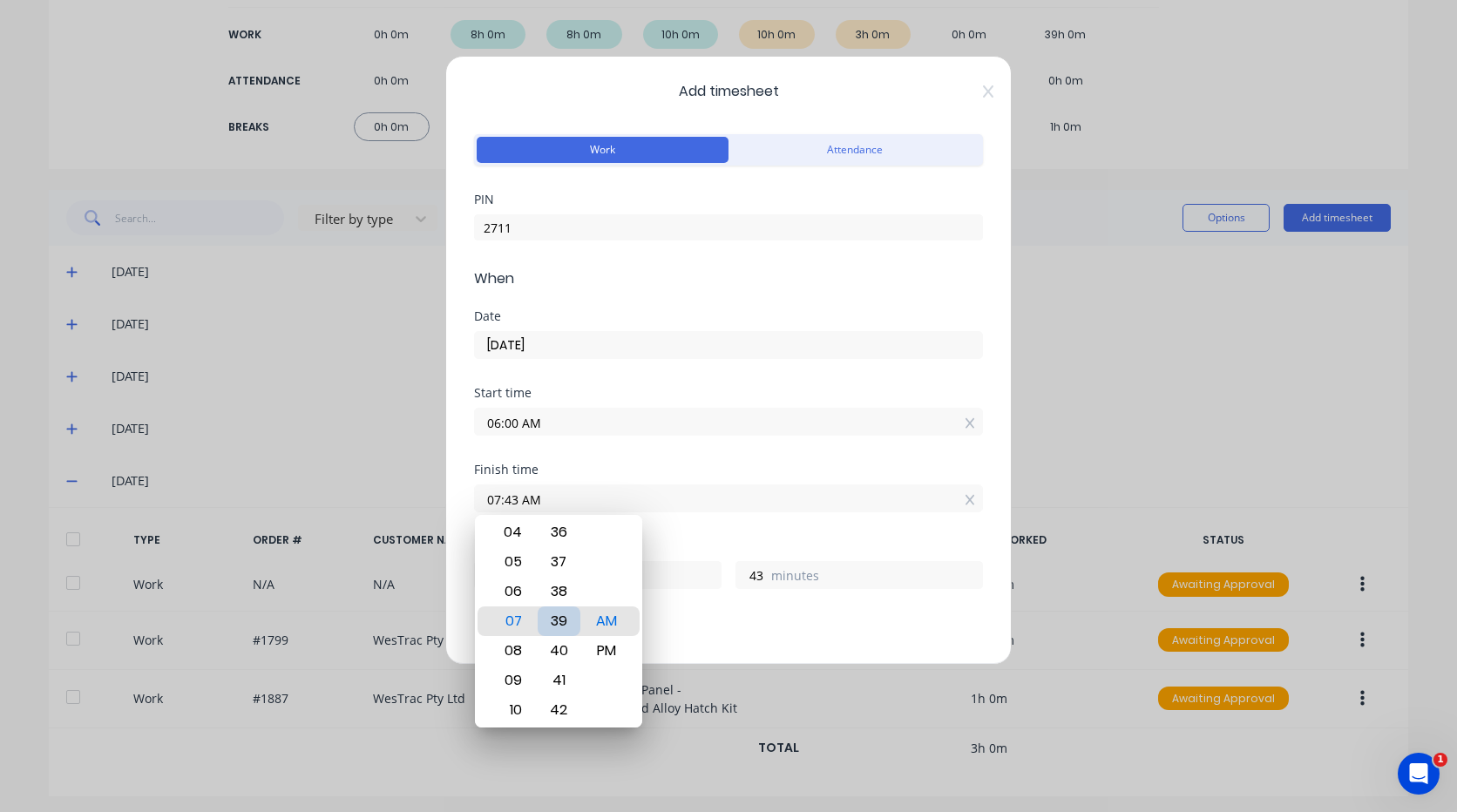
type input "39"
type input "07:35 AM"
type input "35"
type input "07:32 AM"
type input "32"
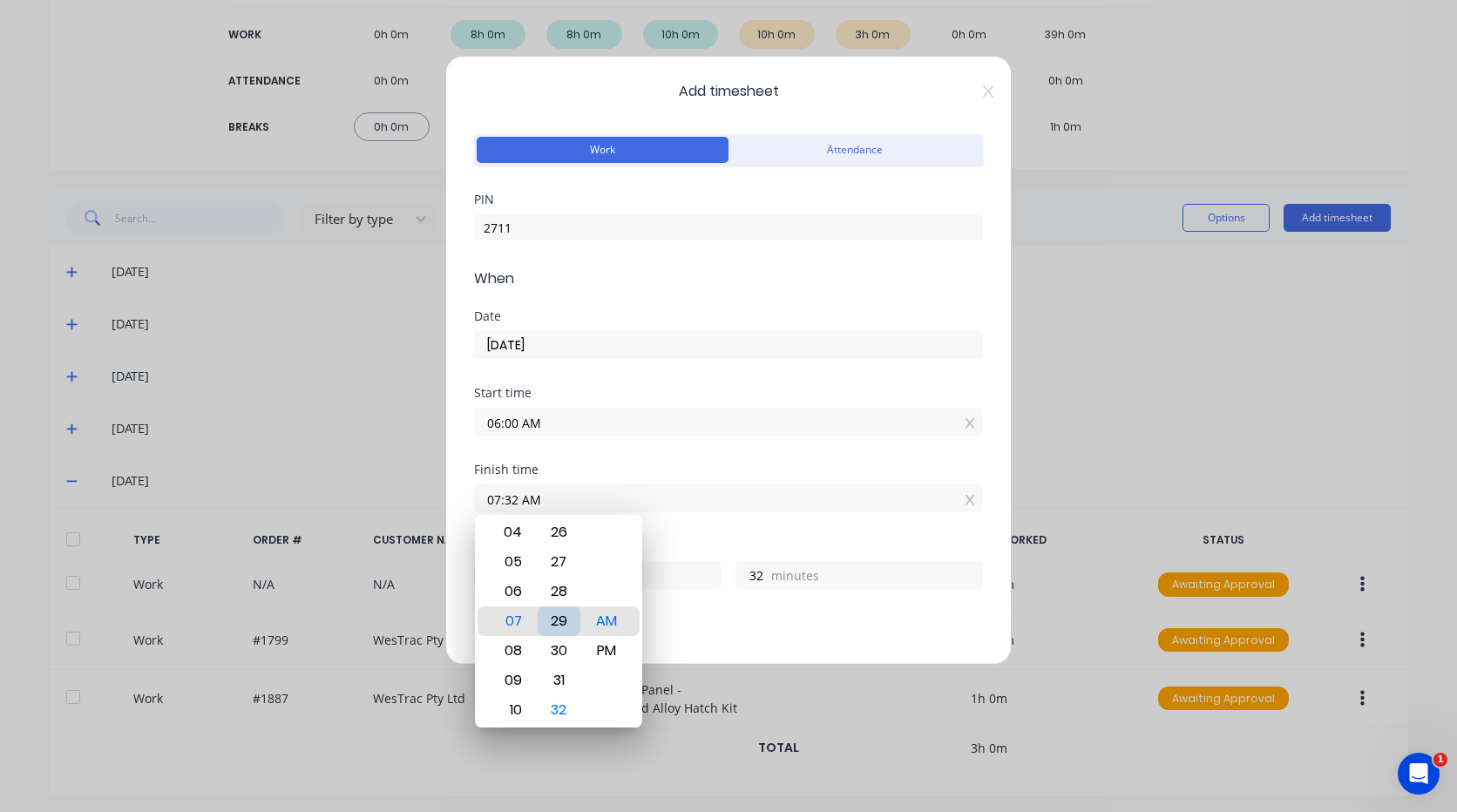
type input "07:29 AM"
type input "29"
type input "07:26 AM"
type input "26"
type input "07:23 AM"
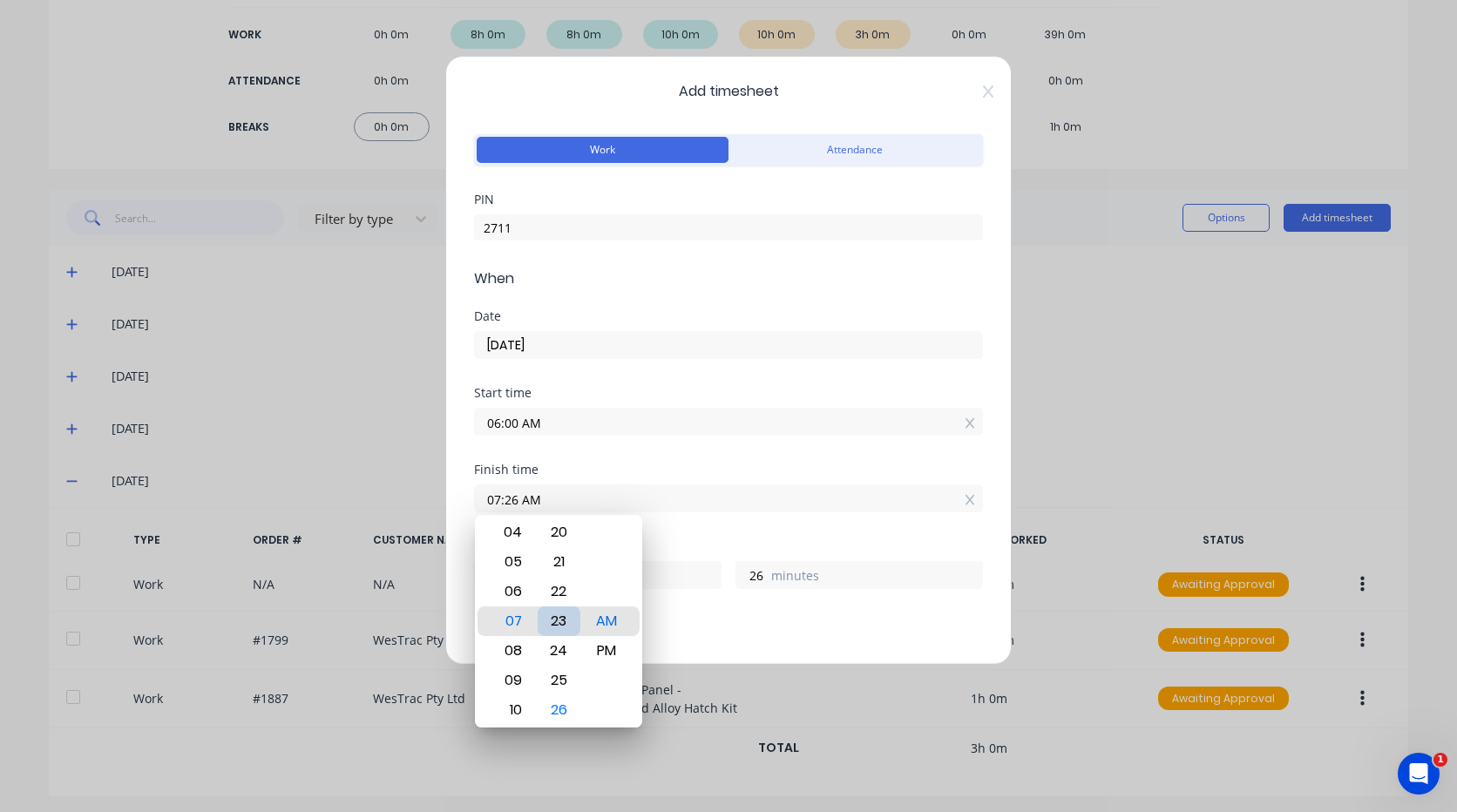
type input "23"
type input "07:19 AM"
type input "19"
type input "07:12 AM"
type input "12"
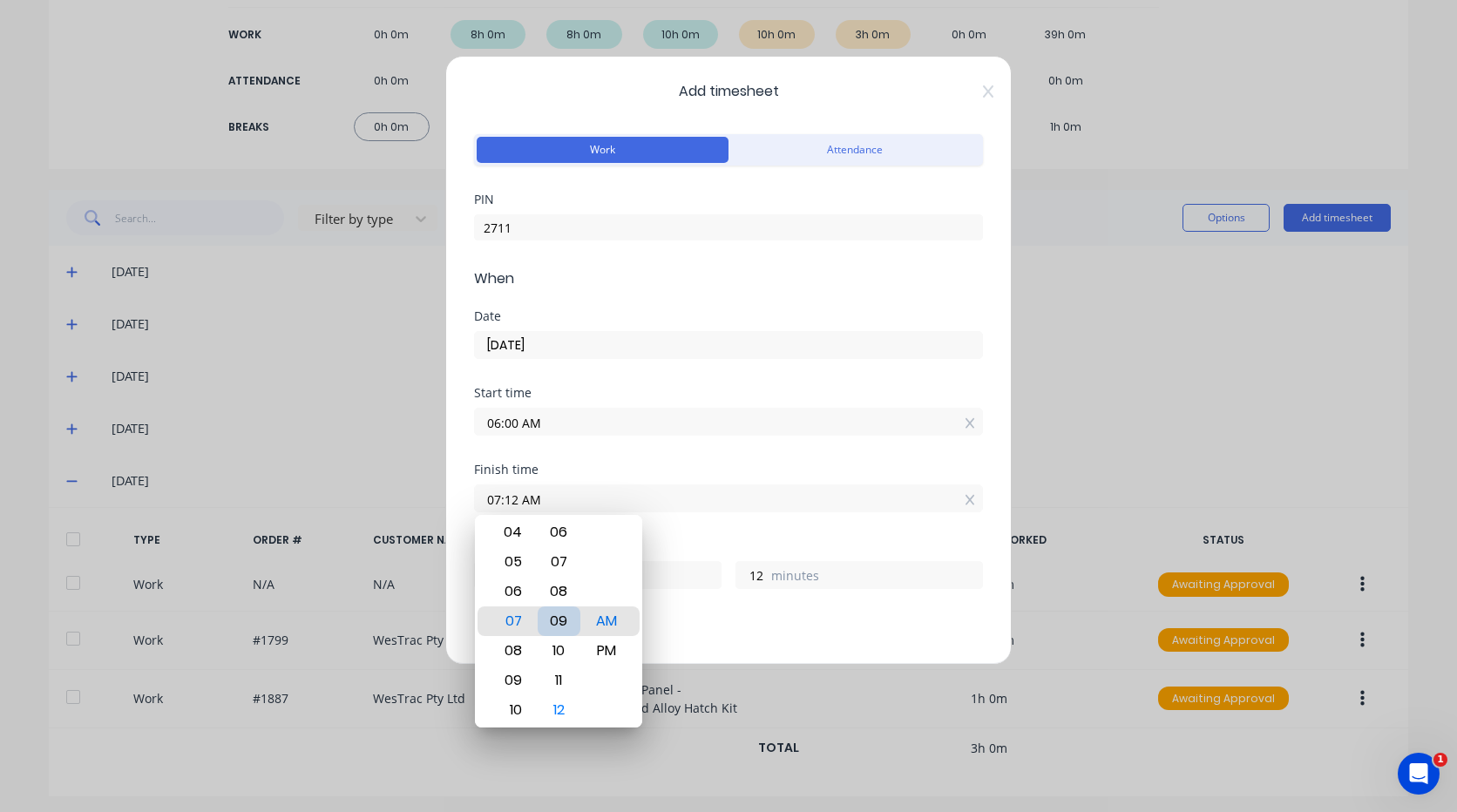
type input "07:09 AM"
type input "9"
type input "07:06 AM"
type input "6"
type input "07:04 AM"
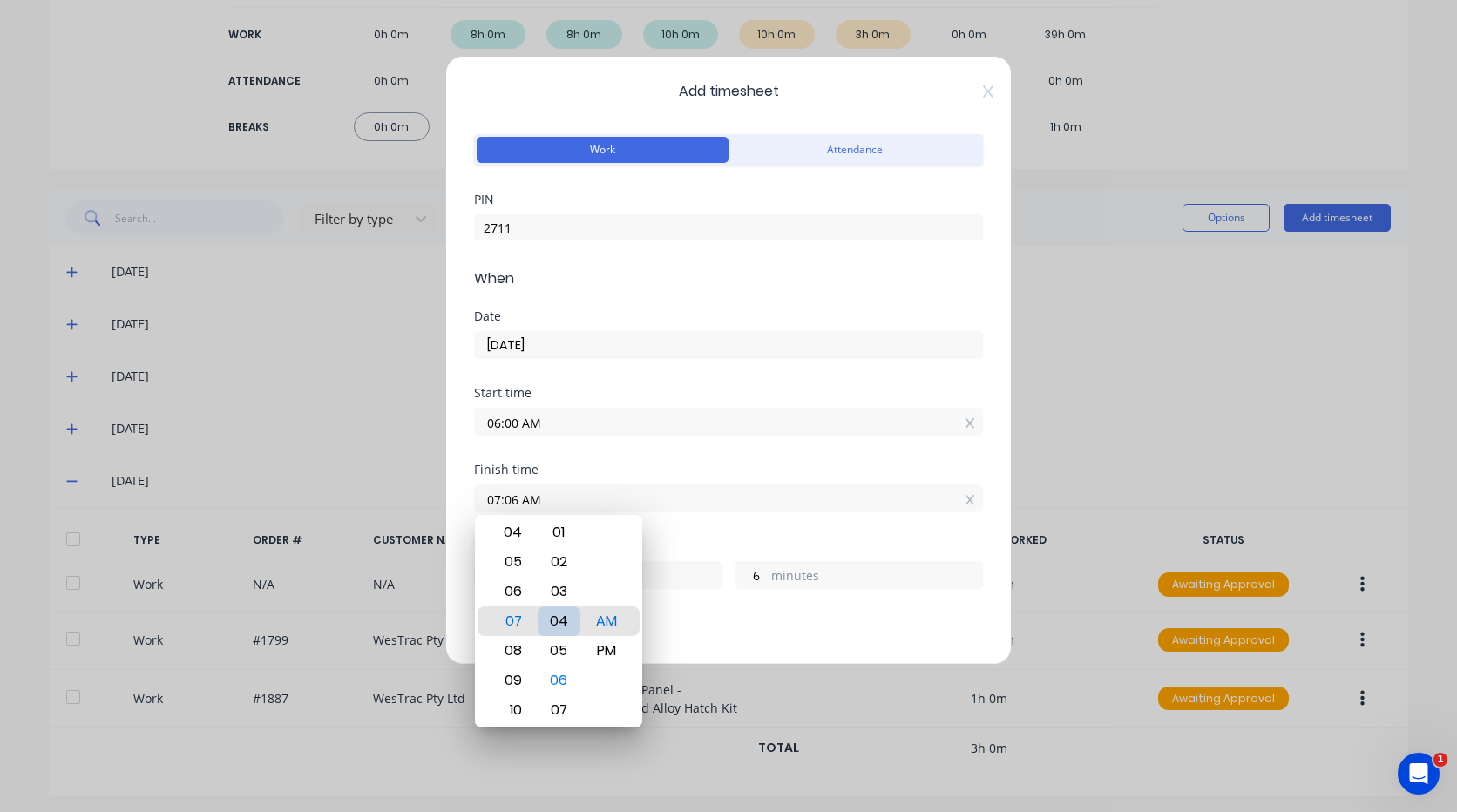
type input "4"
type input "07:01 AM"
type input "1"
type input "07:00 AM"
type input "0"
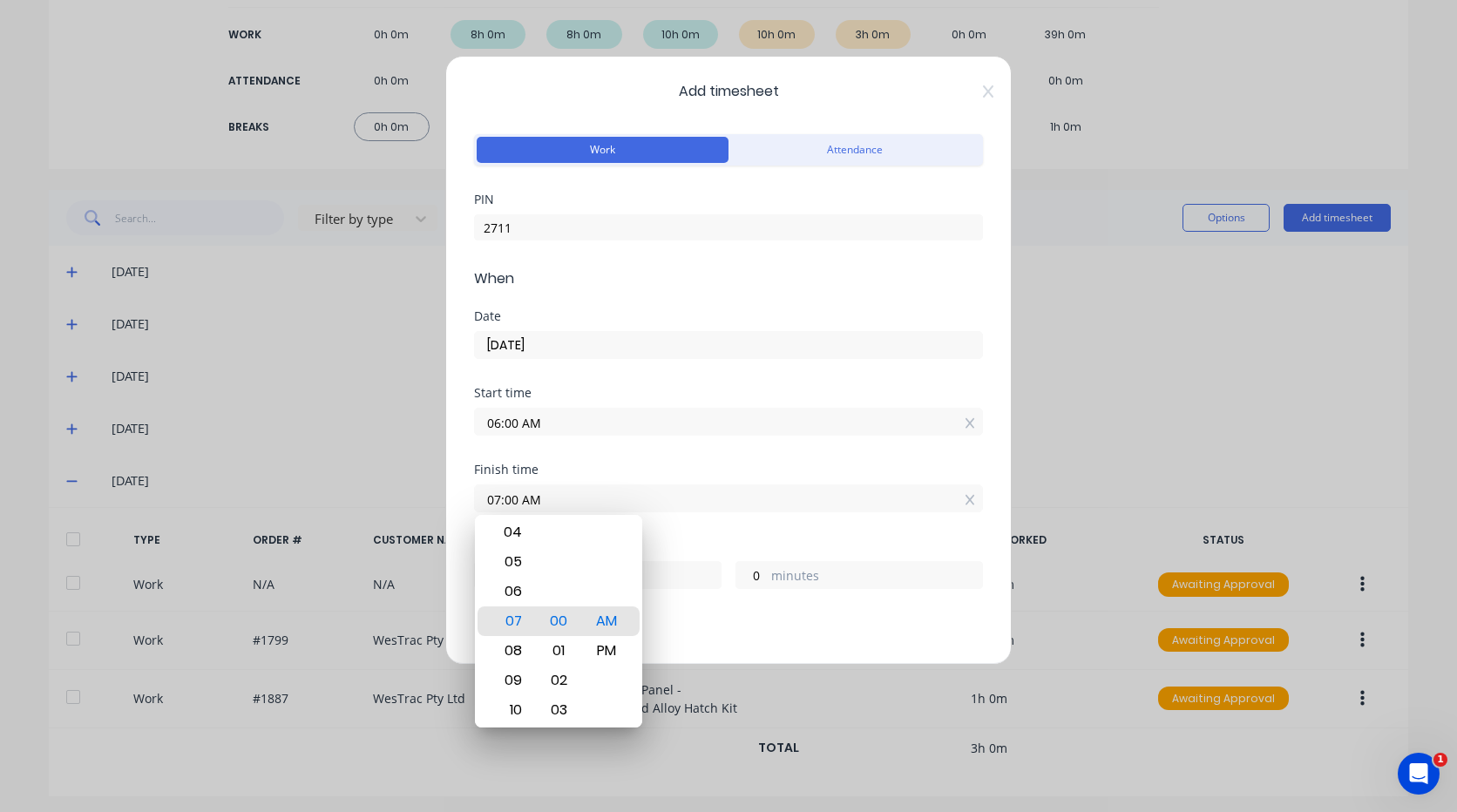
click at [681, 527] on div "Finish time 07:00 AM" at bounding box center [729, 502] width 509 height 77
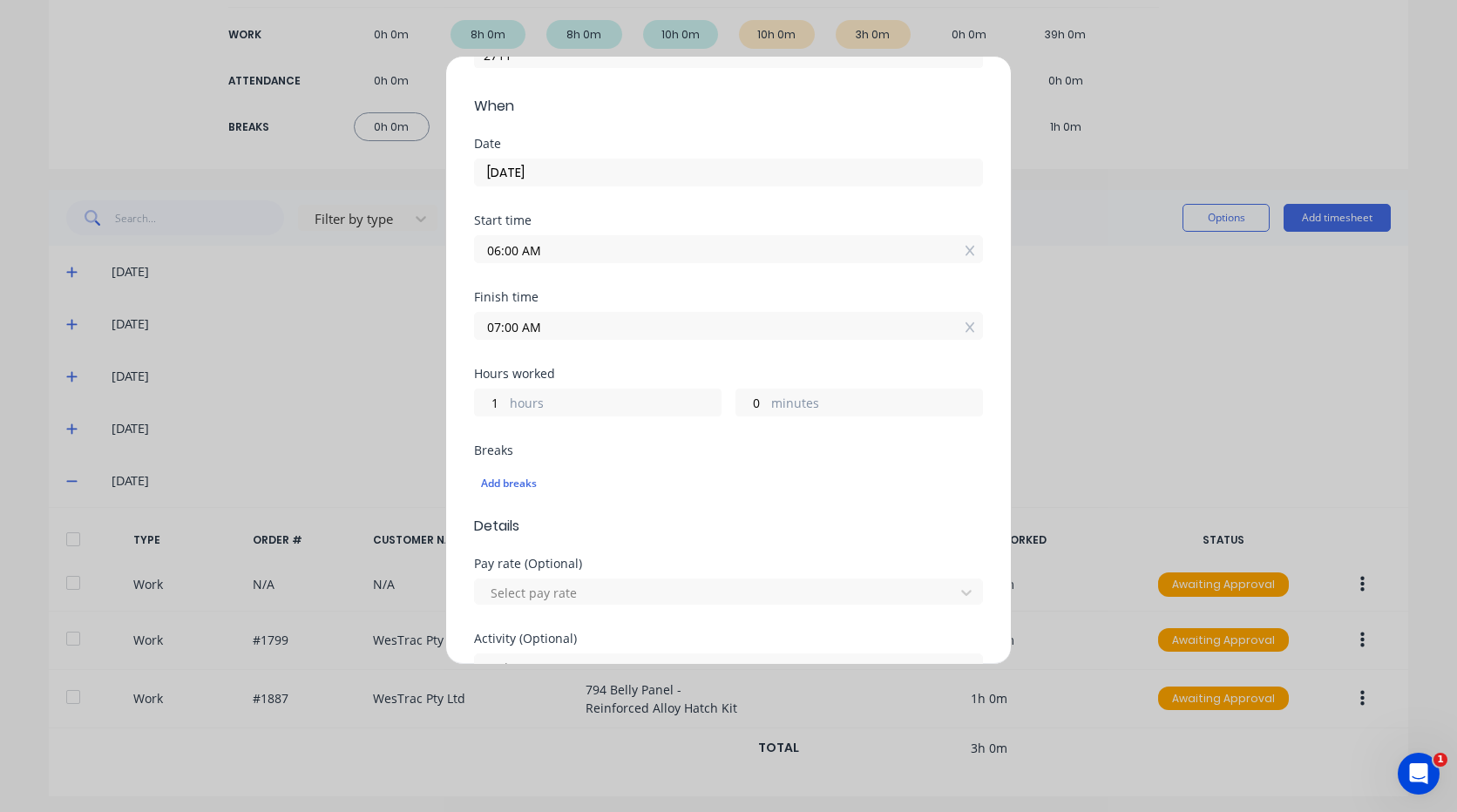
scroll to position [174, 0]
click at [543, 323] on input "07:00 AM" at bounding box center [728, 323] width 507 height 26
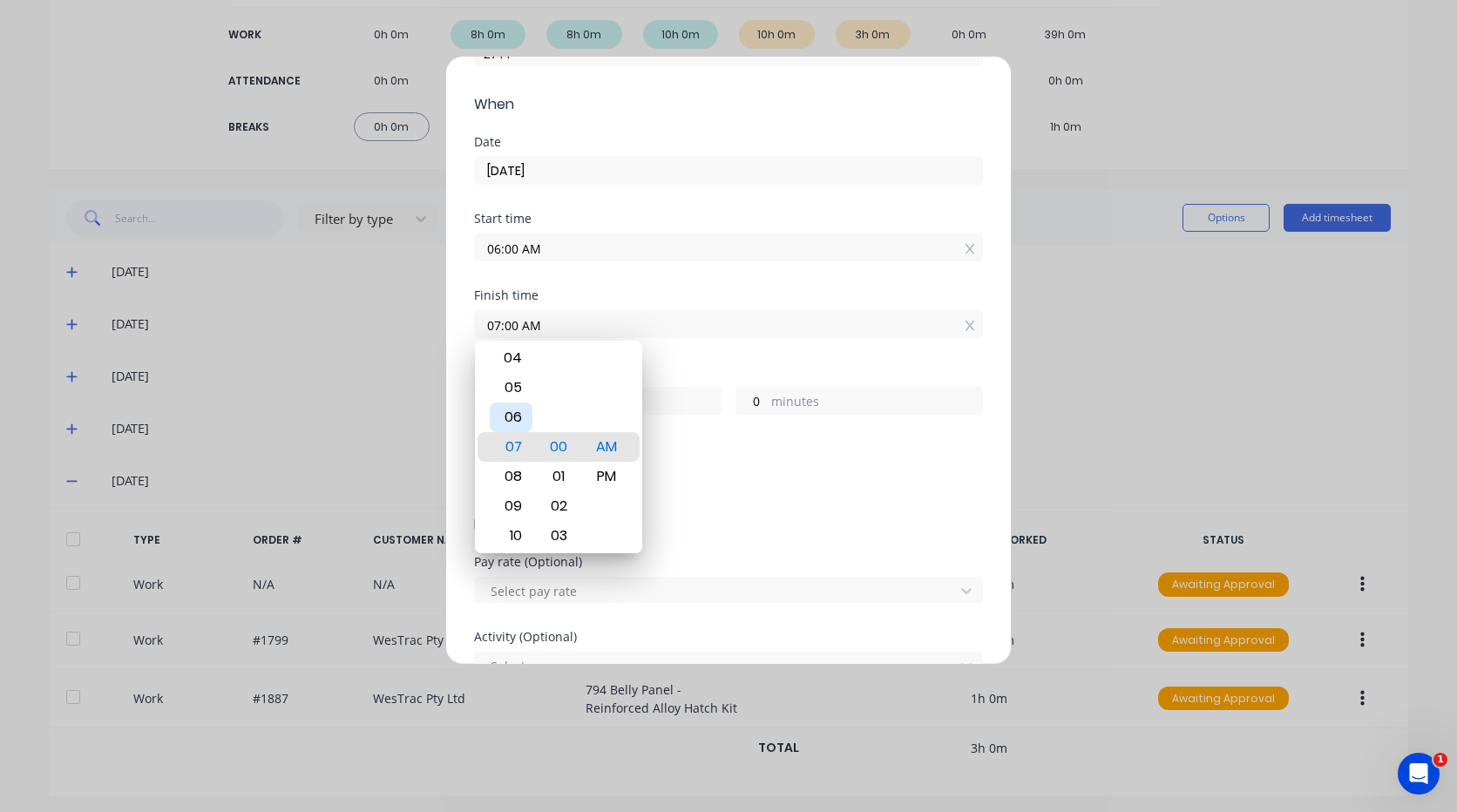
click at [512, 416] on div "06" at bounding box center [511, 417] width 43 height 30
type input "06:00 AM"
type input "0"
type input "06:02 AM"
type input "2"
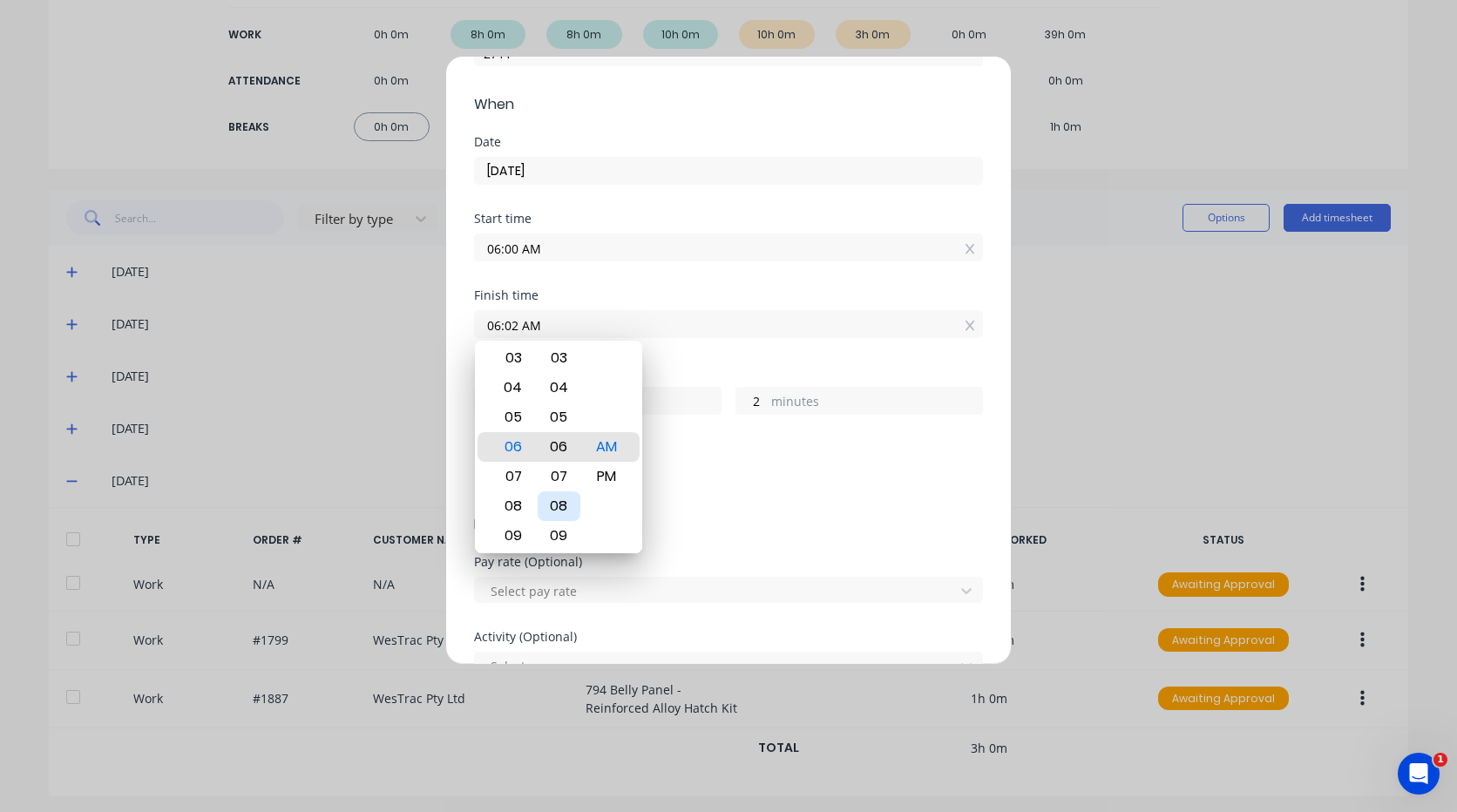
type input "06:06 AM"
type input "6"
type input "06:09 AM"
type input "9"
type input "06:12 AM"
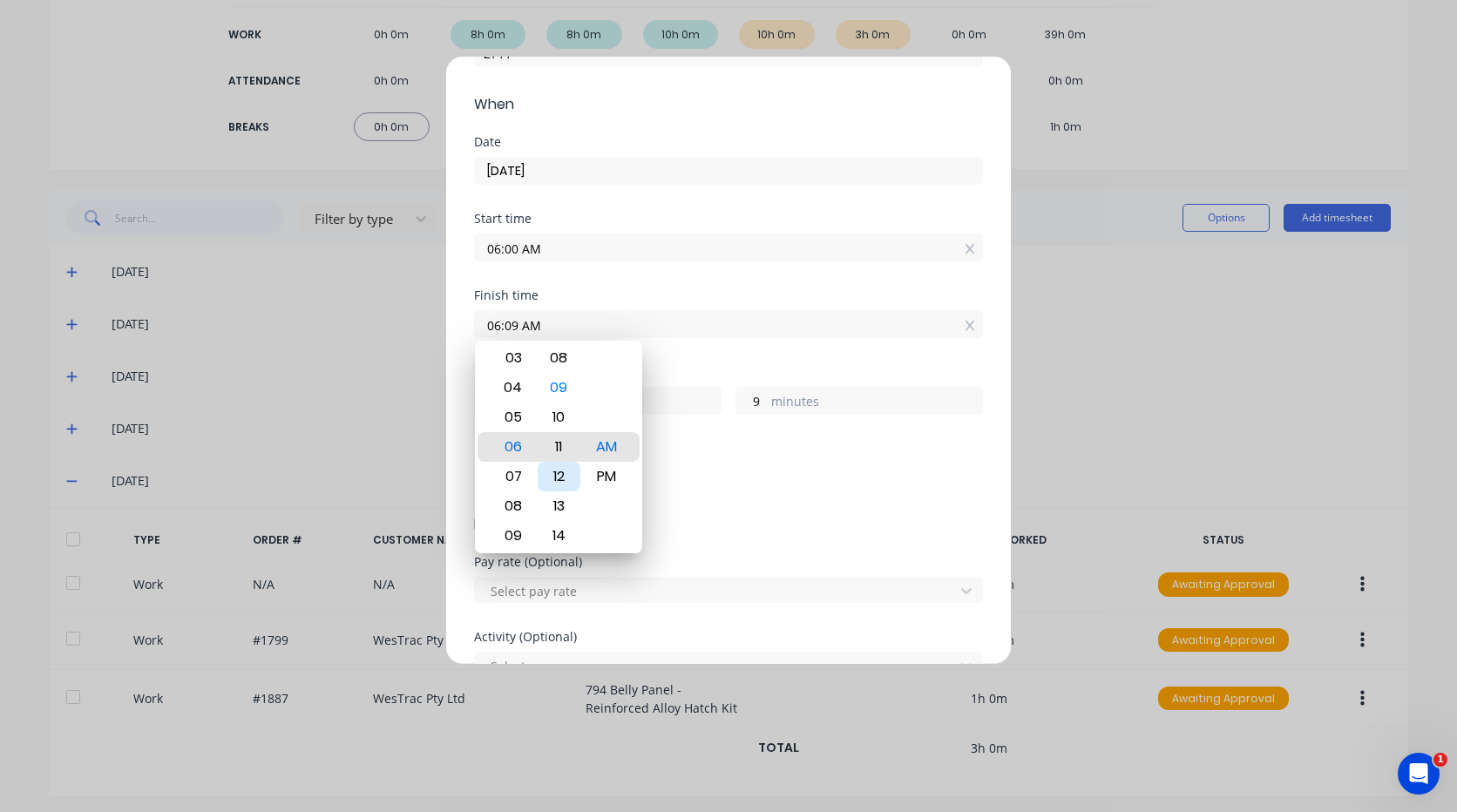
type input "12"
type input "06:15 AM"
type input "15"
type input "06:18 AM"
type input "18"
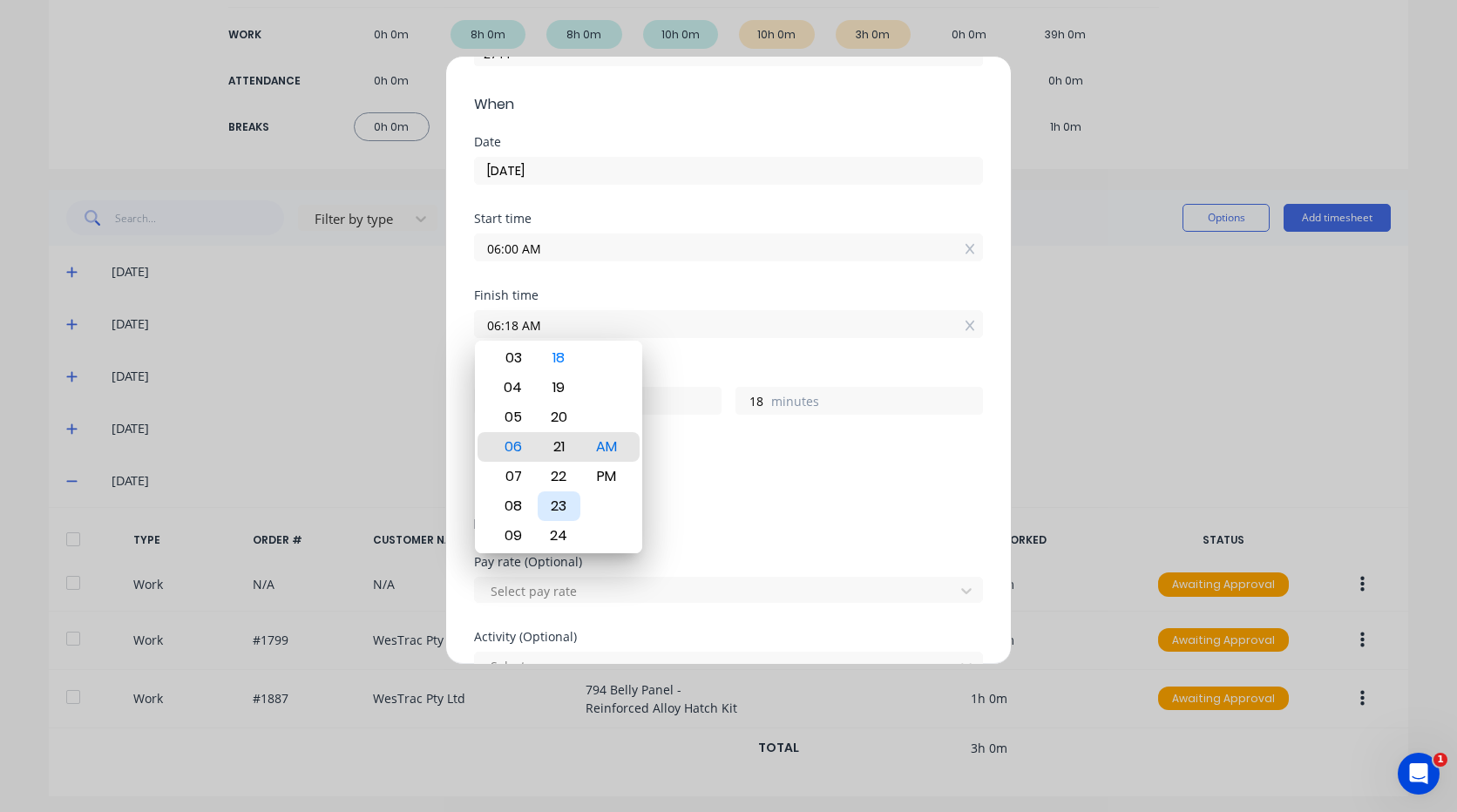
type input "06:21 AM"
type input "21"
type input "06:24 AM"
type input "24"
type input "06:27 AM"
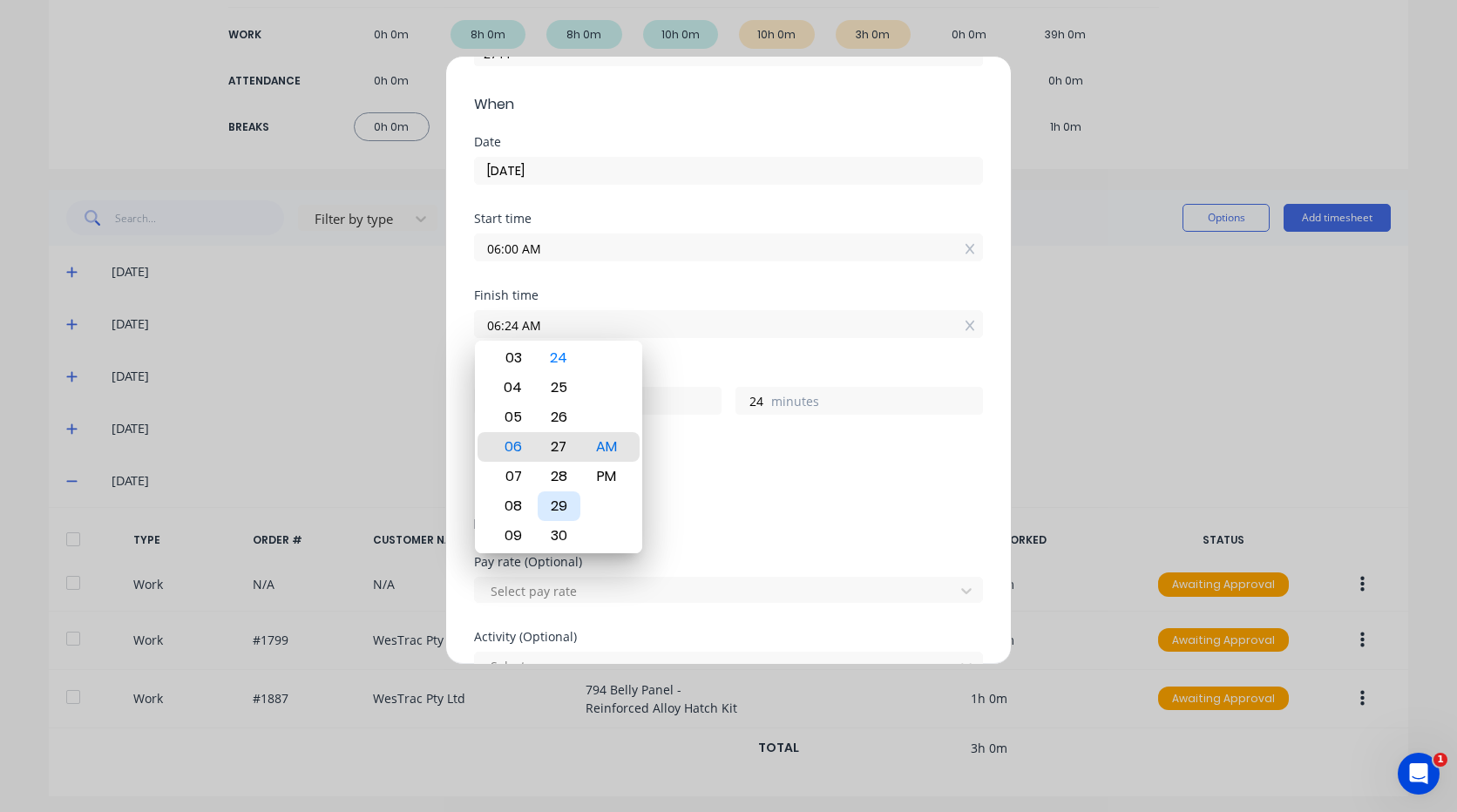
type input "27"
click at [563, 533] on div "30" at bounding box center [559, 536] width 43 height 30
type input "06:30 AM"
type input "30"
click at [715, 454] on div "Breaks" at bounding box center [729, 449] width 509 height 12
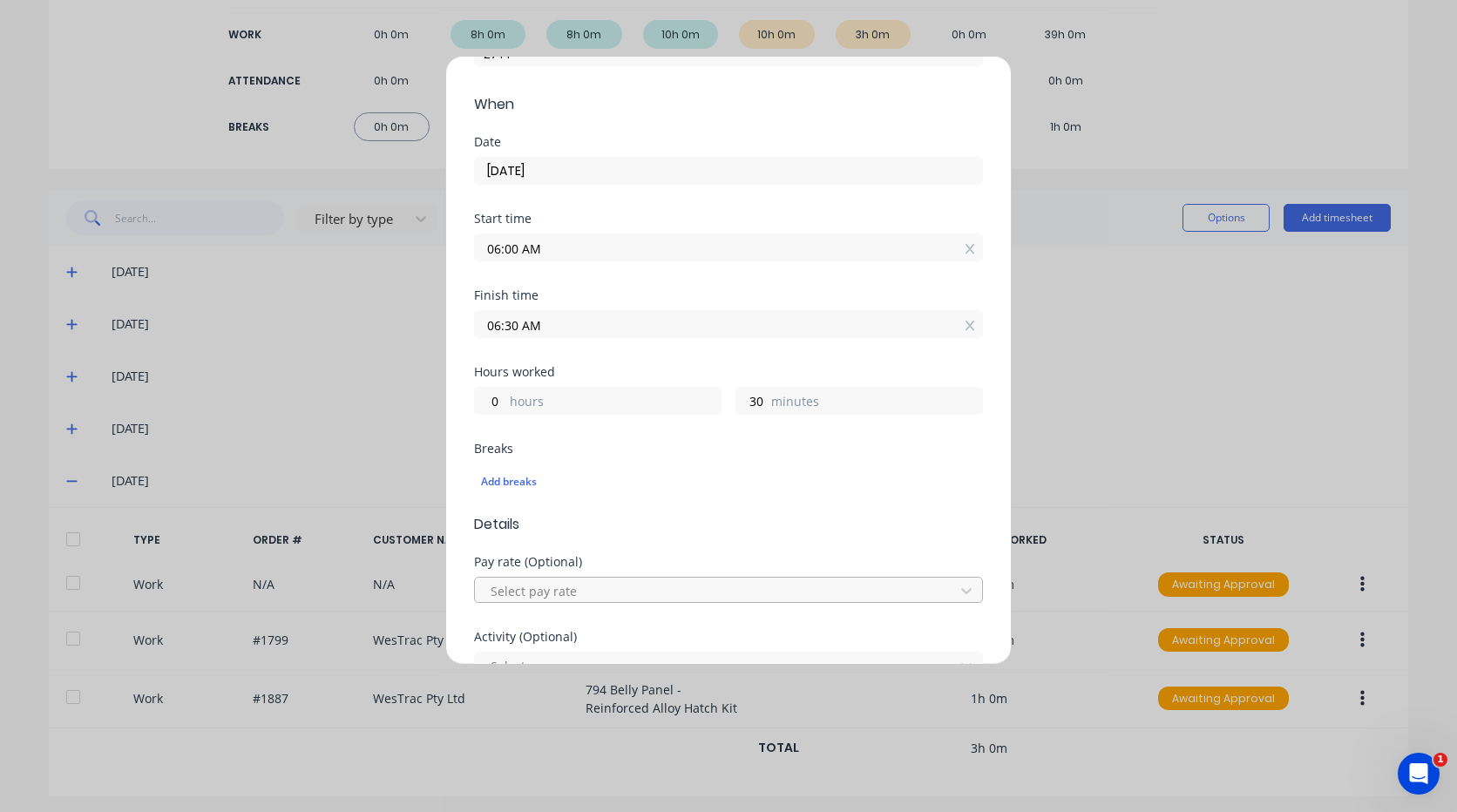
click at [586, 588] on div at bounding box center [717, 591] width 456 height 22
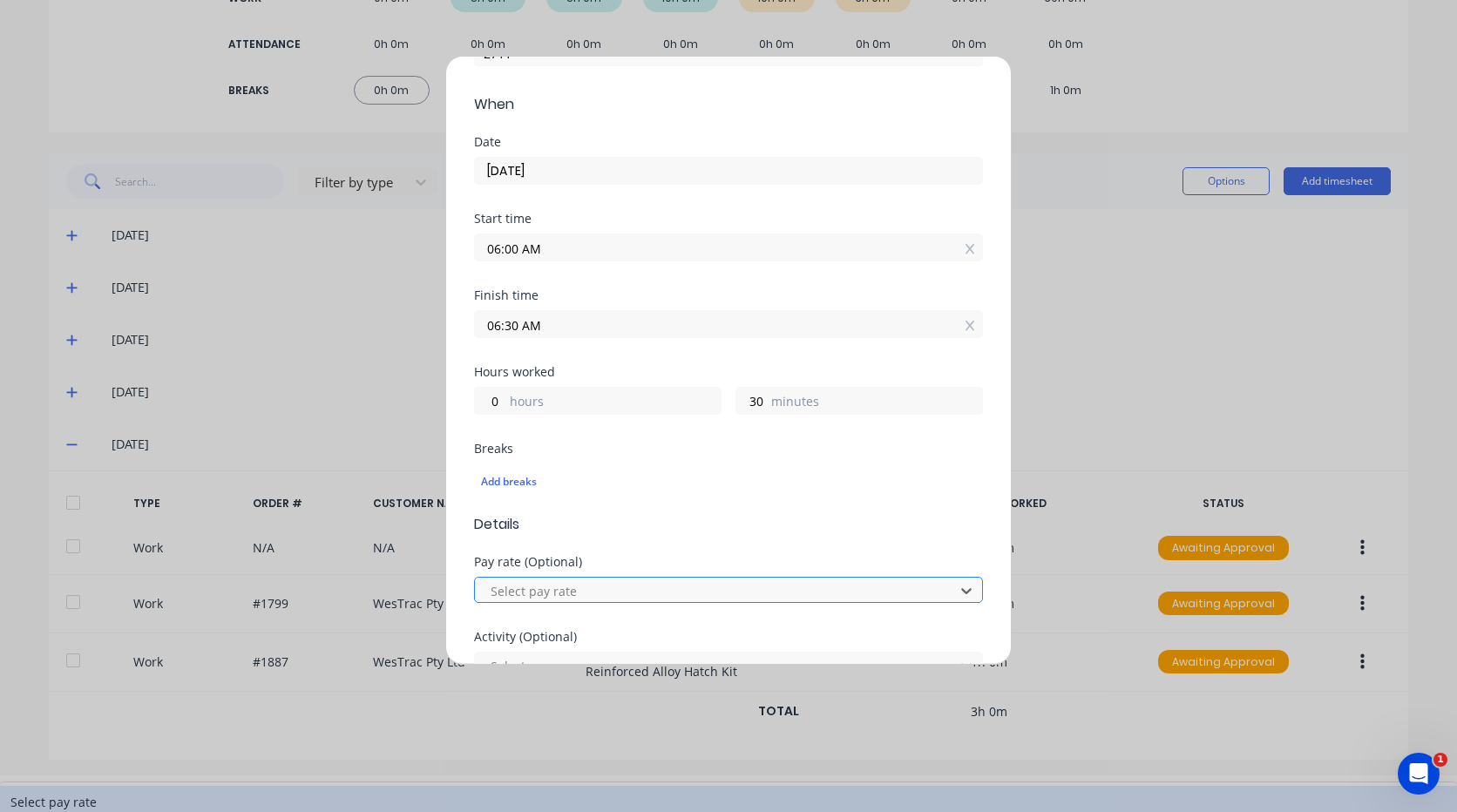
scroll to position [40, 0]
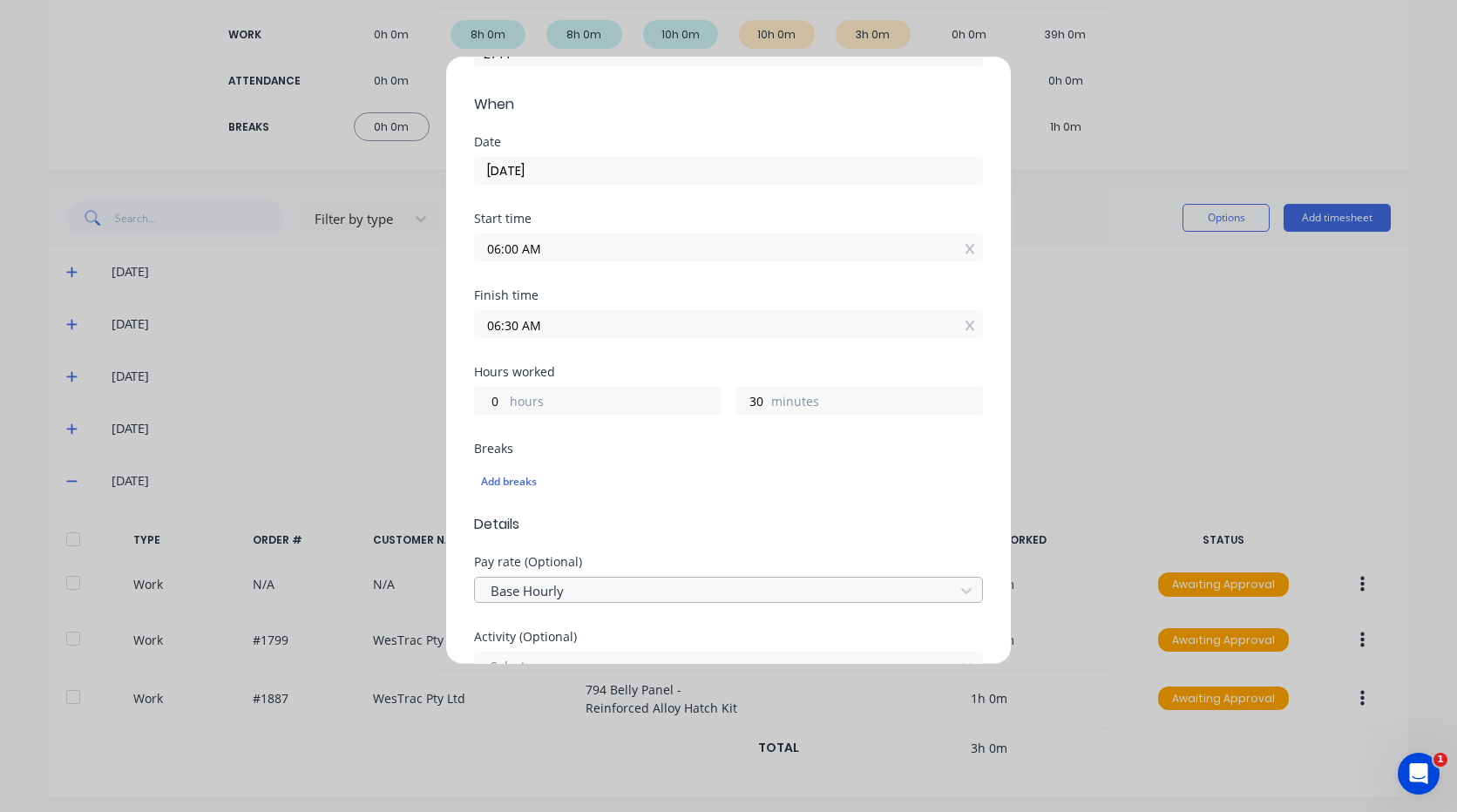
click at [580, 590] on div at bounding box center [717, 591] width 456 height 22
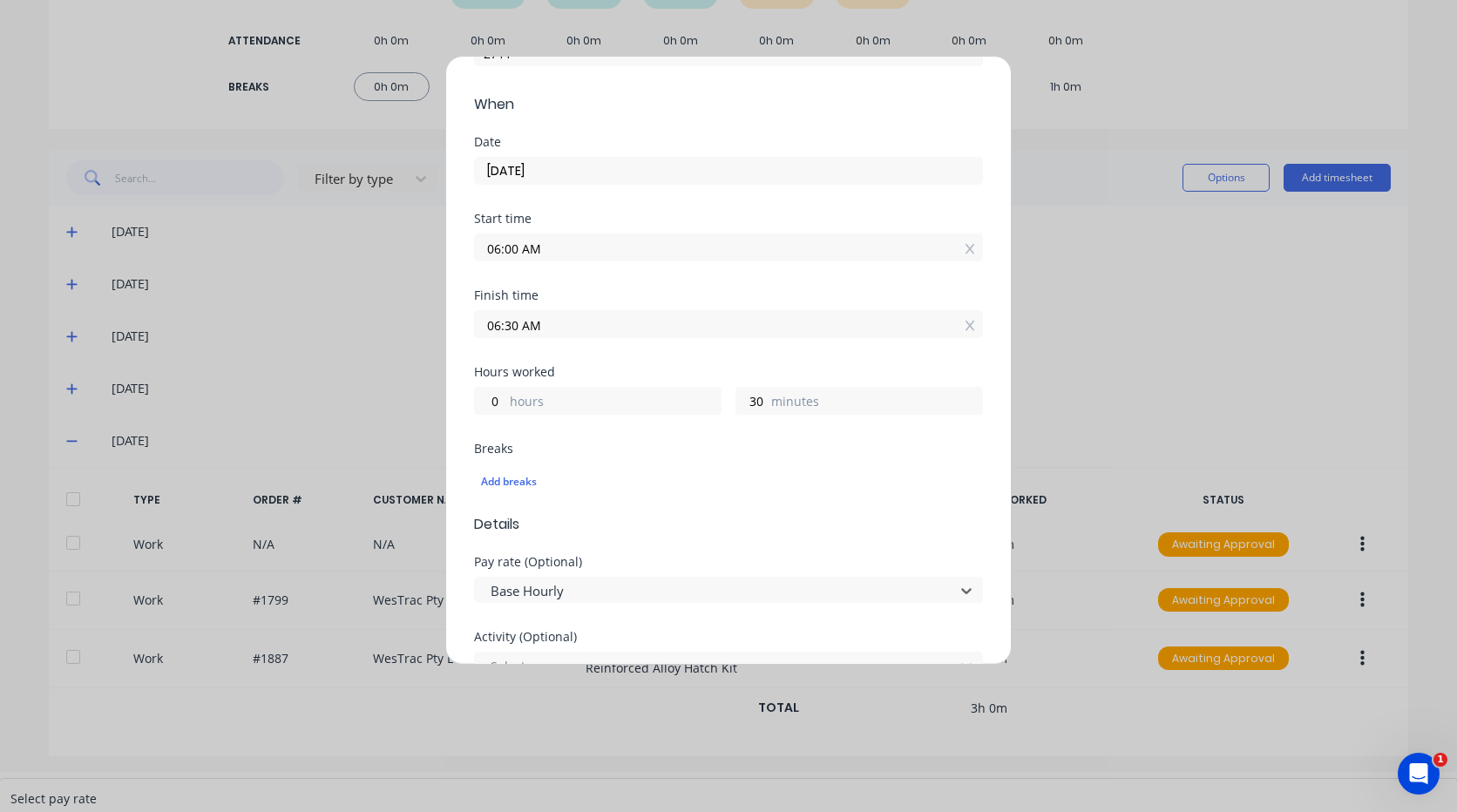
scroll to position [87, 0]
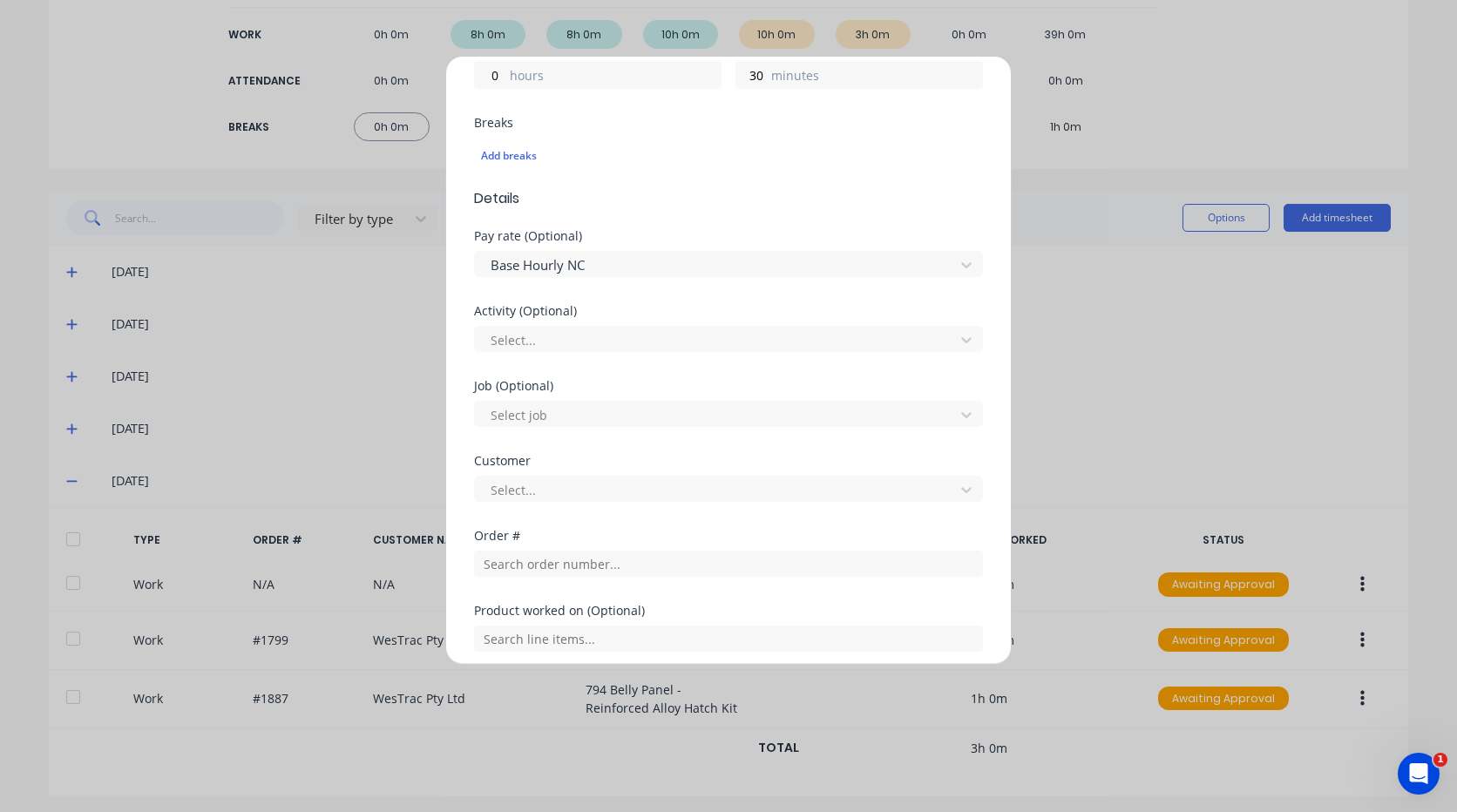
scroll to position [523, 0]
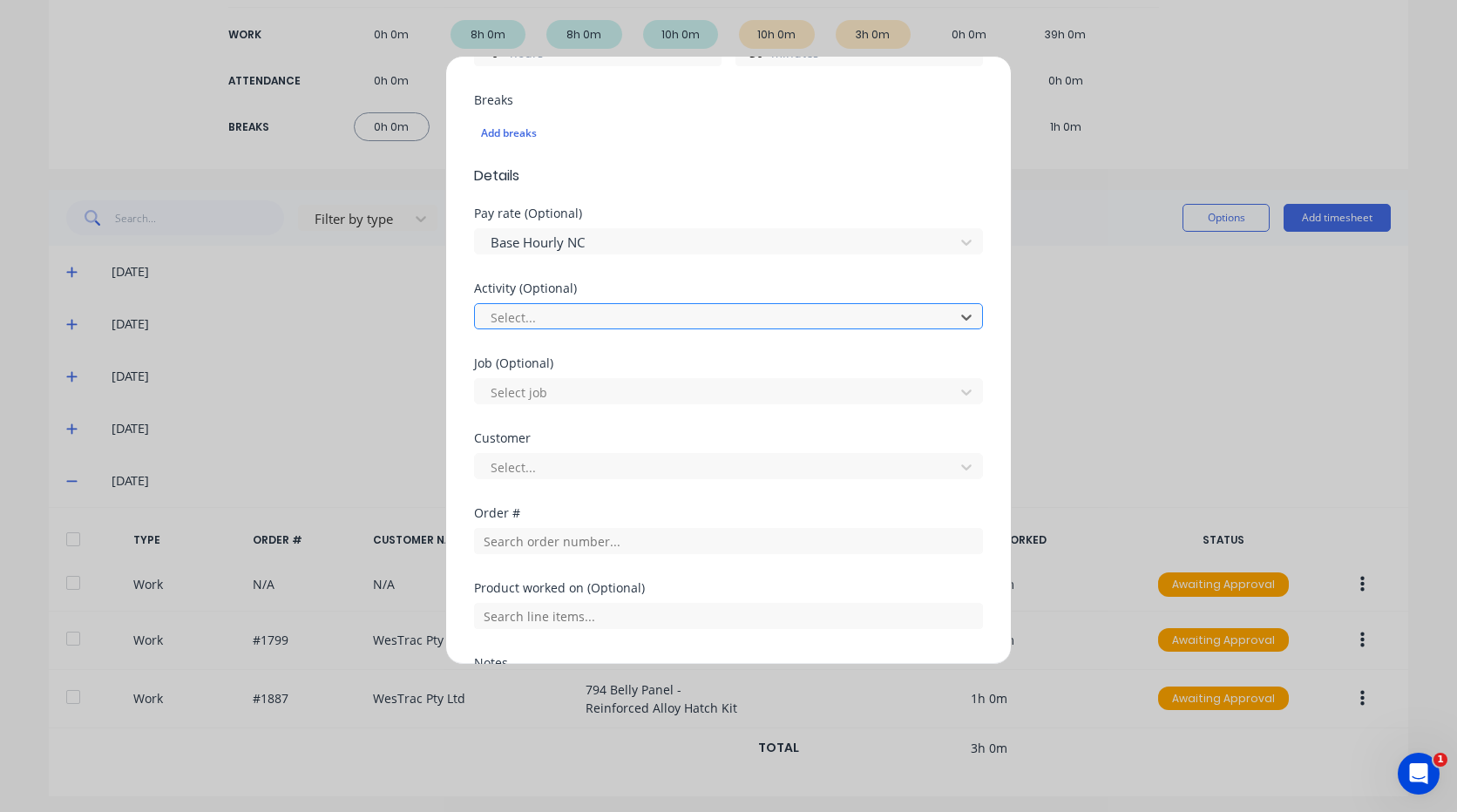
click at [557, 313] on div at bounding box center [717, 318] width 456 height 22
type input "ad"
click at [588, 465] on div at bounding box center [717, 467] width 456 height 22
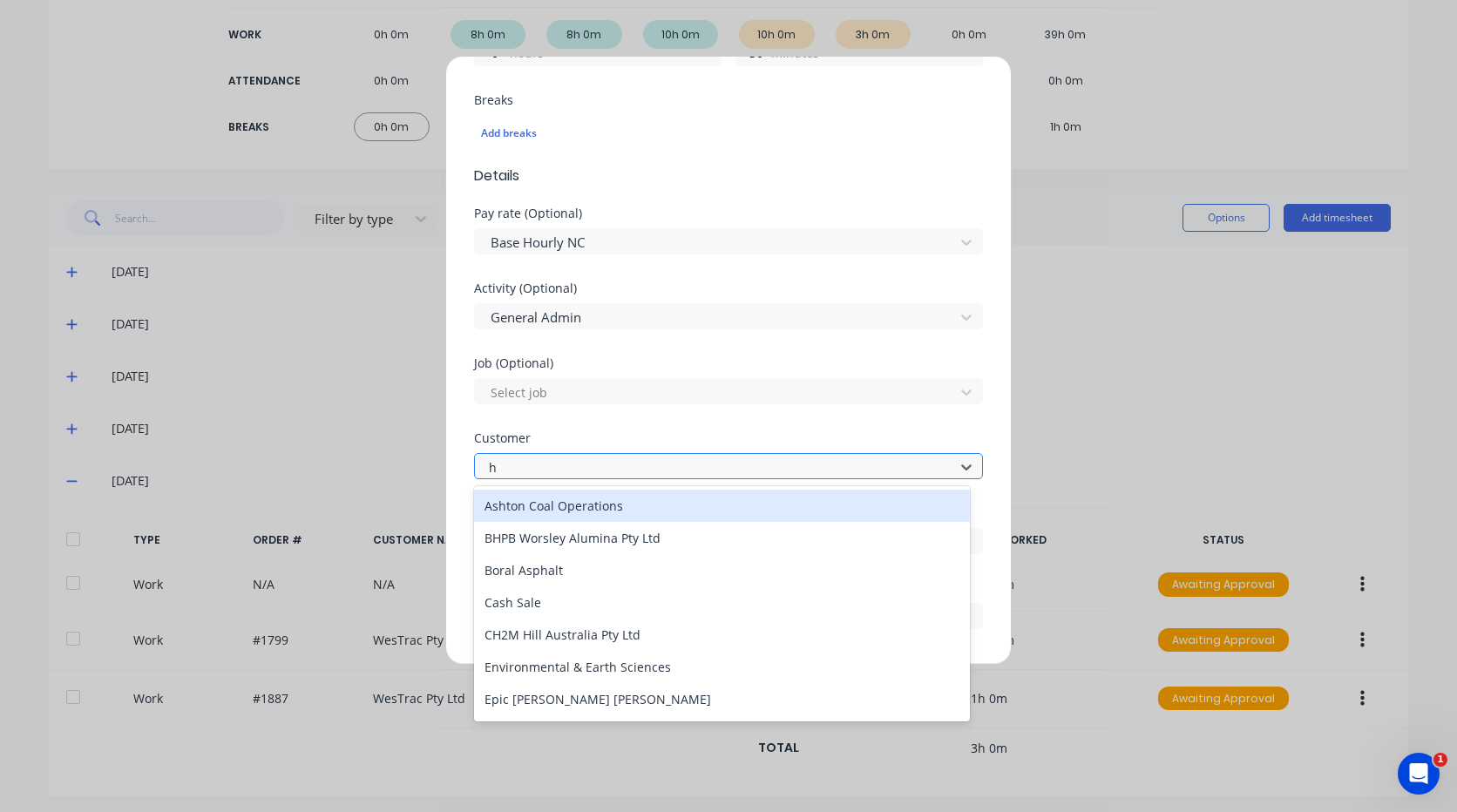
type input "hu"
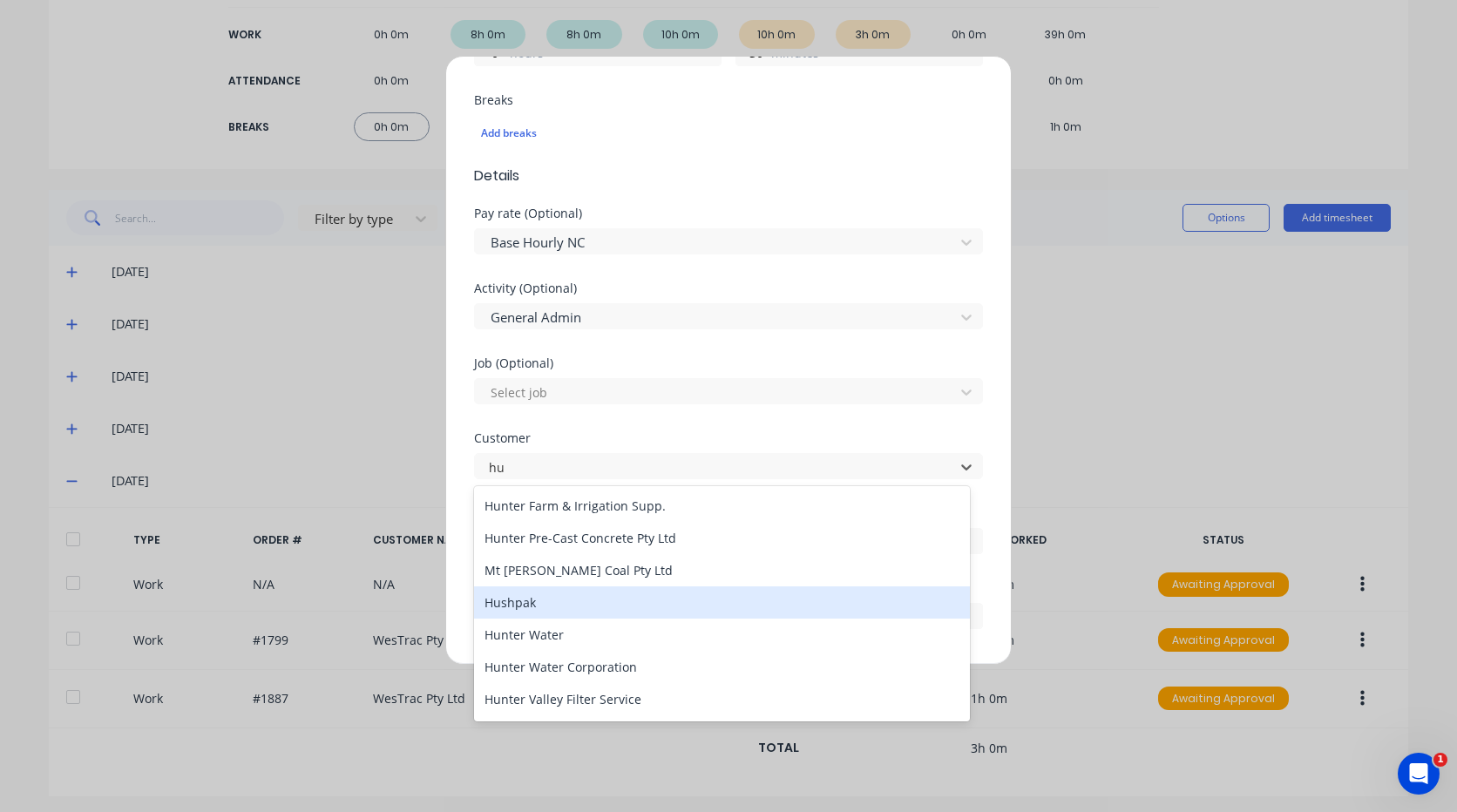
click at [560, 605] on div "Hushpak" at bounding box center [722, 603] width 496 height 33
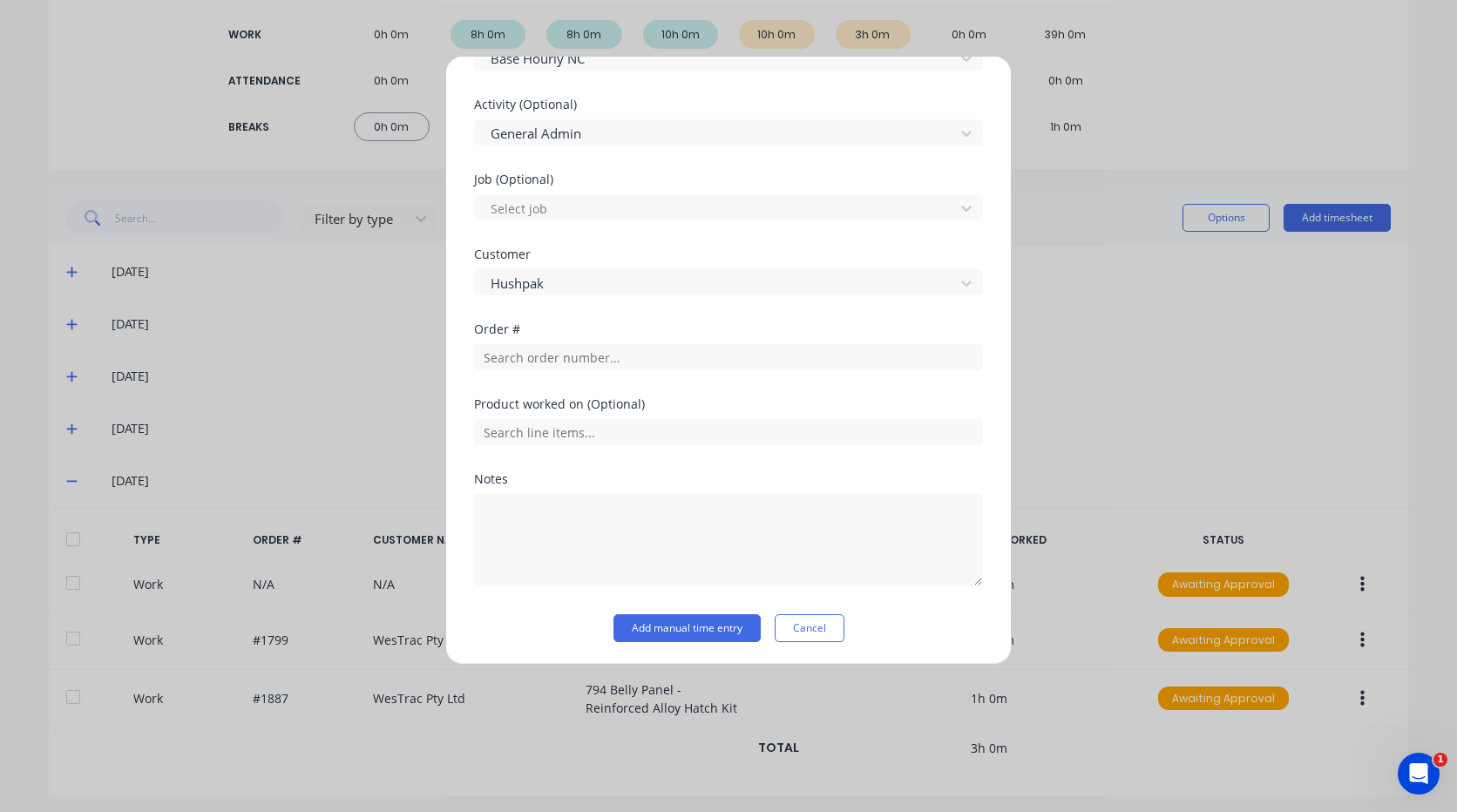
scroll to position [710, 0]
click at [591, 535] on textarea at bounding box center [729, 538] width 509 height 93
type textarea "training people on timesheets"
click at [660, 623] on button "Add manual time entry" at bounding box center [687, 625] width 147 height 28
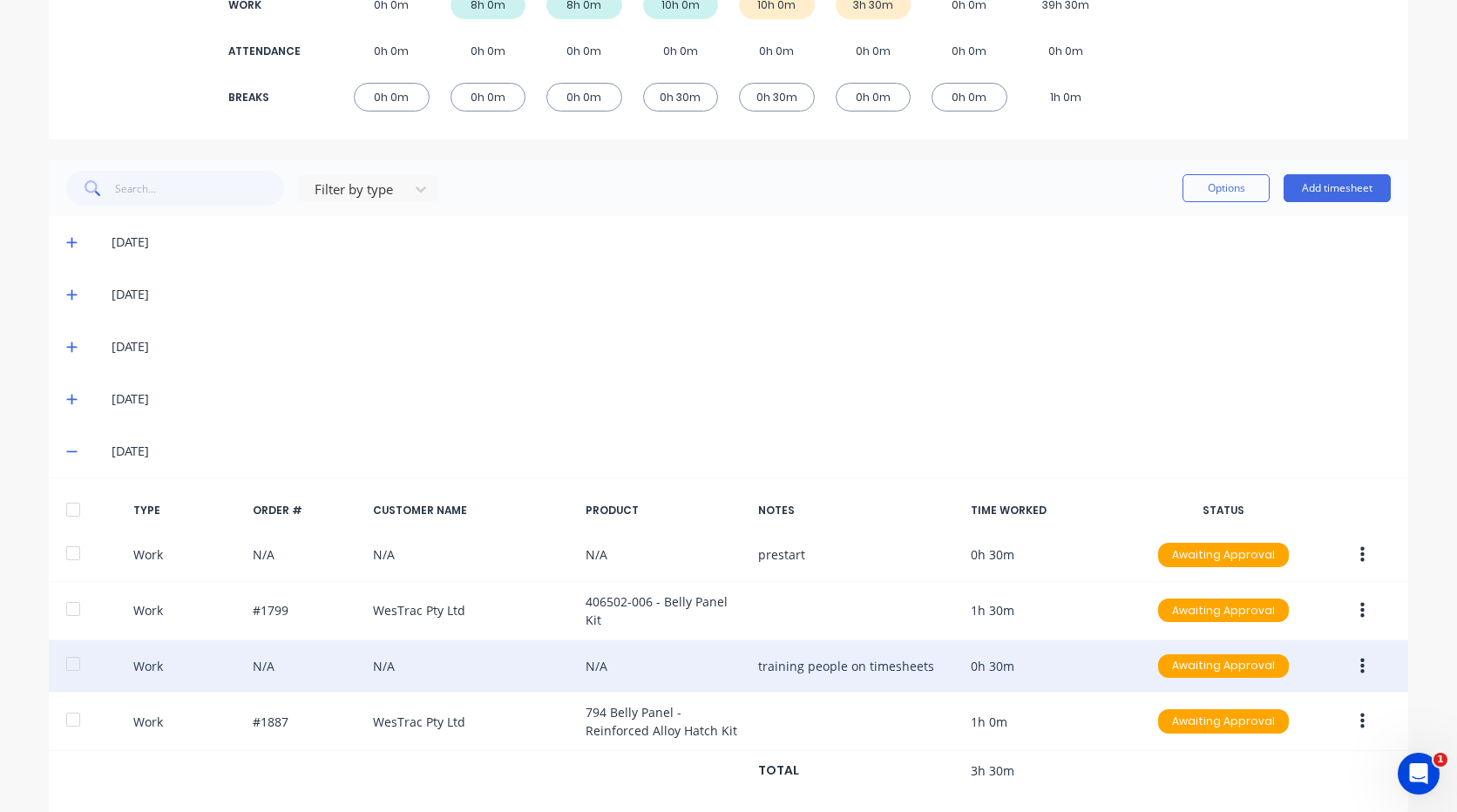
scroll to position [318, 0]
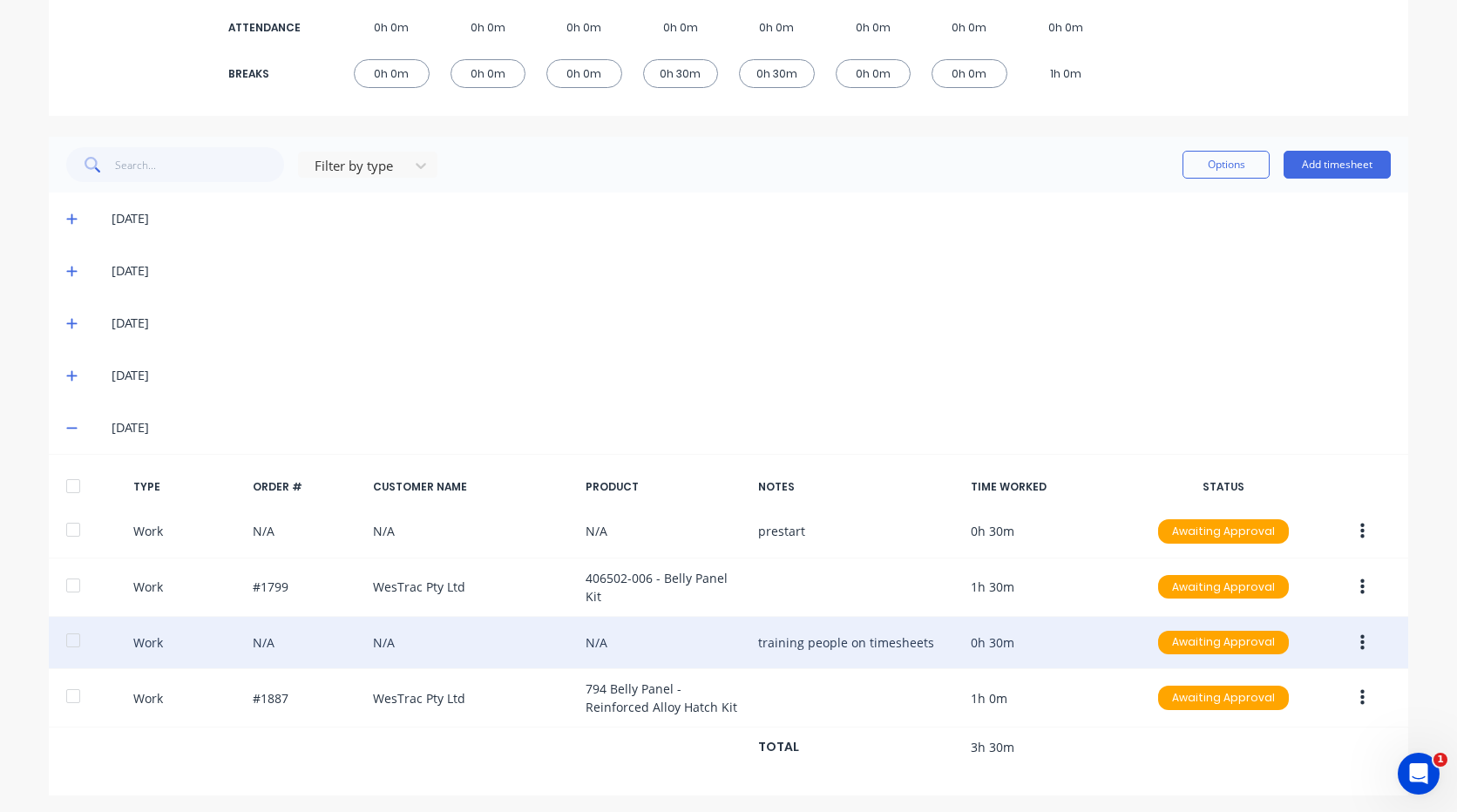
click at [1362, 631] on button "button" at bounding box center [1362, 643] width 41 height 32
click at [1298, 620] on button "Edit" at bounding box center [1300, 611] width 166 height 34
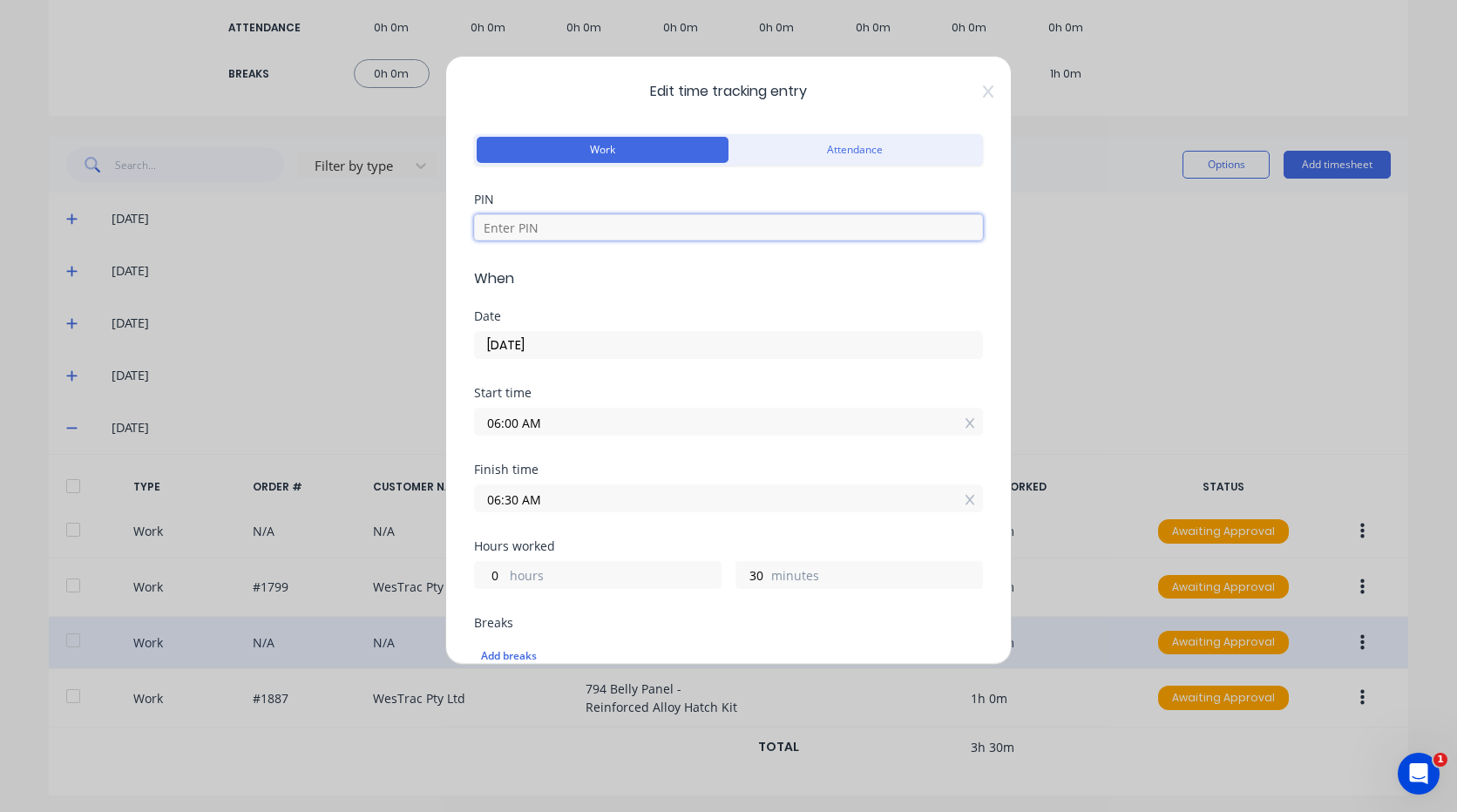
click at [654, 230] on input at bounding box center [729, 227] width 509 height 26
type input "2711"
click at [525, 425] on input "06:00 AM" at bounding box center [728, 421] width 507 height 26
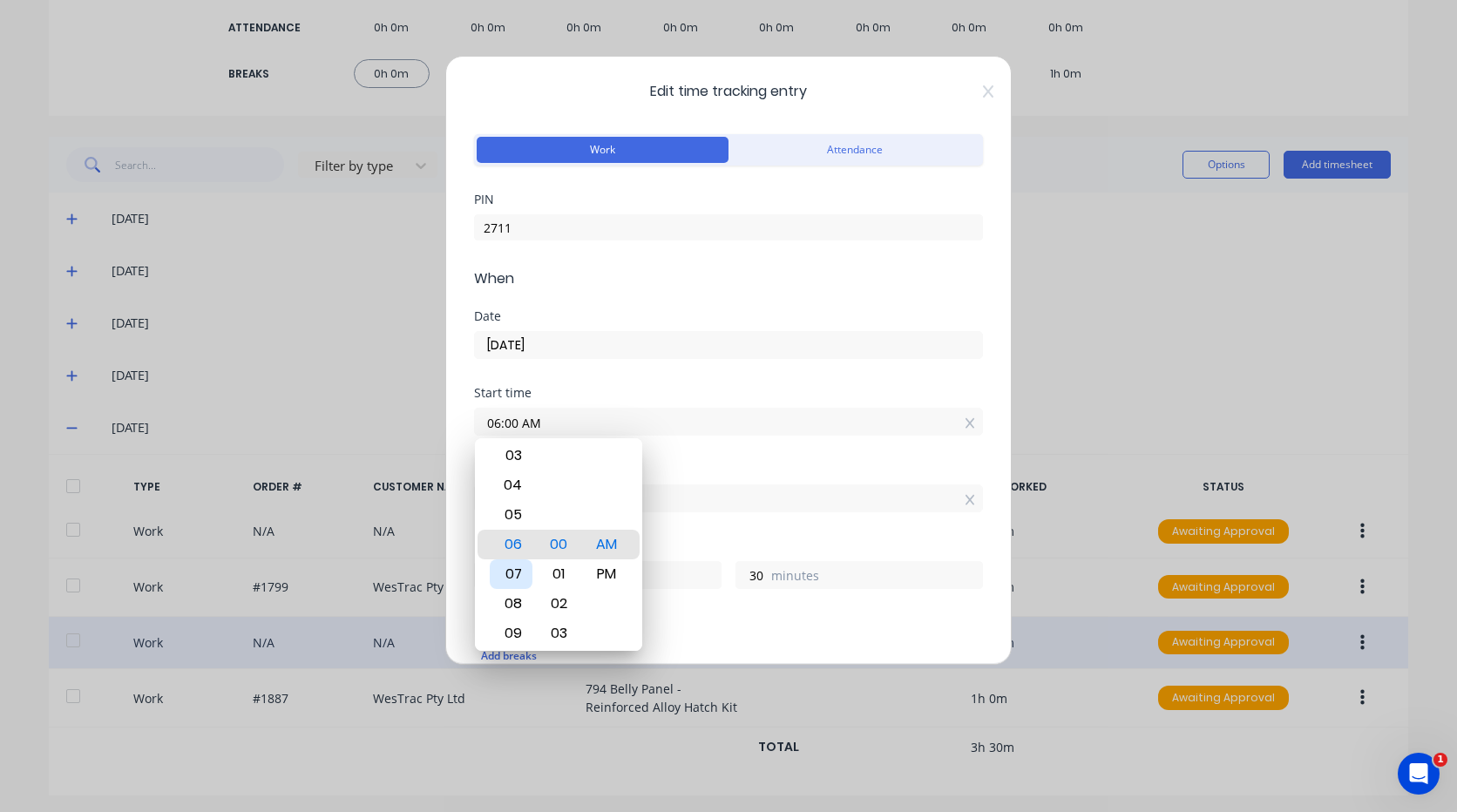
click at [518, 568] on div "07" at bounding box center [511, 574] width 43 height 30
type input "07:00 AM"
type input "23"
click at [676, 456] on div "Start time 07:00 AM" at bounding box center [729, 425] width 509 height 77
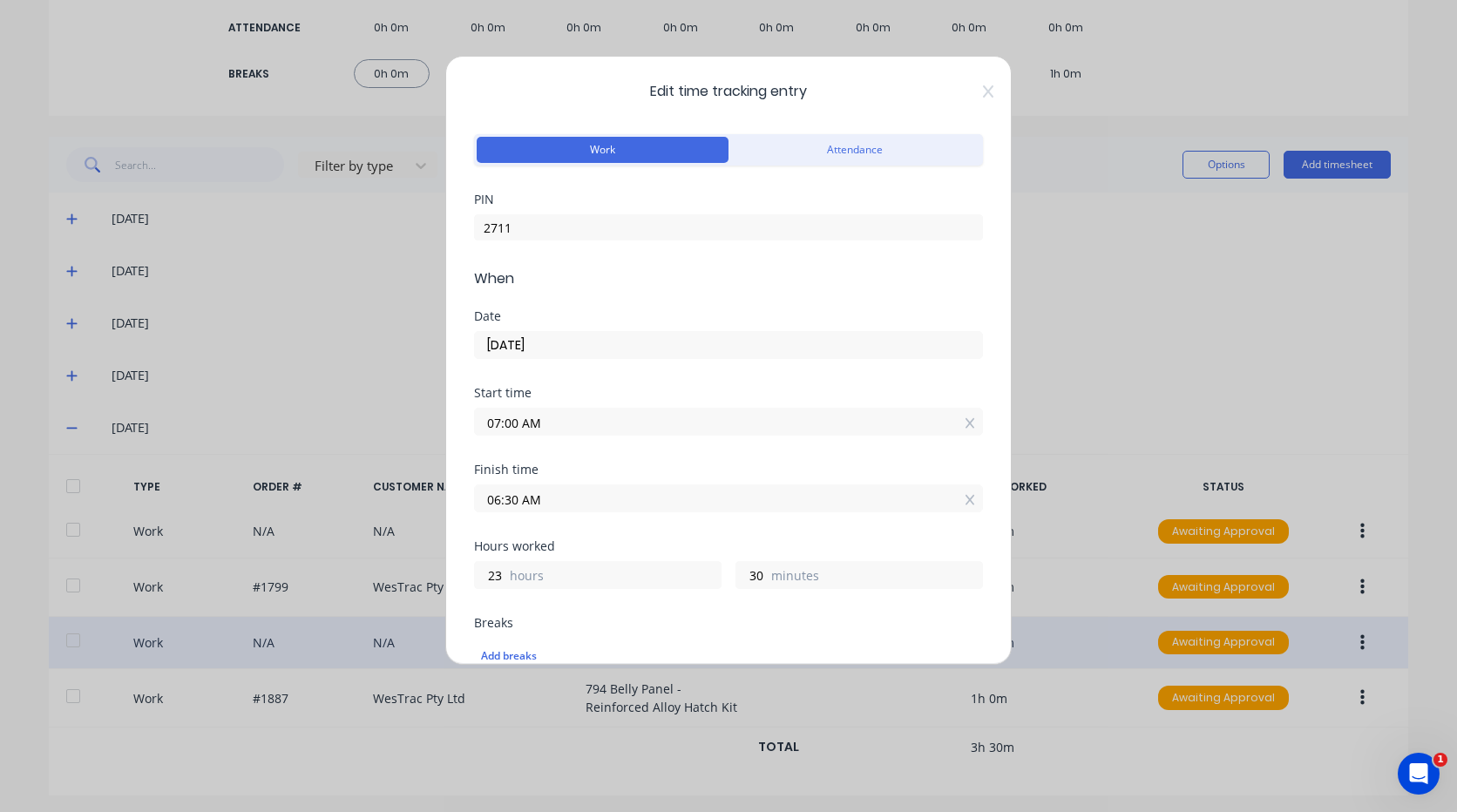
click at [526, 500] on input "06:30 AM" at bounding box center [728, 497] width 507 height 26
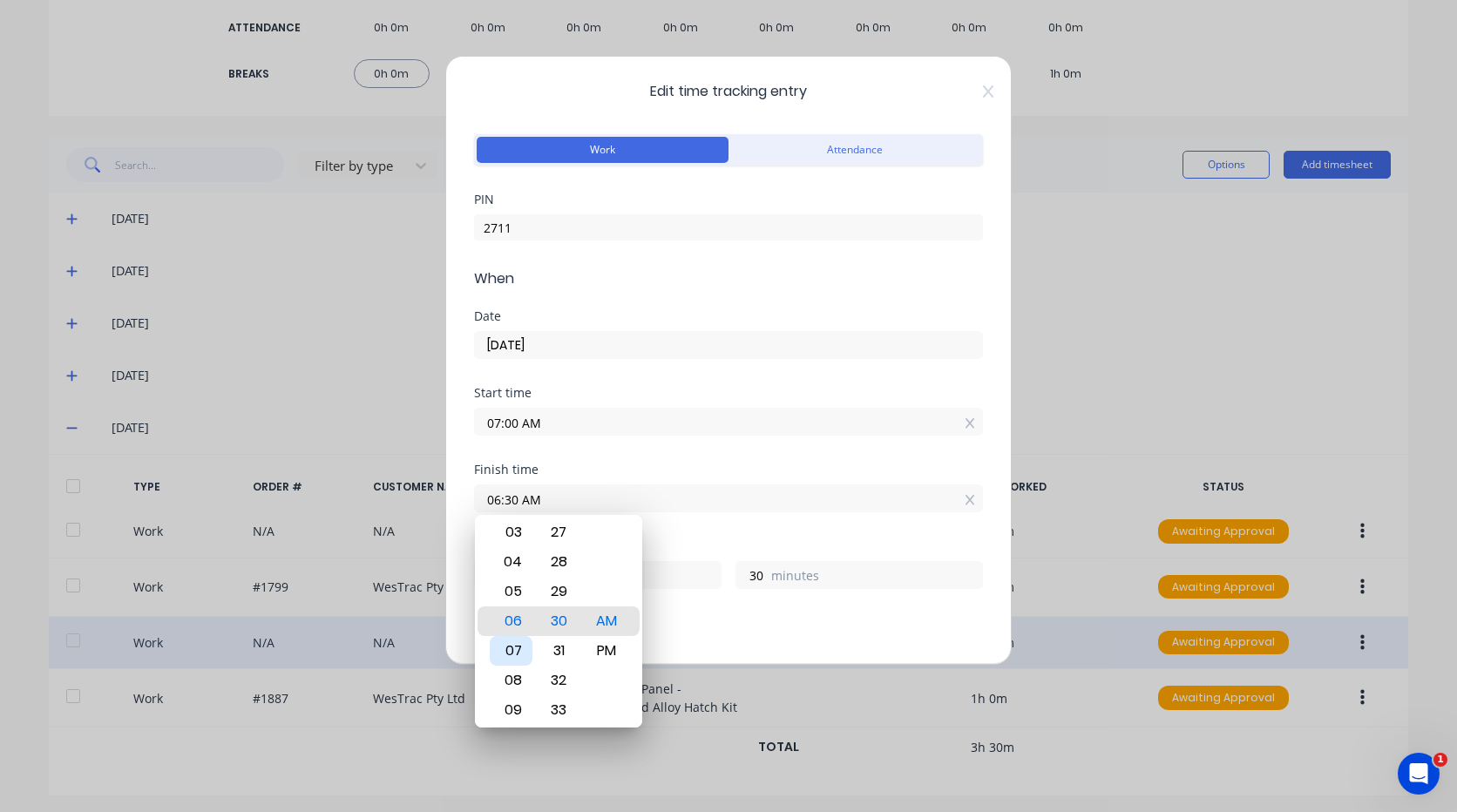
click at [517, 646] on div "07" at bounding box center [511, 650] width 43 height 30
type input "07:30 AM"
type input "0"
click at [668, 532] on div "Finish time 07:30 AM" at bounding box center [729, 502] width 509 height 77
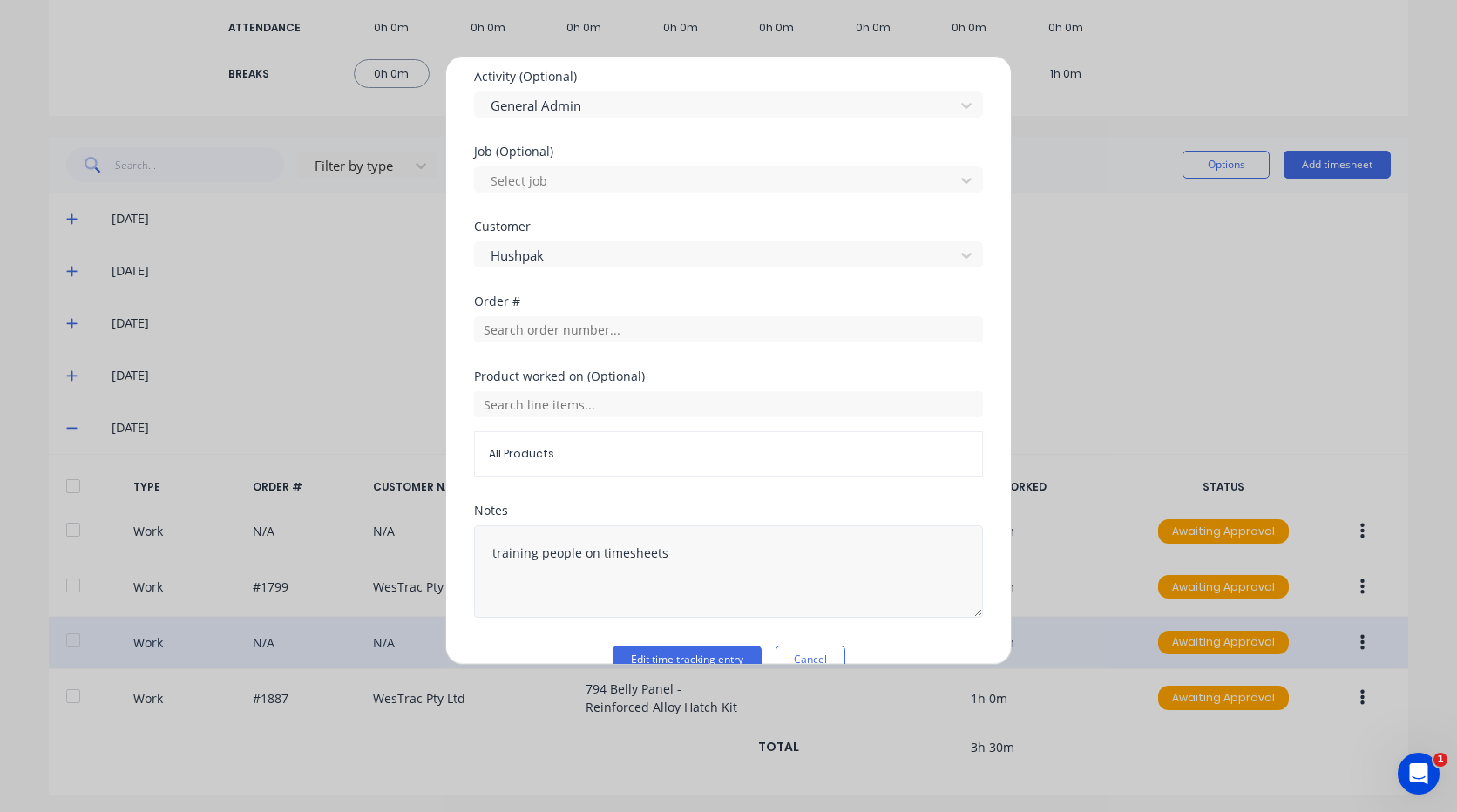
scroll to position [768, 0]
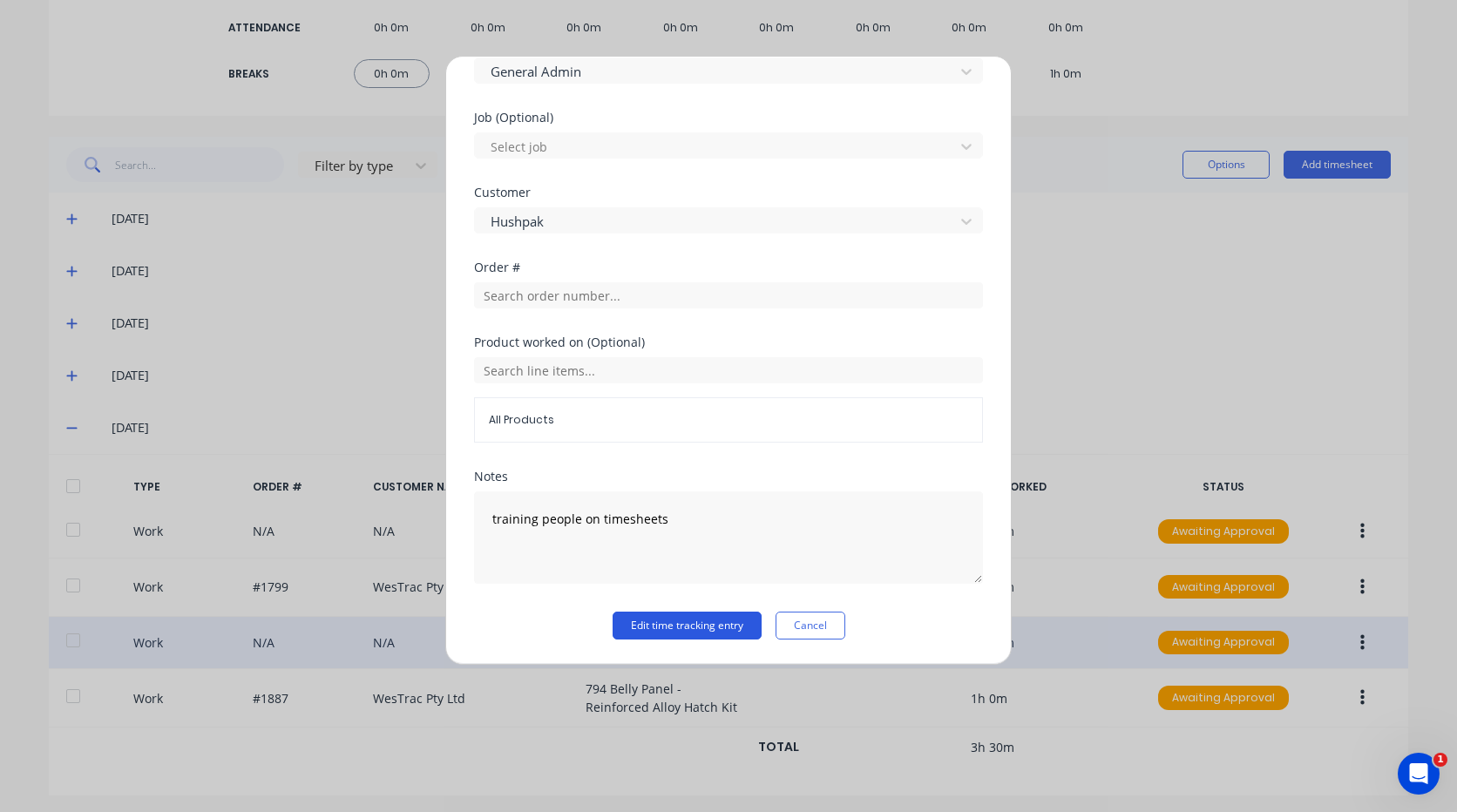
click at [686, 625] on button "Edit time tracking entry" at bounding box center [687, 625] width 149 height 28
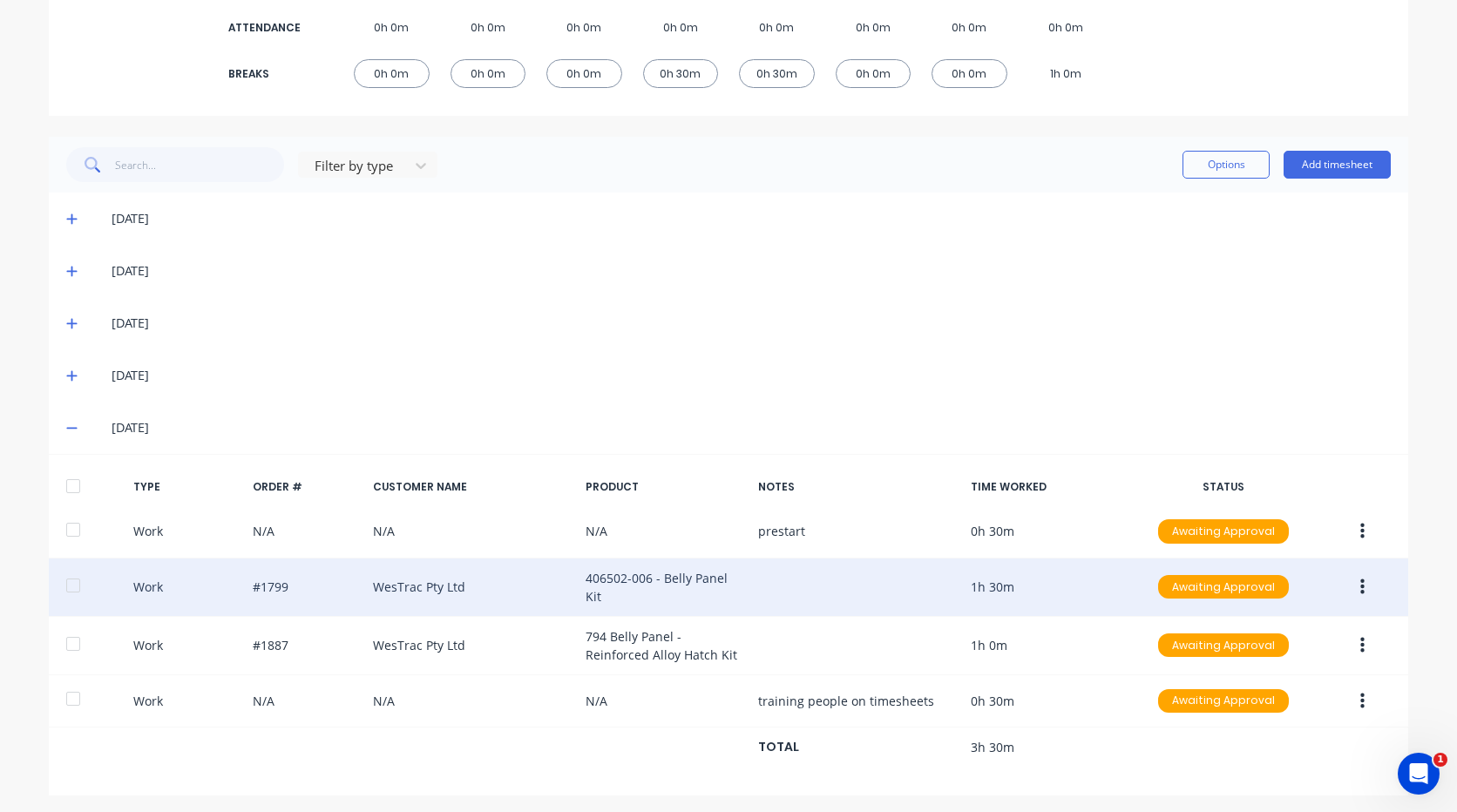
click at [1360, 582] on button "button" at bounding box center [1362, 587] width 41 height 32
click at [1275, 591] on div "Duplicate" at bounding box center [1300, 591] width 134 height 25
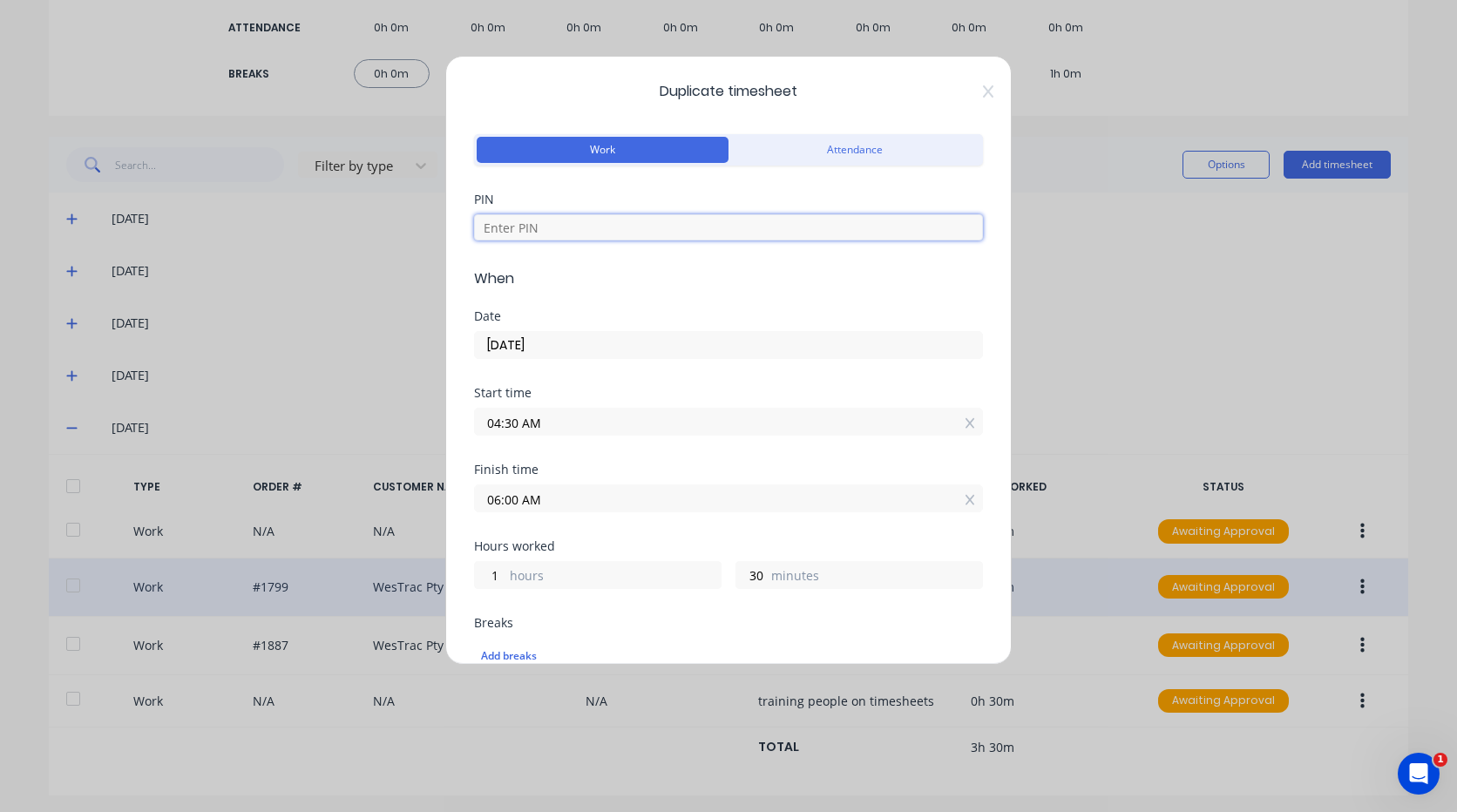
click at [605, 230] on input at bounding box center [729, 227] width 509 height 26
type input "2711"
click at [557, 426] on input "04:30 AM" at bounding box center [728, 421] width 507 height 26
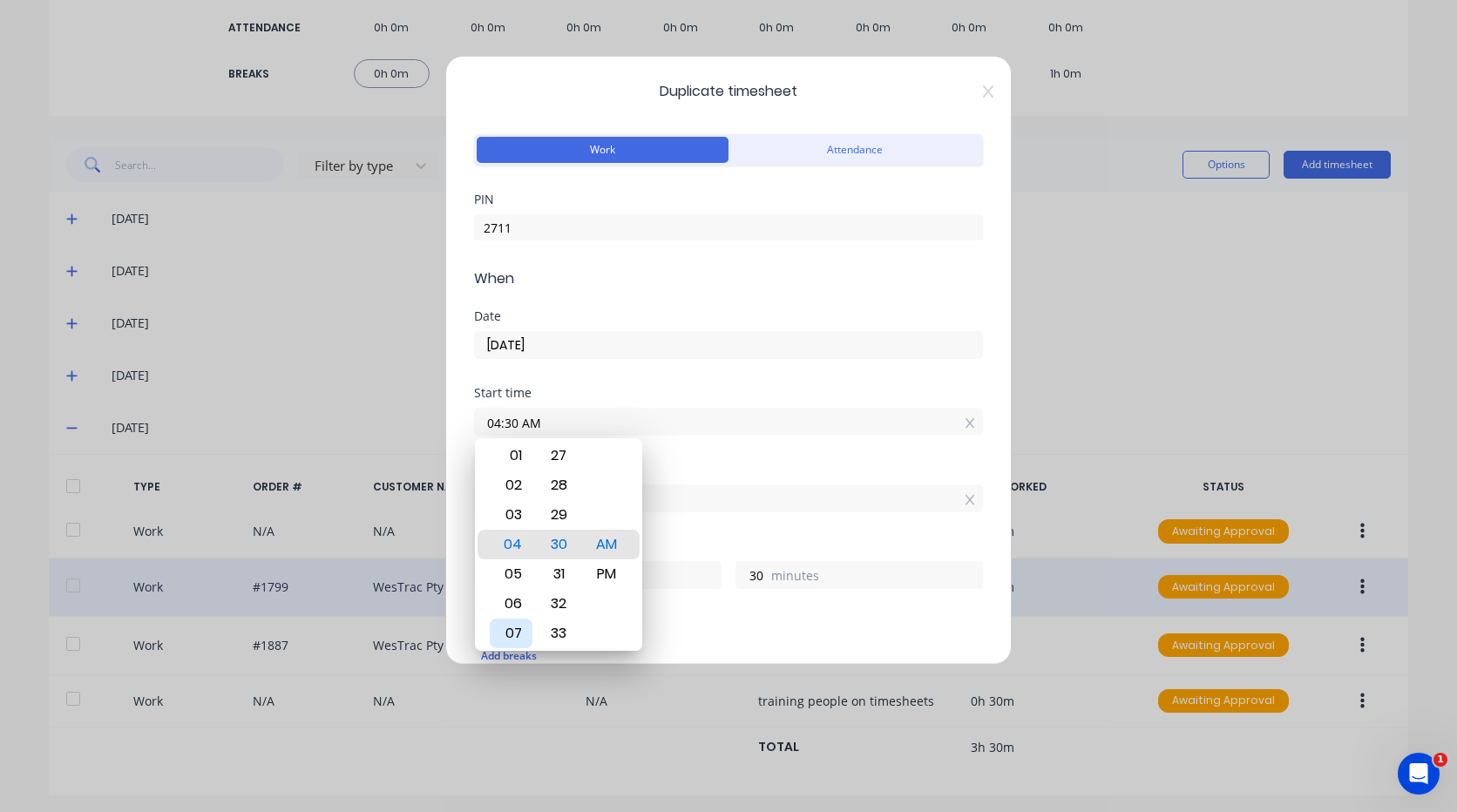
click at [513, 636] on div "07" at bounding box center [511, 633] width 43 height 30
type input "07:30 AM"
type input "22"
click at [714, 511] on label "06:00 AM" at bounding box center [729, 497] width 509 height 28
click at [714, 511] on input "06:00 AM" at bounding box center [728, 497] width 507 height 26
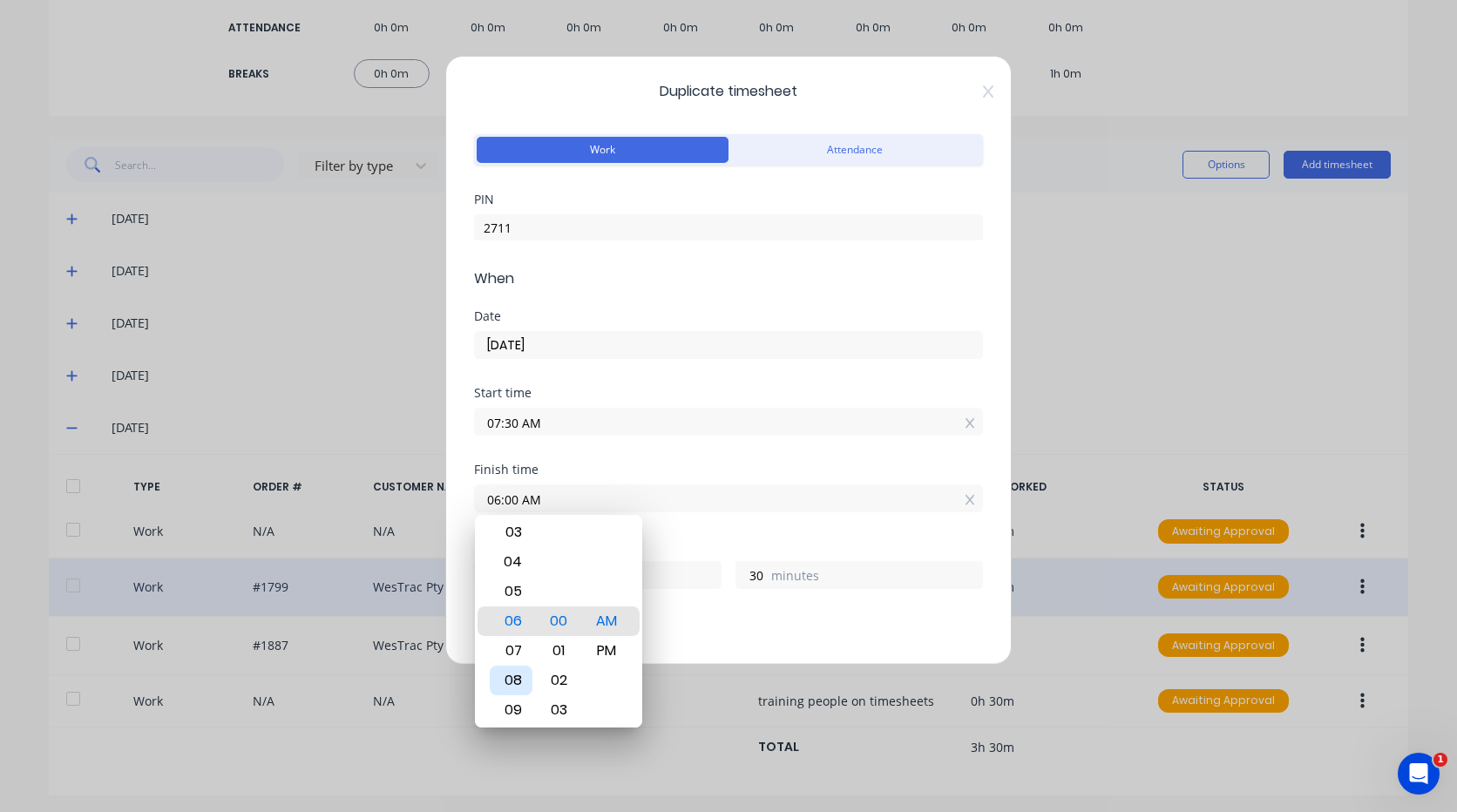
click at [521, 680] on div "08" at bounding box center [511, 680] width 43 height 30
type input "08:00 AM"
type input "0"
click at [654, 530] on div "Finish time 08:00 AM" at bounding box center [729, 502] width 509 height 77
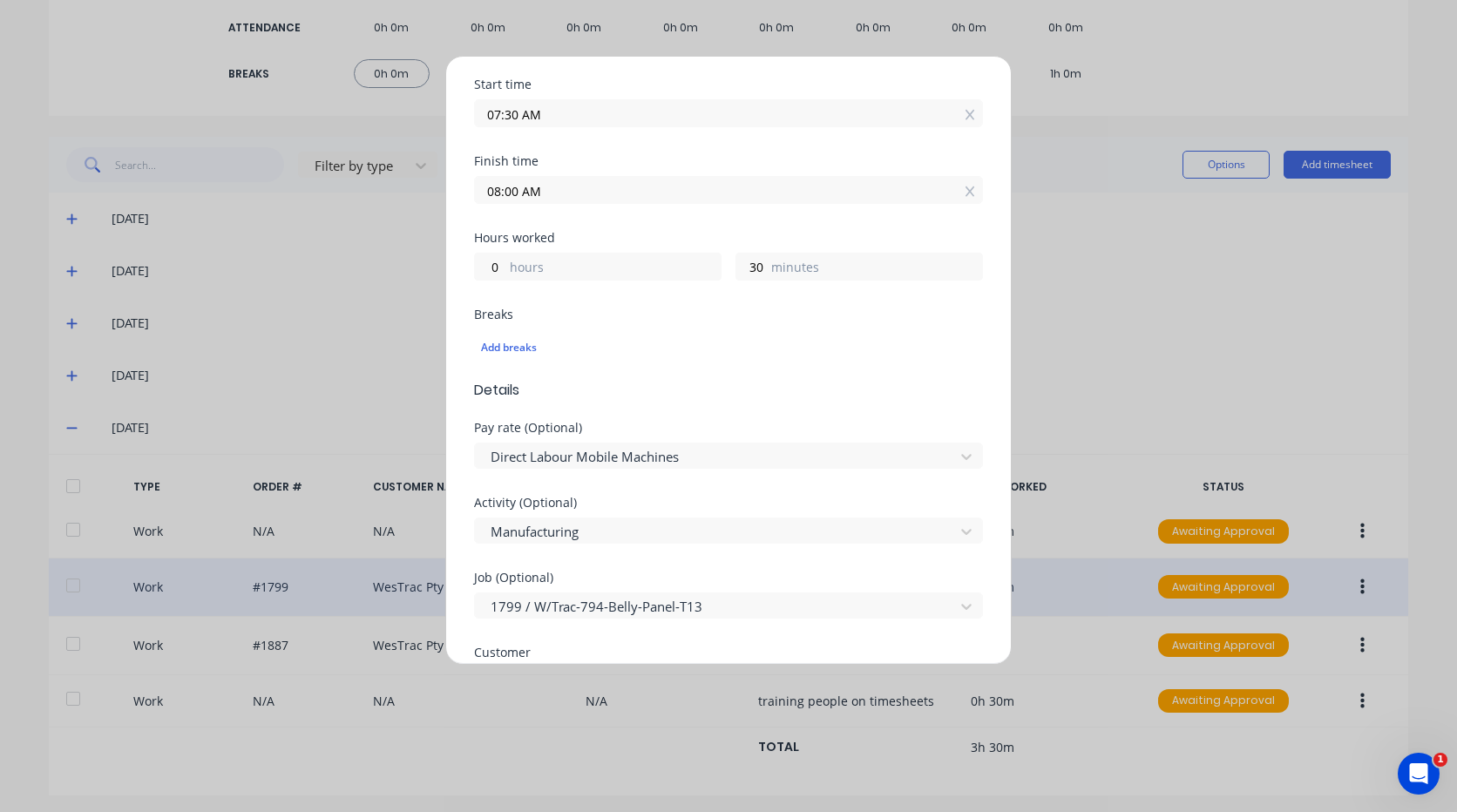
scroll to position [348, 0]
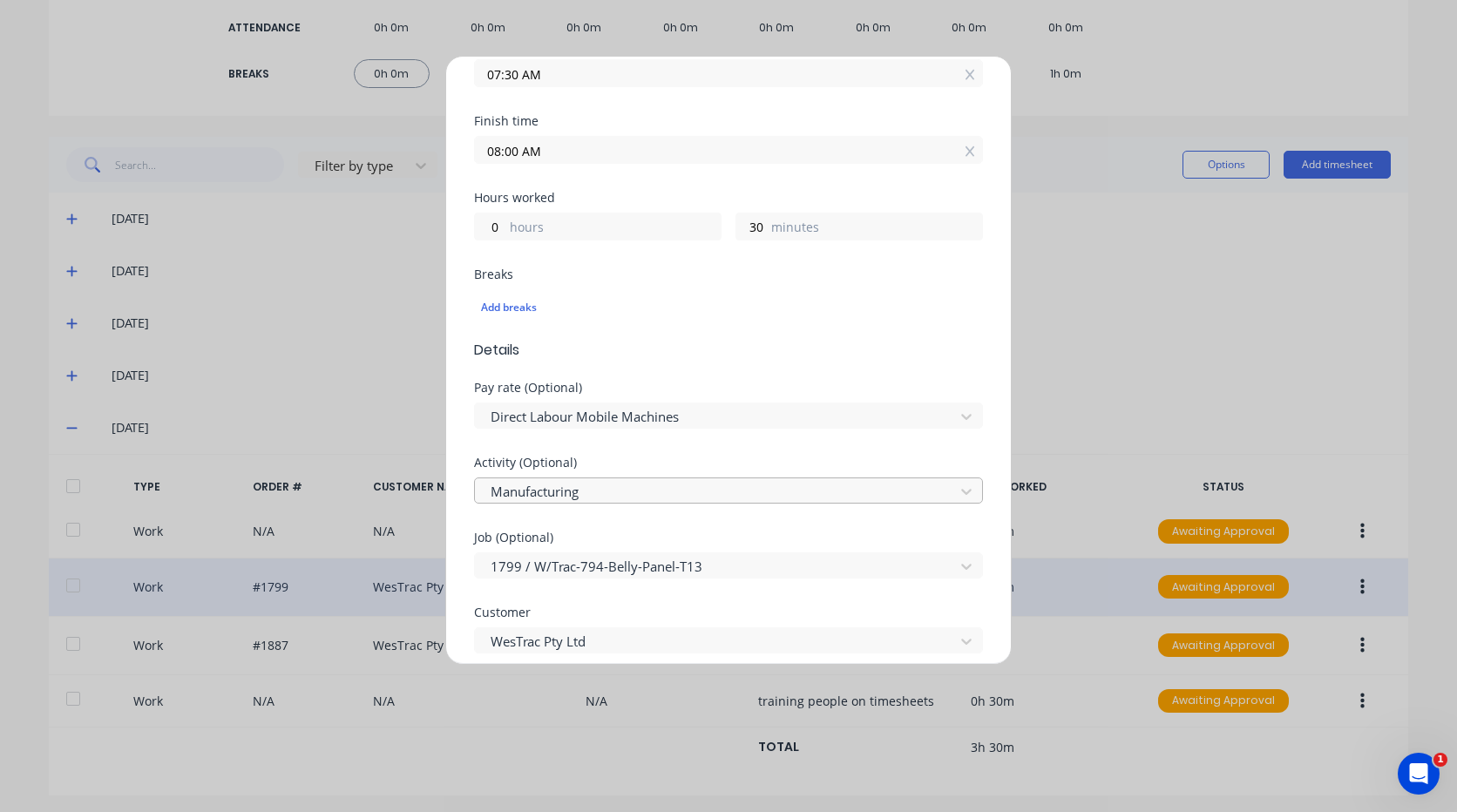
click at [621, 487] on div at bounding box center [717, 492] width 456 height 22
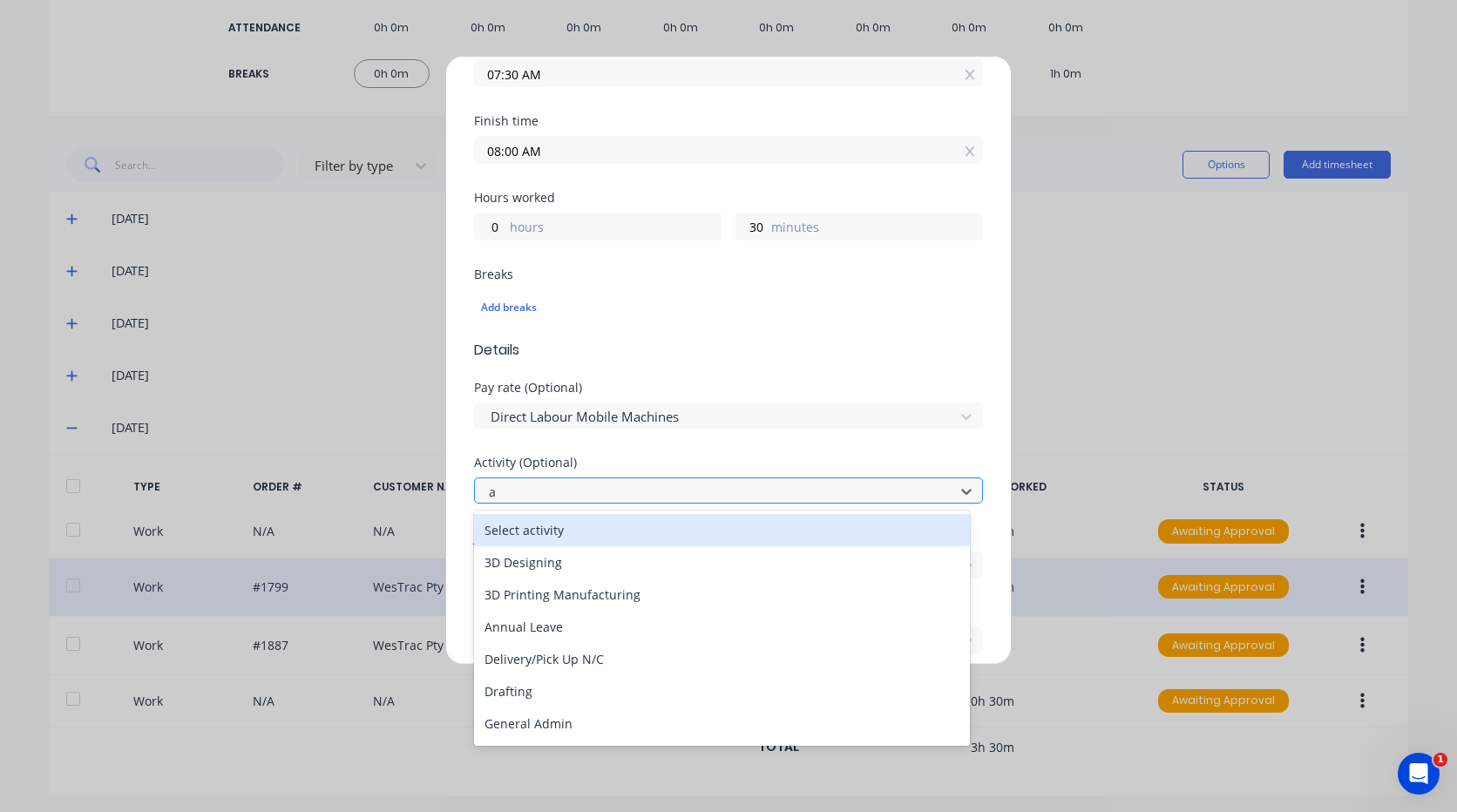
type input "ad"
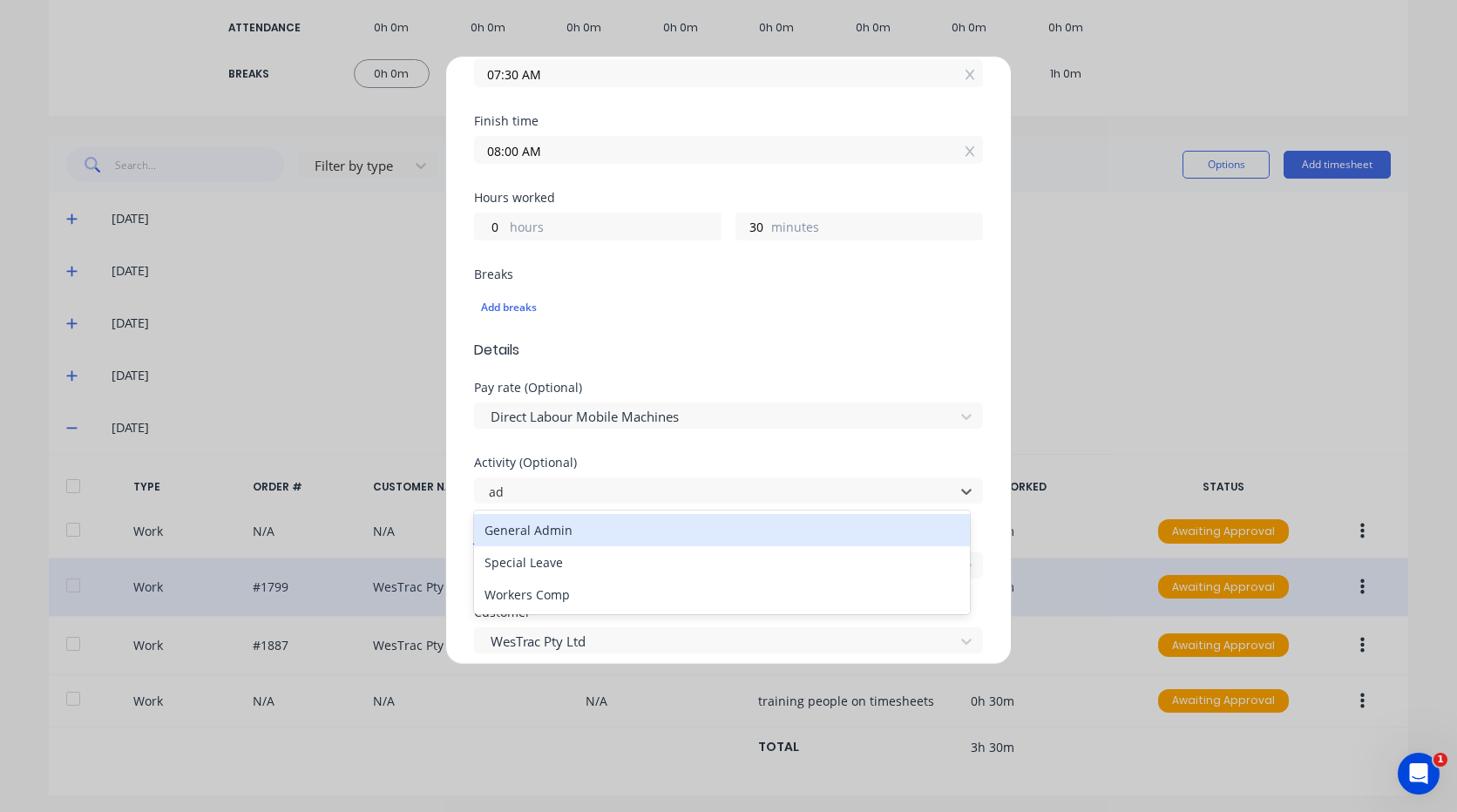
click at [603, 539] on div "General Admin" at bounding box center [722, 530] width 496 height 33
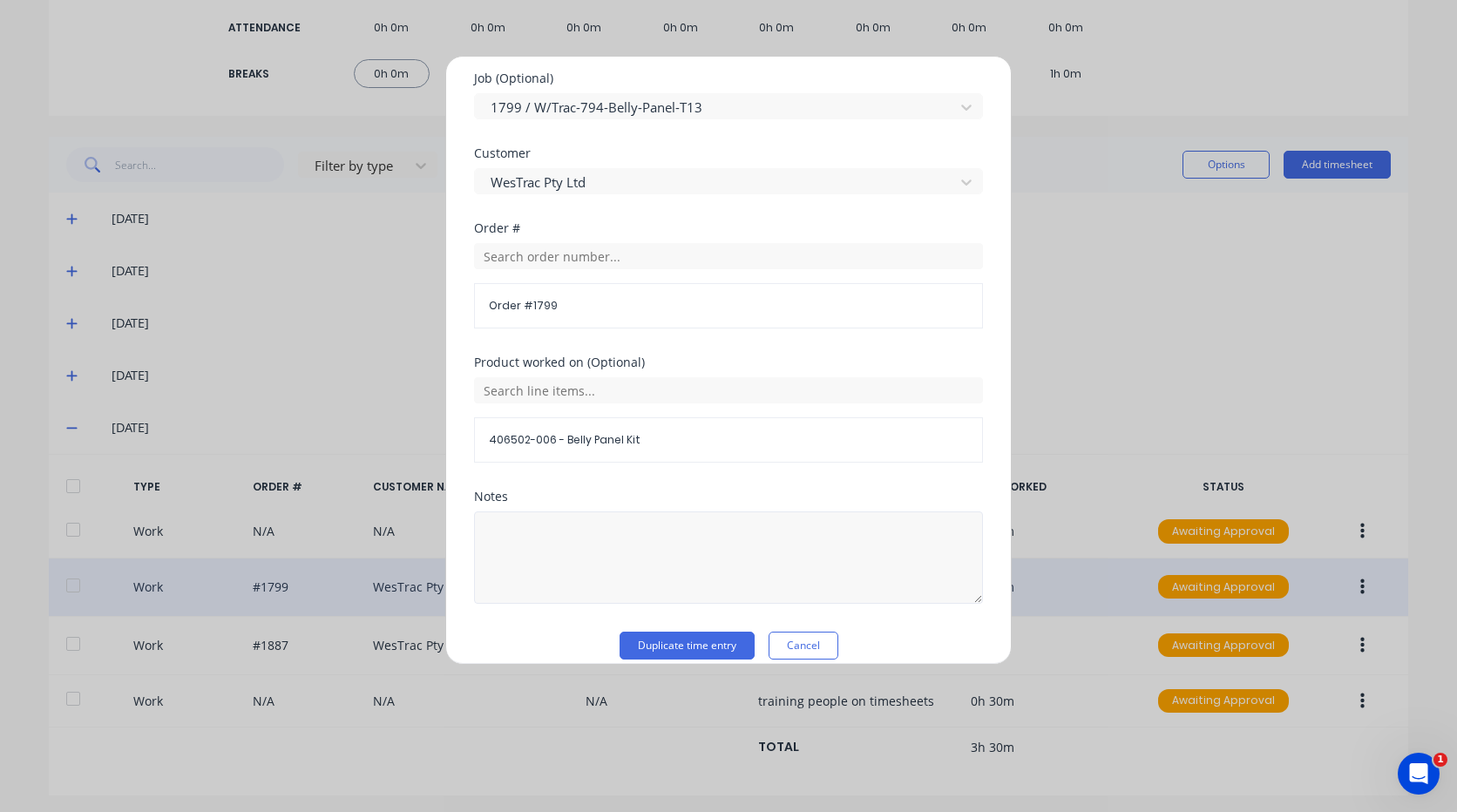
scroll to position [827, 0]
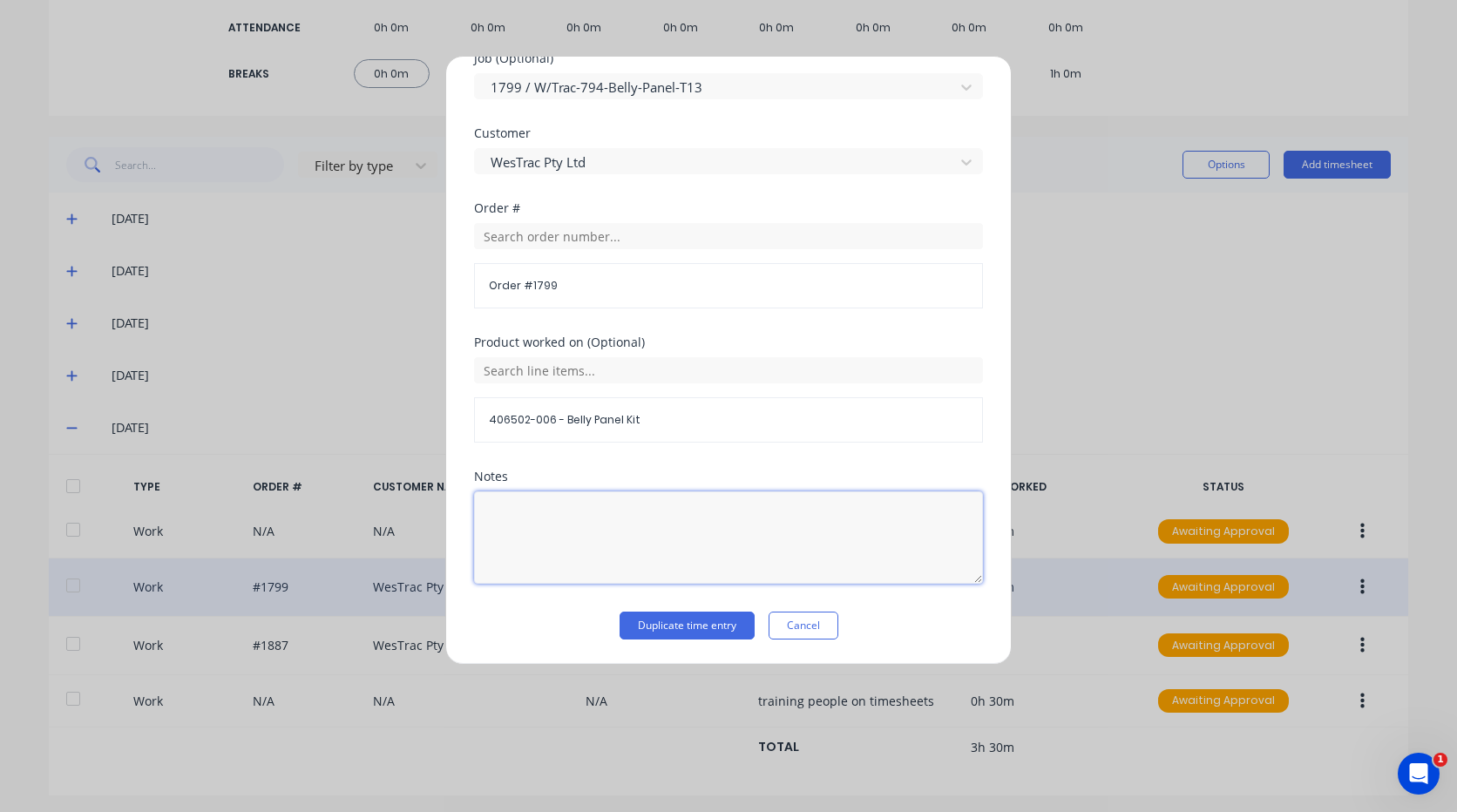
click at [577, 546] on textarea at bounding box center [729, 538] width 509 height 93
type textarea "g"
type textarea "talking to tec about drawing info"
click at [678, 625] on button "Duplicate time entry" at bounding box center [687, 625] width 135 height 28
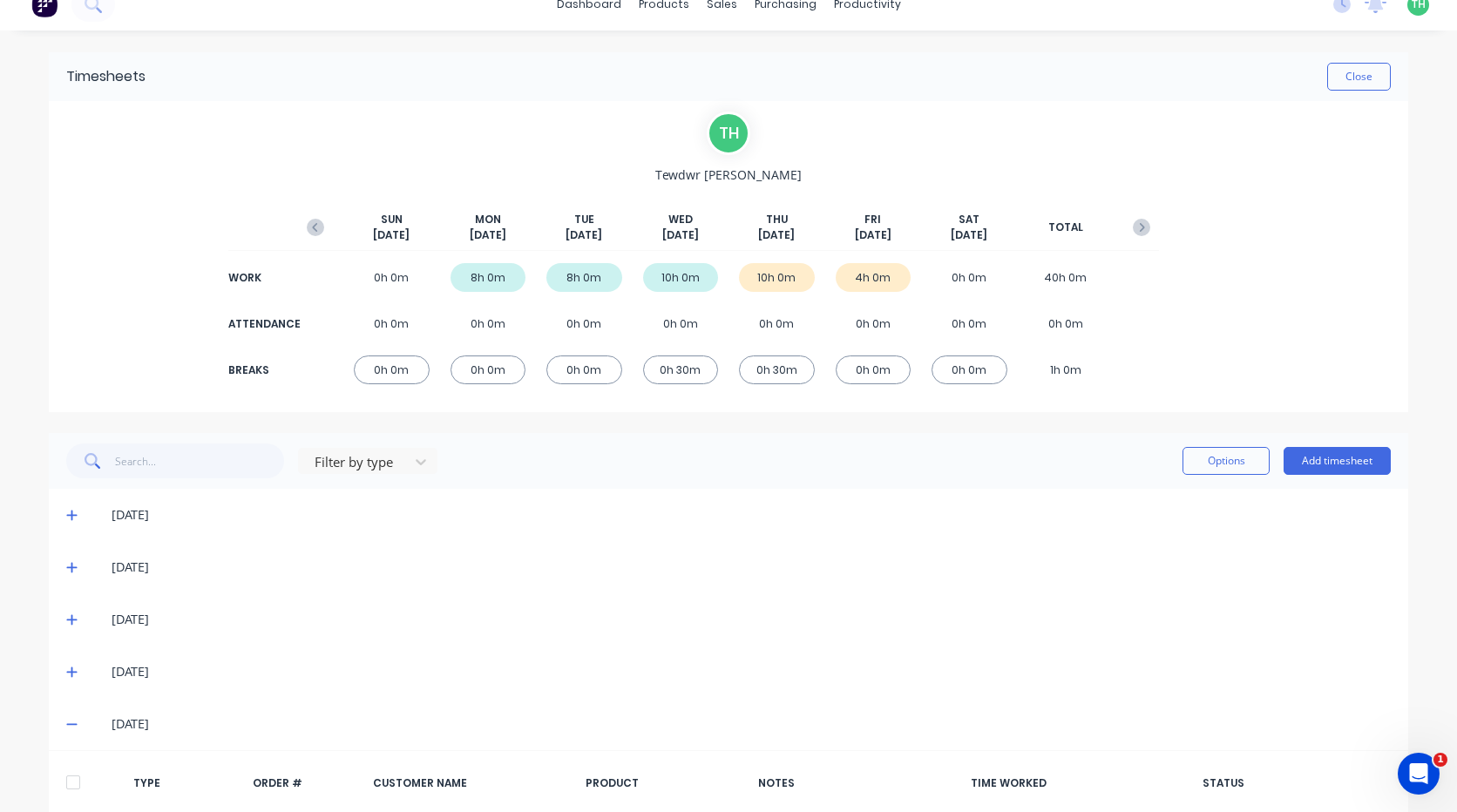
scroll to position [0, 0]
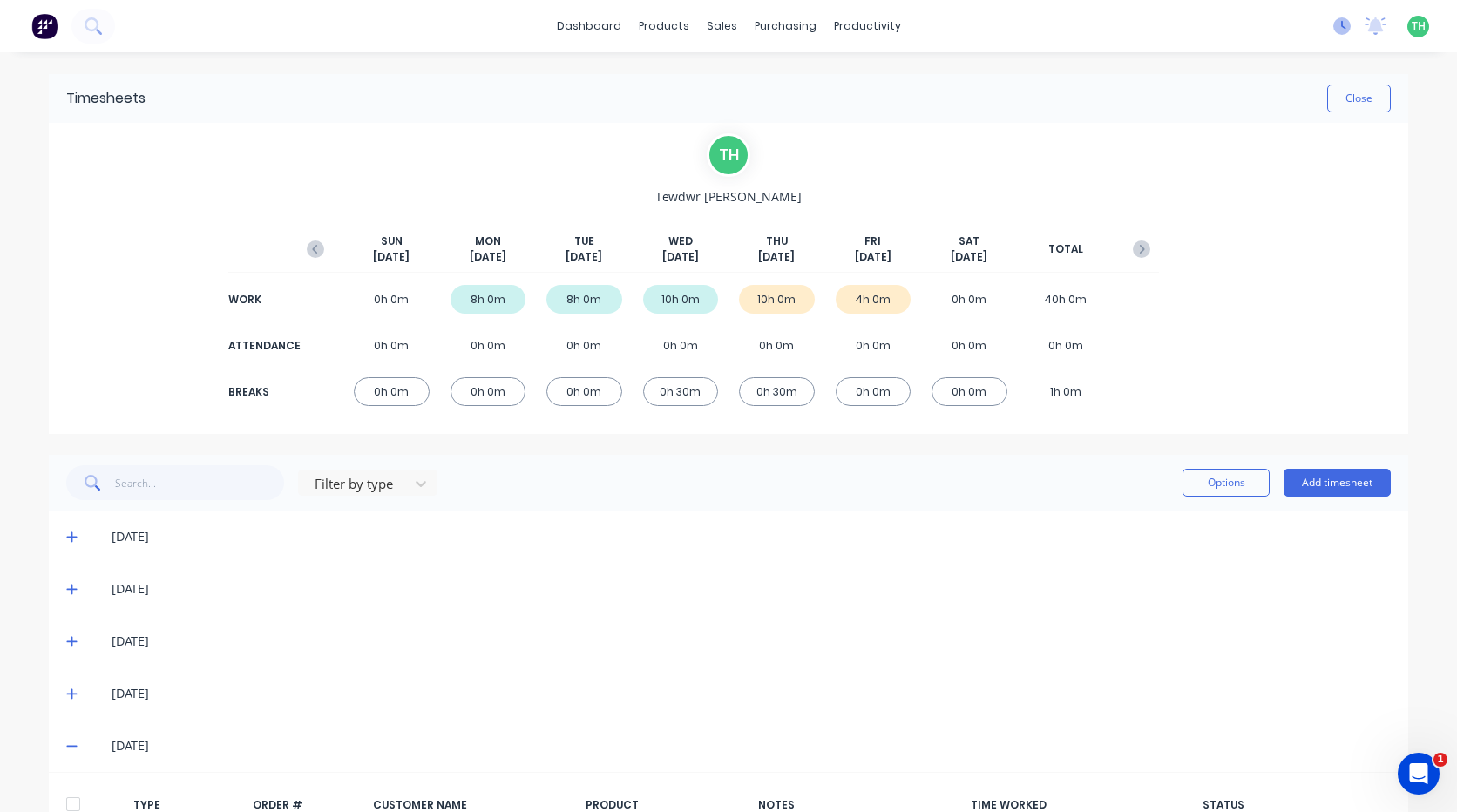
click at [1341, 26] on icon at bounding box center [1343, 25] width 5 height 9
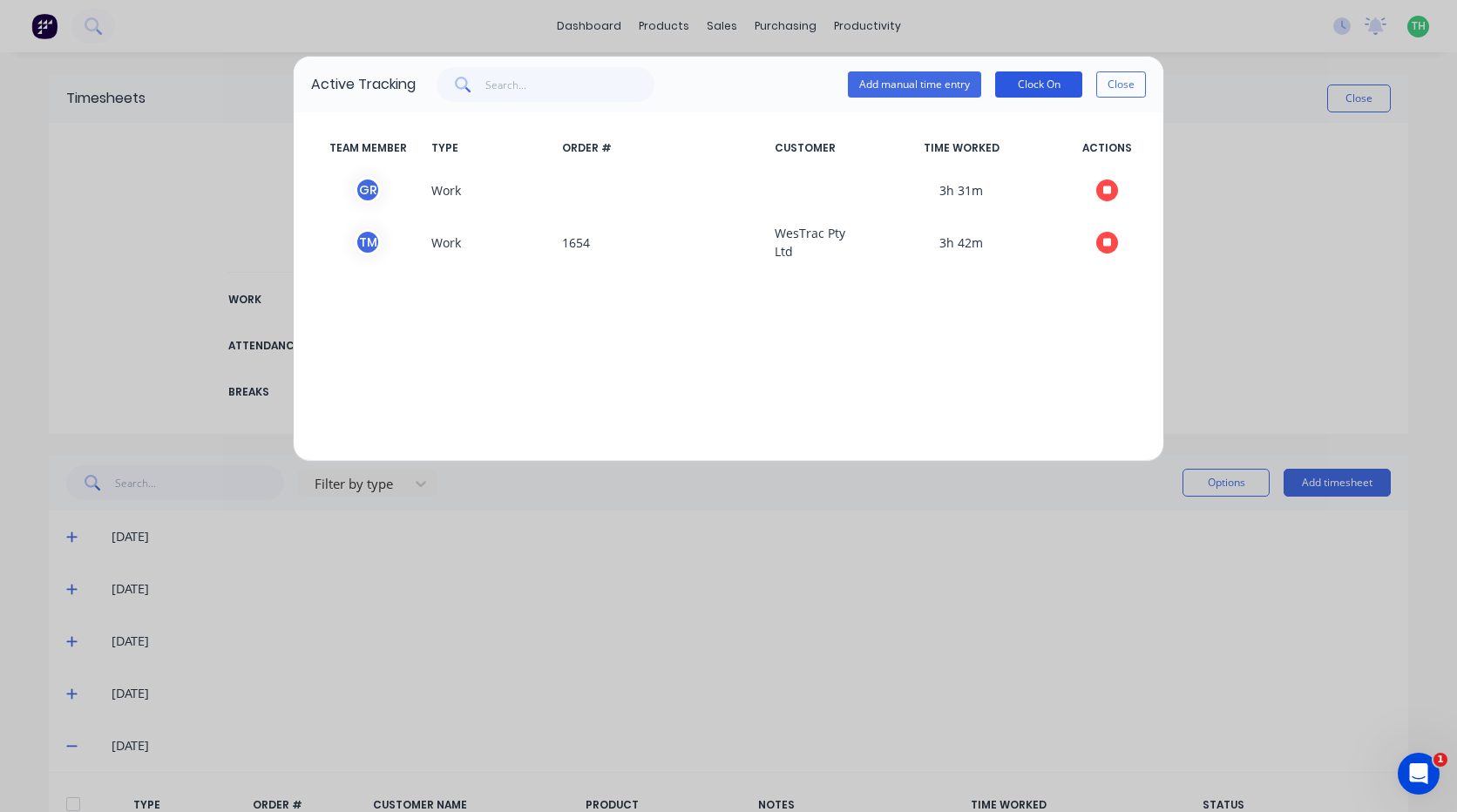
click at [1038, 87] on button "Clock On" at bounding box center [1038, 84] width 87 height 26
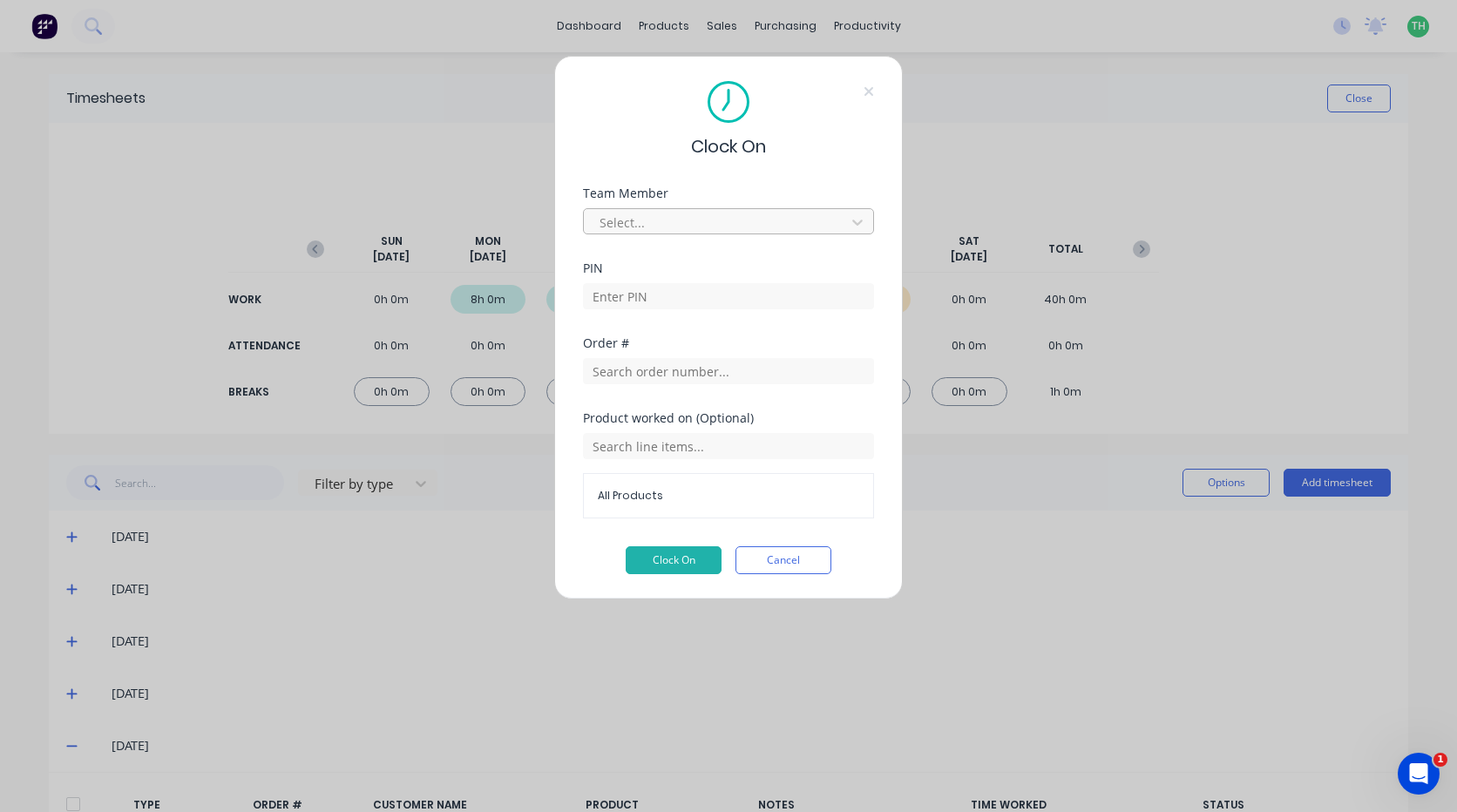
click at [676, 220] on div at bounding box center [717, 222] width 239 height 22
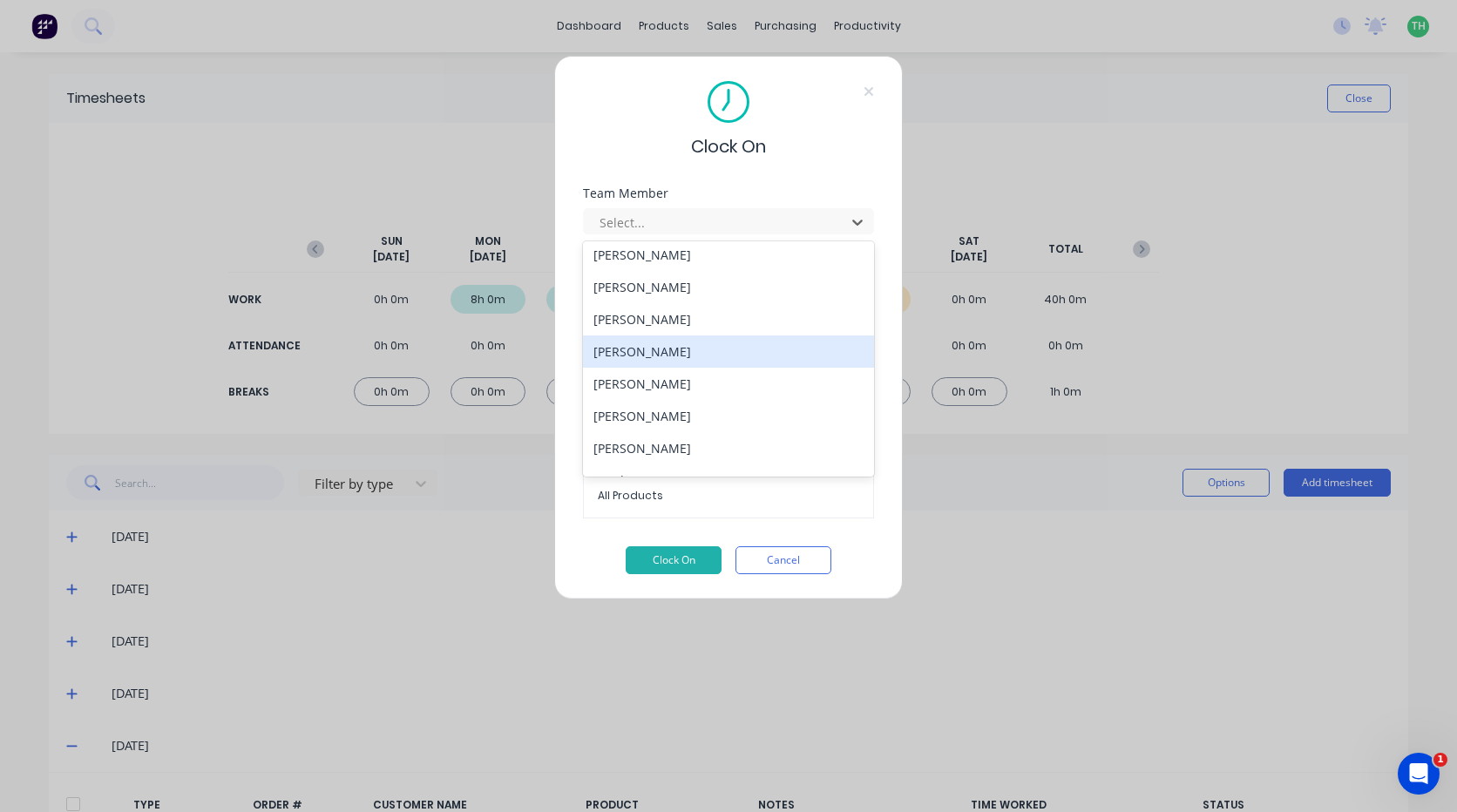
scroll to position [803, 0]
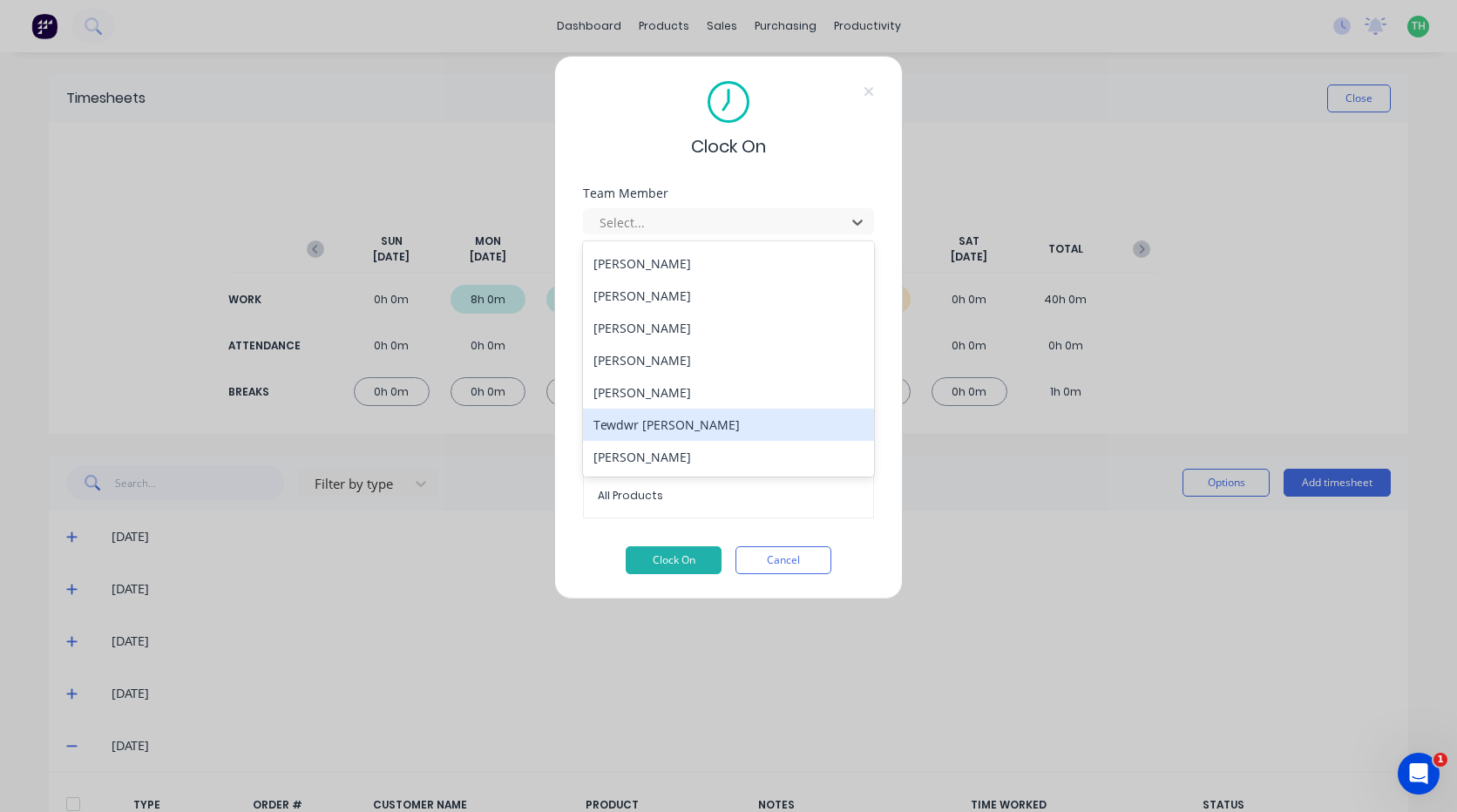
click at [714, 418] on div "Tewdwr [PERSON_NAME]" at bounding box center [728, 425] width 291 height 33
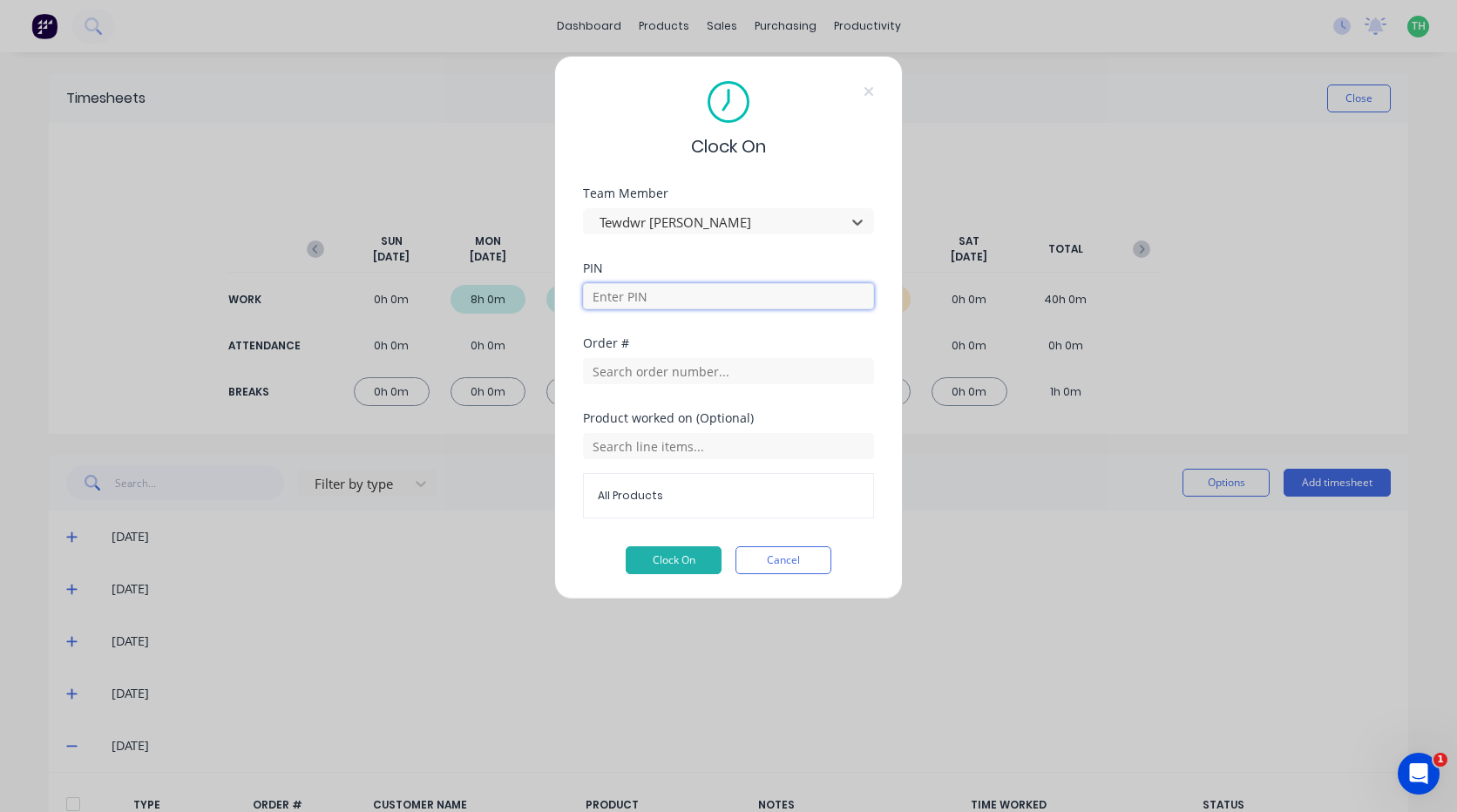
click at [673, 292] on input at bounding box center [728, 296] width 291 height 26
type input "2711"
click at [688, 374] on input "text" at bounding box center [728, 370] width 291 height 26
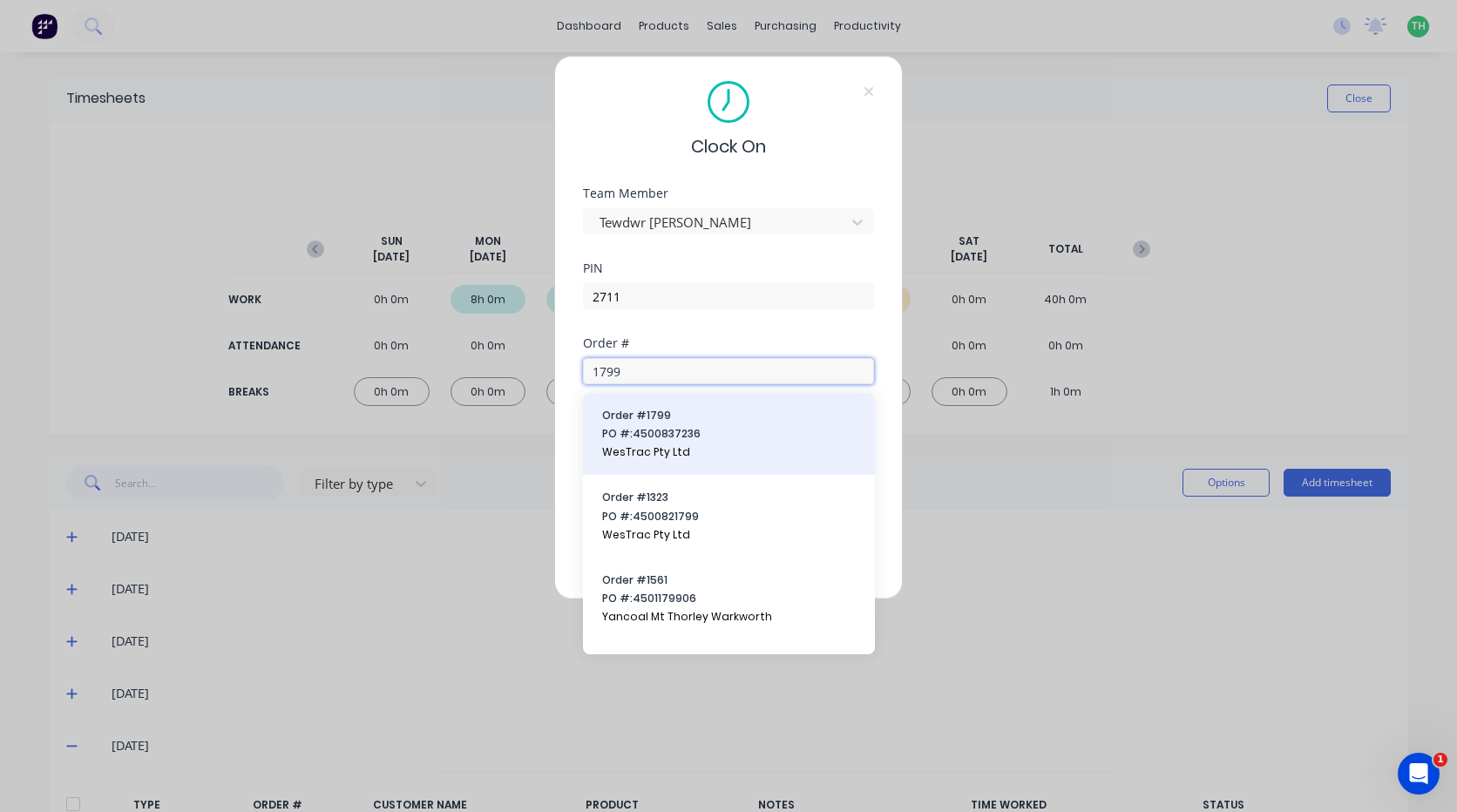
type input "1799"
click at [699, 428] on span "PO #: 4500837236" at bounding box center [728, 433] width 254 height 15
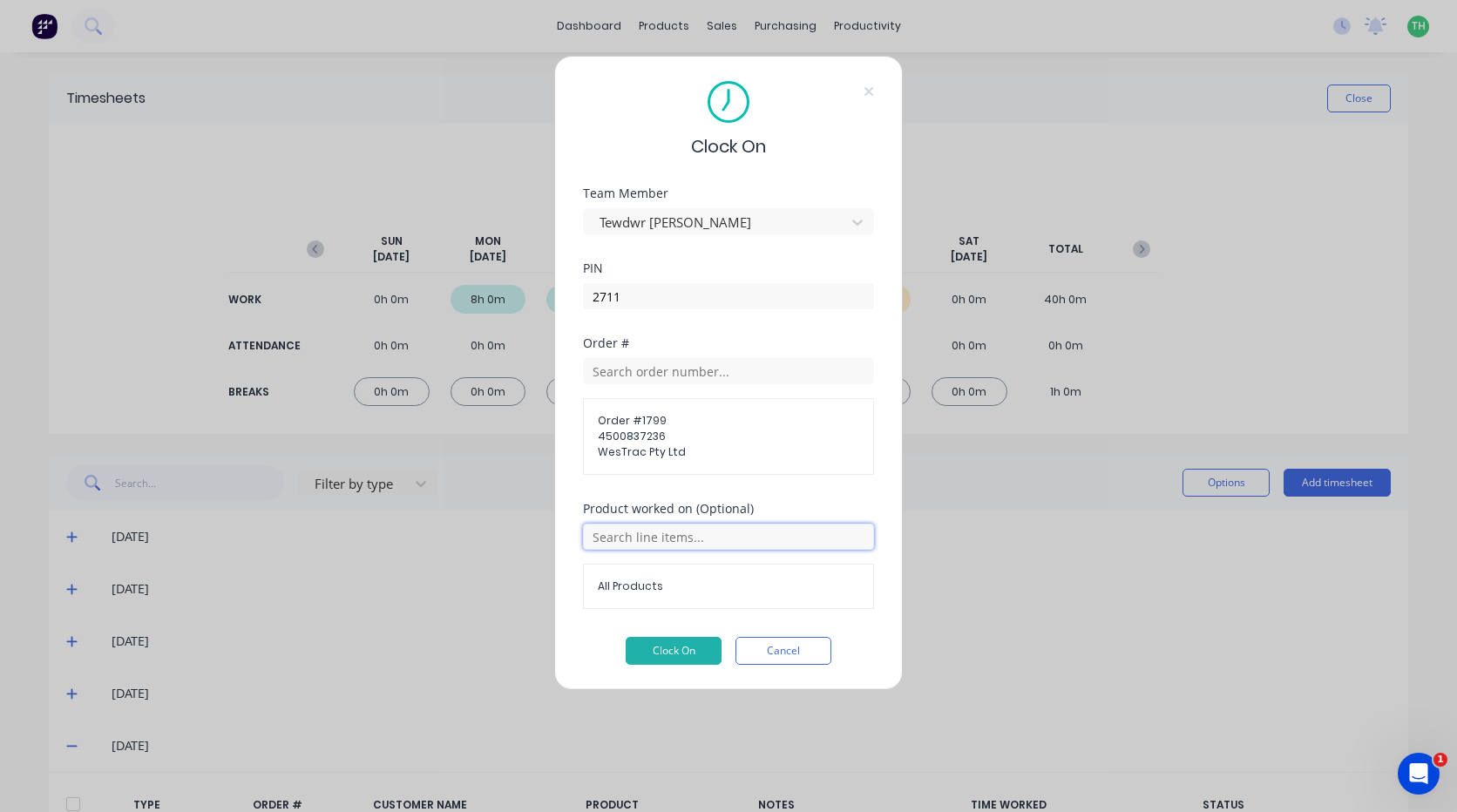
click at [680, 548] on input "text" at bounding box center [728, 536] width 291 height 26
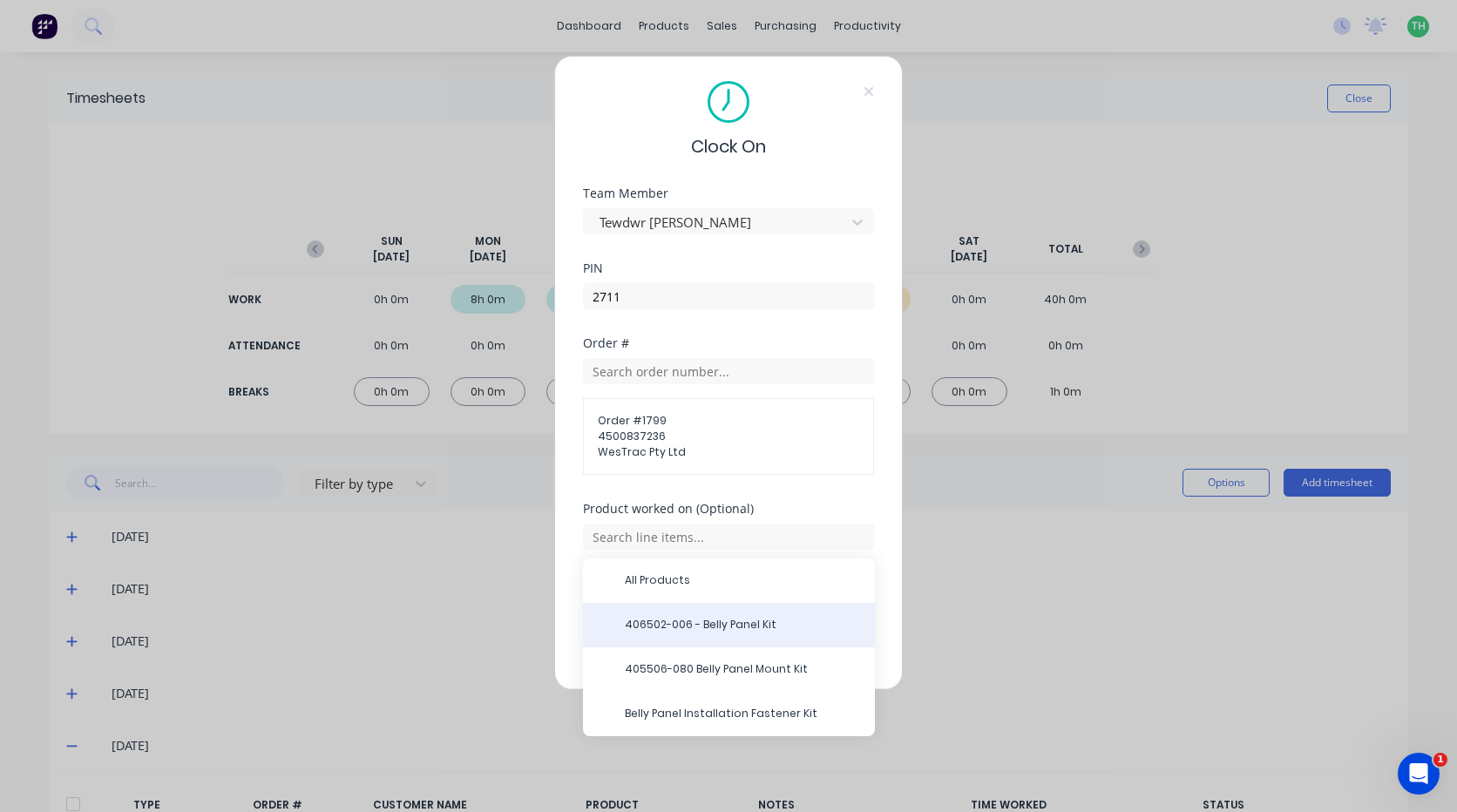
click at [717, 625] on span "406502-006 - Belly Panel Kit" at bounding box center [742, 625] width 236 height 15
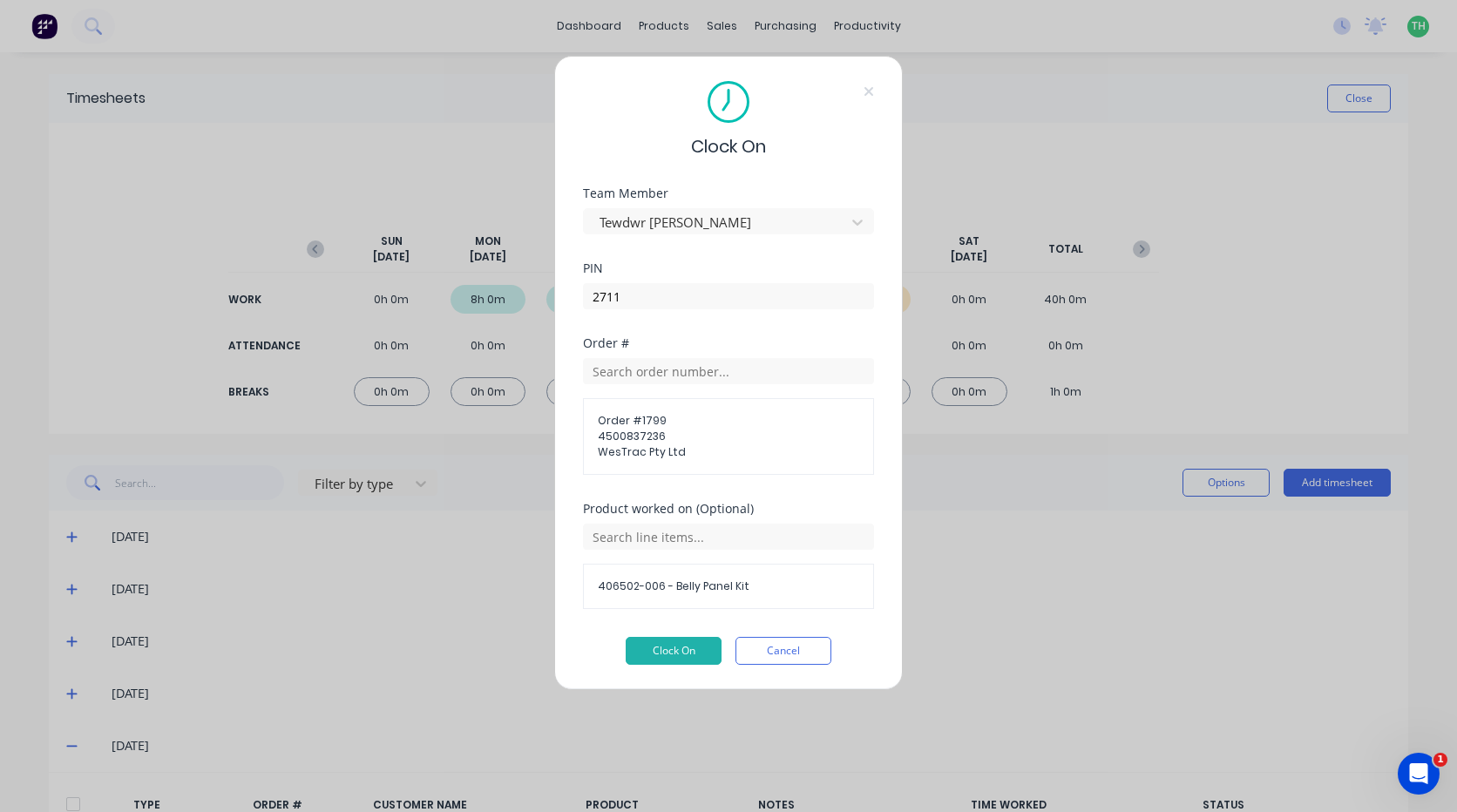
click at [746, 585] on span "406502-006 - Belly Panel Kit" at bounding box center [728, 586] width 261 height 15
click at [681, 538] on input "text" at bounding box center [728, 536] width 291 height 26
drag, startPoint x: 1070, startPoint y: 661, endPoint x: 982, endPoint y: 651, distance: 88.6
click at [1069, 660] on div "Clock On Team Member Tewdwr [PERSON_NAME] PIN 2711 Order # Order # 1799 4500837…" at bounding box center [728, 406] width 1457 height 812
click at [663, 646] on button "Clock On" at bounding box center [673, 650] width 96 height 28
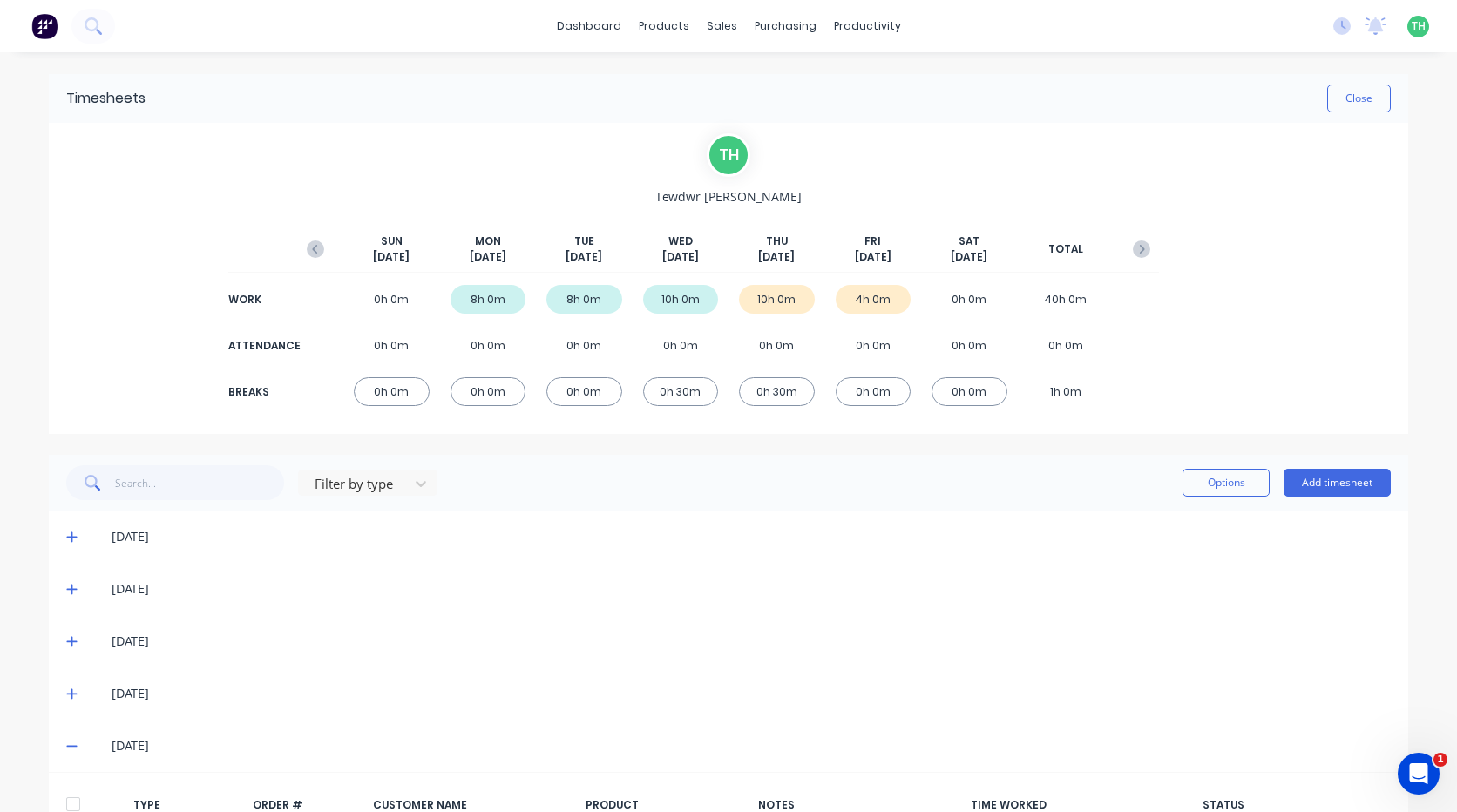
click at [66, 747] on icon at bounding box center [71, 747] width 11 height 2
